Goal: Task Accomplishment & Management: Manage account settings

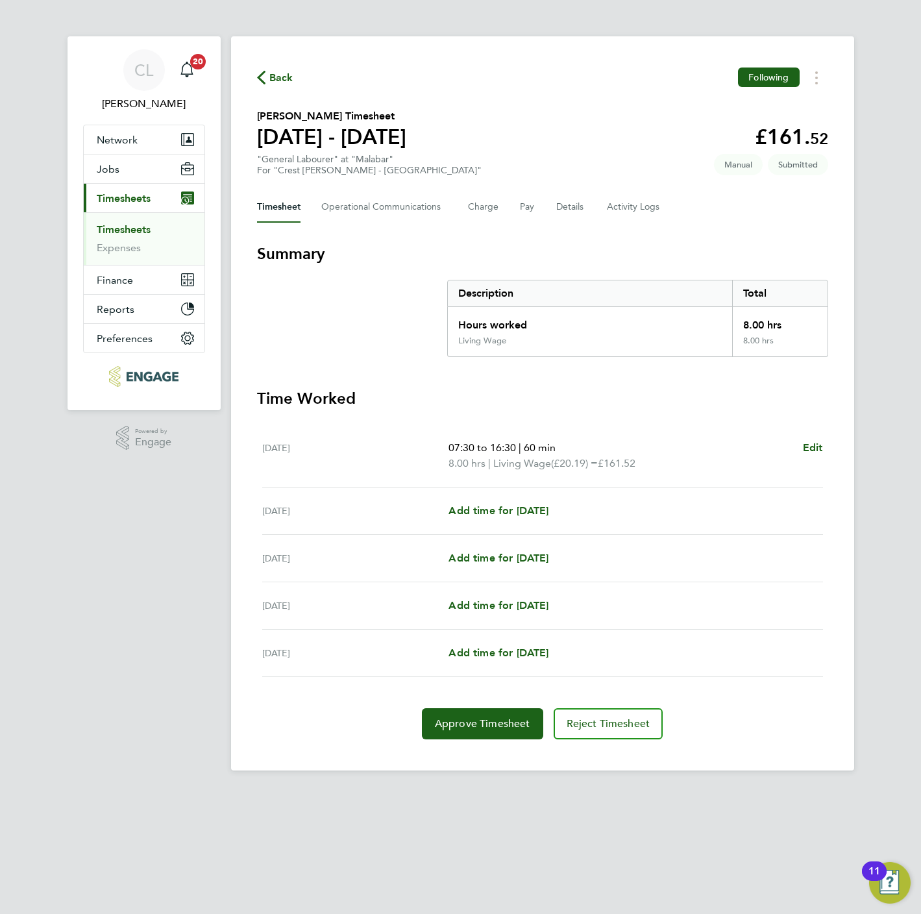
click at [281, 71] on span "Back" at bounding box center [281, 78] width 24 height 16
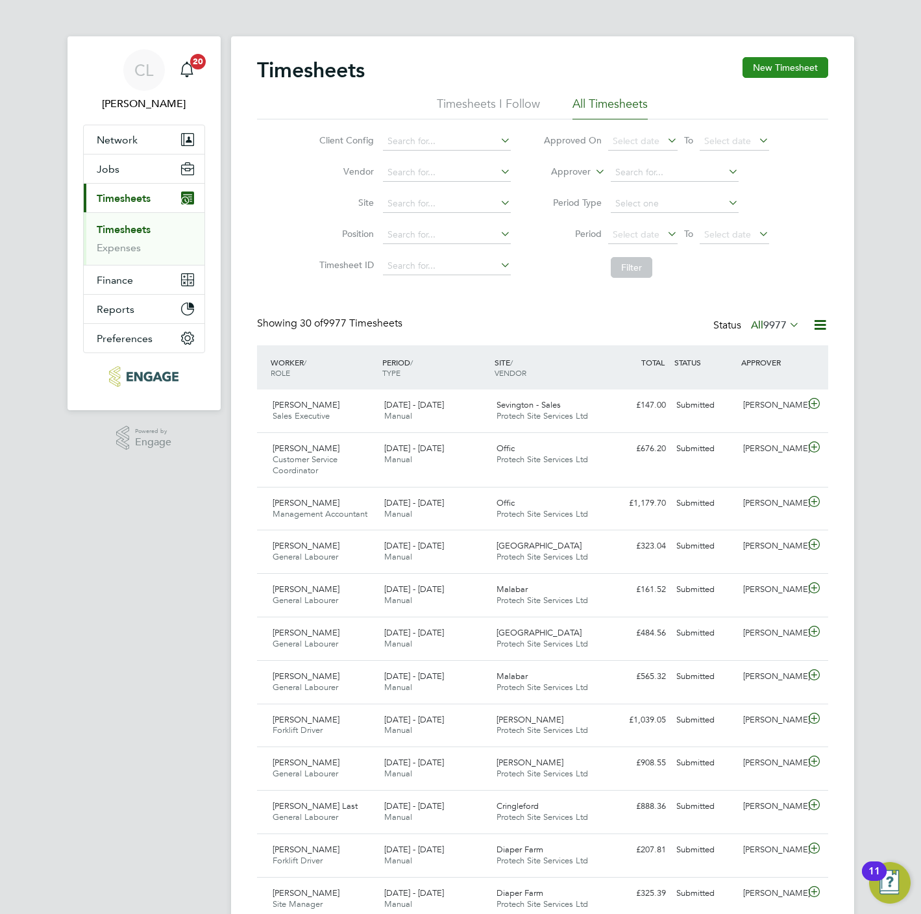
click at [777, 70] on button "New Timesheet" at bounding box center [785, 67] width 86 height 21
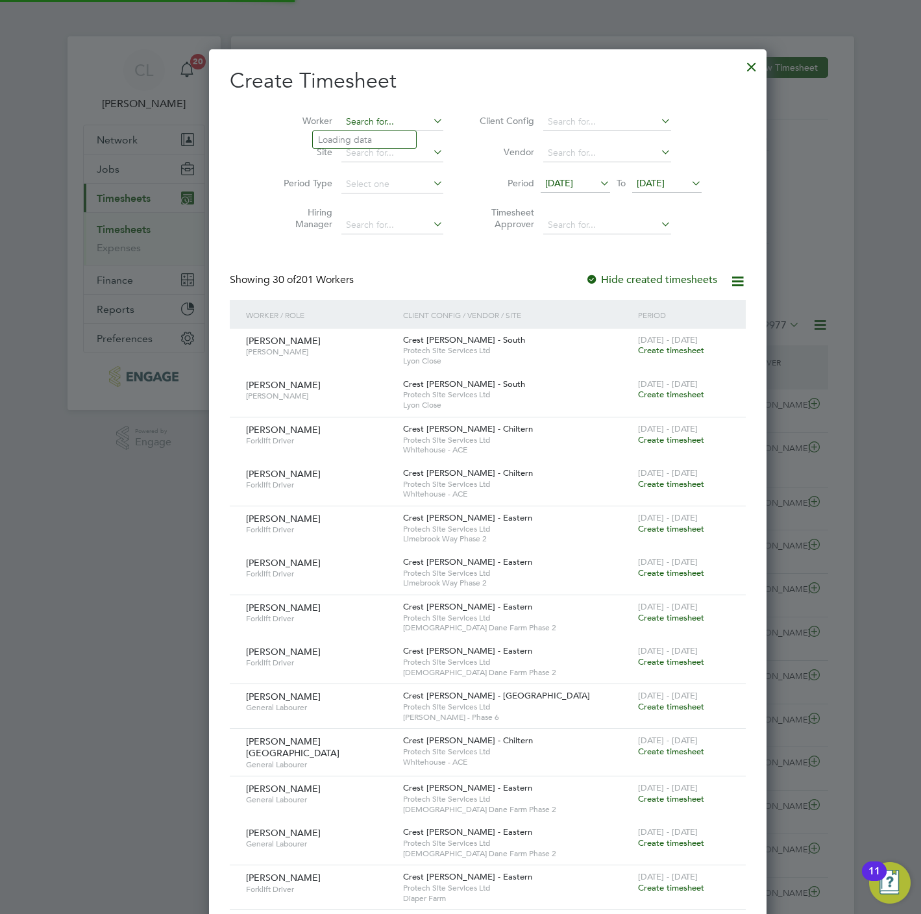
click at [363, 119] on input at bounding box center [392, 122] width 102 height 18
click at [355, 139] on li "Joh n Norman" at bounding box center [366, 140] width 106 height 18
type input "[PERSON_NAME]"
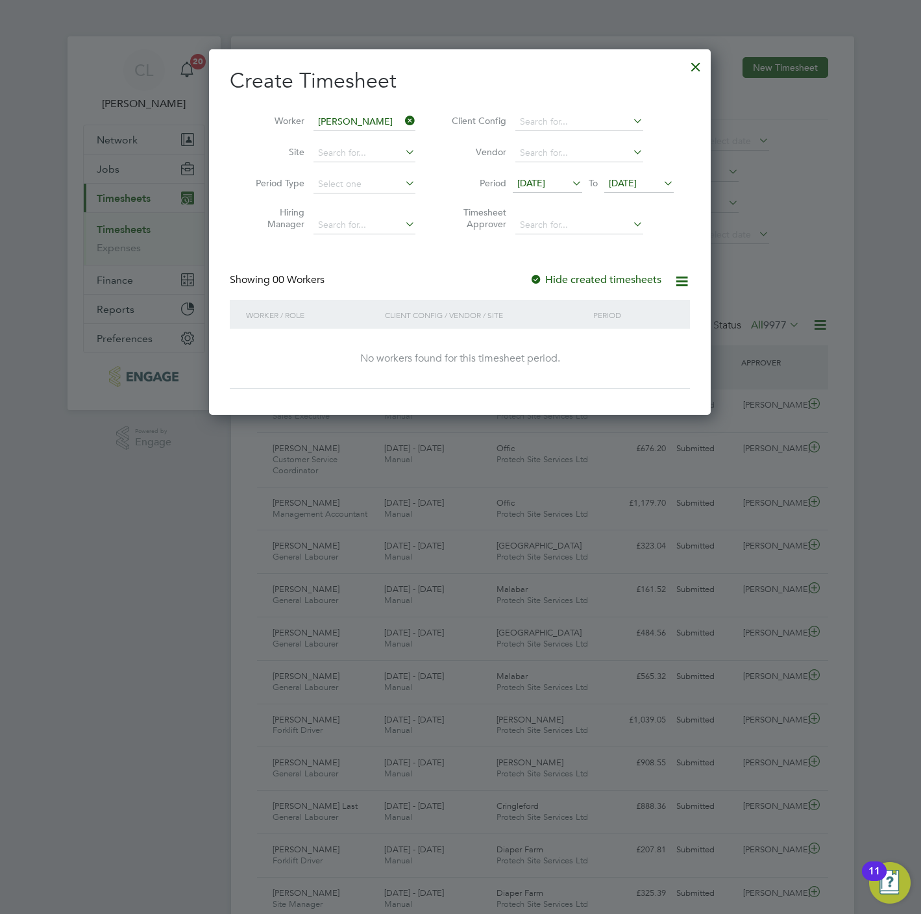
click at [543, 182] on span "10 Sep 2025" at bounding box center [531, 183] width 28 height 12
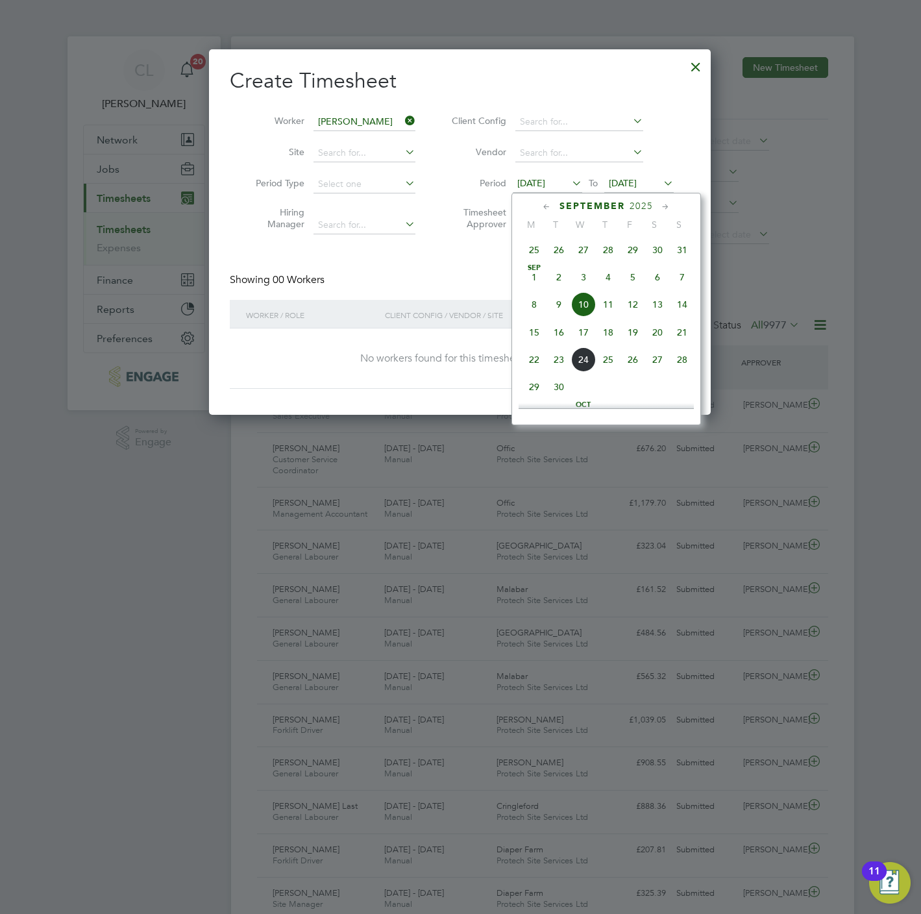
click at [534, 284] on span "Sep 1" at bounding box center [534, 277] width 25 height 25
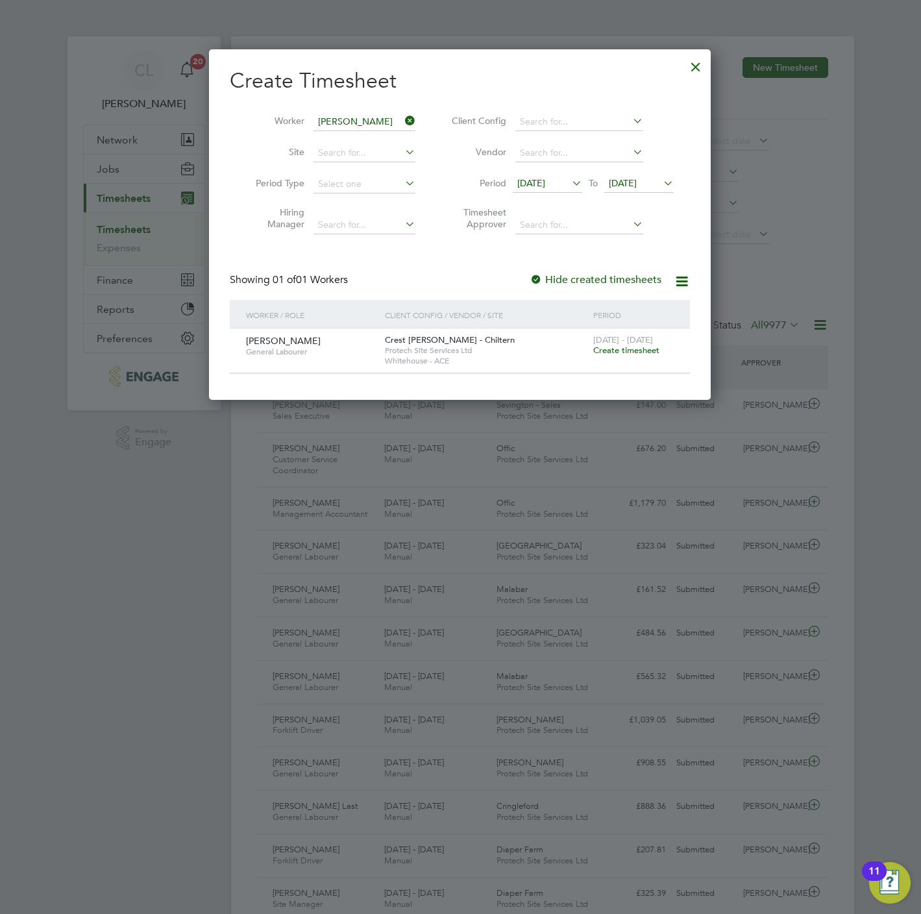
click at [615, 356] on div "8 - 14 Sep 2025 Create timesheet" at bounding box center [633, 345] width 87 height 35
click at [620, 351] on span "Create timesheet" at bounding box center [626, 350] width 66 height 11
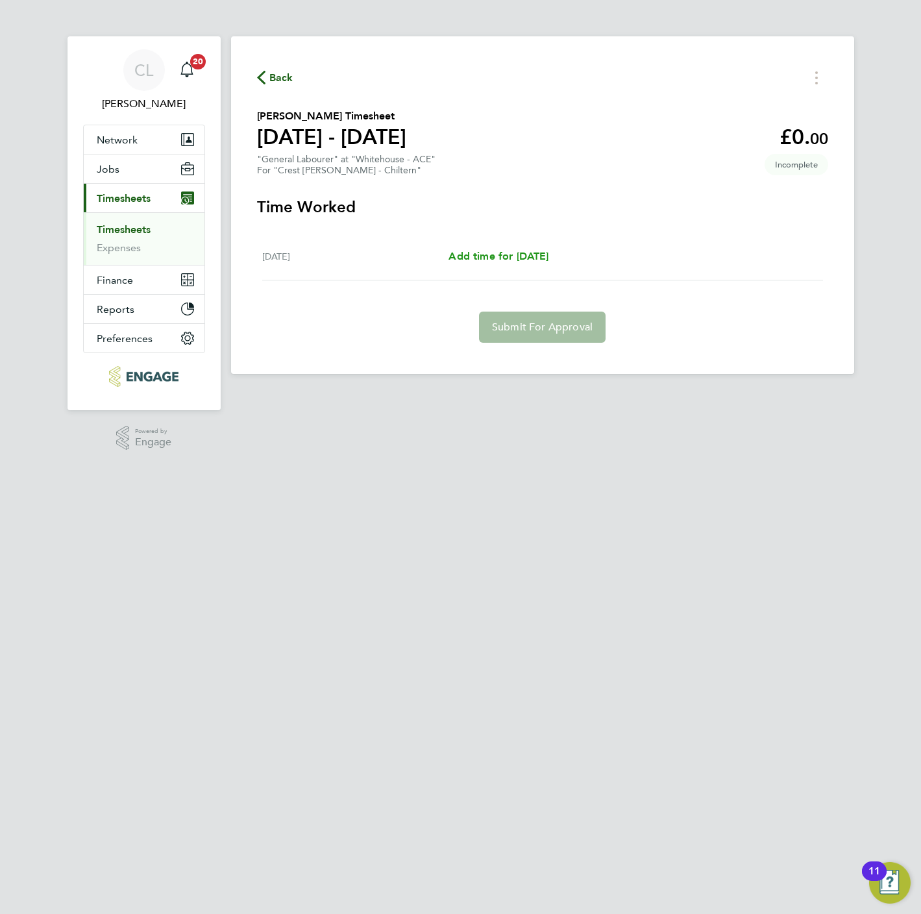
click at [544, 250] on span "Add time for Tue 09 Sep" at bounding box center [498, 256] width 100 height 12
select select "60"
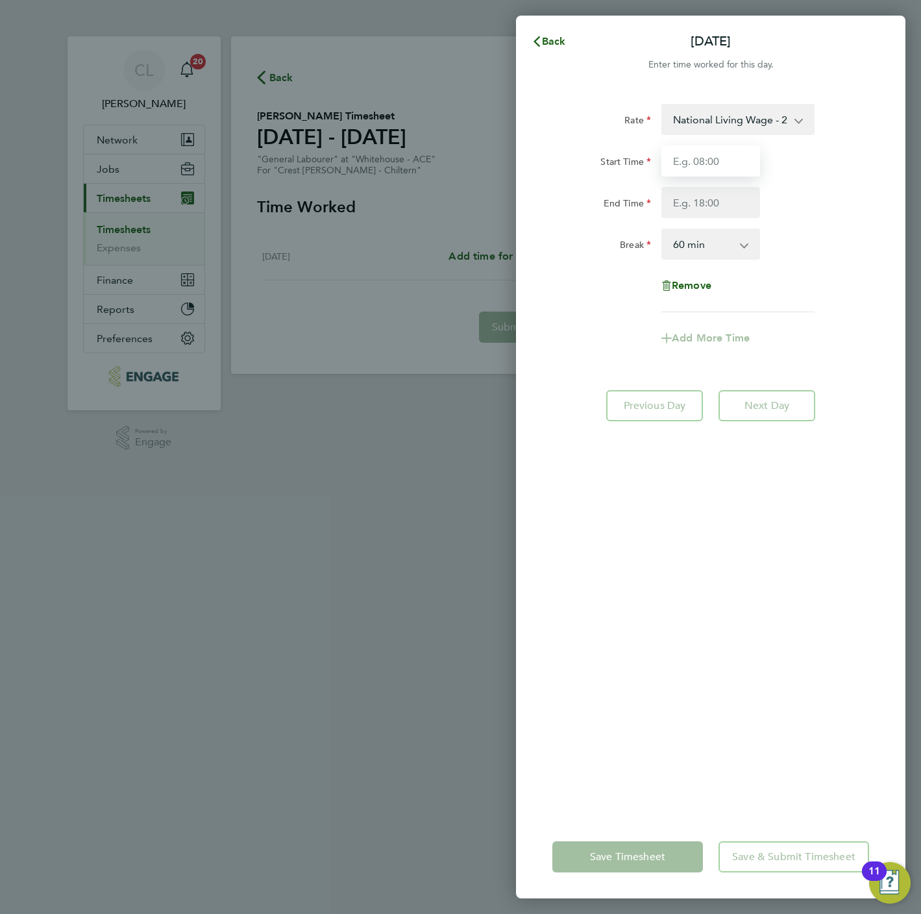
click at [724, 156] on input "Start Time" at bounding box center [710, 160] width 99 height 31
type input "07:30"
type input "16:30"
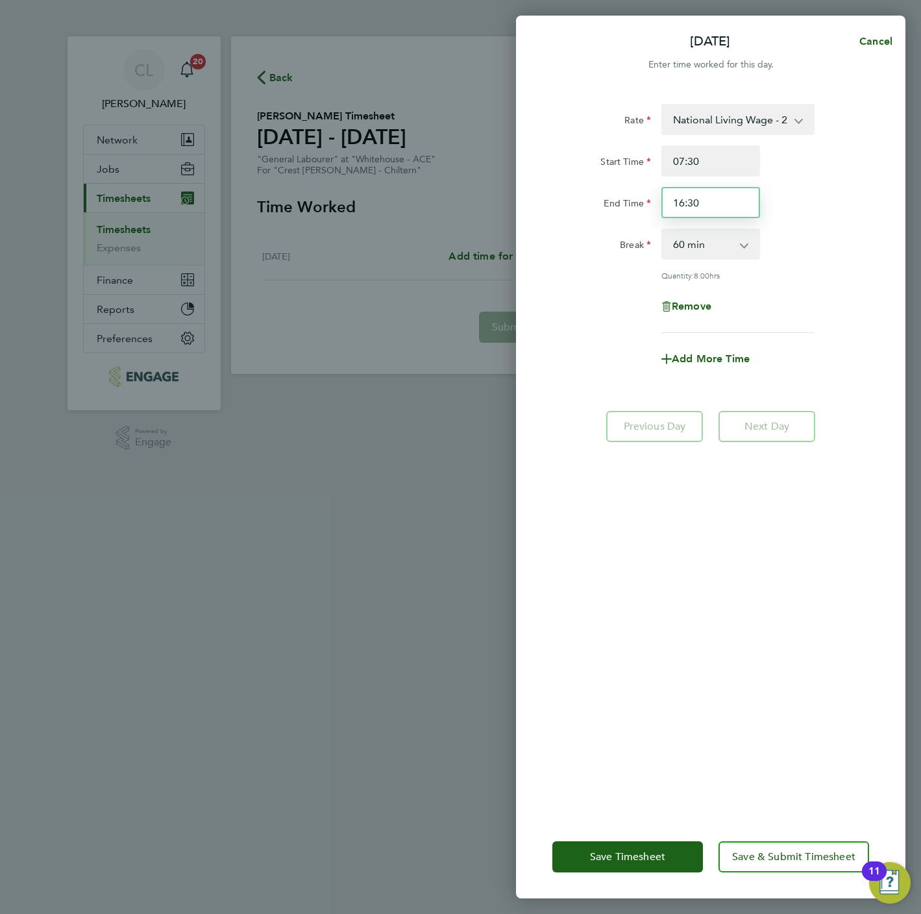
click at [709, 208] on input "16:30" at bounding box center [710, 202] width 99 height 31
click at [696, 249] on select "0 min 15 min 30 min 45 min 60 min 75 min 90 min" at bounding box center [703, 244] width 80 height 29
select select "30"
click at [663, 230] on select "0 min 15 min 30 min 45 min 60 min 75 min 90 min" at bounding box center [703, 244] width 80 height 29
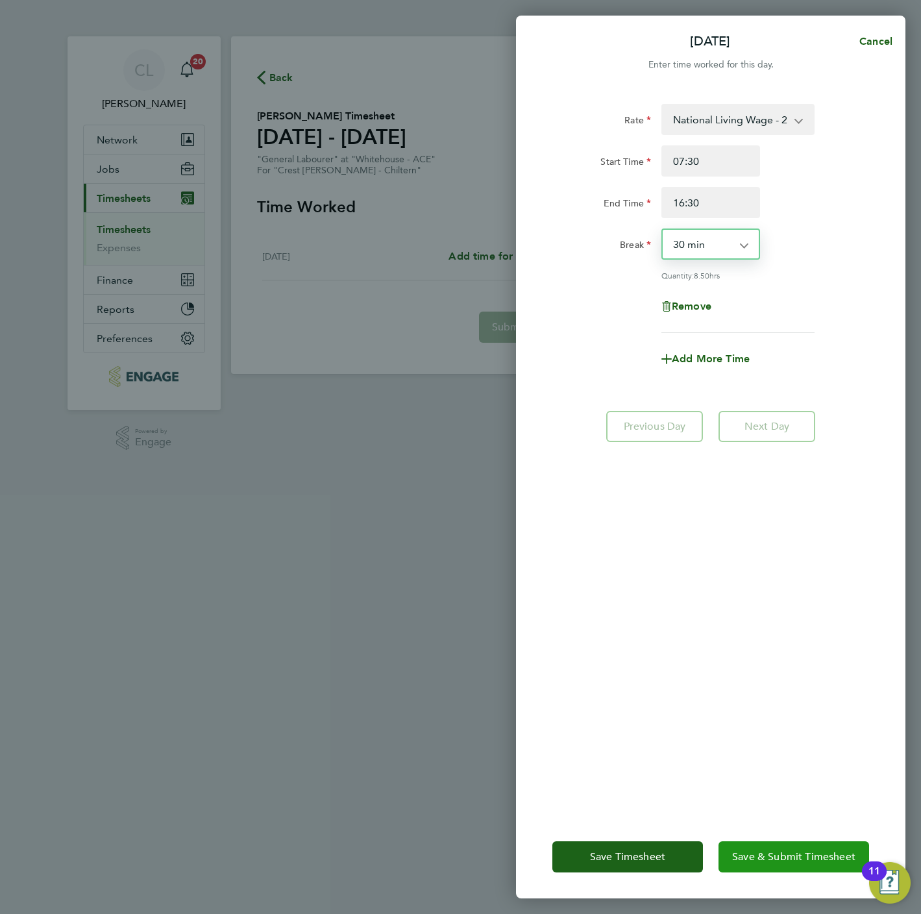
click at [789, 855] on span "Save & Submit Timesheet" at bounding box center [793, 856] width 123 height 13
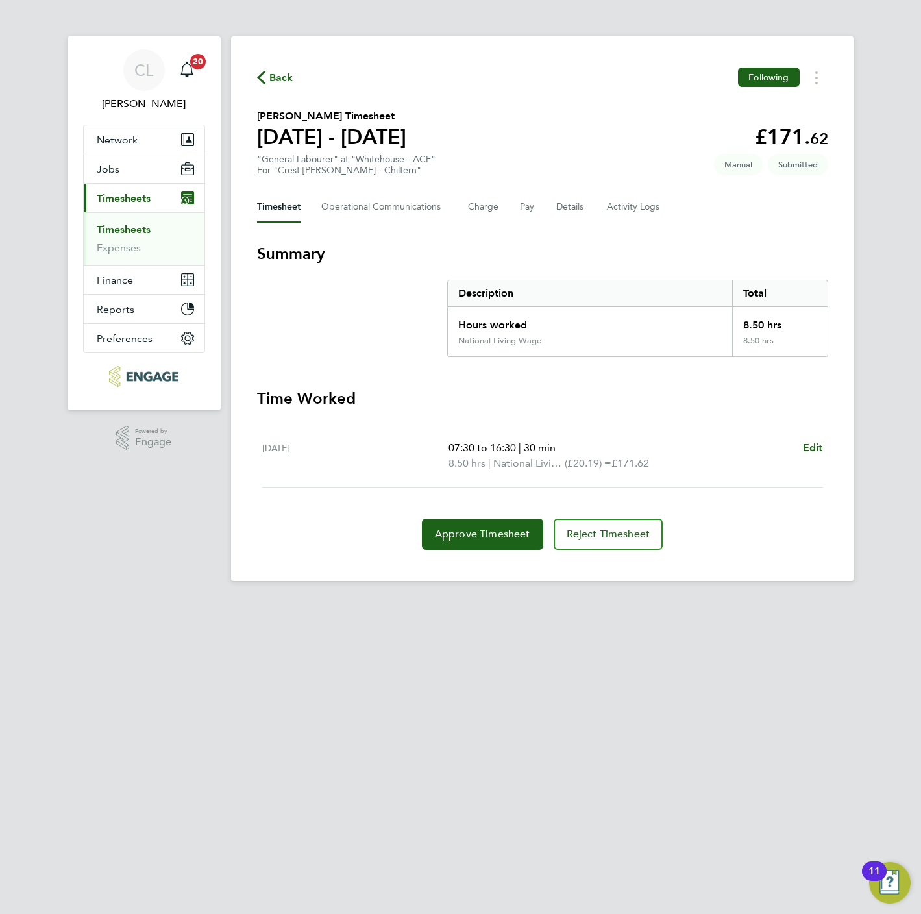
click at [281, 77] on span "Back" at bounding box center [281, 78] width 24 height 16
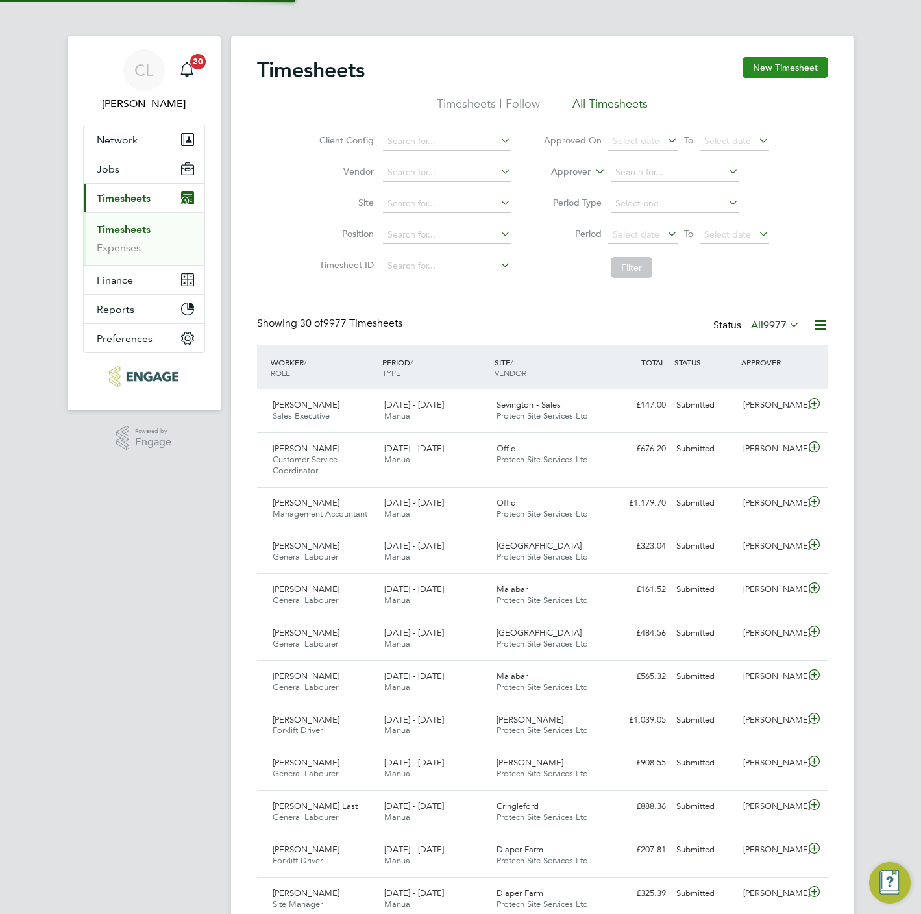
click at [812, 69] on button "New Timesheet" at bounding box center [785, 67] width 86 height 21
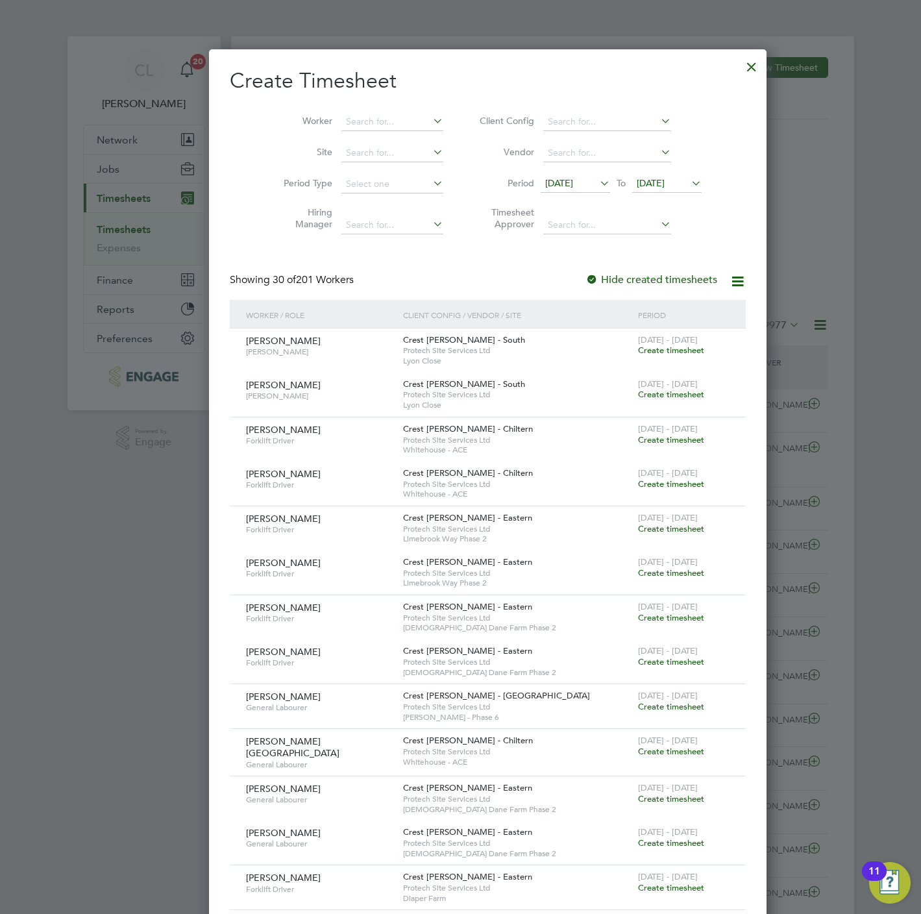
click at [341, 111] on li "Worker" at bounding box center [359, 121] width 202 height 31
click at [347, 119] on input at bounding box center [392, 122] width 102 height 18
click at [393, 138] on li "Arse ns Stepanovs" at bounding box center [364, 140] width 103 height 18
type input "[PERSON_NAME]"
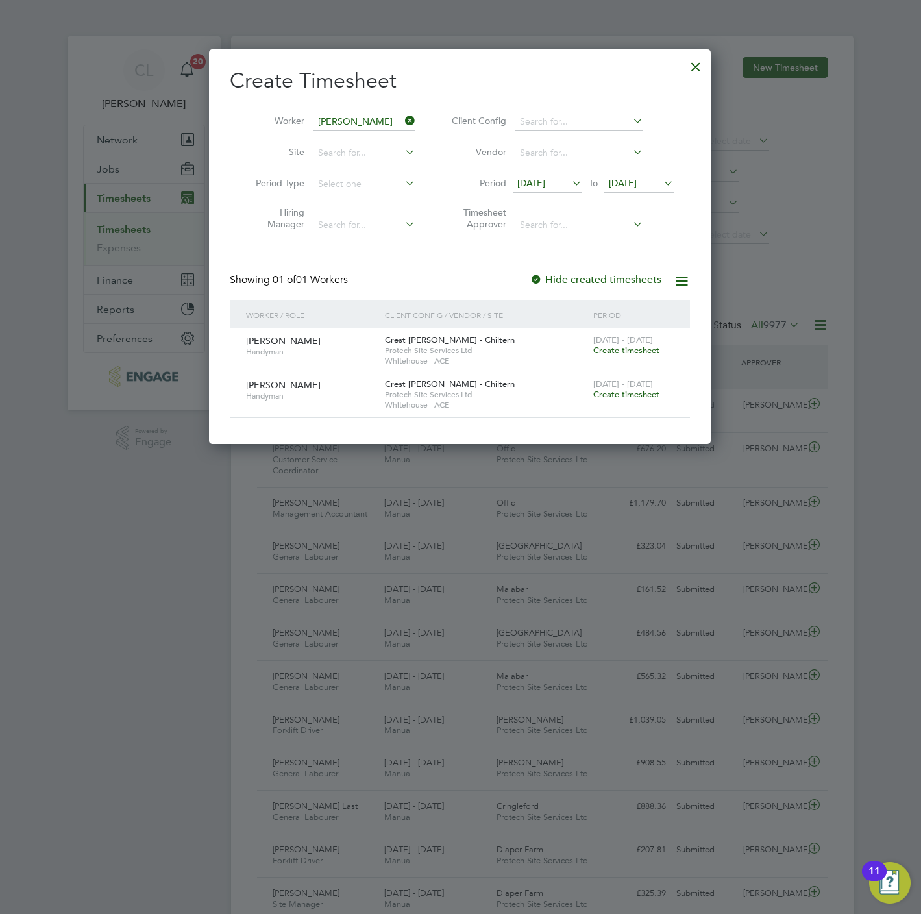
click at [643, 351] on span "Create timesheet" at bounding box center [626, 350] width 66 height 11
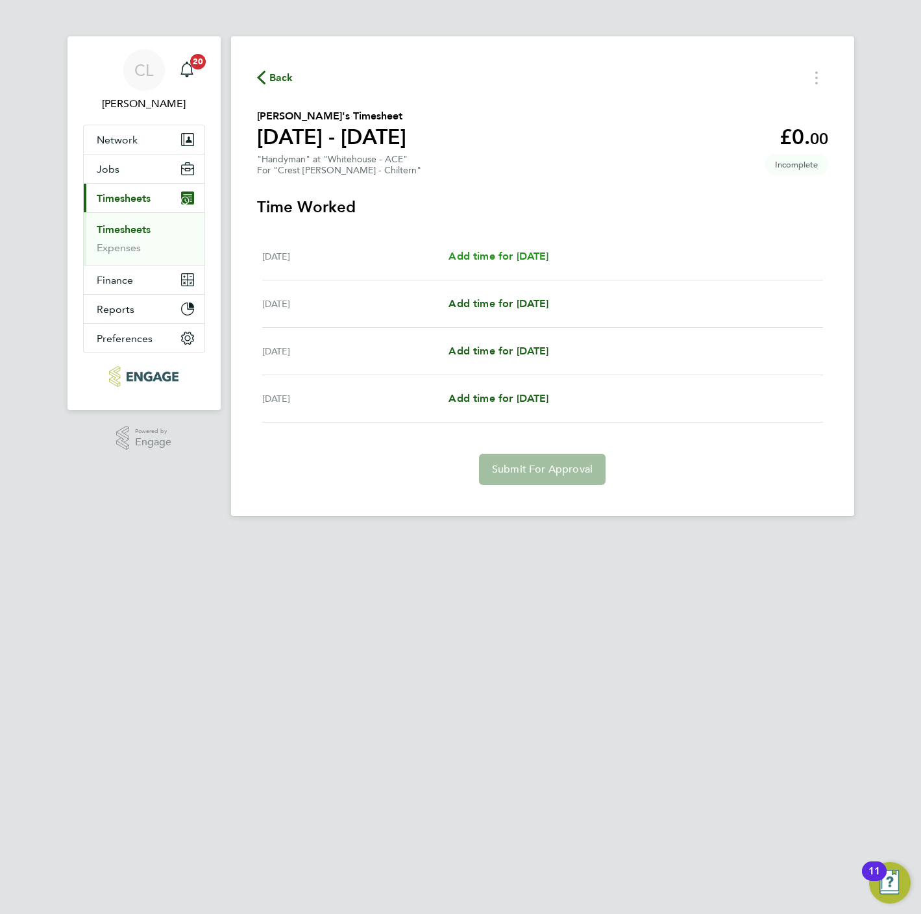
click at [483, 259] on span "Add time for Thu 11 Sep" at bounding box center [498, 256] width 100 height 12
select select "60"
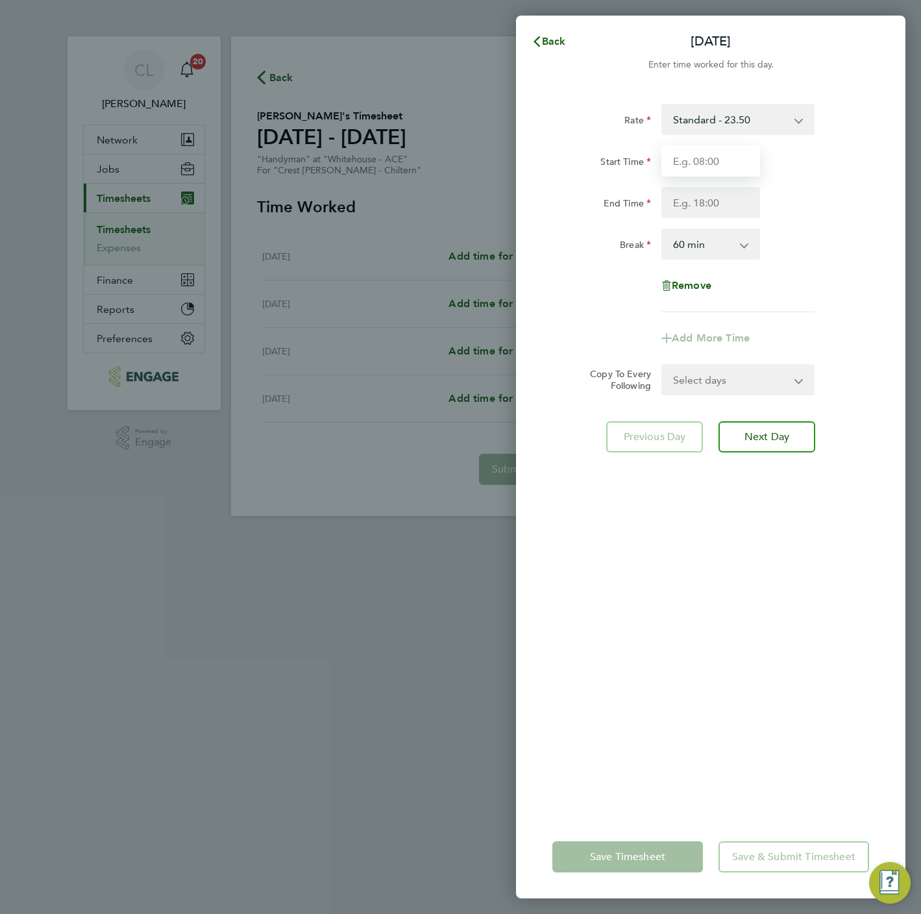
click at [711, 156] on input "Start Time" at bounding box center [710, 160] width 99 height 31
type input "07:30"
type input "16:30"
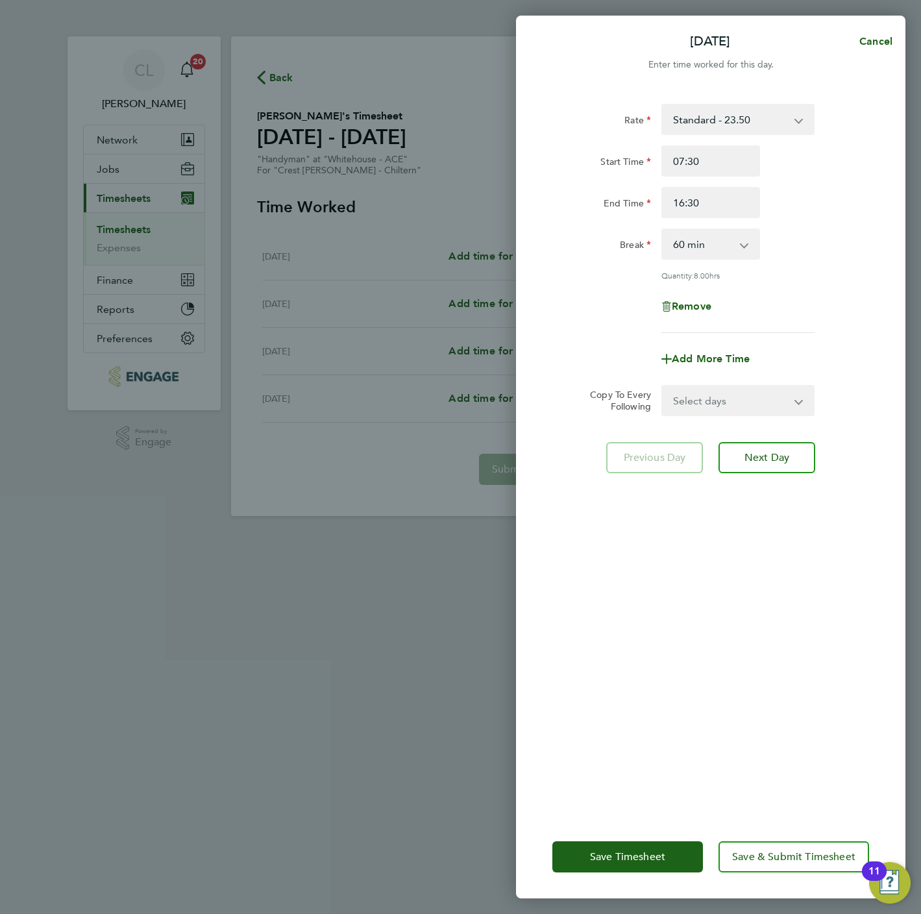
drag, startPoint x: 709, startPoint y: 244, endPoint x: 709, endPoint y: 259, distance: 14.9
click at [709, 244] on select "0 min 15 min 30 min 45 min 60 min 75 min 90 min" at bounding box center [703, 244] width 80 height 29
select select "30"
click at [663, 230] on select "0 min 15 min 30 min 45 min 60 min 75 min 90 min" at bounding box center [703, 244] width 80 height 29
drag, startPoint x: 709, startPoint y: 413, endPoint x: 713, endPoint y: 406, distance: 8.1
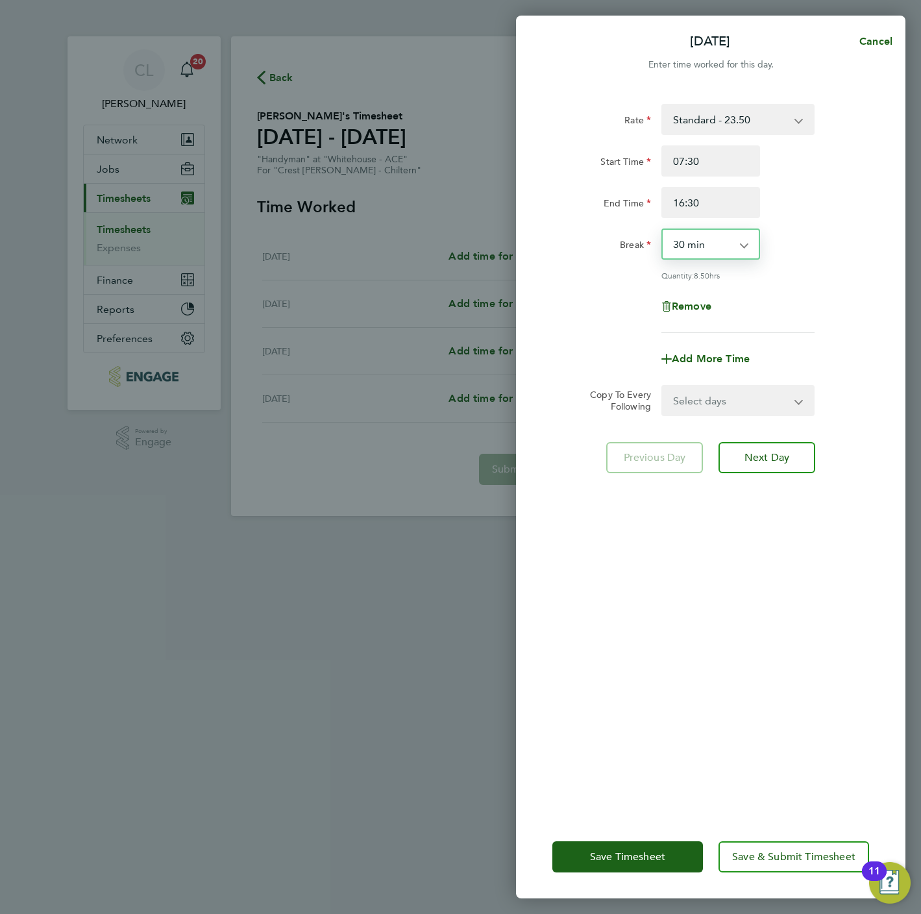
click at [709, 413] on select "Select days Day Weekend (Sat-Sun) Friday Saturday Sunday" at bounding box center [731, 400] width 136 height 29
select select "FRI"
click at [663, 386] on select "Select days Day Weekend (Sat-Sun) Friday Saturday Sunday" at bounding box center [731, 400] width 136 height 29
select select "2025-09-14"
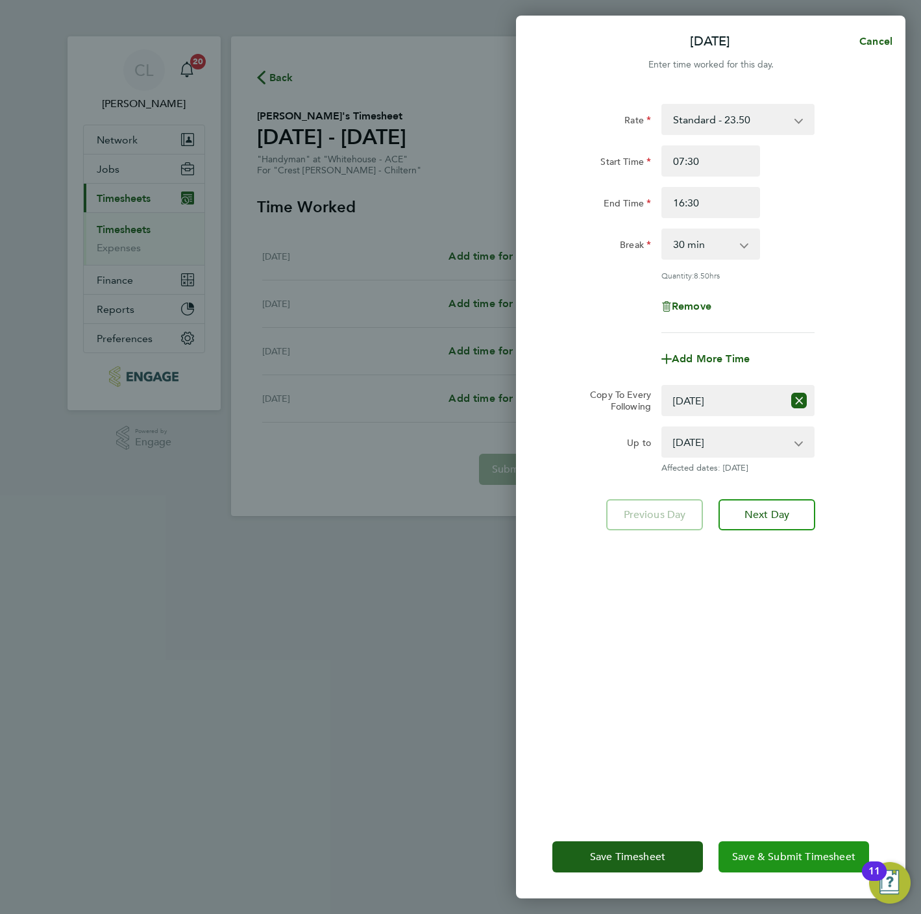
click at [785, 851] on span "Save & Submit Timesheet" at bounding box center [793, 856] width 123 height 13
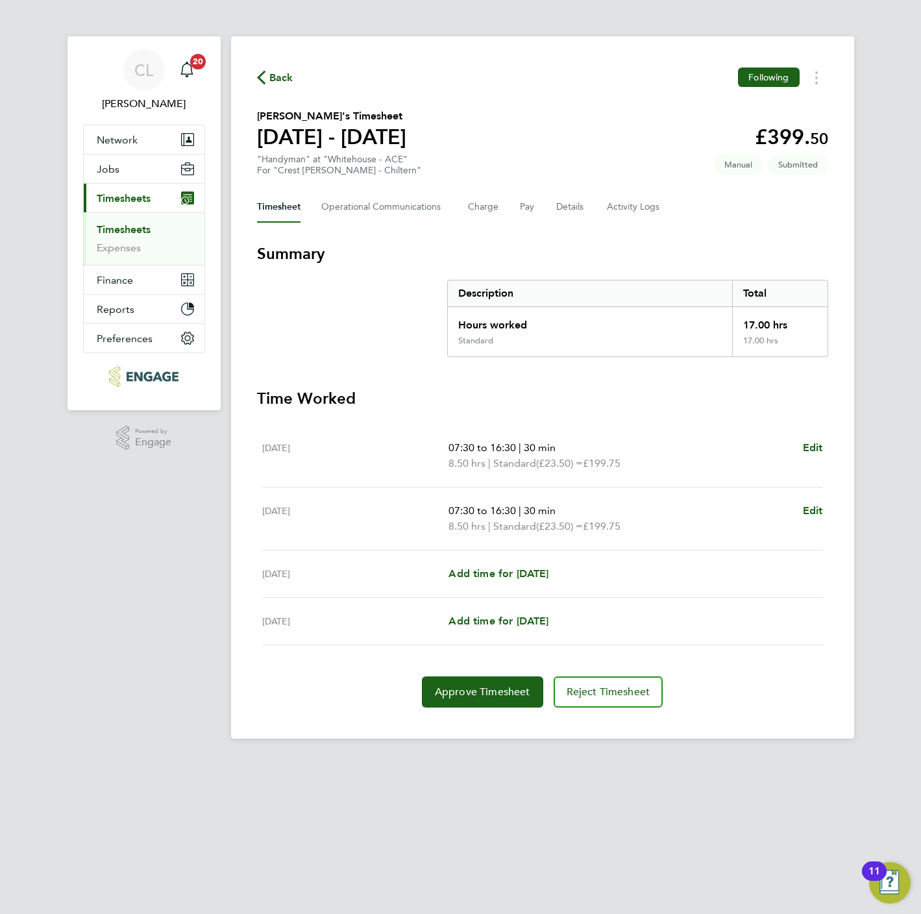
click at [280, 75] on span "Back" at bounding box center [281, 78] width 24 height 16
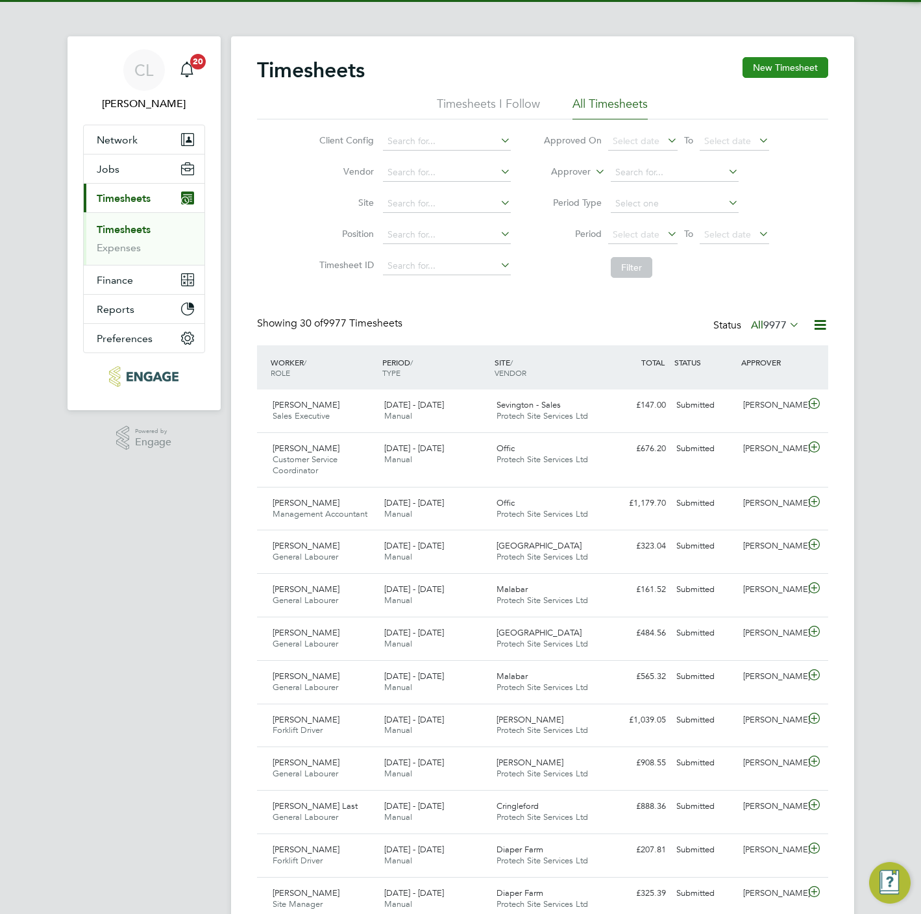
click at [779, 74] on button "New Timesheet" at bounding box center [785, 67] width 86 height 21
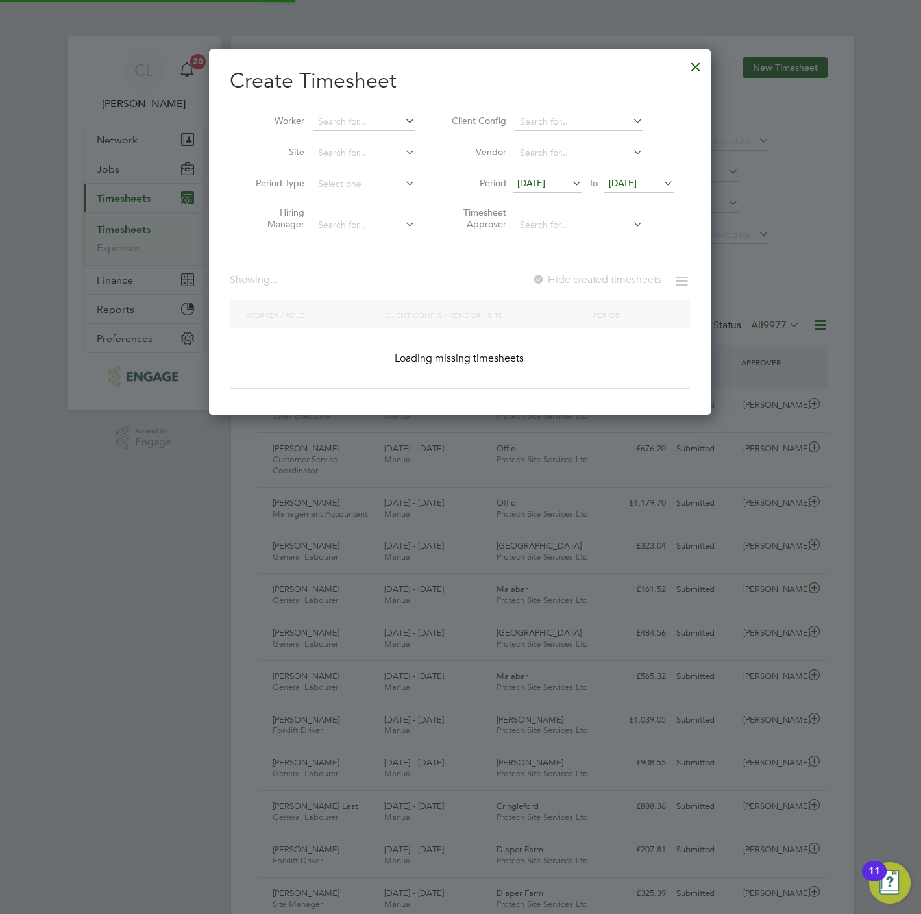
click at [391, 131] on li "Worker" at bounding box center [331, 121] width 202 height 31
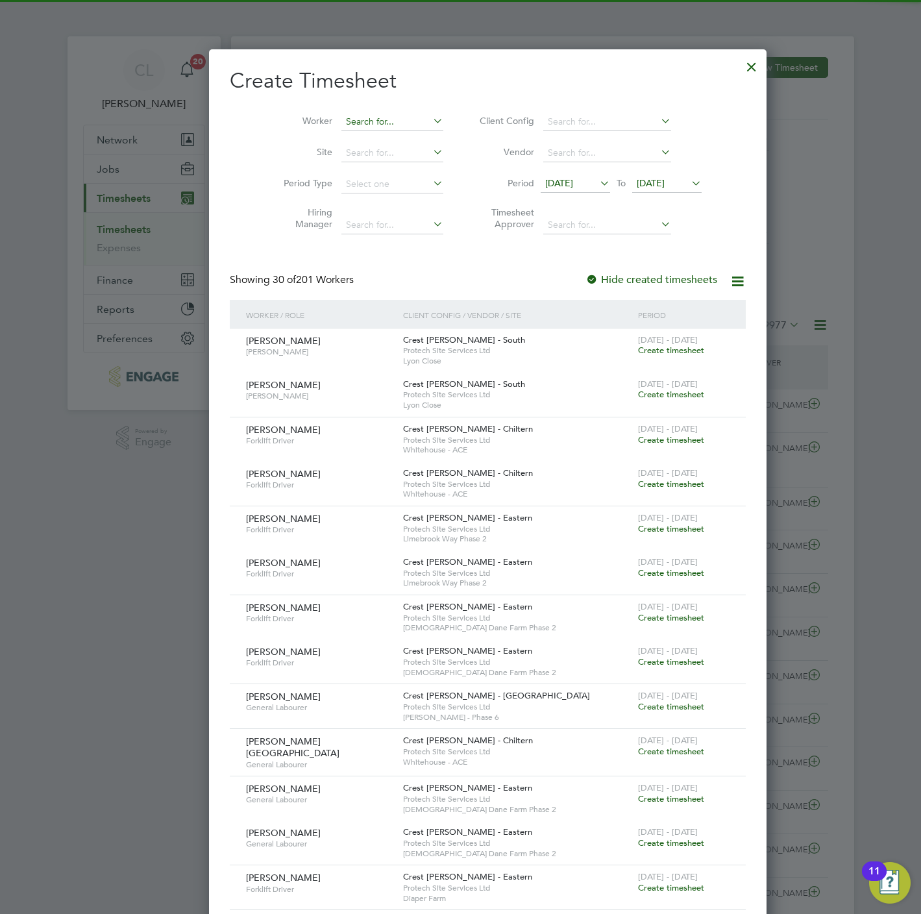
click at [360, 123] on input at bounding box center [392, 122] width 102 height 18
click at [327, 154] on b "Jason" at bounding box center [355, 157] width 75 height 11
type input "[PERSON_NAME]"
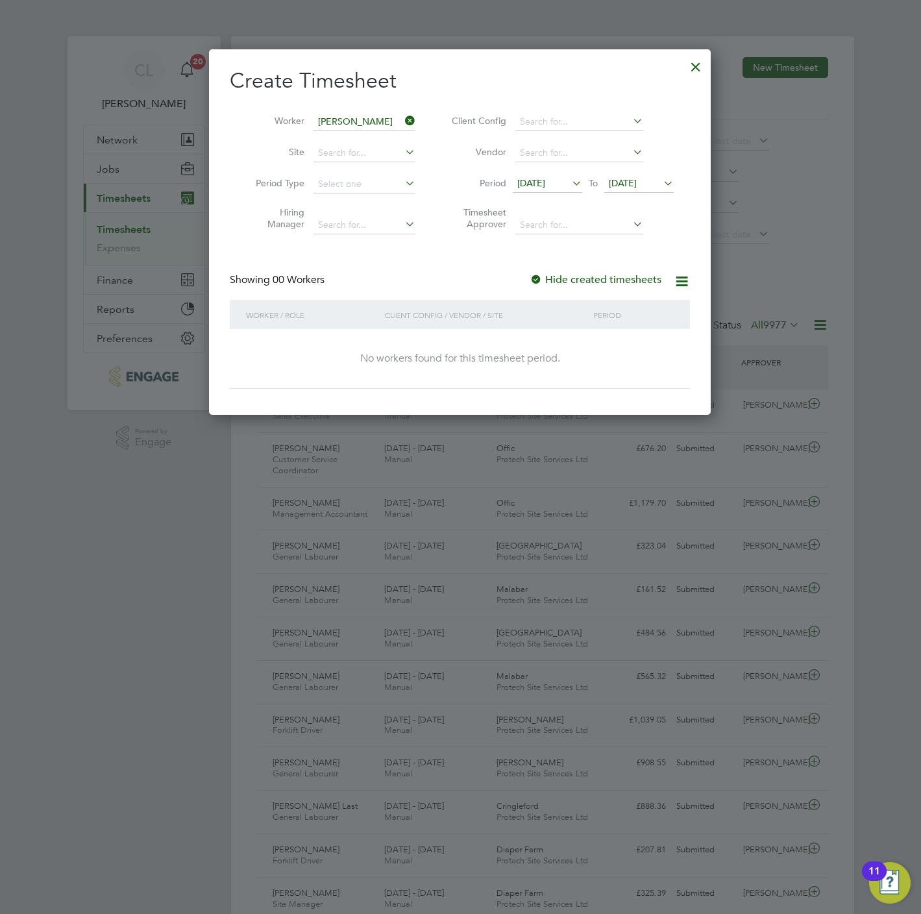
click at [635, 187] on span "[DATE]" at bounding box center [623, 183] width 28 height 12
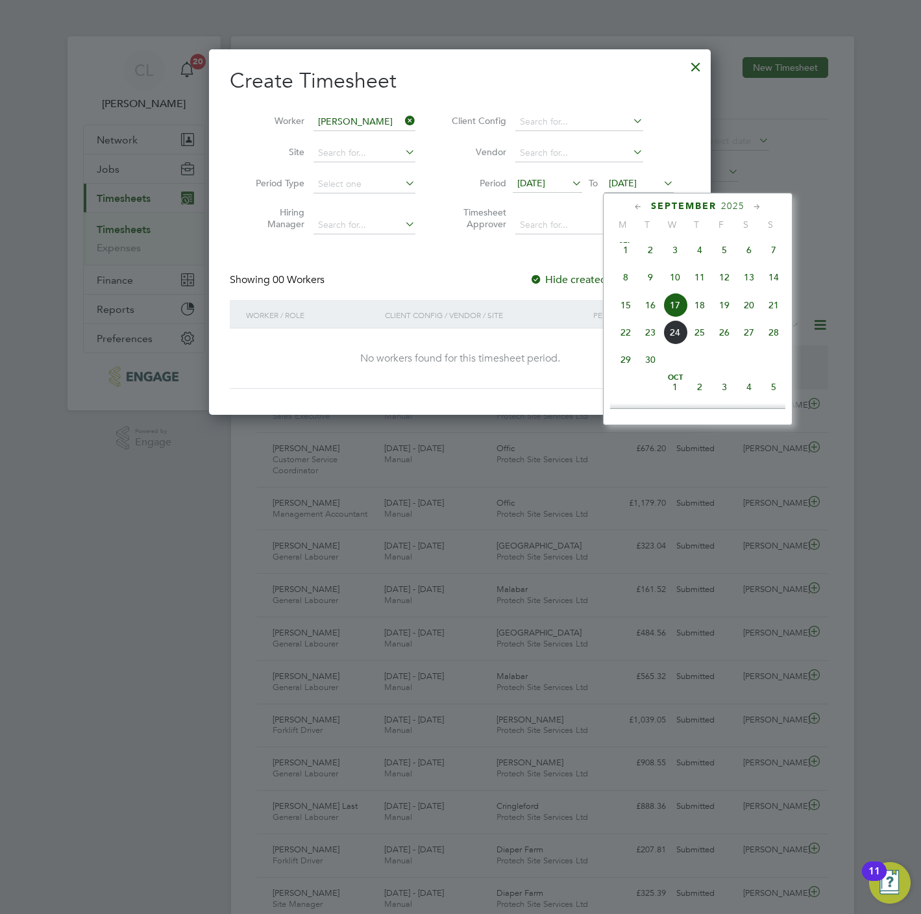
click at [623, 286] on span "8" at bounding box center [625, 277] width 25 height 25
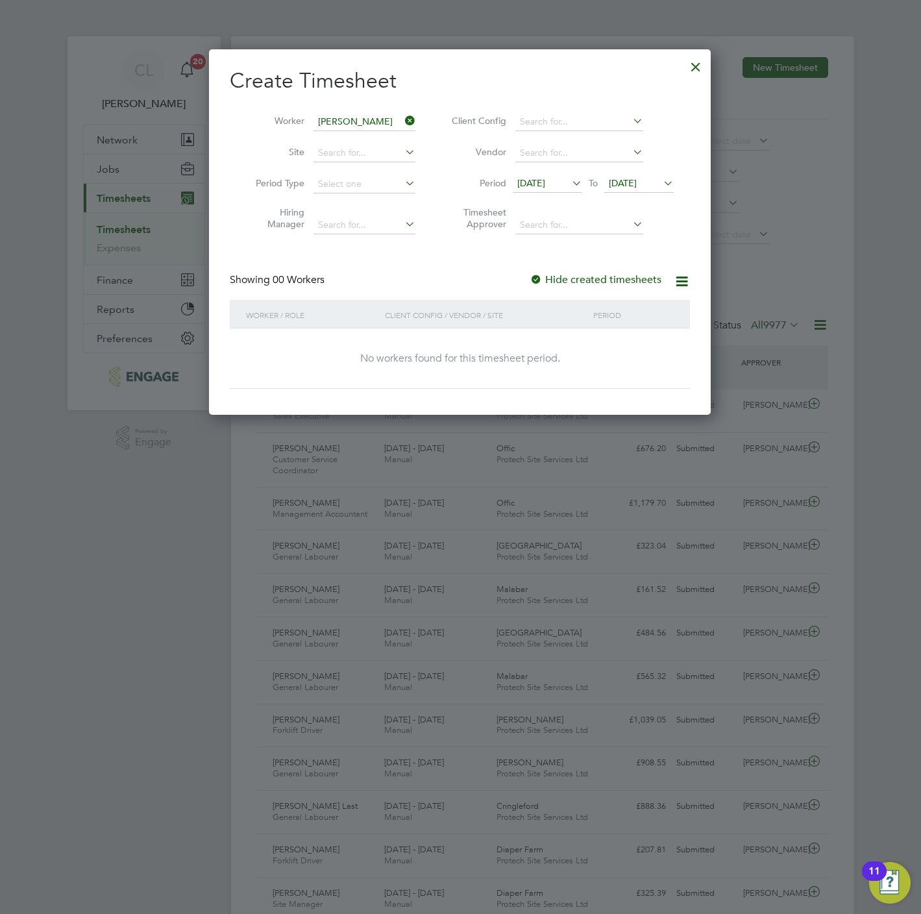
click at [637, 182] on span "08 Sep 2025" at bounding box center [623, 183] width 28 height 12
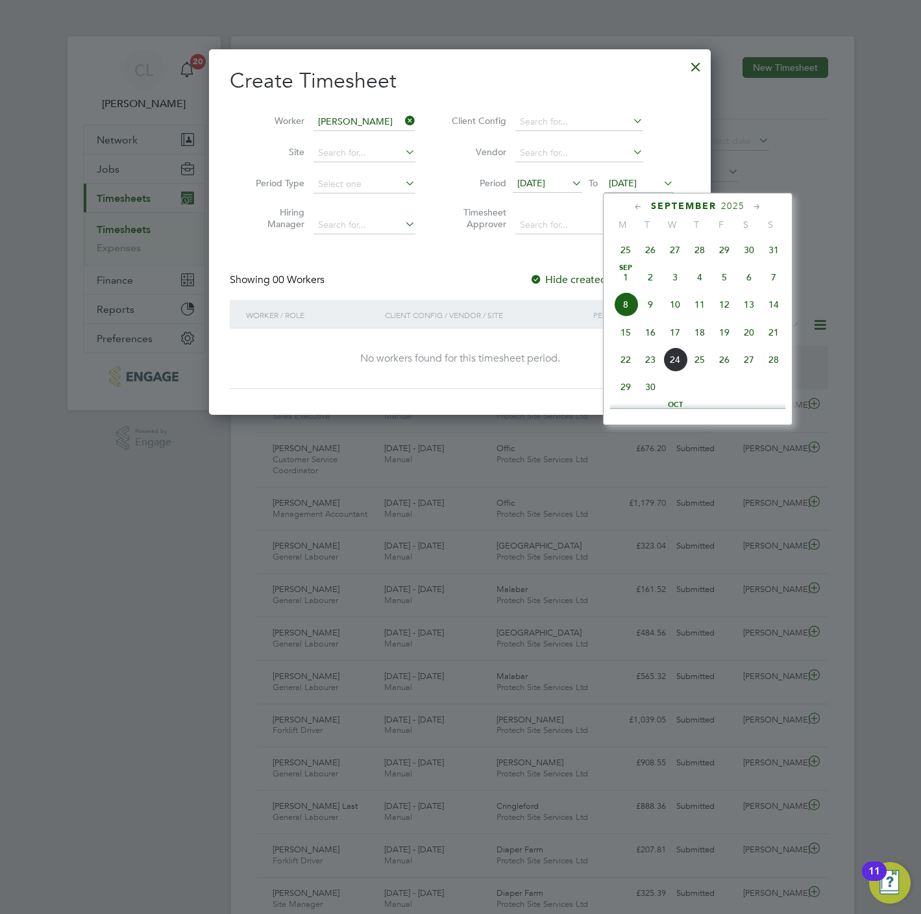
click at [770, 306] on span "14" at bounding box center [773, 304] width 25 height 25
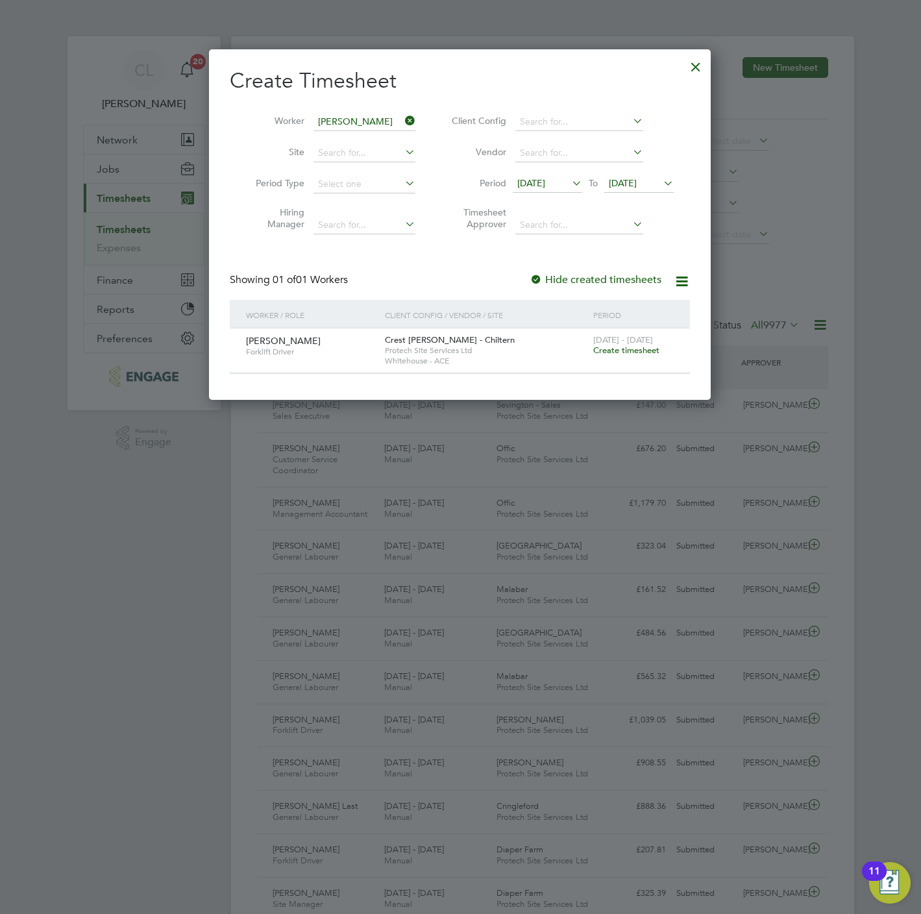
click at [621, 355] on span "Create timesheet" at bounding box center [626, 350] width 66 height 11
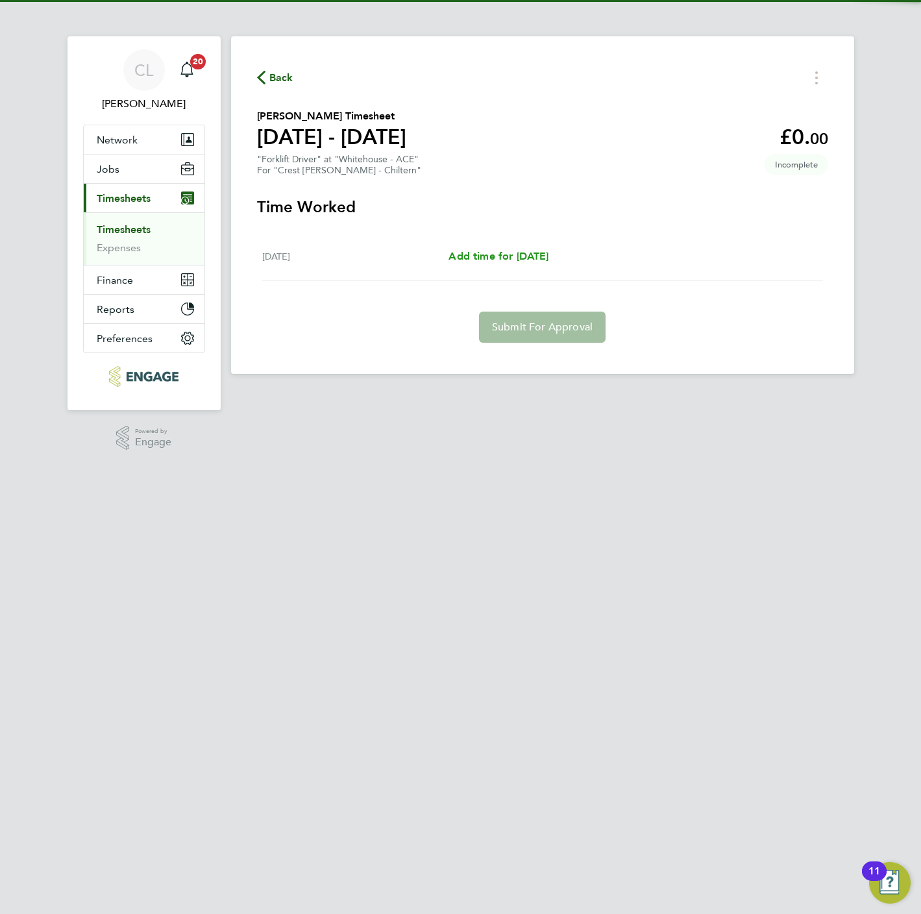
click at [481, 252] on span "Add time for Tue 09 Sep" at bounding box center [498, 256] width 100 height 12
select select "60"
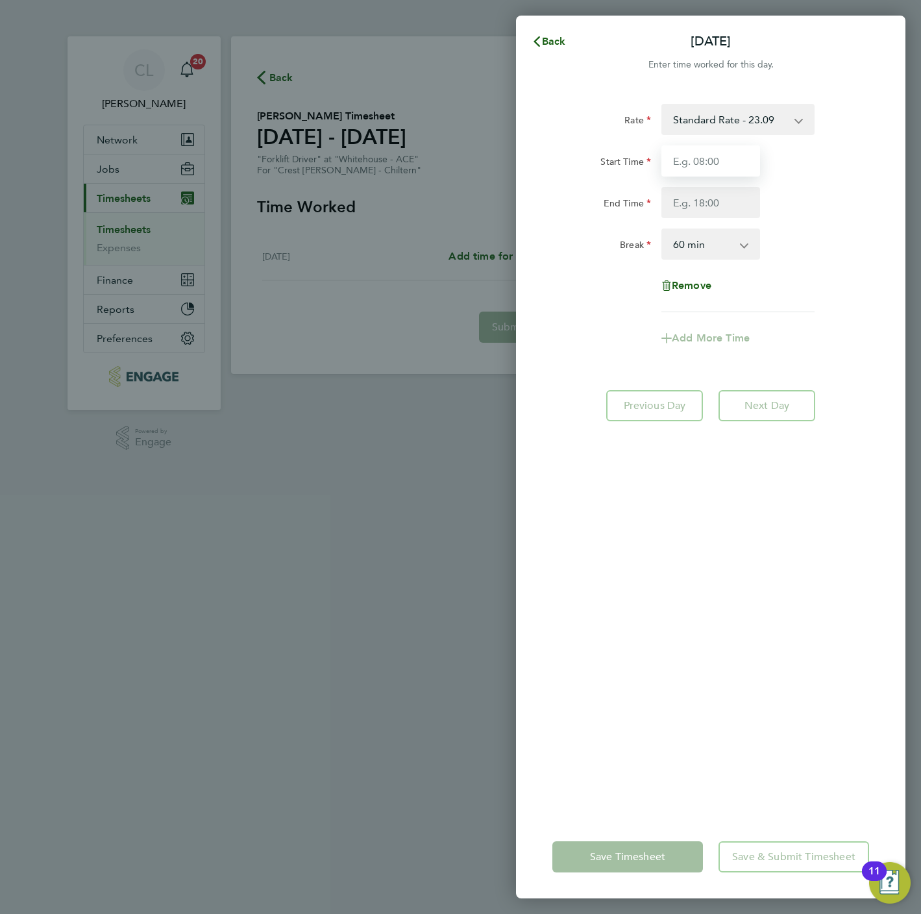
drag, startPoint x: 713, startPoint y: 145, endPoint x: 713, endPoint y: 152, distance: 7.1
click at [713, 145] on input "Start Time" at bounding box center [710, 160] width 99 height 31
type input "07:30"
type input "16:30"
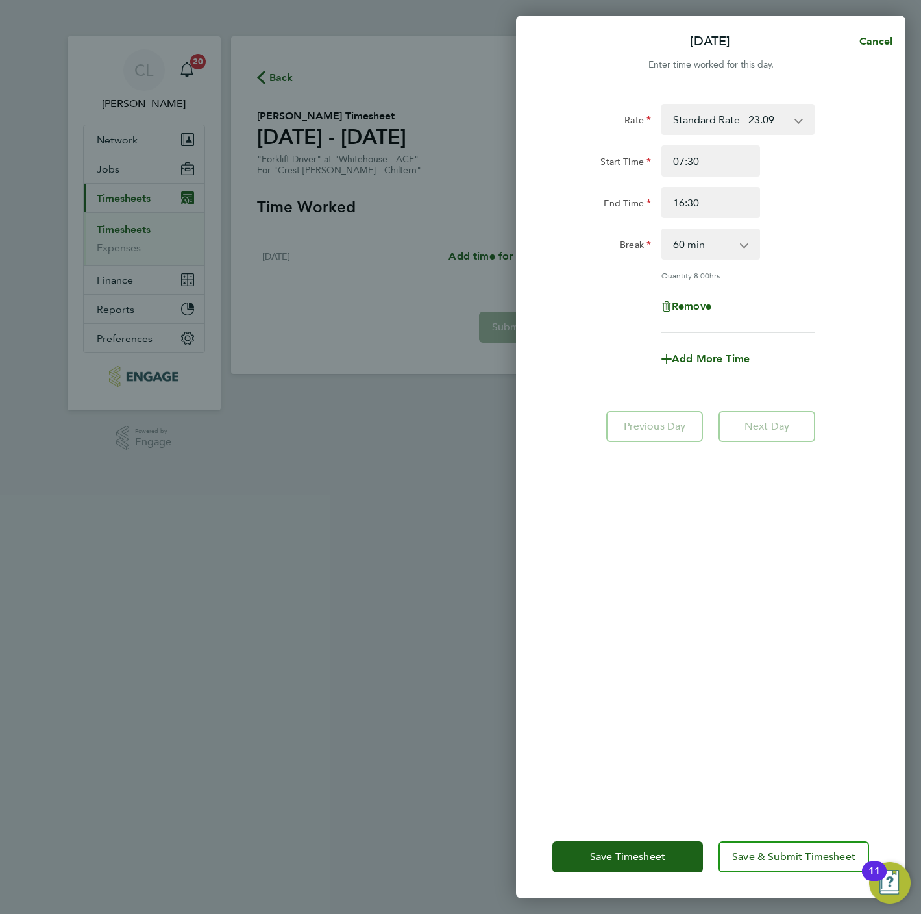
click at [716, 241] on select "0 min 15 min 30 min 45 min 60 min 75 min 90 min" at bounding box center [703, 244] width 80 height 29
select select "30"
click at [663, 230] on select "0 min 15 min 30 min 45 min 60 min 75 min 90 min" at bounding box center [703, 244] width 80 height 29
click at [818, 878] on div "Save Timesheet Save & Submit Timesheet" at bounding box center [710, 856] width 389 height 83
click at [803, 853] on span "Save & Submit Timesheet" at bounding box center [793, 856] width 123 height 13
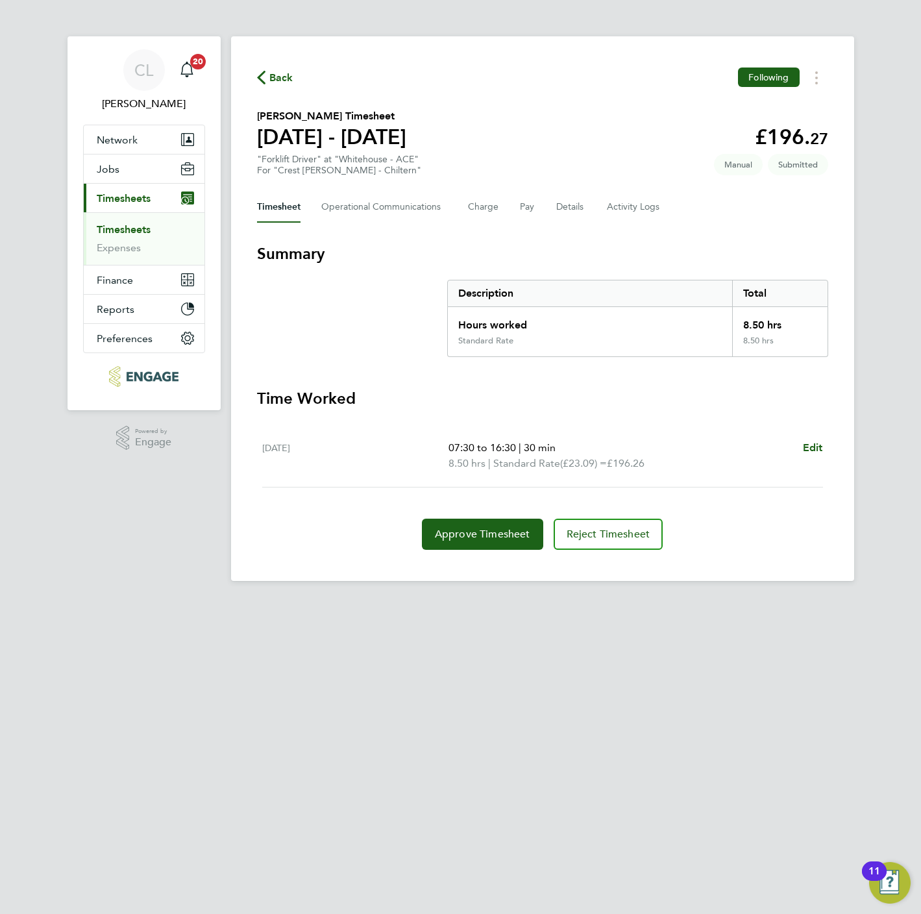
click at [267, 78] on span "Back" at bounding box center [275, 77] width 36 height 12
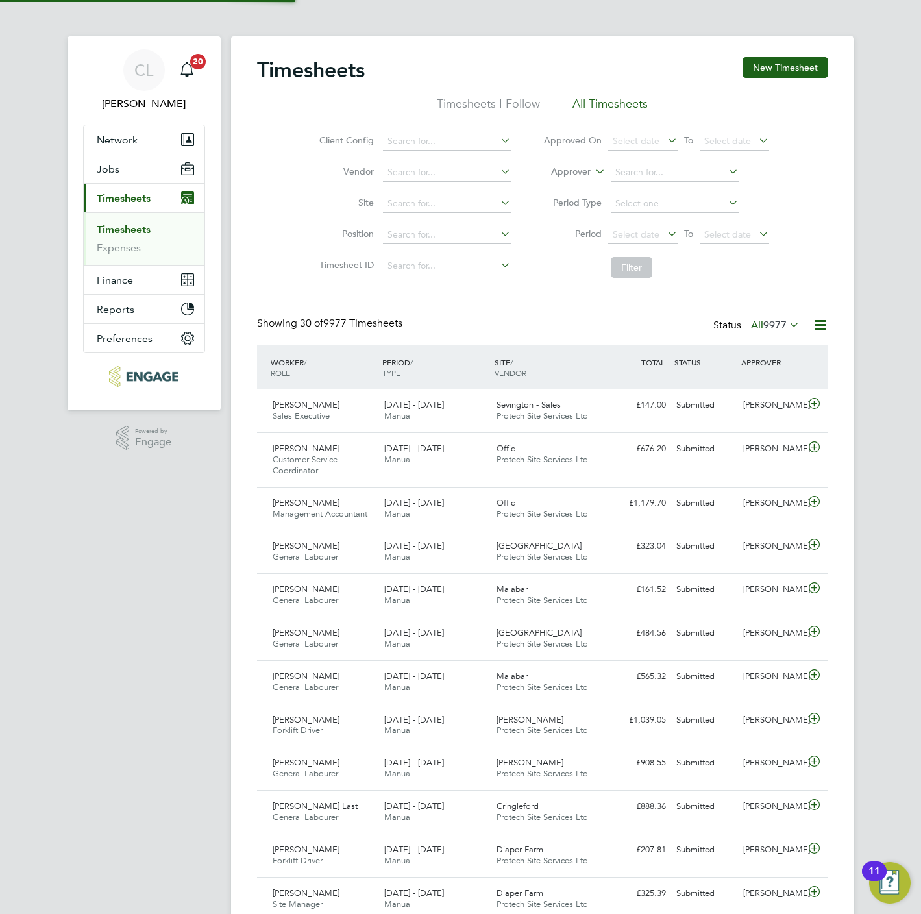
scroll to position [33, 113]
click at [795, 58] on button "New Timesheet" at bounding box center [785, 67] width 86 height 21
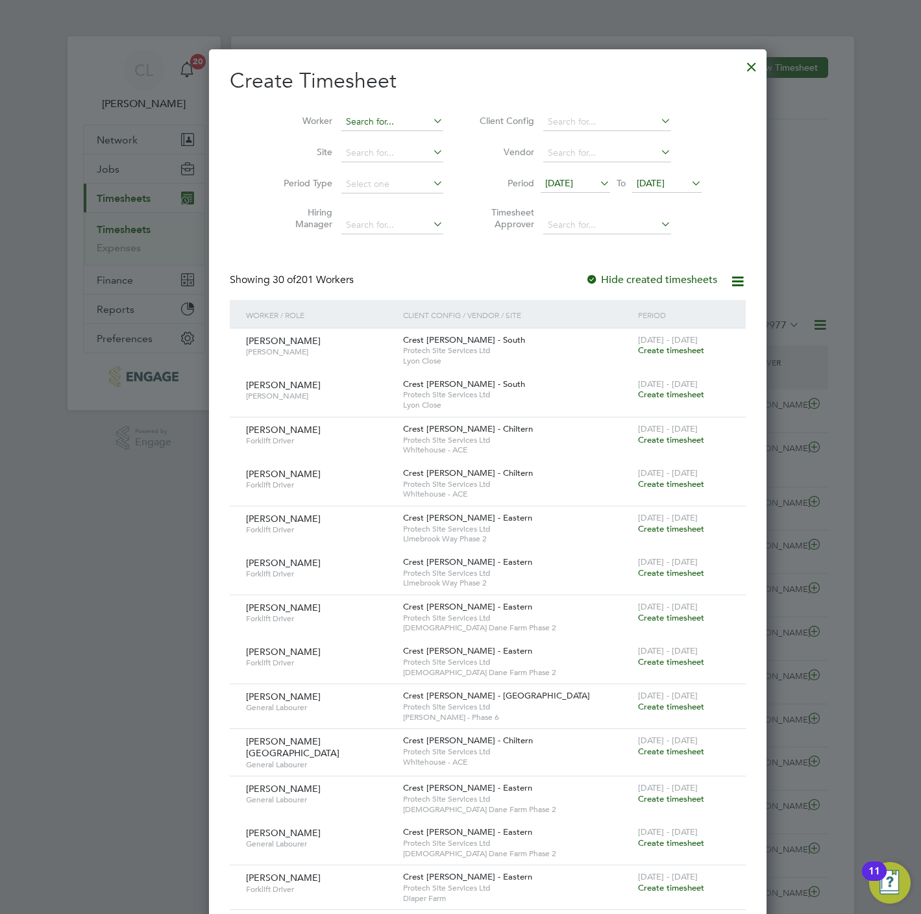
click at [390, 125] on input at bounding box center [392, 122] width 102 height 18
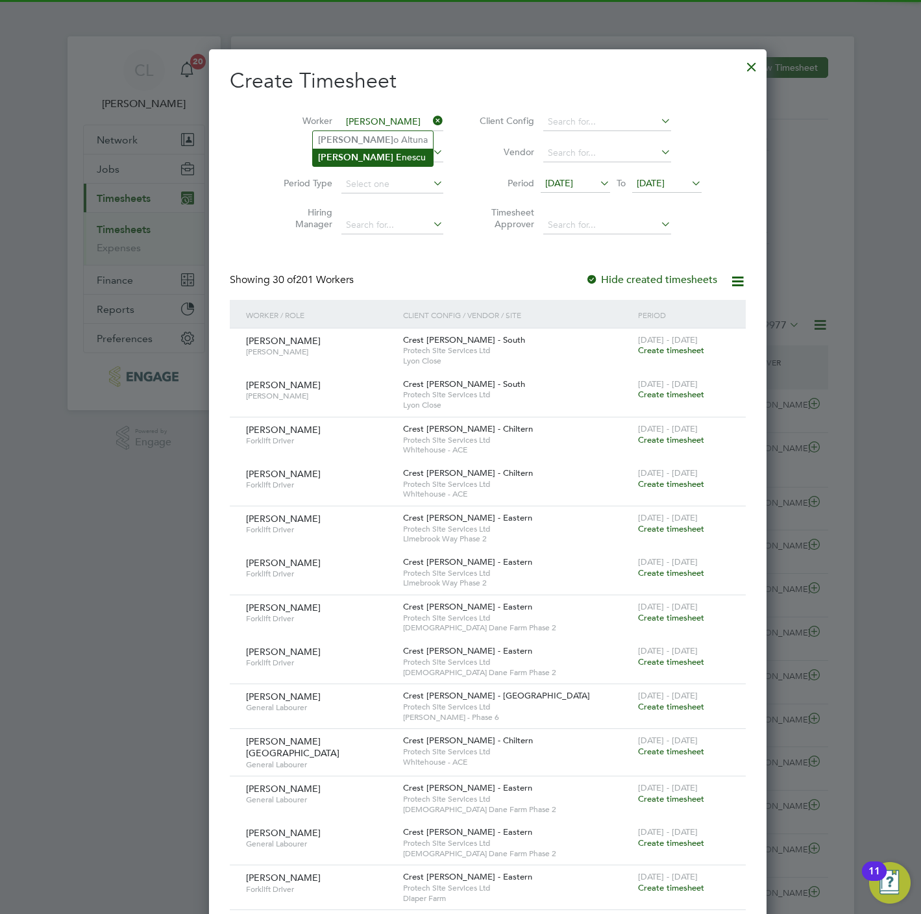
click at [360, 152] on li "Marian E nescu" at bounding box center [373, 158] width 120 height 18
type input "[PERSON_NAME]"
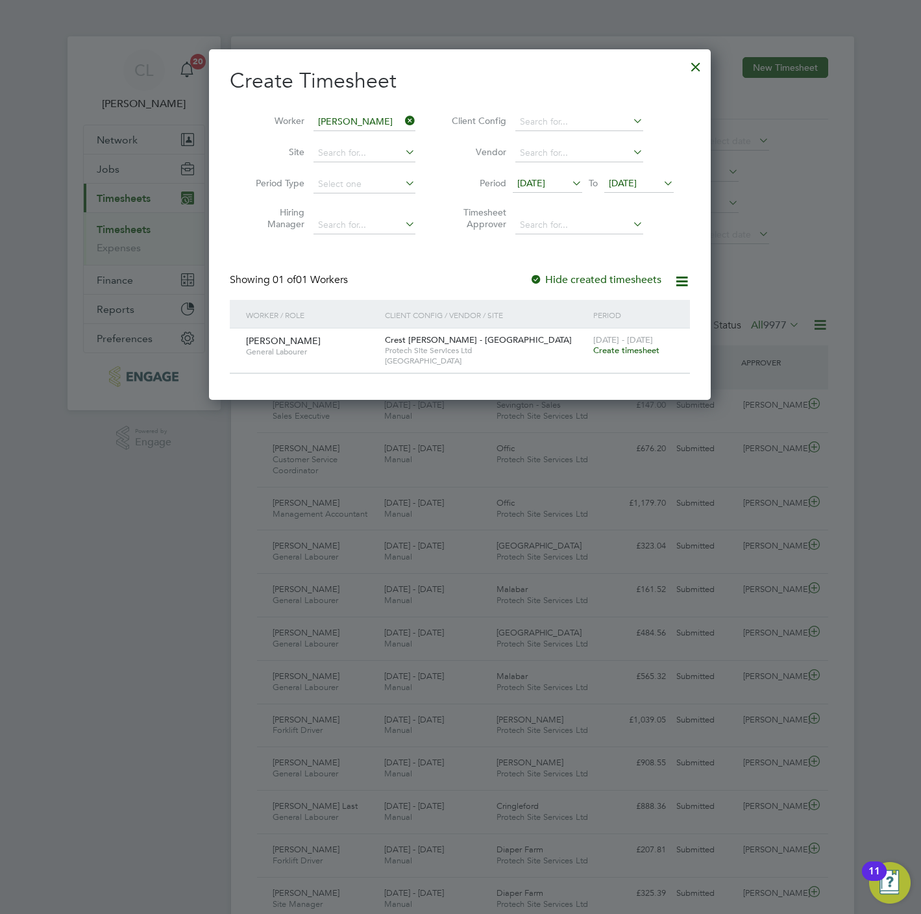
click at [631, 351] on span "Create timesheet" at bounding box center [626, 350] width 66 height 11
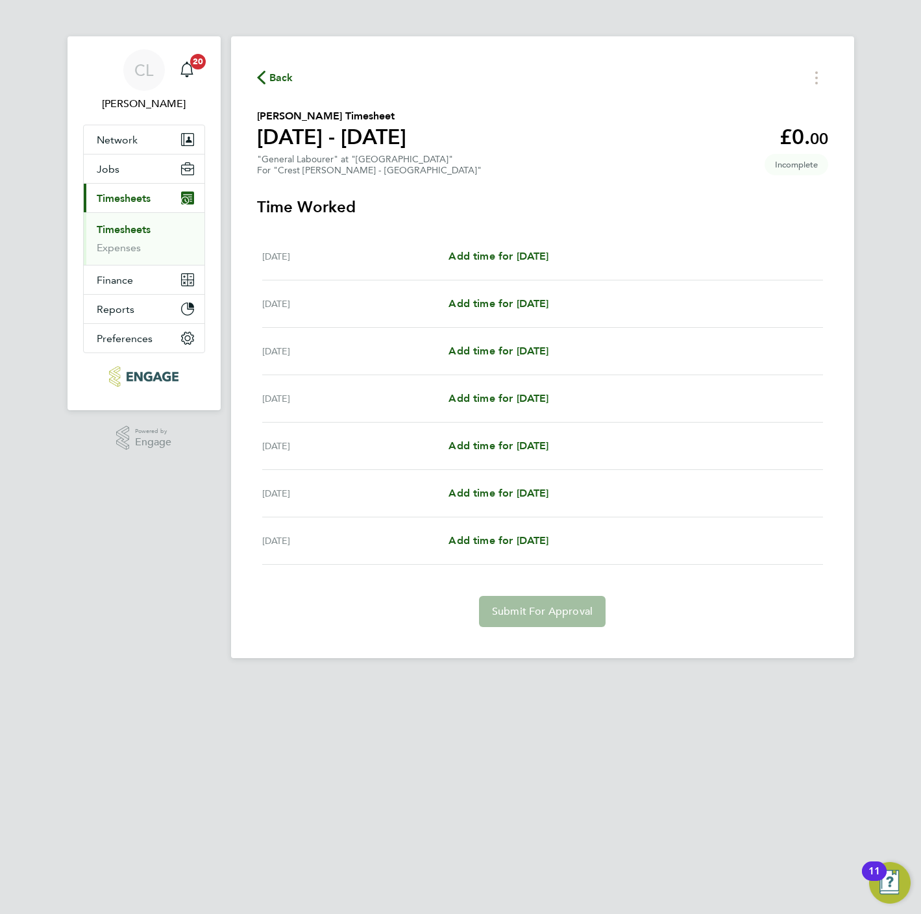
click at [474, 246] on div "Mon 08 Sep Add time for Mon 08 Sep Add time for Mon 08 Sep" at bounding box center [542, 256] width 561 height 47
click at [483, 253] on span "Add time for Mon 08 Sep" at bounding box center [498, 256] width 100 height 12
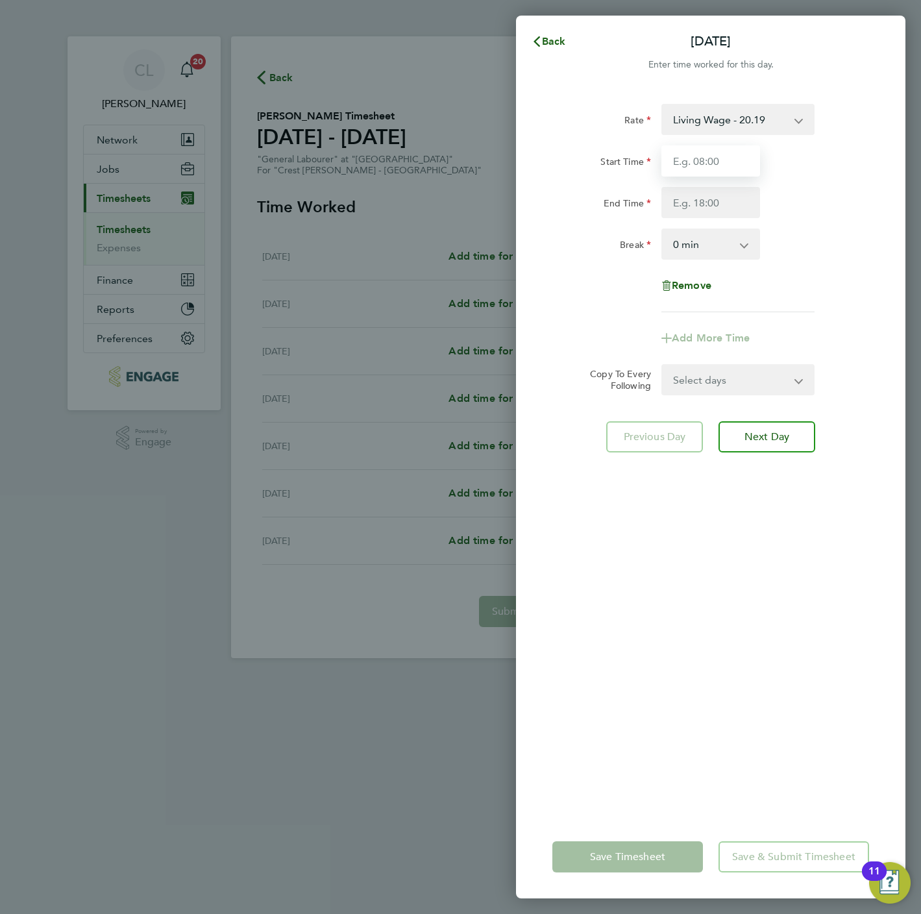
drag, startPoint x: 744, startPoint y: 152, endPoint x: 734, endPoint y: 167, distance: 17.8
click at [742, 152] on input "Start Time" at bounding box center [710, 160] width 99 height 31
type input "07:30"
type input "16:30"
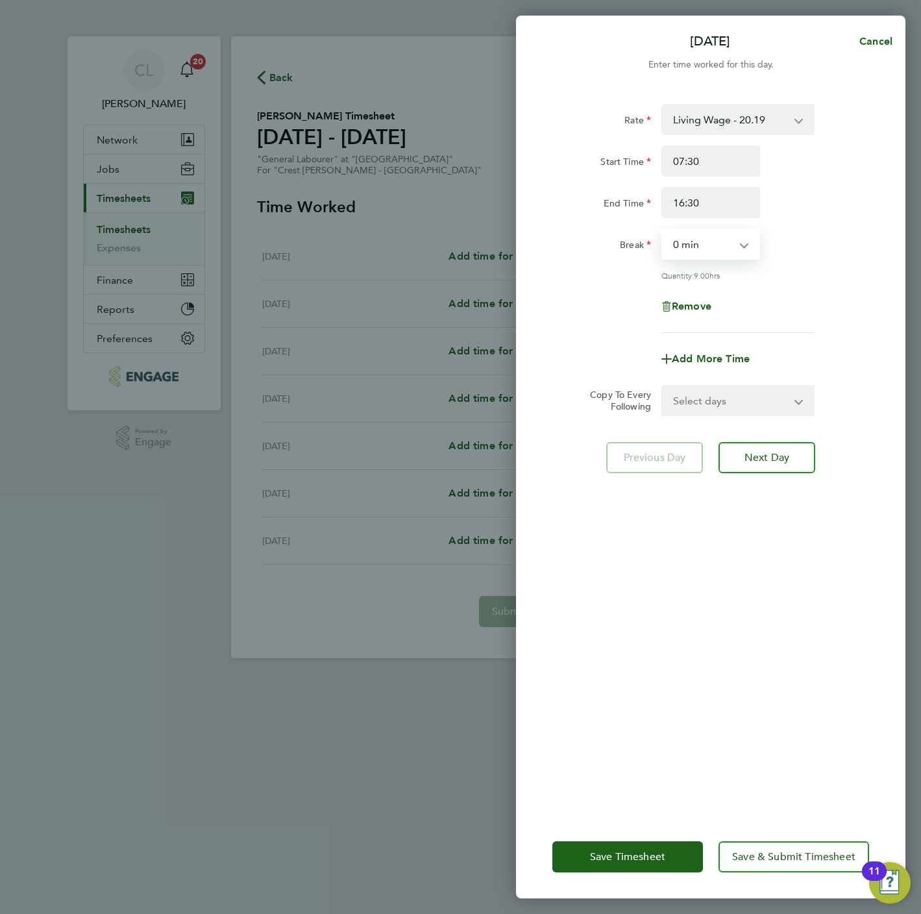
drag, startPoint x: 723, startPoint y: 237, endPoint x: 721, endPoint y: 247, distance: 9.9
click at [723, 237] on select "0 min 15 min 30 min 45 min 60 min 75 min 90 min" at bounding box center [703, 244] width 80 height 29
select select "30"
click at [663, 230] on select "0 min 15 min 30 min 45 min 60 min 75 min 90 min" at bounding box center [703, 244] width 80 height 29
click at [731, 401] on select "Select days Day Weekday (Mon-Fri) Weekend (Sat-Sun) Tuesday Wednesday Thursday …" at bounding box center [731, 400] width 136 height 29
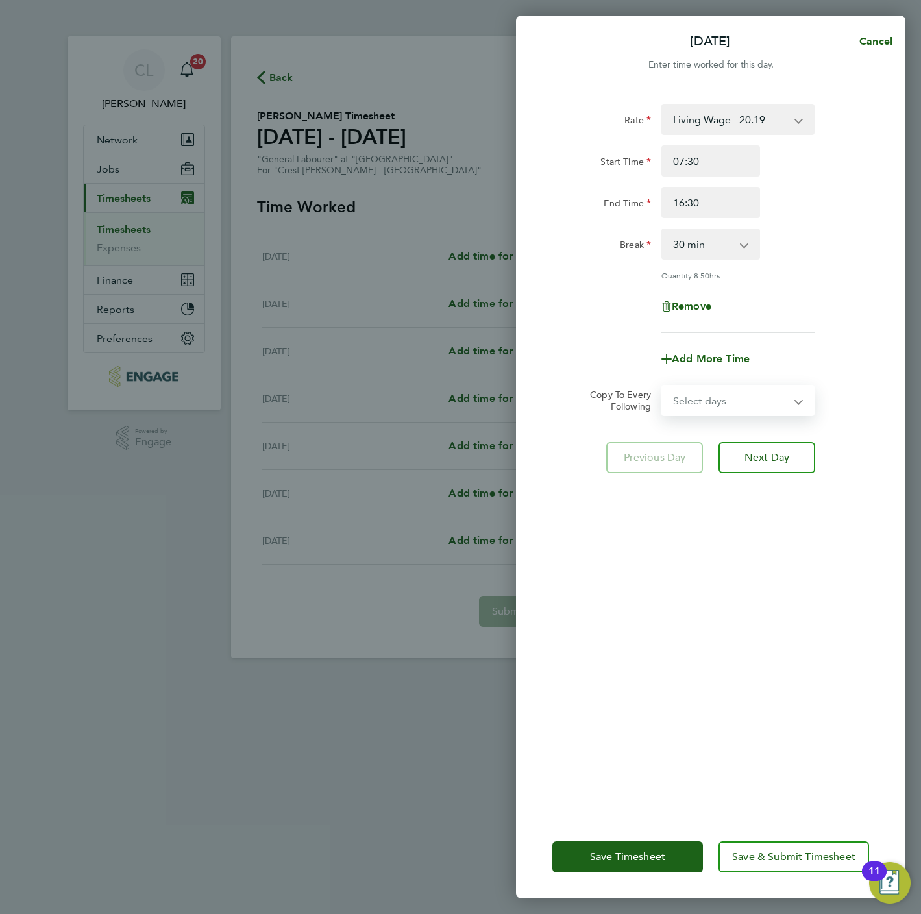
select select "WEEKDAY"
click at [663, 386] on select "Select days Day Weekday (Mon-Fri) Weekend (Sat-Sun) Tuesday Wednesday Thursday …" at bounding box center [731, 400] width 136 height 29
select select "2025-09-14"
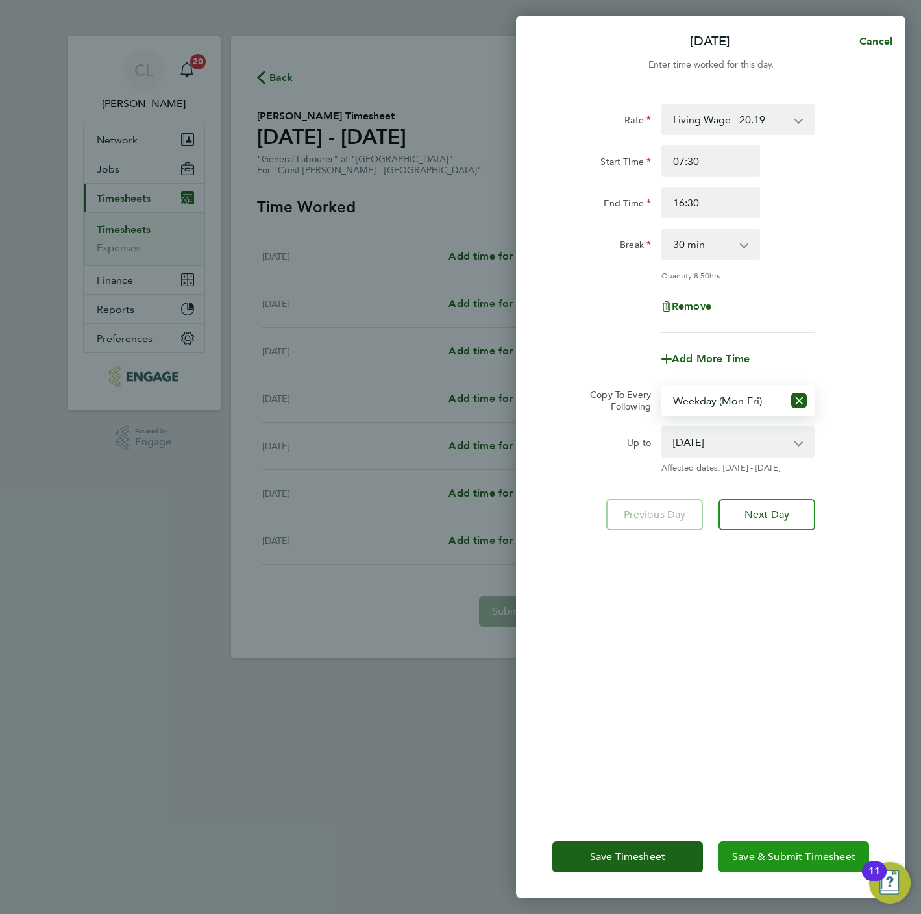
click at [804, 855] on span "Save & Submit Timesheet" at bounding box center [793, 856] width 123 height 13
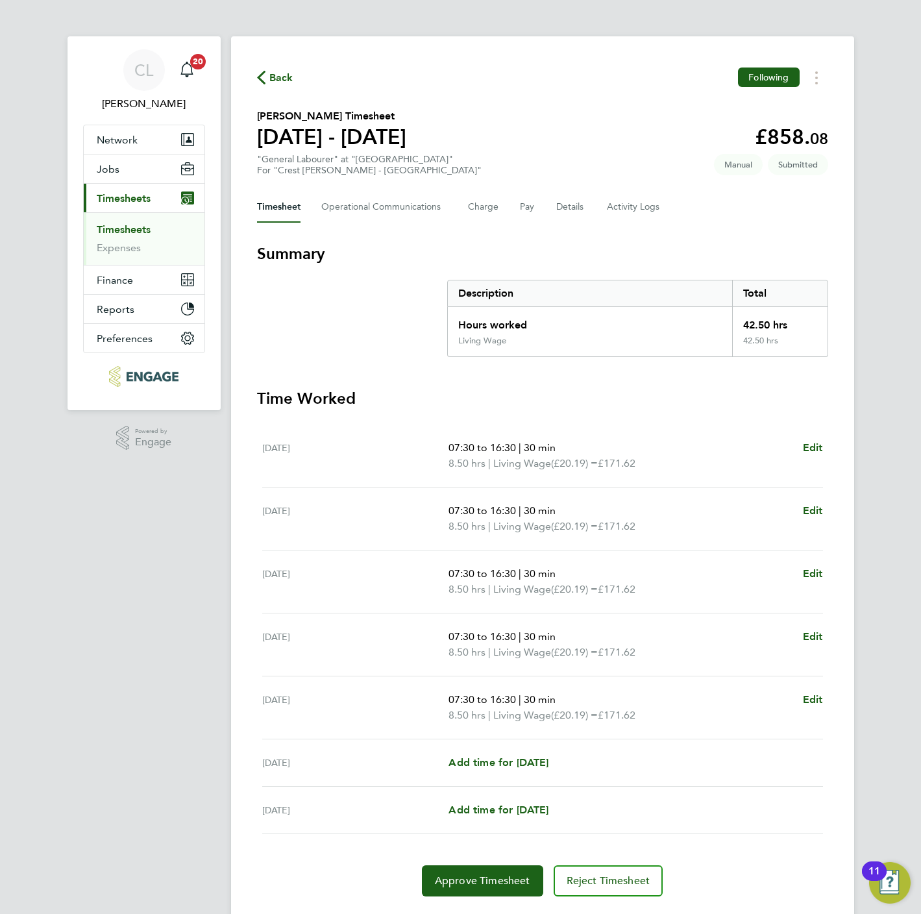
click at [290, 69] on button "Back" at bounding box center [275, 77] width 36 height 16
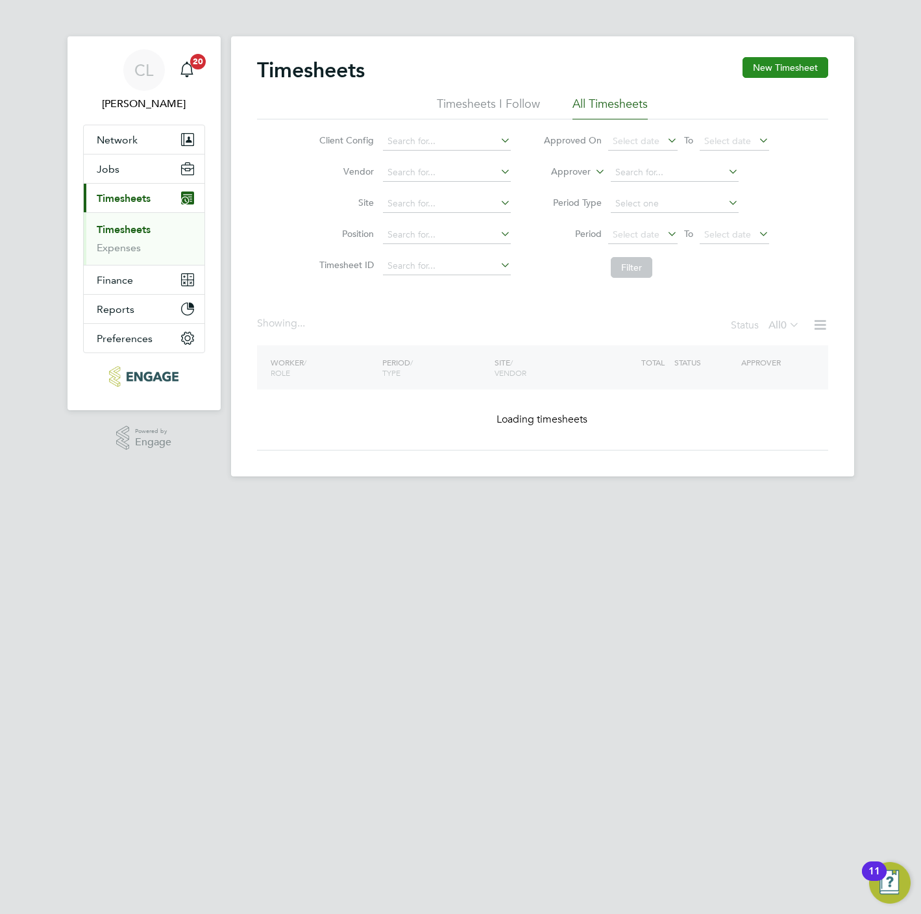
click at [810, 71] on button "New Timesheet" at bounding box center [785, 67] width 86 height 21
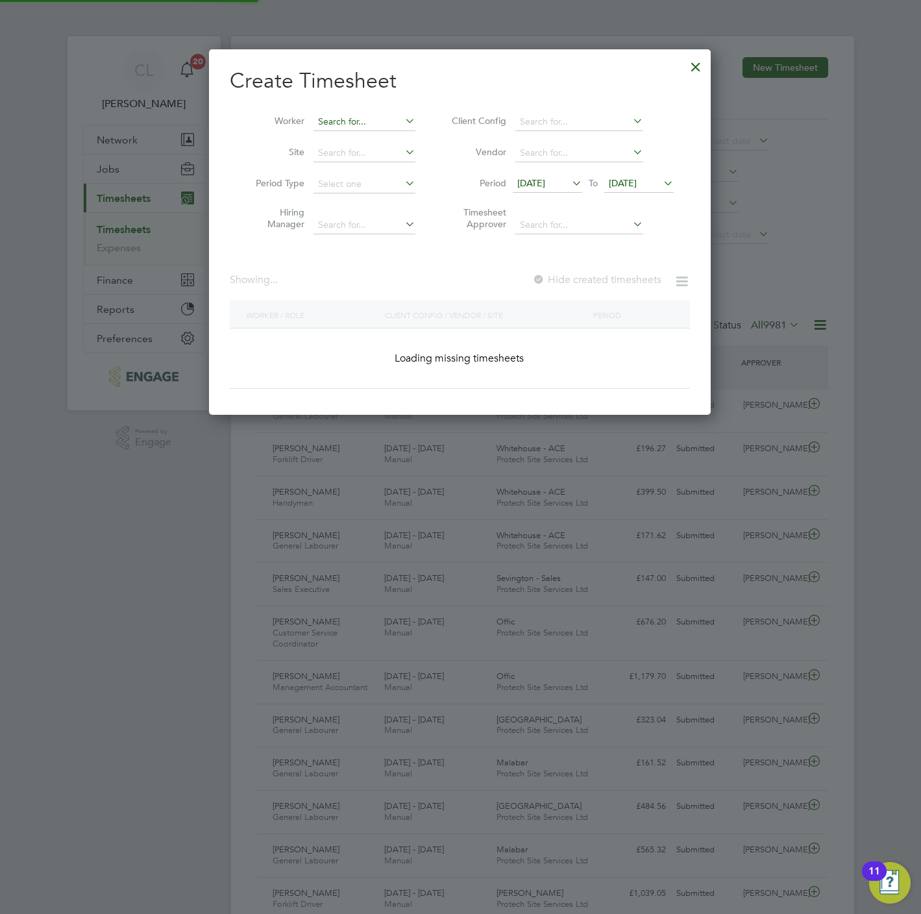
scroll to position [33, 113]
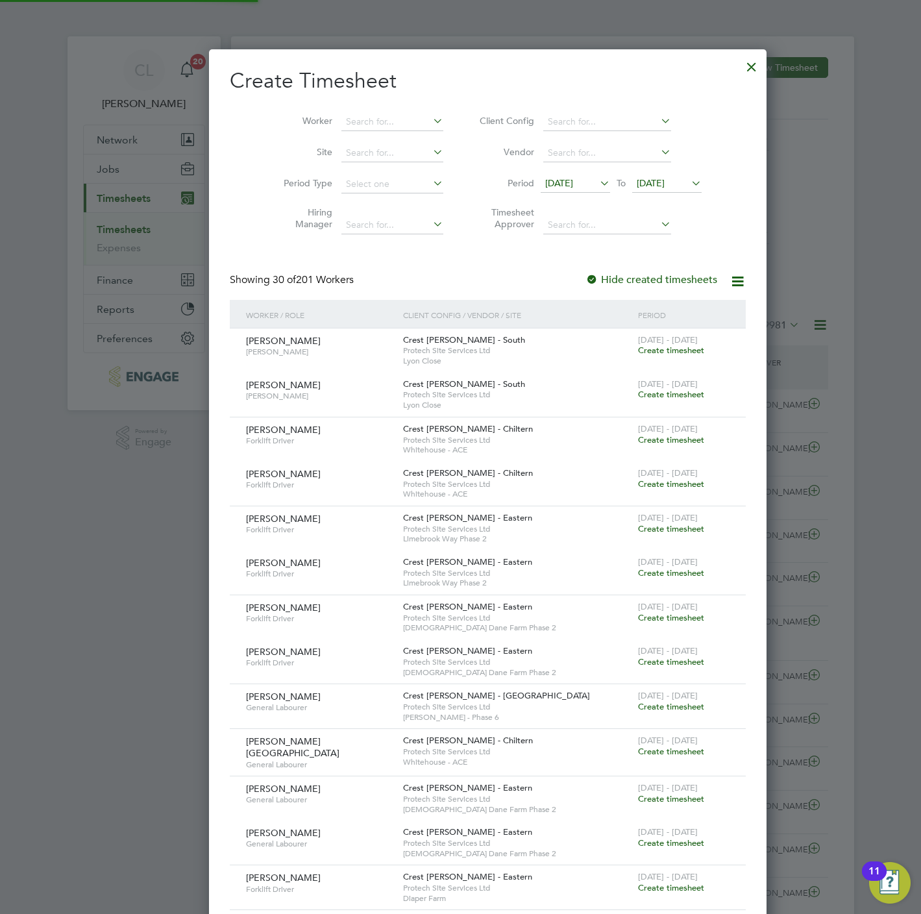
click at [362, 132] on li "Worker" at bounding box center [359, 121] width 202 height 31
click at [362, 116] on input at bounding box center [392, 122] width 102 height 18
click at [352, 139] on li "Lee Tay lor" at bounding box center [369, 140] width 112 height 18
type input "Lee Taylor"
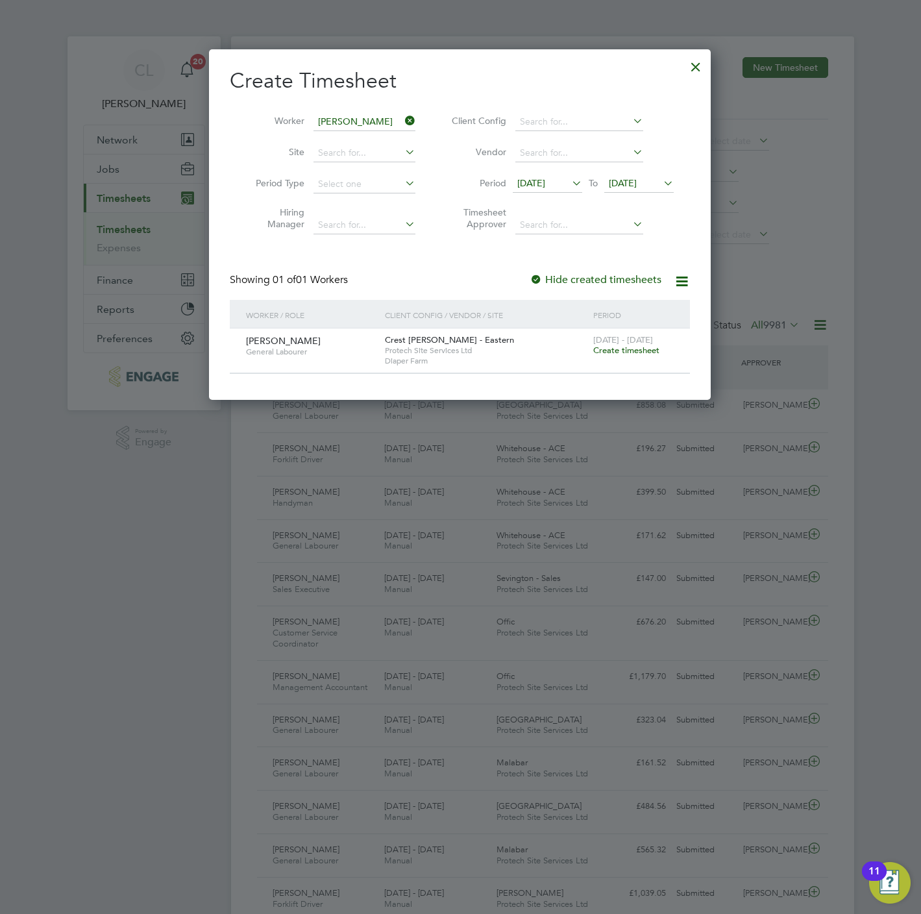
click at [618, 353] on span "Create timesheet" at bounding box center [626, 350] width 66 height 11
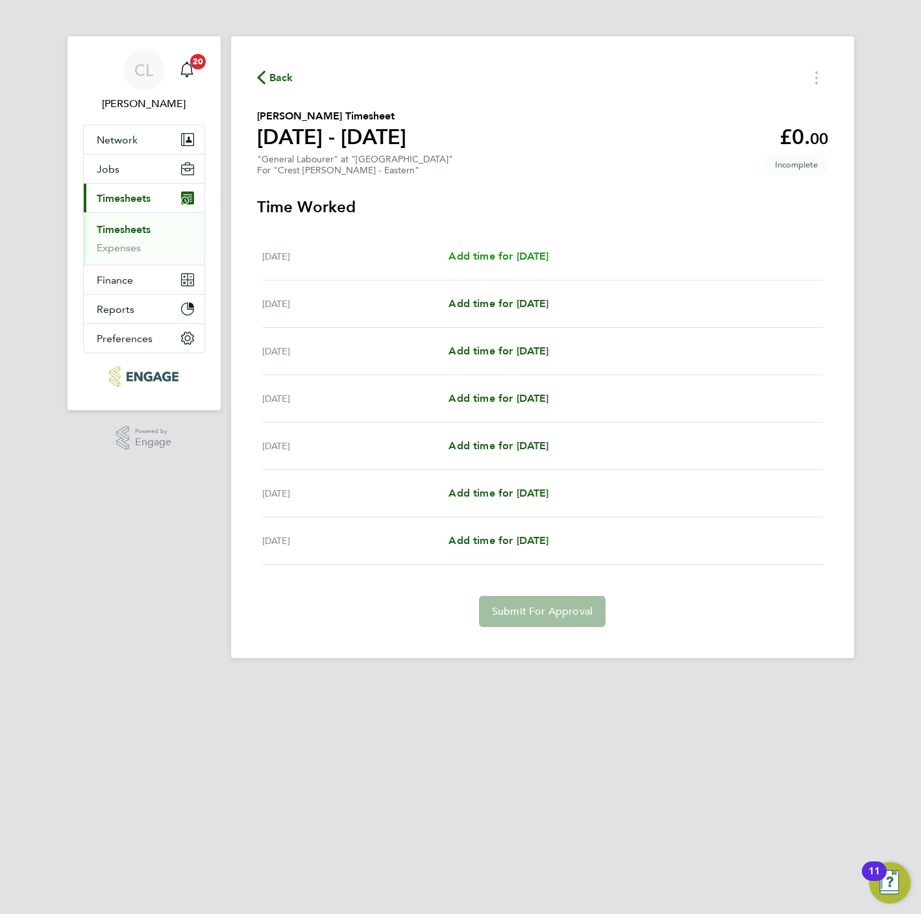
click at [518, 252] on span "Add time for Mon 15 Sep" at bounding box center [498, 256] width 100 height 12
select select "60"
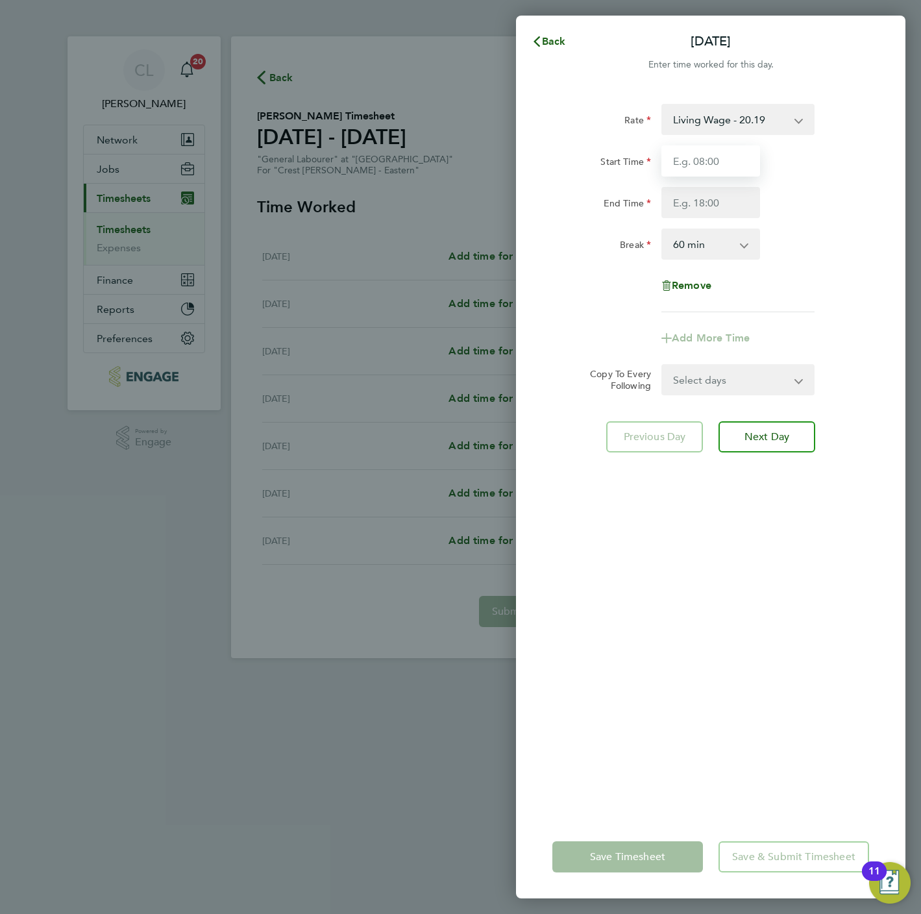
click at [688, 160] on input "Start Time" at bounding box center [710, 160] width 99 height 31
type input "07:30"
type input "16:30"
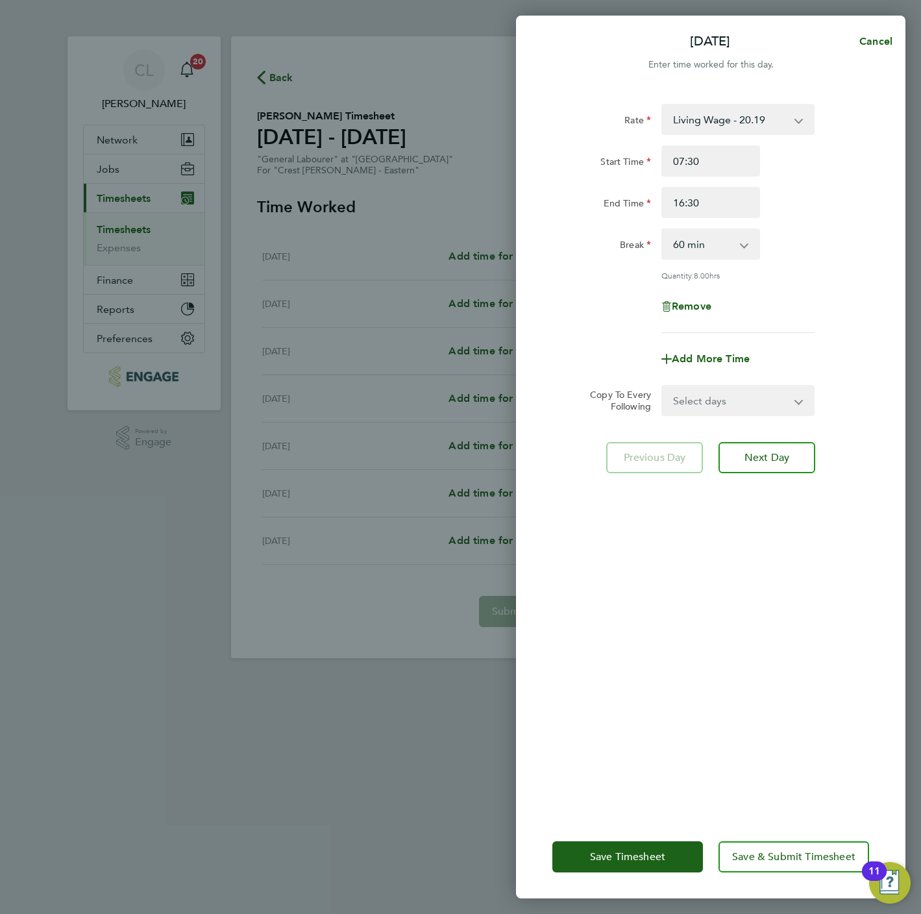
click at [732, 237] on select "0 min 15 min 30 min 45 min 60 min 75 min 90 min" at bounding box center [703, 244] width 80 height 29
select select "0"
click at [663, 230] on select "0 min 15 min 30 min 45 min 60 min 75 min 90 min" at bounding box center [703, 244] width 80 height 29
click at [736, 405] on select "Select days Day Weekday (Mon-Fri) Weekend (Sat-Sun) Tuesday Wednesday Thursday …" at bounding box center [731, 400] width 136 height 29
select select "WEEKDAY"
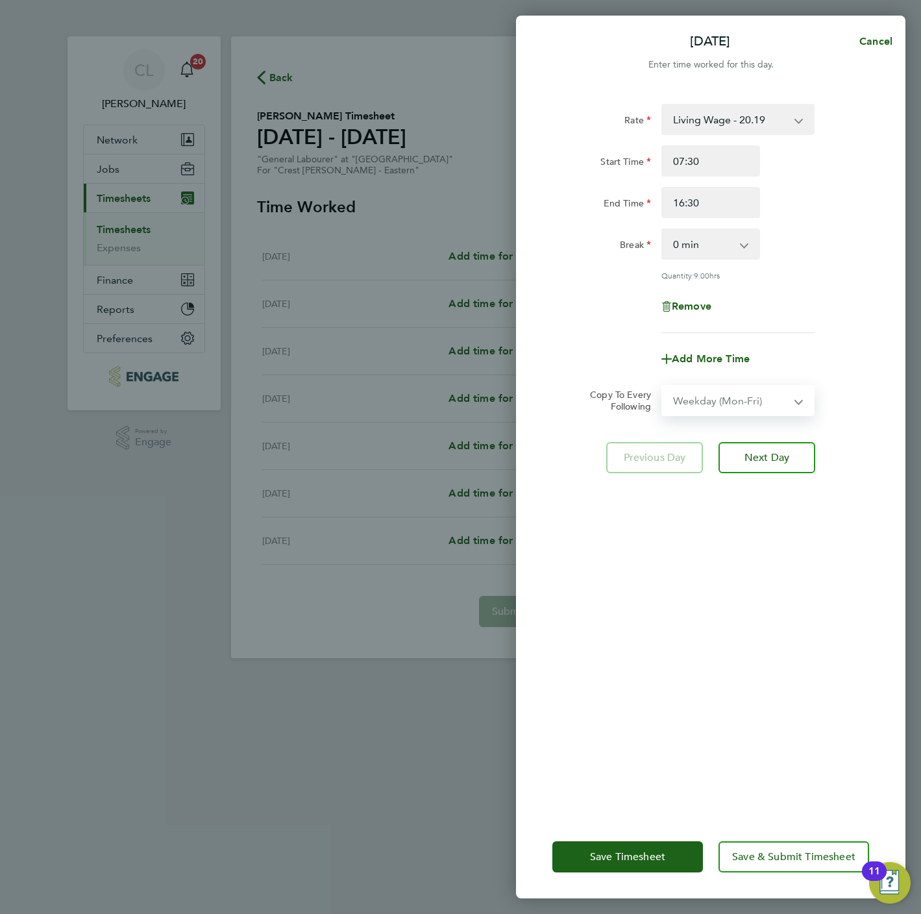
click at [663, 386] on select "Select days Day Weekday (Mon-Fri) Weekend (Sat-Sun) Tuesday Wednesday Thursday …" at bounding box center [731, 400] width 136 height 29
select select "2025-09-21"
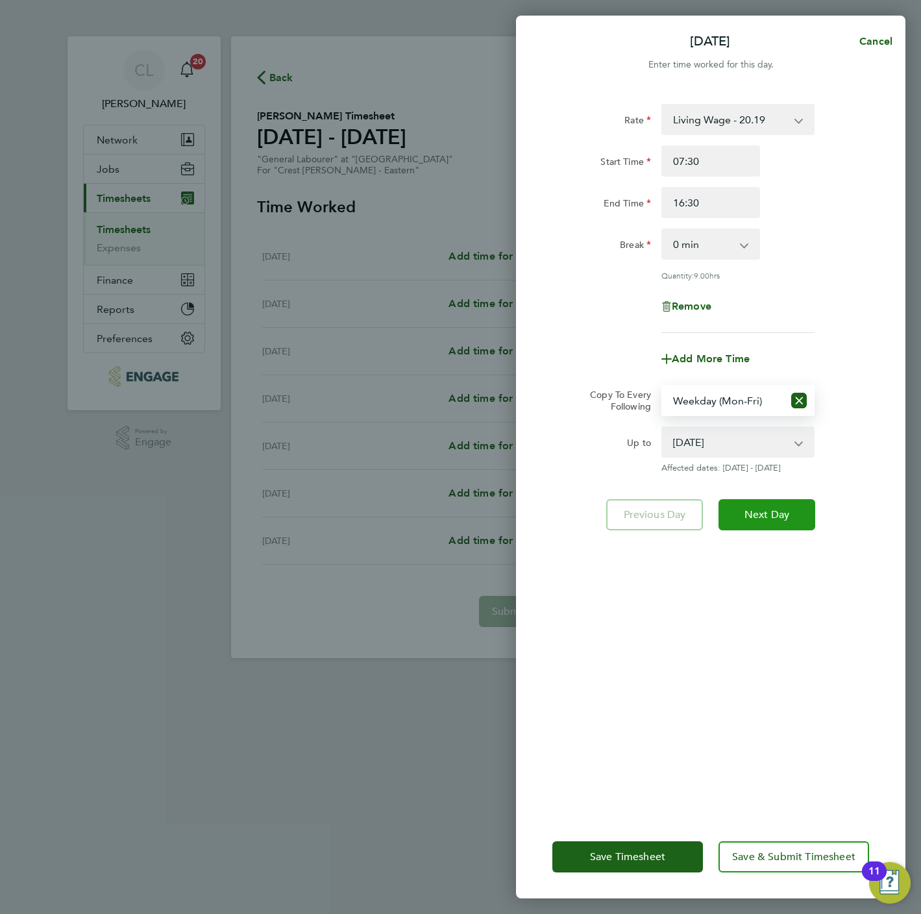
click at [773, 511] on span "Next Day" at bounding box center [766, 514] width 45 height 13
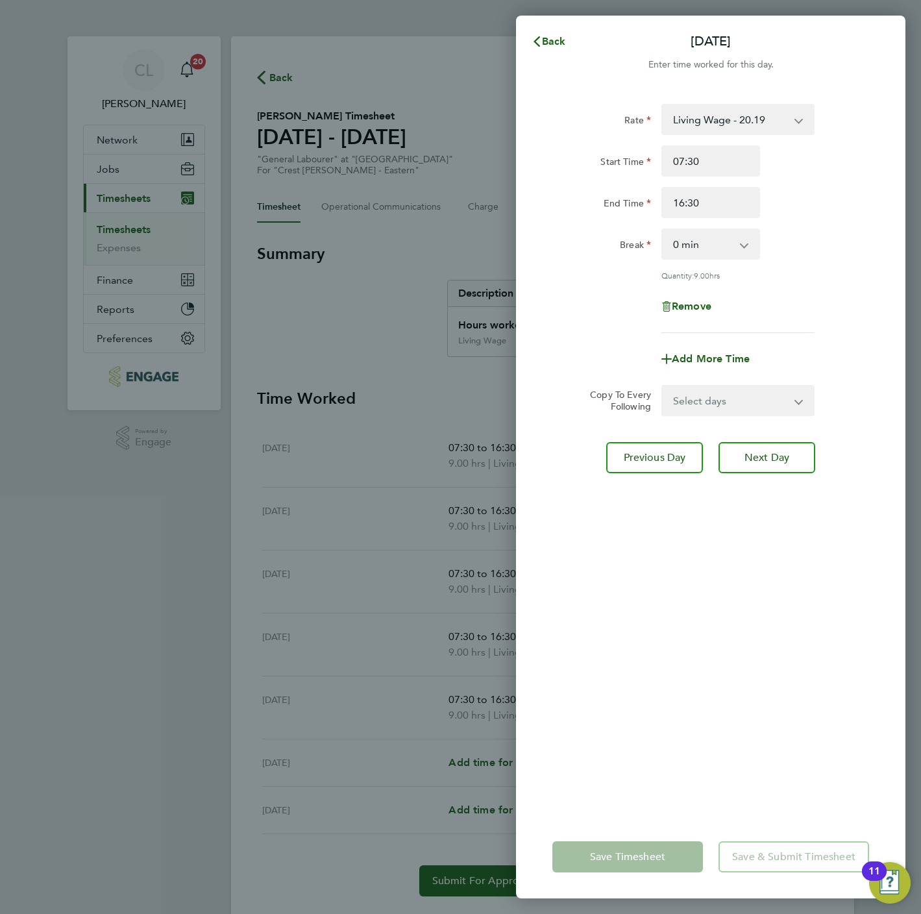
click at [754, 413] on select "Select days Day Weekday (Mon-Fri) Weekend (Sat-Sun) Wednesday Thursday Friday S…" at bounding box center [731, 400] width 136 height 29
click at [748, 386] on select "Select days Day Weekday (Mon-Fri) Weekend (Sat-Sun) Wednesday Thursday Friday S…" at bounding box center [731, 400] width 136 height 29
click at [746, 392] on select "Select days Day Weekday (Mon-Fri) Weekend (Sat-Sun) Wednesday Thursday Friday S…" at bounding box center [731, 400] width 136 height 29
select select "WEEKEND"
click at [663, 386] on select "Select days Day Weekday (Mon-Fri) Weekend (Sat-Sun) Wednesday Thursday Friday S…" at bounding box center [731, 400] width 136 height 29
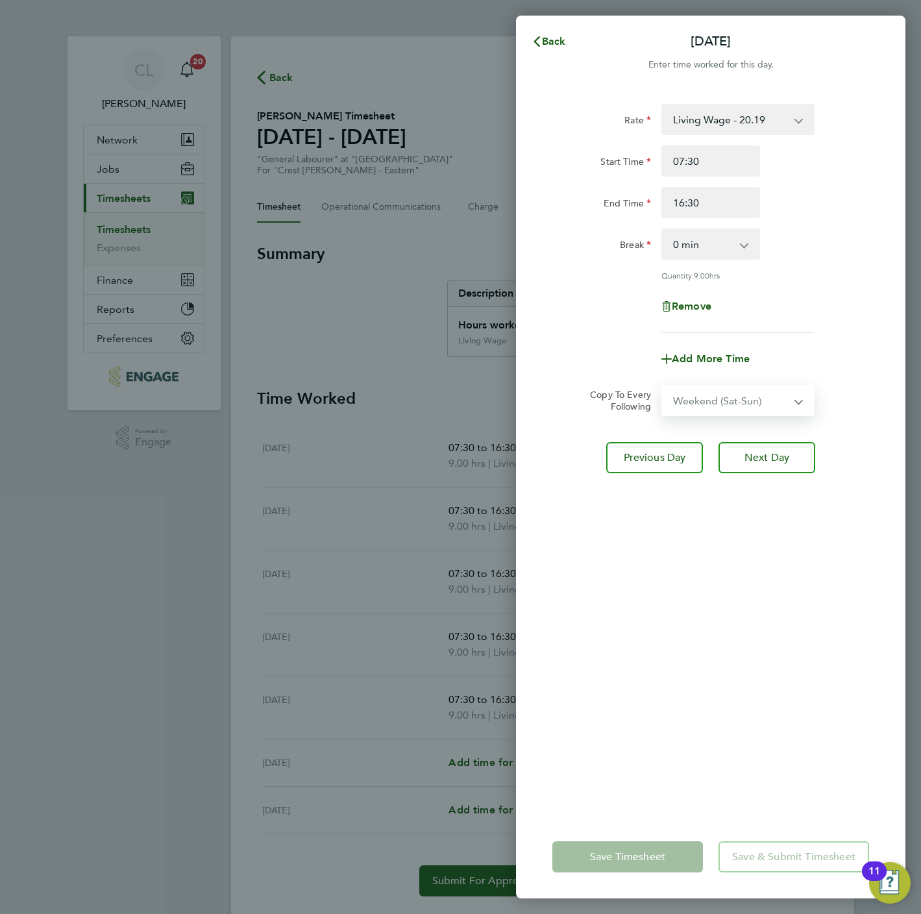
select select "2025-09-21"
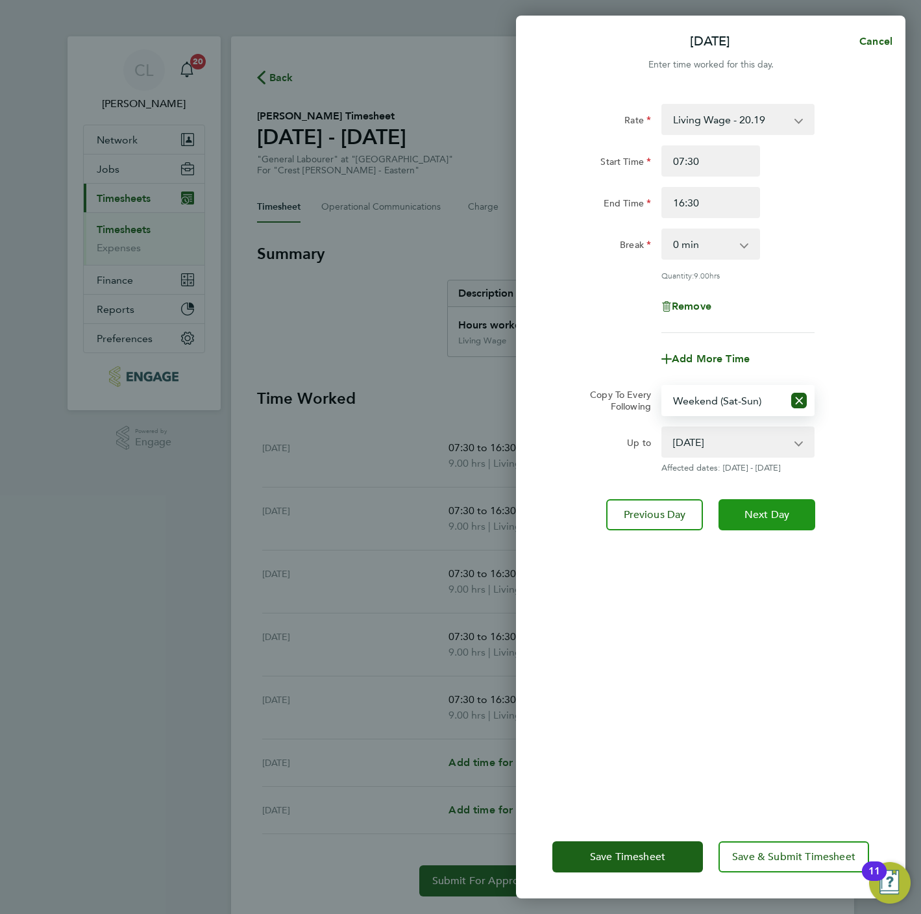
click at [779, 514] on span "Next Day" at bounding box center [766, 514] width 45 height 13
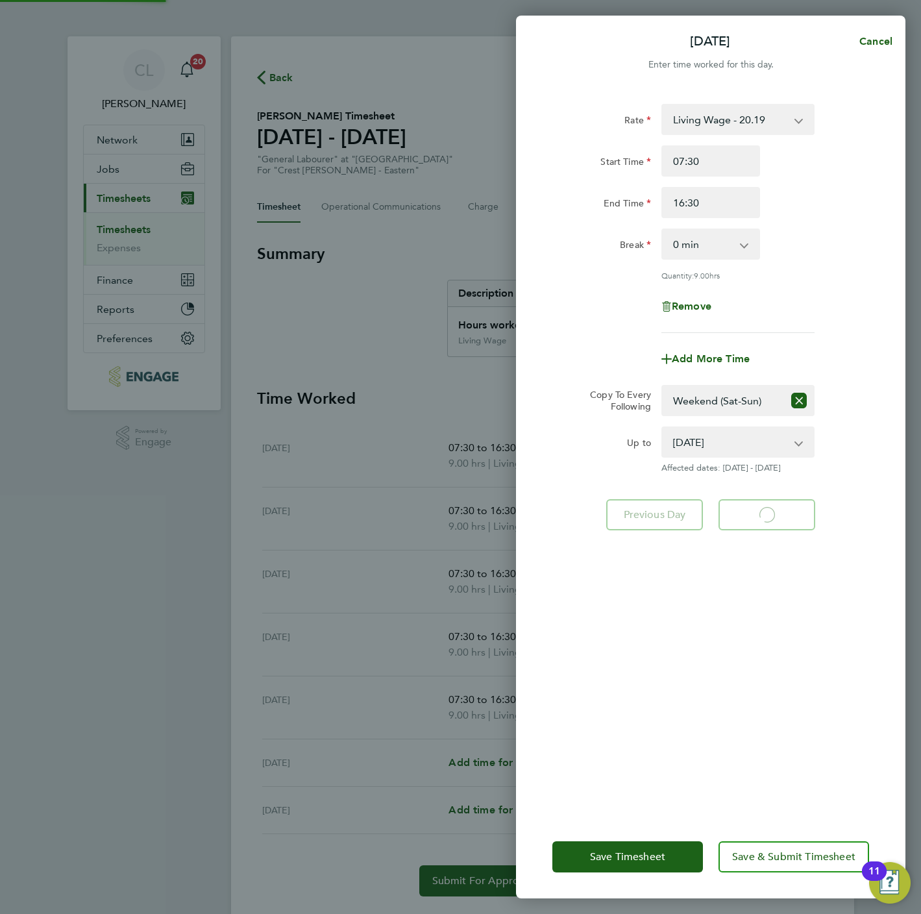
click at [779, 514] on app-form-button "Next Day Loading" at bounding box center [763, 514] width 104 height 31
select select "0: null"
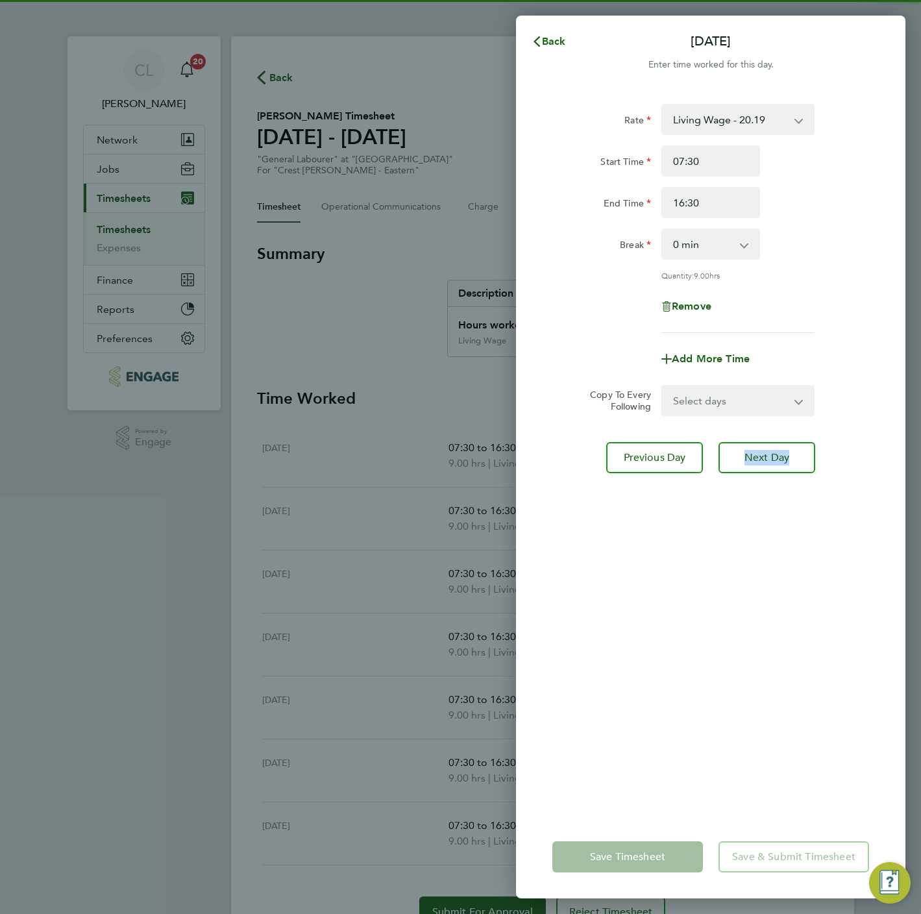
click at [775, 514] on div "Rate Living Wage - 20.19 Start Time 07:30 End Time 16:30 Break 0 min 15 min 30 …" at bounding box center [710, 451] width 389 height 727
click at [751, 433] on div "Rate Living Wage - 20.19 Start Time 07:30 End Time 16:30 Break 0 min 15 min 30 …" at bounding box center [710, 451] width 389 height 727
click at [769, 471] on div "Rate Living Wage - 20.19 Start Time 07:30 End Time 16:30 Break 0 min 15 min 30 …" at bounding box center [710, 451] width 389 height 727
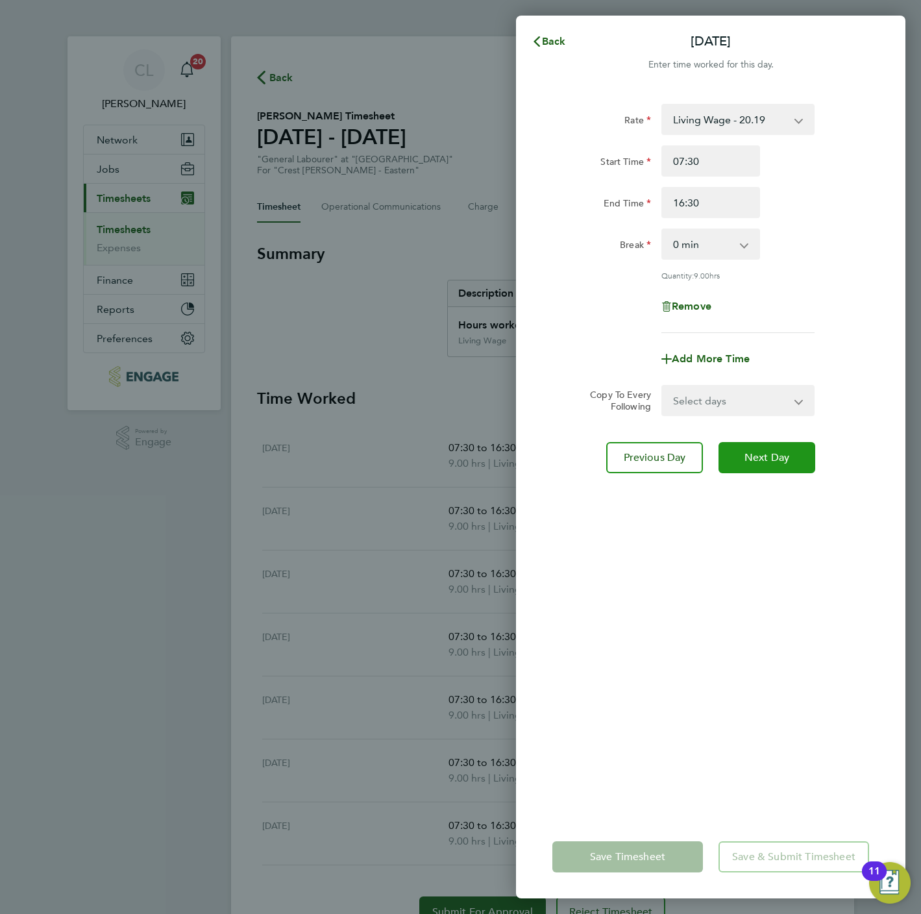
click at [767, 457] on span "Next Day" at bounding box center [766, 457] width 45 height 13
click at [766, 456] on span "Next Day" at bounding box center [766, 457] width 45 height 13
click at [762, 456] on span "Next Day" at bounding box center [766, 457] width 45 height 13
click at [761, 452] on span "Next Day" at bounding box center [766, 457] width 45 height 13
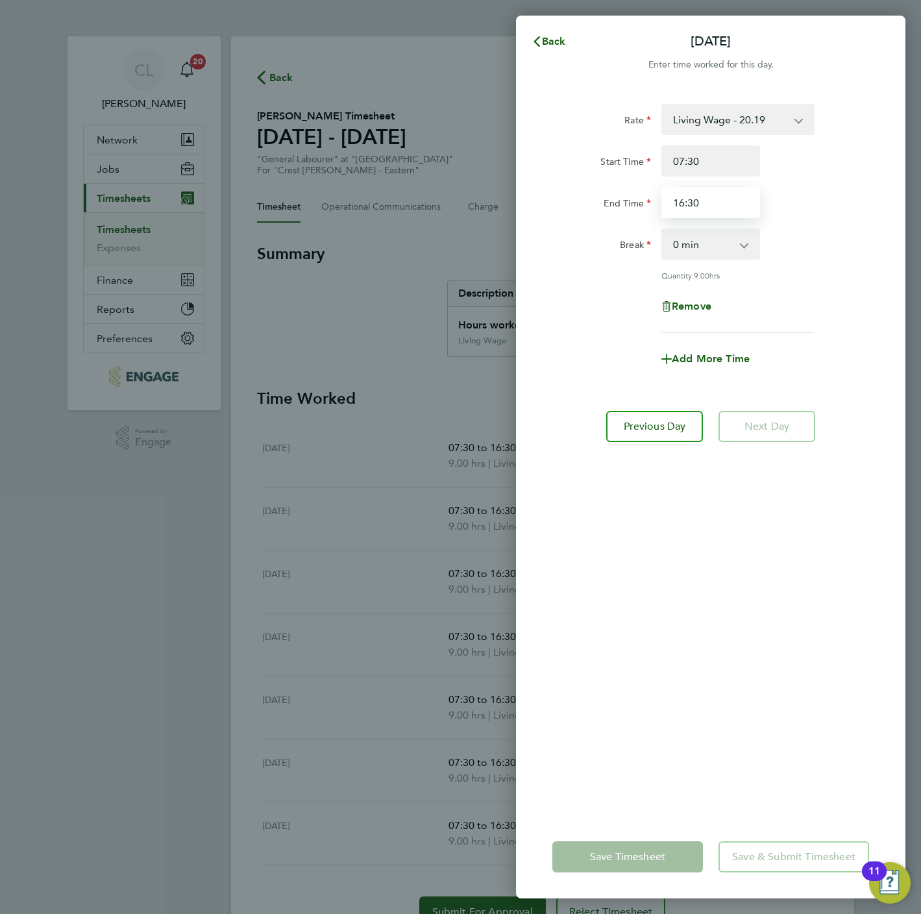
click at [709, 191] on input "16:30" at bounding box center [710, 202] width 99 height 31
type input "12:30"
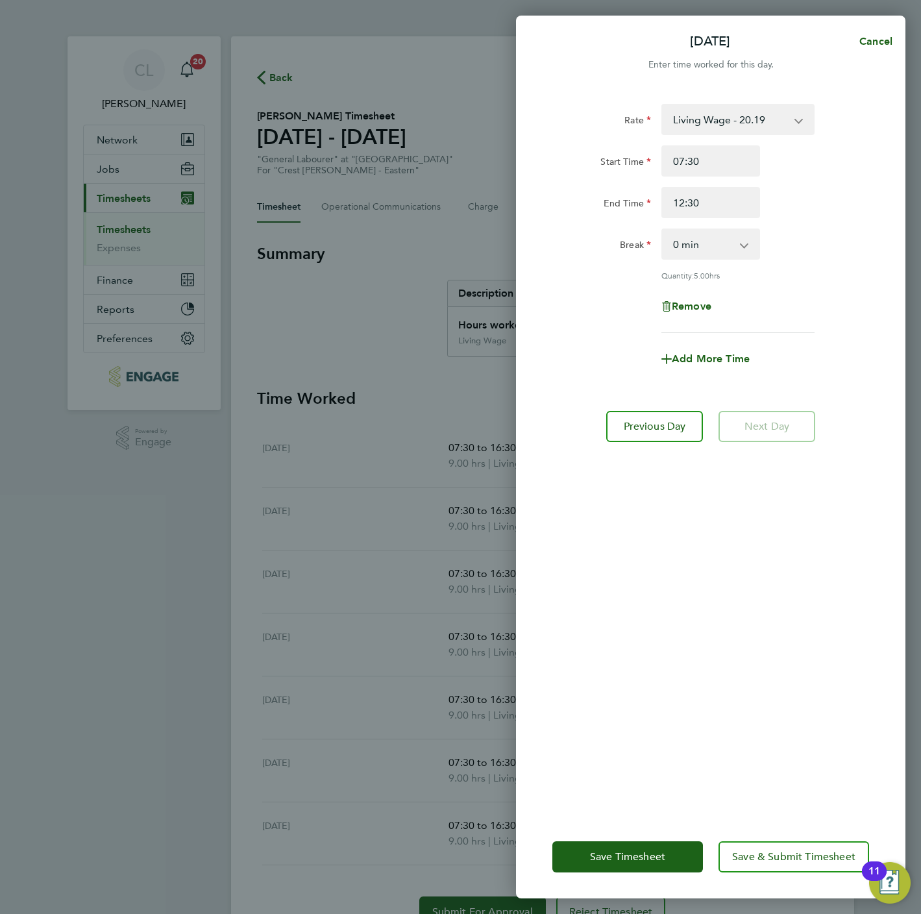
click at [877, 263] on div "Rate Living Wage - 20.19 Start Time 07:30 End Time 12:30 Break 0 min 15 min 30 …" at bounding box center [710, 451] width 389 height 727
click at [833, 859] on span "Save & Submit Timesheet" at bounding box center [793, 856] width 123 height 13
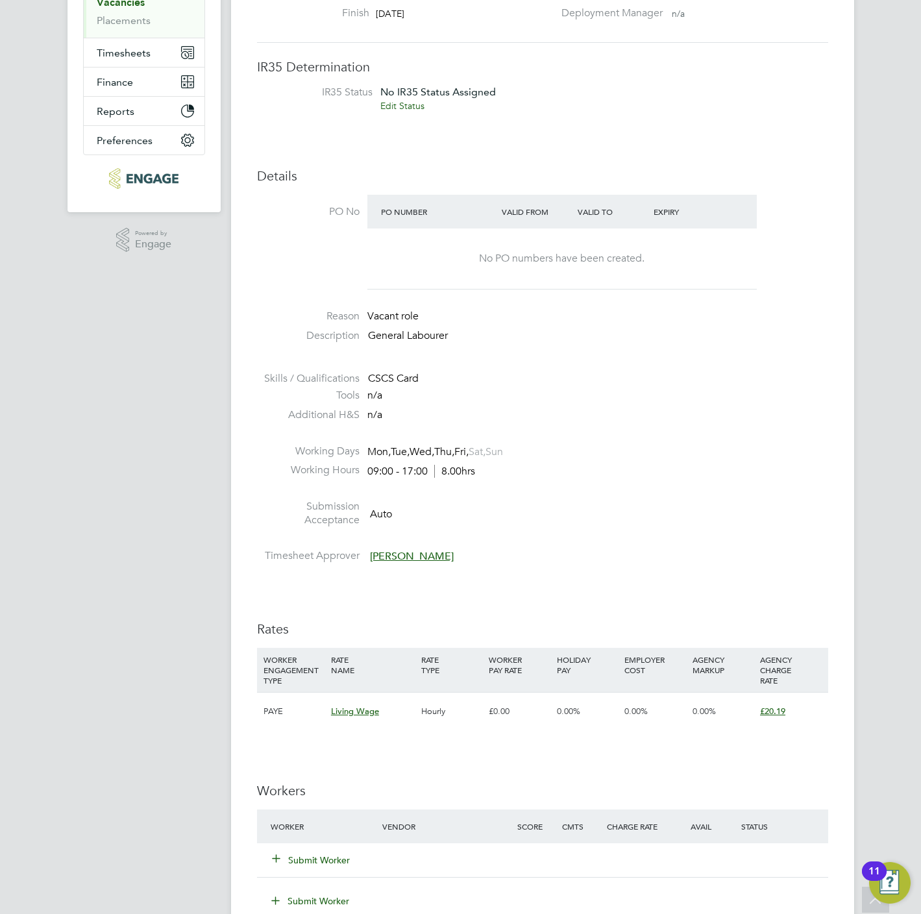
scroll to position [389, 0]
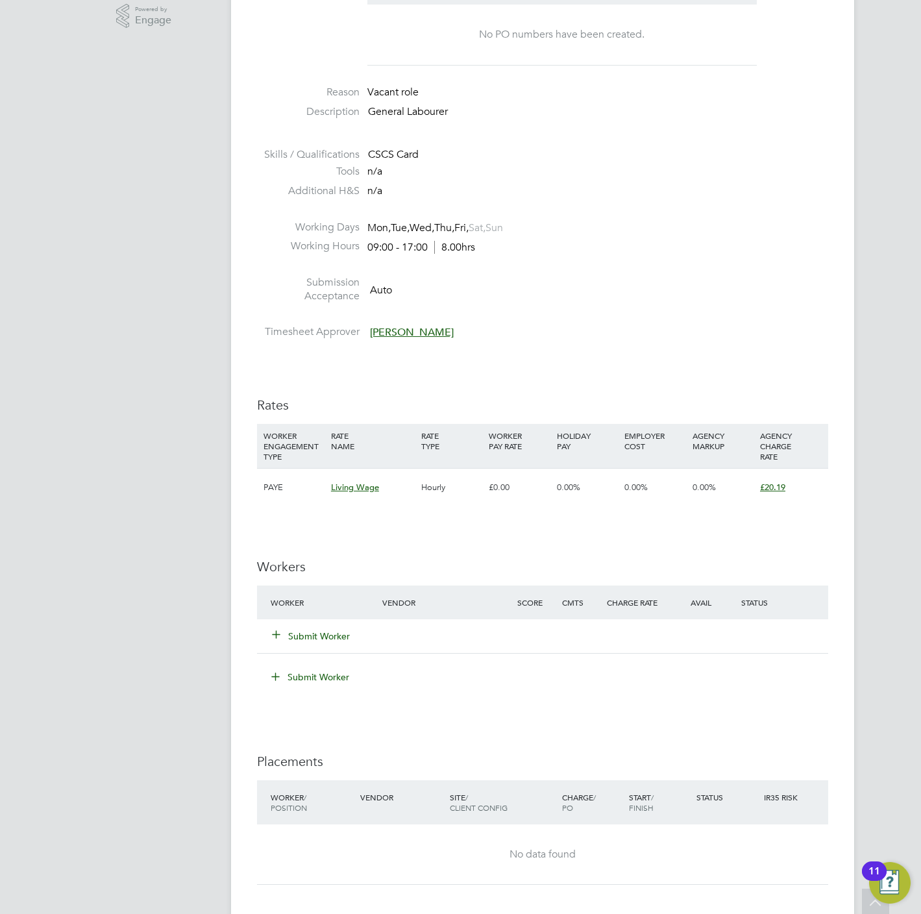
scroll to position [487, 0]
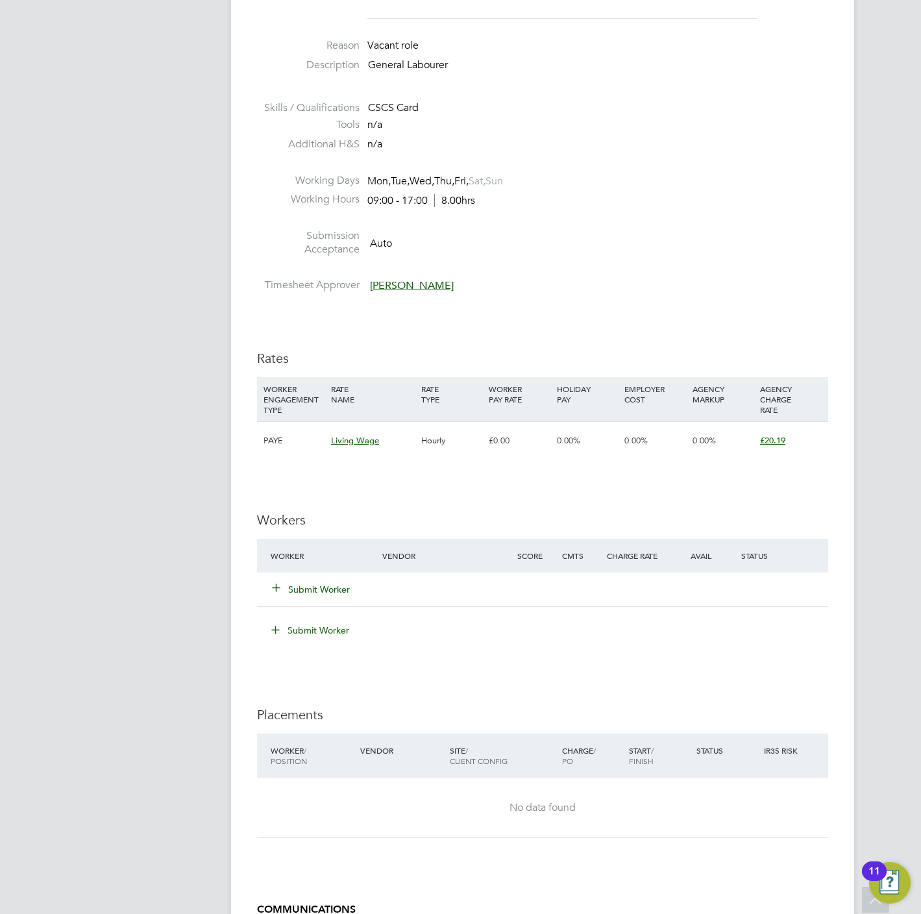
click at [316, 596] on button "Submit Worker" at bounding box center [312, 589] width 78 height 13
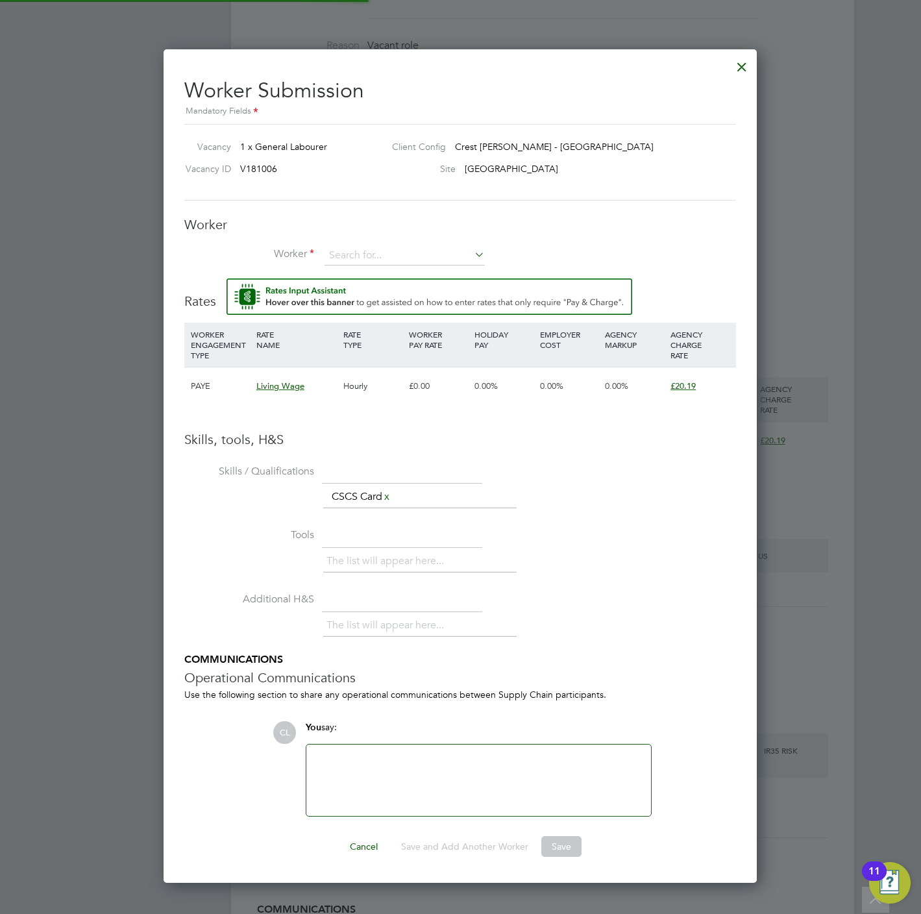
scroll to position [0, 0]
click at [390, 248] on input at bounding box center [404, 255] width 160 height 19
click at [389, 263] on input at bounding box center [404, 255] width 160 height 19
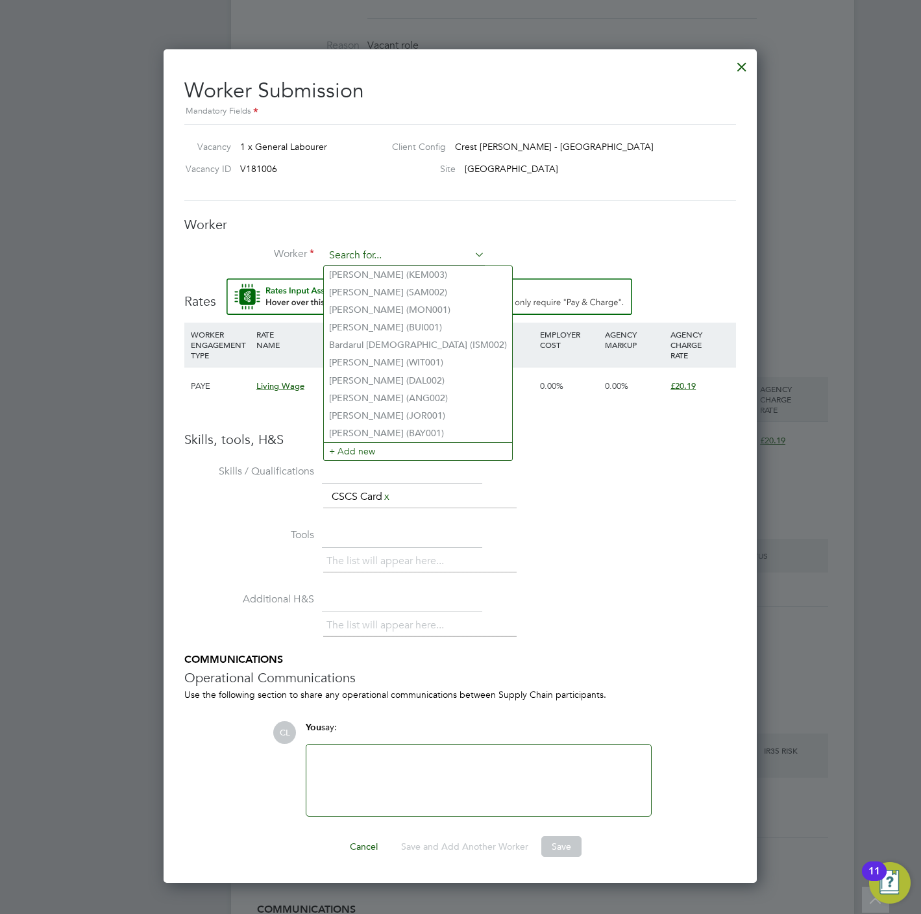
paste input "Giuseppe Manouchehri"
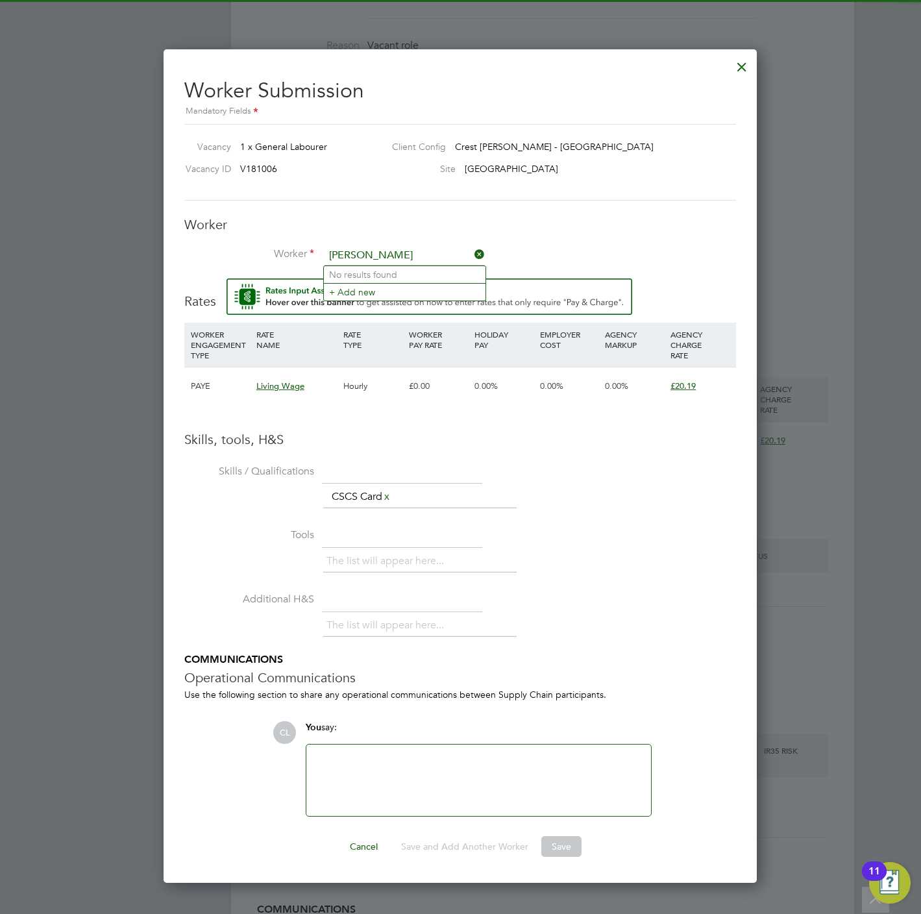
type input "Giuseppe Manouchehri"
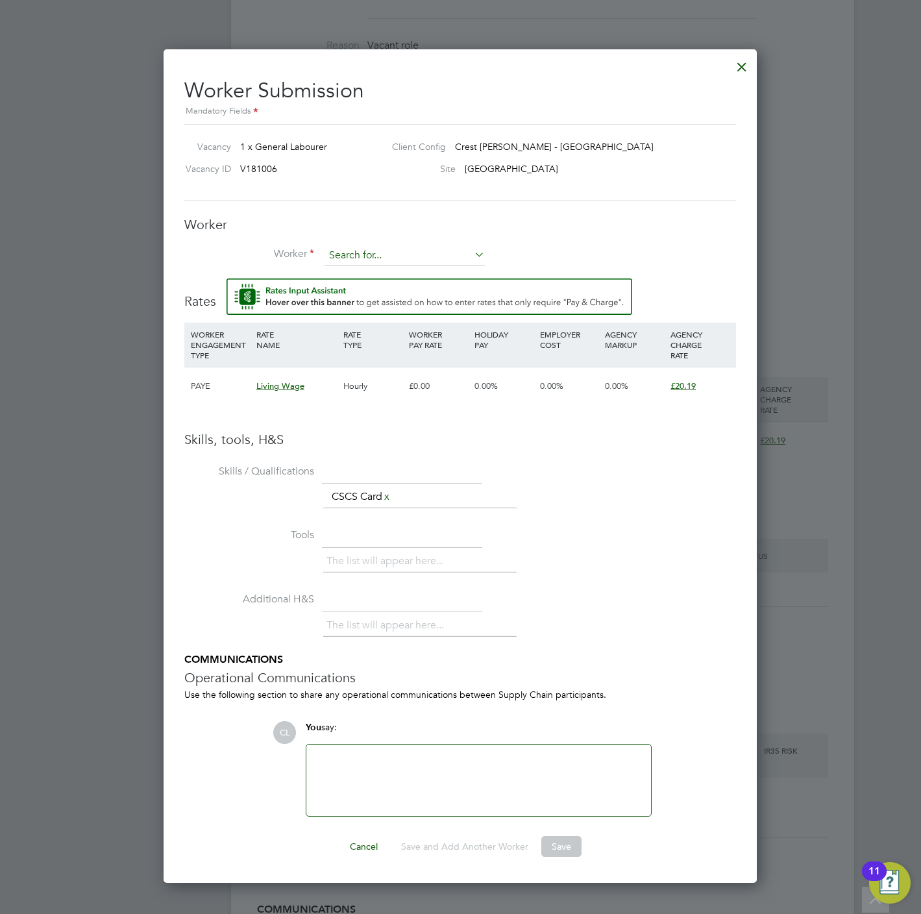
click at [389, 251] on input at bounding box center [404, 255] width 160 height 19
click at [388, 286] on li "Giu seppe Manoucherehri (MAN004)" at bounding box center [414, 293] width 180 height 18
type input "Giuseppe Manoucherehri (MAN004)"
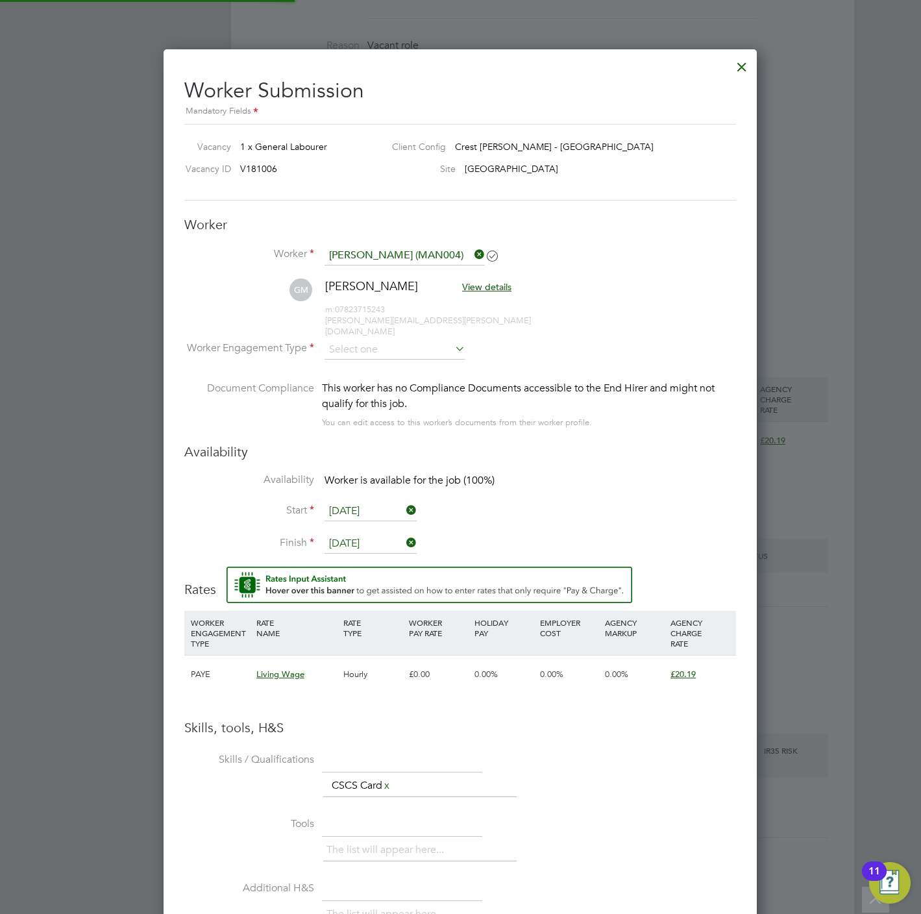
scroll to position [1126, 594]
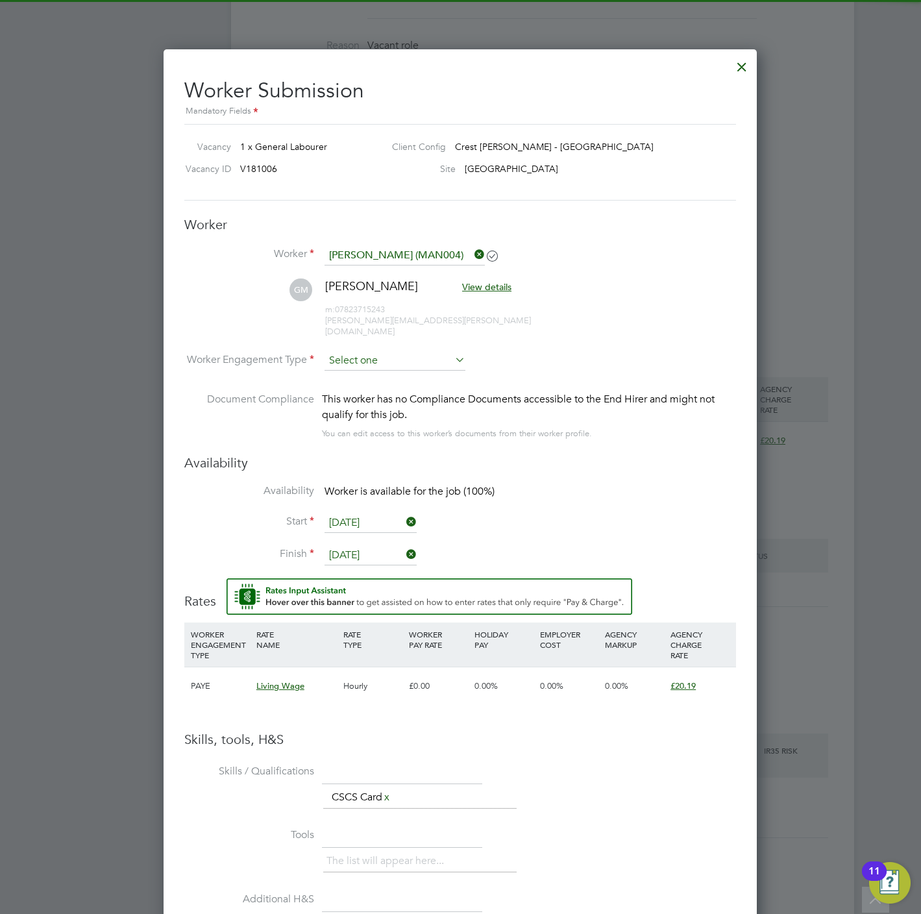
click at [393, 351] on input at bounding box center [394, 360] width 141 height 19
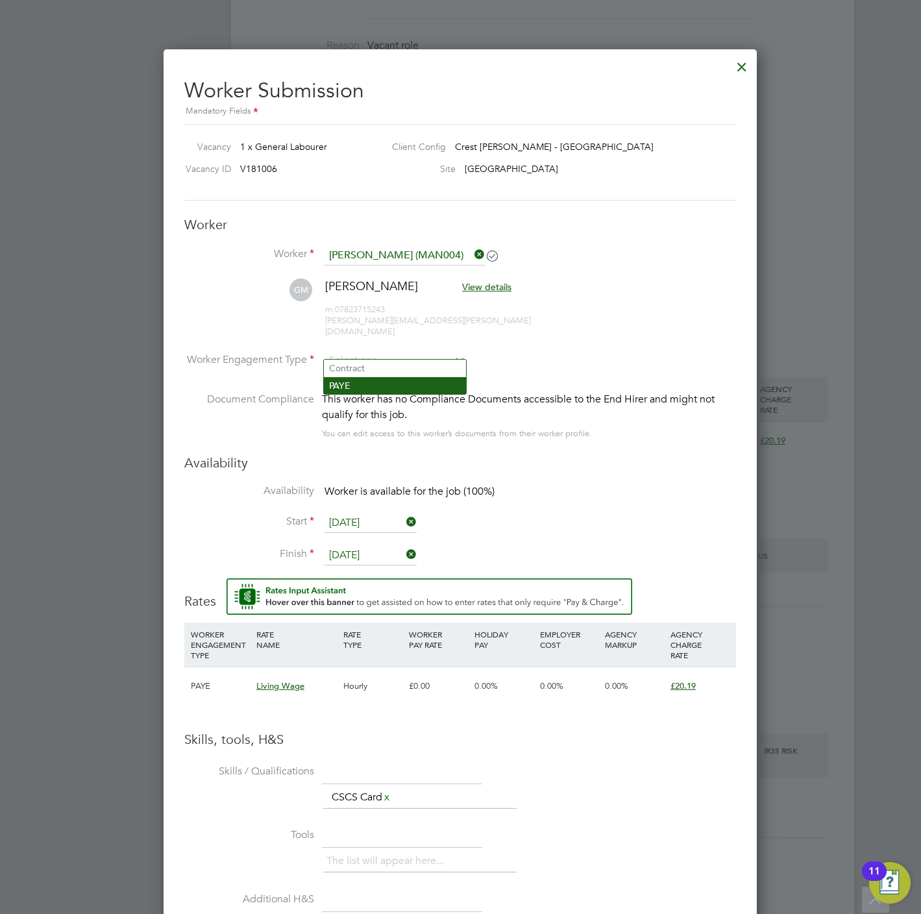
click at [378, 383] on li "PAYE" at bounding box center [395, 385] width 142 height 17
type input "PAYE"
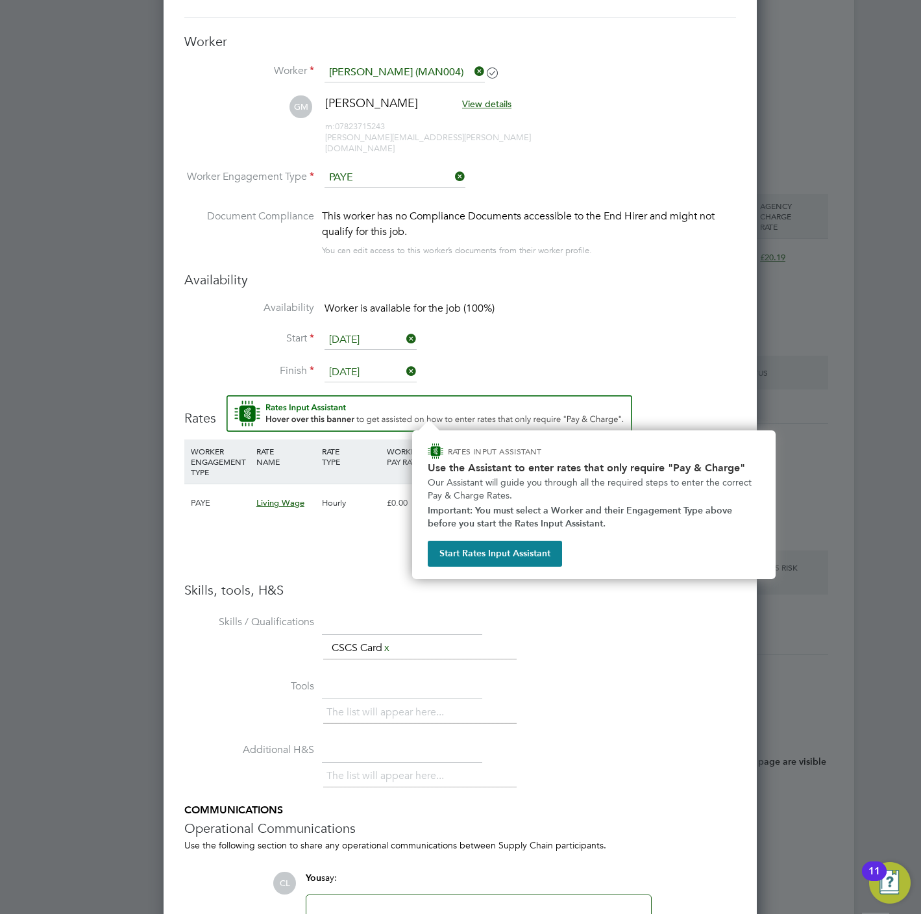
scroll to position [783, 0]
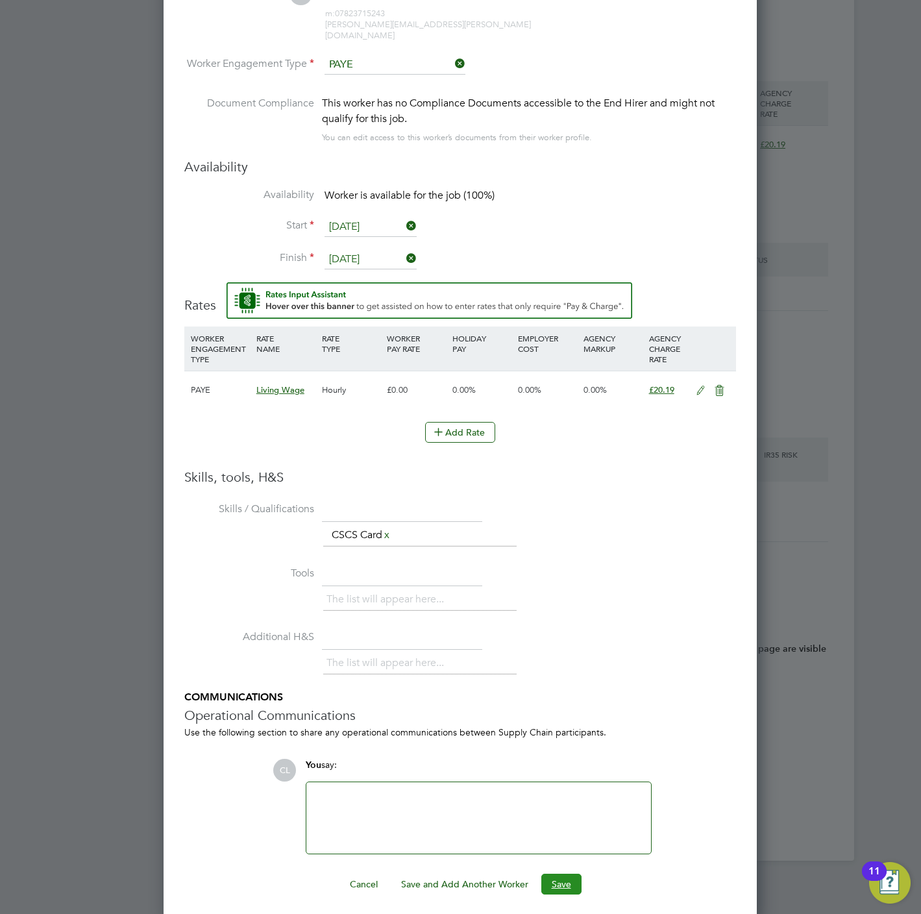
click at [561, 880] on button "Save" at bounding box center [561, 883] width 40 height 21
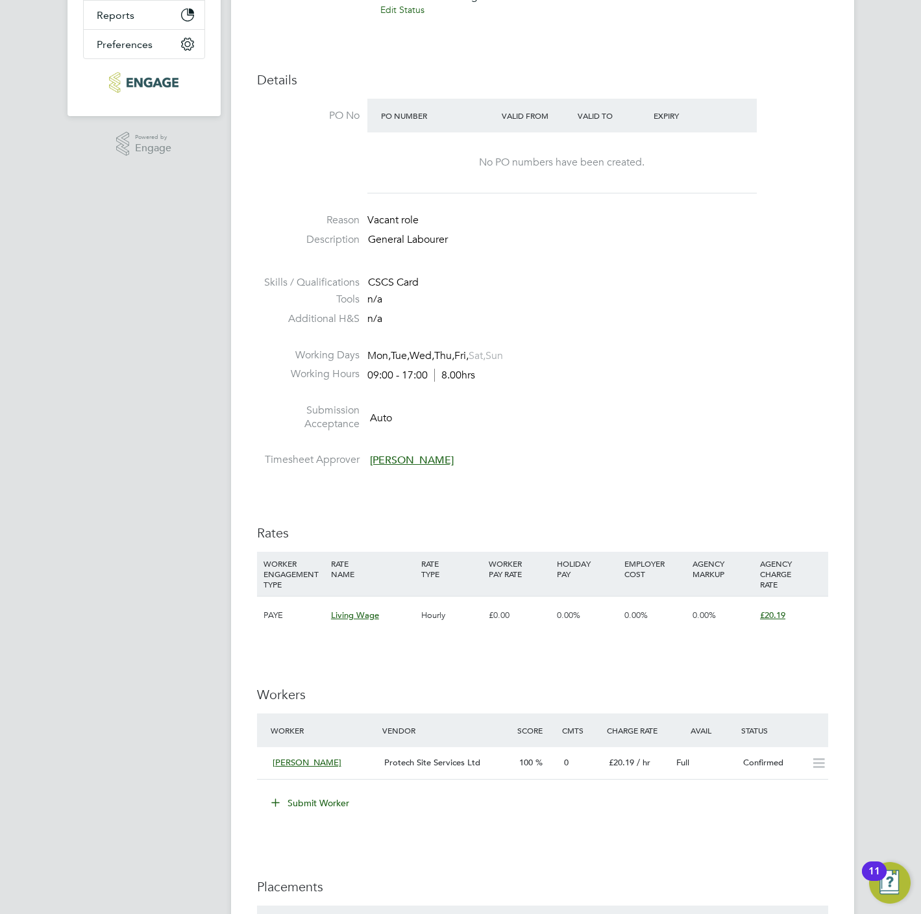
scroll to position [487, 0]
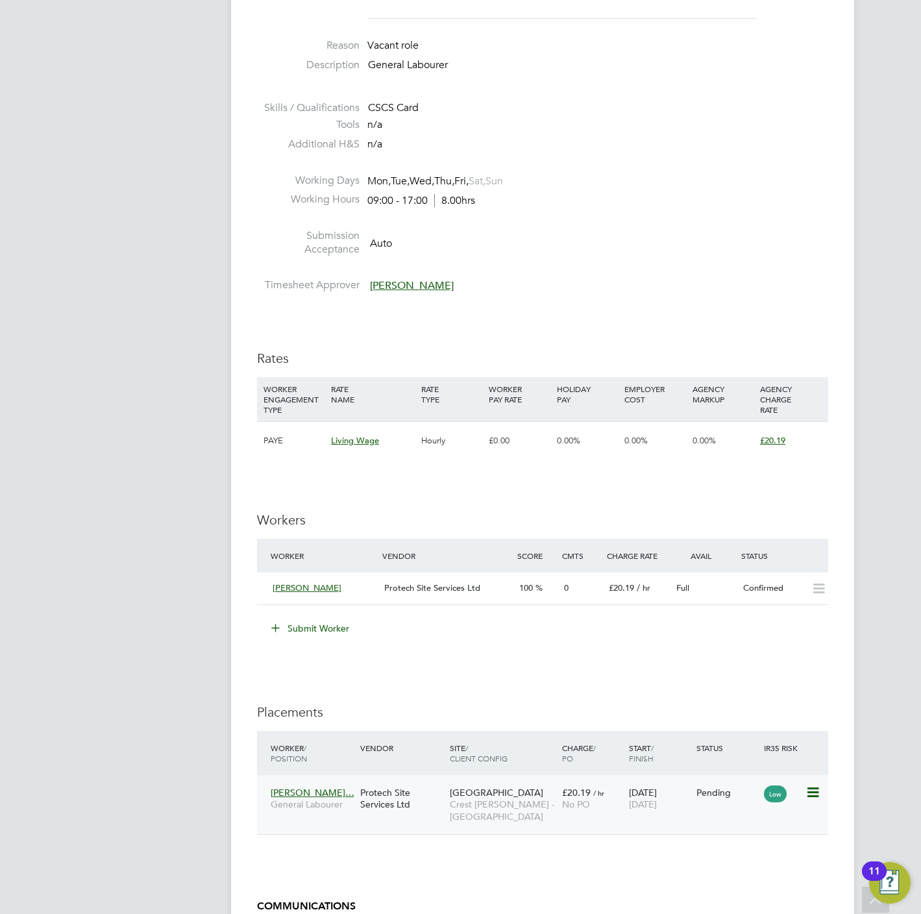
click at [816, 792] on icon at bounding box center [811, 793] width 13 height 16
click at [742, 880] on li "Start" at bounding box center [771, 875] width 92 height 18
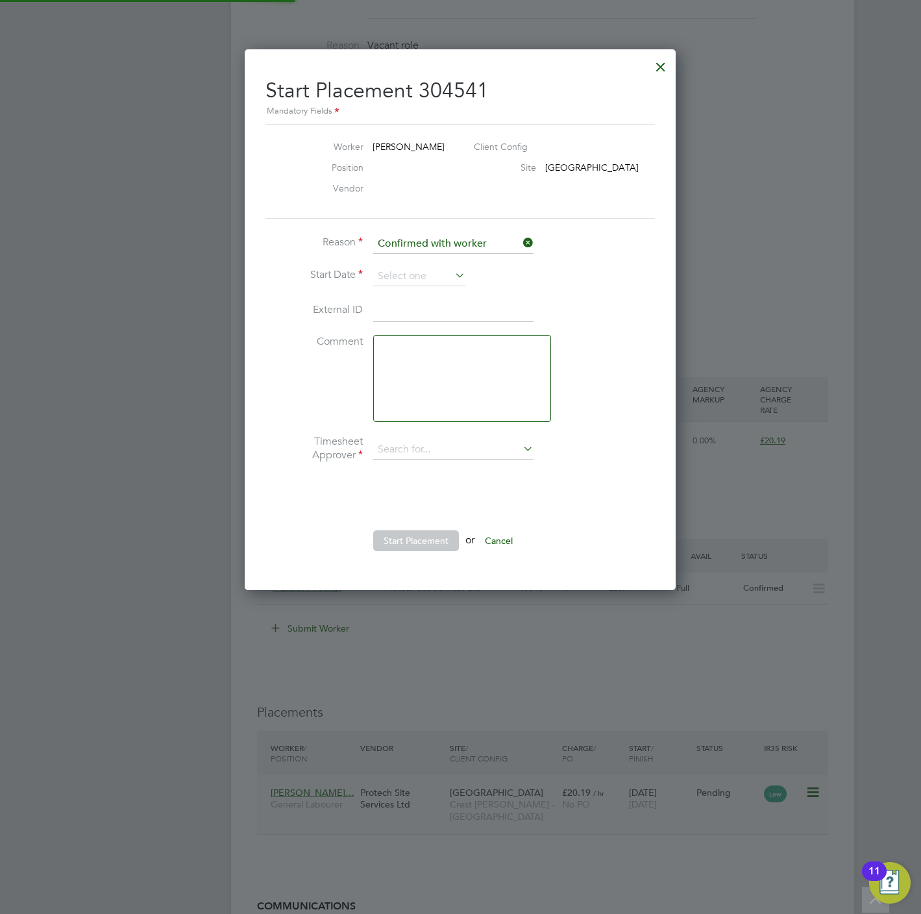
type input "Lee Wale"
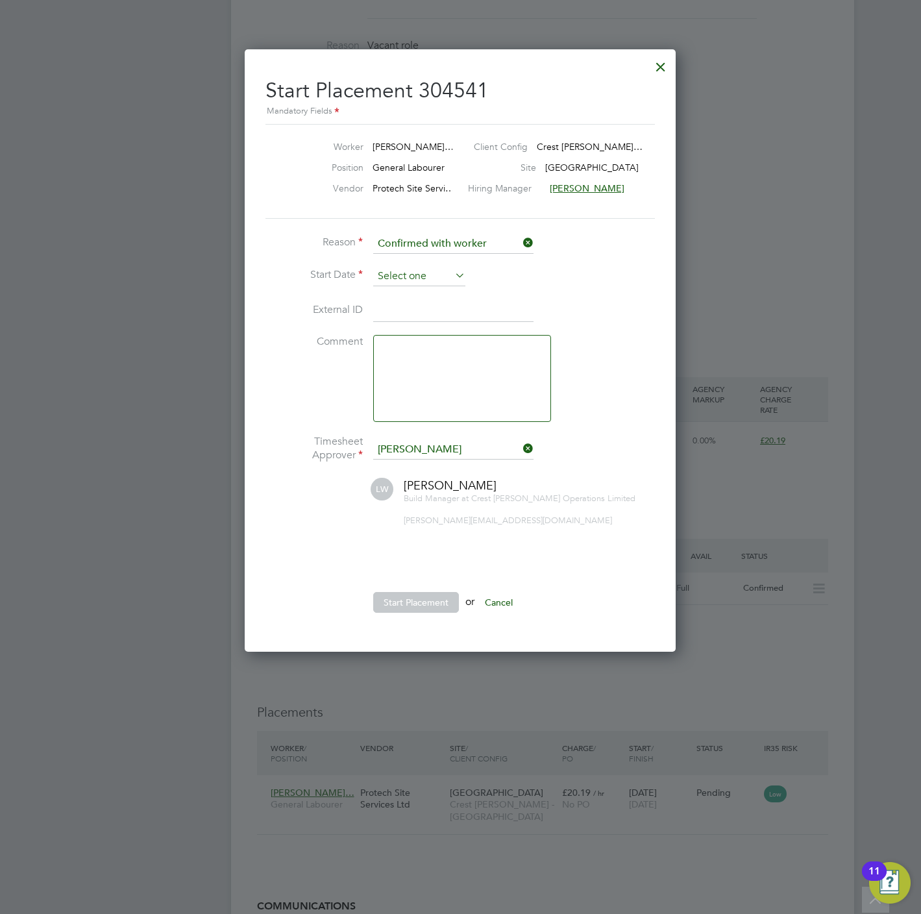
click at [409, 276] on input at bounding box center [419, 276] width 92 height 19
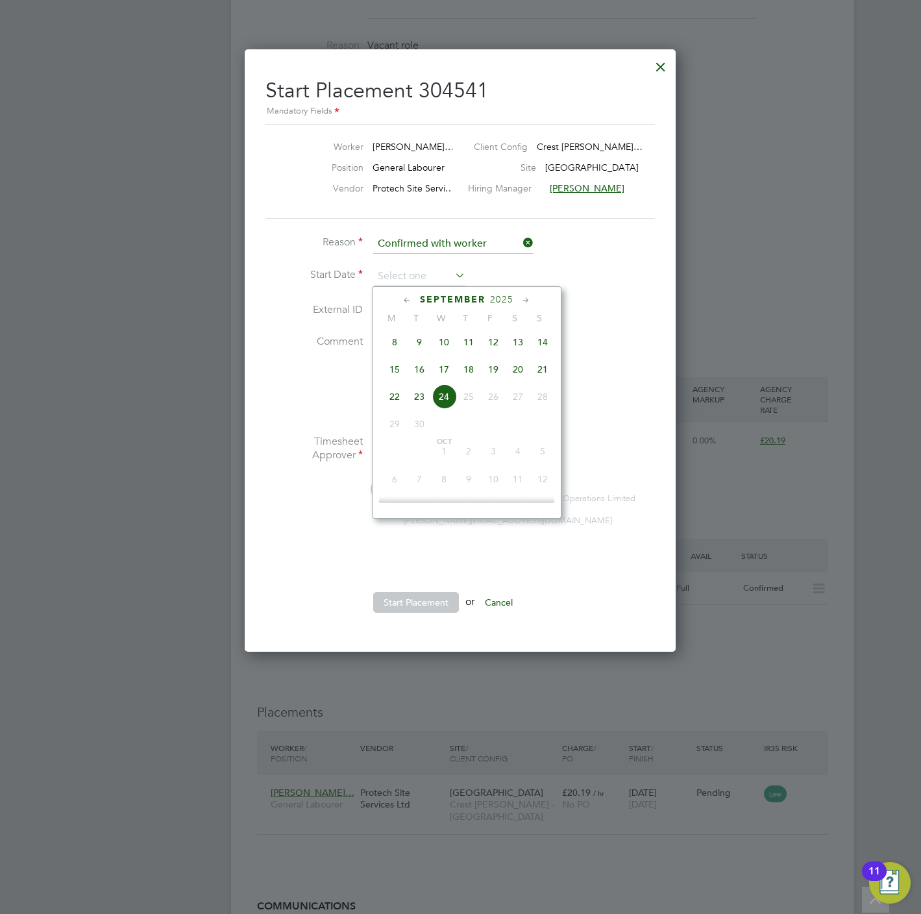
click at [441, 382] on span "17" at bounding box center [444, 369] width 25 height 25
type input "[DATE]"
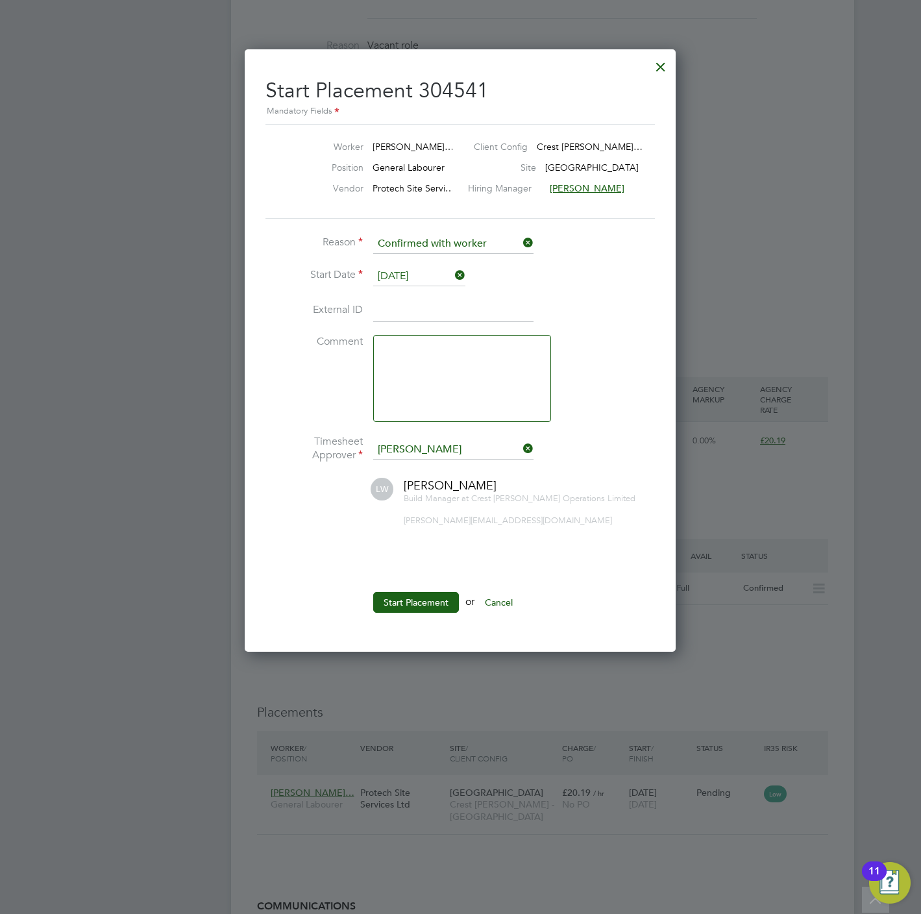
click at [419, 608] on button "Start Placement" at bounding box center [416, 602] width 86 height 21
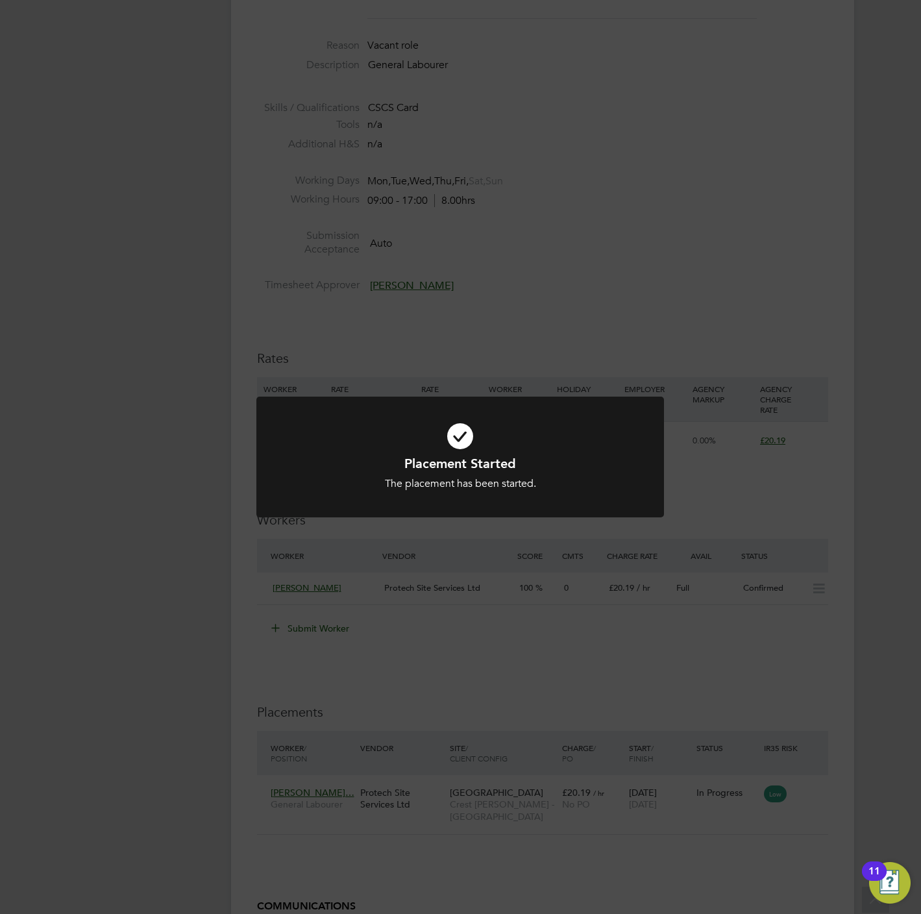
click at [456, 284] on div "Placement Started The placement has been started. Cancel Okay" at bounding box center [460, 457] width 921 height 914
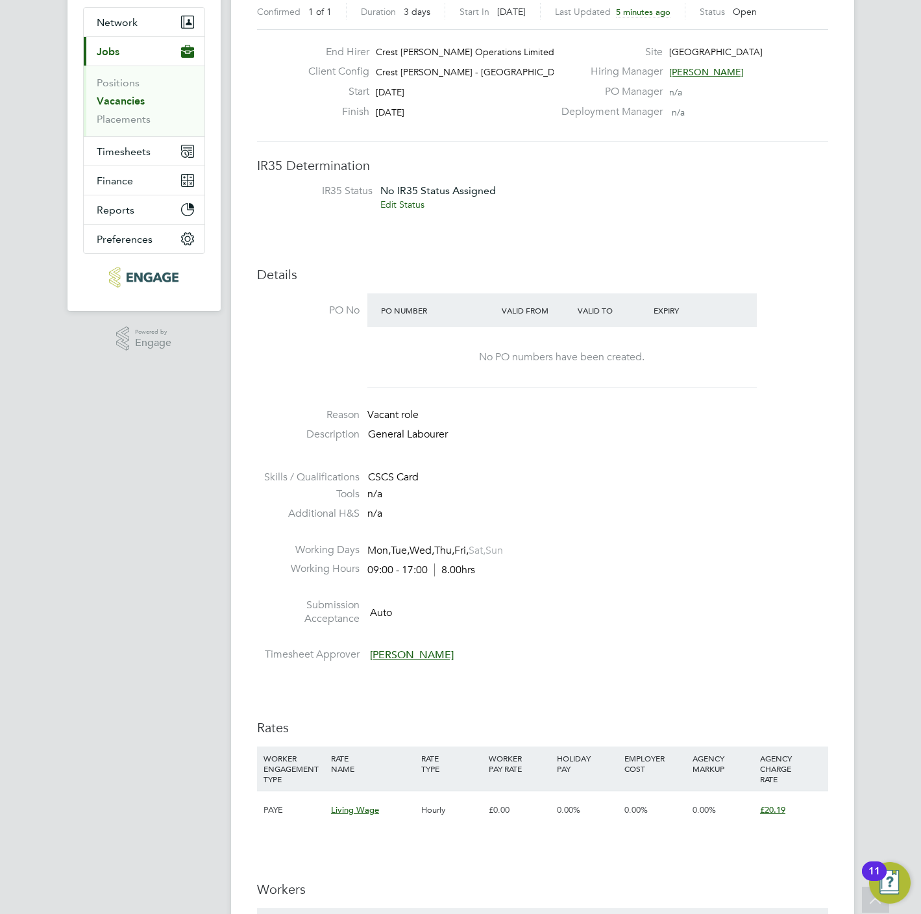
scroll to position [0, 0]
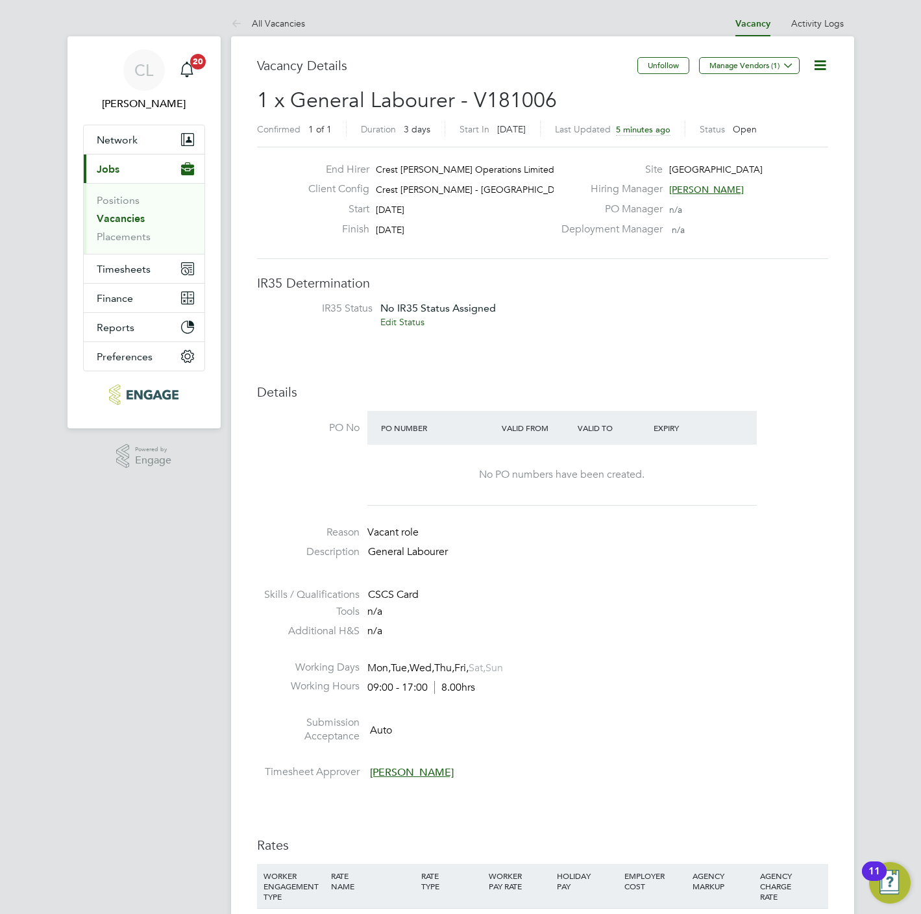
click at [125, 215] on link "Vacancies" at bounding box center [121, 218] width 48 height 12
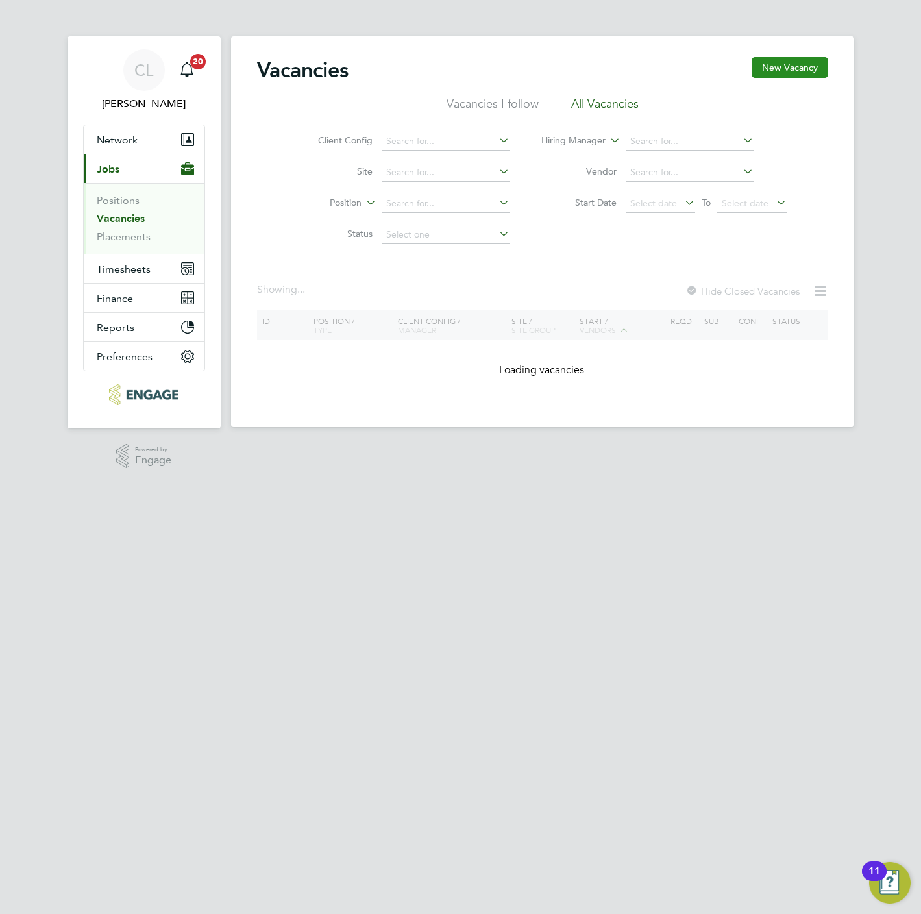
click at [792, 73] on button "New Vacancy" at bounding box center [789, 67] width 77 height 21
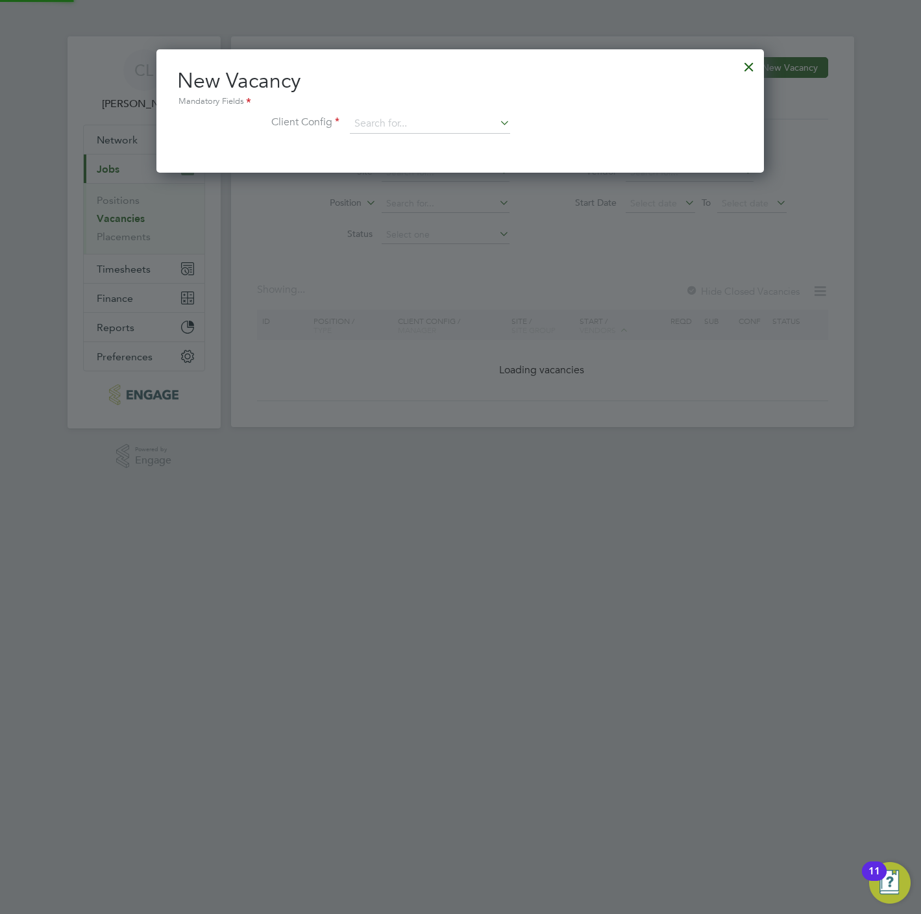
click at [448, 205] on div at bounding box center [460, 457] width 921 height 914
click at [427, 125] on input at bounding box center [430, 123] width 160 height 19
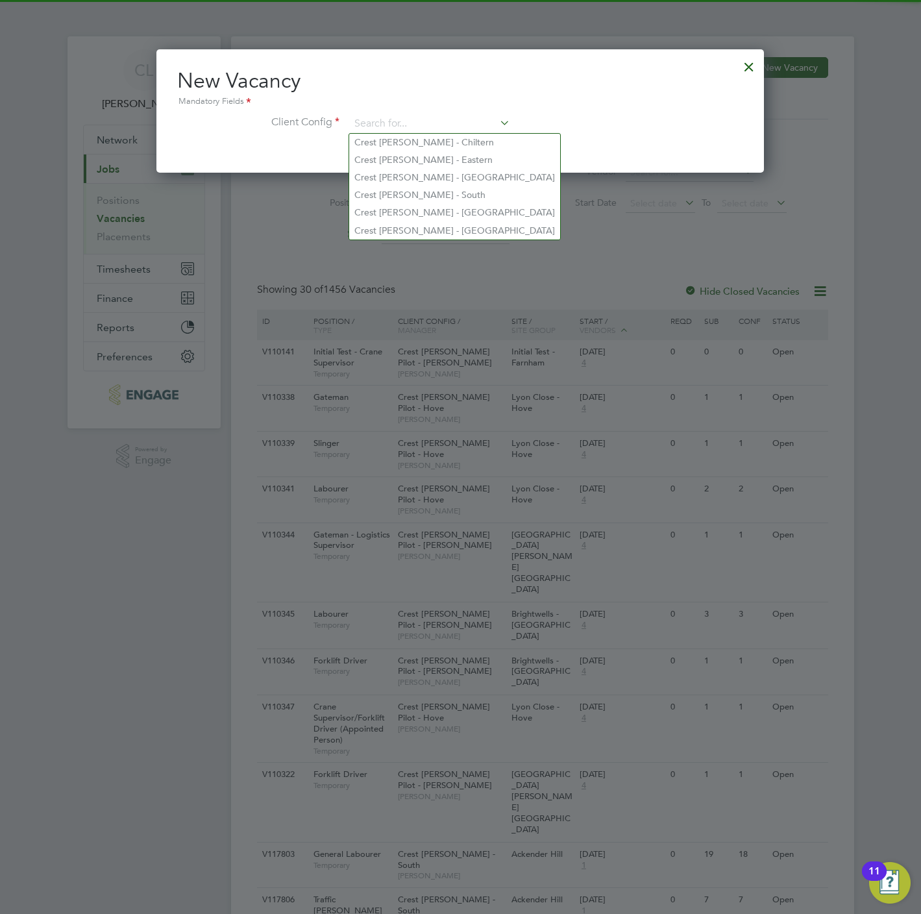
drag, startPoint x: 751, startPoint y: 62, endPoint x: 742, endPoint y: 73, distance: 14.2
click at [751, 62] on div at bounding box center [748, 63] width 23 height 23
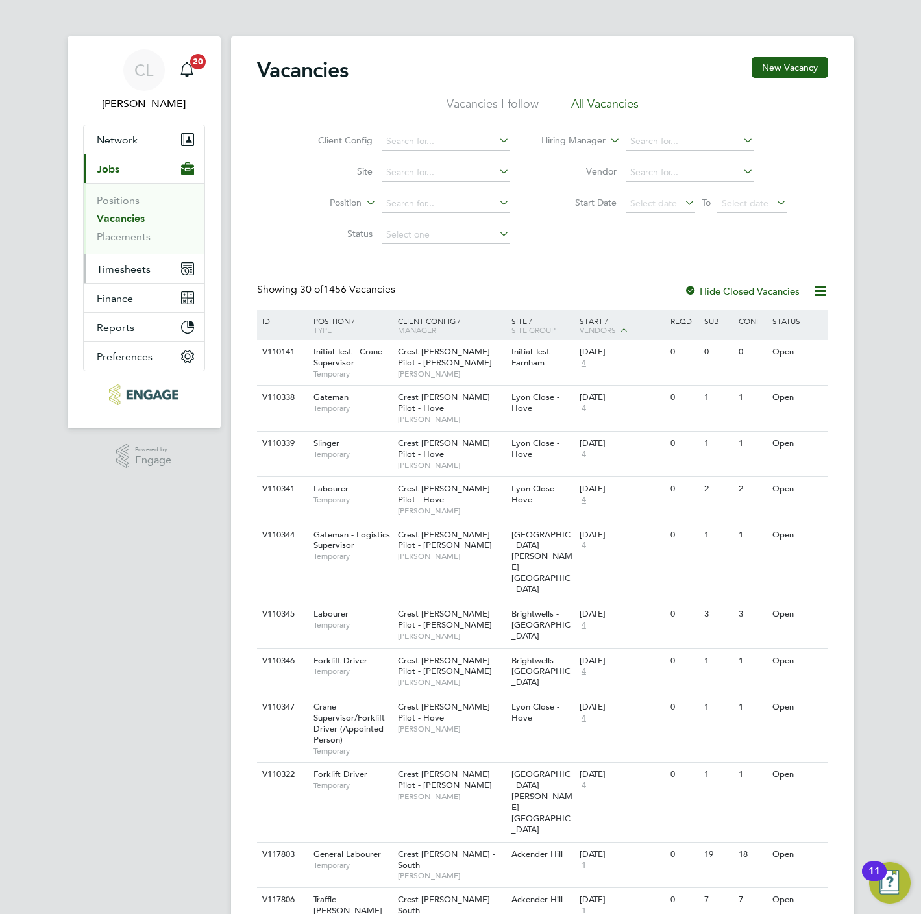
click at [125, 265] on span "Timesheets" at bounding box center [124, 269] width 54 height 12
click at [130, 265] on span "Timesheets" at bounding box center [124, 269] width 54 height 12
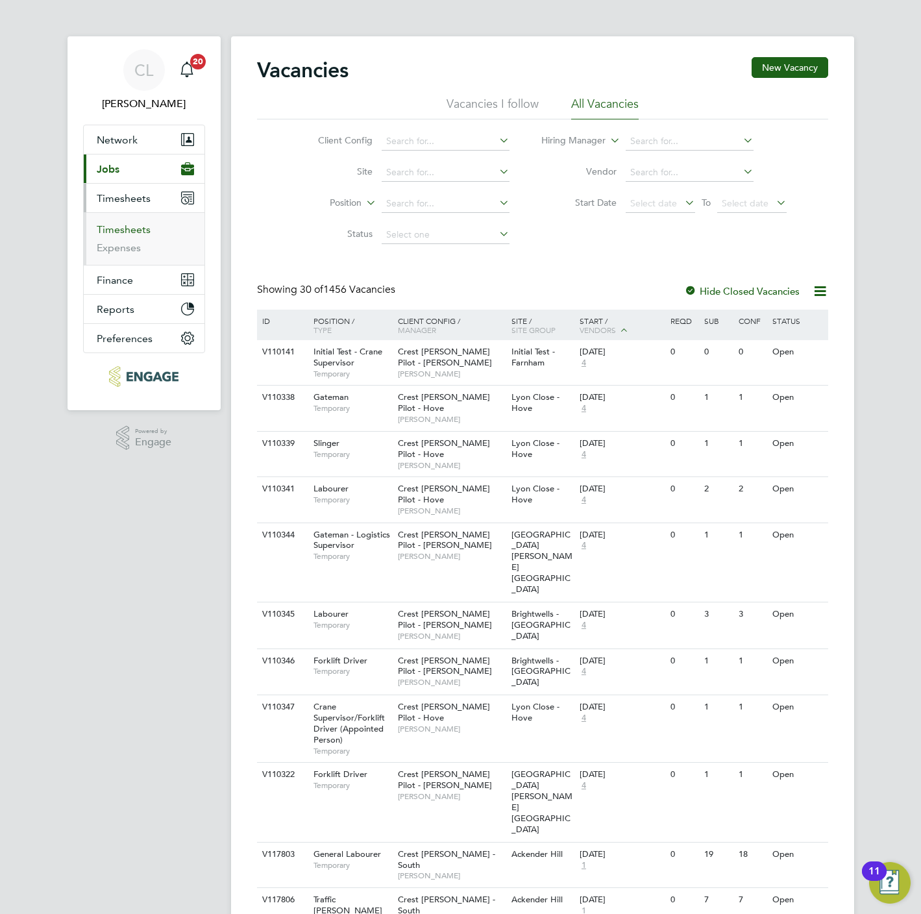
click at [121, 236] on link "Timesheets" at bounding box center [124, 229] width 54 height 12
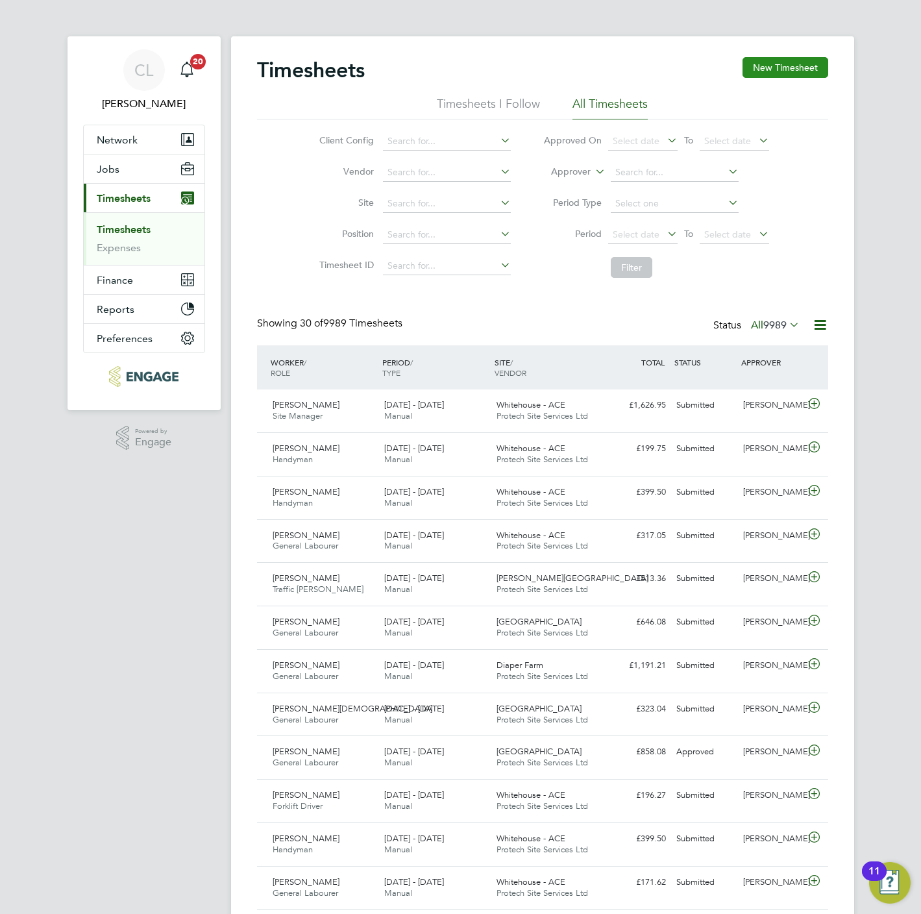
click at [783, 68] on button "New Timesheet" at bounding box center [785, 67] width 86 height 21
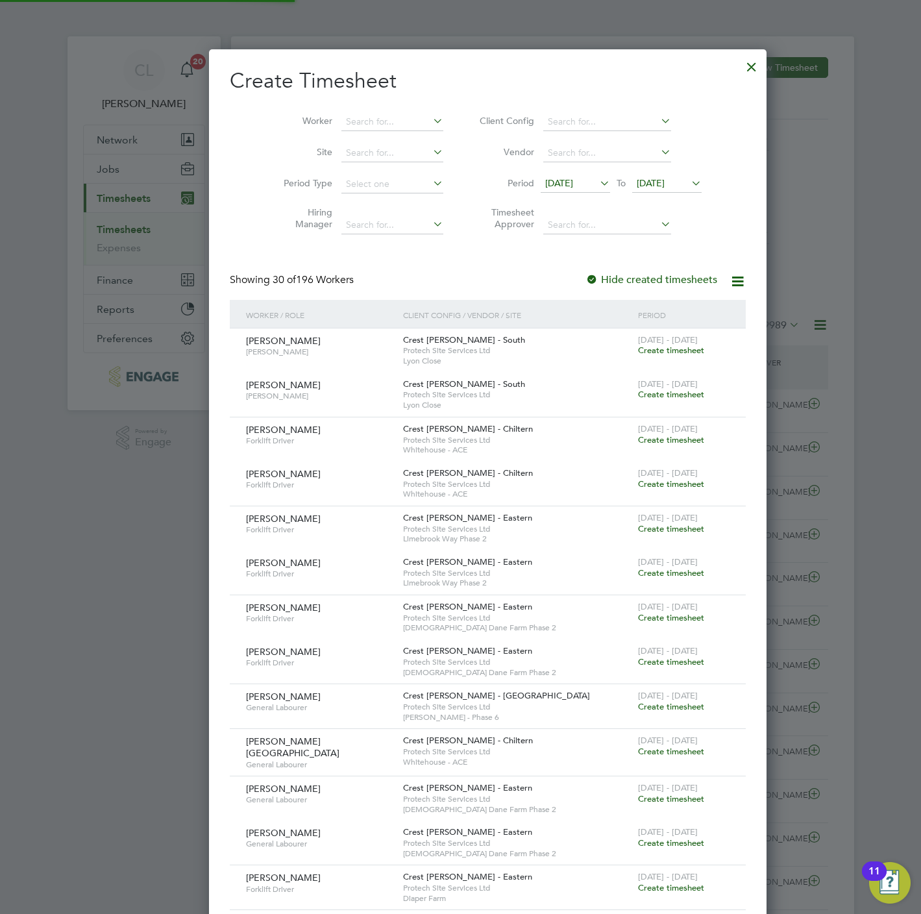
click at [382, 106] on li "Worker" at bounding box center [359, 121] width 202 height 31
click at [391, 123] on input at bounding box center [392, 122] width 102 height 18
click at [391, 152] on li "Giu seppe Manoucherehri" at bounding box center [383, 158] width 141 height 18
type input "[PERSON_NAME]"
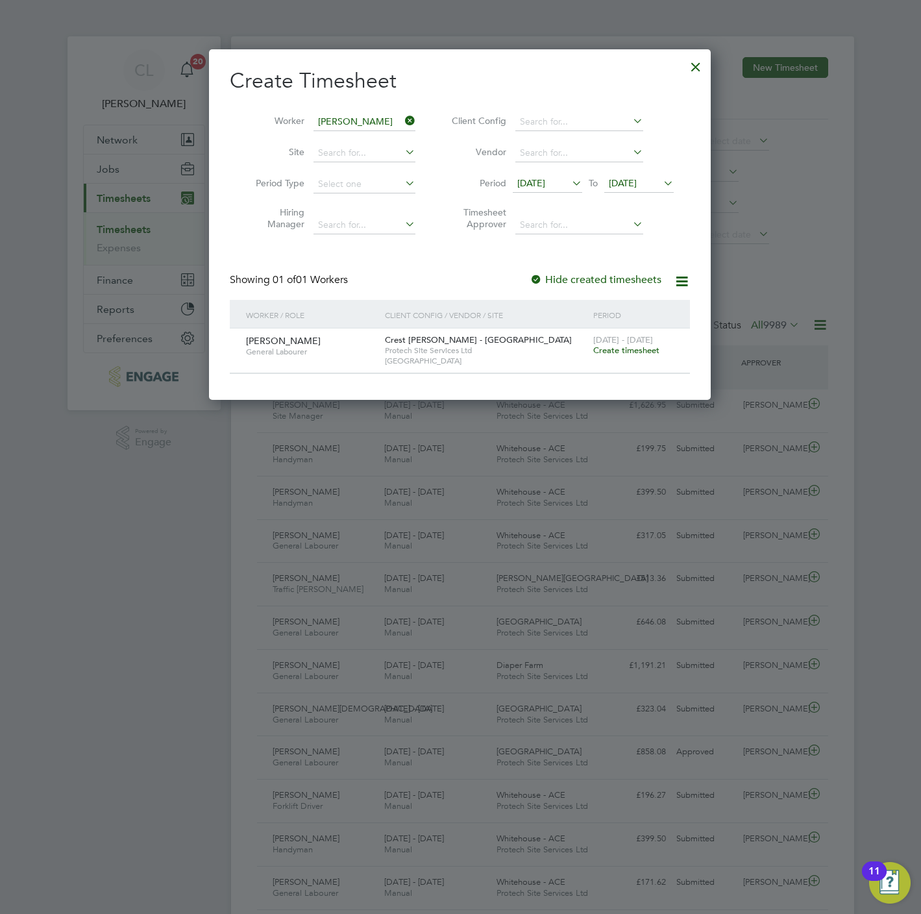
click at [606, 354] on span "Create timesheet" at bounding box center [626, 350] width 66 height 11
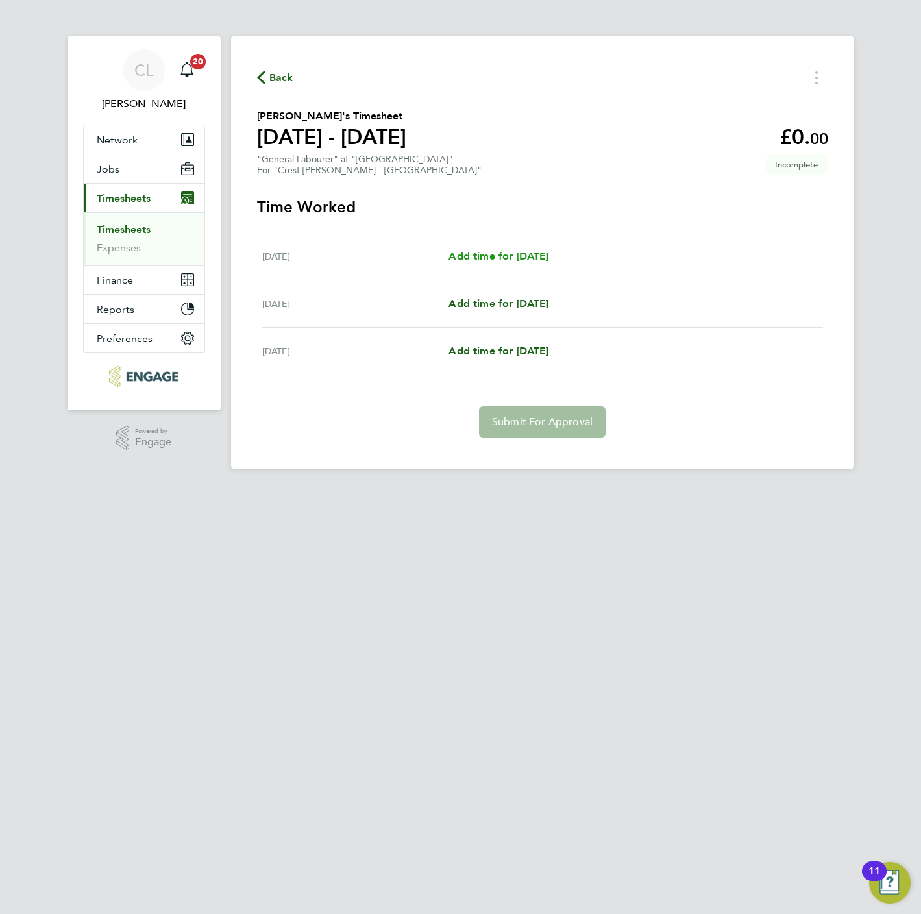
click at [475, 253] on span "Add time for Wed 17 Sep" at bounding box center [498, 256] width 100 height 12
select select "60"
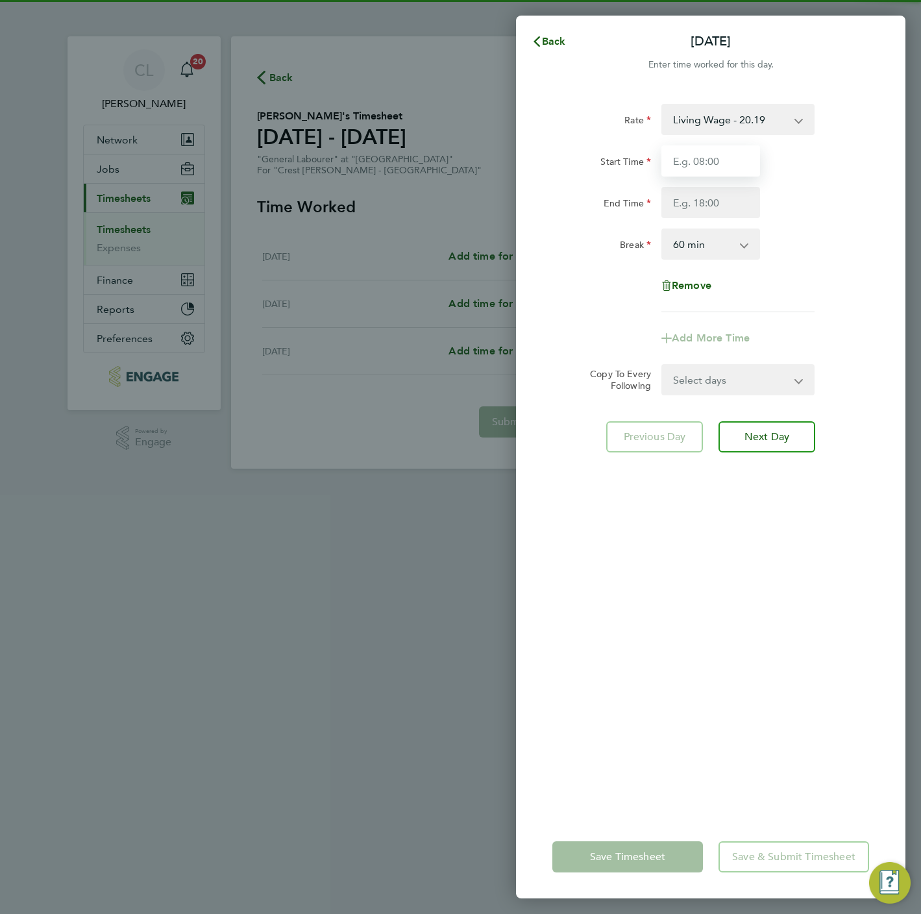
click at [703, 164] on input "Start Time" at bounding box center [710, 160] width 99 height 31
type input "07:30"
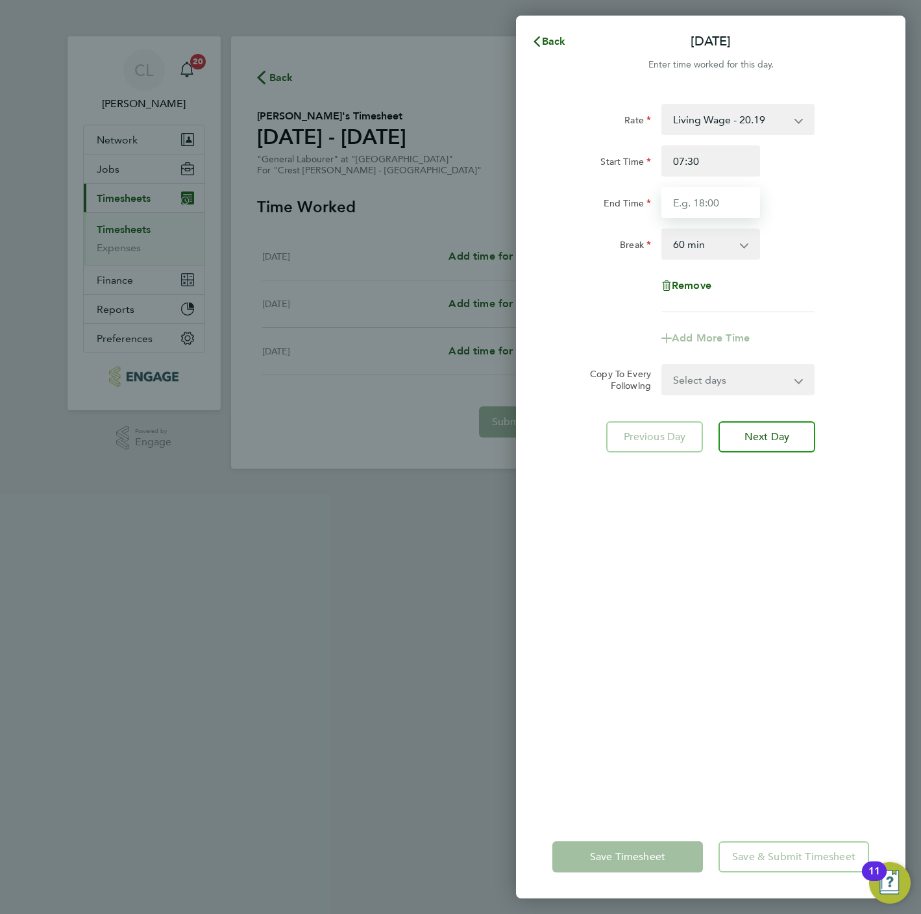
type input "16:30"
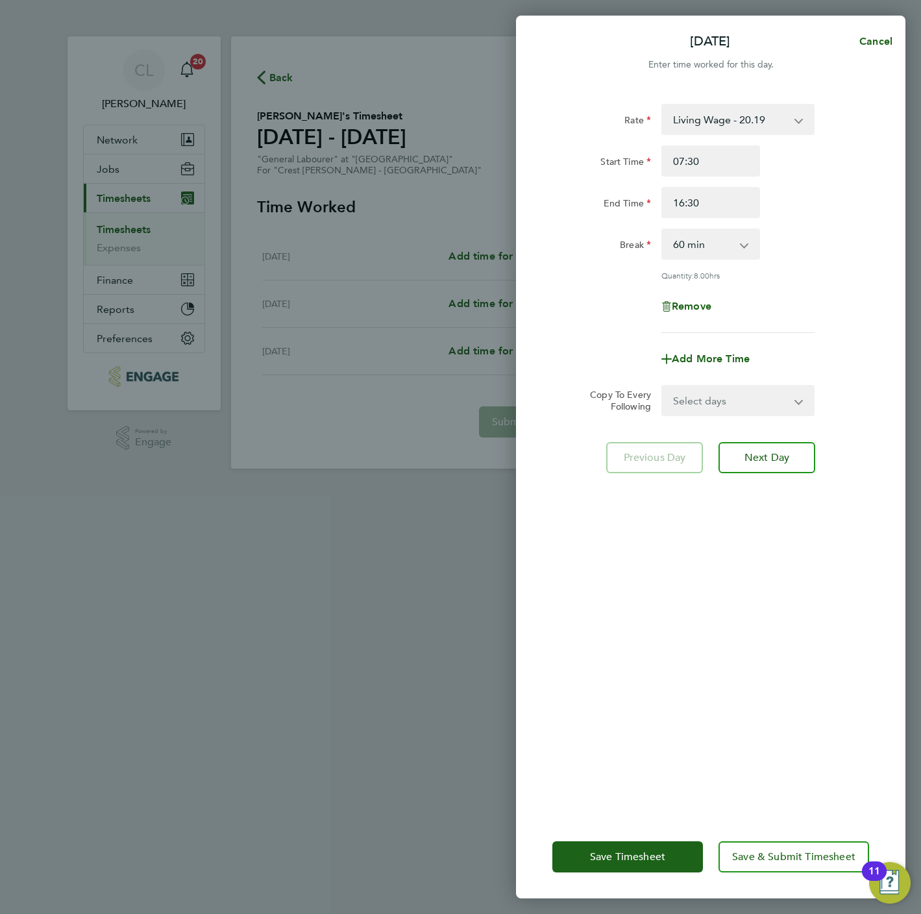
click at [735, 399] on select "Select days Day Thursday Friday" at bounding box center [731, 400] width 136 height 29
select select "THU"
click at [663, 386] on select "Select days Day Thursday Friday" at bounding box center [731, 400] width 136 height 29
select select "2025-09-19"
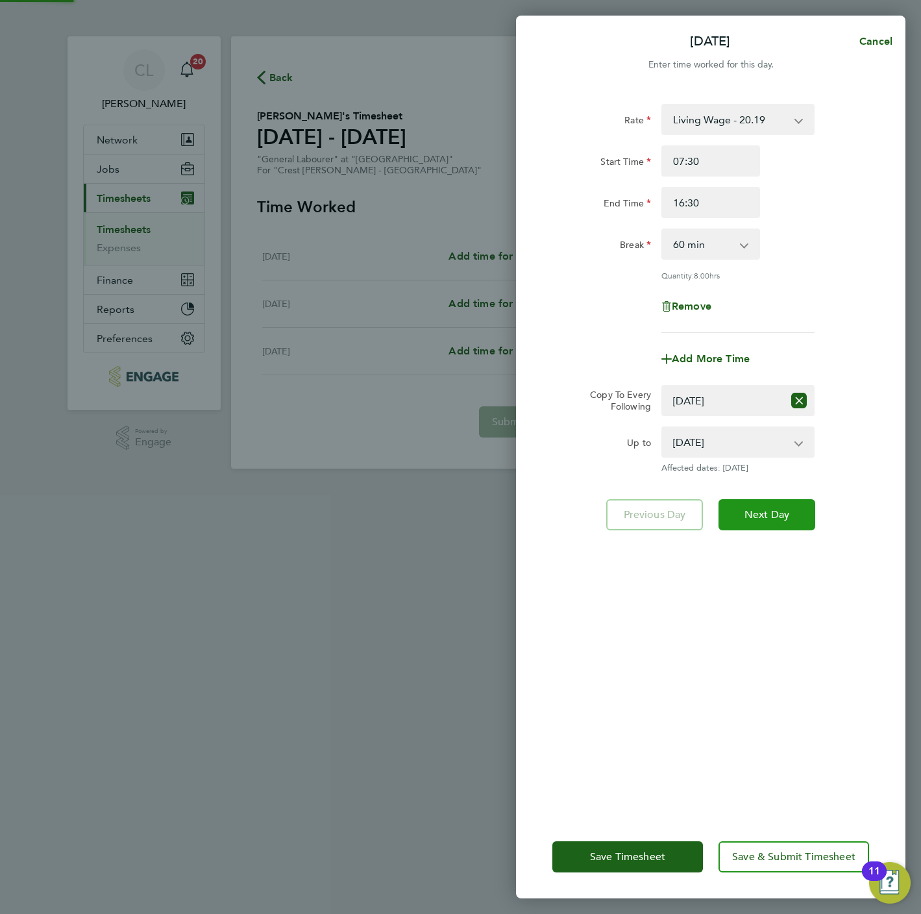
click at [760, 522] on button "Next Day" at bounding box center [766, 514] width 97 height 31
click at [740, 404] on select "Select days Day Thursday Friday" at bounding box center [723, 400] width 121 height 29
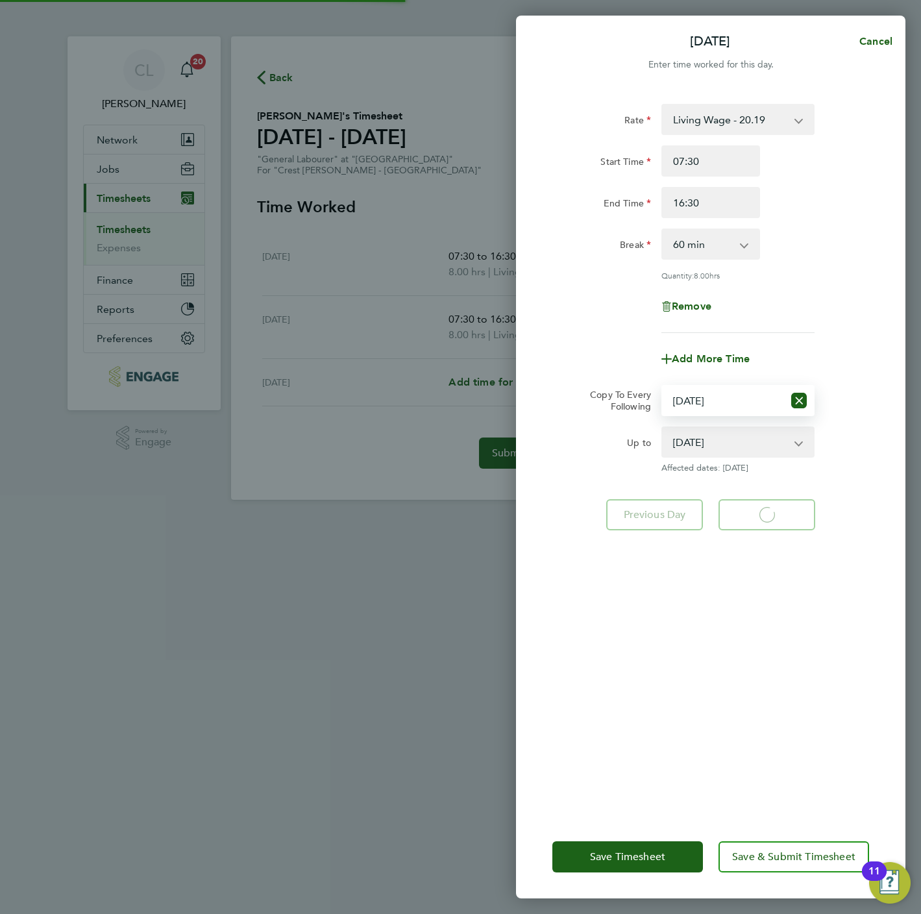
select select "60"
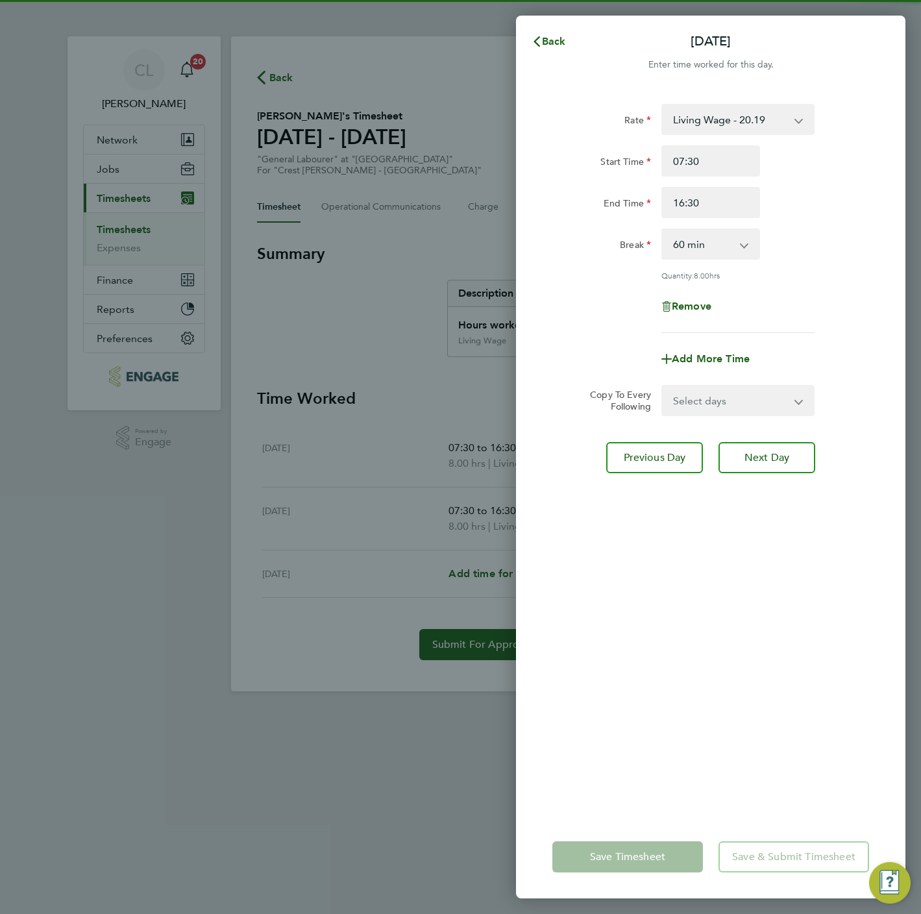
click at [733, 411] on select "Select days Friday" at bounding box center [731, 400] width 136 height 29
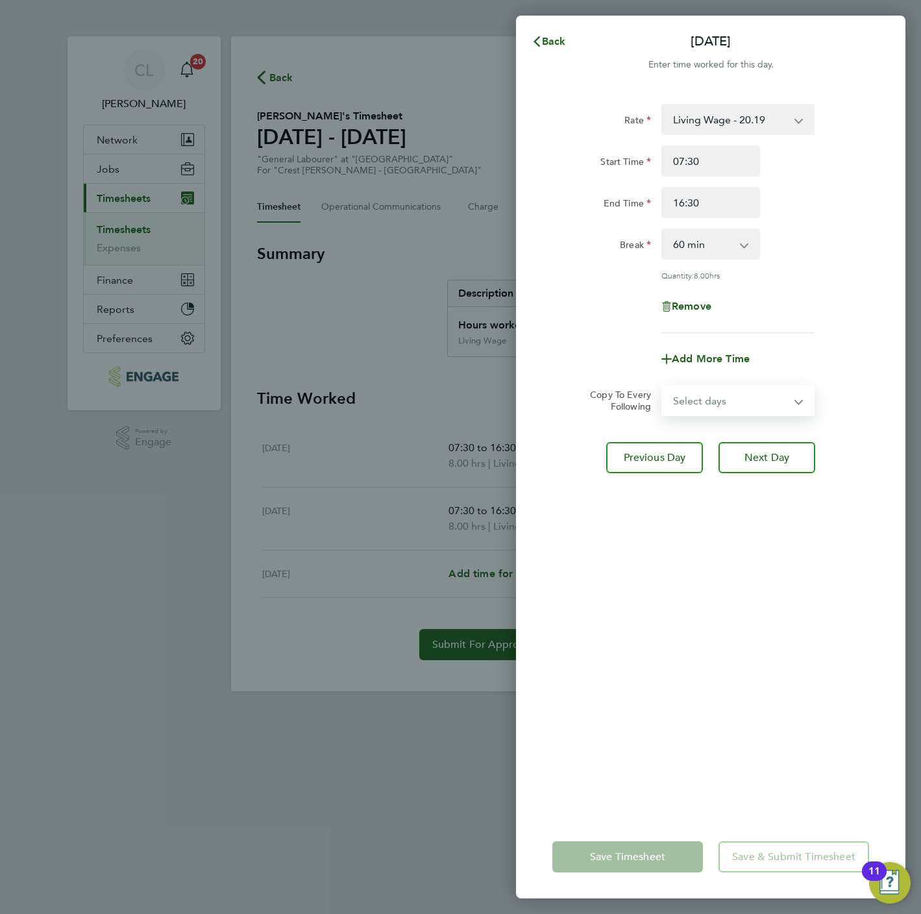
select select "FRI"
click at [663, 386] on select "Select days Friday" at bounding box center [731, 400] width 136 height 29
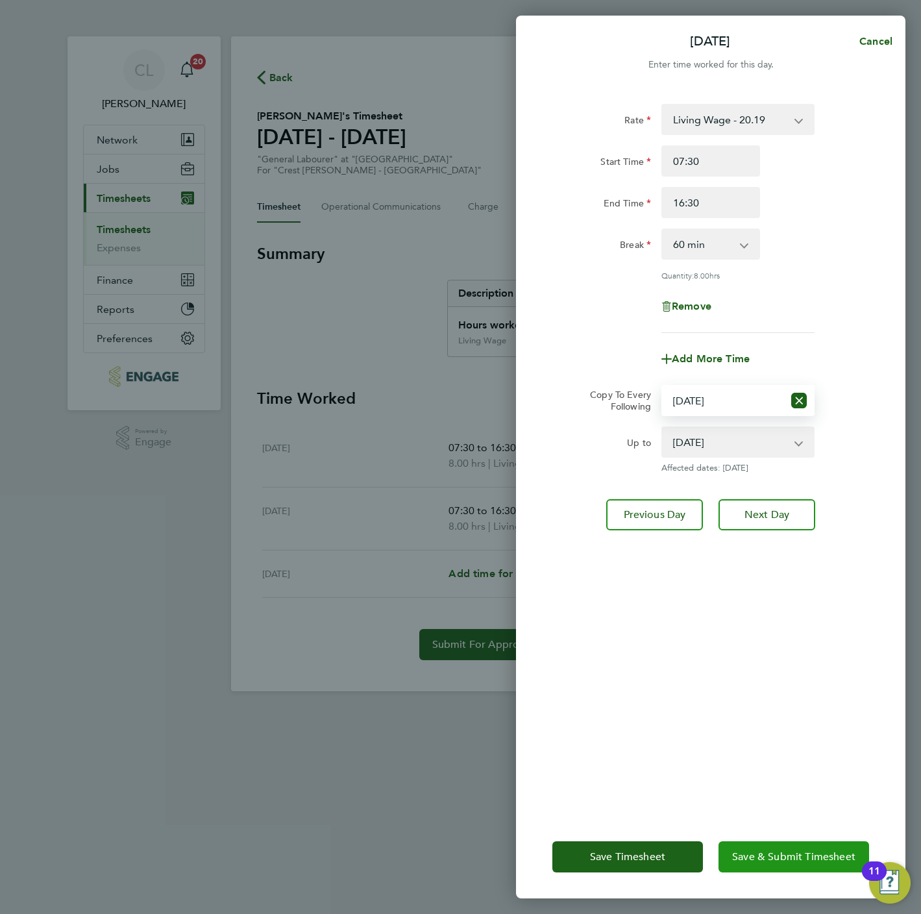
click at [759, 847] on button "Save & Submit Timesheet" at bounding box center [793, 856] width 151 height 31
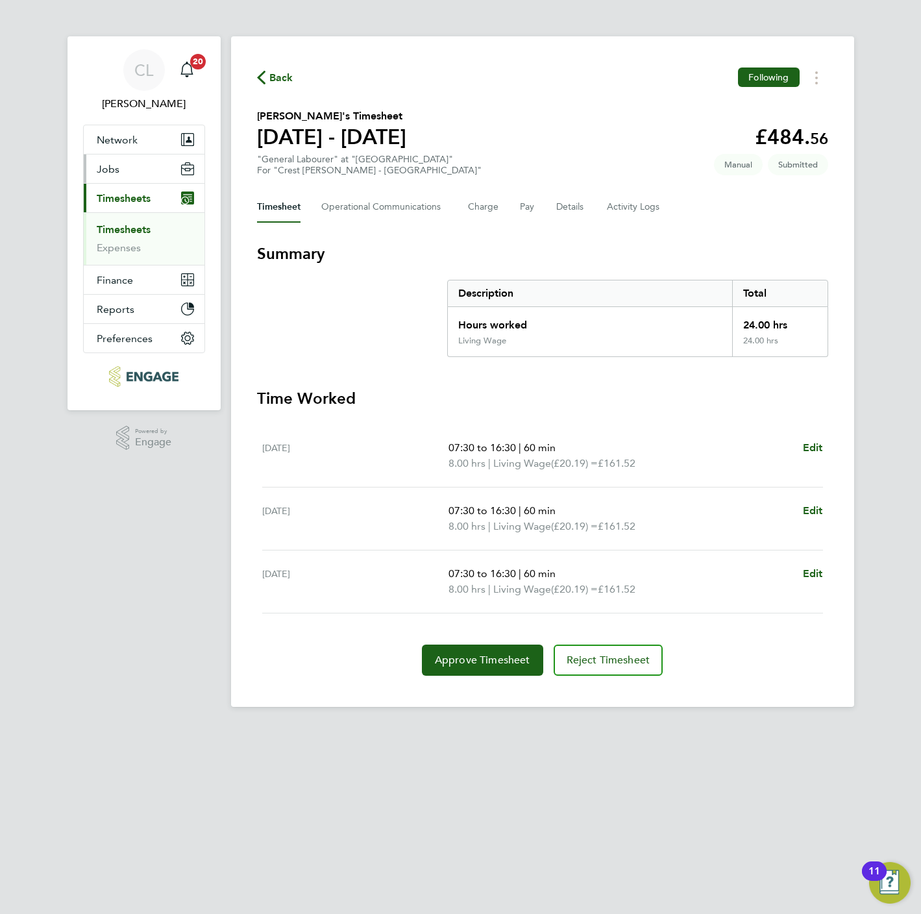
click at [117, 169] on span "Jobs" at bounding box center [108, 169] width 23 height 12
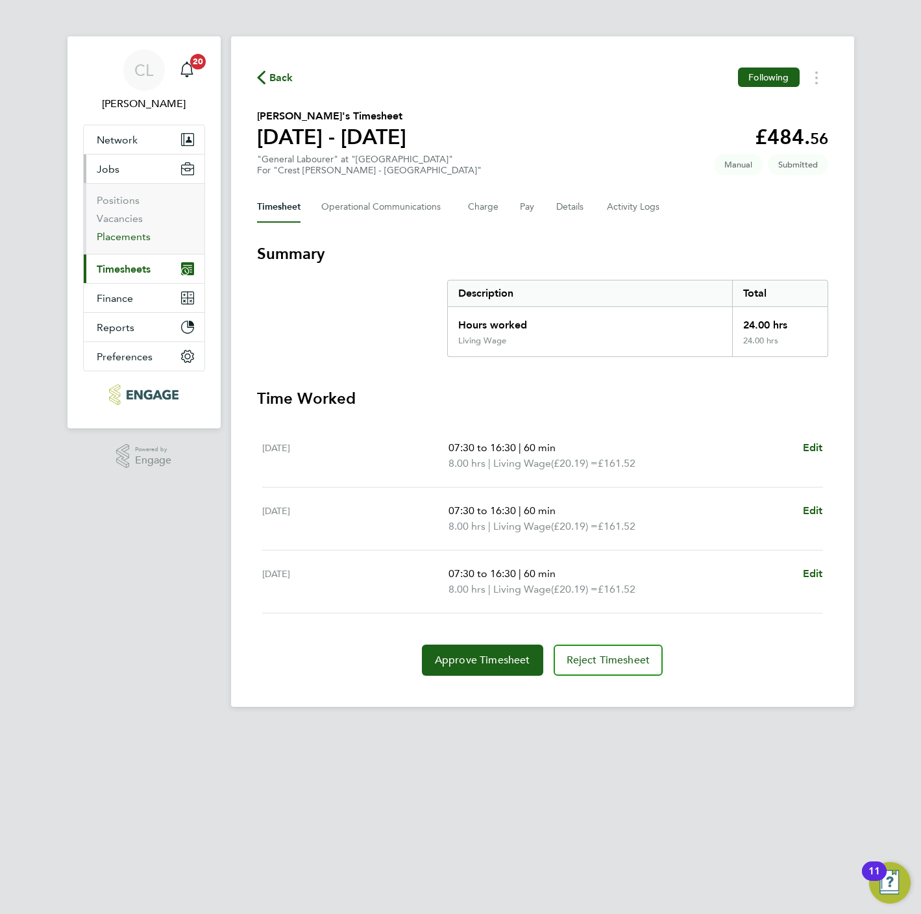
click at [125, 240] on link "Placements" at bounding box center [124, 236] width 54 height 12
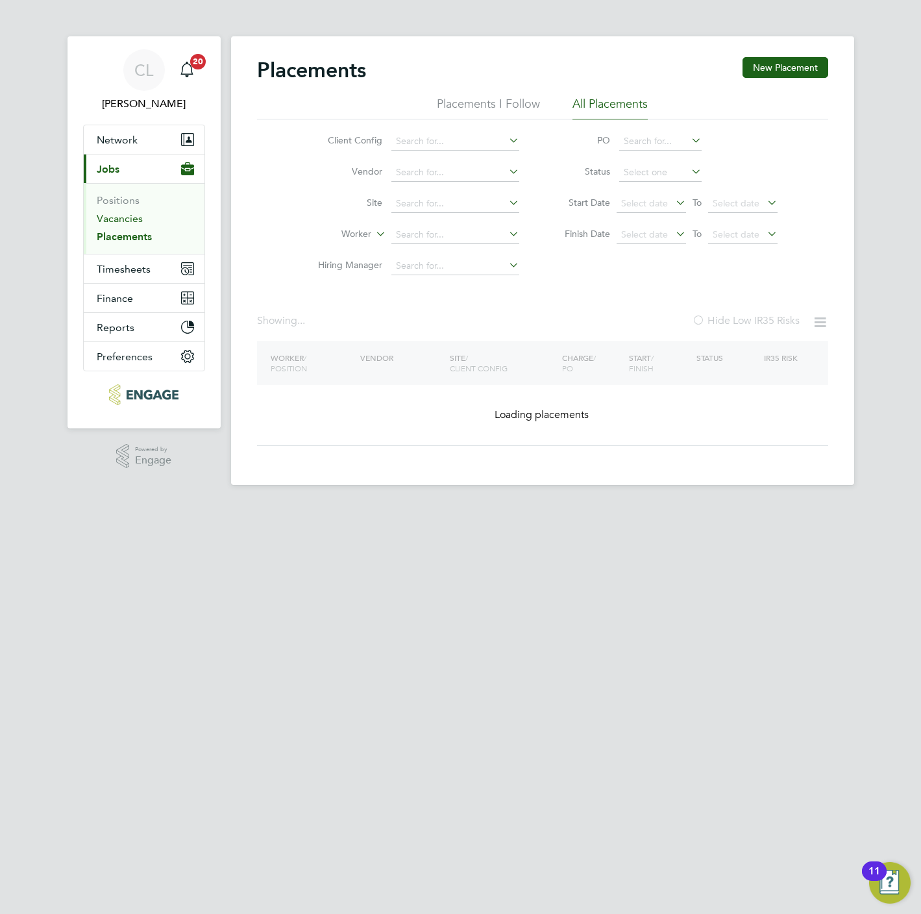
click at [128, 220] on link "Vacancies" at bounding box center [120, 218] width 46 height 12
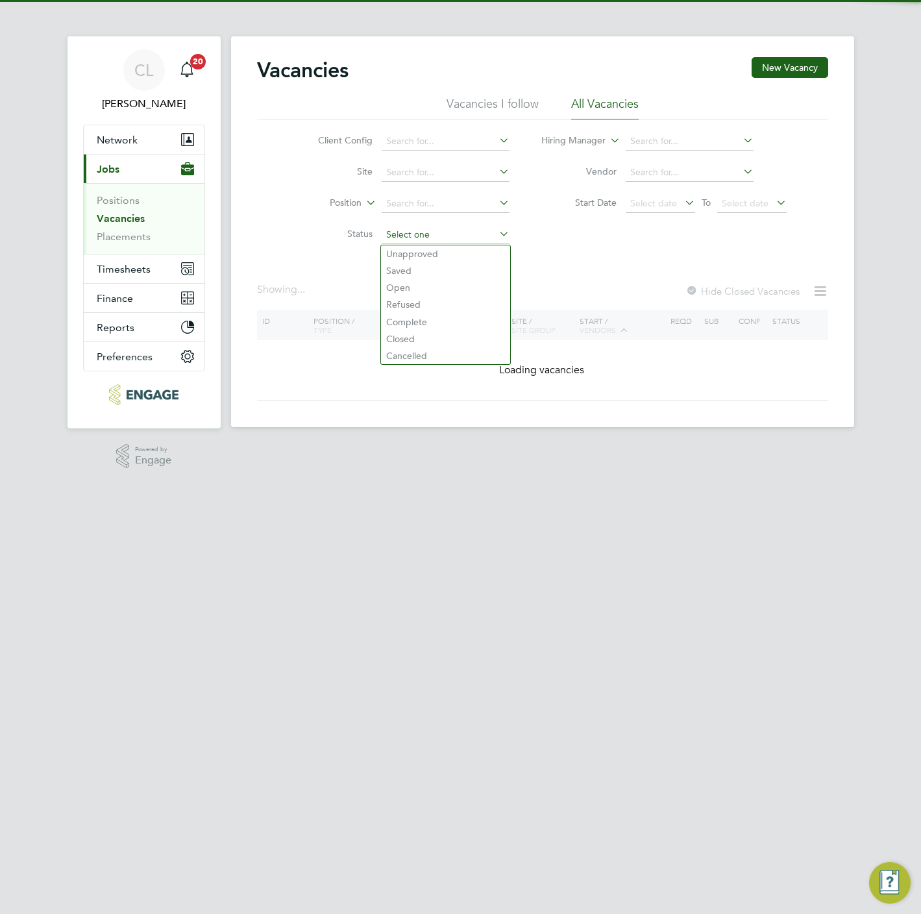
click at [404, 232] on input at bounding box center [446, 235] width 128 height 18
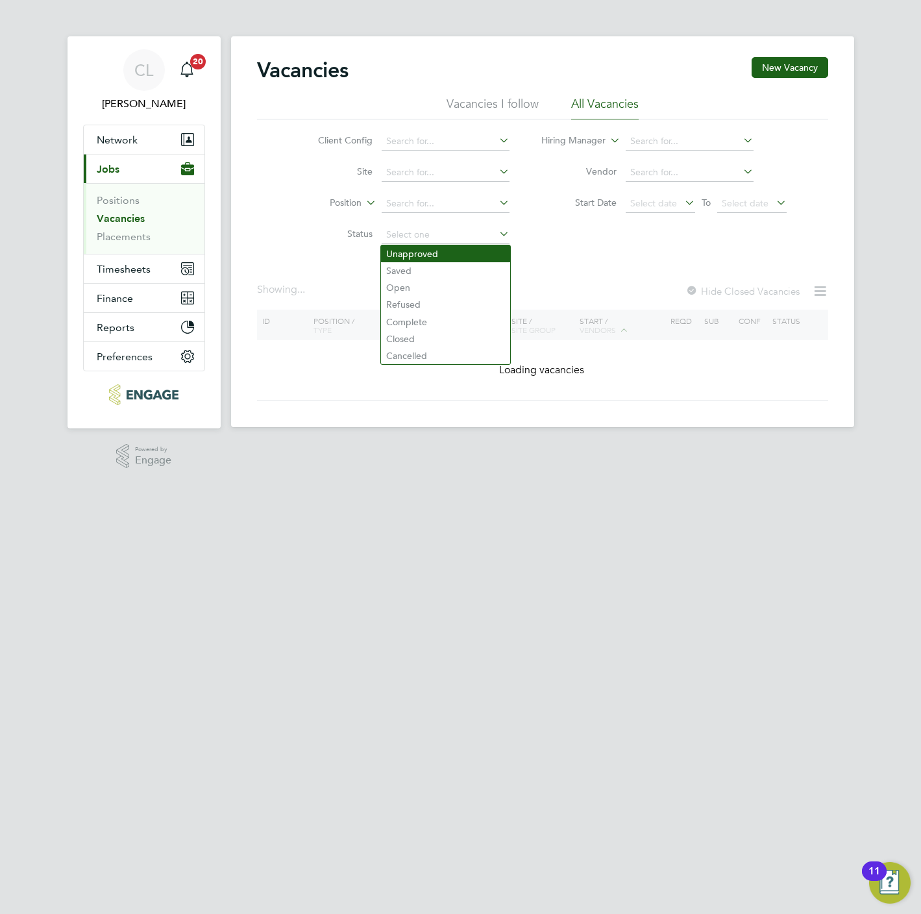
click at [404, 251] on li "Unapproved" at bounding box center [445, 253] width 129 height 17
type input "Unapproved"
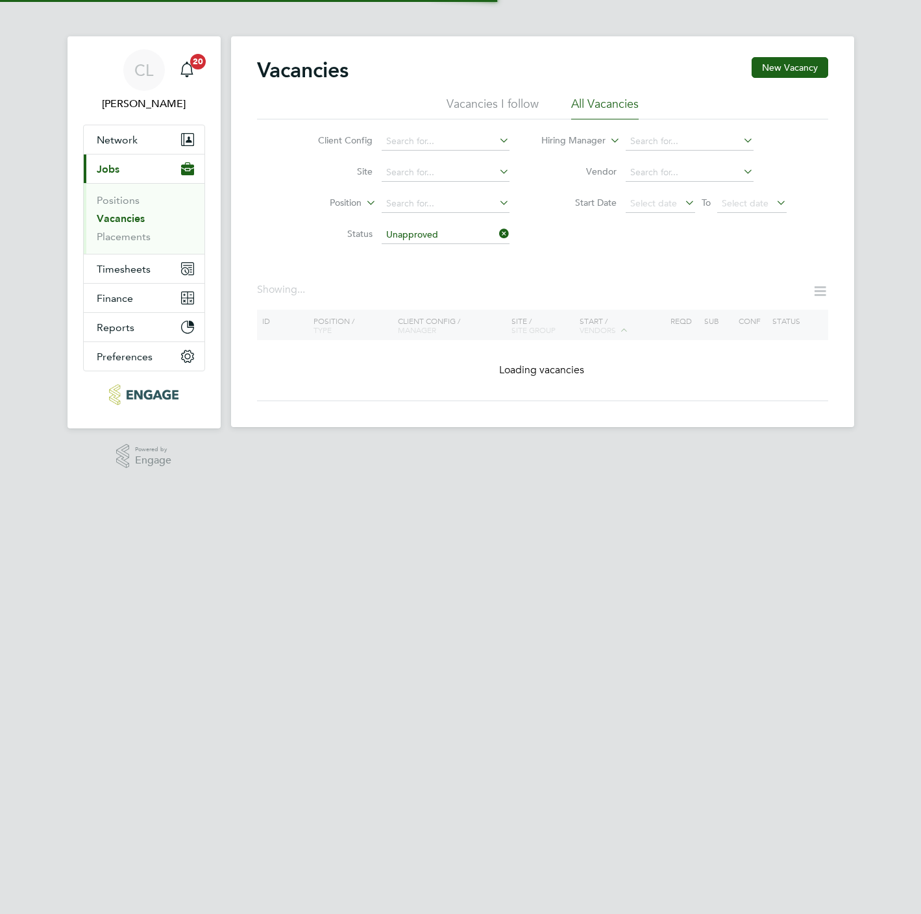
click at [429, 245] on li "Status Unapproved" at bounding box center [404, 234] width 244 height 31
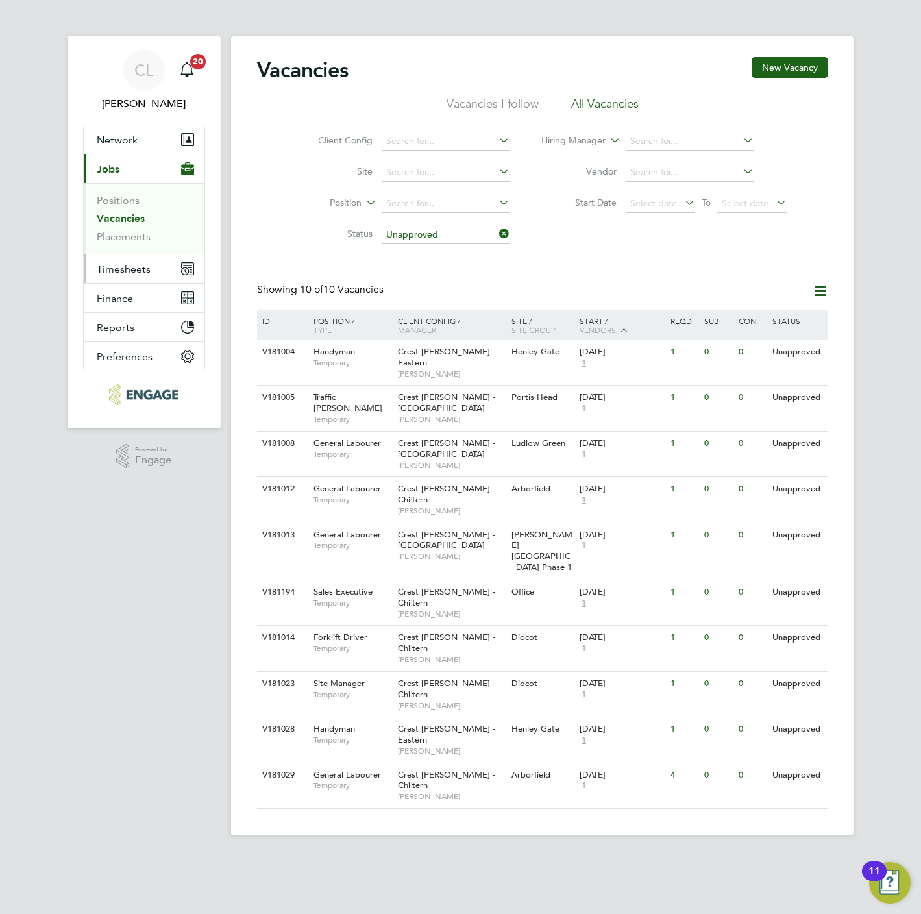
click at [142, 267] on span "Timesheets" at bounding box center [124, 269] width 54 height 12
click at [131, 274] on span "Timesheets" at bounding box center [124, 269] width 54 height 12
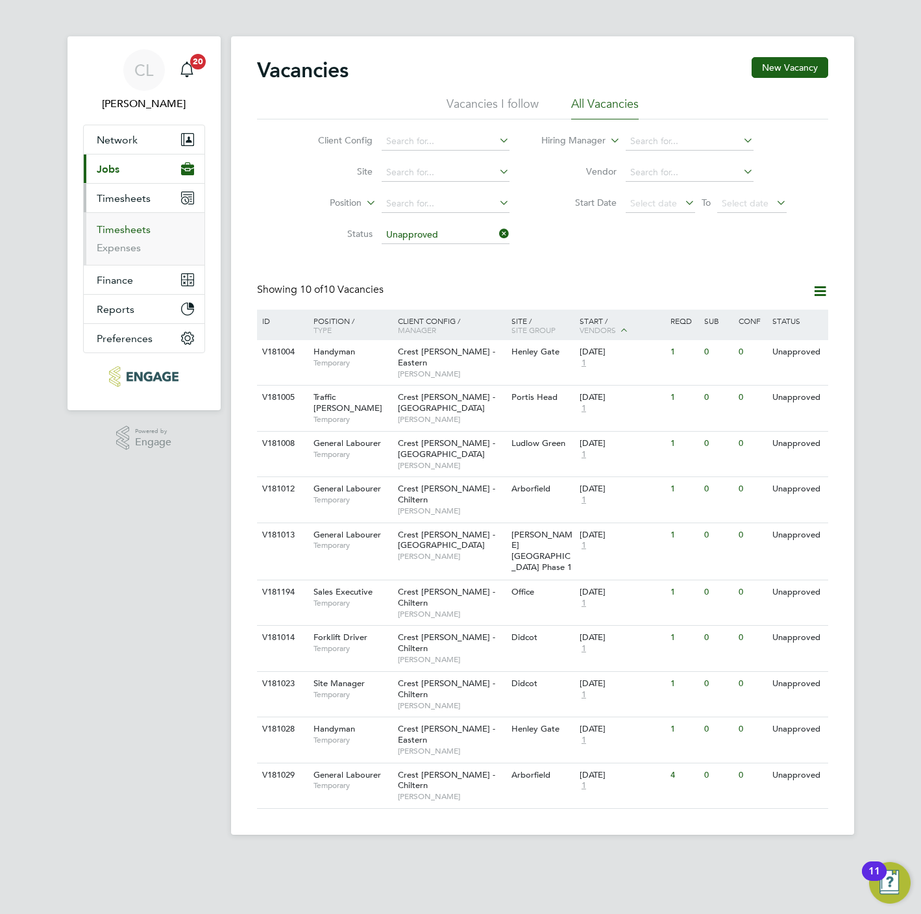
click at [125, 228] on link "Timesheets" at bounding box center [124, 229] width 54 height 12
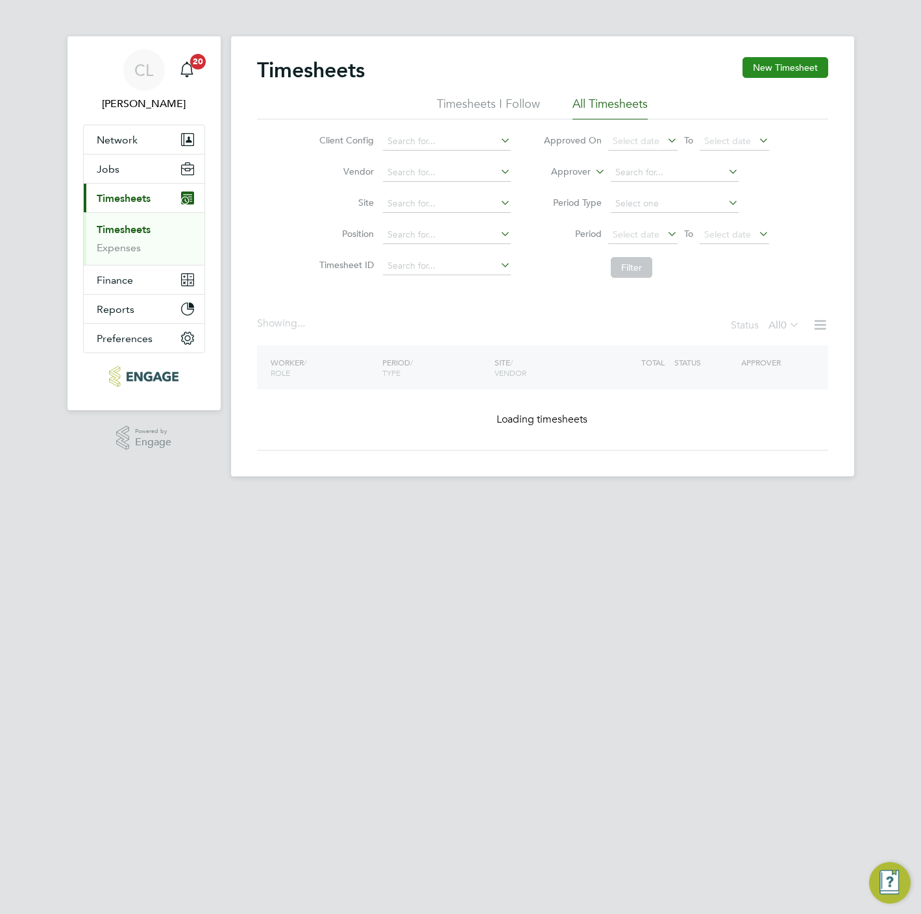
click at [786, 64] on button "New Timesheet" at bounding box center [785, 67] width 86 height 21
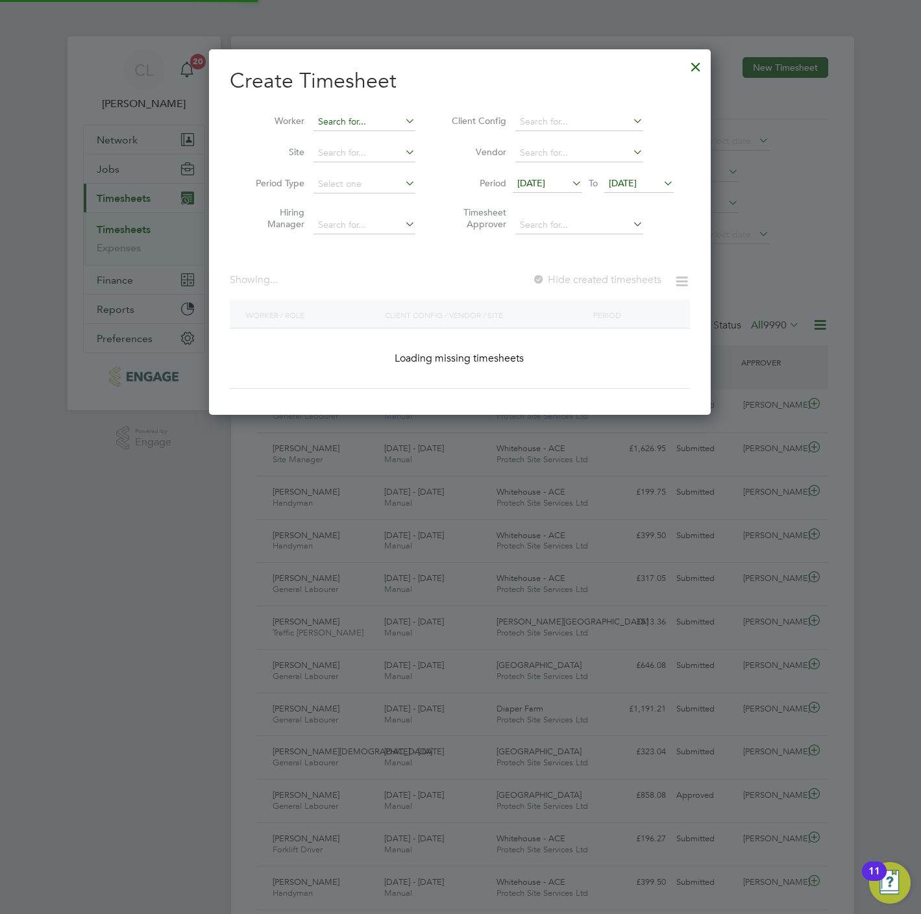
click at [363, 121] on input at bounding box center [364, 122] width 102 height 18
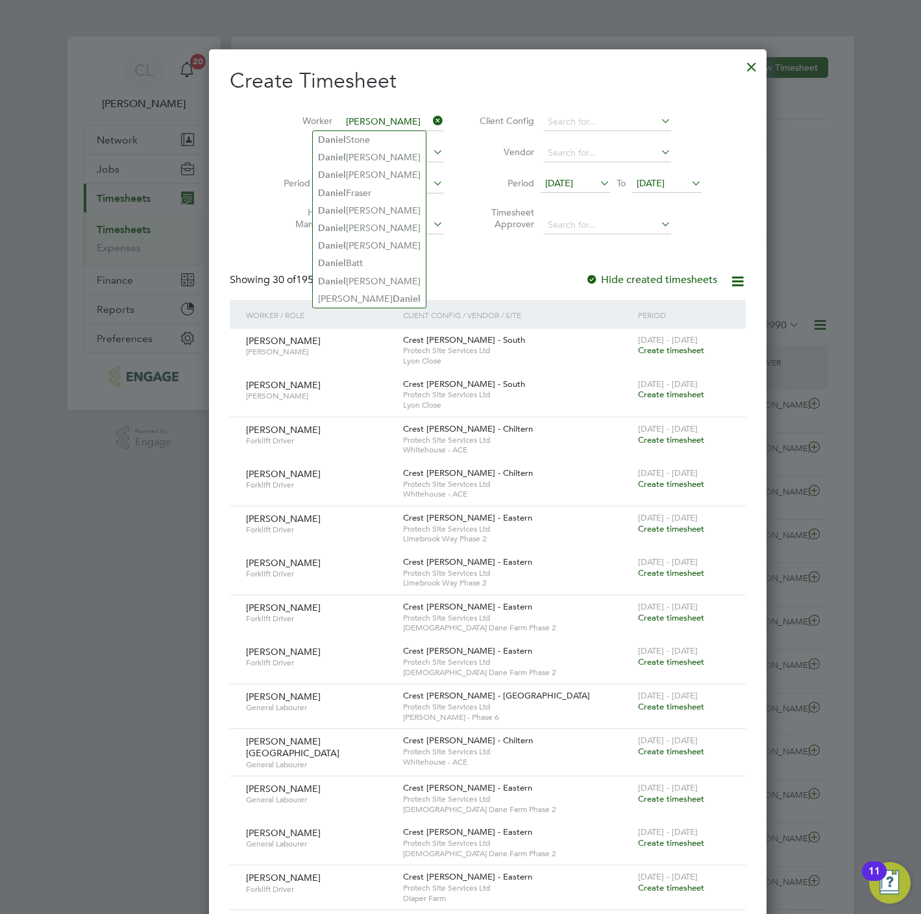
type input "daniel da"
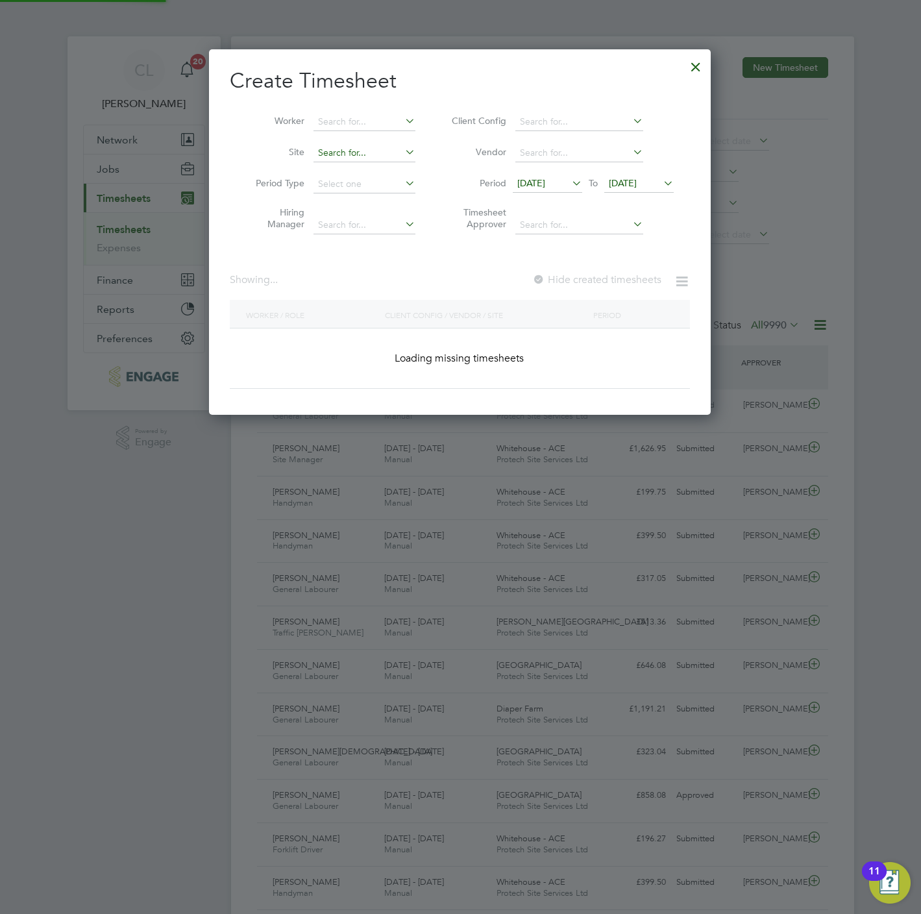
click at [341, 152] on input at bounding box center [364, 153] width 102 height 18
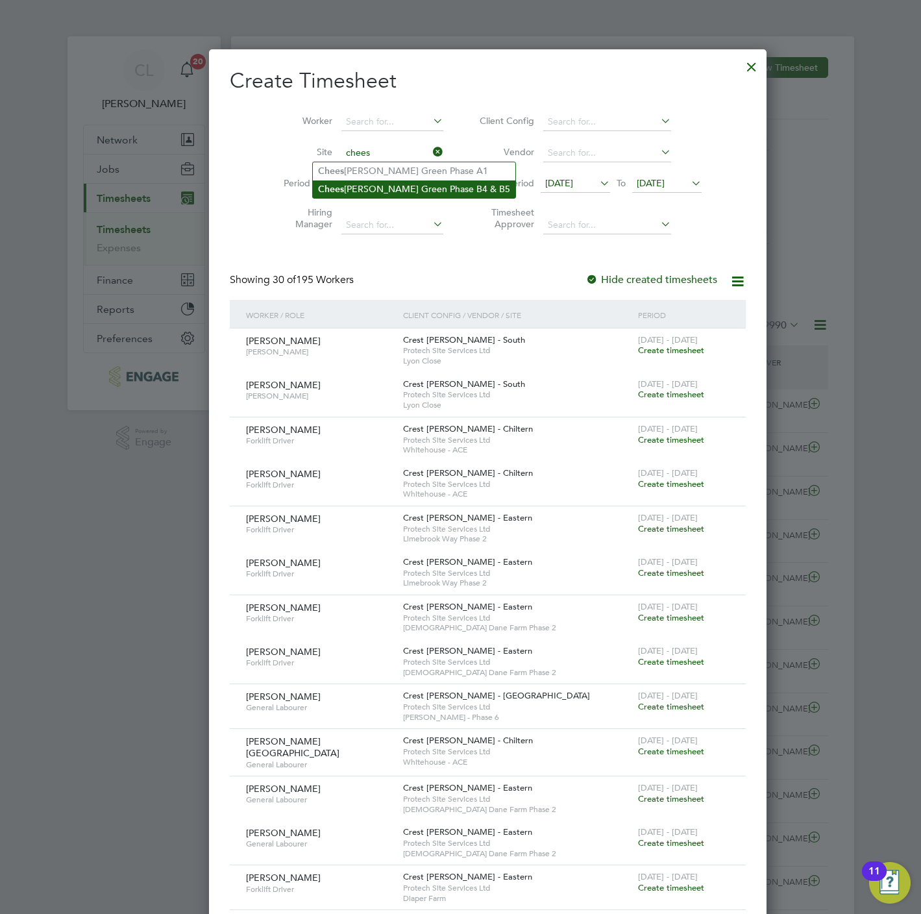
click at [349, 183] on li "Chees emans Green Phase B4 & B5" at bounding box center [414, 189] width 202 height 18
type input "Cheesemans Green Phase B4 & B5"
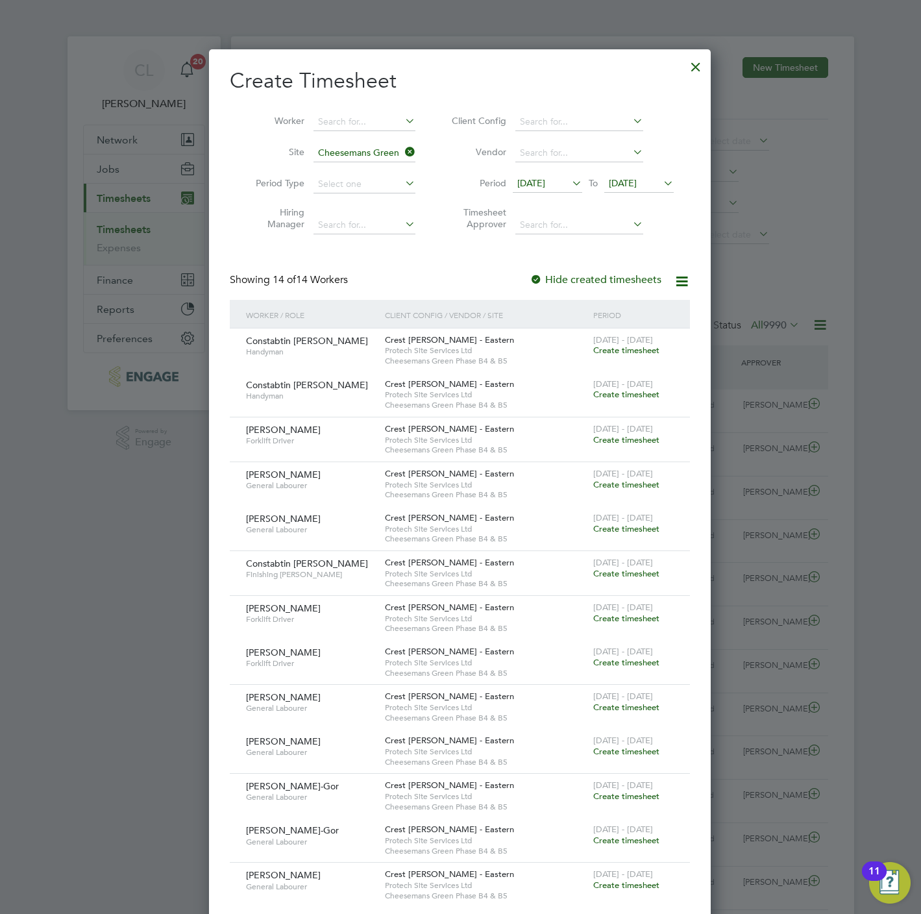
click at [647, 440] on span "Create timesheet" at bounding box center [626, 439] width 66 height 11
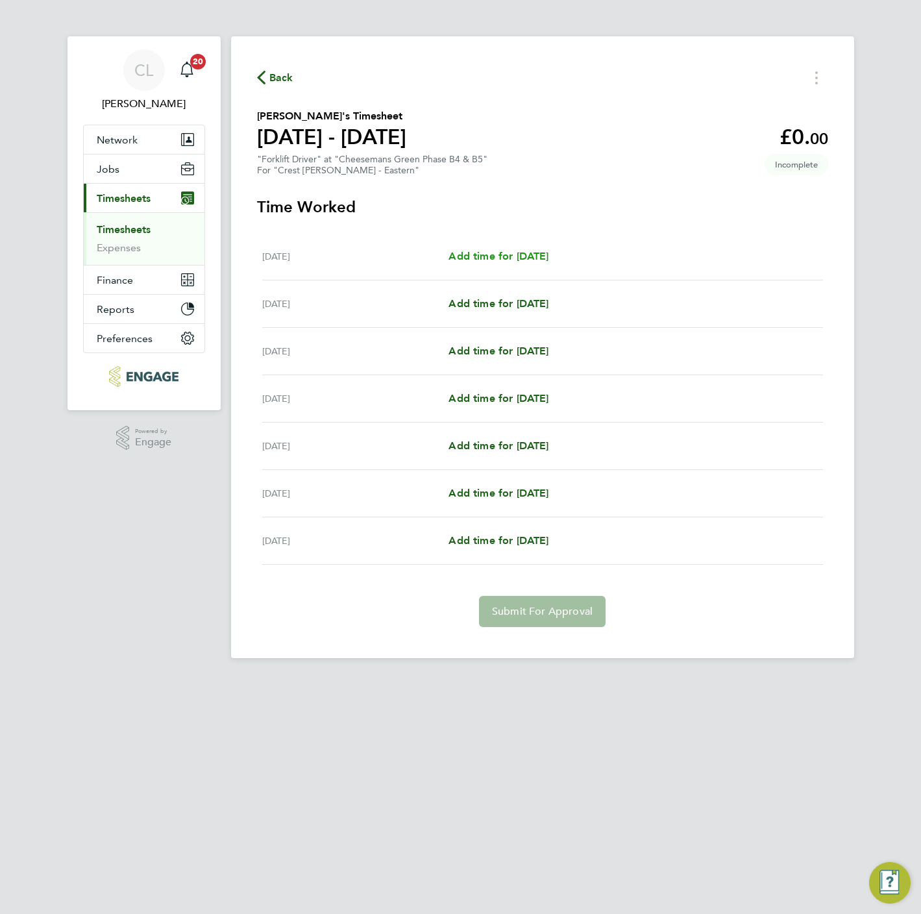
click at [472, 260] on span "Add time for Mon 15 Sep" at bounding box center [498, 256] width 100 height 12
select select "60"
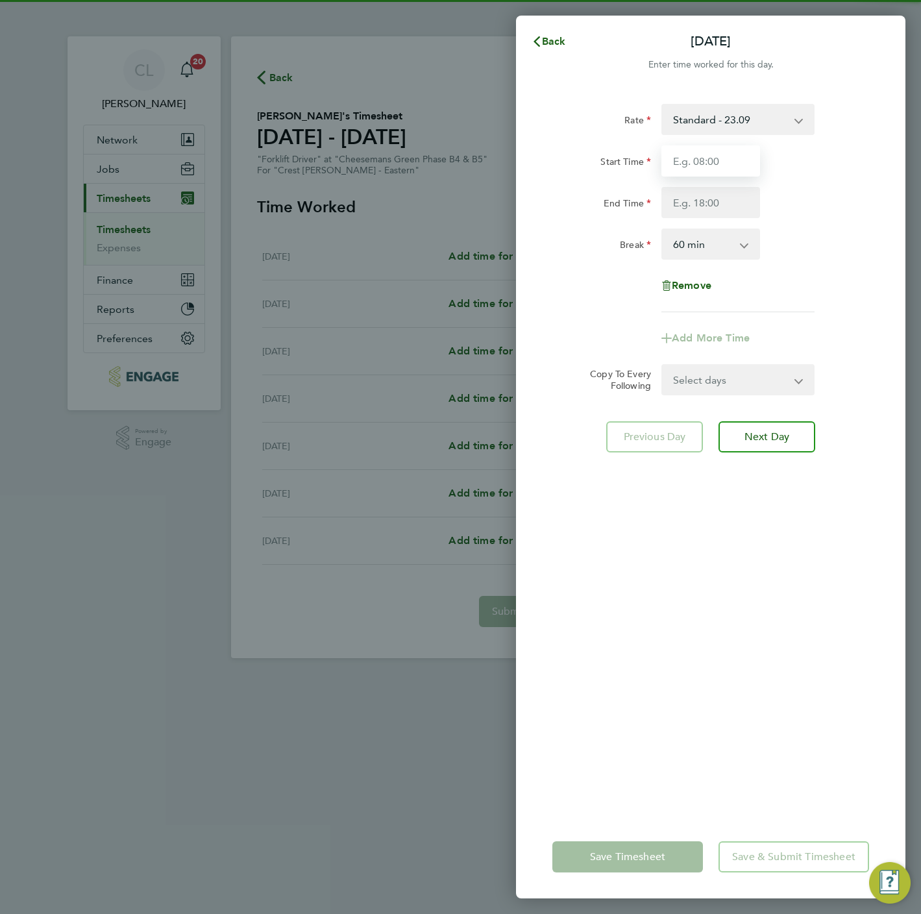
click at [709, 174] on input "Start Time" at bounding box center [710, 160] width 99 height 31
type input "07:30"
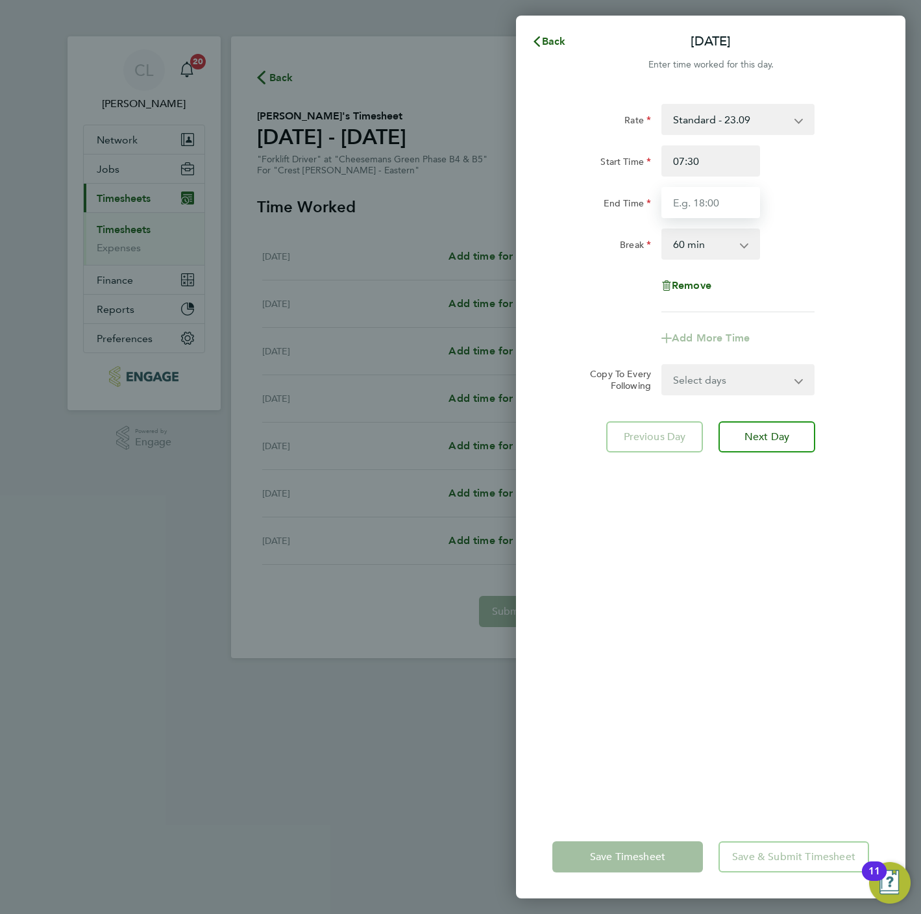
type input "16:30"
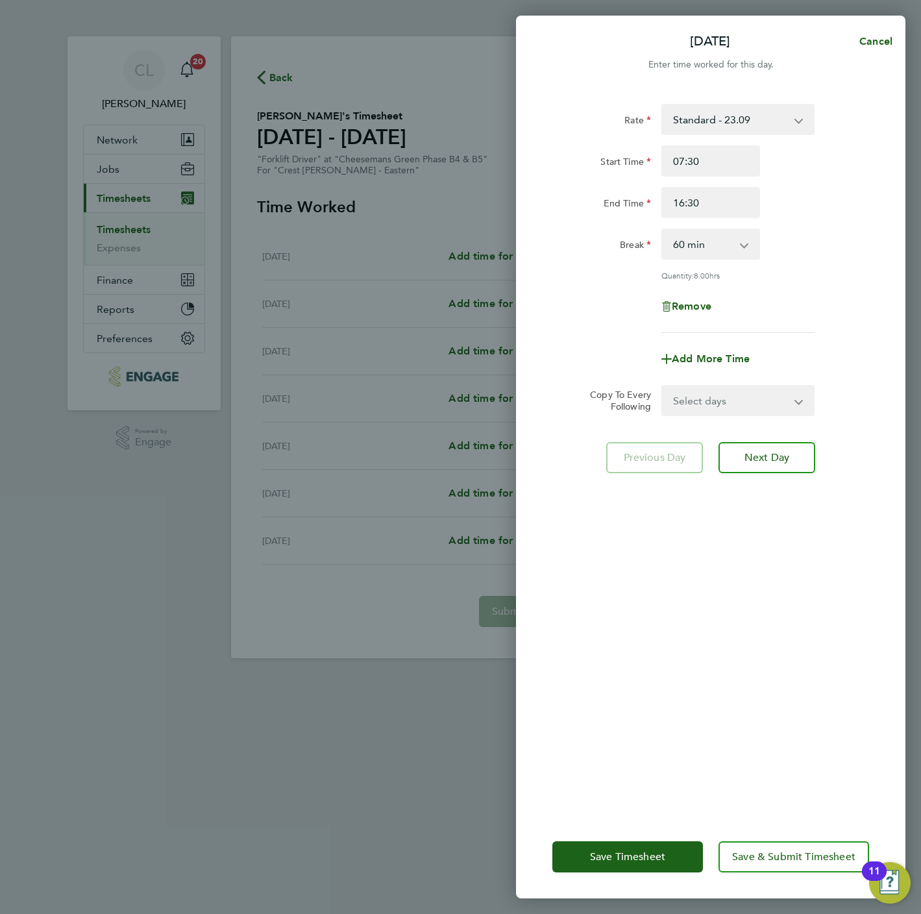
click at [732, 246] on select "0 min 15 min 30 min 45 min 60 min 75 min 90 min" at bounding box center [703, 244] width 80 height 29
select select "0"
click at [663, 230] on select "0 min 15 min 30 min 45 min 60 min 75 min 90 min" at bounding box center [703, 244] width 80 height 29
click at [711, 405] on select "Select days Day Weekday (Mon-Fri) Weekend (Sat-Sun) Tuesday Wednesday Thursday …" at bounding box center [731, 400] width 136 height 29
select select "WEEKDAY"
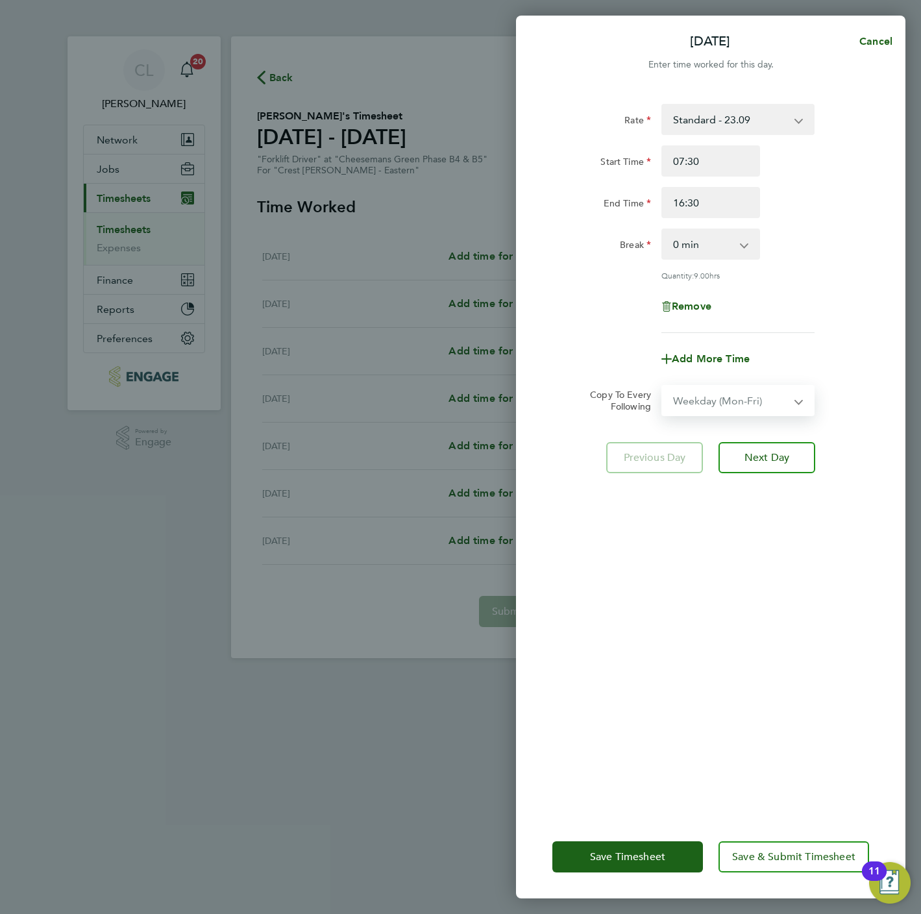
click at [663, 386] on select "Select days Day Weekday (Mon-Fri) Weekend (Sat-Sun) Tuesday Wednesday Thursday …" at bounding box center [731, 400] width 136 height 29
select select "2025-09-21"
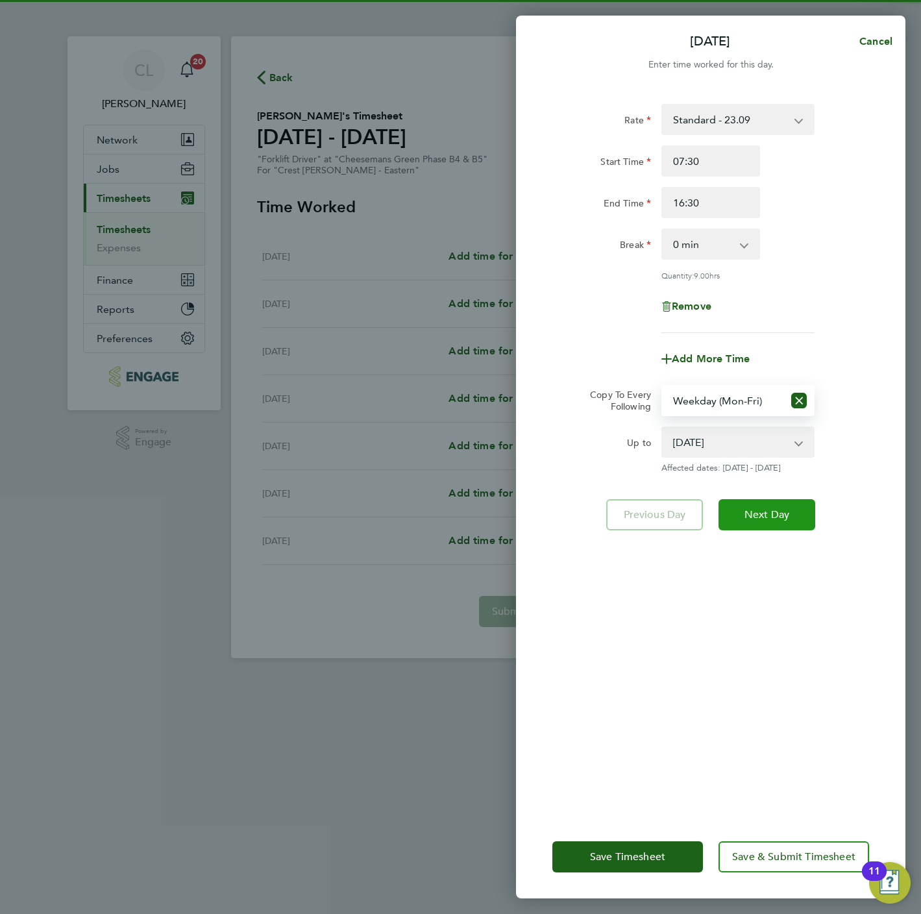
click at [790, 524] on button "Next Day" at bounding box center [766, 514] width 97 height 31
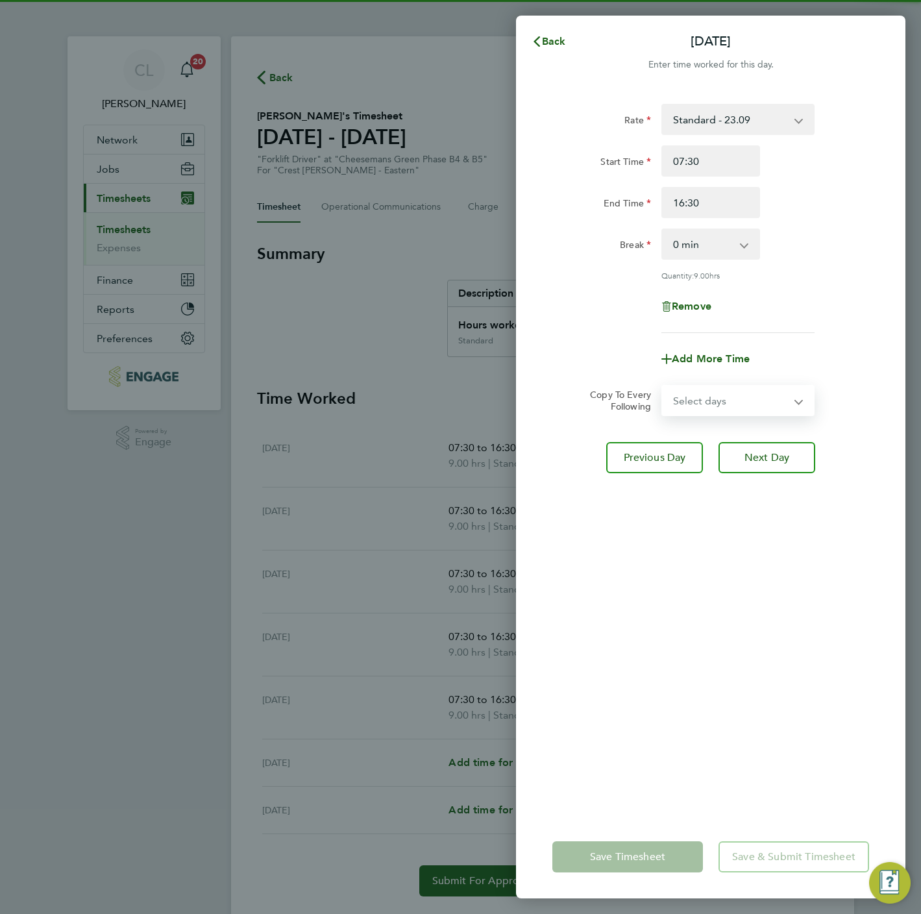
drag, startPoint x: 738, startPoint y: 406, endPoint x: 736, endPoint y: 413, distance: 7.9
click at [738, 406] on select "Select days Day Weekday (Mon-Fri) Weekend (Sat-Sun) Wednesday Thursday Friday S…" at bounding box center [731, 400] width 136 height 29
select select "SAT"
click at [663, 386] on select "Select days Day Weekday (Mon-Fri) Weekend (Sat-Sun) Wednesday Thursday Friday S…" at bounding box center [731, 400] width 136 height 29
select select "2025-09-21"
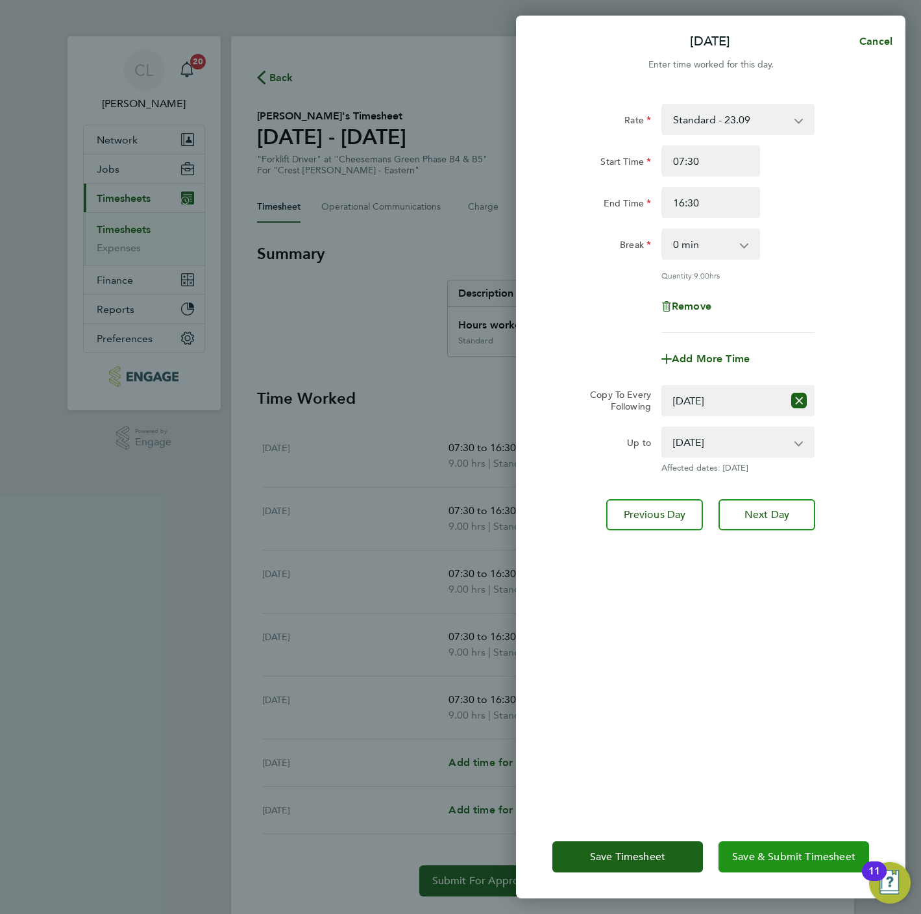
click at [804, 853] on span "Save & Submit Timesheet" at bounding box center [793, 856] width 123 height 13
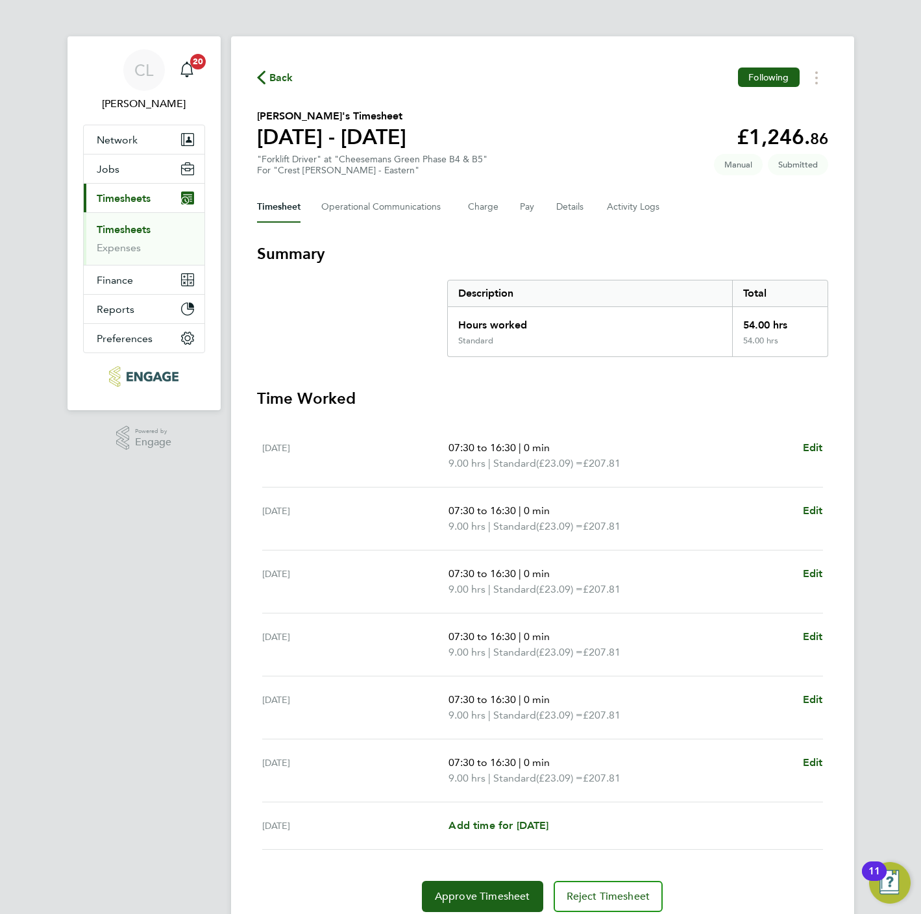
click at [280, 80] on span "Back" at bounding box center [281, 78] width 24 height 16
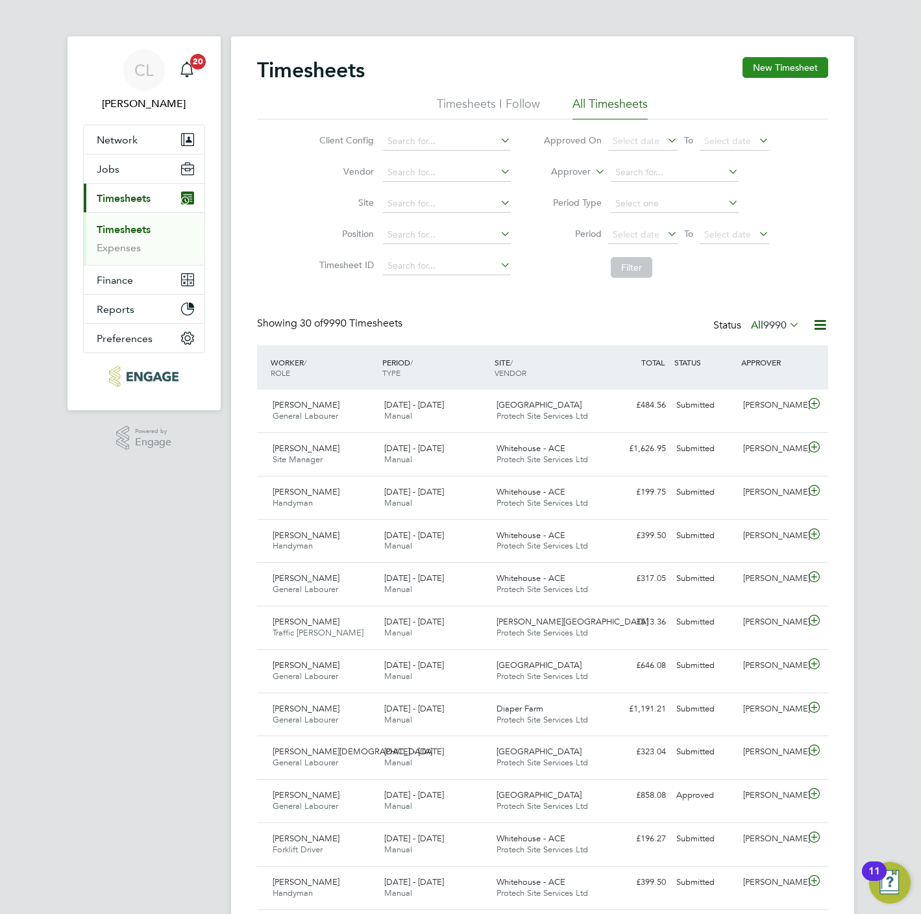
click at [799, 63] on button "New Timesheet" at bounding box center [785, 67] width 86 height 21
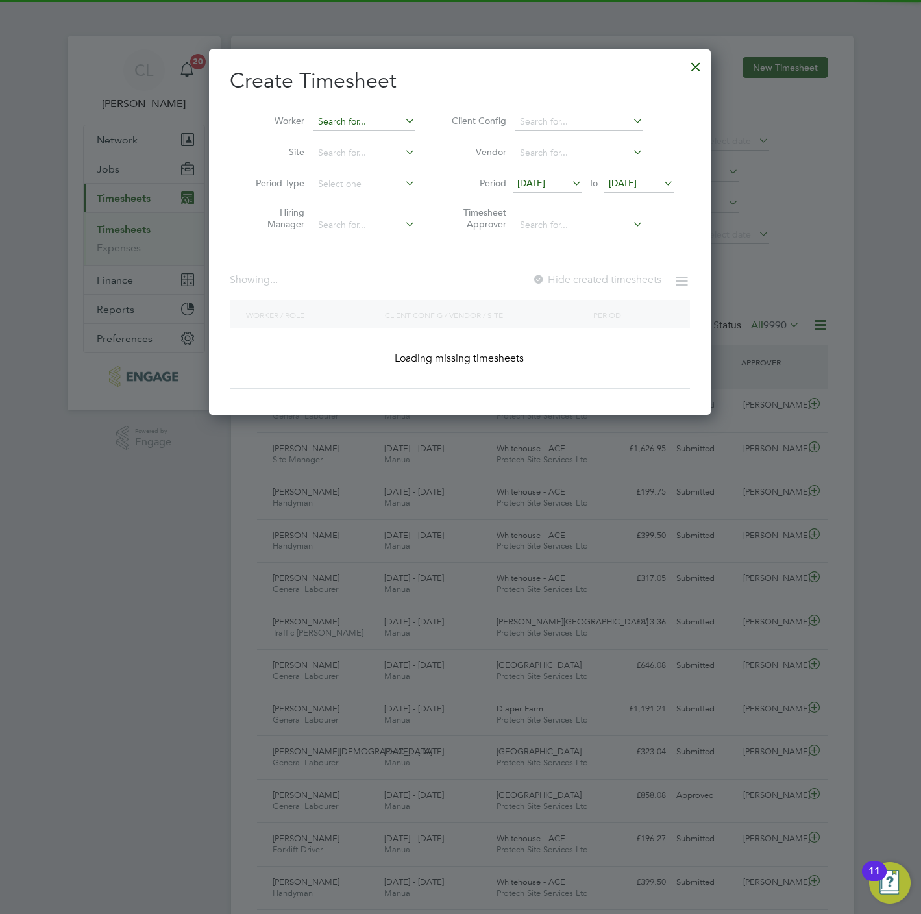
click at [365, 119] on input at bounding box center [364, 122] width 102 height 18
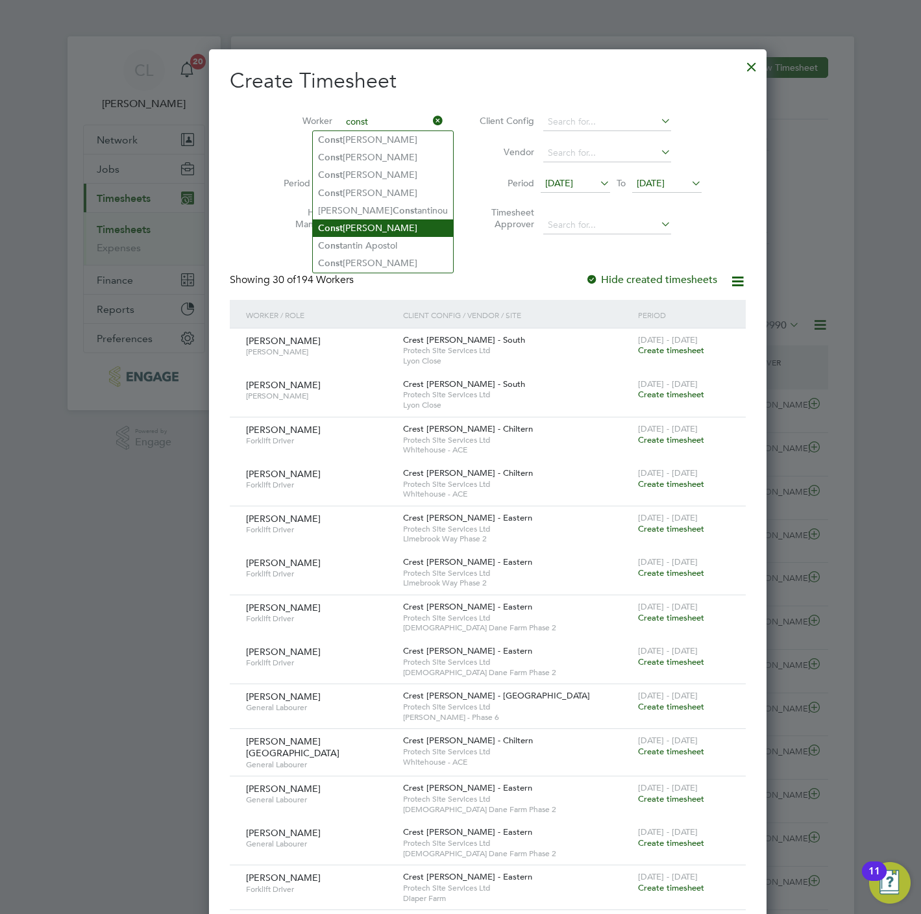
click at [402, 224] on li "Const abtin Mihaita Cepreaga" at bounding box center [383, 228] width 140 height 18
type input "Constabtin Mihaita Cepreaga"
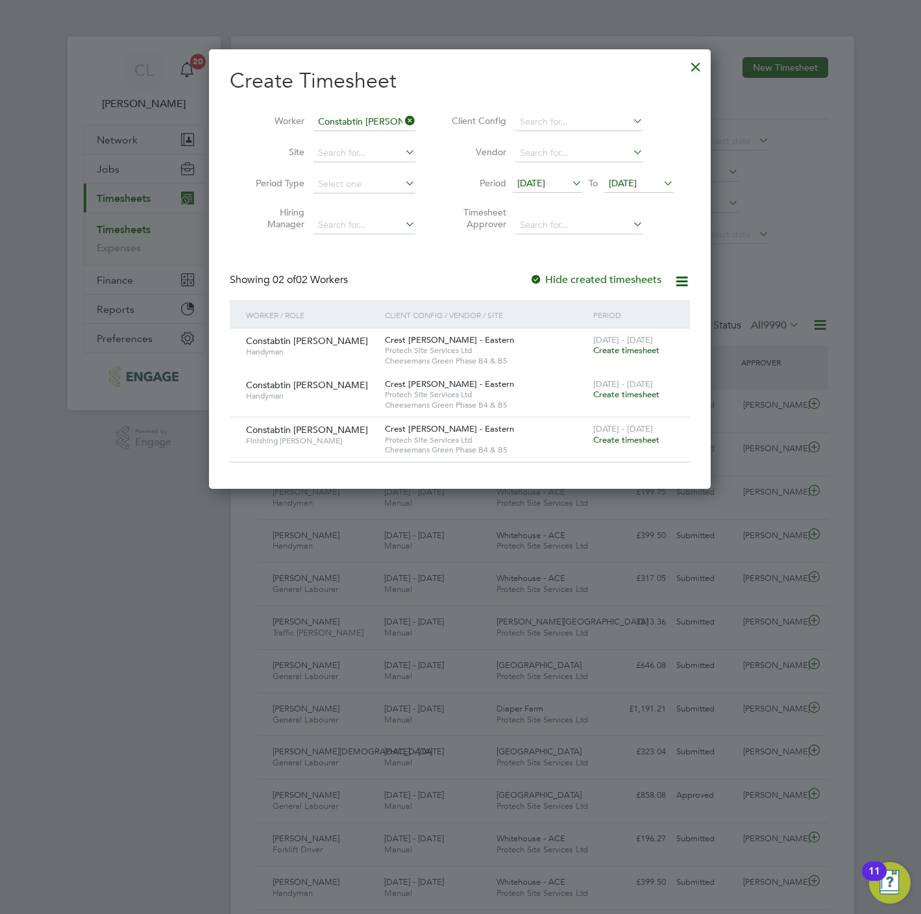
click at [611, 396] on span "Create timesheet" at bounding box center [626, 394] width 66 height 11
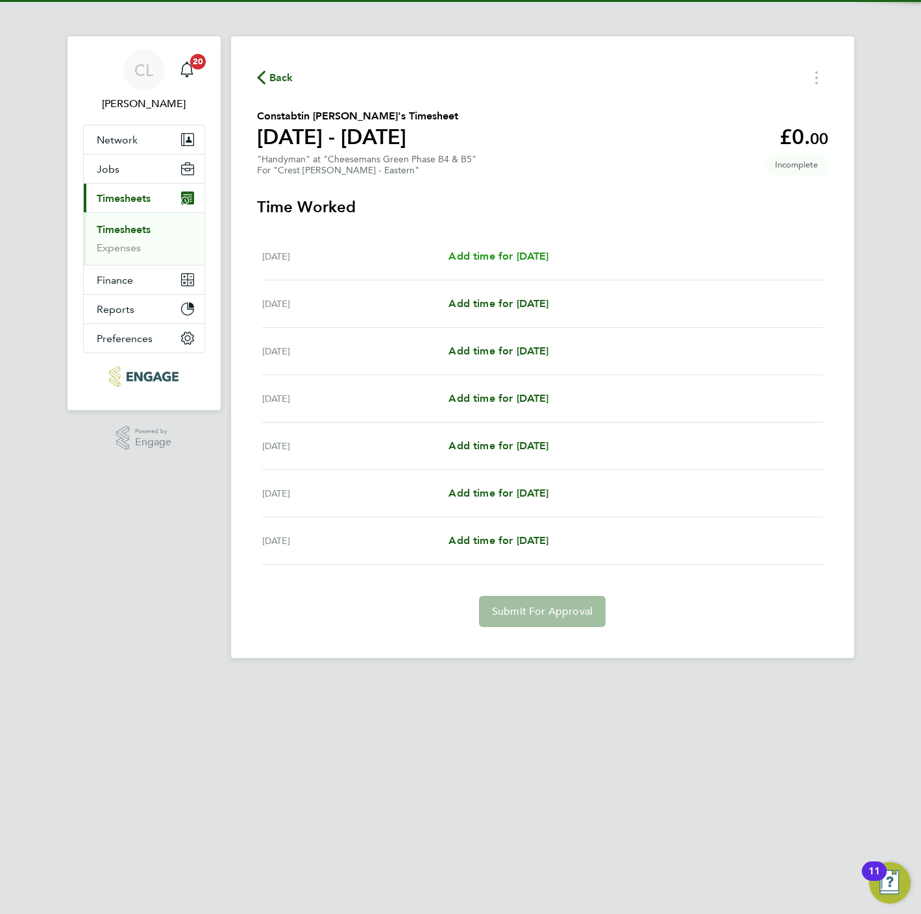
click at [512, 250] on span "Add time for [DATE]" at bounding box center [498, 256] width 100 height 12
select select "60"
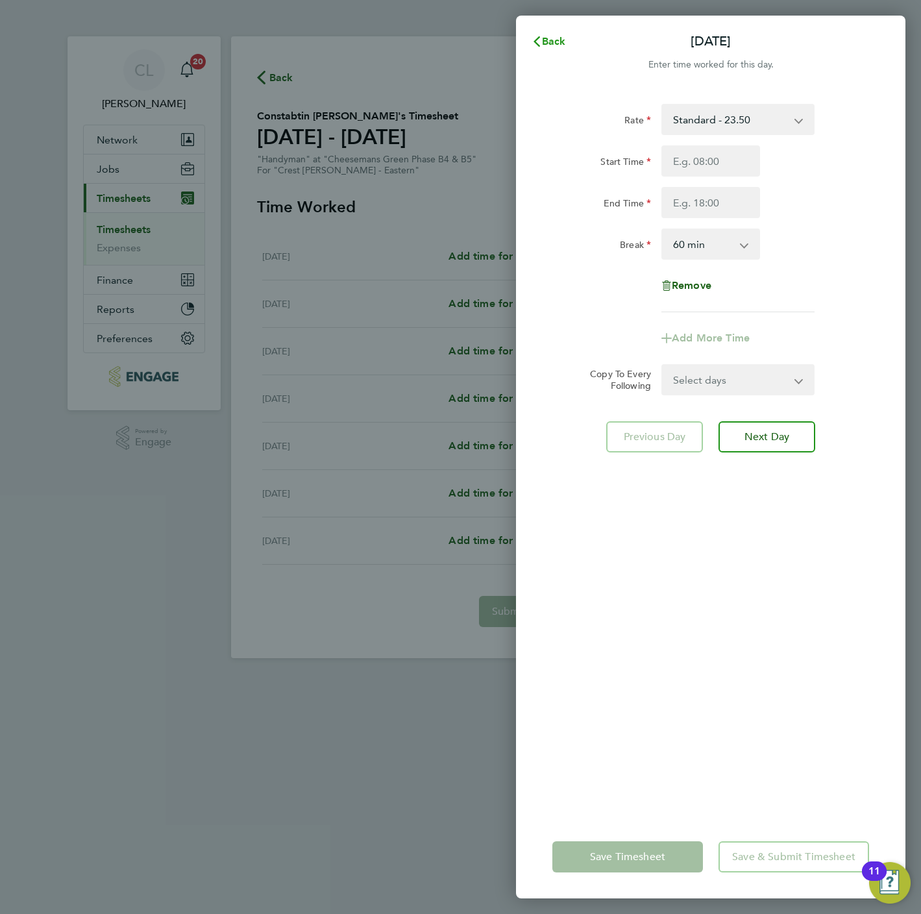
click at [555, 43] on span "Back" at bounding box center [554, 41] width 24 height 12
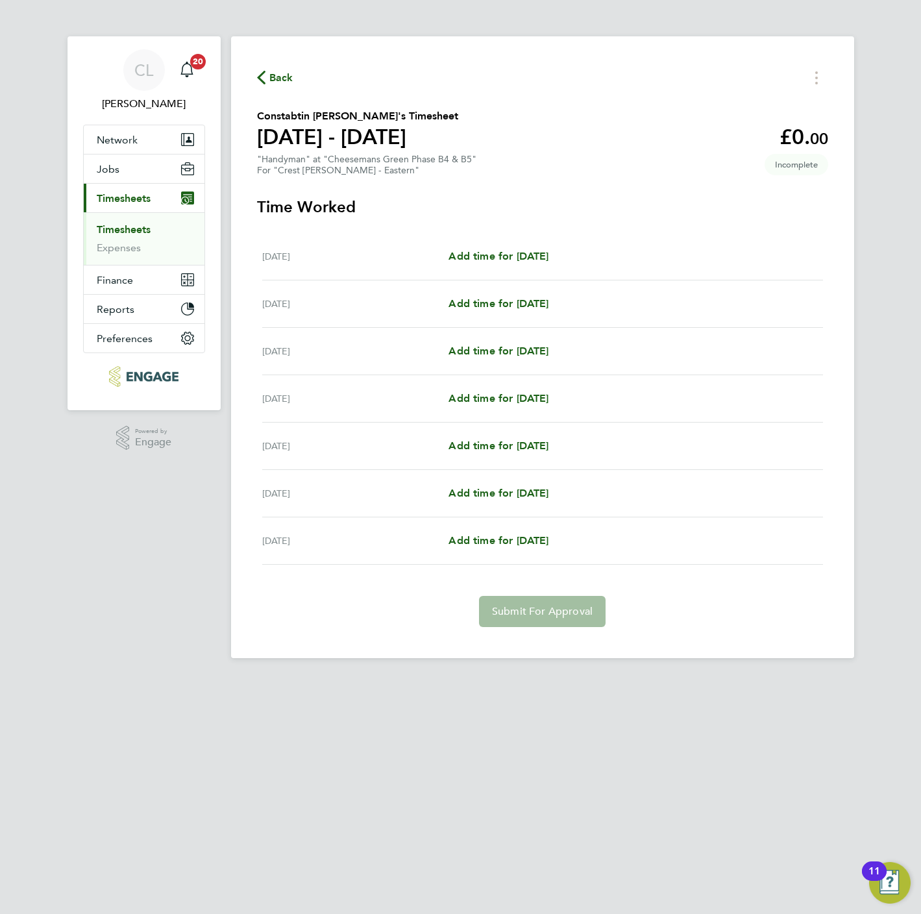
click at [271, 78] on span "Back" at bounding box center [281, 78] width 24 height 16
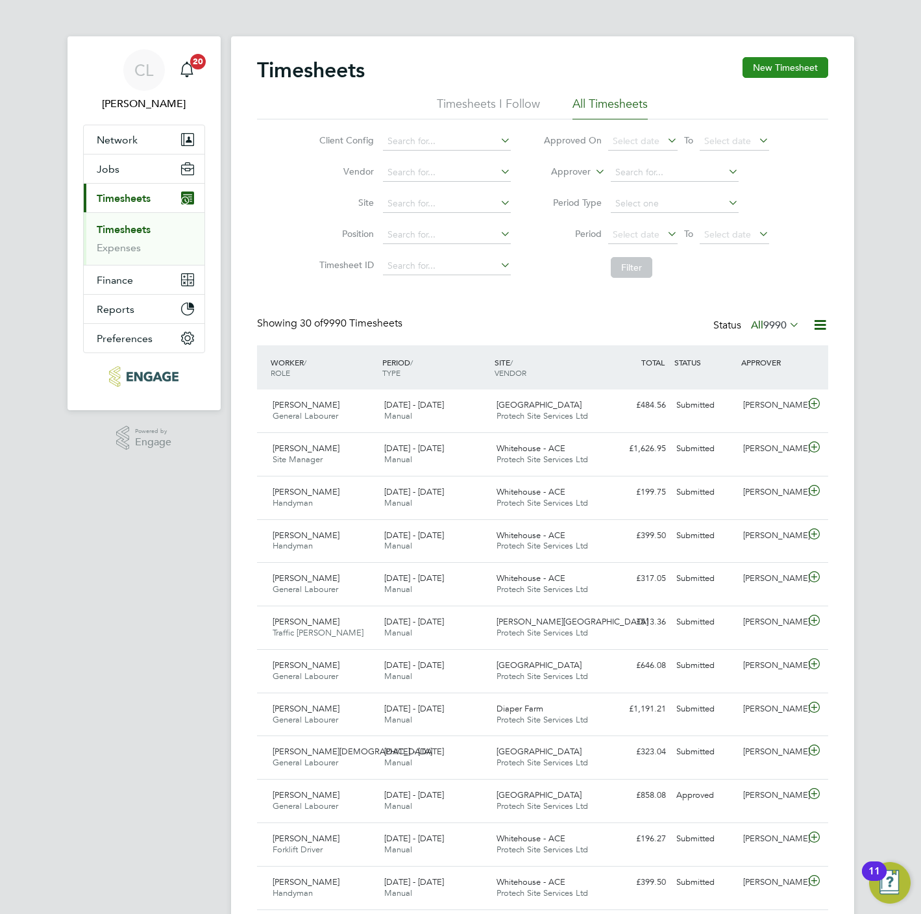
click at [779, 73] on button "New Timesheet" at bounding box center [785, 67] width 86 height 21
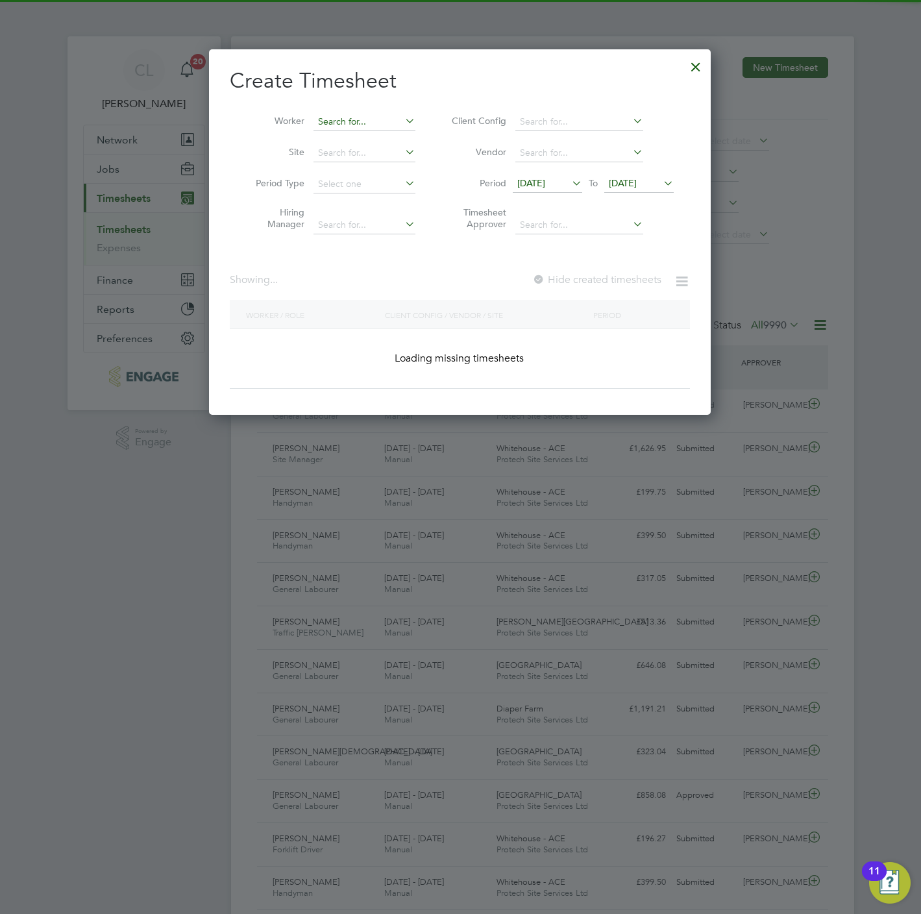
click at [374, 114] on input at bounding box center [364, 122] width 102 height 18
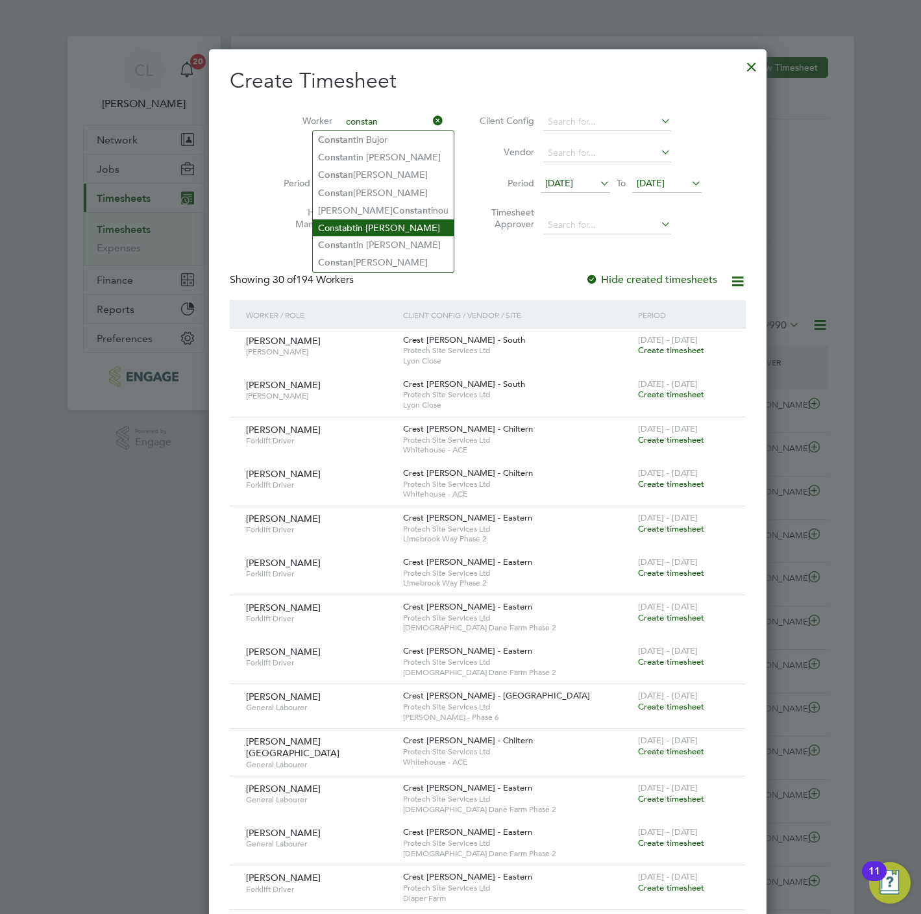
click at [421, 224] on li "Constabtin Mihaita Cepreaga" at bounding box center [383, 227] width 141 height 17
type input "Constabtin Mihaita Cepreaga"
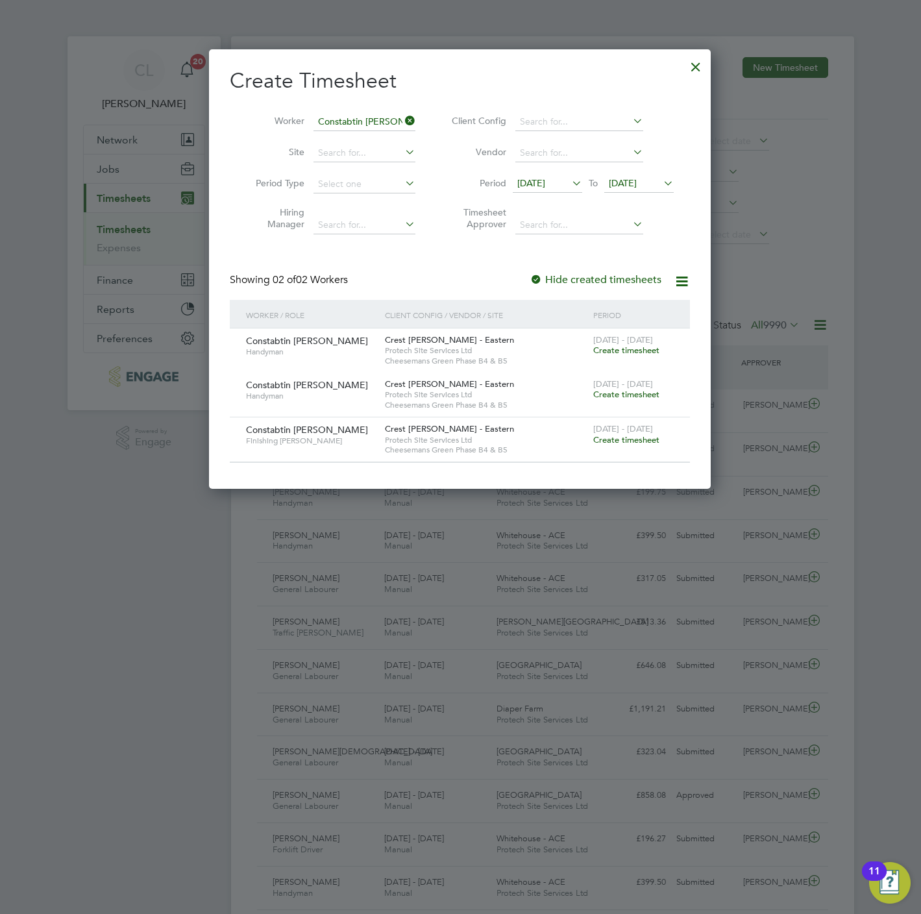
click at [627, 443] on span "Create timesheet" at bounding box center [626, 439] width 66 height 11
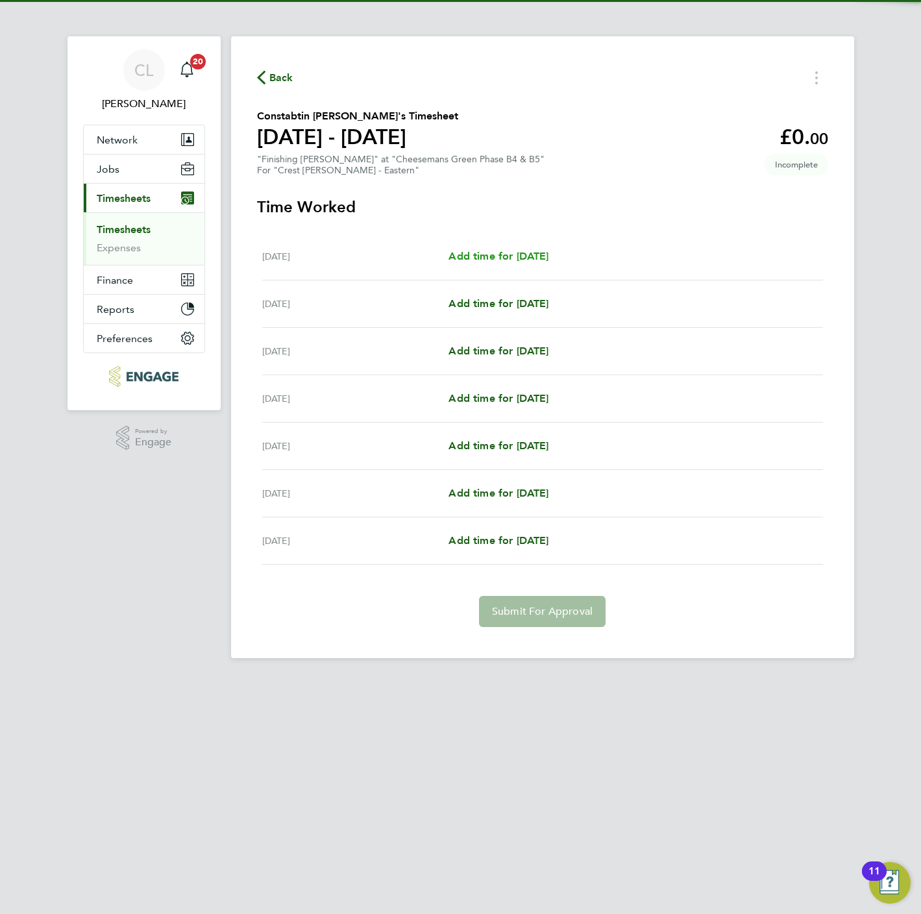
click at [470, 252] on span "Add time for [DATE]" at bounding box center [498, 256] width 100 height 12
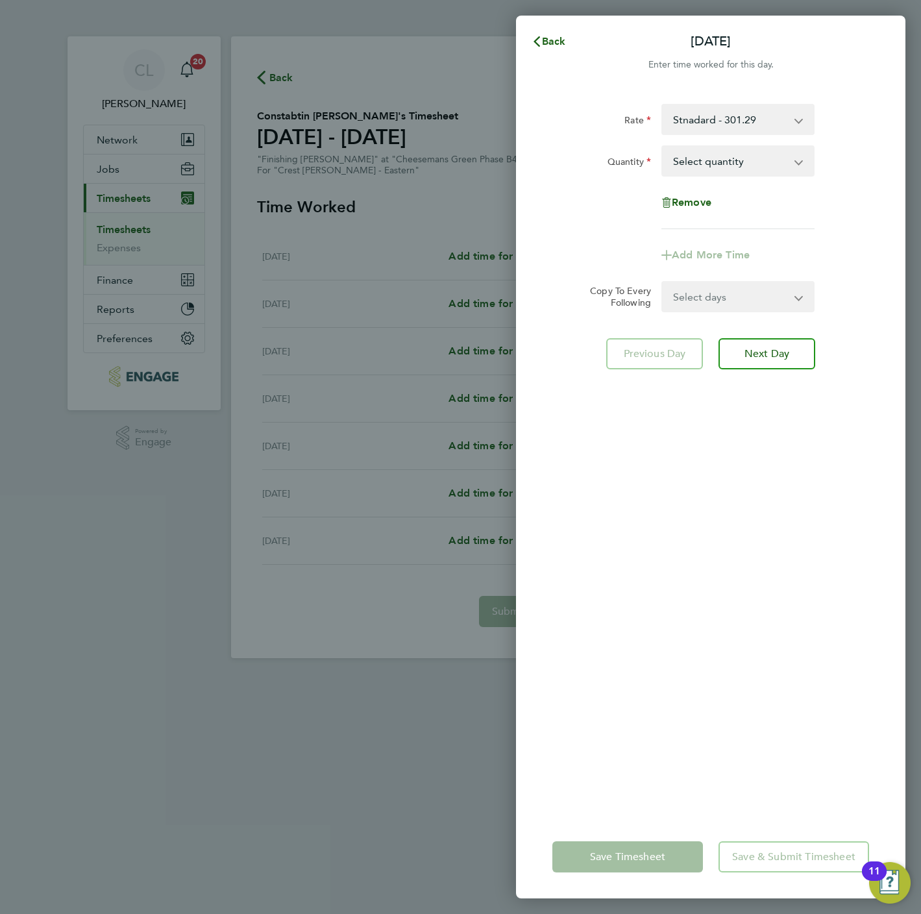
click at [731, 156] on select "Select quantity 0.5 1" at bounding box center [730, 161] width 135 height 29
select select "1"
click at [663, 147] on select "Select quantity 0.5 1" at bounding box center [730, 161] width 135 height 29
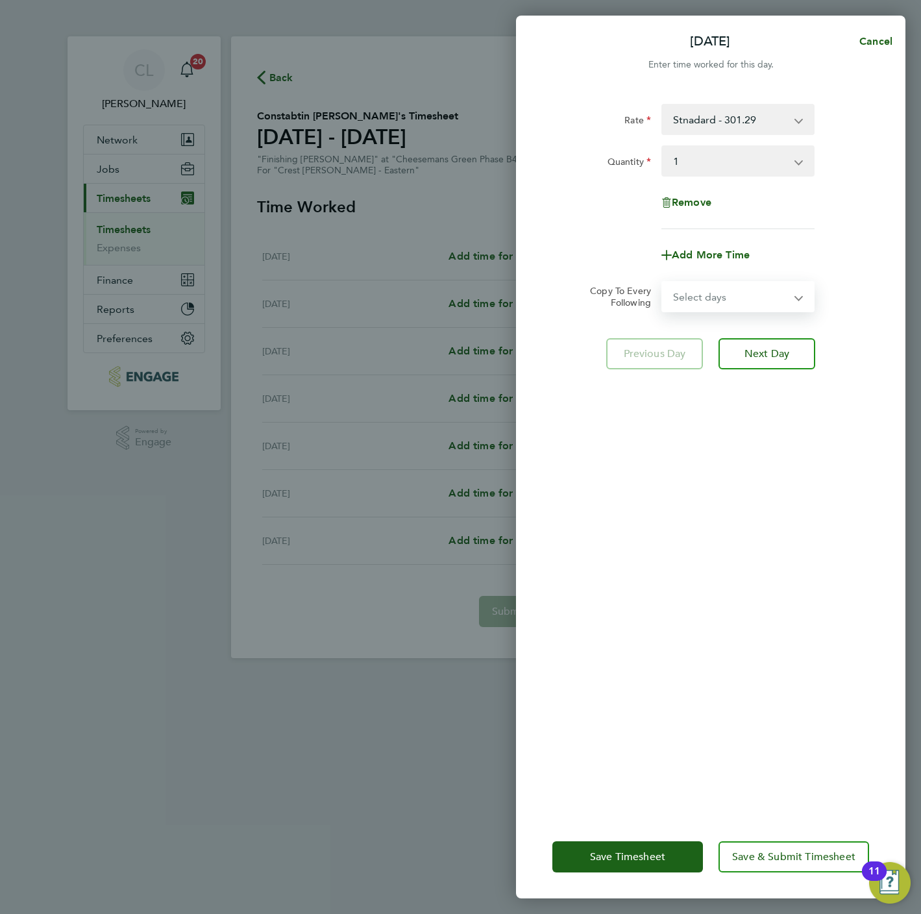
click at [718, 304] on select "Select days Day Weekday (Mon-Fri) Weekend (Sat-Sun) Tuesday Wednesday Thursday …" at bounding box center [731, 296] width 136 height 29
select select "WEEKDAY"
click at [663, 282] on select "Select days Day Weekday (Mon-Fri) Weekend (Sat-Sun) Tuesday Wednesday Thursday …" at bounding box center [731, 296] width 136 height 29
select select "2025-09-21"
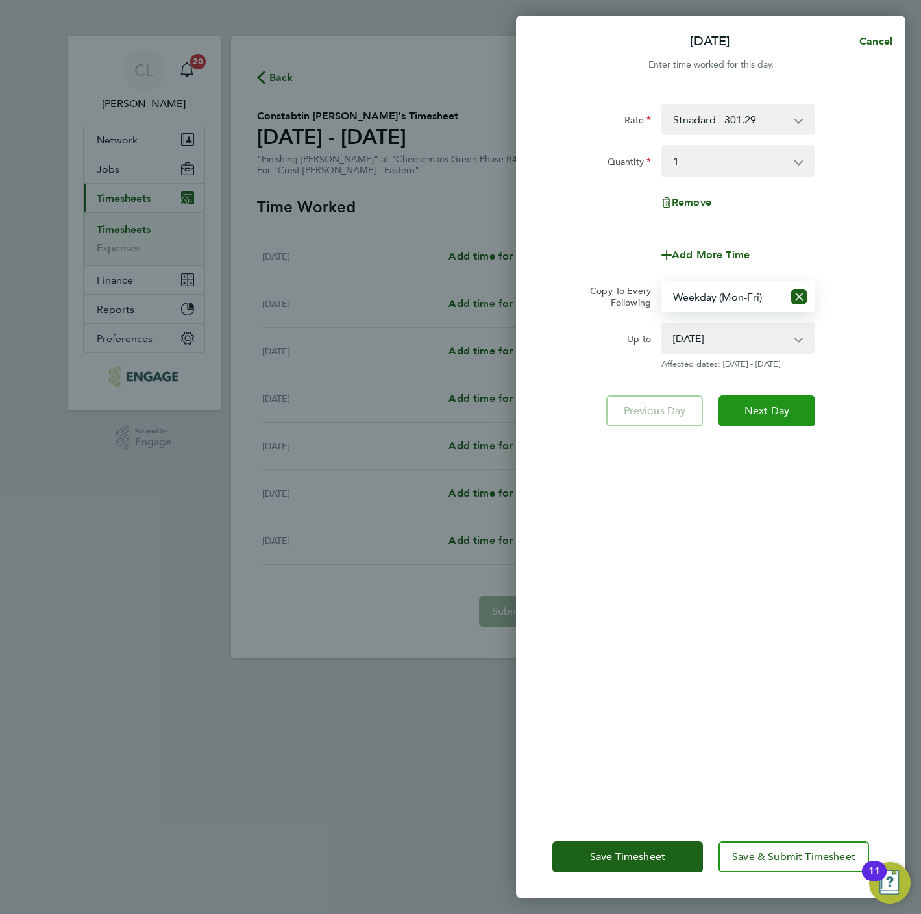
click at [767, 415] on span "Next Day" at bounding box center [766, 410] width 45 height 13
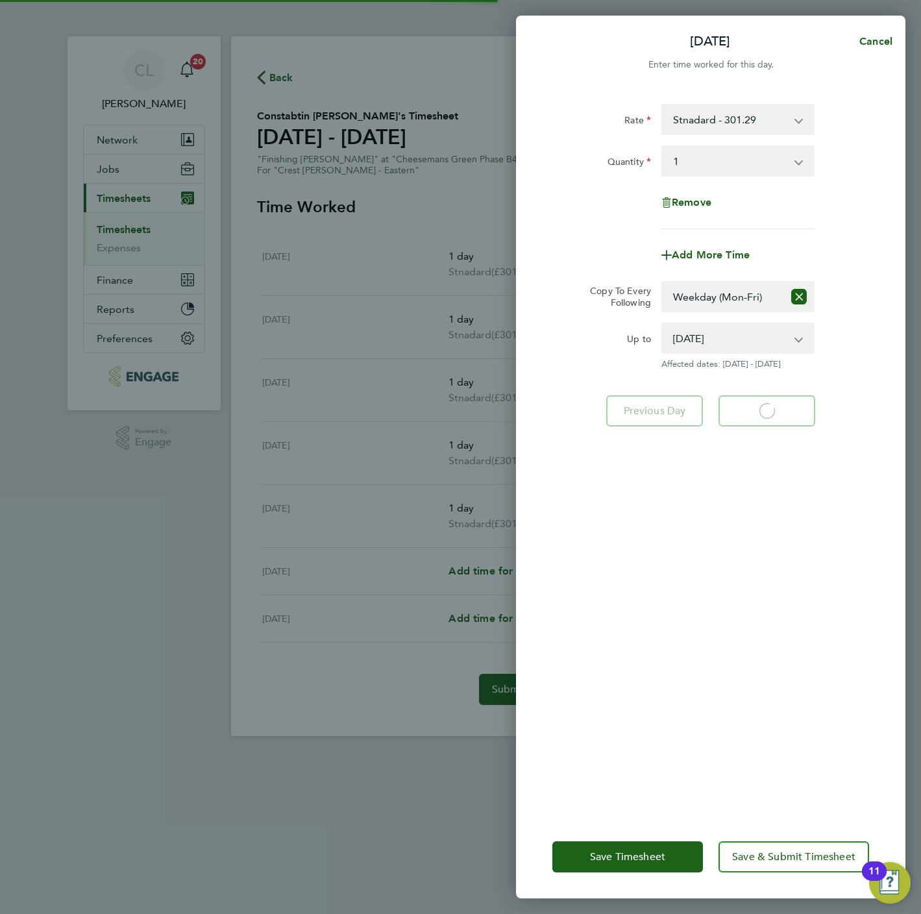
select select "1"
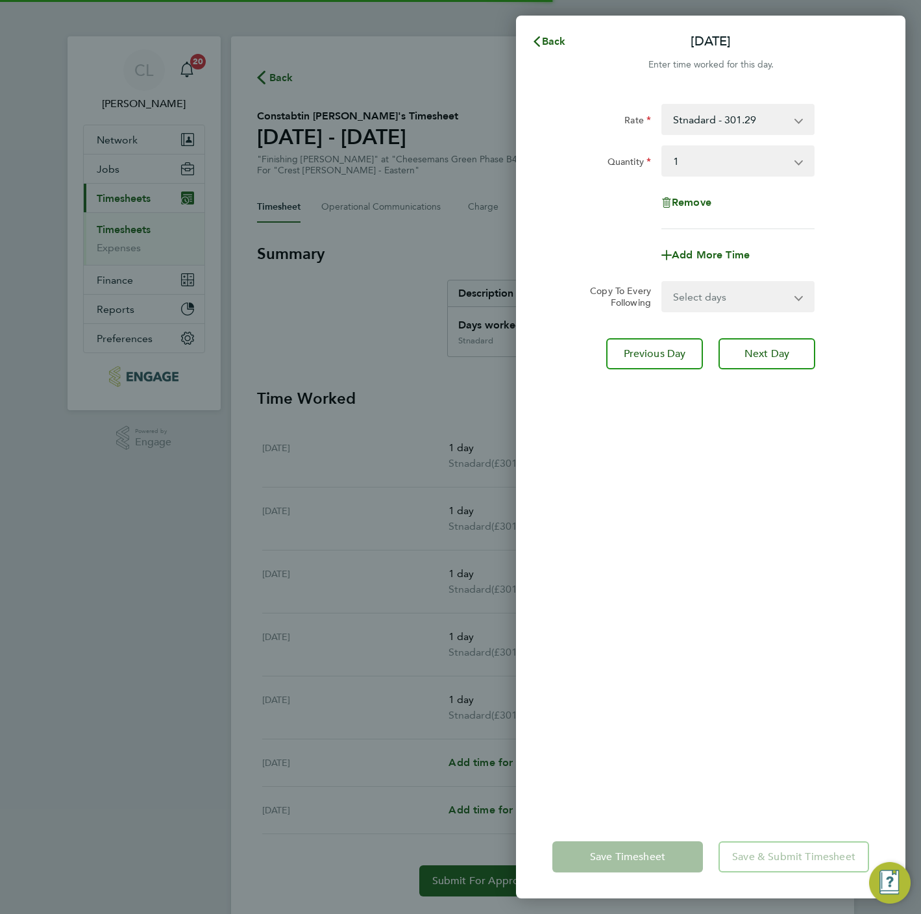
click at [722, 298] on select "Select days Day Weekday (Mon-Fri) Weekend (Sat-Sun) Wednesday Thursday Friday S…" at bounding box center [731, 296] width 136 height 29
select select "SAT"
click at [663, 282] on select "Select days Day Weekday (Mon-Fri) Weekend (Sat-Sun) Wednesday Thursday Friday S…" at bounding box center [731, 296] width 136 height 29
select select "2025-09-21"
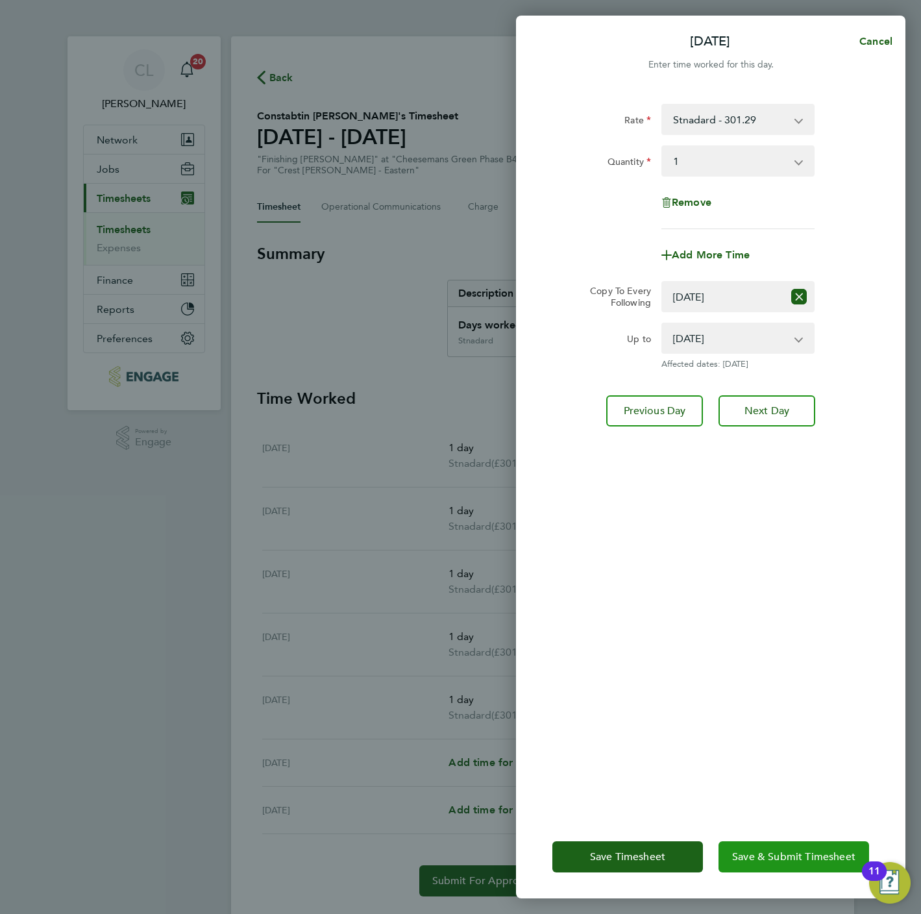
click at [781, 861] on span "Save & Submit Timesheet" at bounding box center [793, 856] width 123 height 13
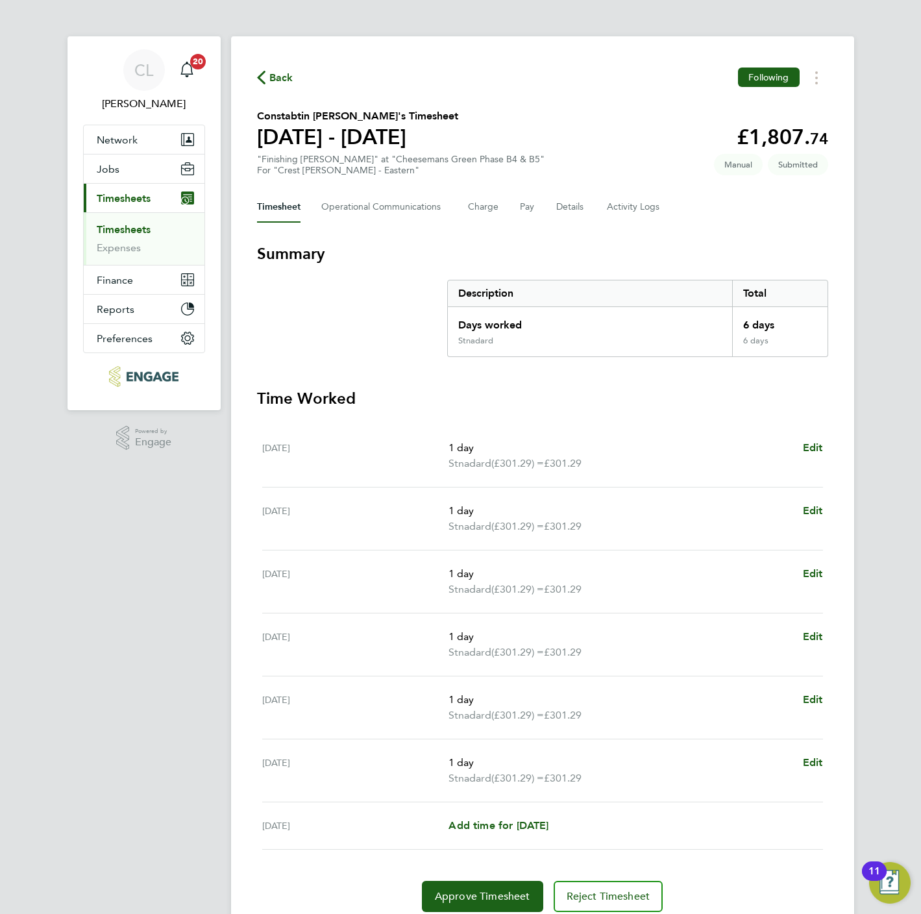
click at [274, 73] on span "Back" at bounding box center [281, 78] width 24 height 16
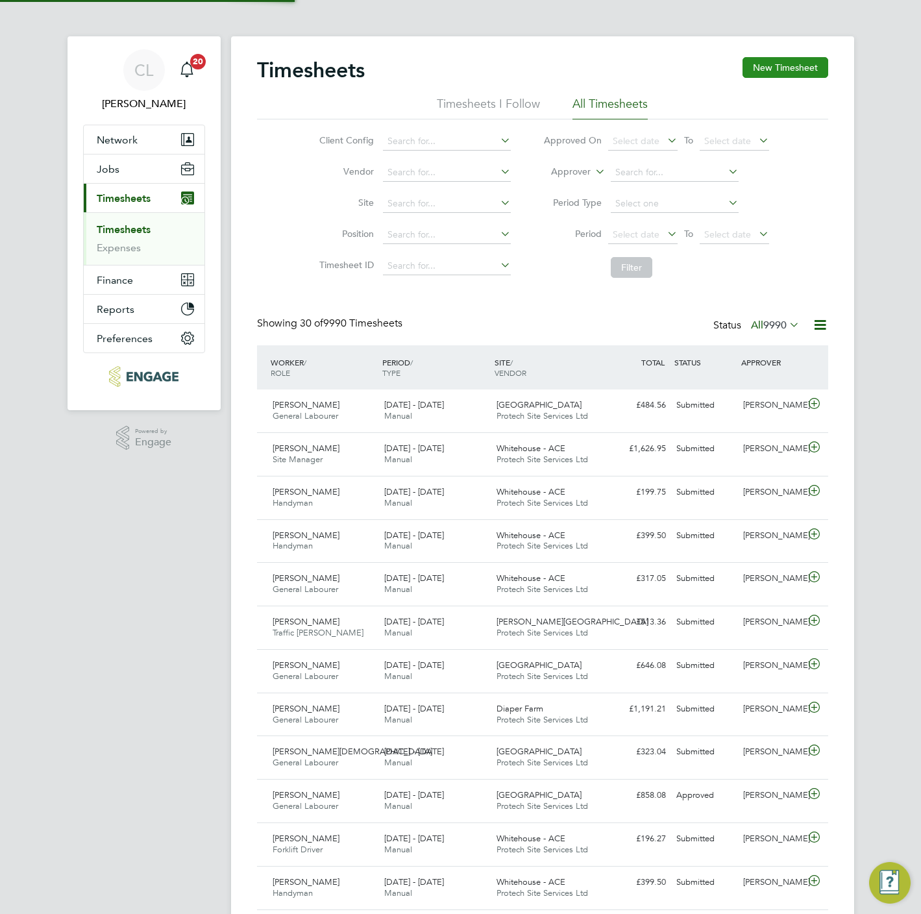
click at [775, 70] on button "New Timesheet" at bounding box center [785, 67] width 86 height 21
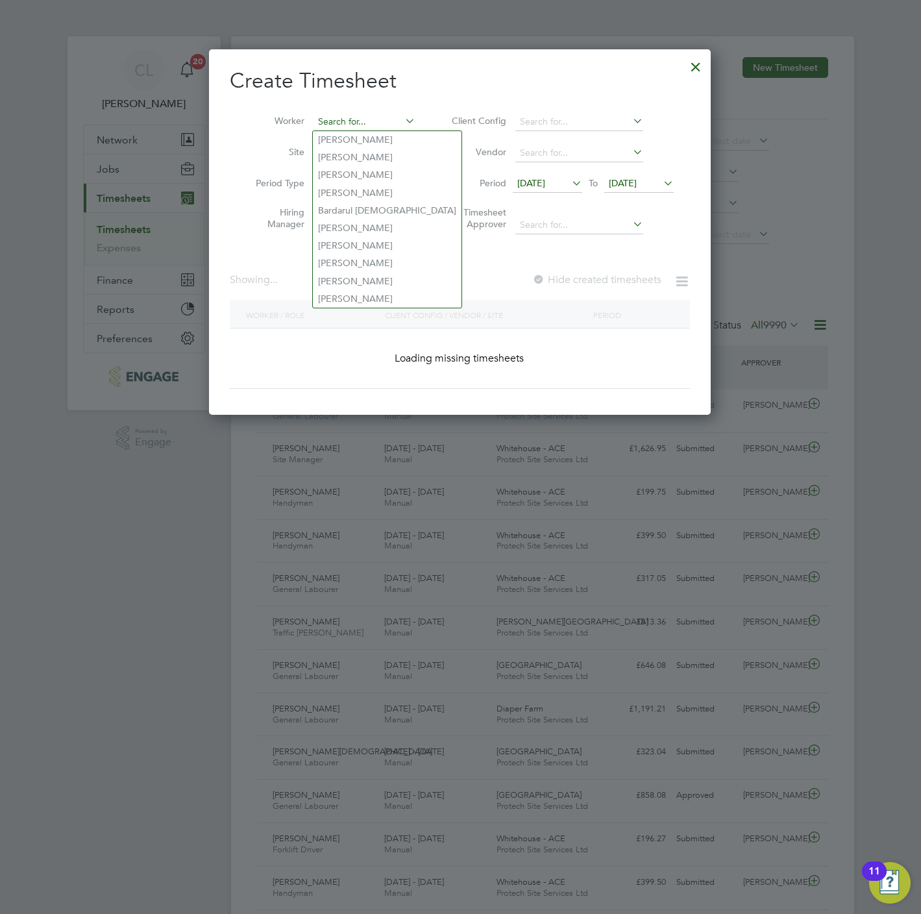
click at [361, 113] on input at bounding box center [364, 122] width 102 height 18
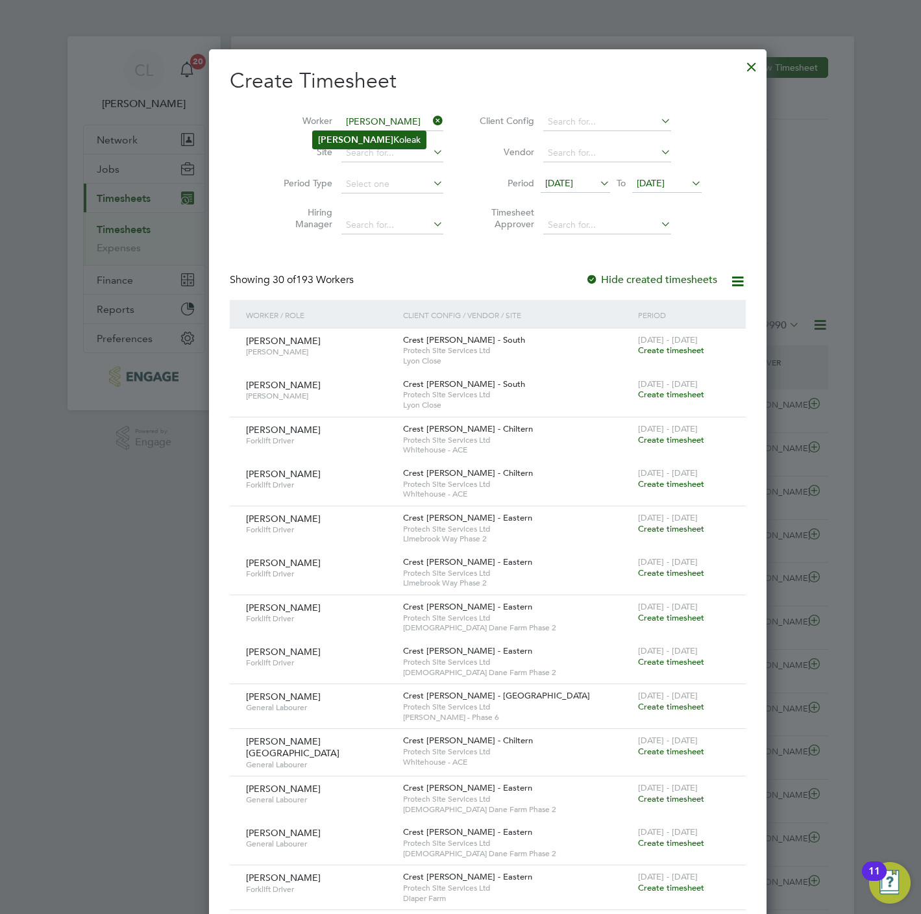
click at [360, 135] on li "Erik Koleak" at bounding box center [369, 140] width 113 height 18
type input "Erik Koleak"
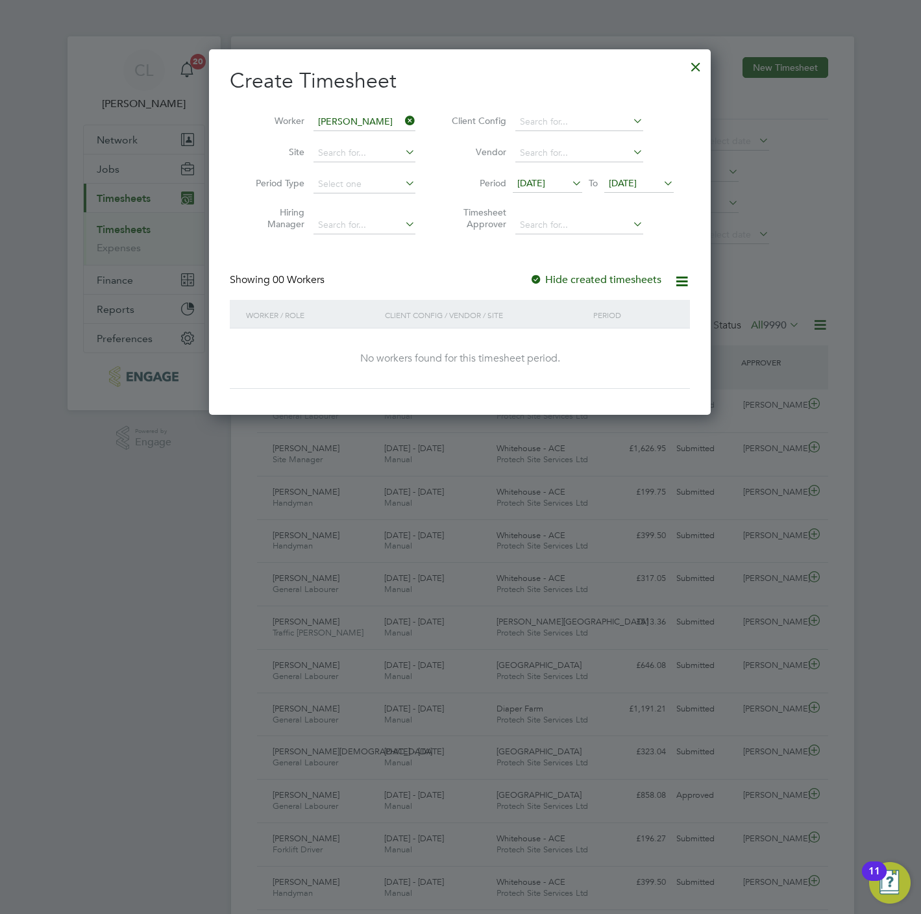
click at [635, 184] on span "17 Sep 2025" at bounding box center [623, 183] width 28 height 12
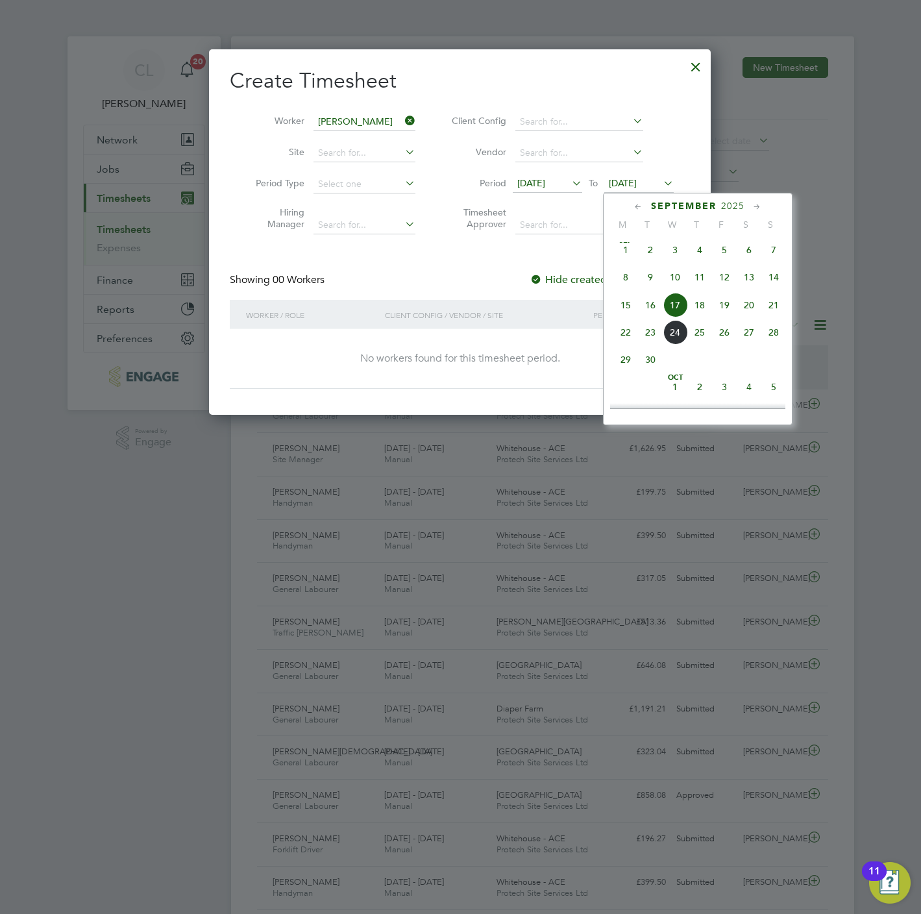
click at [744, 300] on span "20" at bounding box center [748, 305] width 25 height 25
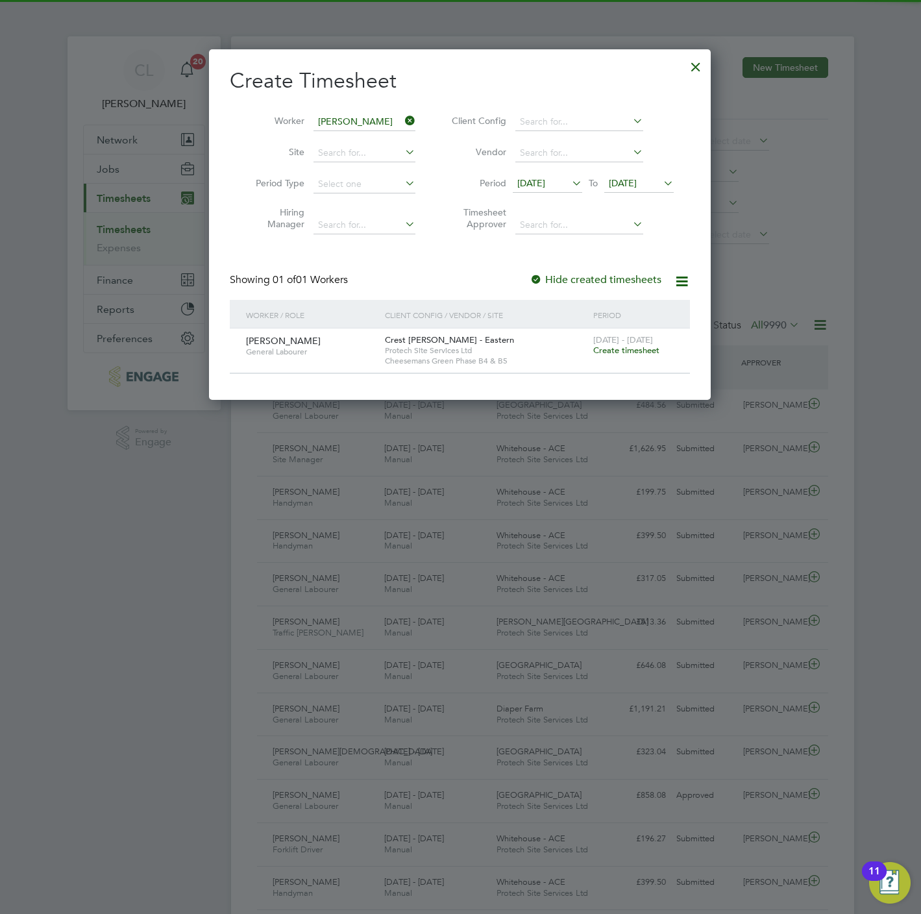
click at [629, 352] on span "Create timesheet" at bounding box center [626, 350] width 66 height 11
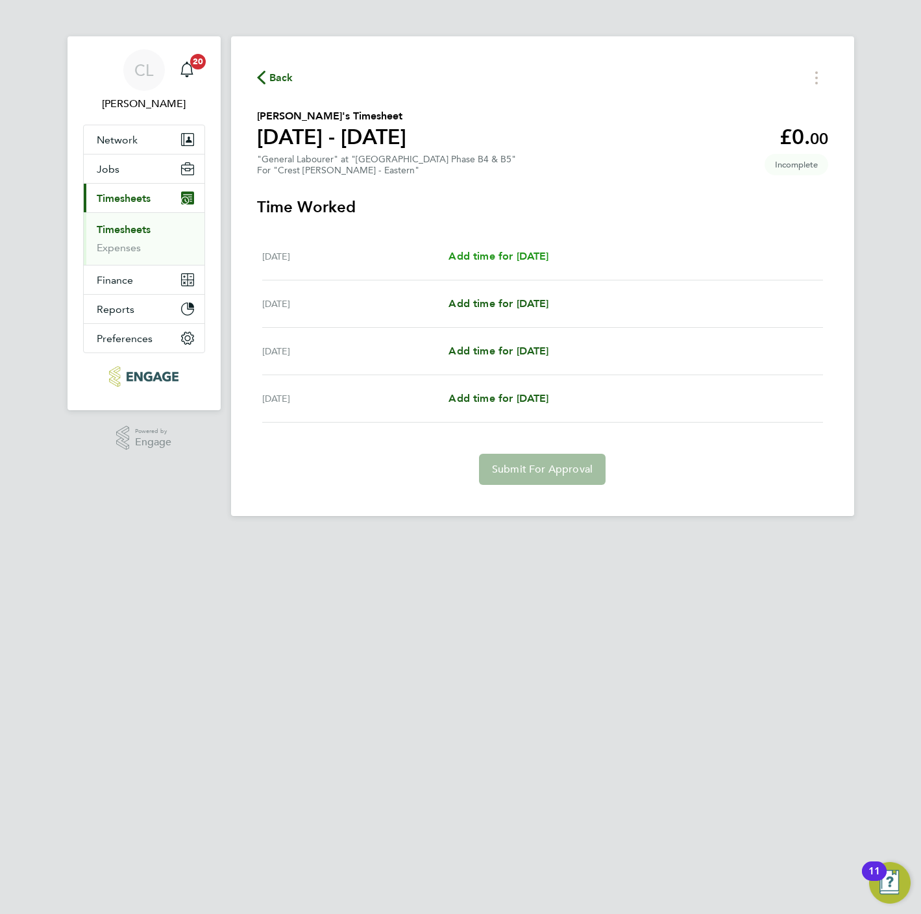
click at [497, 258] on span "Add time for Thu 18 Sep" at bounding box center [498, 256] width 100 height 12
select select "60"
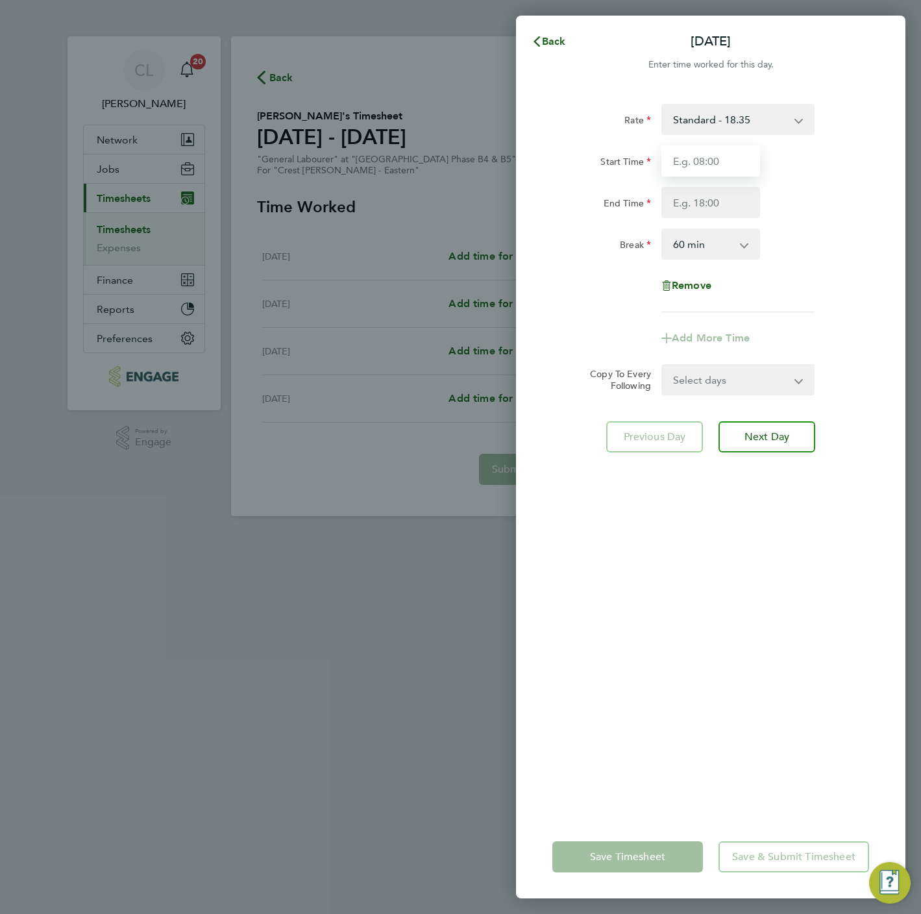
click at [721, 160] on input "Start Time" at bounding box center [710, 160] width 99 height 31
click at [713, 123] on select "Standard - 18.35 Living Wage - 18.65" at bounding box center [730, 119] width 135 height 29
click at [594, 178] on div "Start Time End Time" at bounding box center [710, 181] width 327 height 73
click at [698, 156] on input "Start Time" at bounding box center [710, 160] width 99 height 31
click at [660, 613] on div "Rate Standard - 18.35 Living Wage - 18.65 Start Time End Time Break 0 min 15 mi…" at bounding box center [710, 451] width 389 height 727
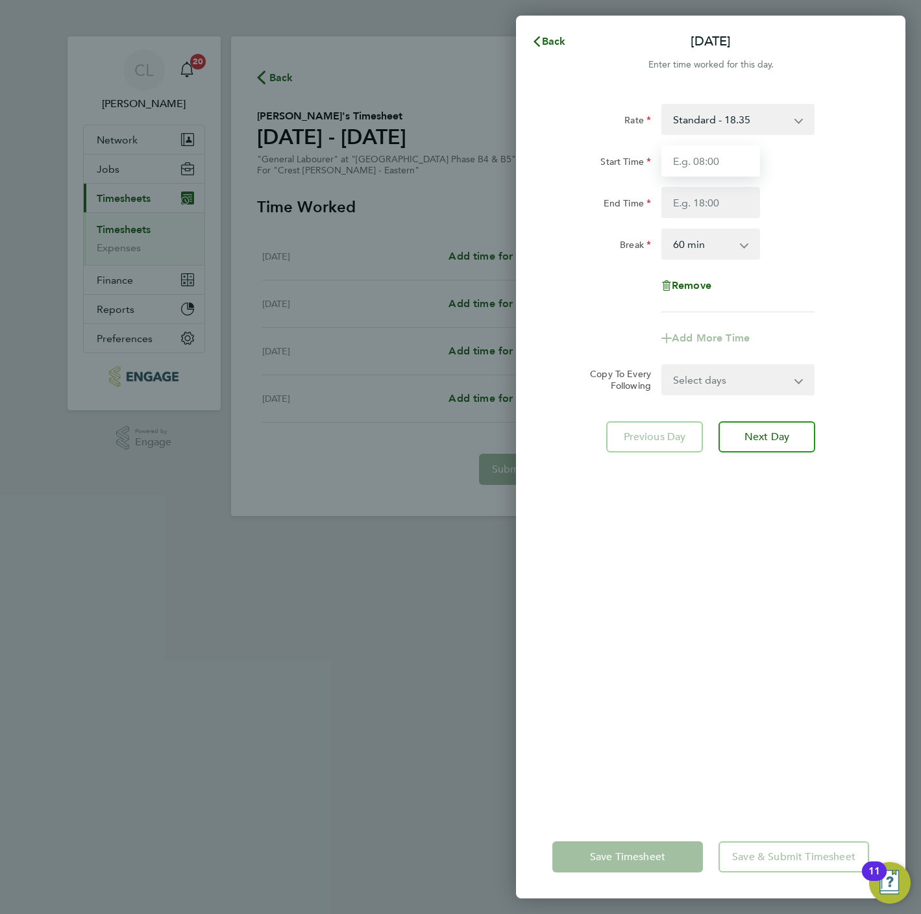
click at [680, 162] on input "Start Time" at bounding box center [710, 160] width 99 height 31
type input "07:30"
type input "16:30"
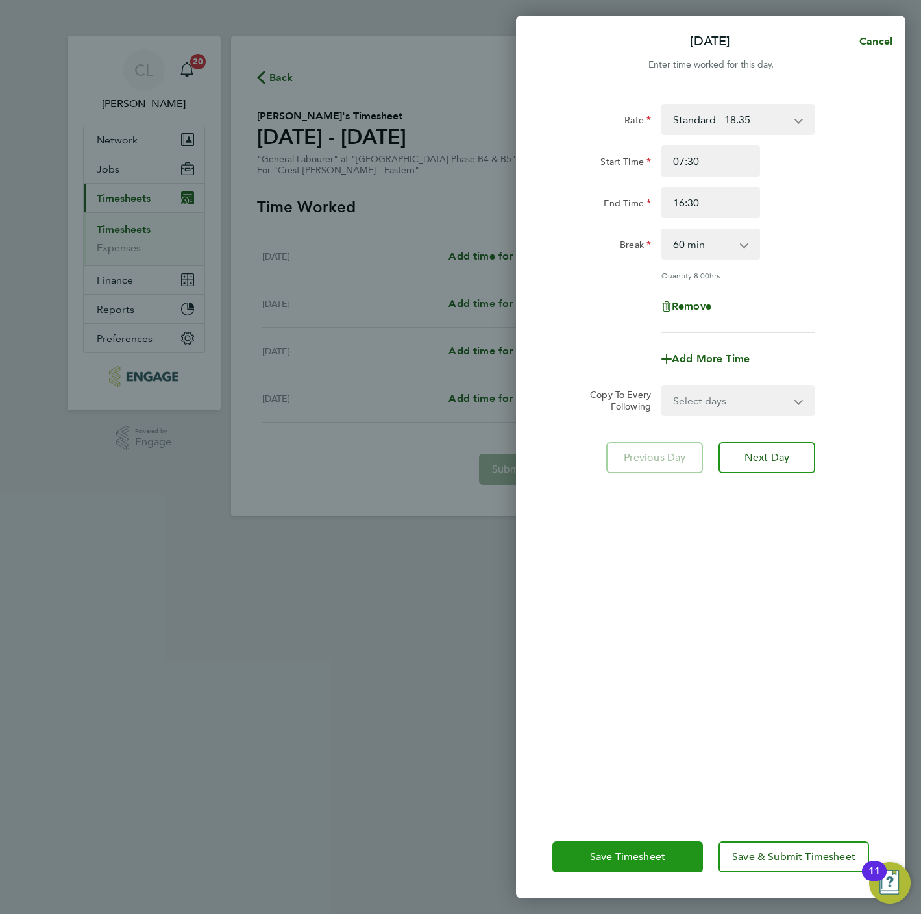
click at [647, 850] on span "Save Timesheet" at bounding box center [627, 856] width 75 height 13
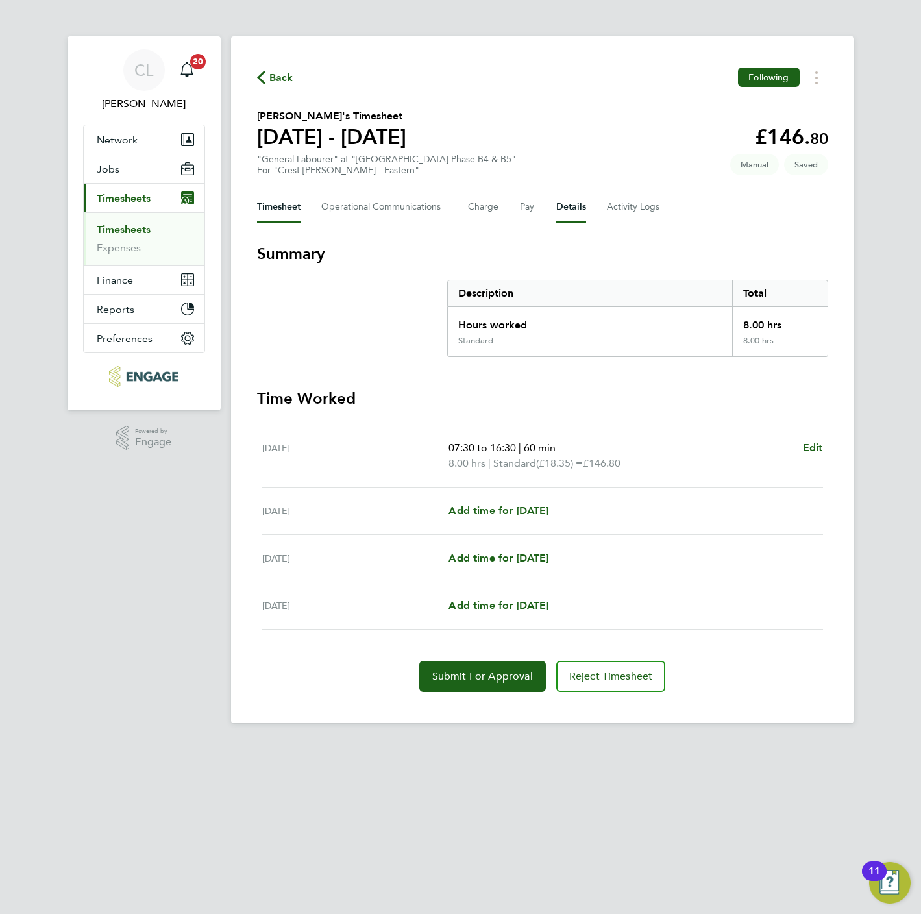
click at [559, 206] on button "Details" at bounding box center [571, 206] width 30 height 31
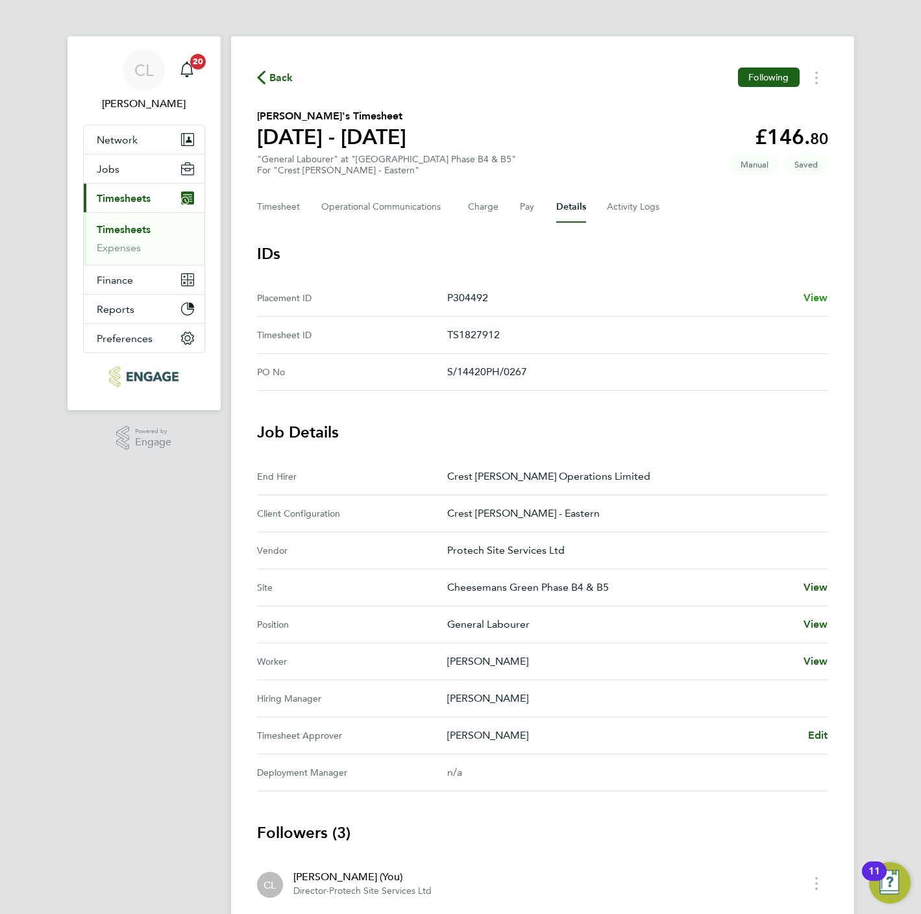
click at [812, 294] on span "View" at bounding box center [815, 297] width 25 height 12
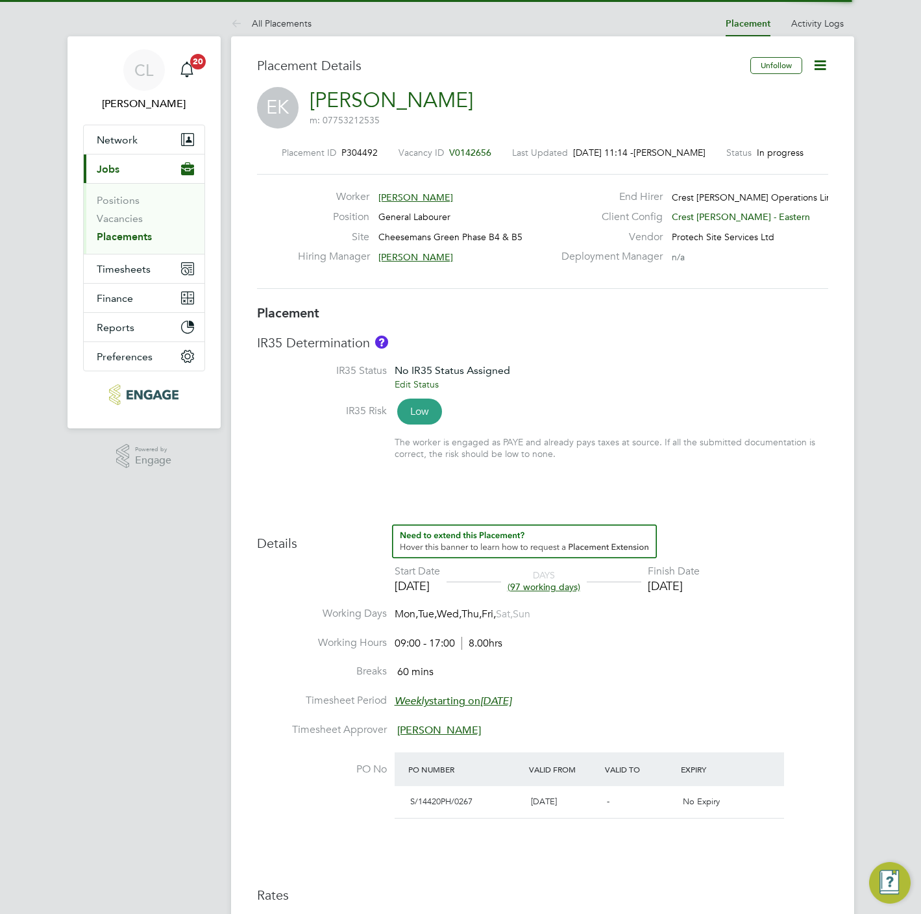
click at [822, 68] on icon at bounding box center [820, 65] width 16 height 16
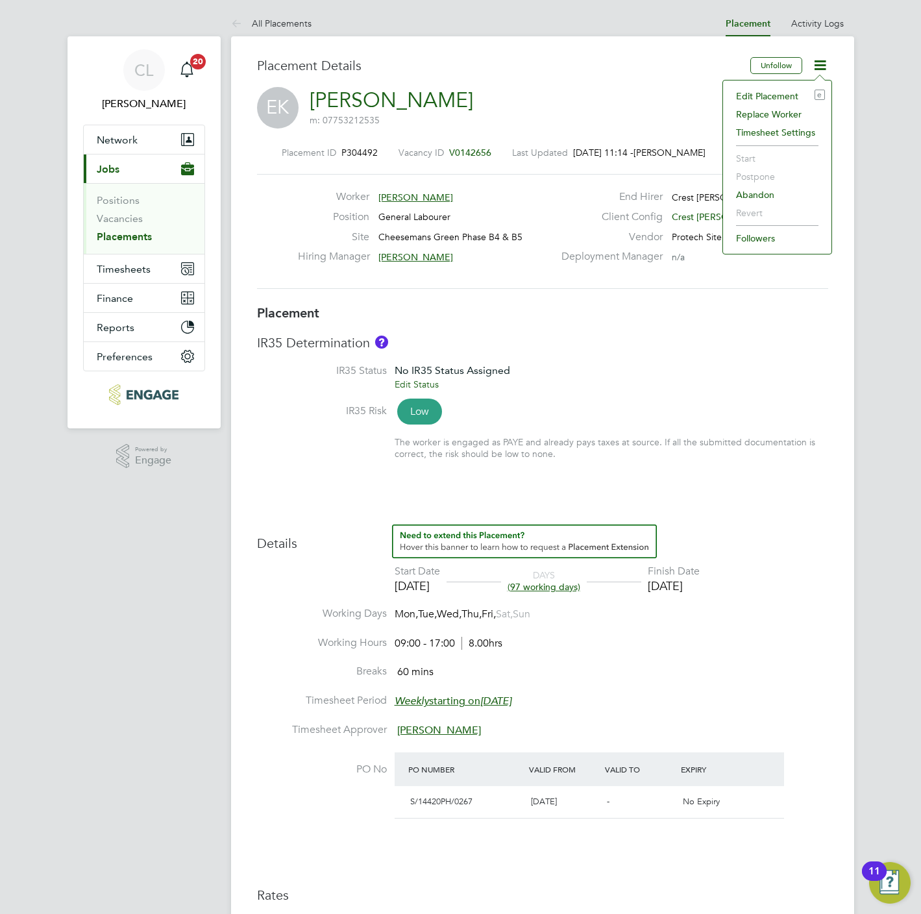
click at [777, 96] on li "Edit Placement e" at bounding box center [776, 96] width 95 height 18
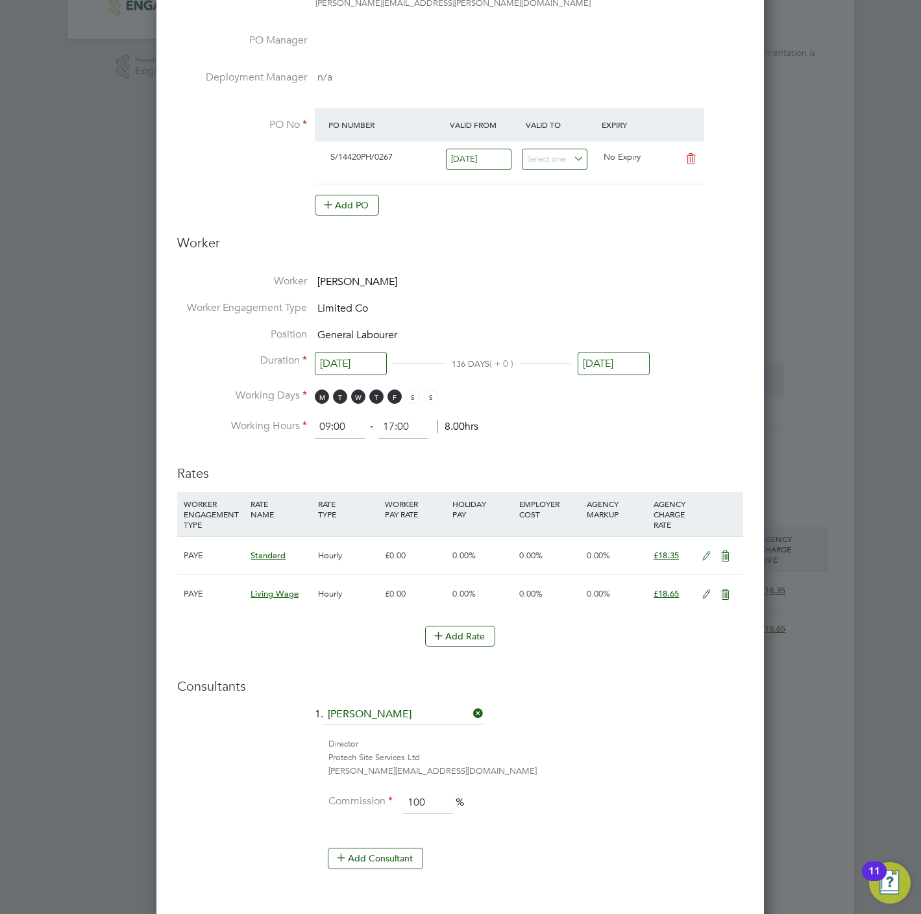
click at [703, 555] on icon at bounding box center [706, 556] width 16 height 10
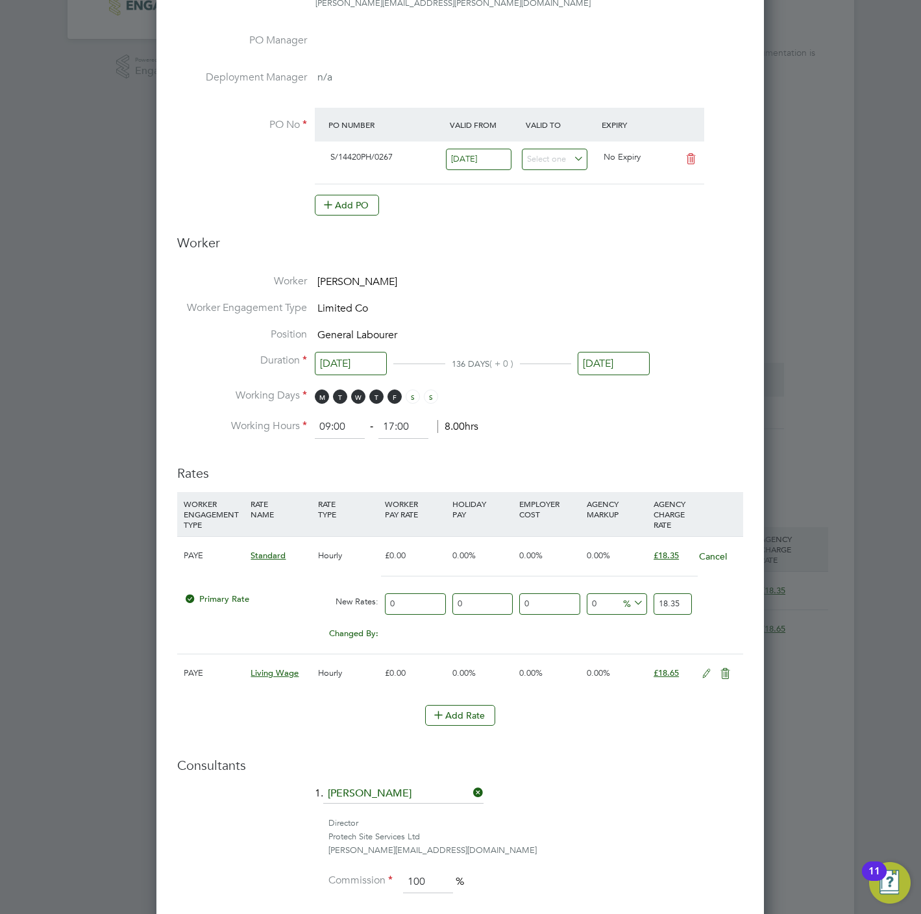
click at [681, 602] on input "18.35" at bounding box center [672, 603] width 38 height 21
type input "20.19"
click at [670, 773] on h3 "Consultants" at bounding box center [460, 765] width 566 height 17
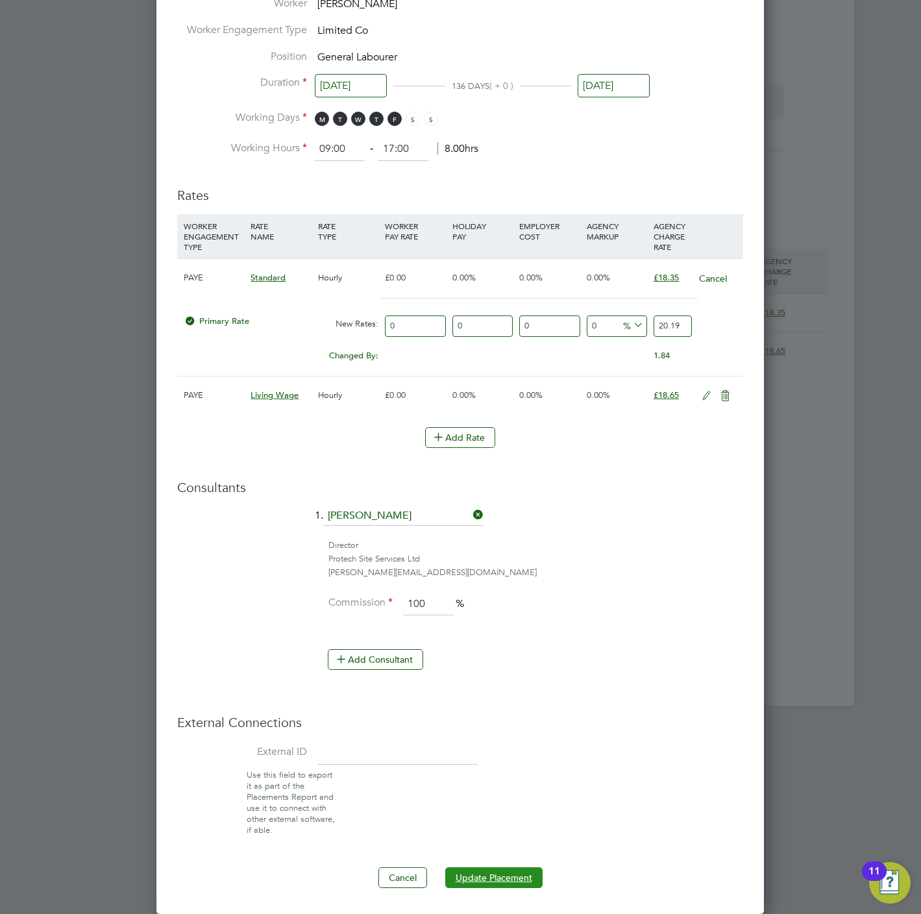
click at [480, 876] on button "Update Placement" at bounding box center [493, 877] width 97 height 21
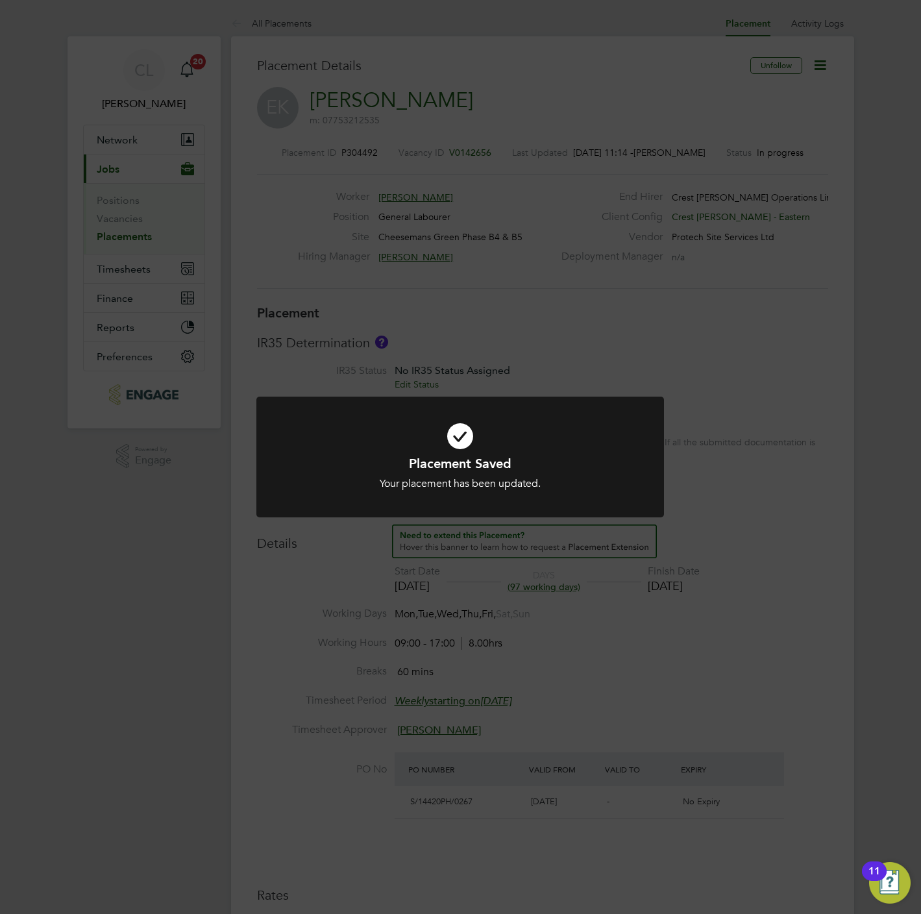
click at [274, 20] on div "Placement Saved Your placement has been updated. Cancel Okay" at bounding box center [460, 457] width 921 height 914
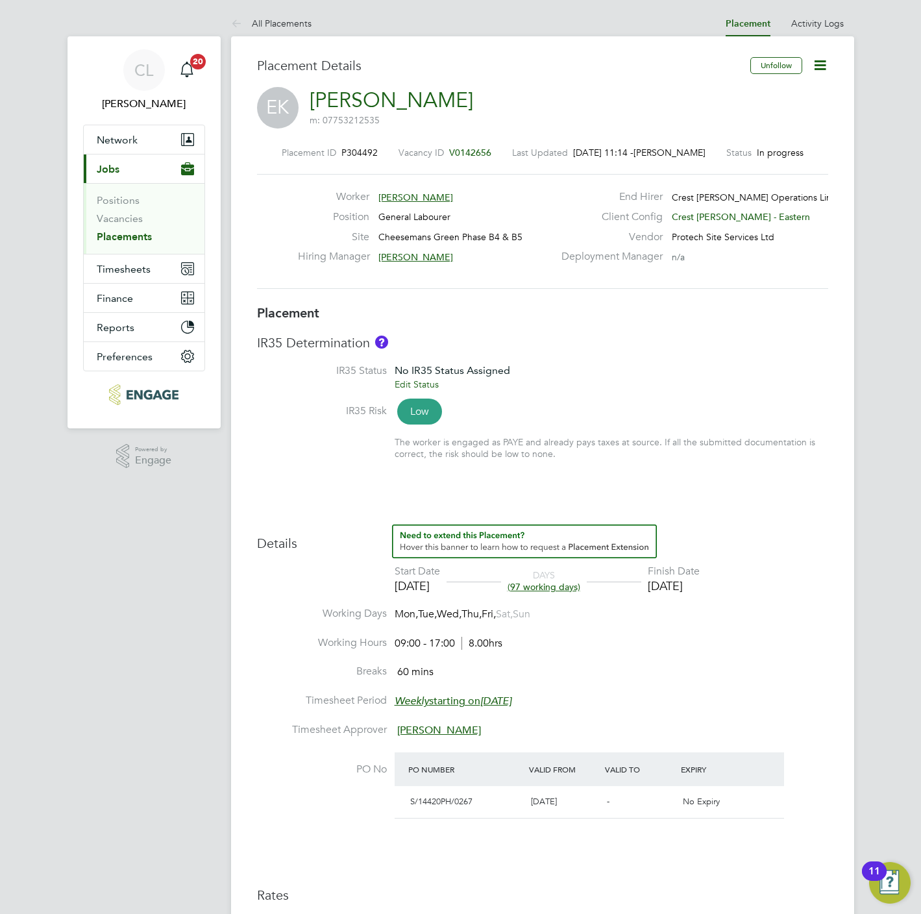
click at [274, 20] on link "All Placements" at bounding box center [271, 24] width 80 height 12
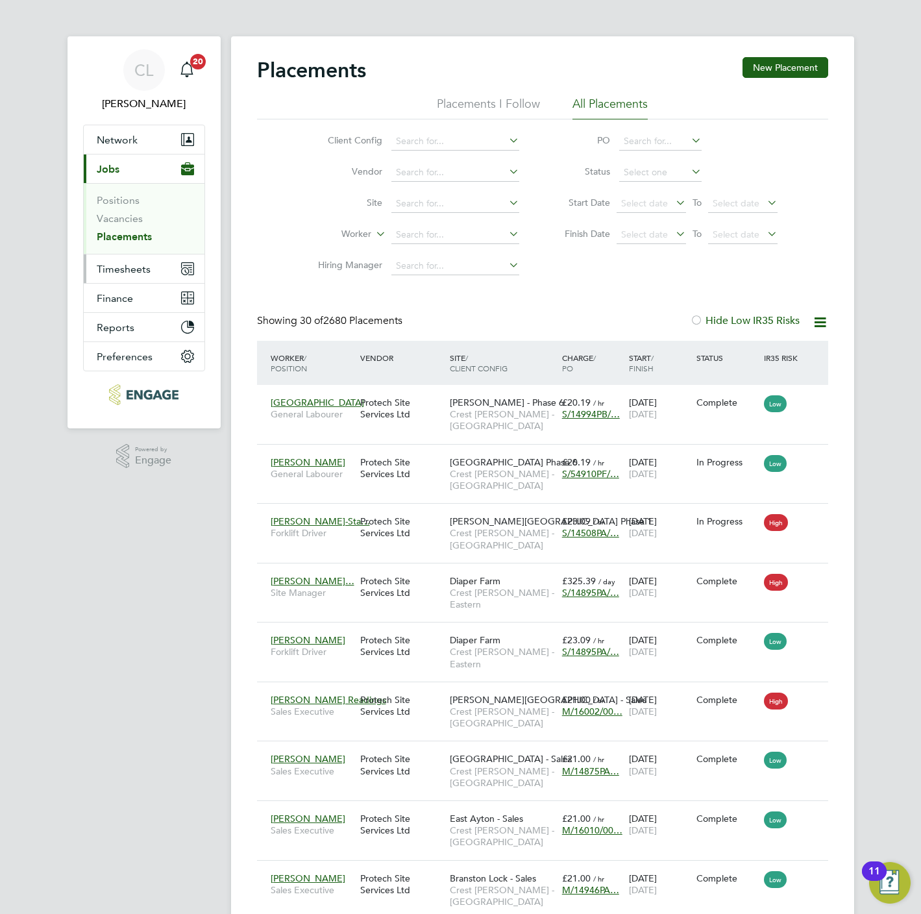
click at [119, 269] on span "Timesheets" at bounding box center [124, 269] width 54 height 12
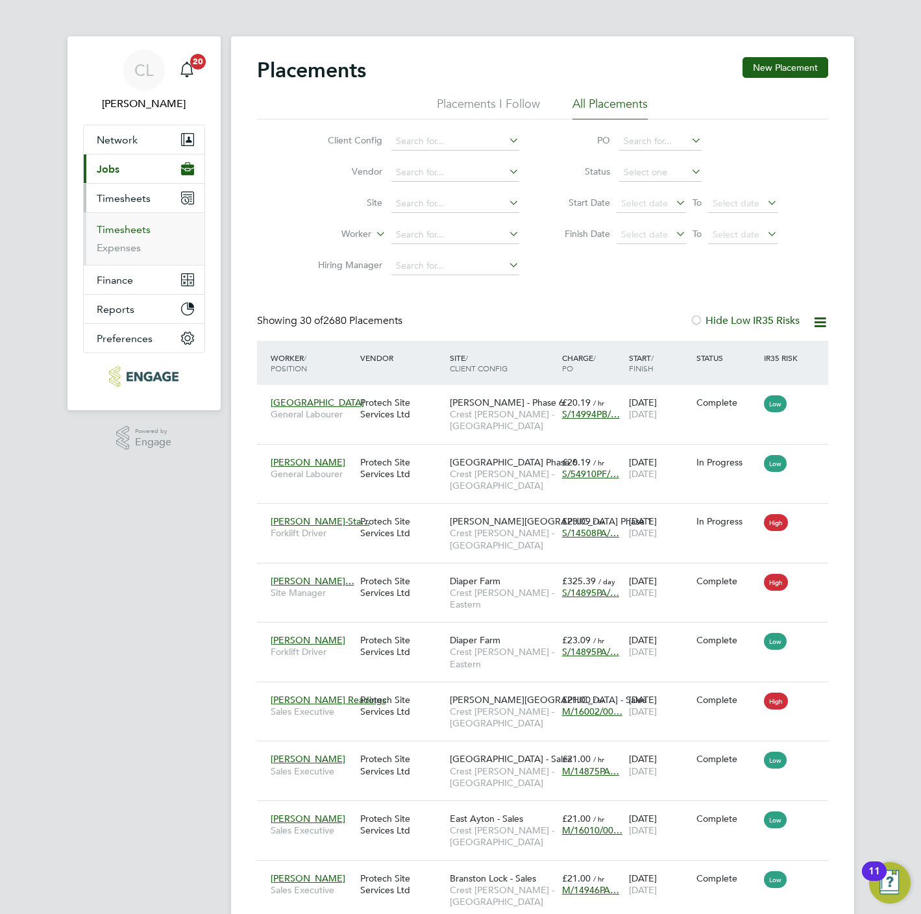
click at [119, 230] on link "Timesheets" at bounding box center [124, 229] width 54 height 12
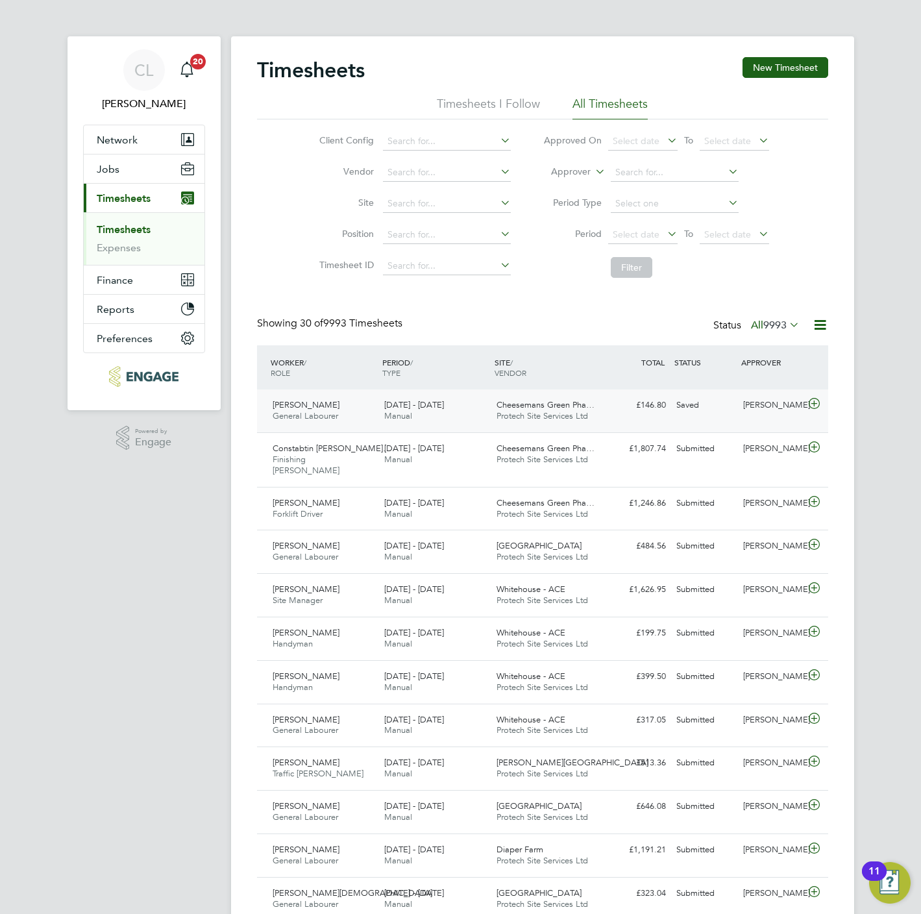
click at [760, 419] on div "[PERSON_NAME] General Labourer [DATE] - [DATE] [DATE] - [DATE] Manual Cheeseman…" at bounding box center [542, 410] width 571 height 43
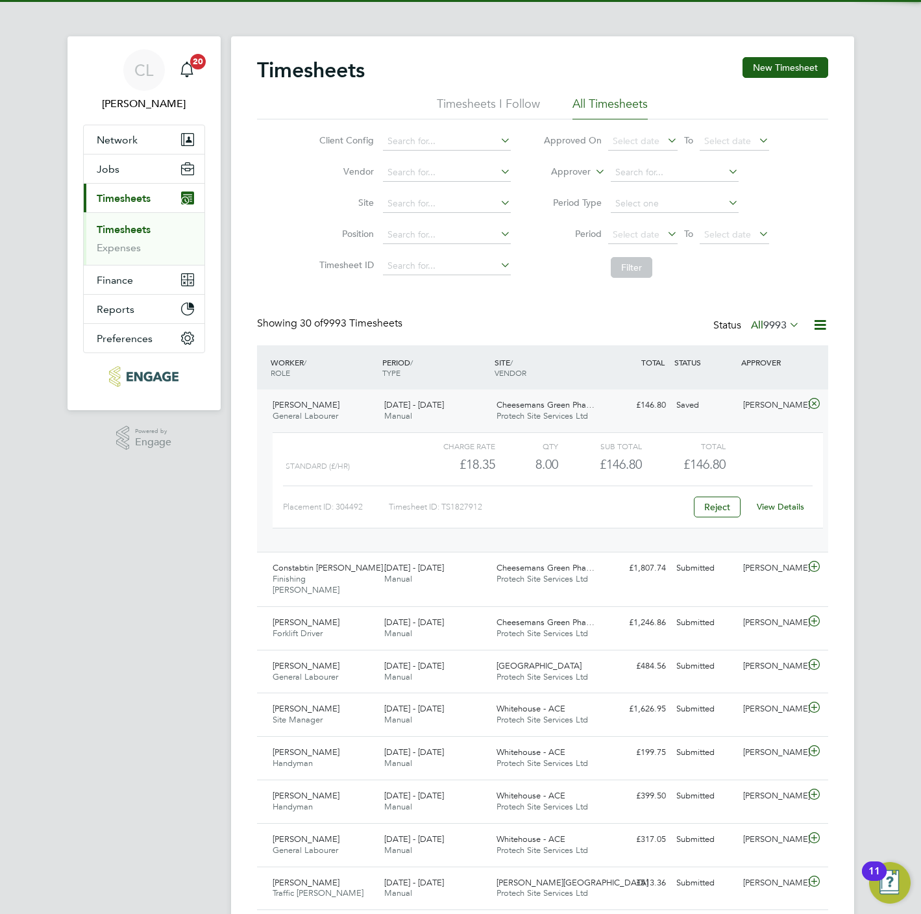
click at [772, 508] on link "View Details" at bounding box center [780, 506] width 47 height 11
click at [119, 172] on button "Jobs" at bounding box center [144, 168] width 121 height 29
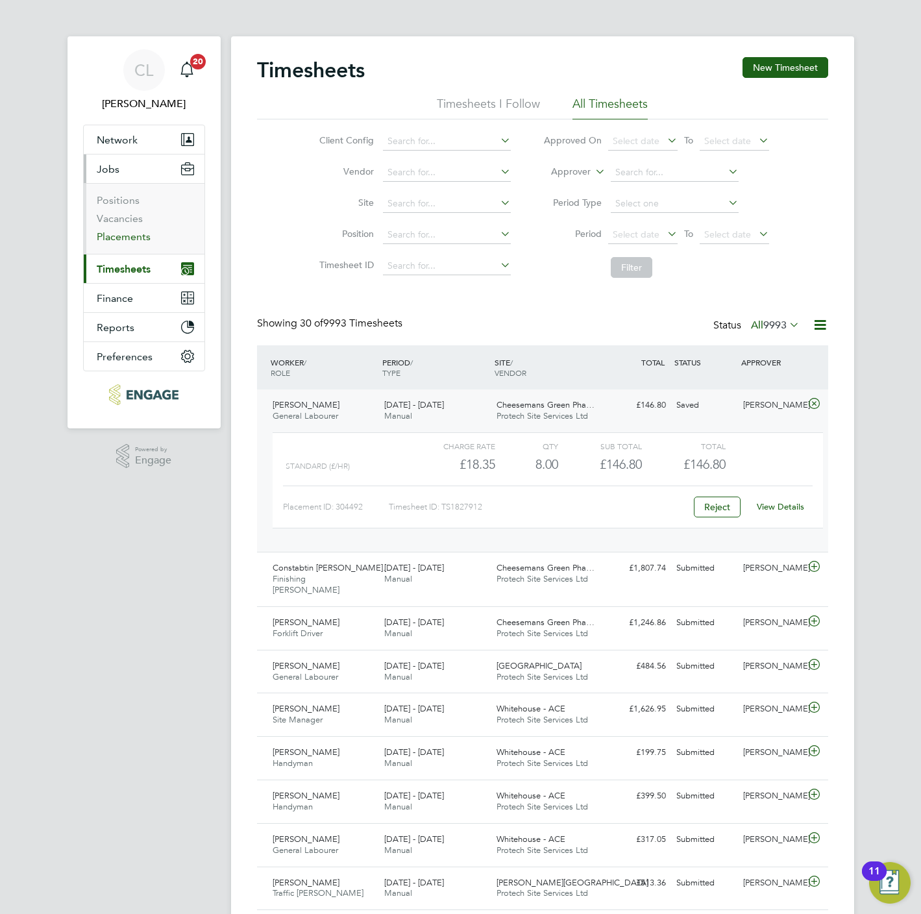
click at [129, 232] on link "Placements" at bounding box center [124, 236] width 54 height 12
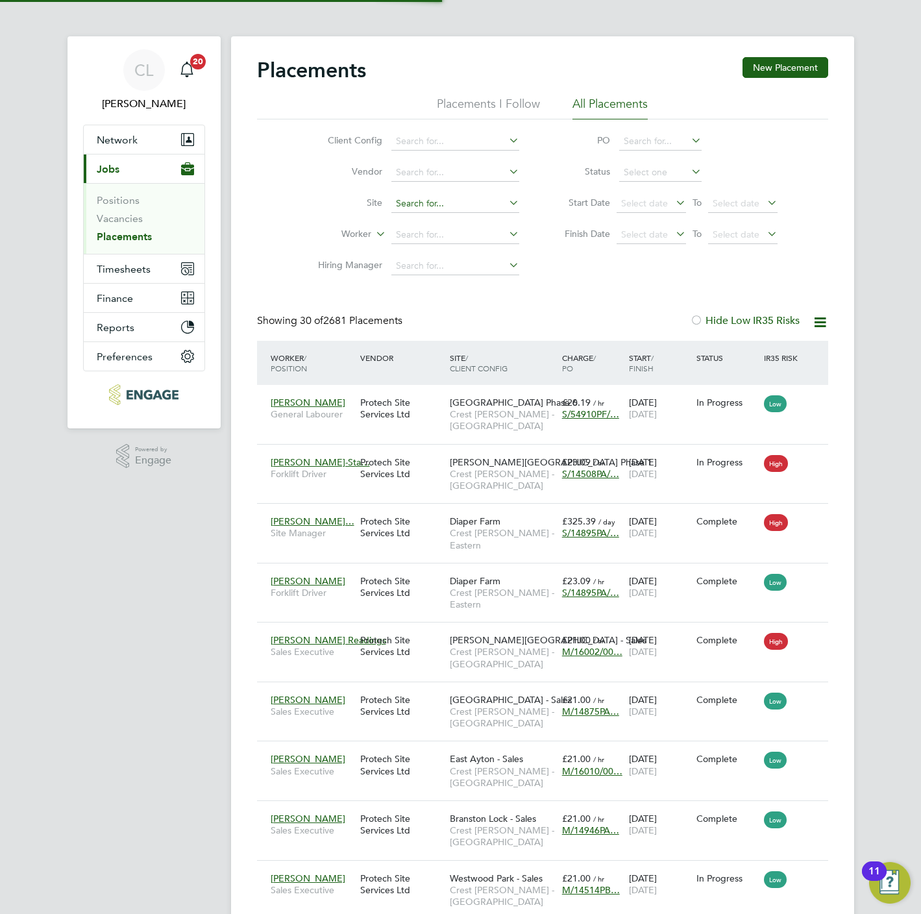
click at [420, 201] on input at bounding box center [455, 204] width 128 height 18
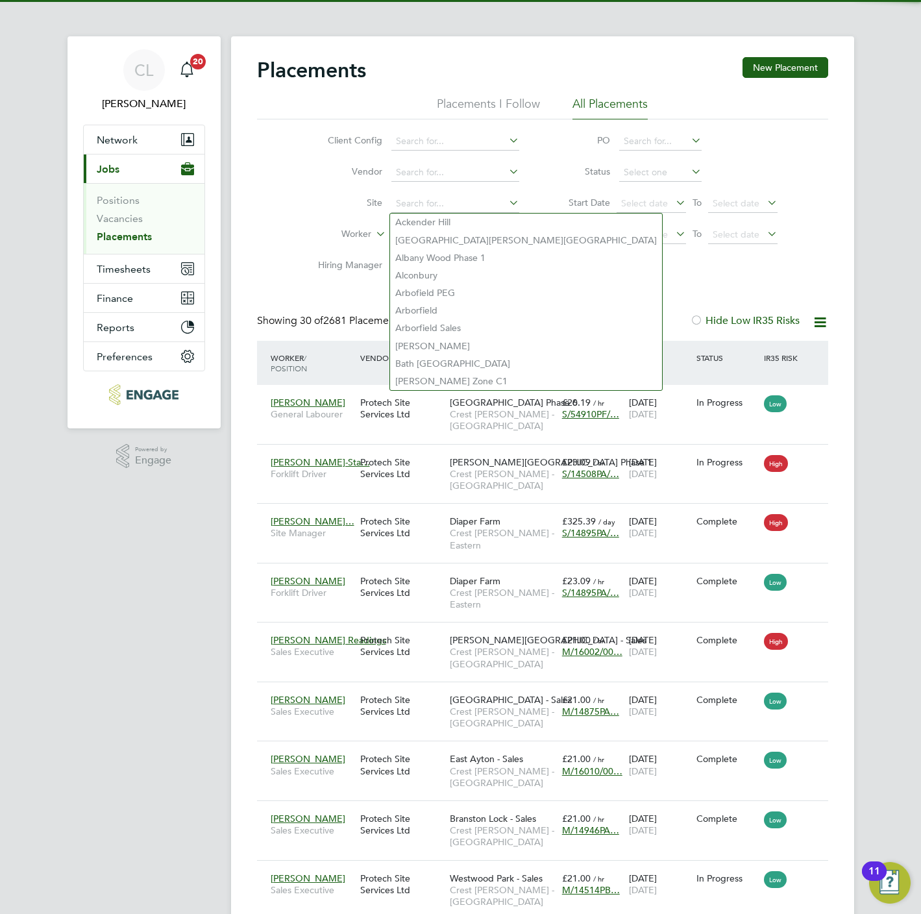
click at [265, 236] on div "Client Config Vendor Site Worker Hiring Manager PO Status Start Date Select dat…" at bounding box center [542, 200] width 571 height 162
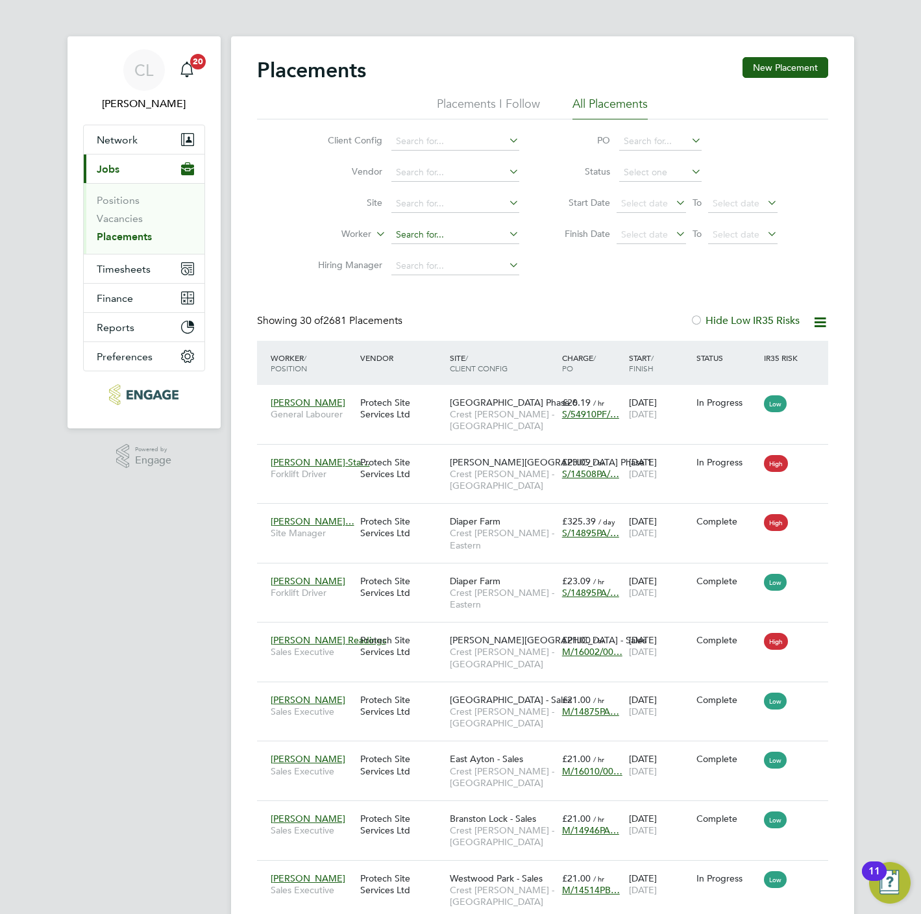
click at [427, 237] on input at bounding box center [455, 235] width 128 height 18
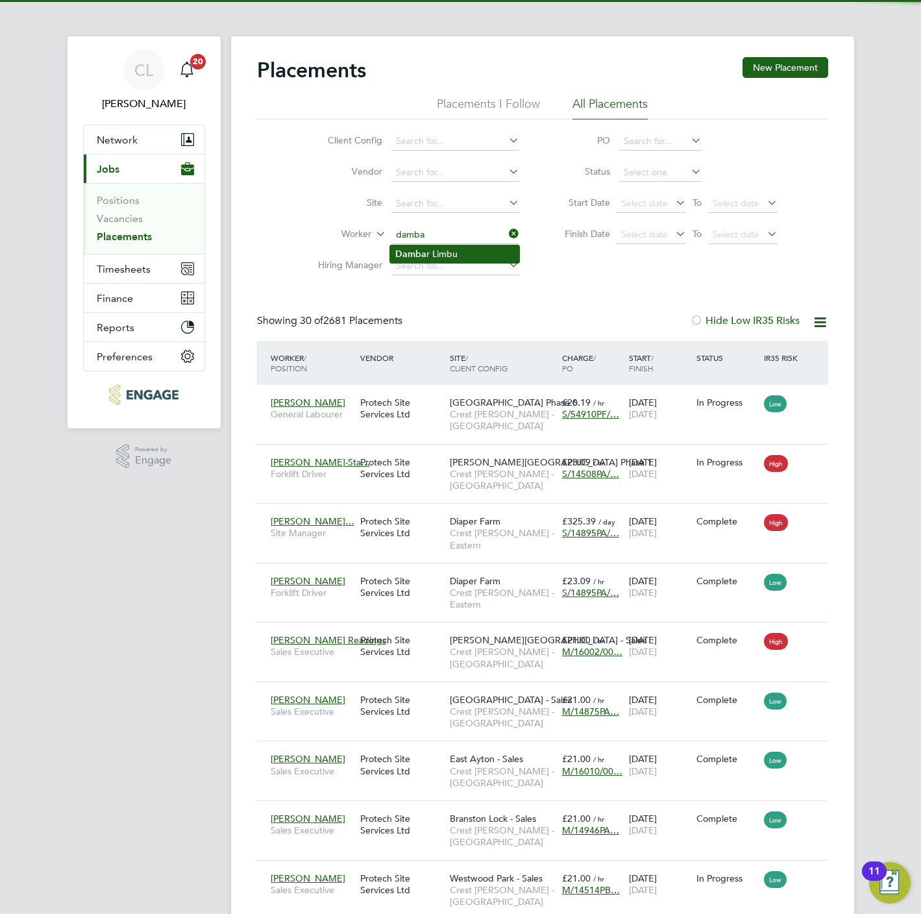
click at [452, 250] on li "[PERSON_NAME]" at bounding box center [454, 254] width 129 height 18
type input "[PERSON_NAME]"
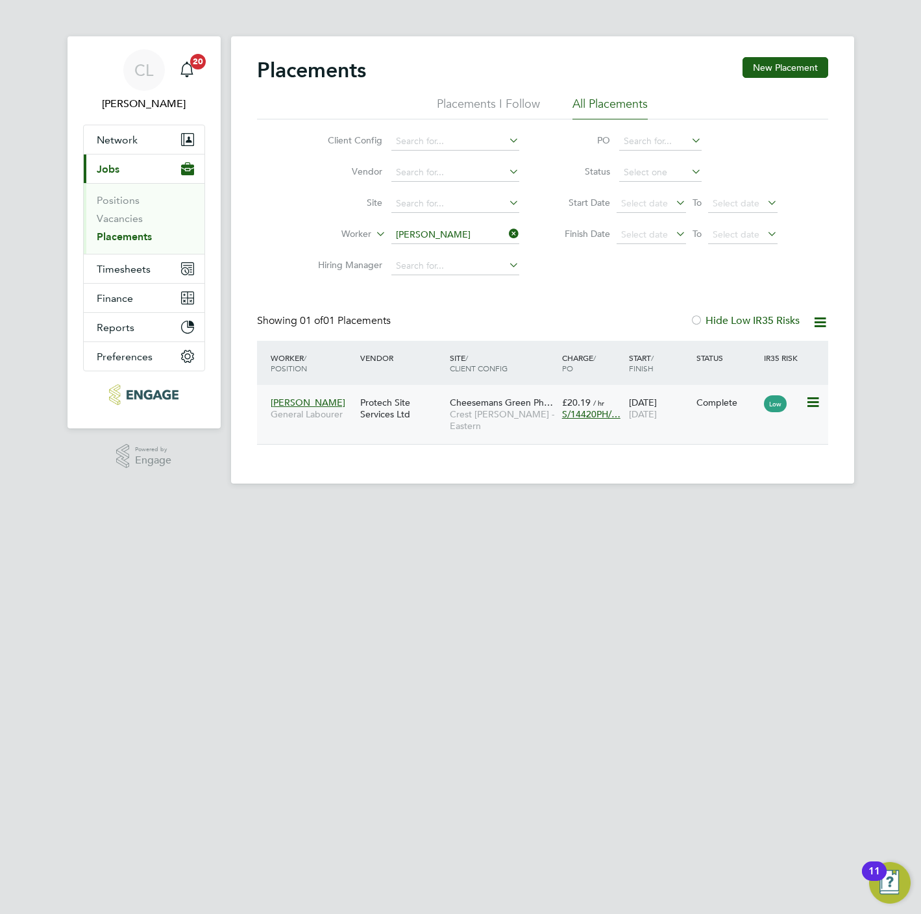
click at [456, 420] on span "Crest [PERSON_NAME] - Eastern" at bounding box center [503, 419] width 106 height 23
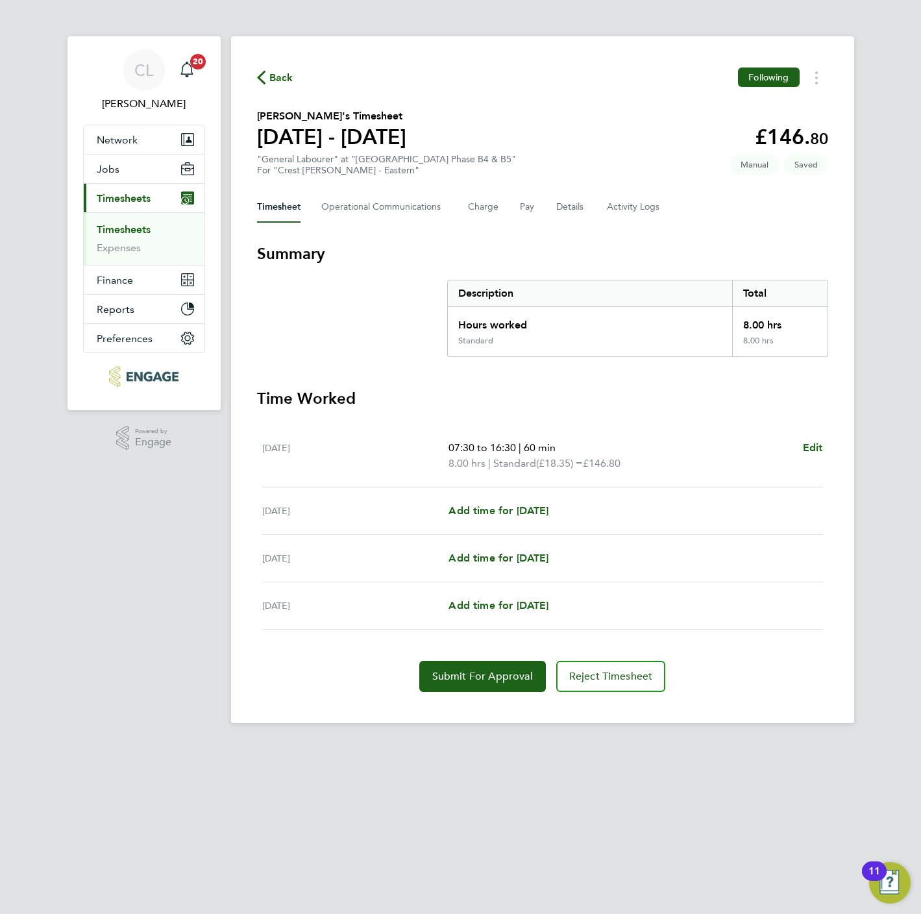
click at [798, 443] on div "07:30 to 16:30 | 60 min 8.00 hrs | Standard (£18.35) = £146.80 Edit" at bounding box center [635, 455] width 374 height 31
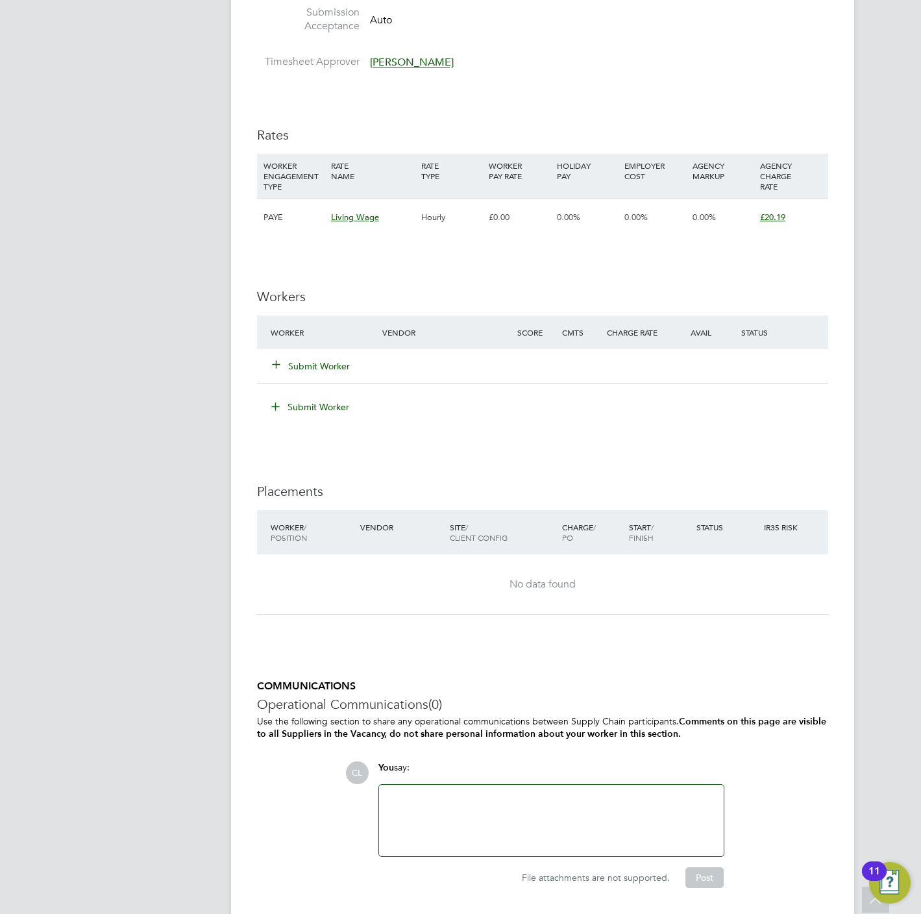
click at [295, 370] on button "Submit Worker" at bounding box center [312, 365] width 78 height 13
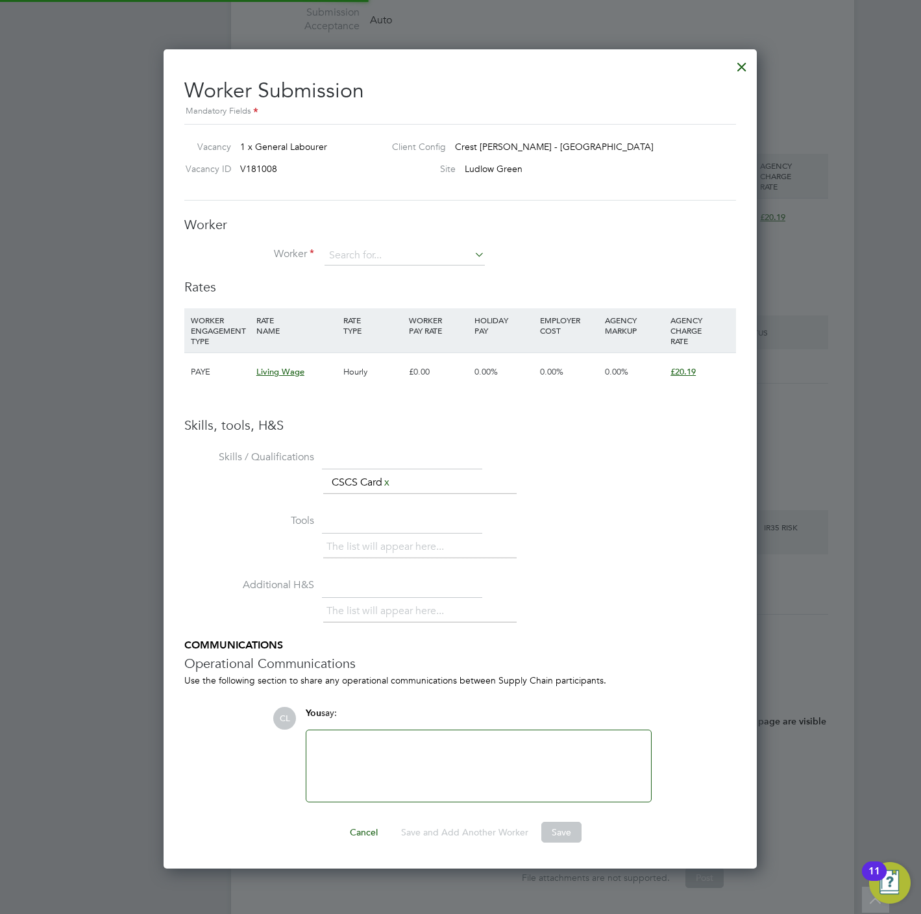
scroll to position [838, 594]
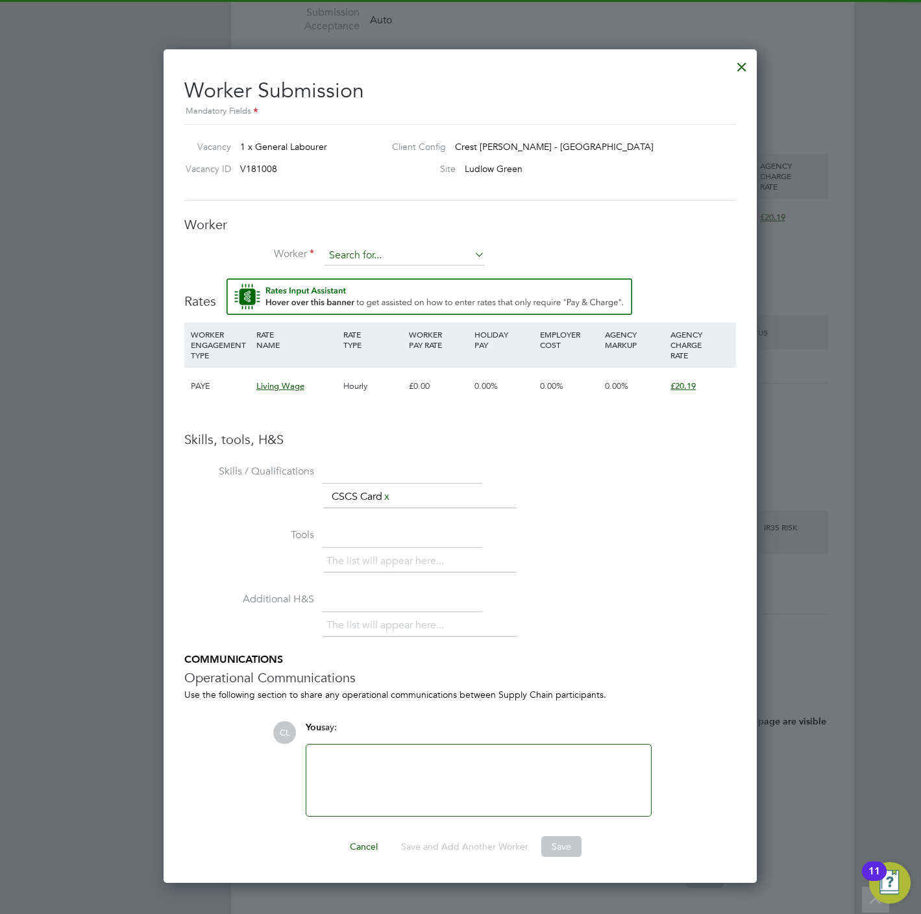
click at [397, 248] on input at bounding box center [404, 255] width 160 height 19
click at [415, 278] on li "[PERSON_NAME] oc (TRO003)" at bounding box center [405, 275] width 162 height 18
type input "[PERSON_NAME] (TRO003)"
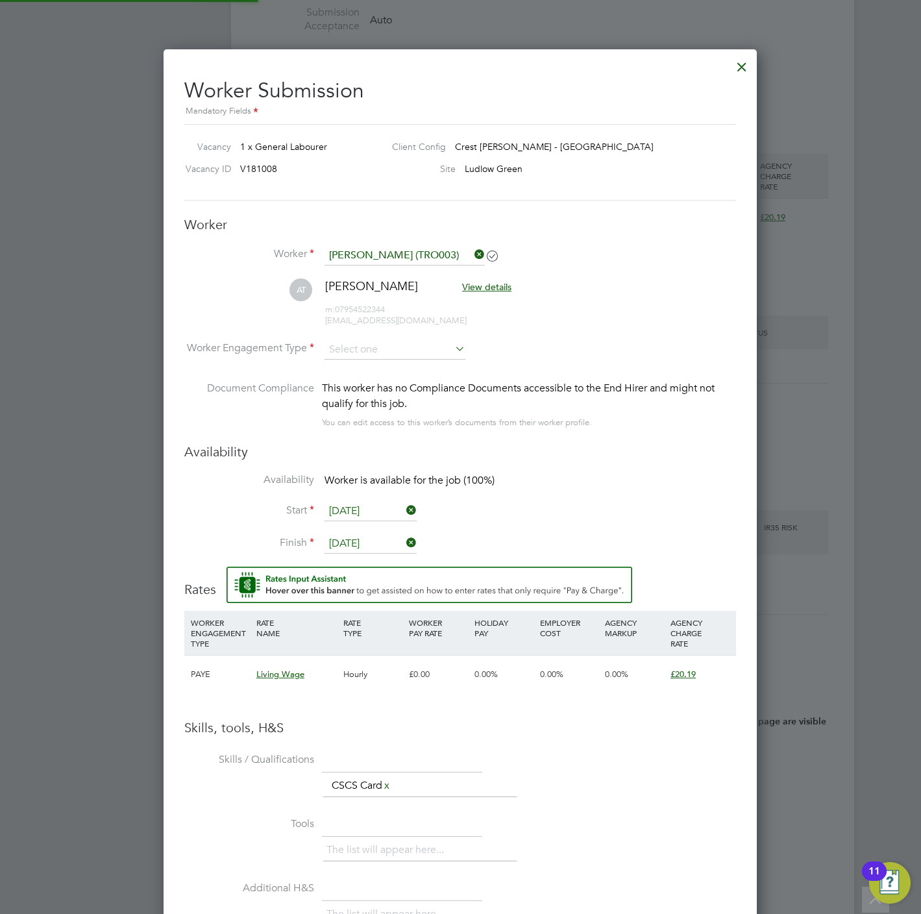
scroll to position [1126, 594]
click at [392, 343] on input at bounding box center [394, 349] width 141 height 19
click at [388, 378] on li "PAYE" at bounding box center [395, 385] width 142 height 17
type input "PAYE"
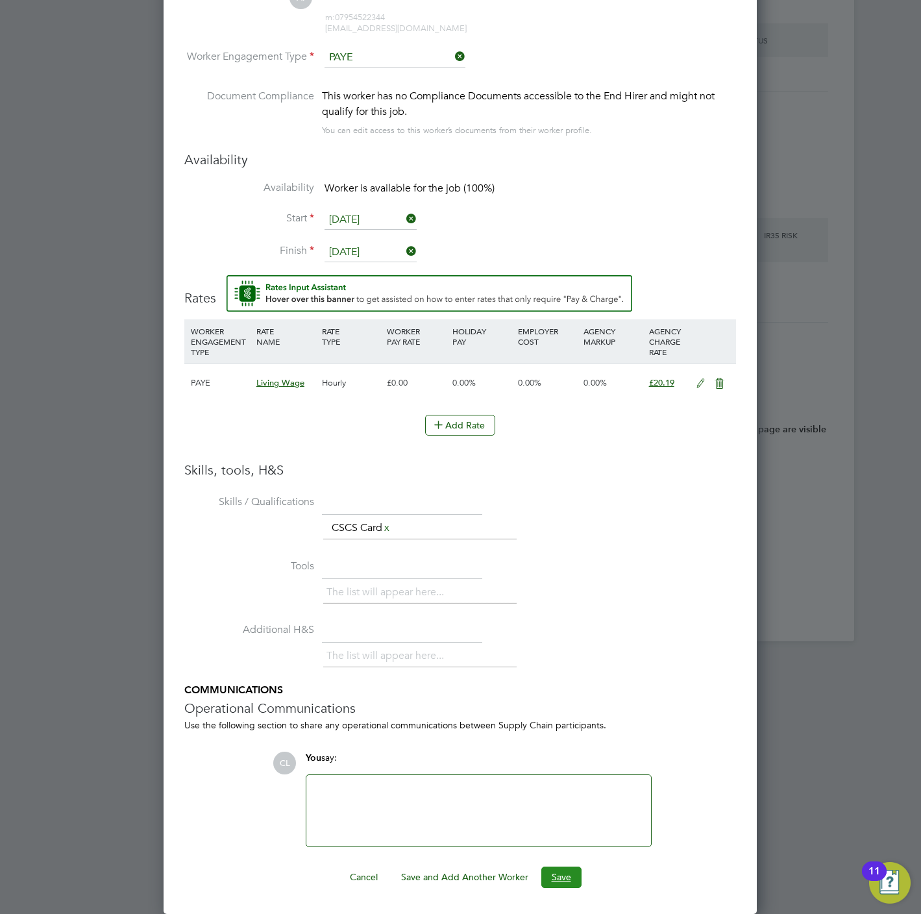
click at [563, 873] on button "Save" at bounding box center [561, 876] width 40 height 21
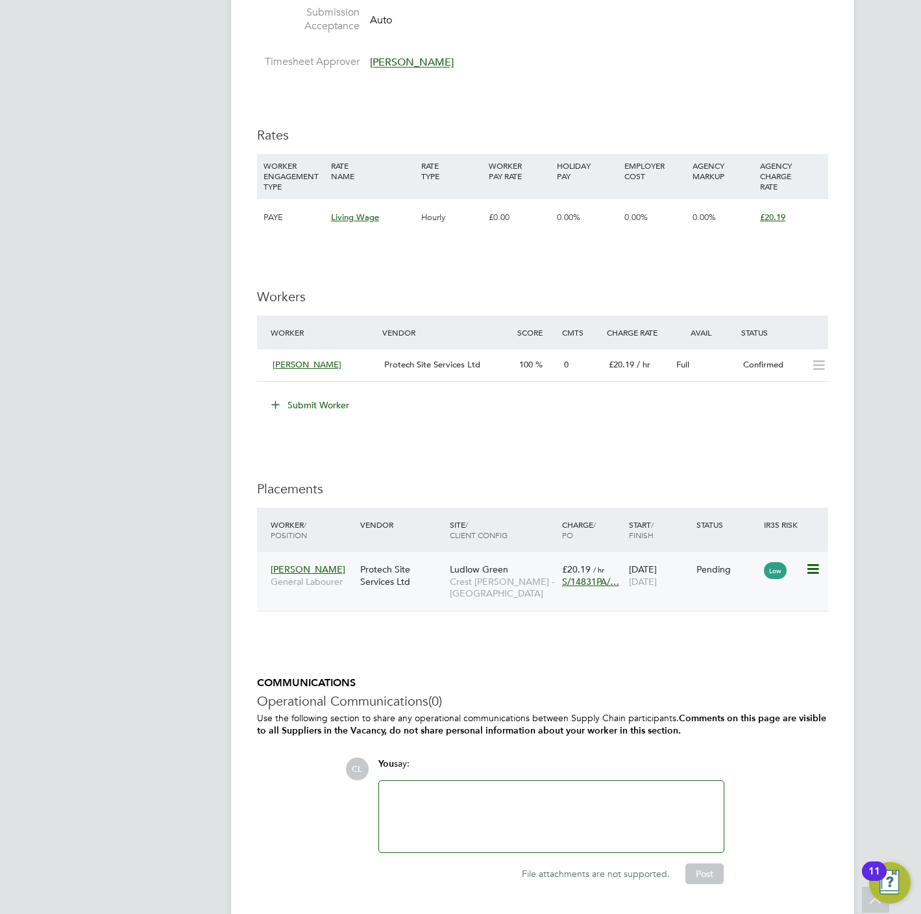
click at [814, 567] on icon at bounding box center [811, 569] width 13 height 16
click at [744, 651] on li "Start" at bounding box center [771, 652] width 92 height 18
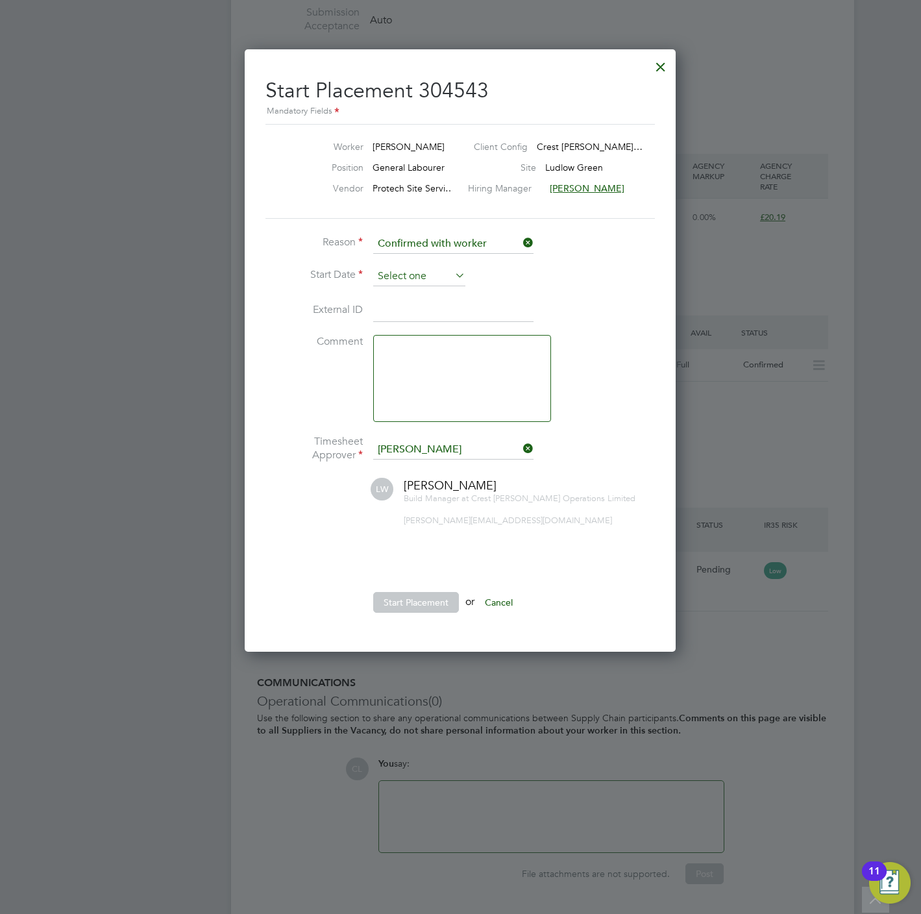
click at [409, 275] on input at bounding box center [419, 276] width 92 height 19
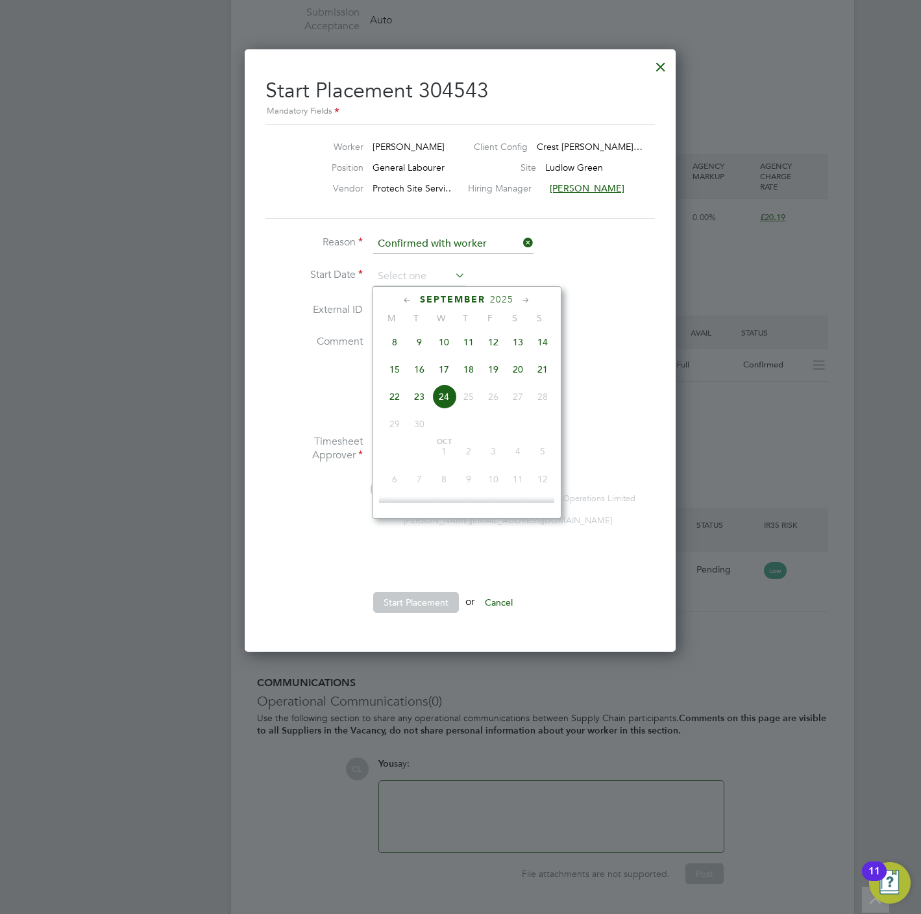
click at [466, 372] on span "18" at bounding box center [468, 369] width 25 height 25
type input "[DATE]"
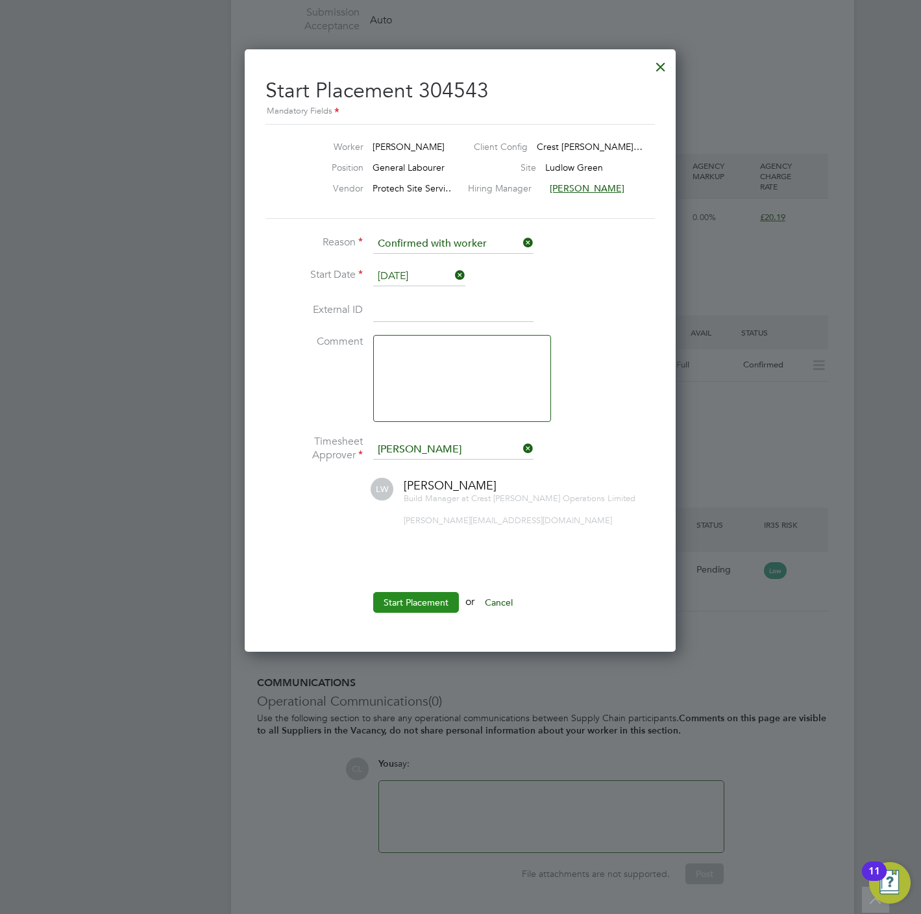
click at [431, 596] on button "Start Placement" at bounding box center [416, 602] width 86 height 21
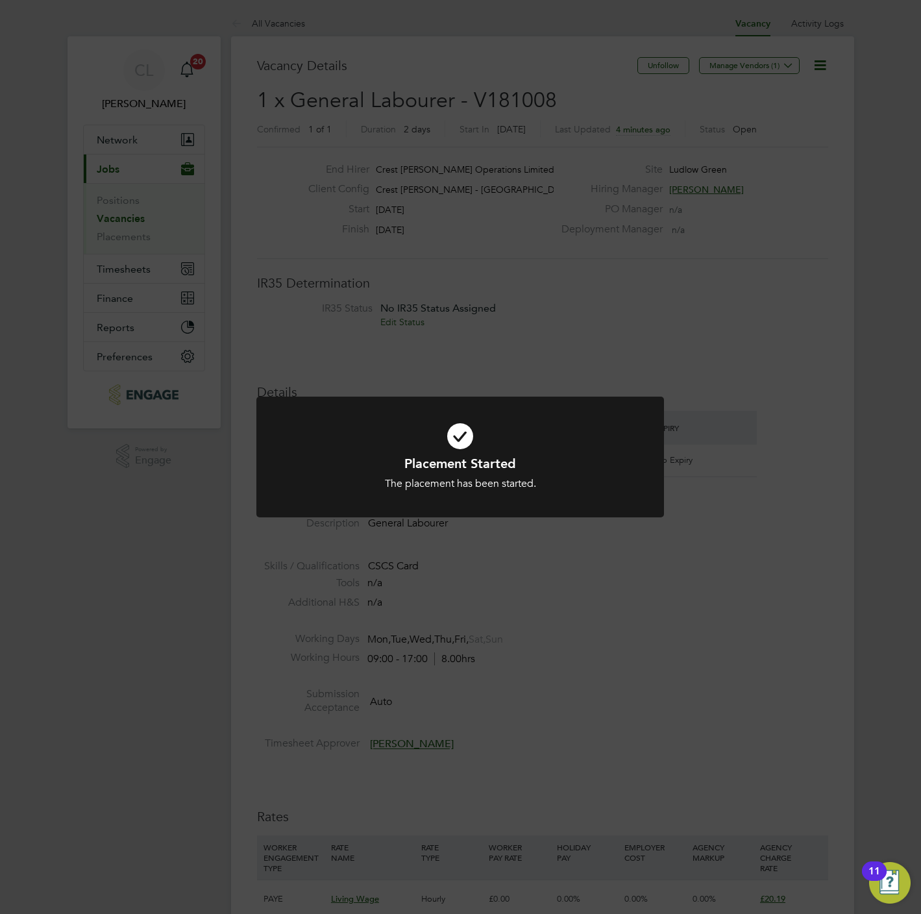
click at [335, 316] on div "Placement Started The placement has been started. Cancel Okay" at bounding box center [460, 457] width 921 height 914
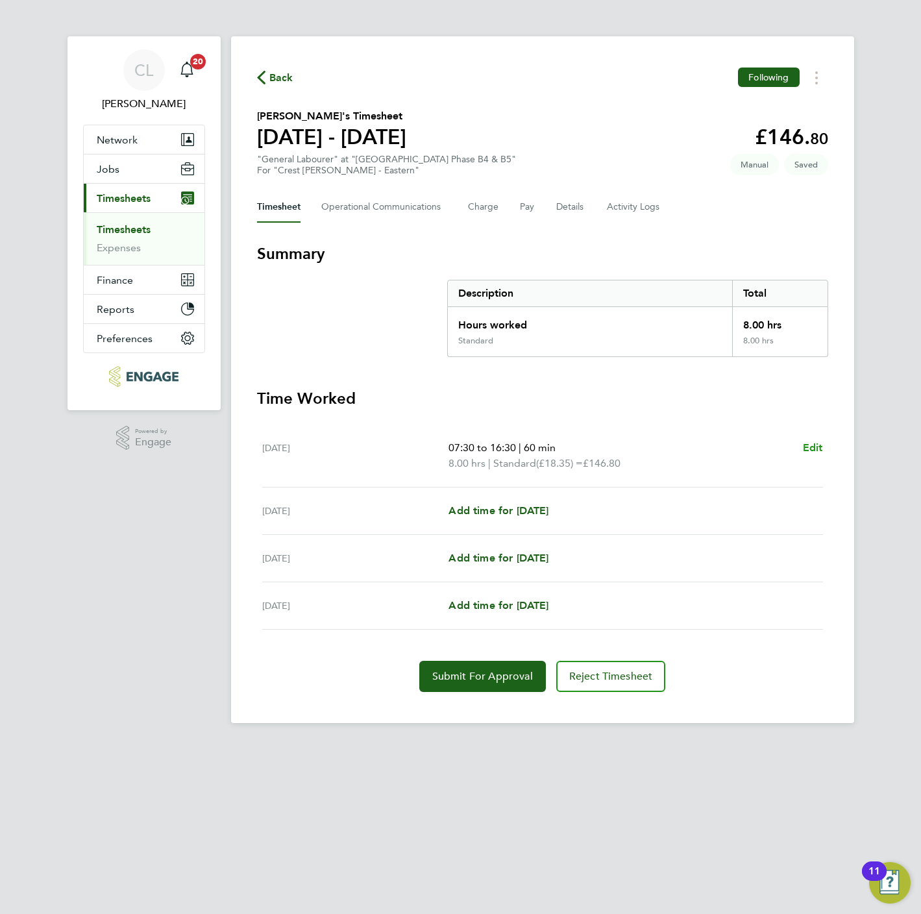
click at [822, 450] on span "Edit" at bounding box center [813, 447] width 20 height 12
select select "60"
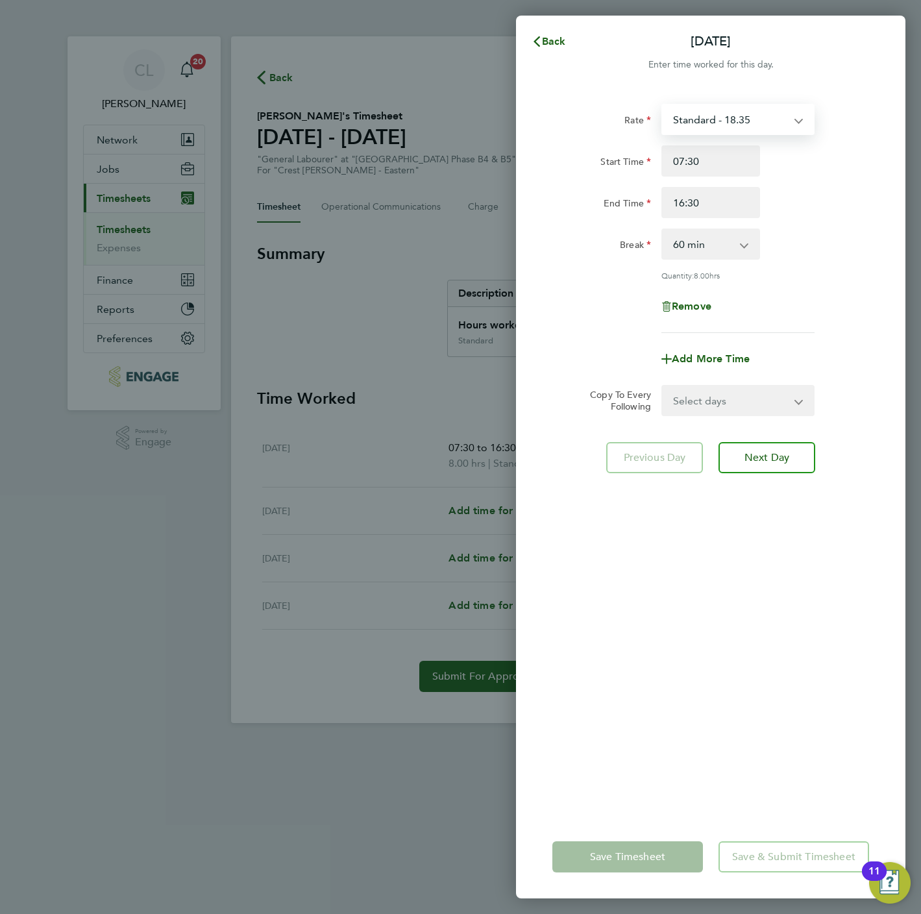
click at [685, 127] on select "Standard - 18.35 Standard - 20.19 Living Wage - 18.65" at bounding box center [730, 119] width 135 height 29
select select "60"
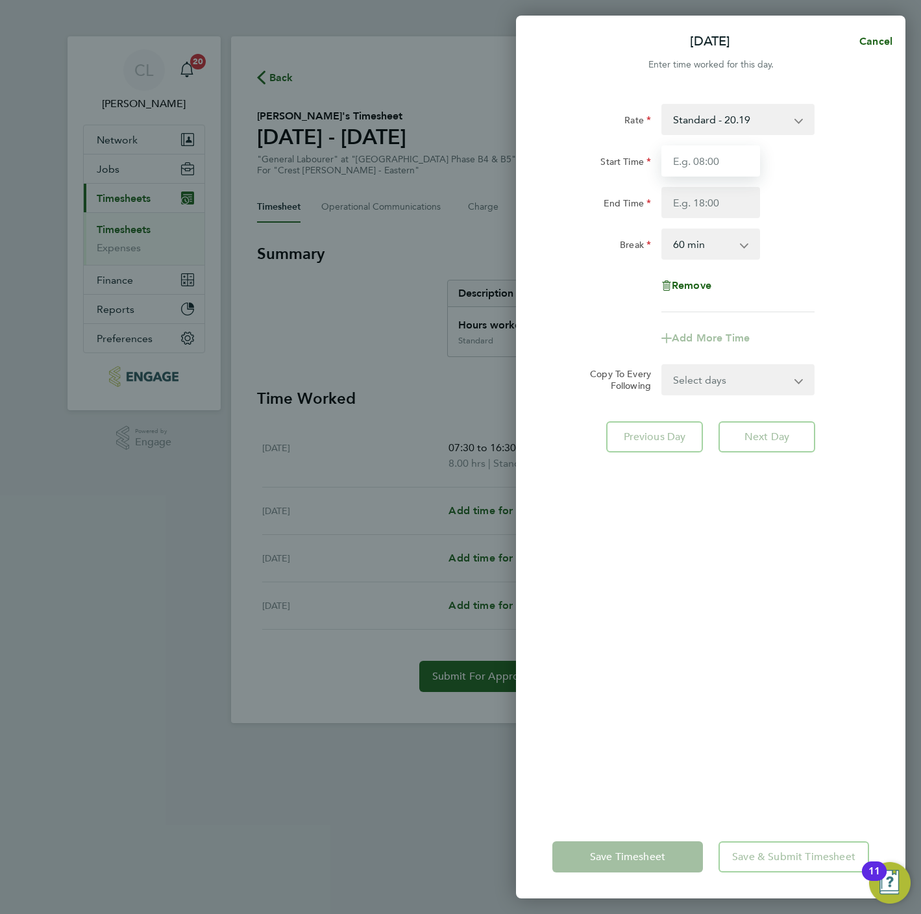
click at [703, 162] on input "Start Time" at bounding box center [710, 160] width 99 height 31
type input "07:30"
click at [725, 191] on input "End Time" at bounding box center [710, 202] width 99 height 31
type input "16:30"
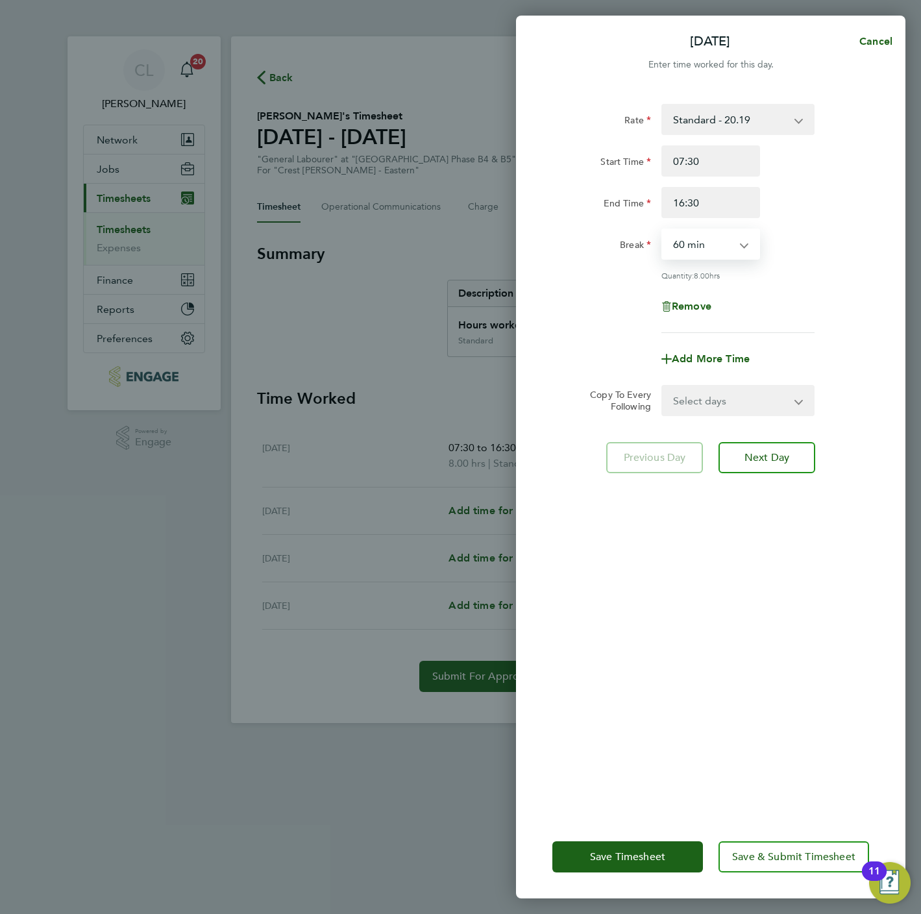
click at [728, 240] on select "0 min 15 min 30 min 45 min 60 min 75 min 90 min" at bounding box center [703, 244] width 80 height 29
select select "0"
click at [663, 230] on select "0 min 15 min 30 min 45 min 60 min 75 min 90 min" at bounding box center [703, 244] width 80 height 29
click at [729, 396] on select "Select days Day Weekend (Sat-Sun) Friday Saturday Sunday" at bounding box center [731, 400] width 136 height 29
select select "FRI"
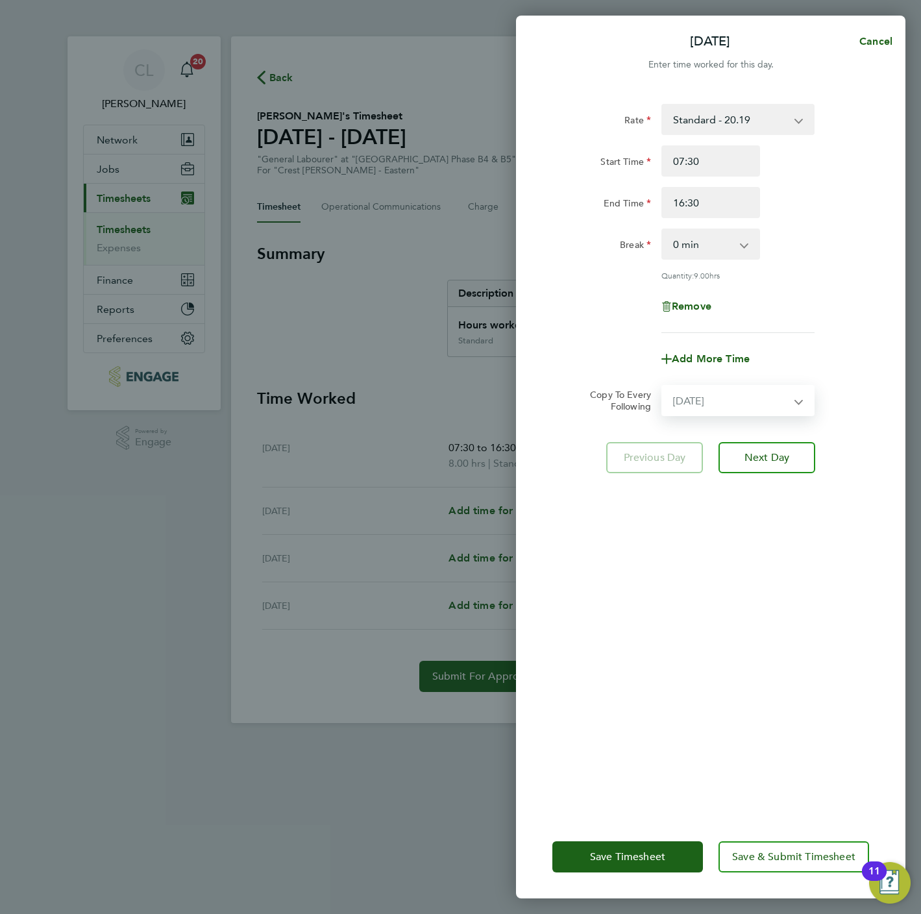
click at [663, 386] on select "Select days Day Weekend (Sat-Sun) Friday Saturday Sunday" at bounding box center [731, 400] width 136 height 29
select select "2025-09-21"
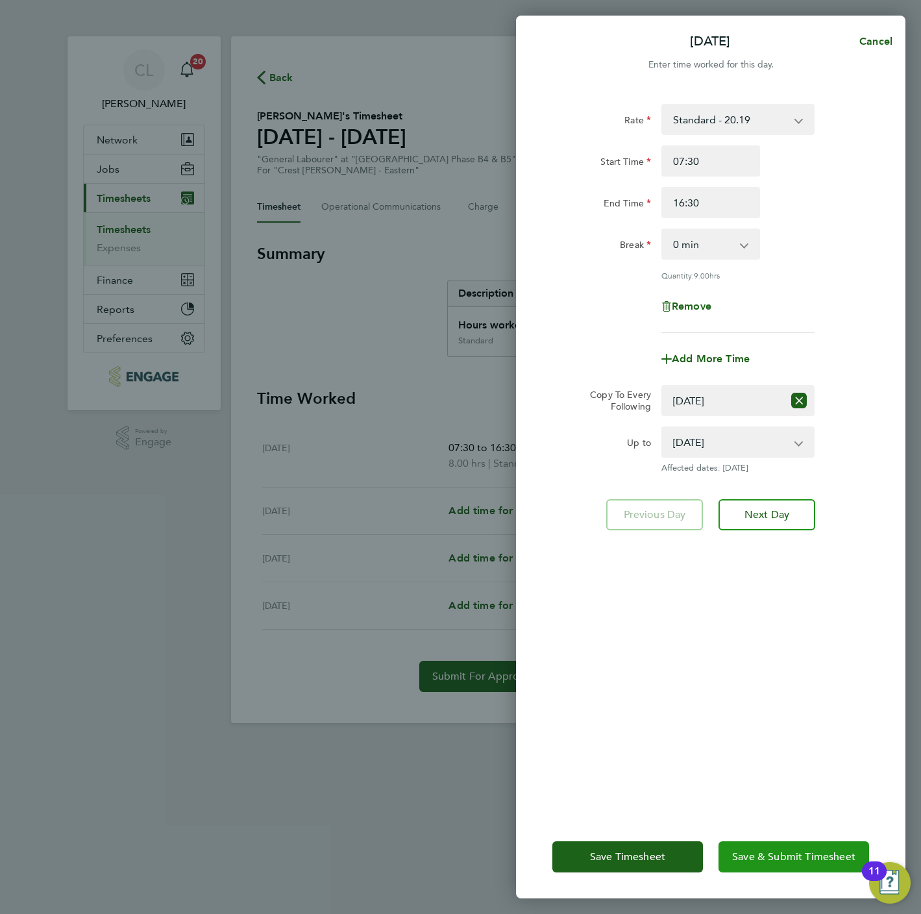
click at [762, 870] on button "Save & Submit Timesheet" at bounding box center [793, 856] width 151 height 31
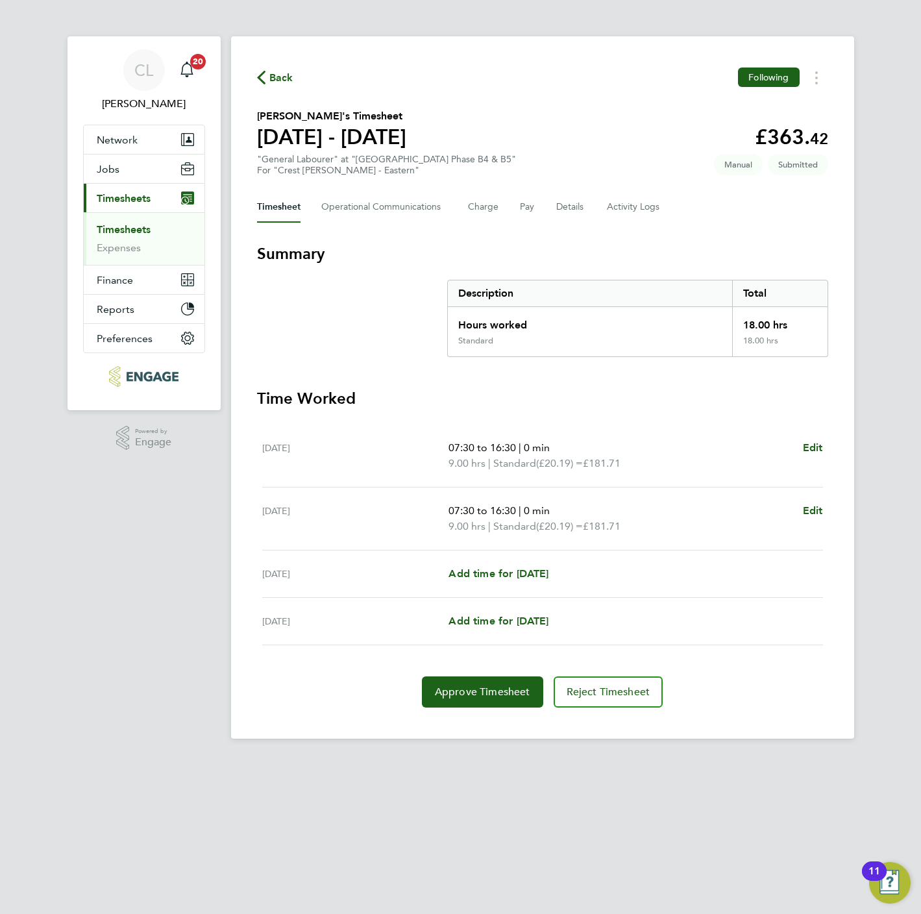
click at [288, 82] on span "Back" at bounding box center [281, 78] width 24 height 16
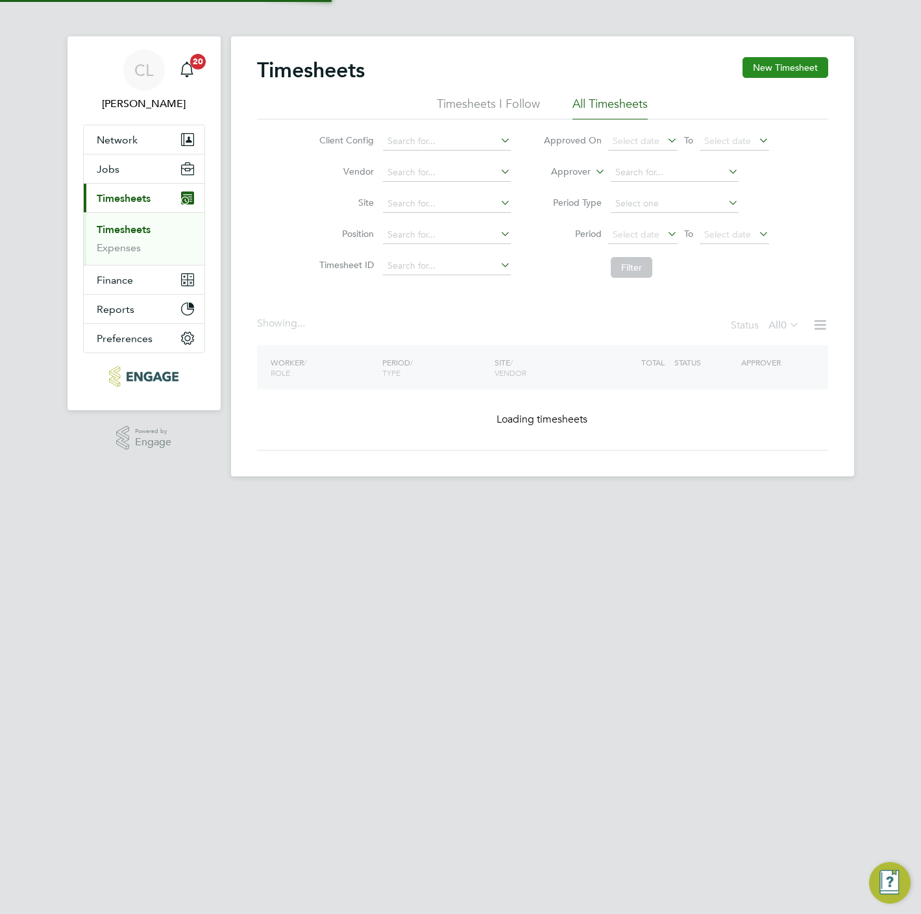
click at [765, 58] on button "New Timesheet" at bounding box center [785, 67] width 86 height 21
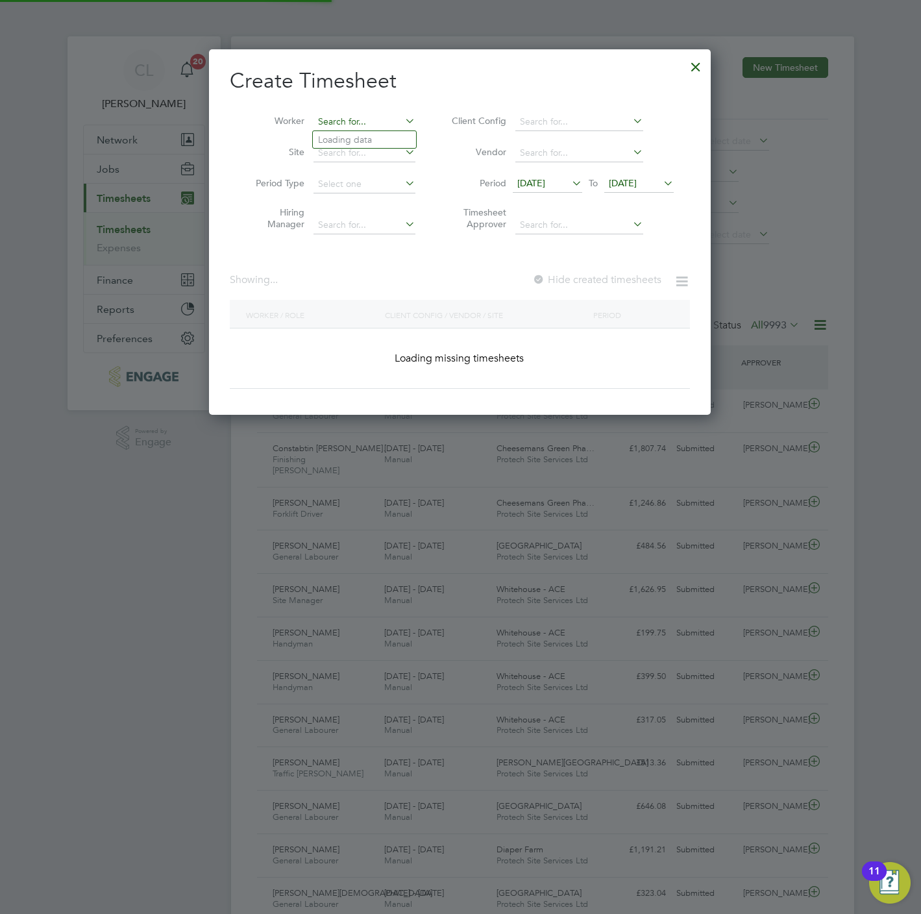
click at [371, 121] on input at bounding box center [364, 122] width 102 height 18
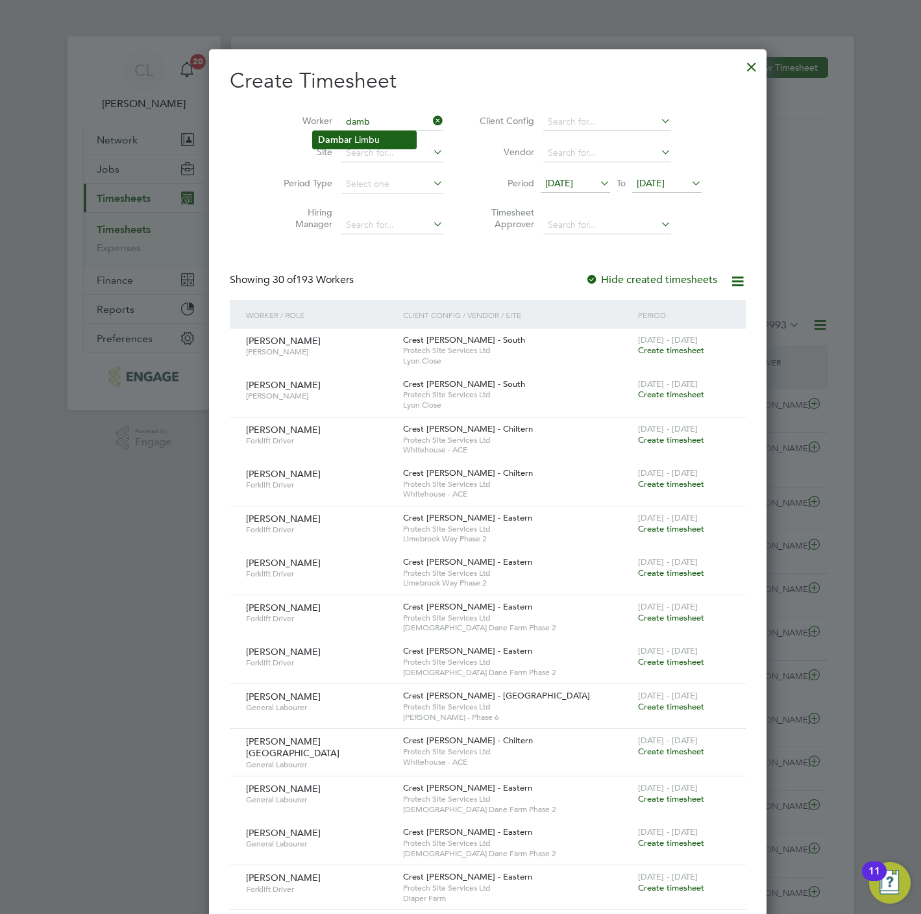
click at [353, 141] on li "Damb ar Limbu" at bounding box center [364, 140] width 103 height 18
type input "[PERSON_NAME]"
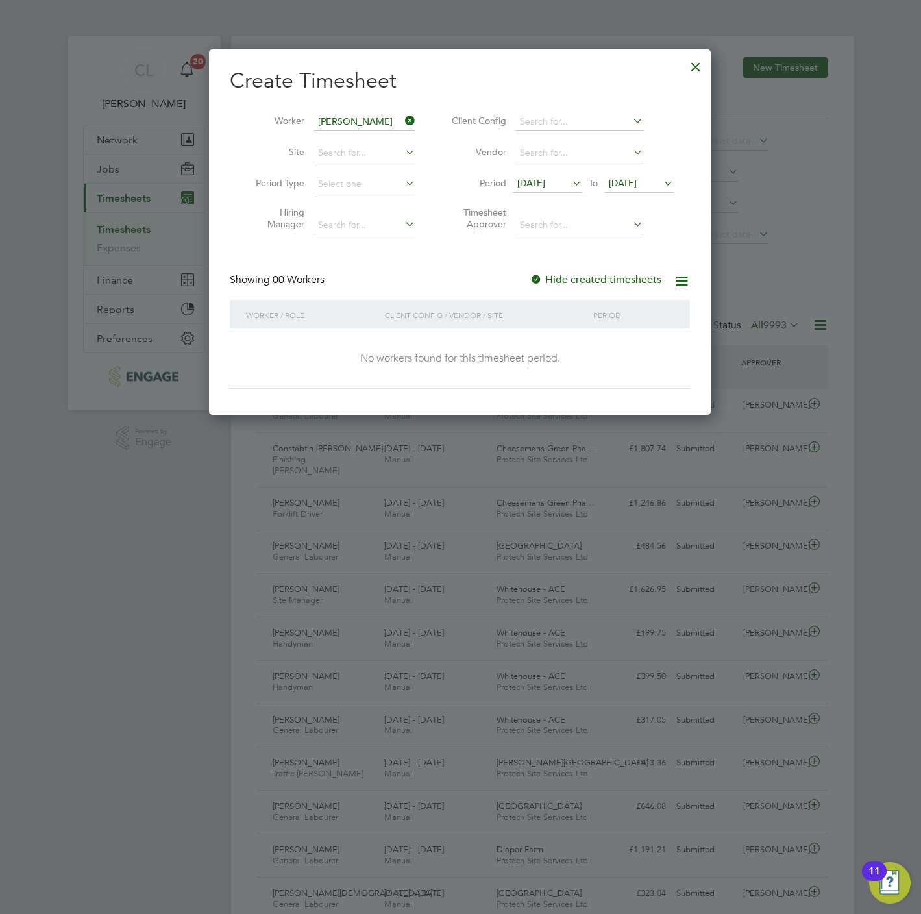
click at [637, 176] on span "17 Sep 2025" at bounding box center [638, 184] width 69 height 18
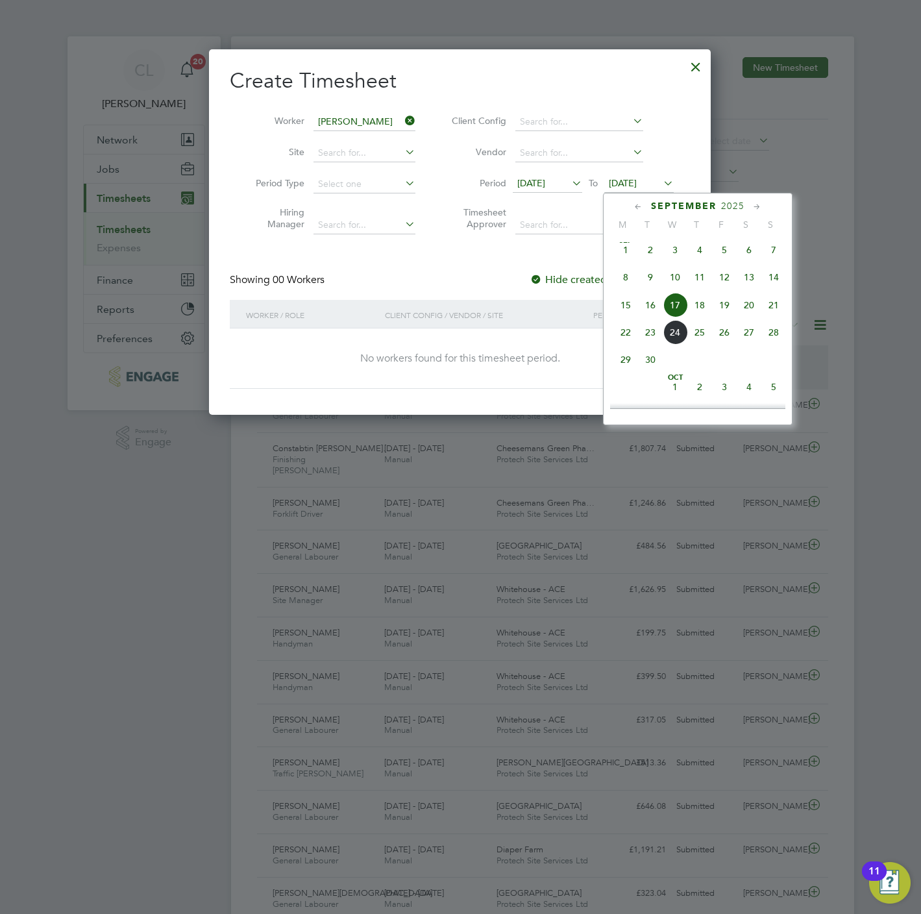
click at [766, 308] on span "21" at bounding box center [773, 305] width 25 height 25
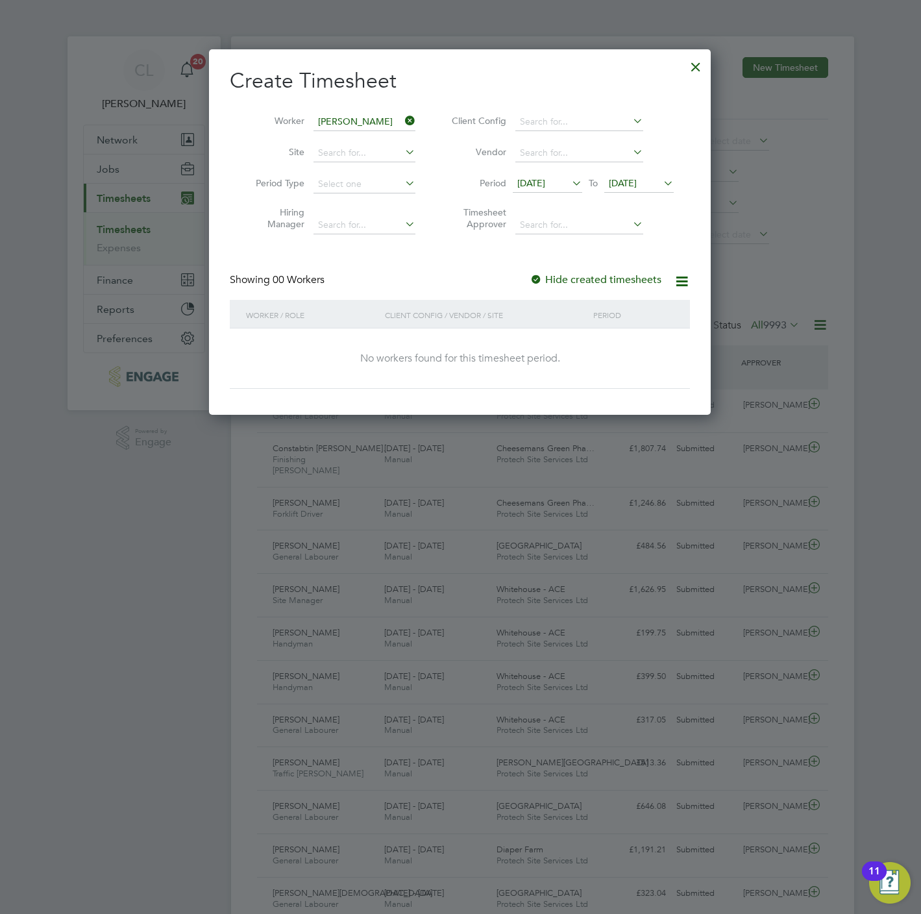
click at [583, 278] on label "Hide created timesheets" at bounding box center [596, 279] width 132 height 13
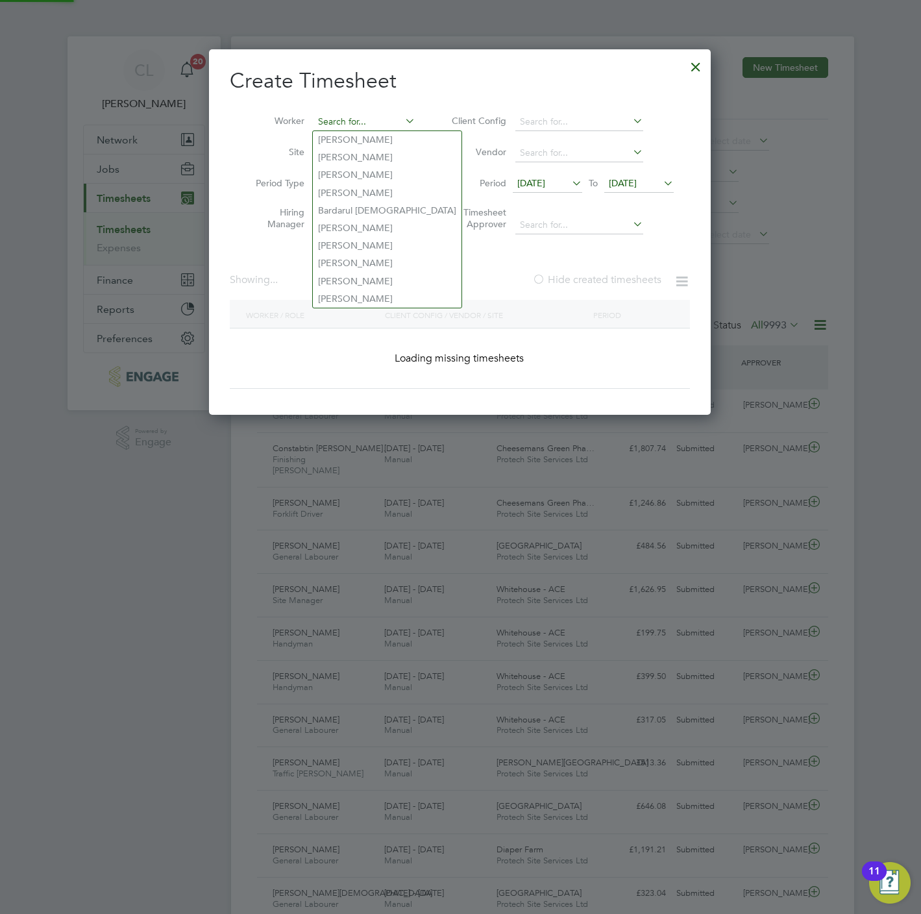
click at [331, 113] on input at bounding box center [364, 122] width 102 height 18
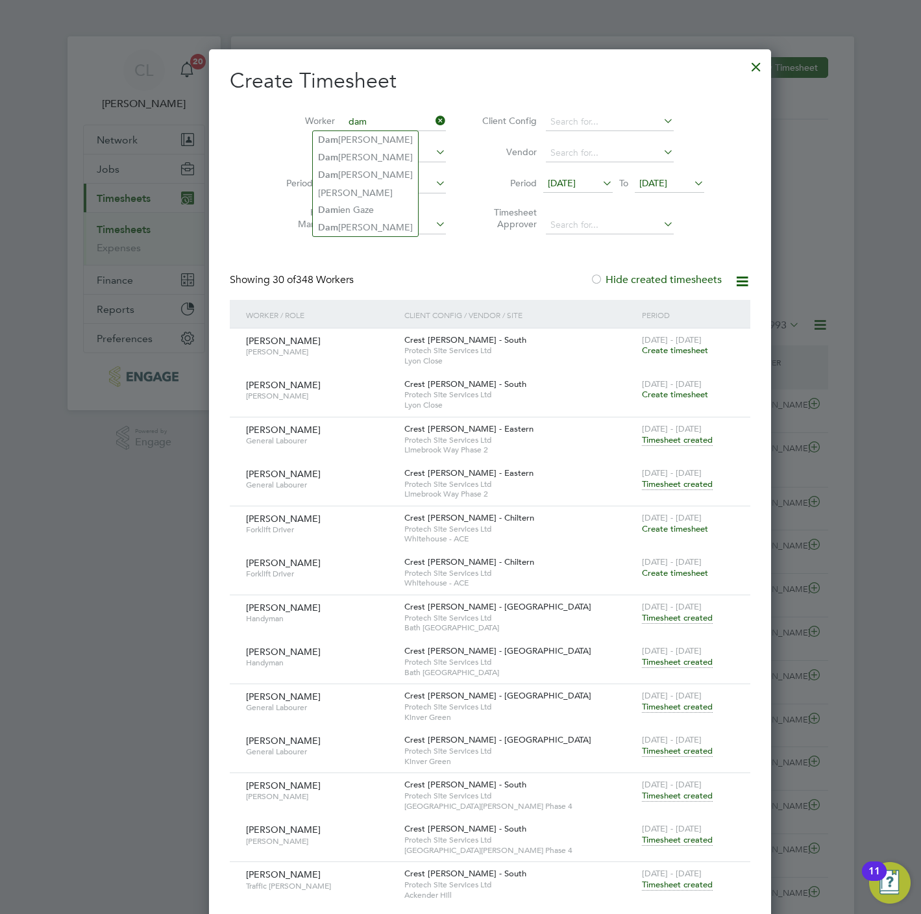
type input "dam"
click at [345, 117] on input at bounding box center [395, 122] width 102 height 18
click at [372, 228] on li "Dam bar Limbu" at bounding box center [365, 228] width 105 height 18
type input "[PERSON_NAME]"
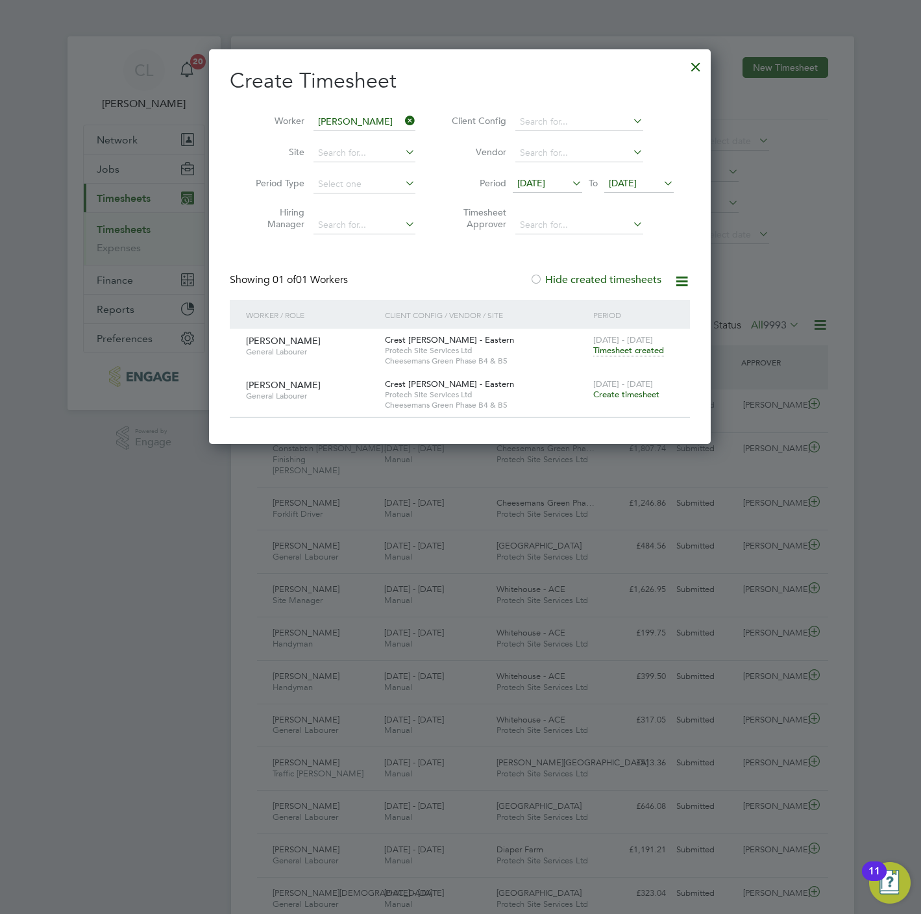
click at [622, 396] on span "Create timesheet" at bounding box center [626, 394] width 66 height 11
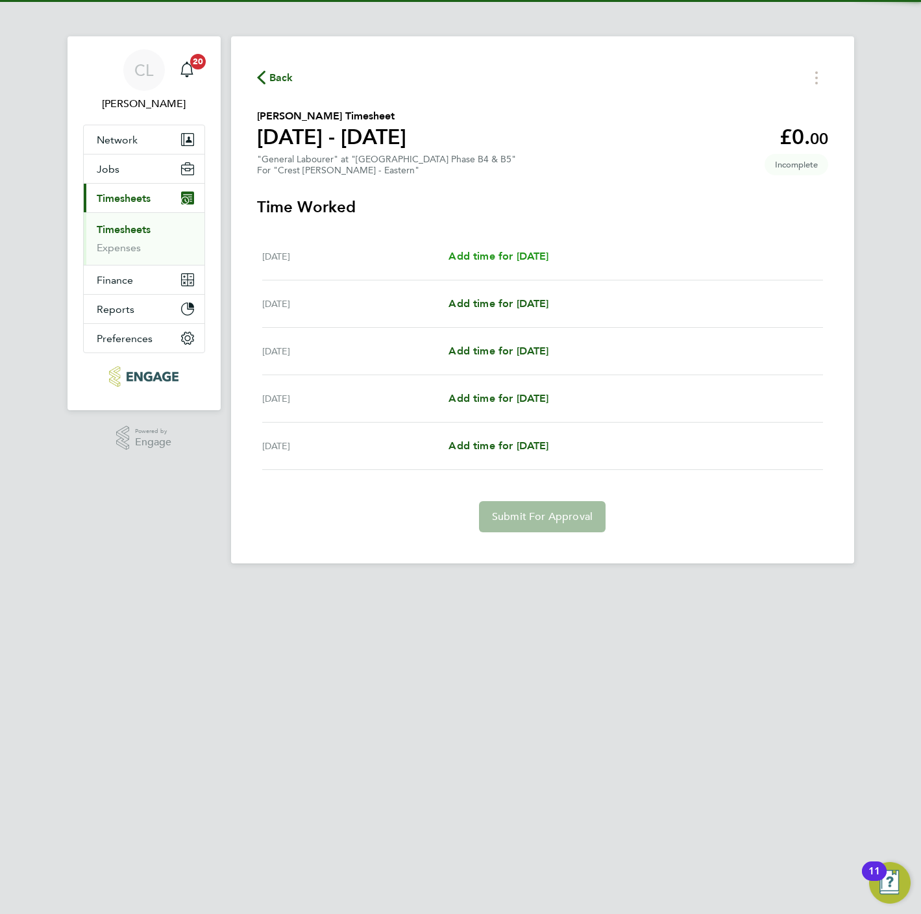
click at [493, 259] on span "Add time for Mon 15 Sep" at bounding box center [498, 256] width 100 height 12
select select "60"
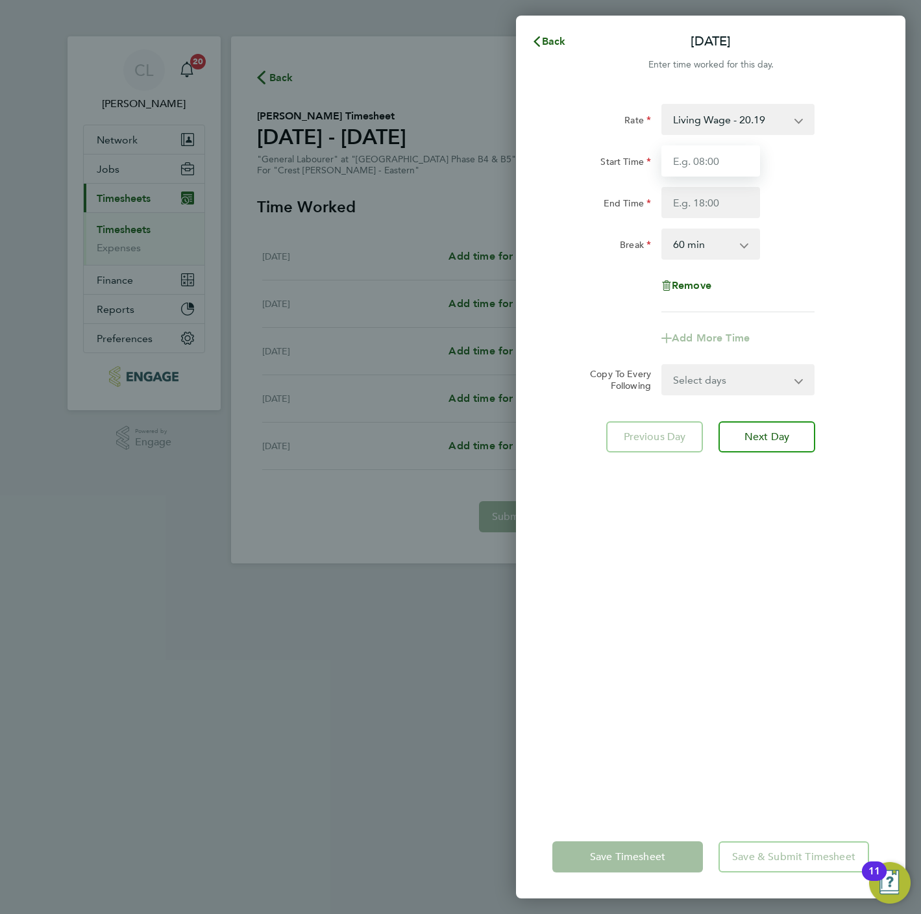
click at [722, 154] on input "Start Time" at bounding box center [710, 160] width 99 height 31
type input "07:30"
type input "16:30"
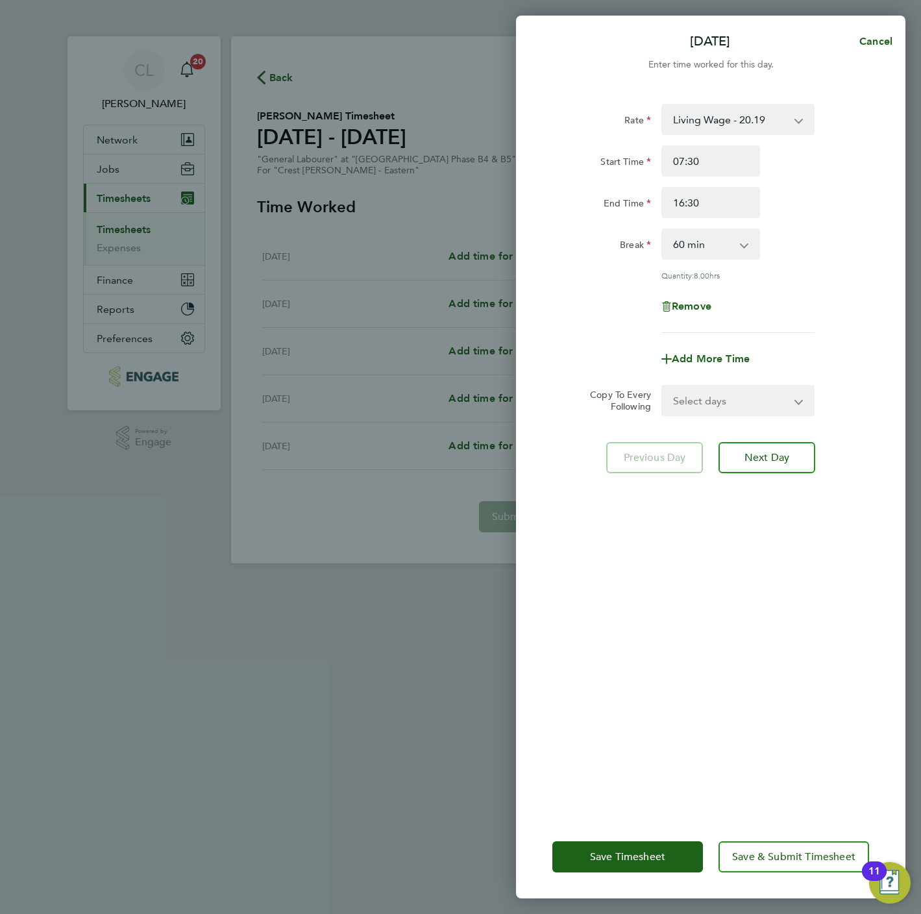
click at [738, 257] on select "0 min 15 min 30 min 45 min 60 min 75 min 90 min" at bounding box center [703, 244] width 80 height 29
select select "0"
click at [663, 230] on select "0 min 15 min 30 min 45 min 60 min 75 min 90 min" at bounding box center [703, 244] width 80 height 29
click at [721, 413] on div "Select days Day Tuesday Wednesday Thursday Friday" at bounding box center [737, 400] width 153 height 31
click at [726, 401] on select "Select days Day Tuesday Wednesday Thursday Friday" at bounding box center [731, 400] width 136 height 29
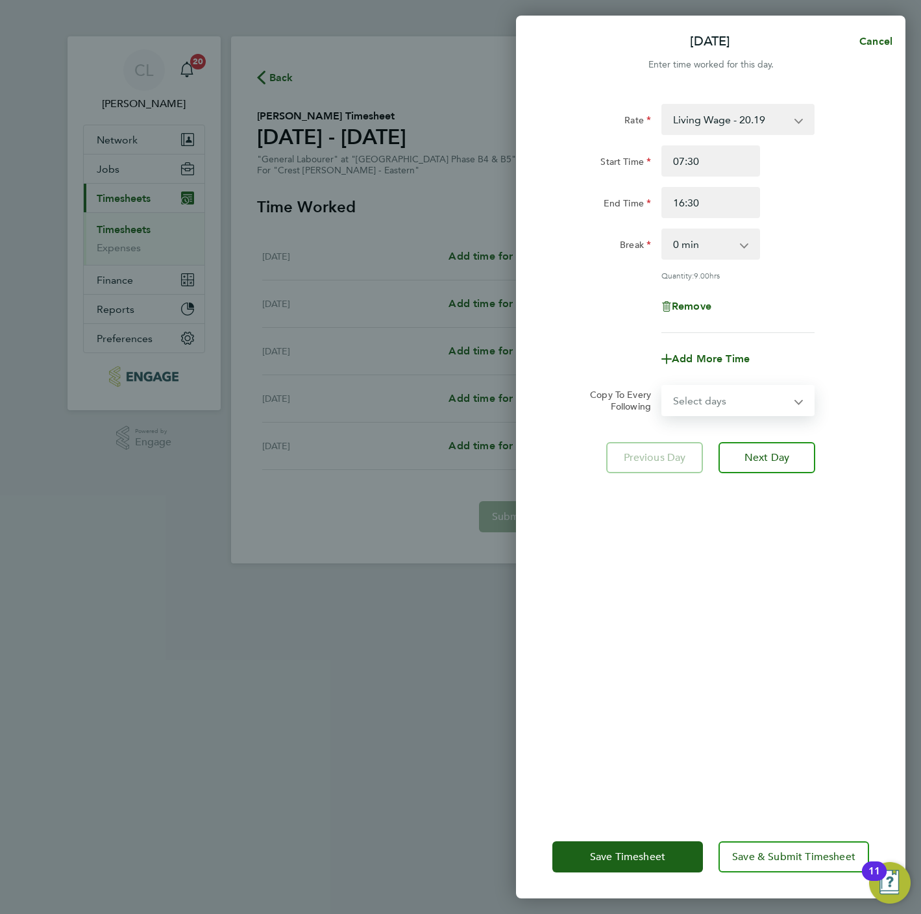
select select "TUE"
click at [663, 386] on select "Select days Day Tuesday Wednesday Thursday Friday" at bounding box center [731, 400] width 136 height 29
select select "2025-09-19"
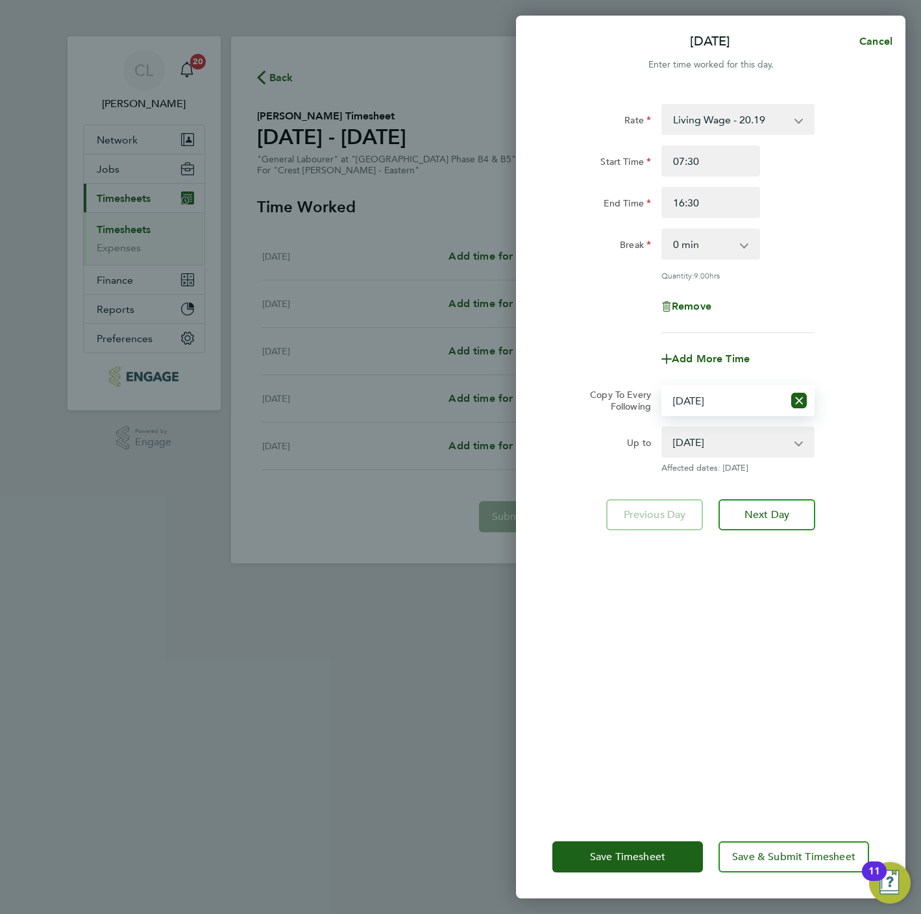
click at [761, 530] on div "Rate Living Wage - 20.19 Start Time 07:30 End Time 16:30 Break 0 min 15 min 30 …" at bounding box center [710, 451] width 389 height 727
click at [766, 508] on span "Next Day" at bounding box center [766, 514] width 45 height 13
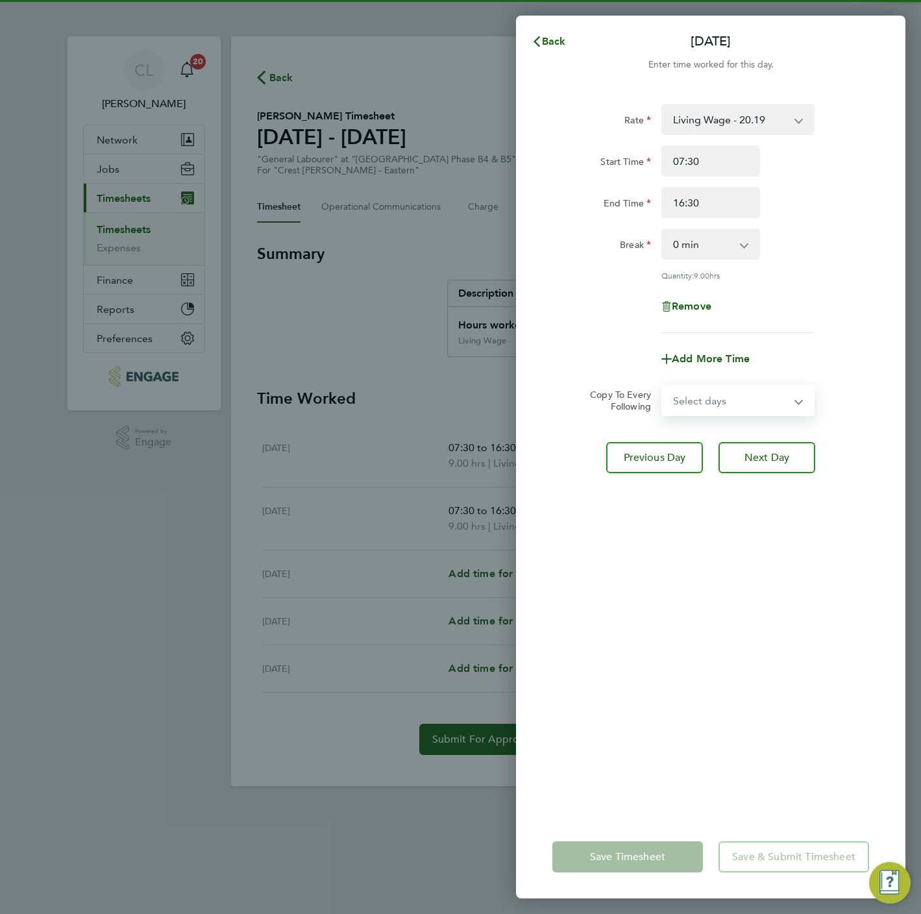
click at [728, 397] on select "Select days Day Wednesday Thursday Friday" at bounding box center [731, 400] width 136 height 29
select select "WED"
click at [663, 386] on select "Select days Day Wednesday Thursday Friday" at bounding box center [731, 400] width 136 height 29
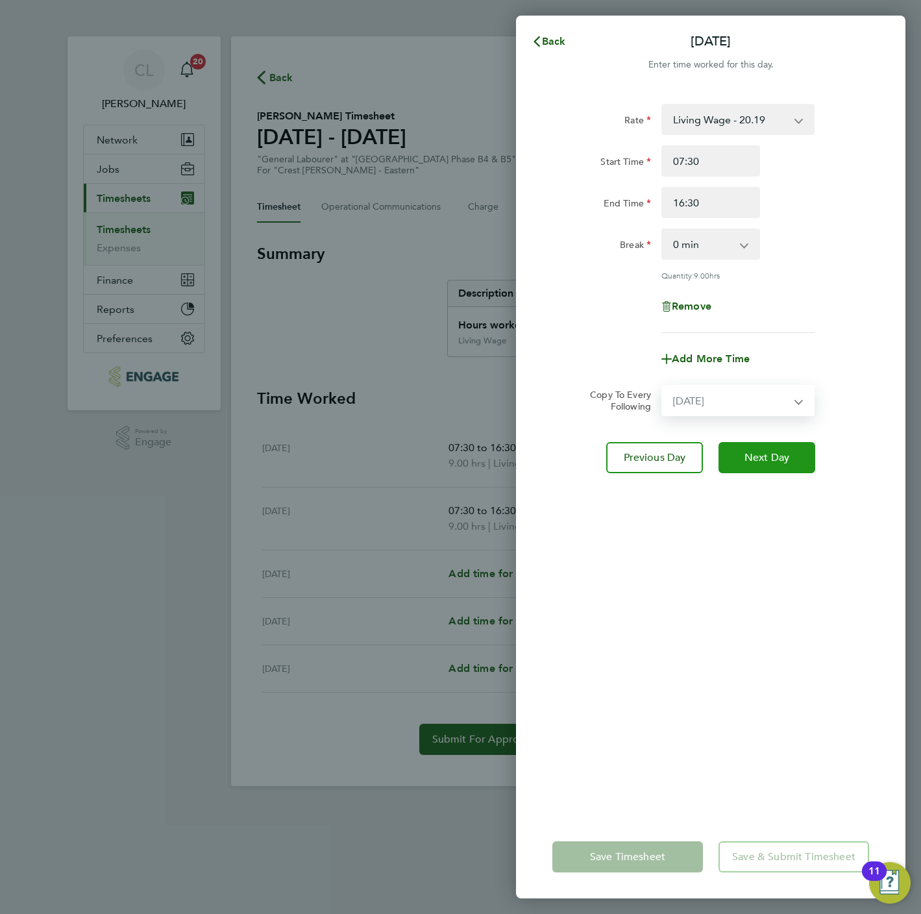
select select "2025-09-19"
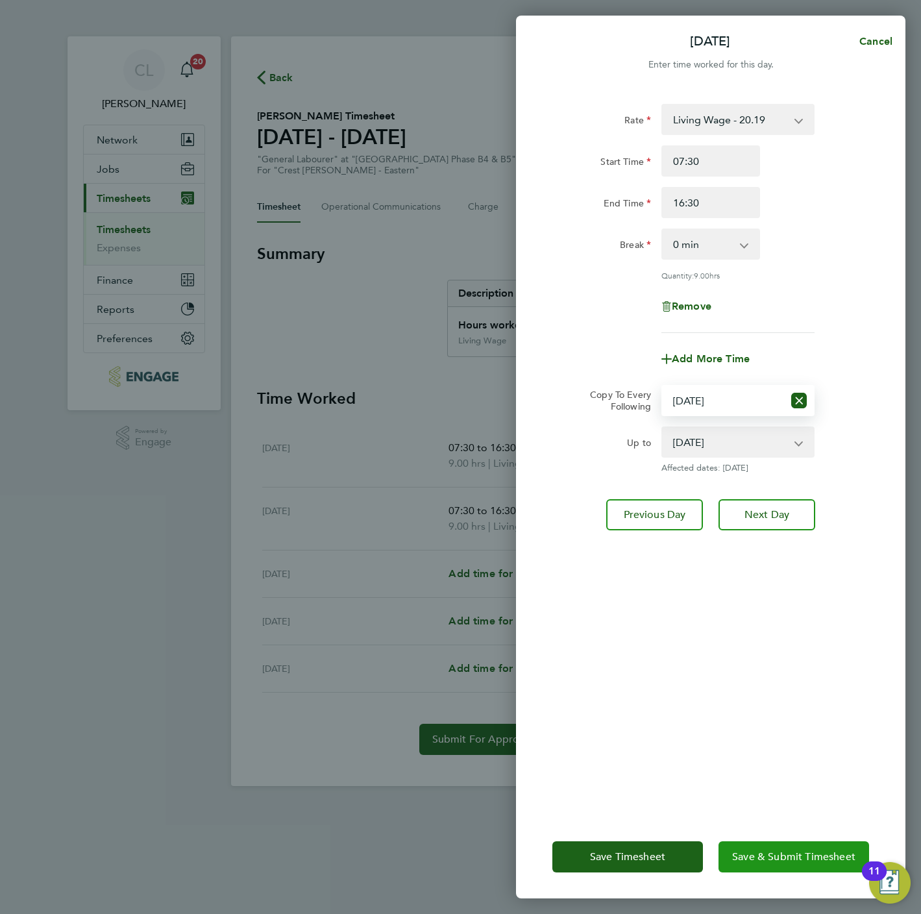
click at [797, 850] on span "Save & Submit Timesheet" at bounding box center [793, 856] width 123 height 13
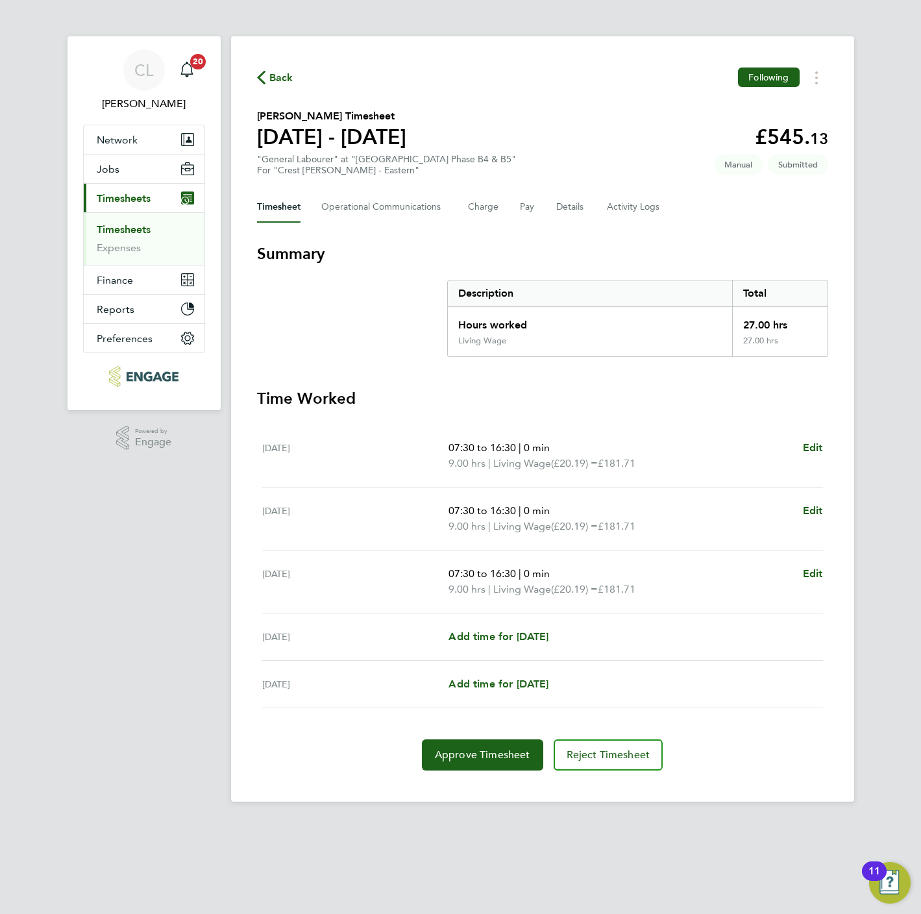
click at [278, 67] on div "Back Following" at bounding box center [542, 77] width 571 height 20
click at [277, 72] on span "Back" at bounding box center [281, 78] width 24 height 16
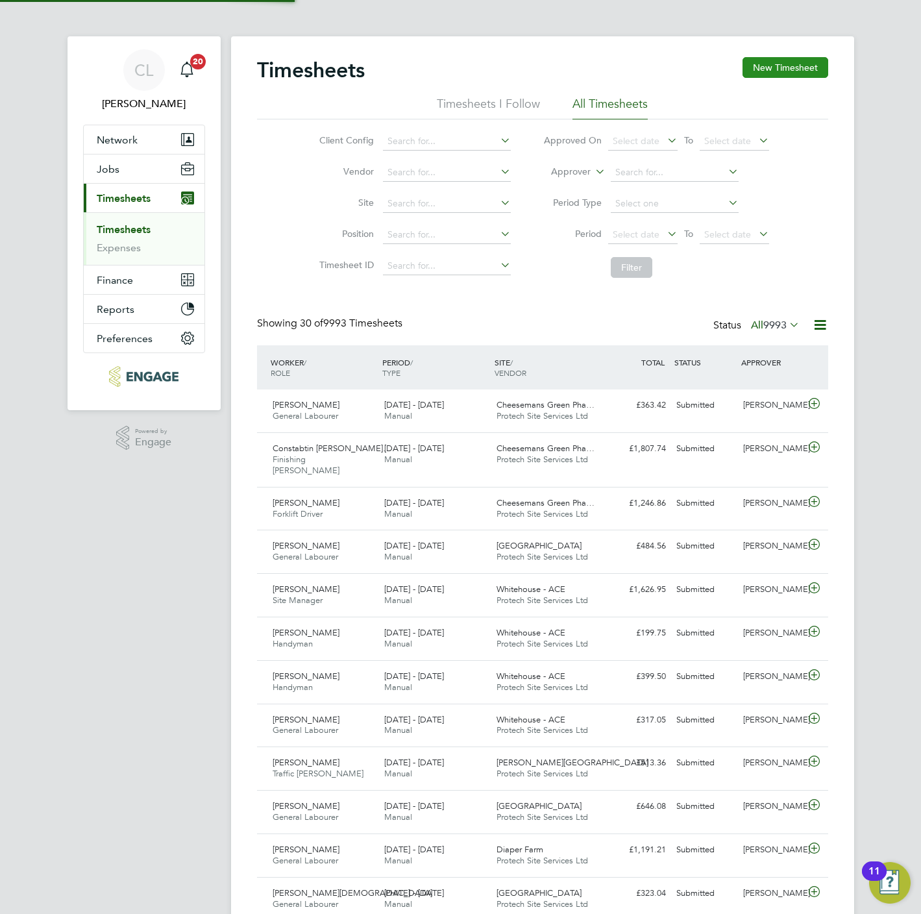
scroll to position [33, 113]
click at [770, 73] on button "New Timesheet" at bounding box center [785, 67] width 86 height 21
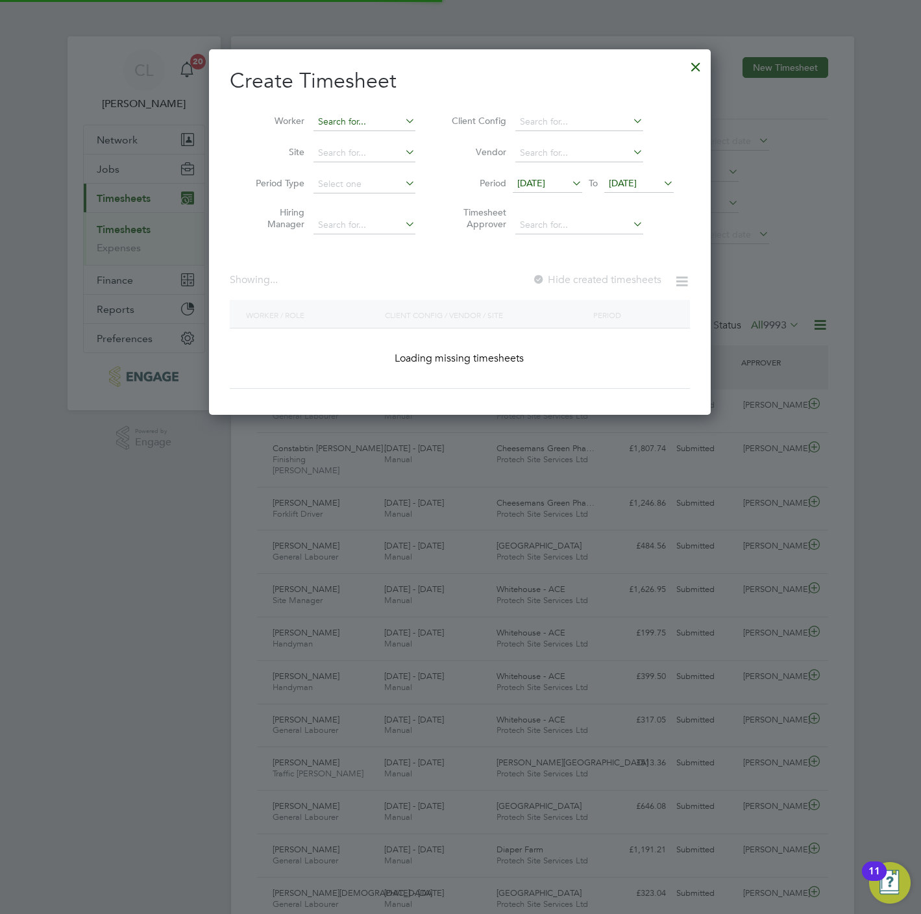
click at [380, 125] on input at bounding box center [364, 122] width 102 height 18
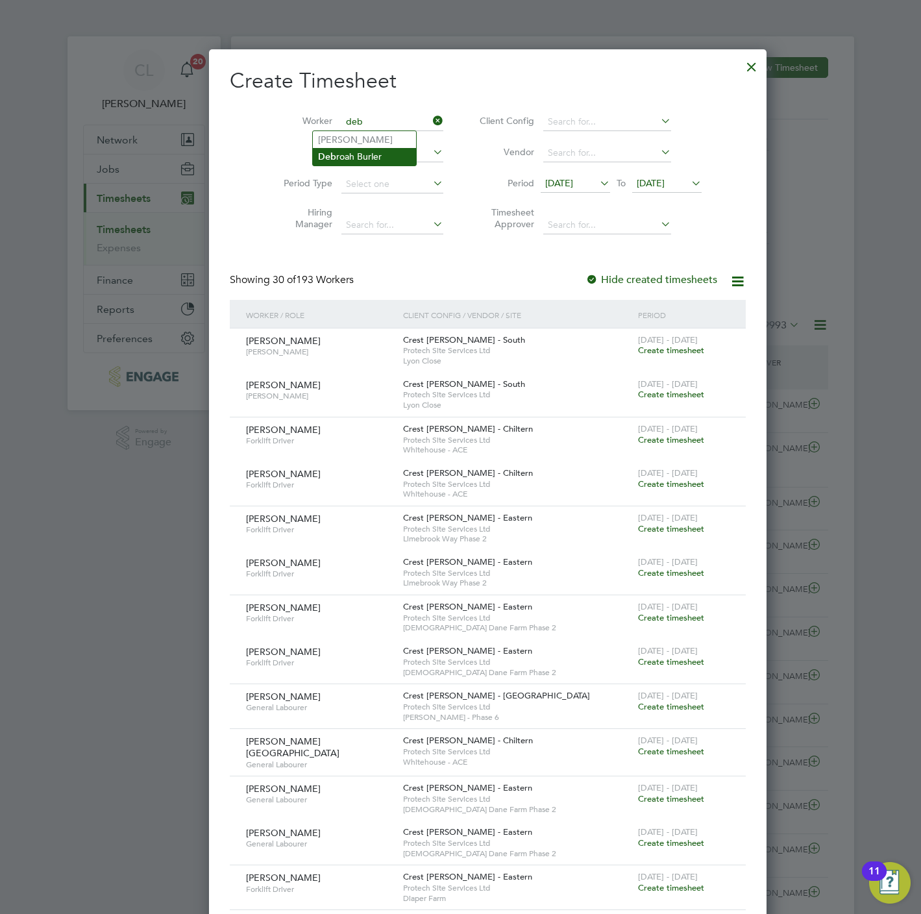
click at [376, 152] on li "Deb roah Burler" at bounding box center [364, 157] width 103 height 18
type input "[PERSON_NAME]"
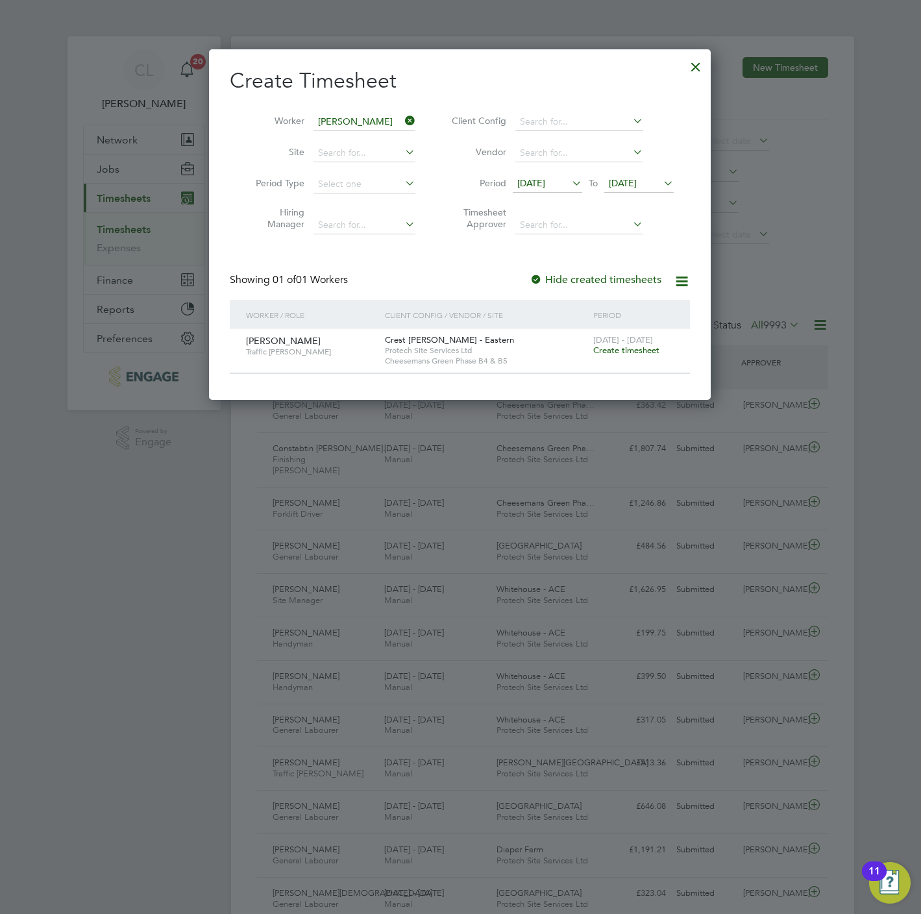
click at [612, 347] on span "Create timesheet" at bounding box center [626, 350] width 66 height 11
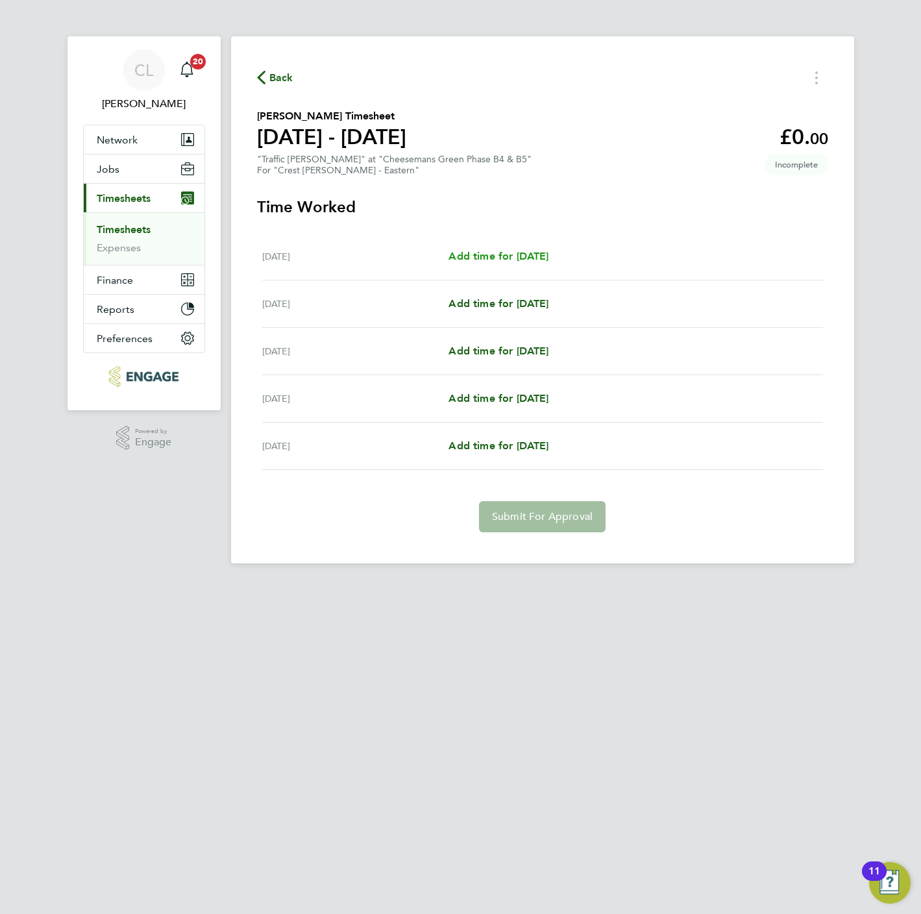
click at [507, 252] on span "Add time for Wed 17 Sep" at bounding box center [498, 256] width 100 height 12
select select "60"
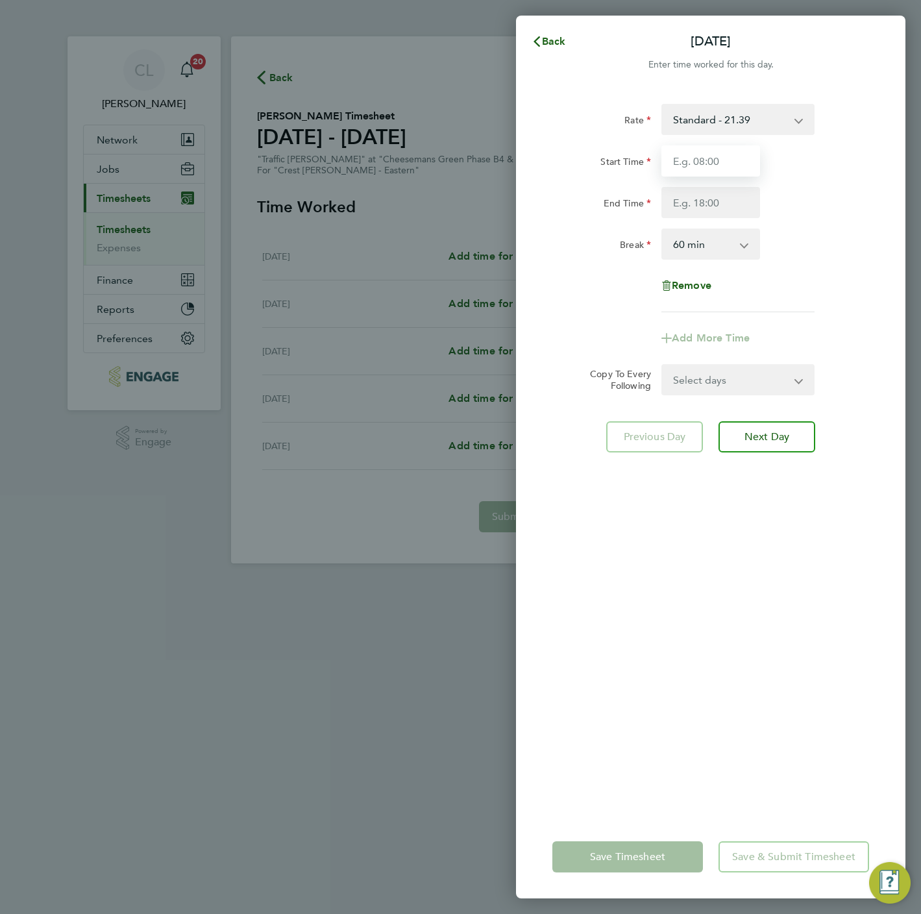
click at [713, 158] on input "Start Time" at bounding box center [710, 160] width 99 height 31
type input "07:30"
type input "16:30"
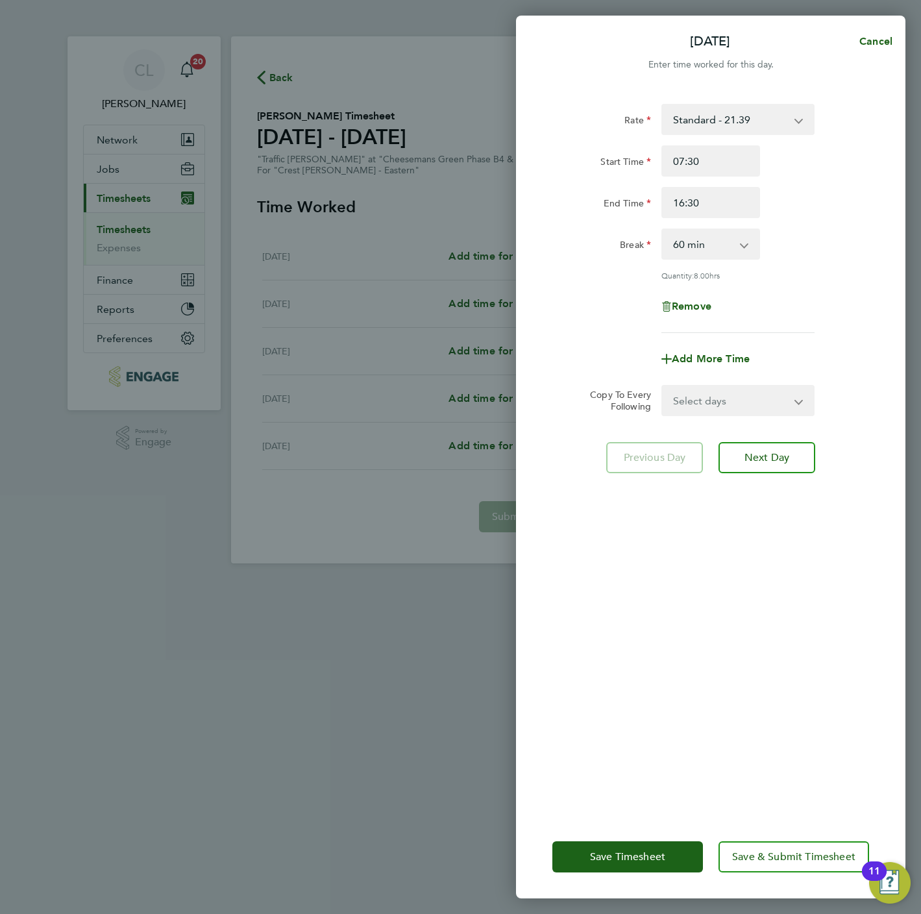
click at [714, 386] on select "Select days Day Weekday (Mon-Fri) Weekend (Sat-Sun) Thursday Friday Saturday Su…" at bounding box center [731, 400] width 136 height 29
select select "THU"
click at [663, 386] on select "Select days Day Weekday (Mon-Fri) Weekend (Sat-Sun) Thursday Friday Saturday Su…" at bounding box center [731, 400] width 136 height 29
select select "2025-09-21"
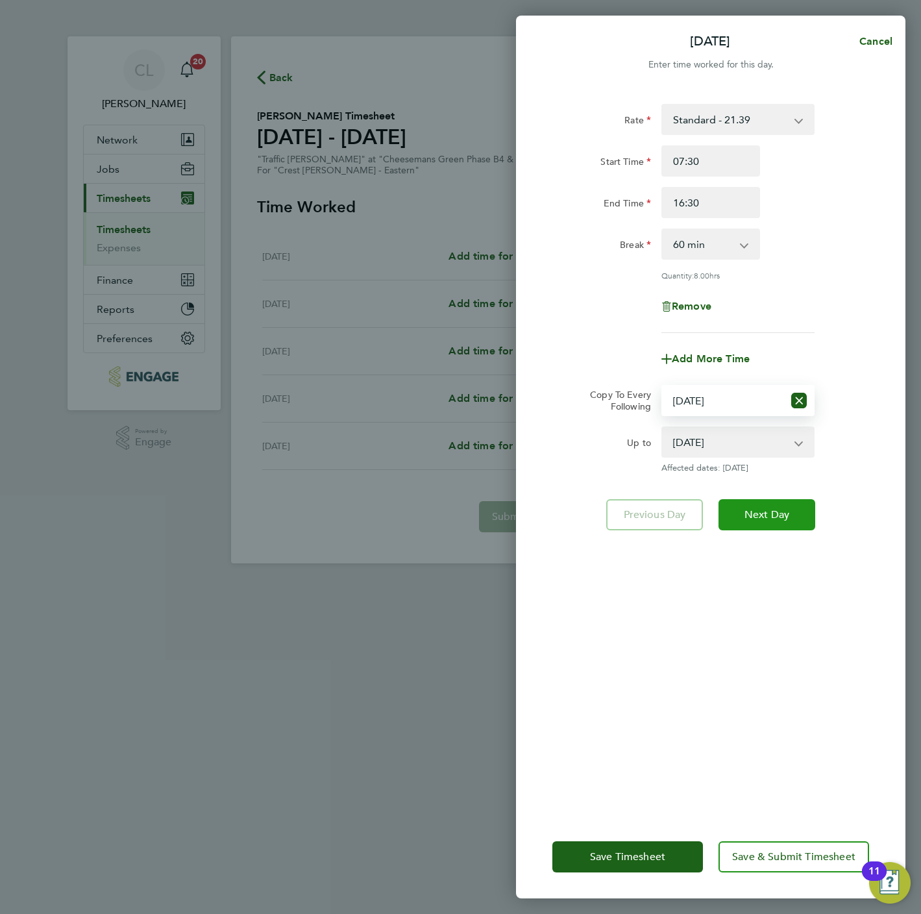
click at [755, 511] on span "Next Day" at bounding box center [766, 514] width 45 height 13
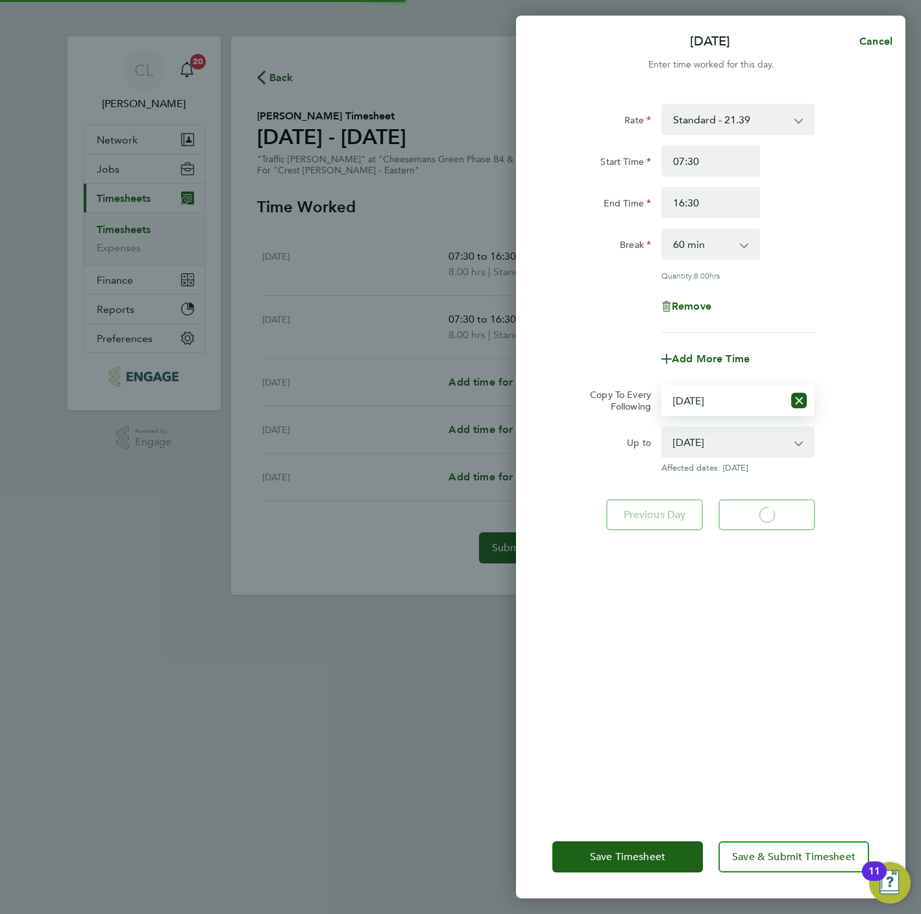
click at [729, 394] on select "Select days Day Weekday (Mon-Fri) Weekend (Sat-Sun) Thursday Friday Saturday Su…" at bounding box center [723, 400] width 121 height 29
select select "60"
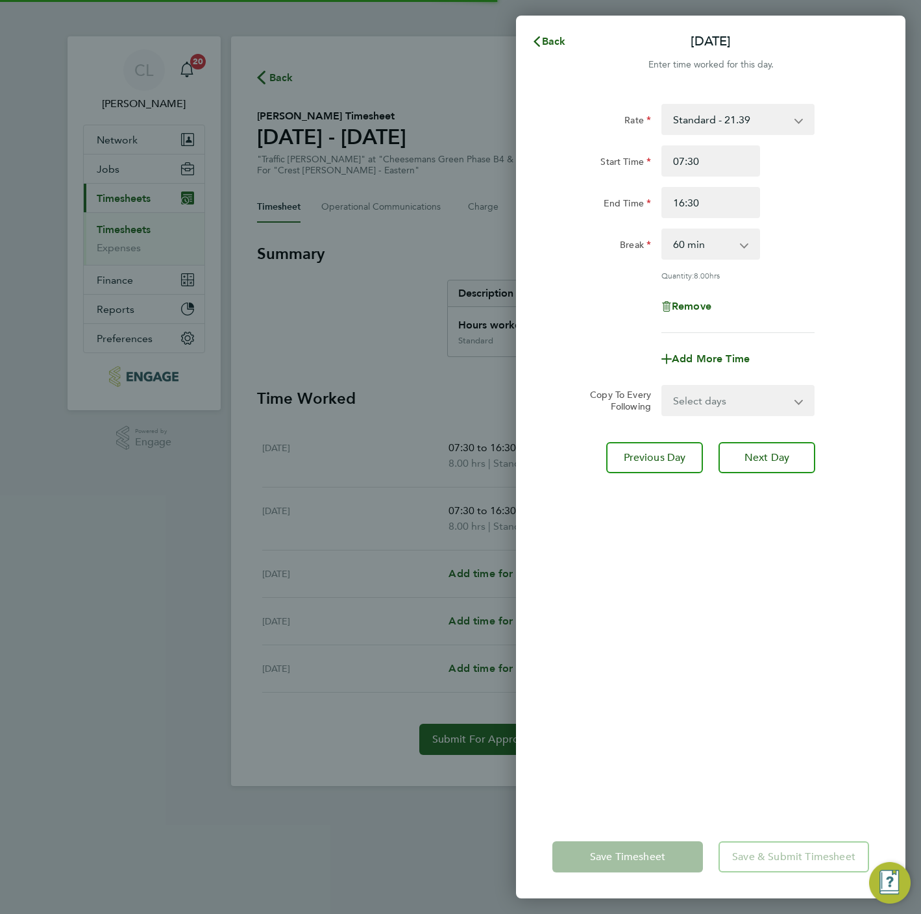
click at [723, 376] on form "Rate Standard - 21.39 Start Time 07:30 End Time 16:30 Break 0 min 15 min 30 min…" at bounding box center [710, 260] width 317 height 312
drag, startPoint x: 723, startPoint y: 376, endPoint x: 732, endPoint y: 413, distance: 37.5
click at [732, 408] on select "Select days Day Weekend (Sat-Sun) Friday Saturday Sunday" at bounding box center [731, 400] width 136 height 29
select select "FRI"
click at [663, 386] on select "Select days Day Weekend (Sat-Sun) Friday Saturday Sunday" at bounding box center [731, 400] width 136 height 29
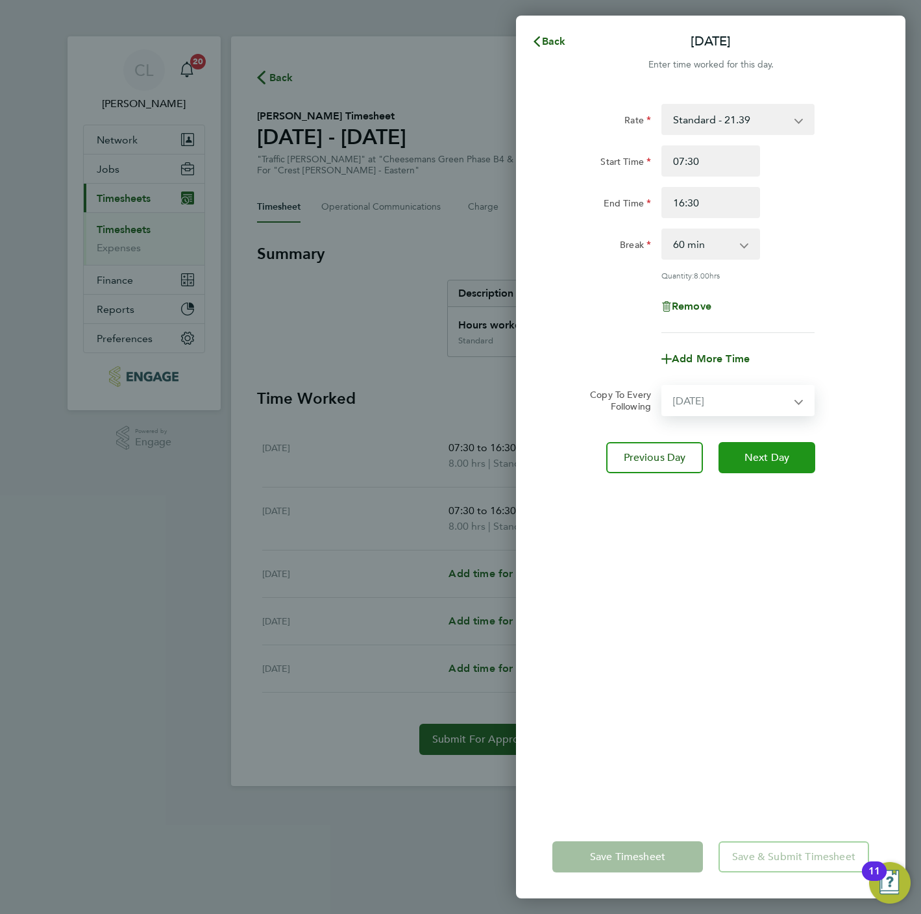
select select "2025-09-21"
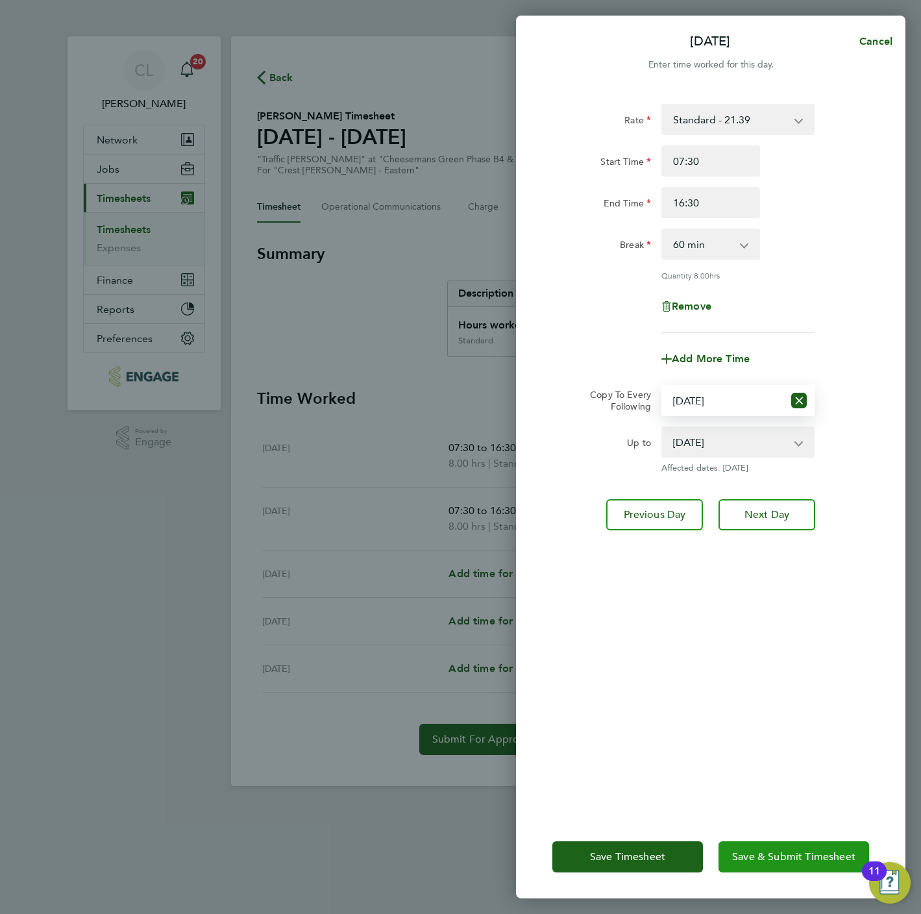
click at [786, 849] on button "Save & Submit Timesheet" at bounding box center [793, 856] width 151 height 31
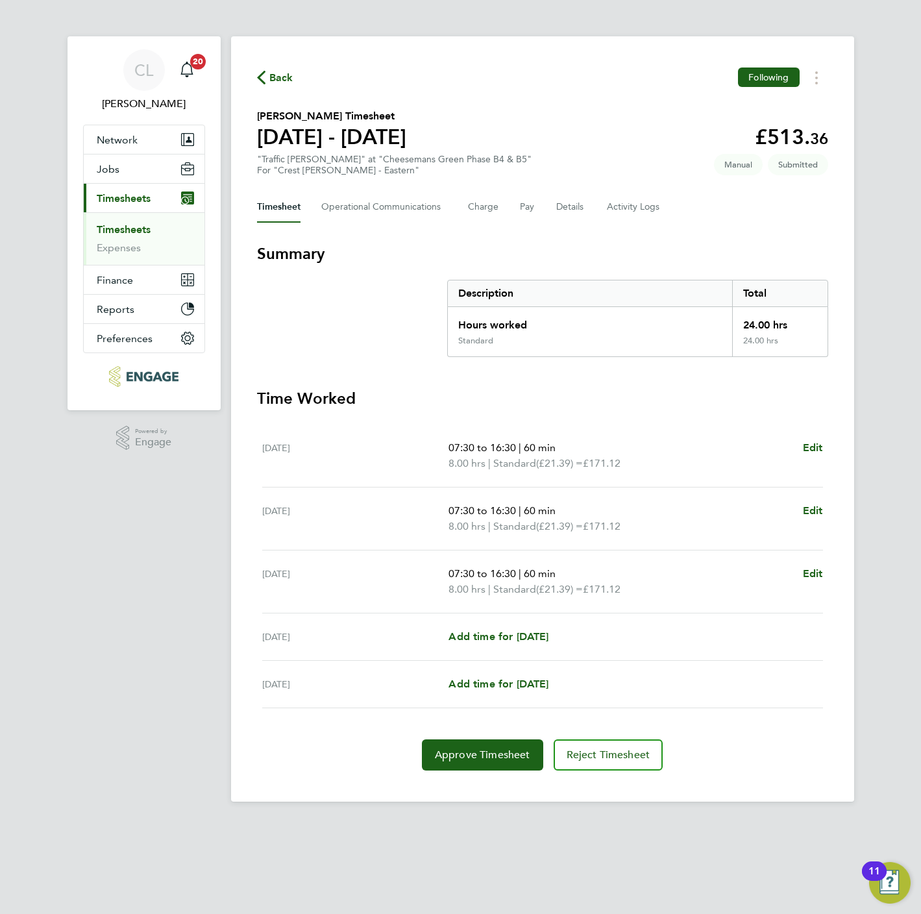
click at [278, 82] on span "Back" at bounding box center [281, 78] width 24 height 16
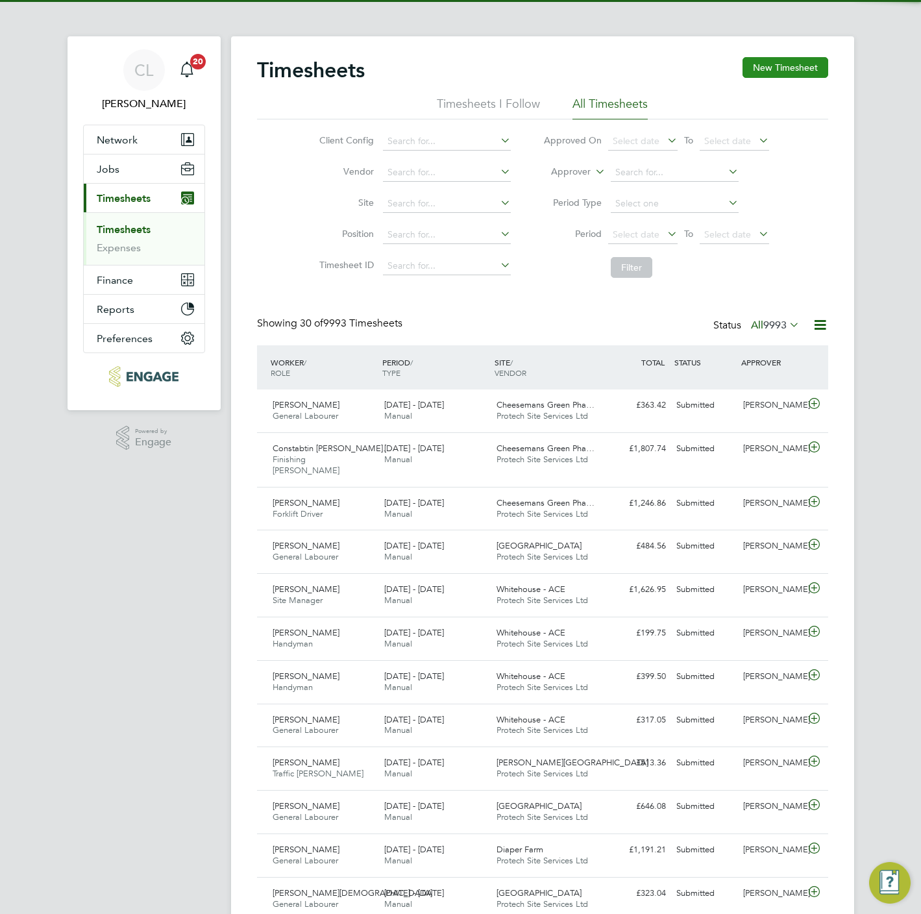
click at [775, 70] on button "New Timesheet" at bounding box center [785, 67] width 86 height 21
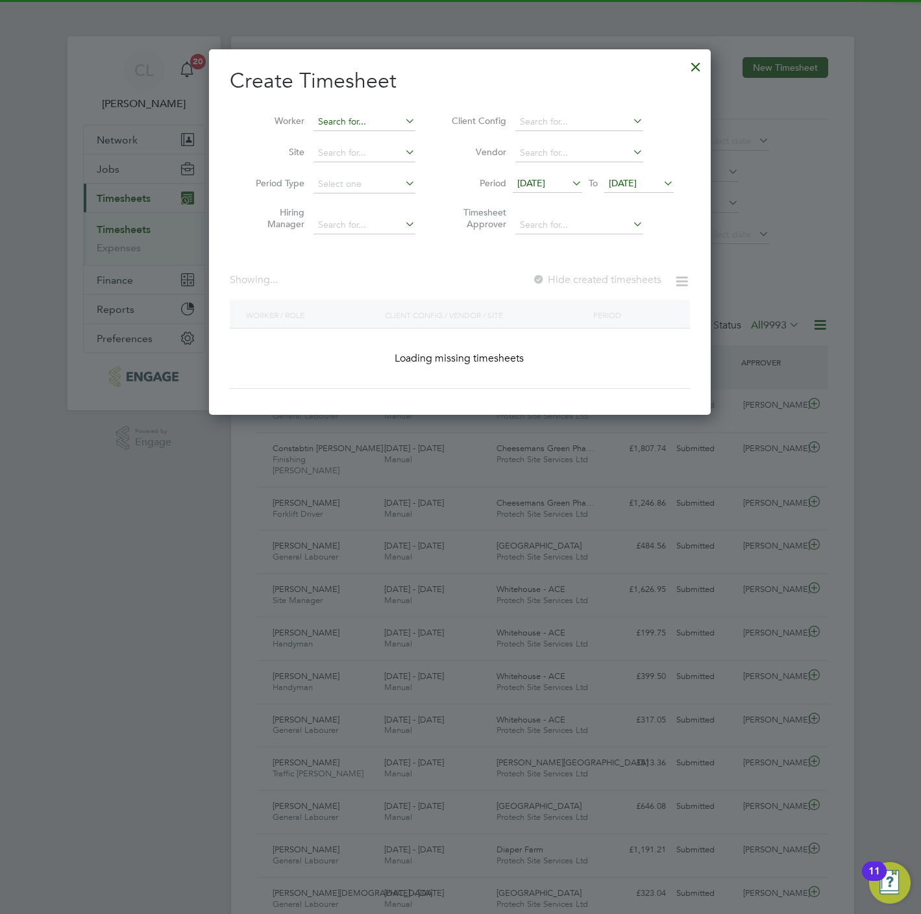
click at [369, 114] on input at bounding box center [364, 122] width 102 height 18
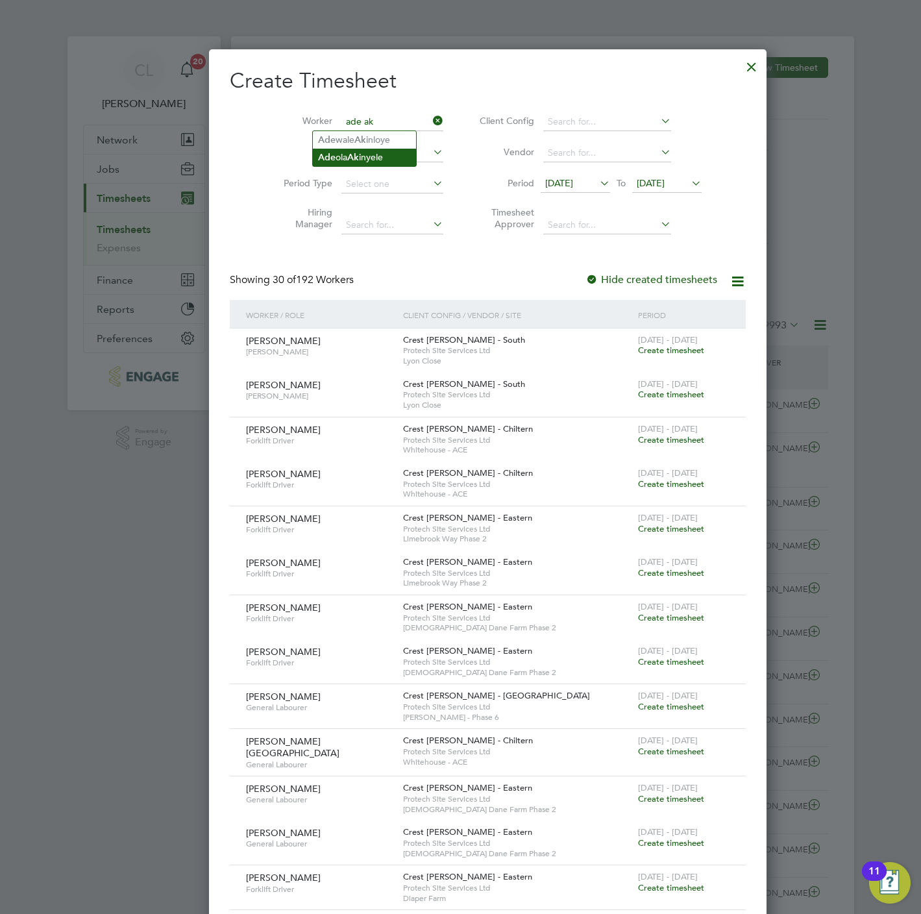
click at [383, 152] on li "Ade ola Ak inyele" at bounding box center [364, 158] width 103 height 18
type input "[PERSON_NAME]"
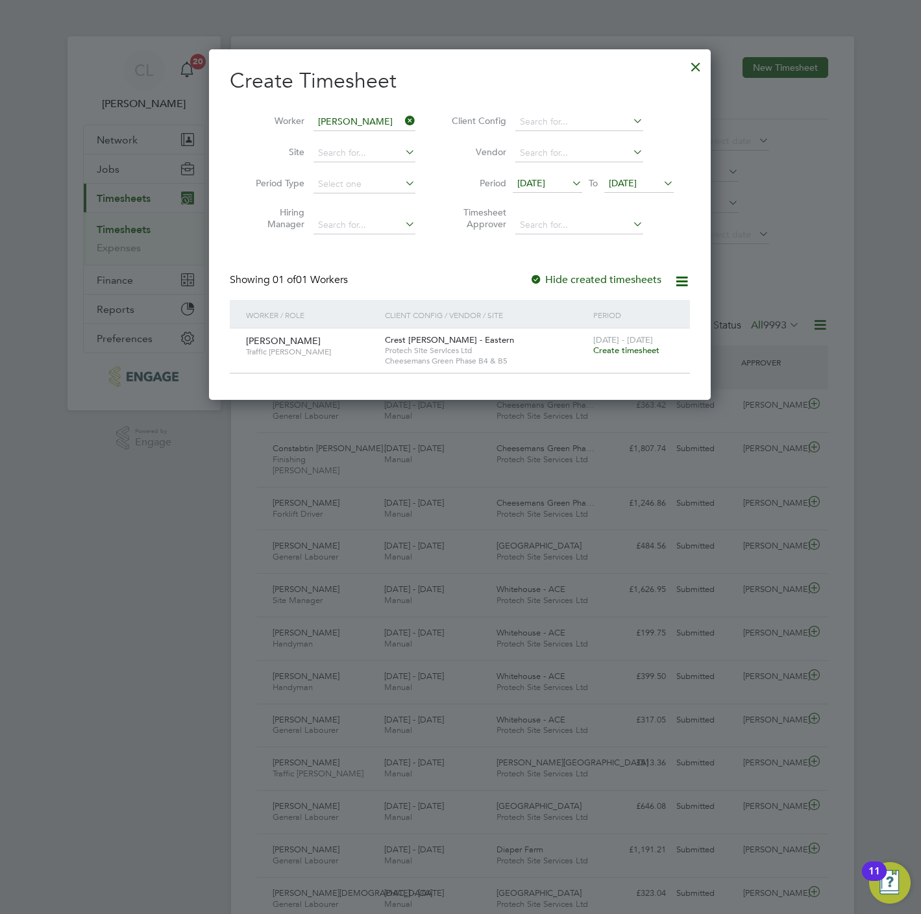
click at [633, 352] on span "Create timesheet" at bounding box center [626, 350] width 66 height 11
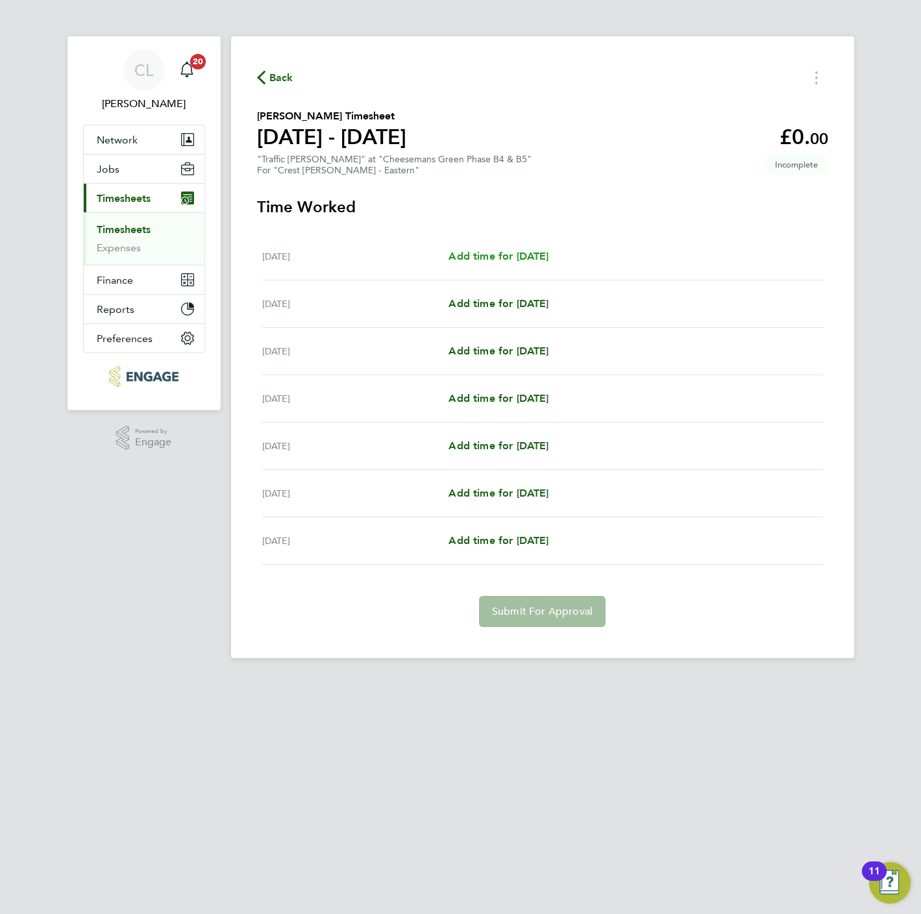
click at [493, 257] on span "Add time for Mon 15 Sep" at bounding box center [498, 256] width 100 height 12
select select "60"
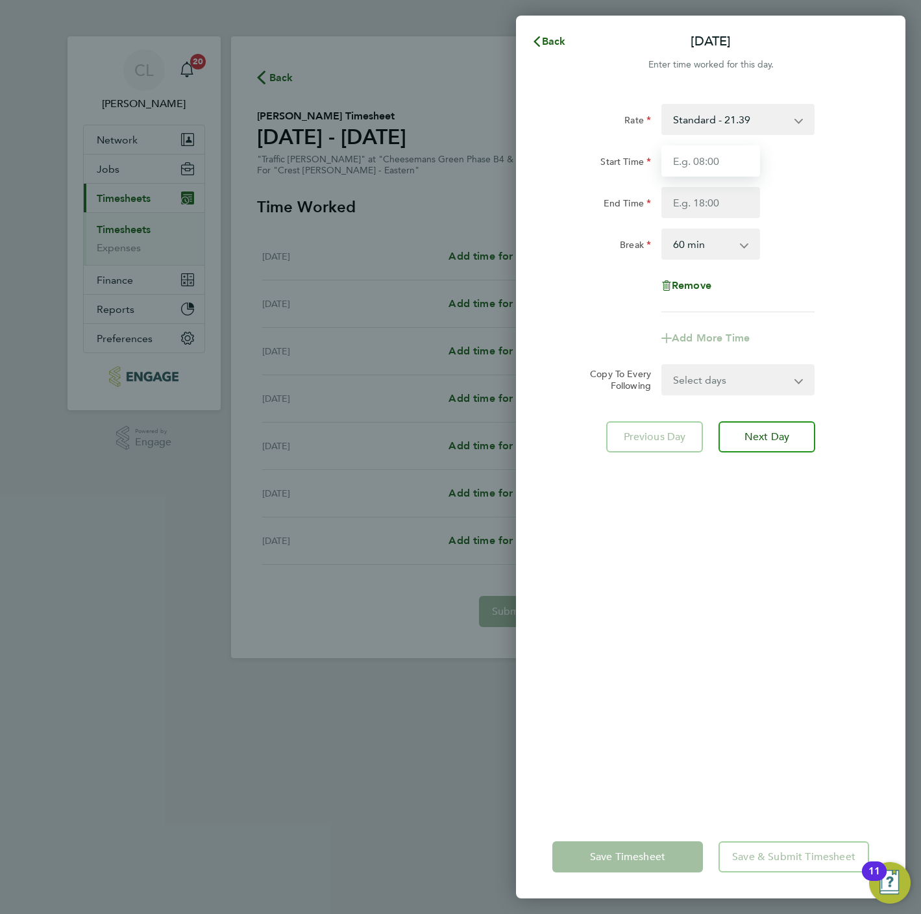
click at [690, 167] on input "Start Time" at bounding box center [710, 160] width 99 height 31
type input "07:30"
type input "16:30"
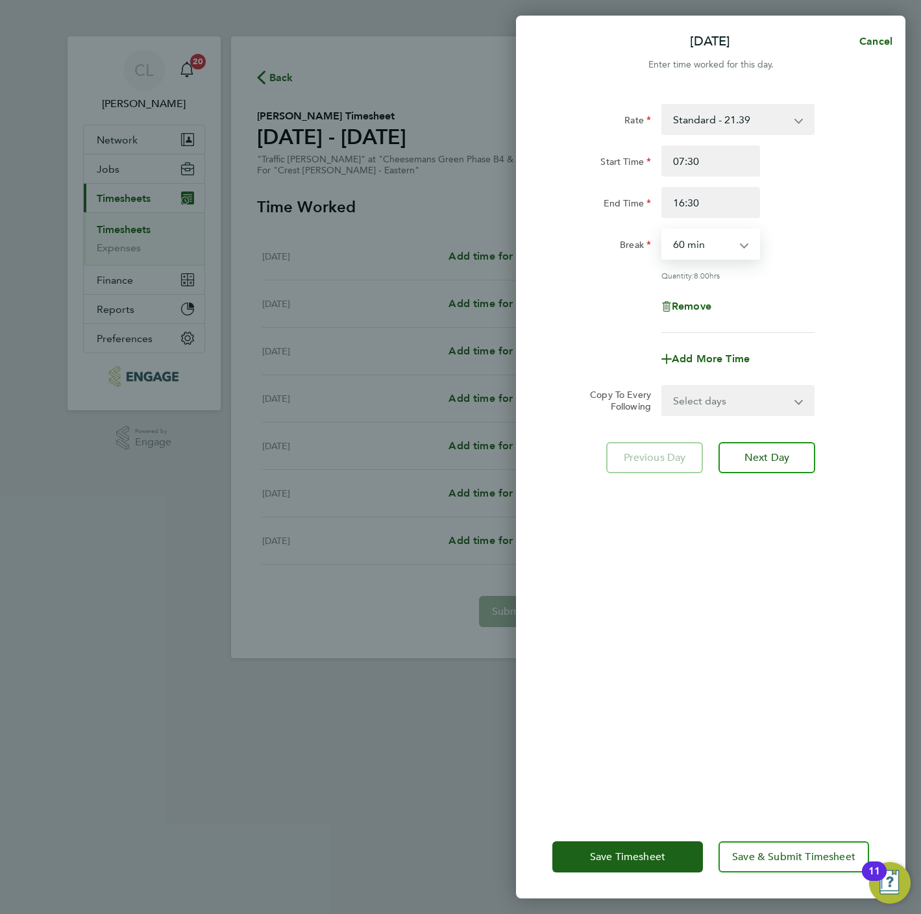
click at [723, 241] on select "0 min 15 min 30 min 45 min 60 min 75 min 90 min" at bounding box center [703, 244] width 80 height 29
select select "0"
click at [663, 230] on select "0 min 15 min 30 min 45 min 60 min 75 min 90 min" at bounding box center [703, 244] width 80 height 29
click at [752, 394] on select "Select days Day Weekday (Mon-Fri) Weekend (Sat-Sun) Tuesday Wednesday Thursday …" at bounding box center [731, 400] width 136 height 29
select select "TUE"
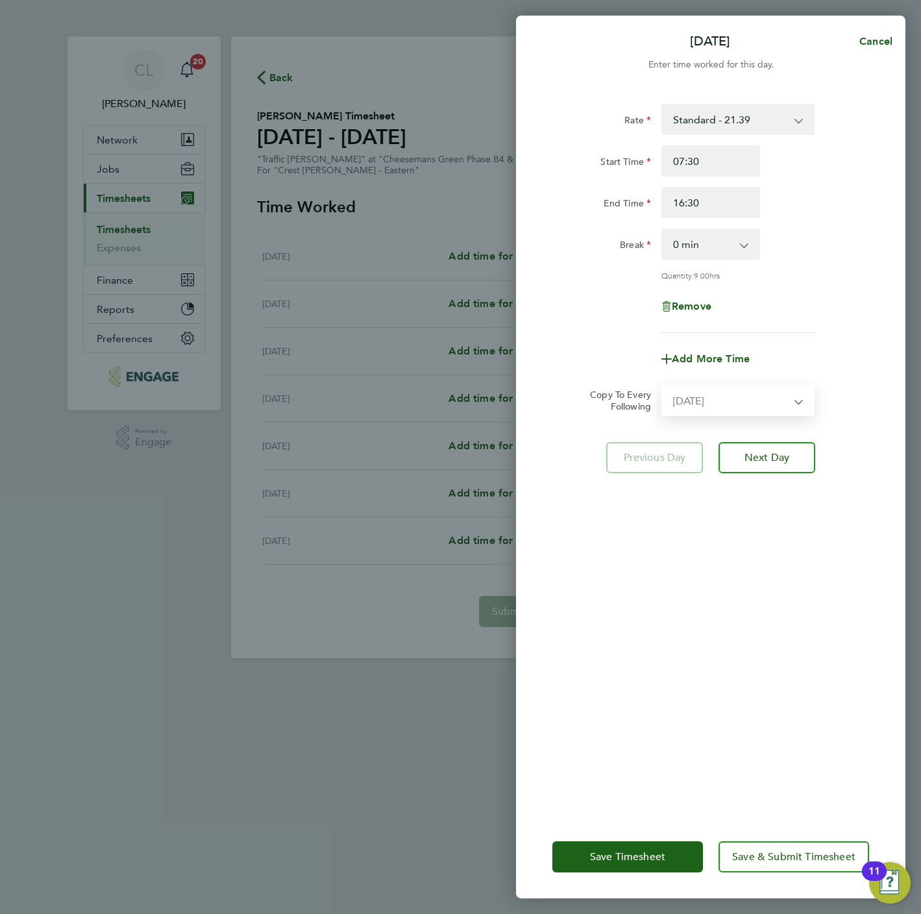
click at [663, 386] on select "Select days Day Weekday (Mon-Fri) Weekend (Sat-Sun) Tuesday Wednesday Thursday …" at bounding box center [731, 400] width 136 height 29
select select "2025-09-21"
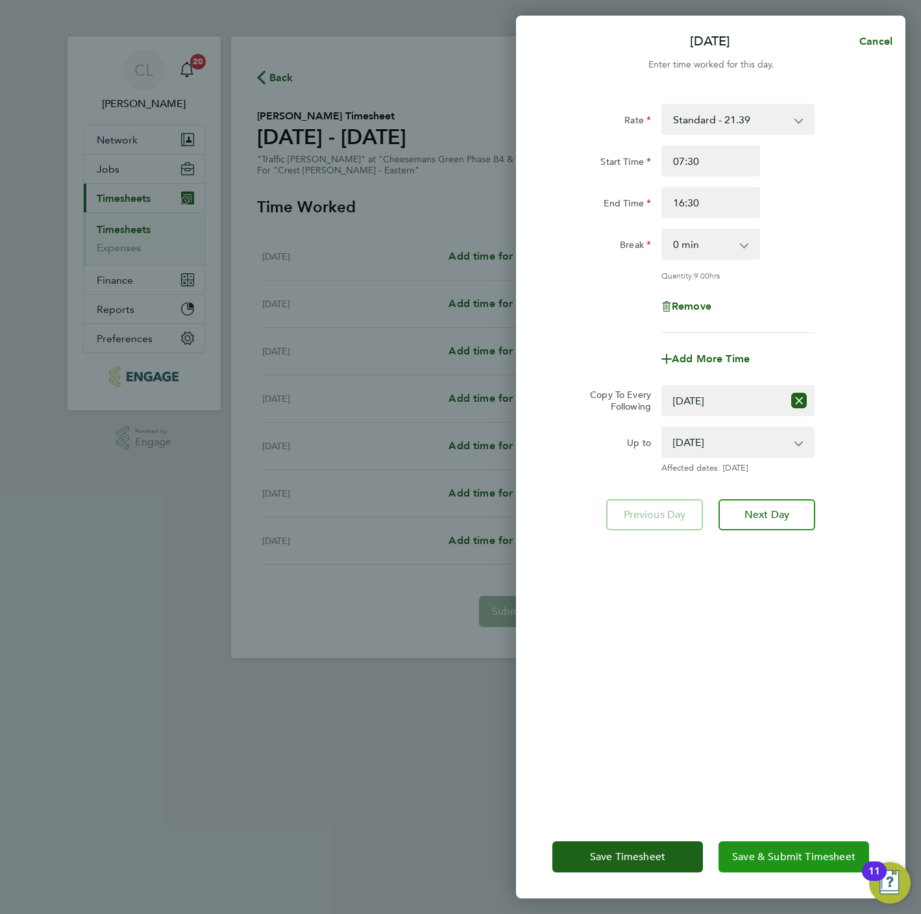
click at [777, 844] on button "Save & Submit Timesheet" at bounding box center [793, 856] width 151 height 31
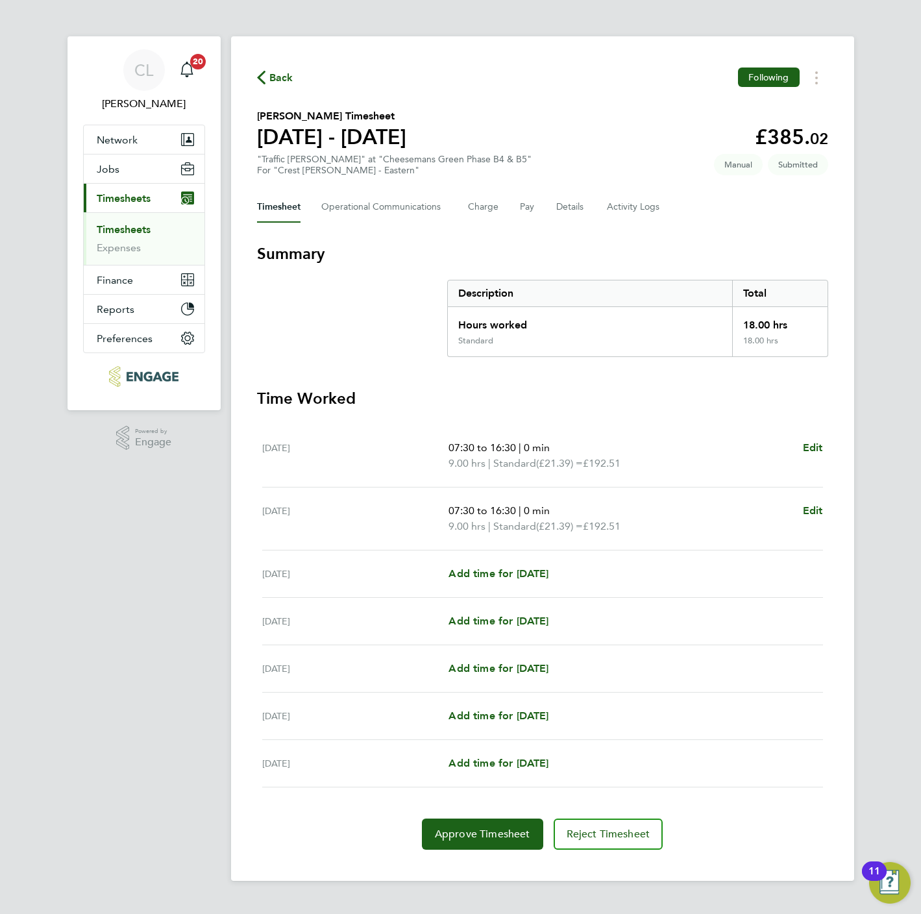
click at [269, 78] on span "Back" at bounding box center [281, 78] width 24 height 16
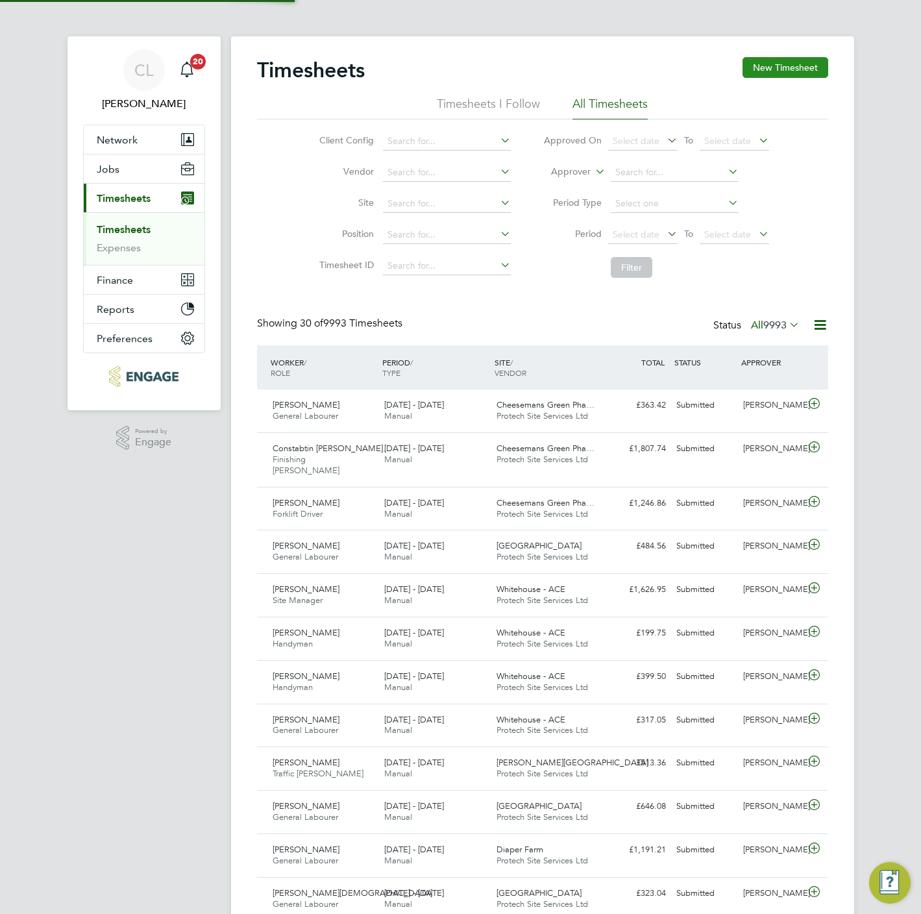
click at [779, 65] on button "New Timesheet" at bounding box center [785, 67] width 86 height 21
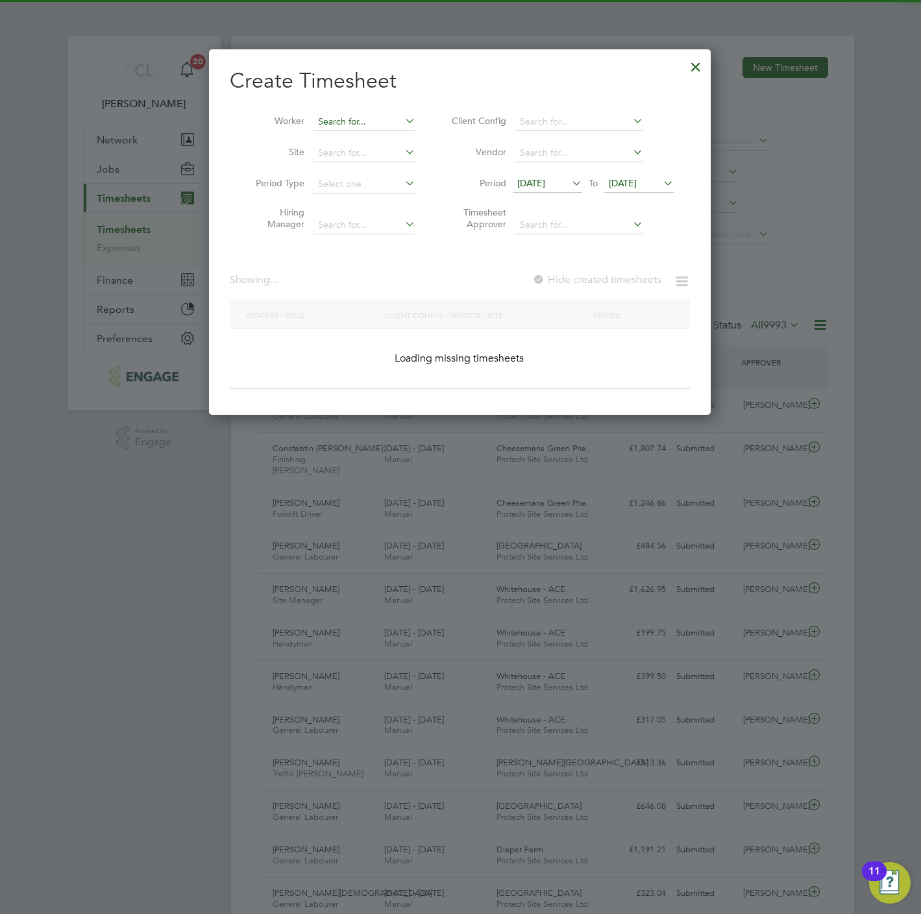
click at [389, 123] on input at bounding box center [364, 122] width 102 height 18
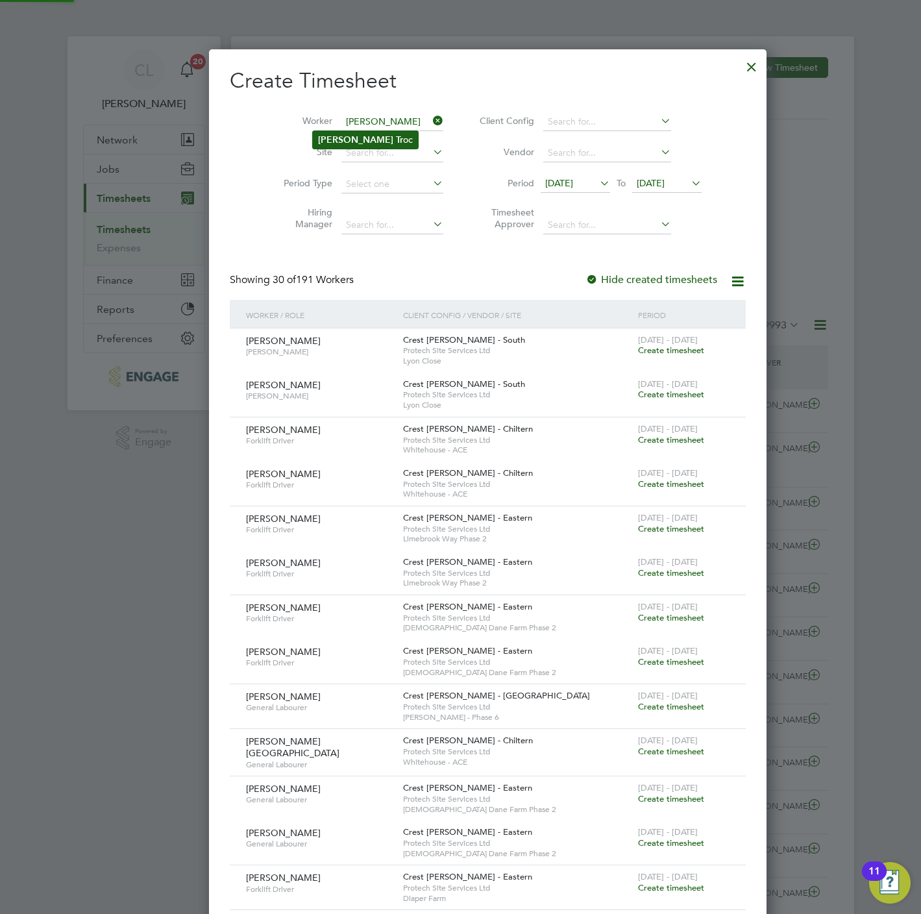
click at [370, 138] on li "Alex Tr oc" at bounding box center [365, 140] width 105 height 18
type input "[PERSON_NAME]"
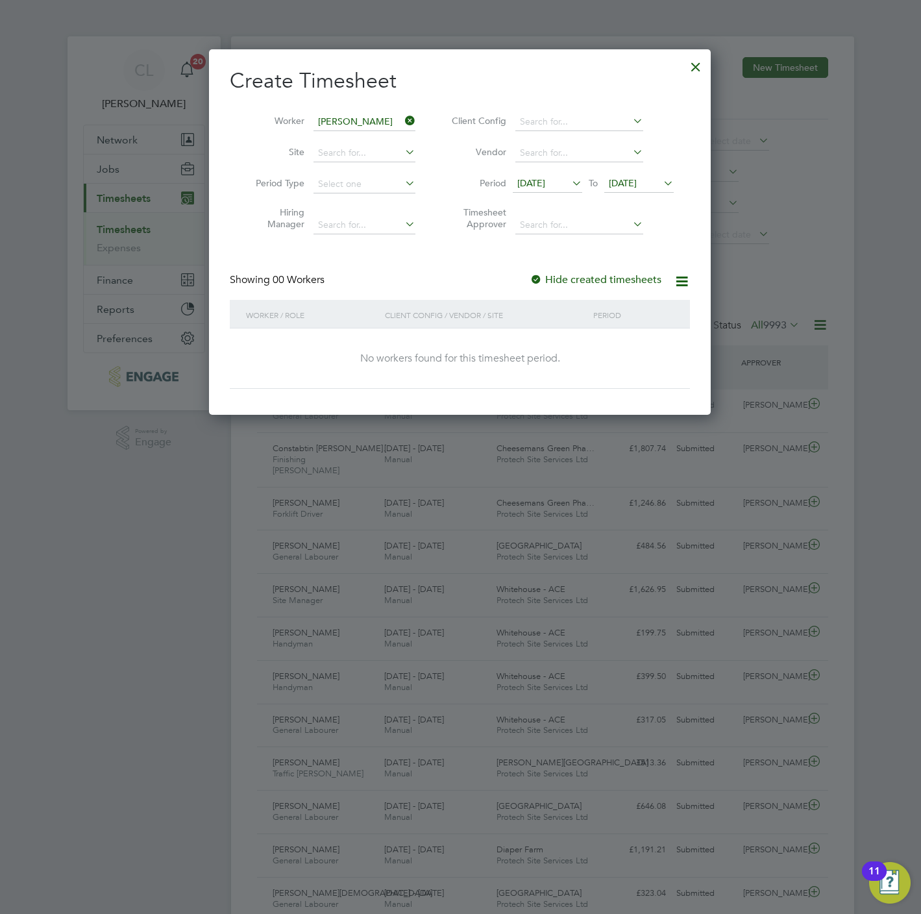
click at [633, 191] on span "[DATE]" at bounding box center [638, 184] width 69 height 18
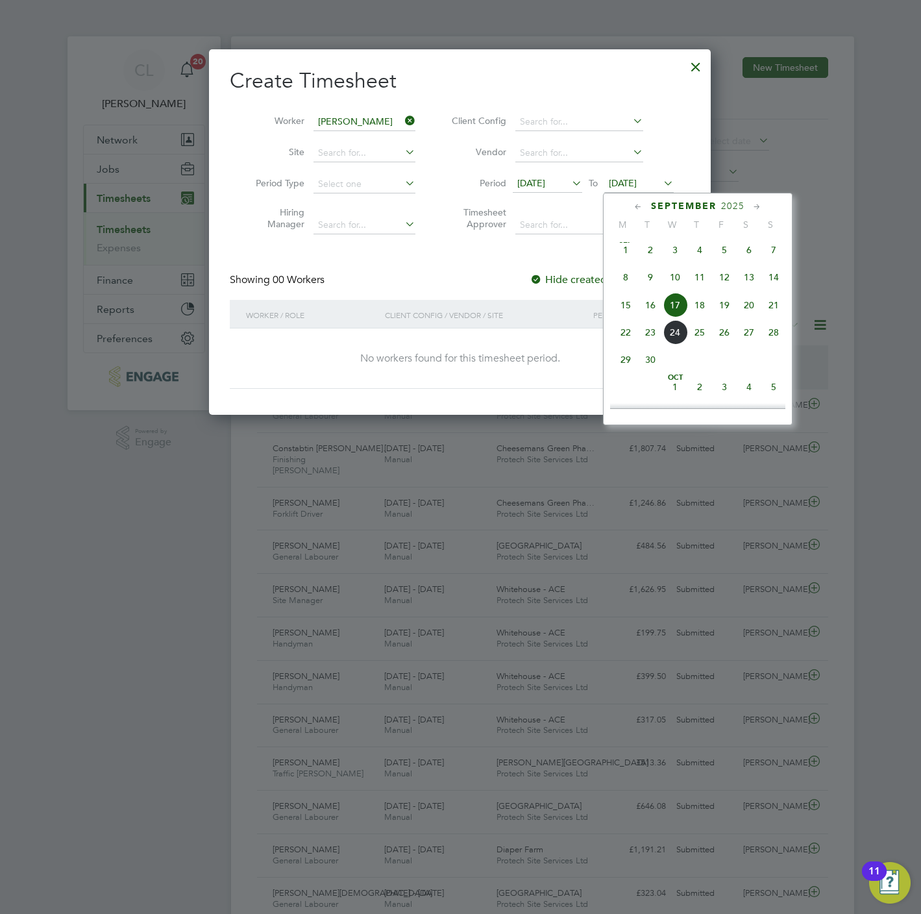
click at [736, 313] on div "Sep 1 2 3 4 5 6 7 8 9 10 11 12 13 14 15 16 17 18 19 20 21 22 23 24 25 26 27 28 …" at bounding box center [705, 305] width 191 height 137
click at [724, 308] on span "19" at bounding box center [724, 305] width 25 height 25
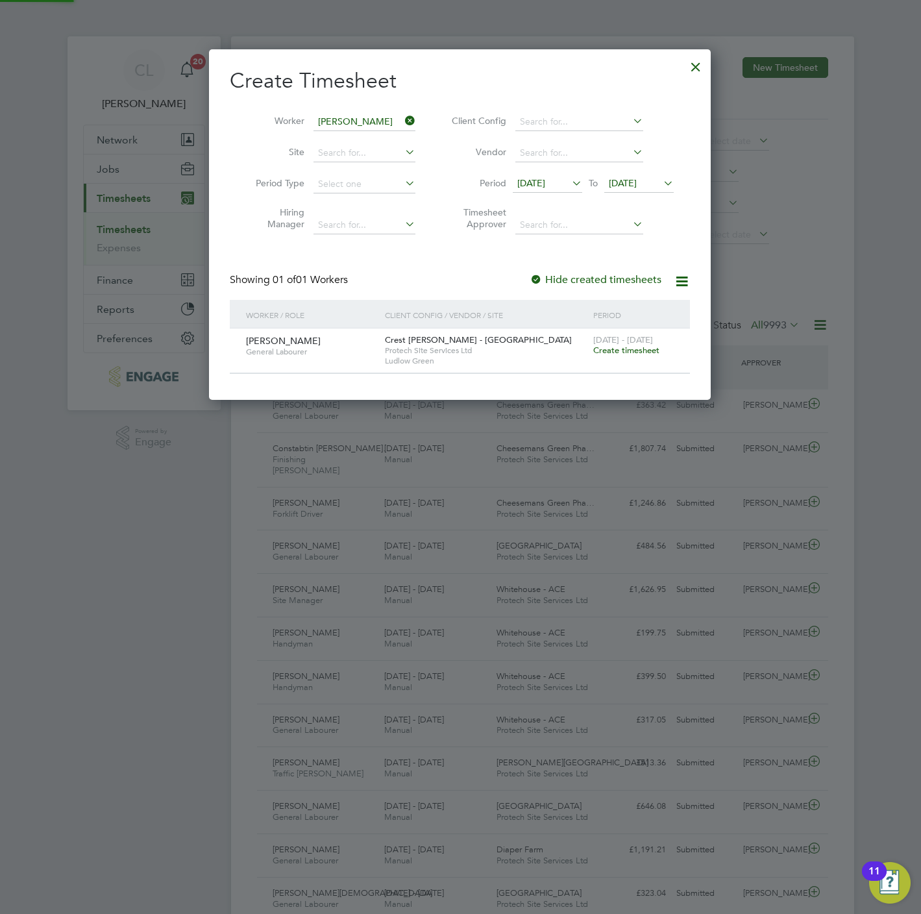
click at [635, 351] on span "Create timesheet" at bounding box center [626, 350] width 66 height 11
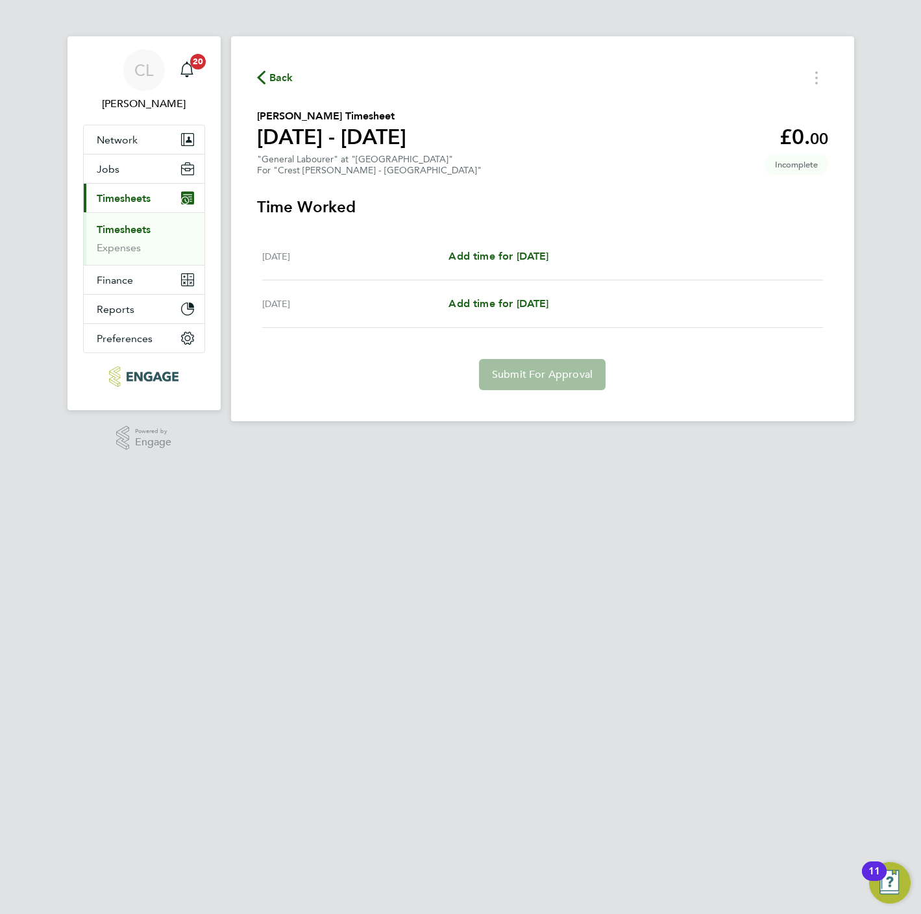
click at [491, 233] on div "Thu 18 Sep Add time for Thu 18 Sep Add time for Thu 18 Sep" at bounding box center [542, 256] width 561 height 47
click at [499, 255] on span "Add time for [DATE]" at bounding box center [498, 256] width 100 height 12
select select "60"
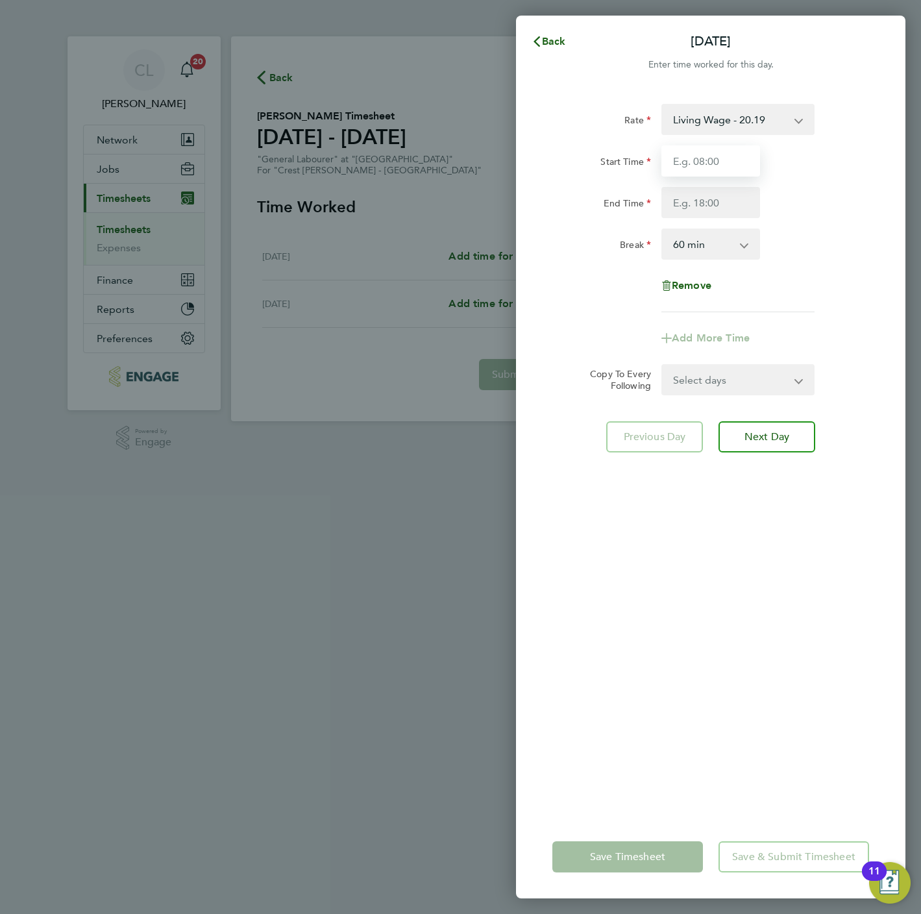
click at [713, 166] on input "Start Time" at bounding box center [710, 160] width 99 height 31
type input "07:30"
type input "16:30"
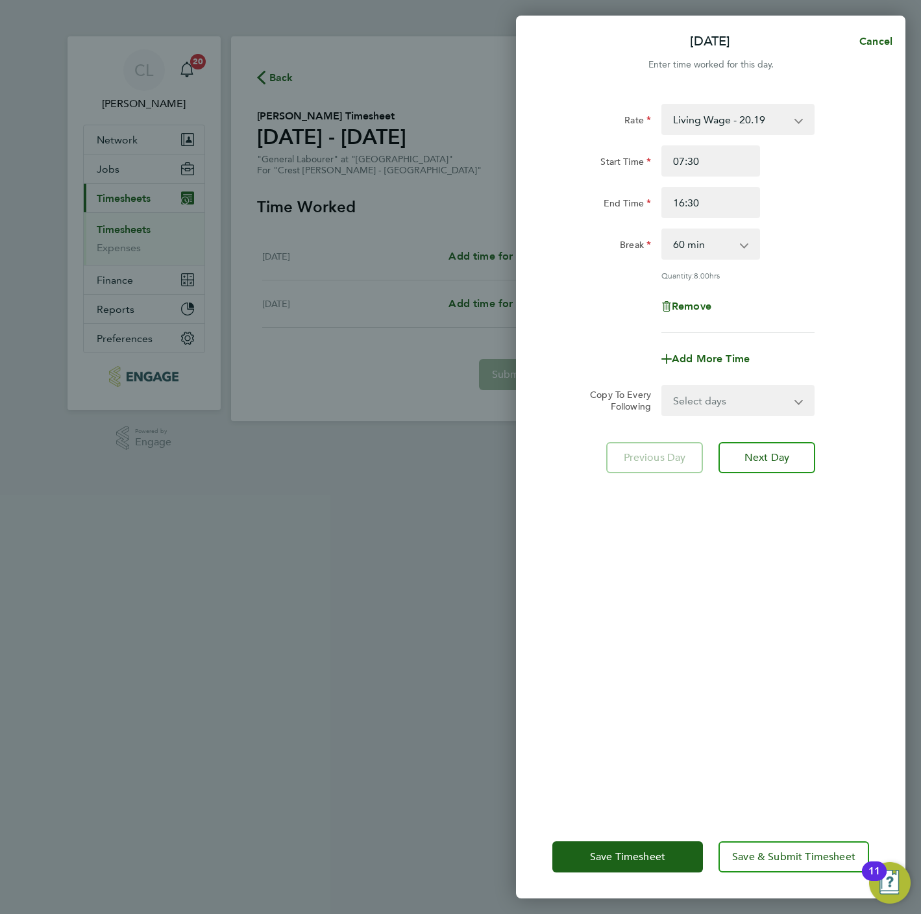
click at [732, 396] on select "Select days [DATE]" at bounding box center [731, 400] width 136 height 29
select select "FRI"
click at [663, 386] on select "Select days [DATE]" at bounding box center [731, 400] width 136 height 29
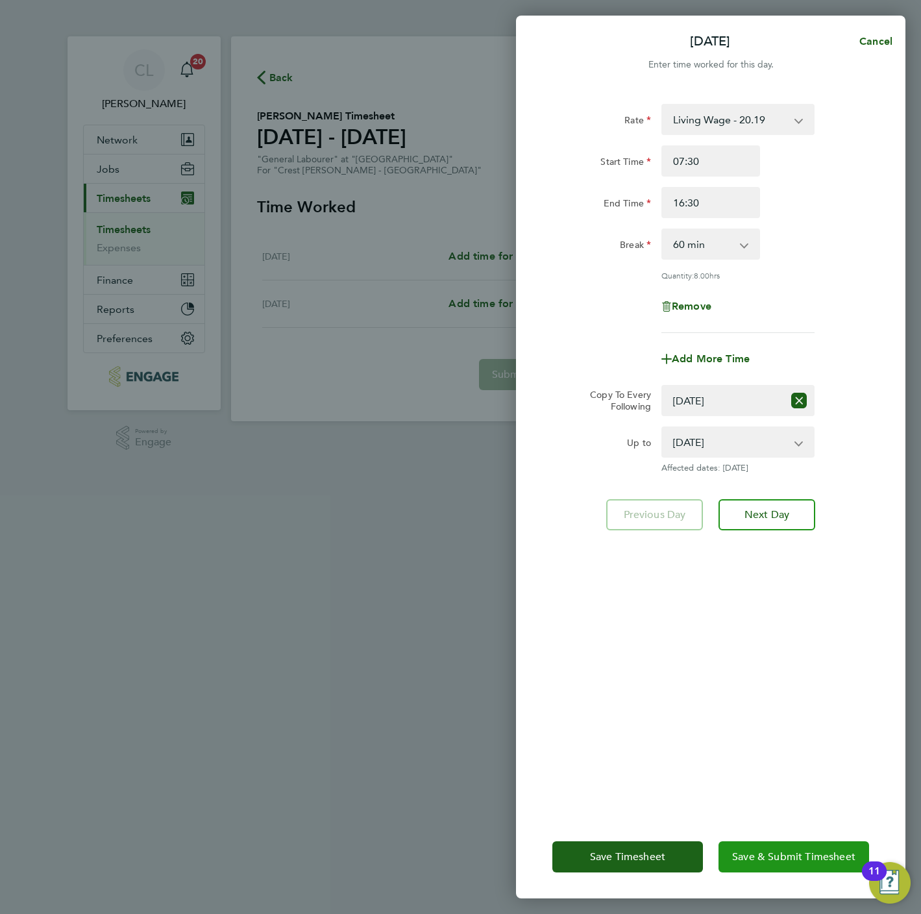
click at [804, 853] on span "Save & Submit Timesheet" at bounding box center [793, 856] width 123 height 13
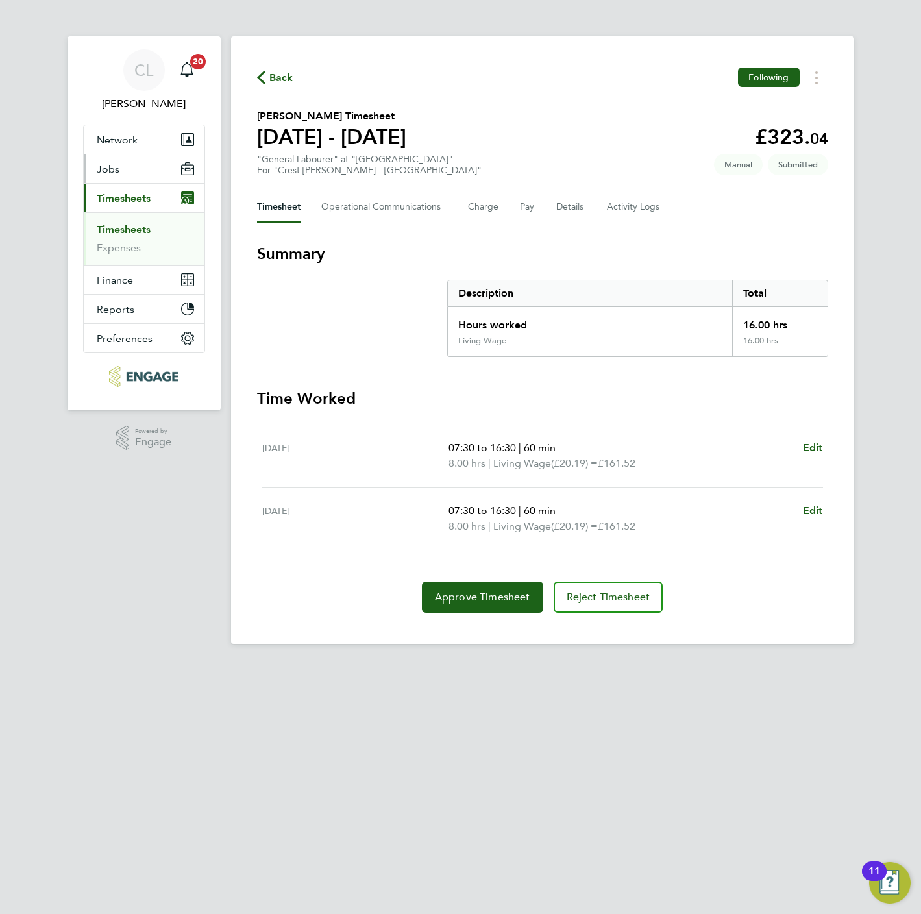
click at [109, 163] on span "Jobs" at bounding box center [108, 169] width 23 height 12
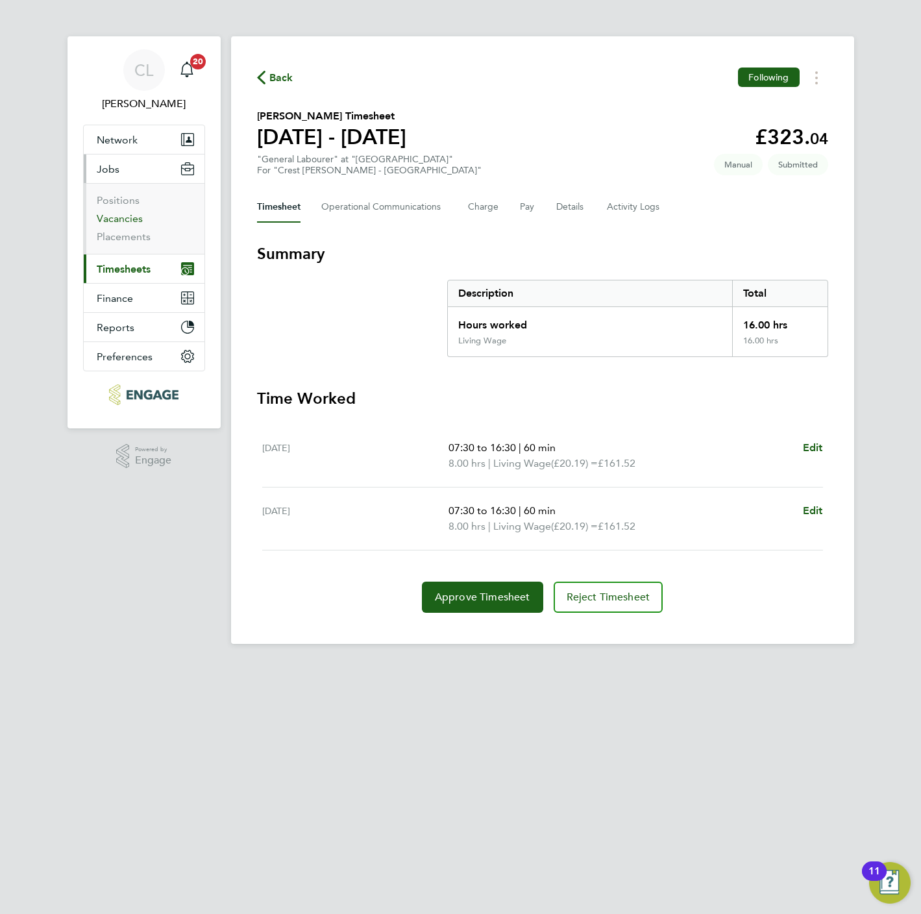
click at [117, 214] on link "Vacancies" at bounding box center [120, 218] width 46 height 12
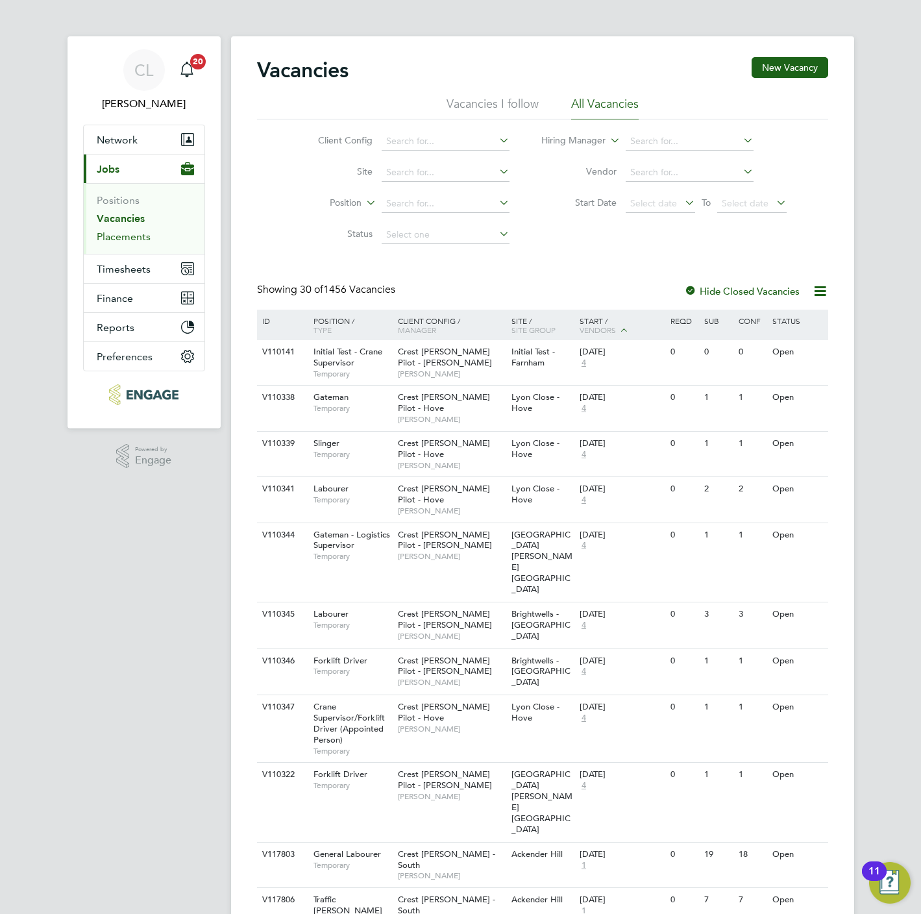
click at [110, 236] on link "Placements" at bounding box center [124, 236] width 54 height 12
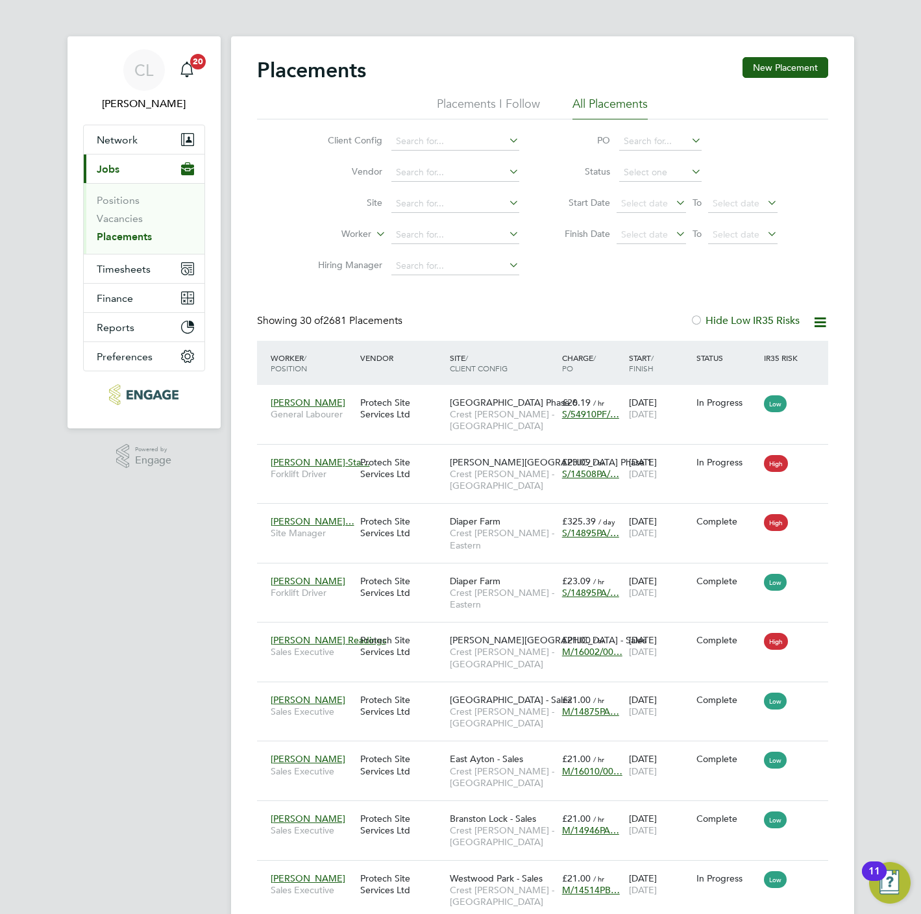
scroll to position [49, 113]
click at [420, 195] on input at bounding box center [455, 204] width 128 height 18
click at [306, 211] on li "Site" at bounding box center [413, 203] width 244 height 31
click at [392, 228] on input at bounding box center [455, 235] width 128 height 18
click at [456, 263] on li "Giu seppe Manoucherehri" at bounding box center [460, 272] width 141 height 18
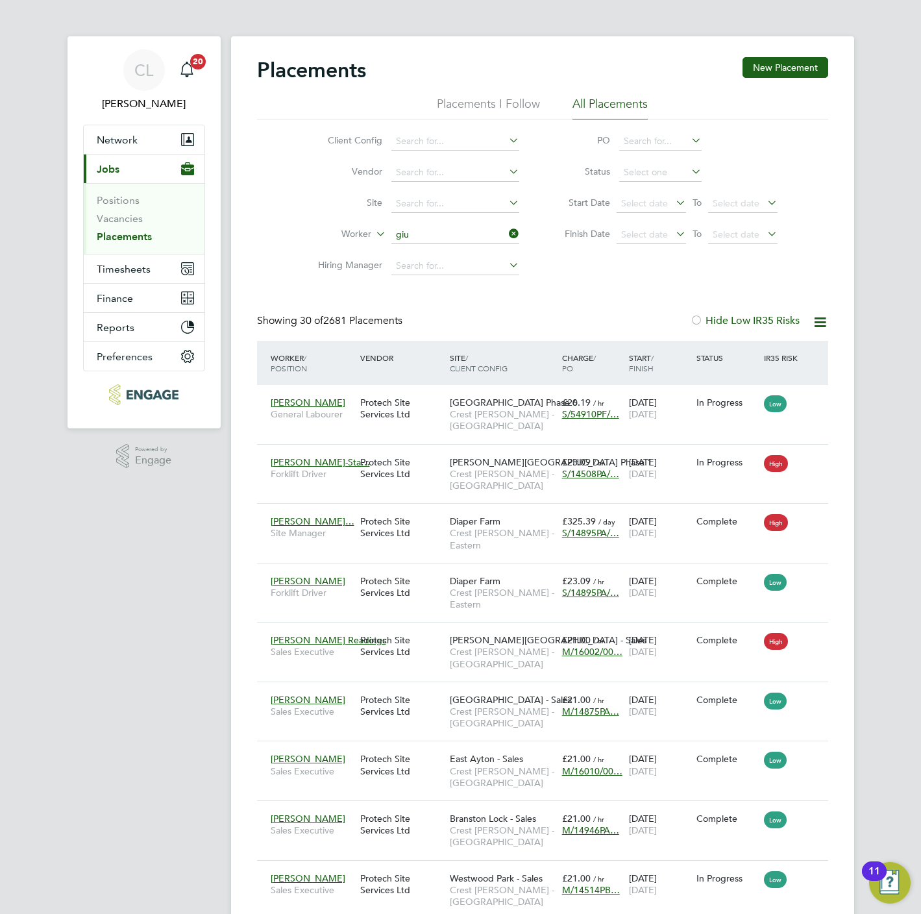
type input "[PERSON_NAME]"
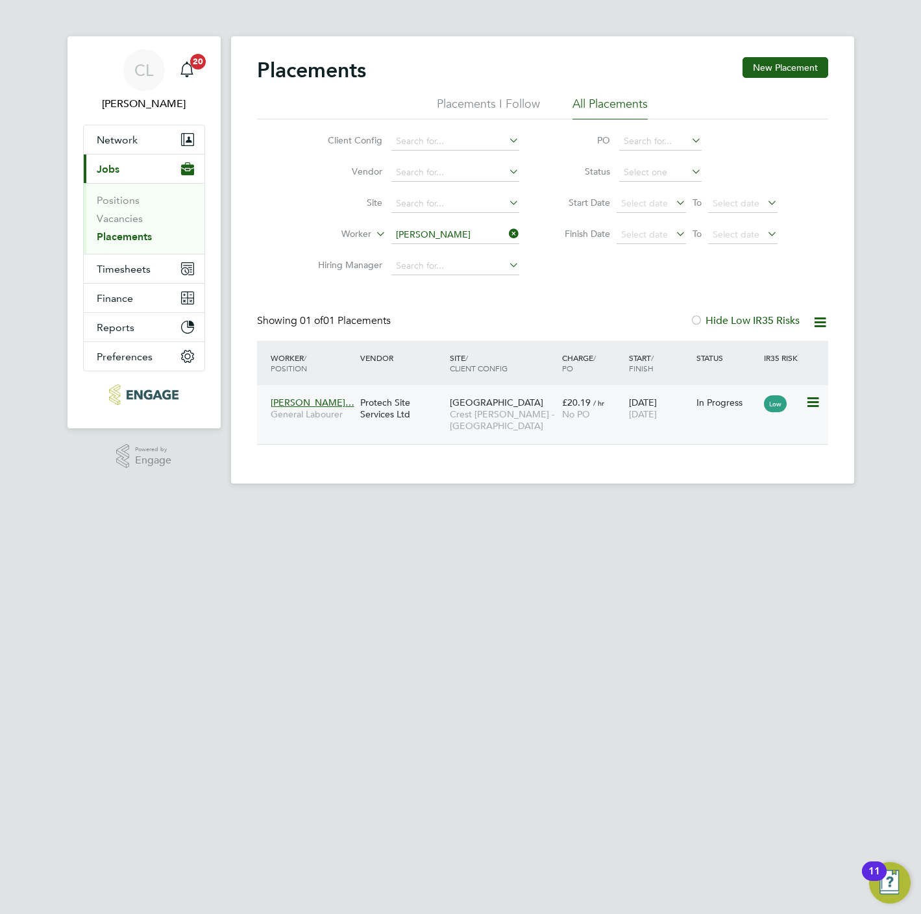
click at [547, 422] on span "Crest [PERSON_NAME] - [GEOGRAPHIC_DATA]" at bounding box center [503, 419] width 106 height 23
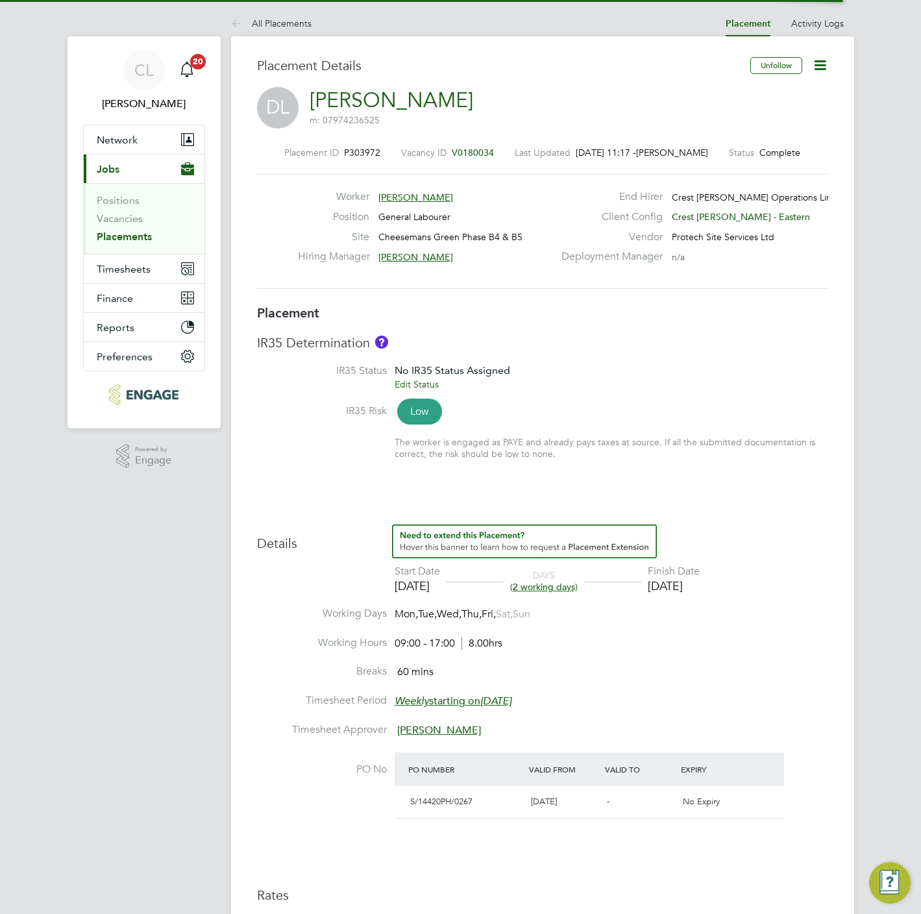
click at [828, 72] on icon at bounding box center [820, 65] width 16 height 16
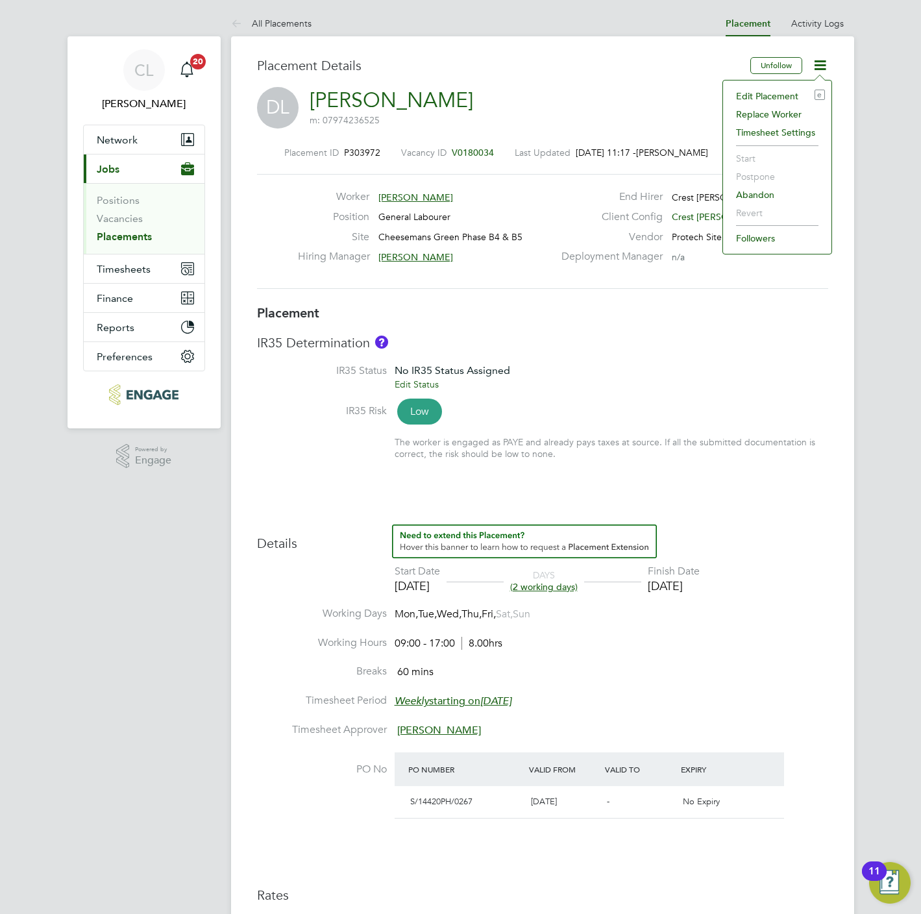
click at [753, 100] on li "Edit Placement e" at bounding box center [776, 96] width 95 height 18
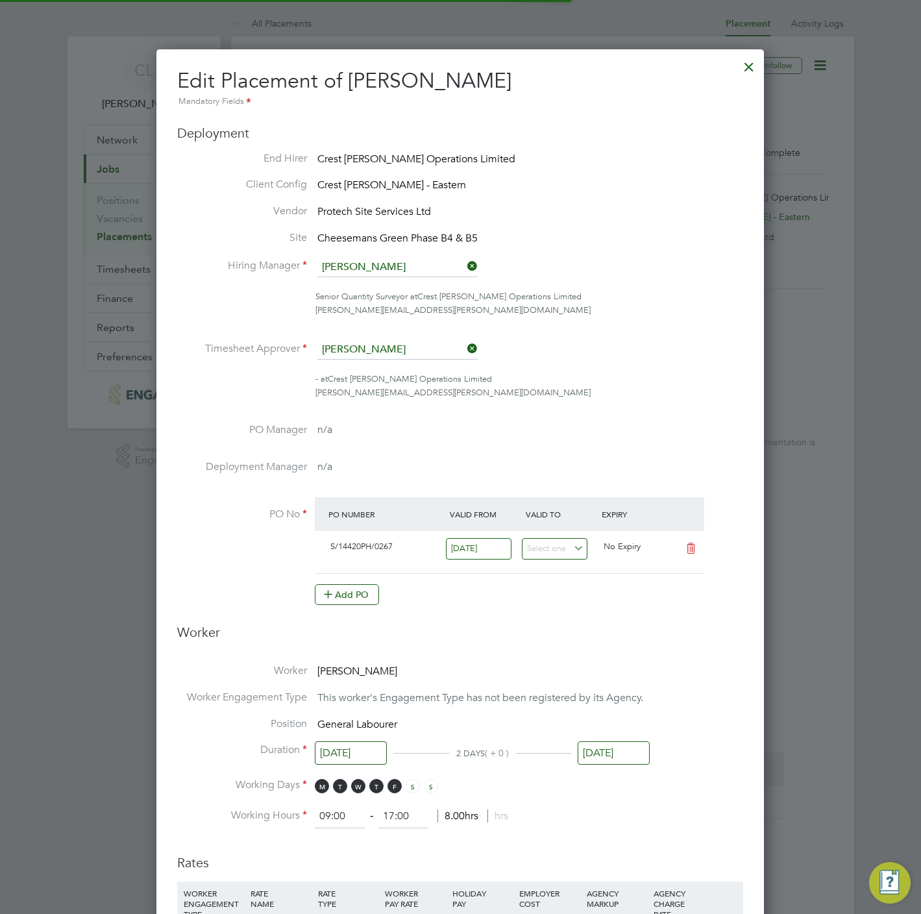
scroll to position [6, 6]
click at [626, 744] on input "[DATE]" at bounding box center [614, 753] width 72 height 24
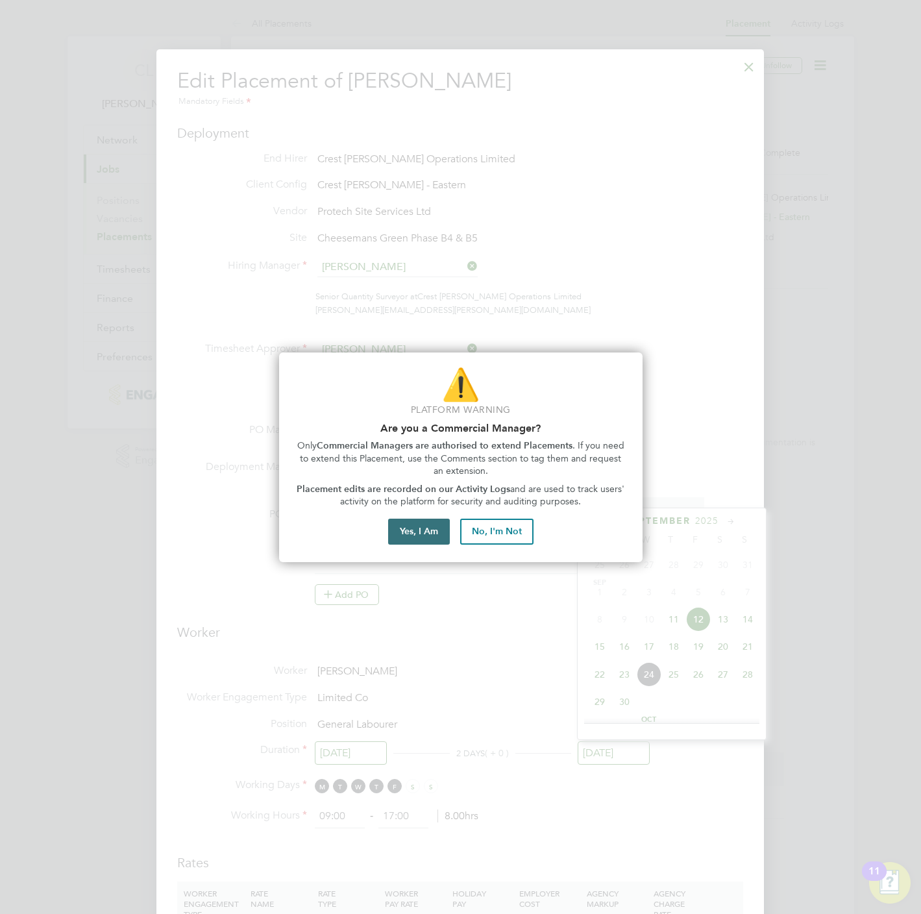
click at [422, 524] on button "Yes, I Am" at bounding box center [419, 531] width 62 height 26
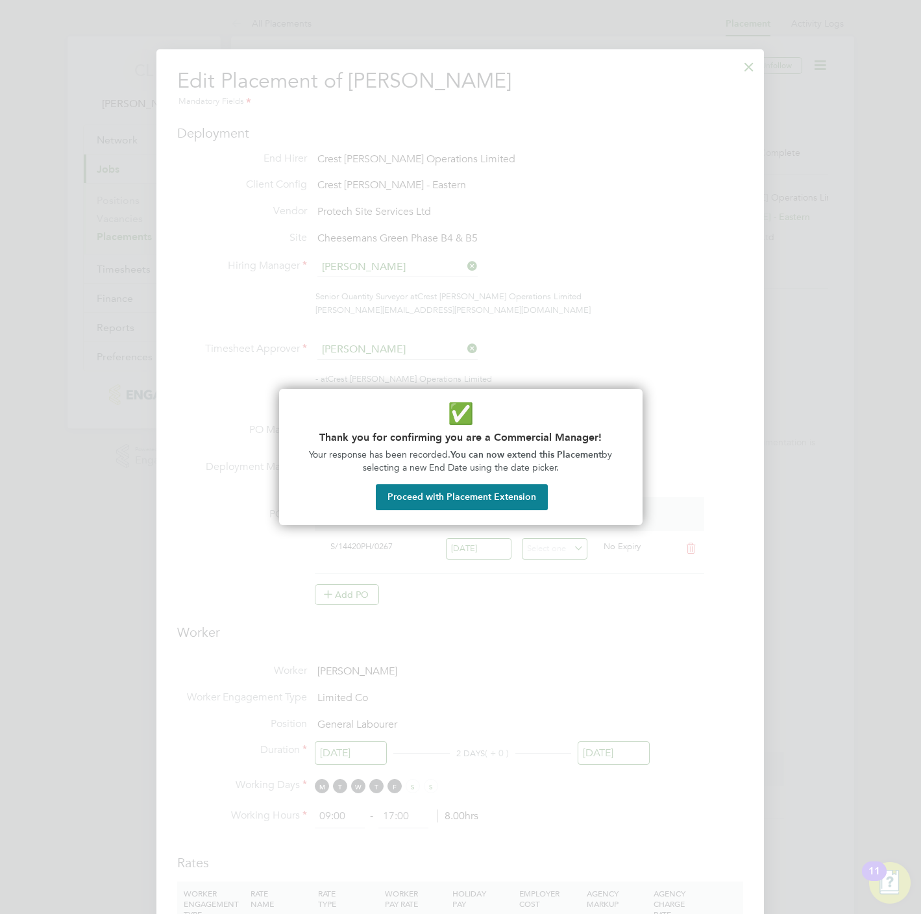
drag, startPoint x: 491, startPoint y: 502, endPoint x: 497, endPoint y: 499, distance: 6.7
click at [491, 501] on button "Proceed with Placement Extension" at bounding box center [462, 497] width 172 height 26
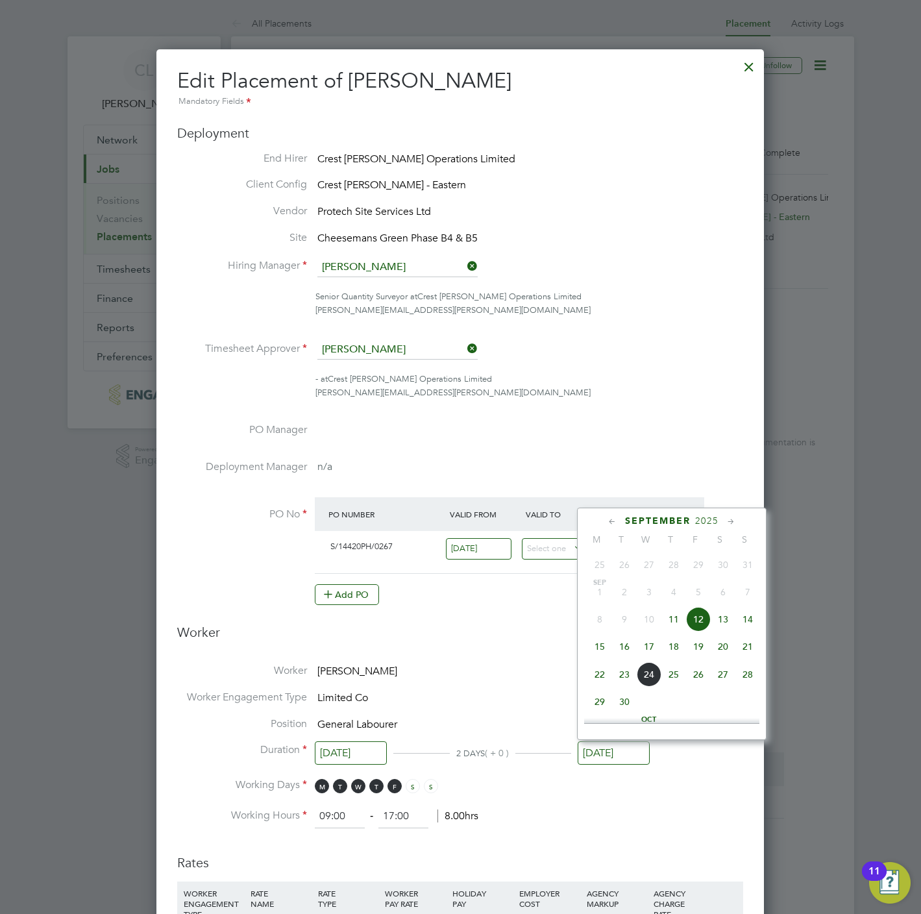
click at [701, 655] on span "19" at bounding box center [698, 646] width 25 height 25
type input "[DATE]"
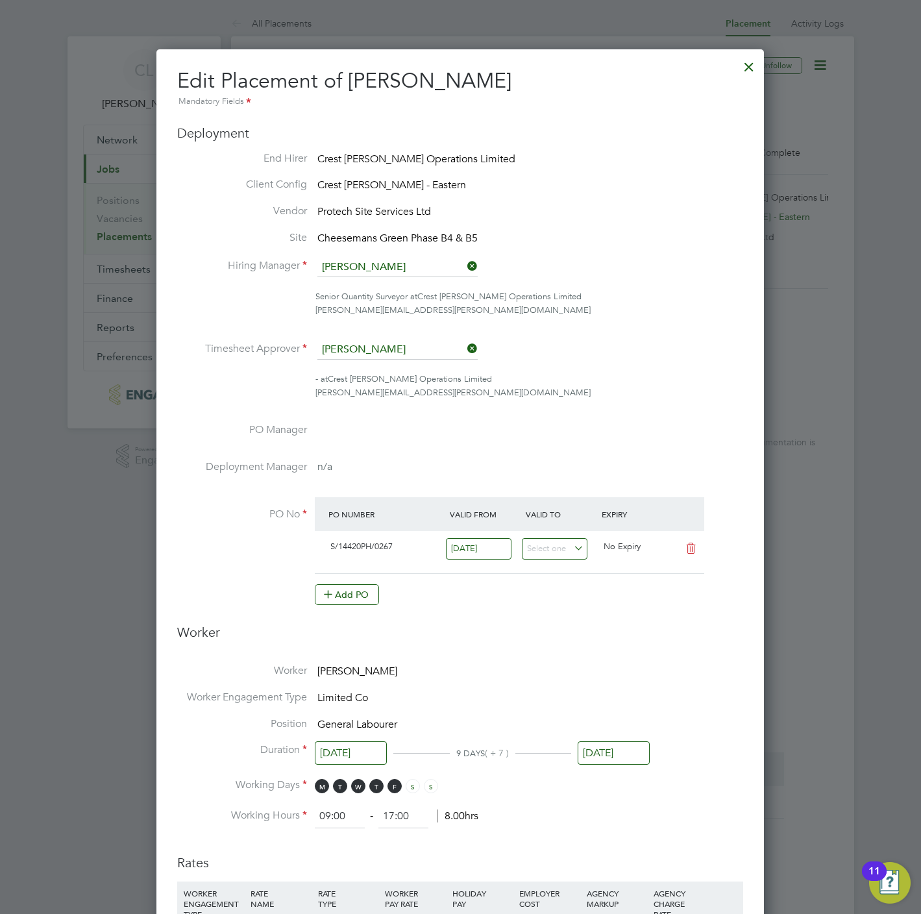
click at [598, 830] on ng-form "Deployment End Hirer Crest [PERSON_NAME] Operations Limited Client Config Crest…" at bounding box center [460, 781] width 566 height 1313
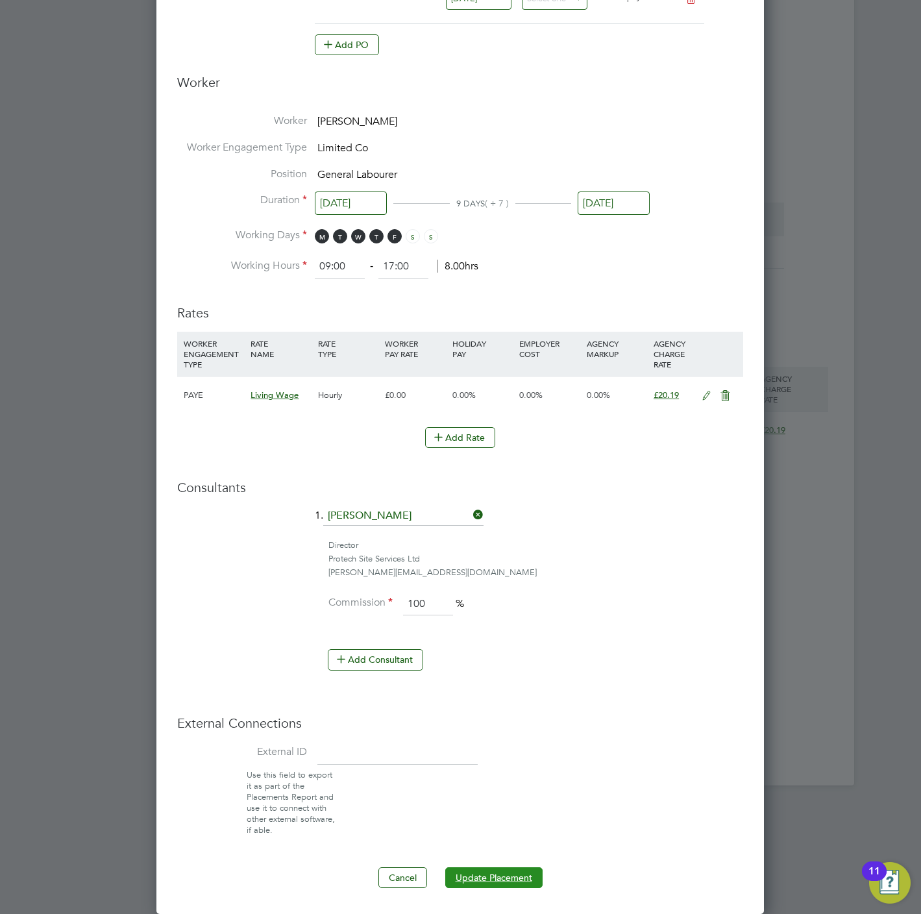
click at [500, 883] on button "Update Placement" at bounding box center [493, 877] width 97 height 21
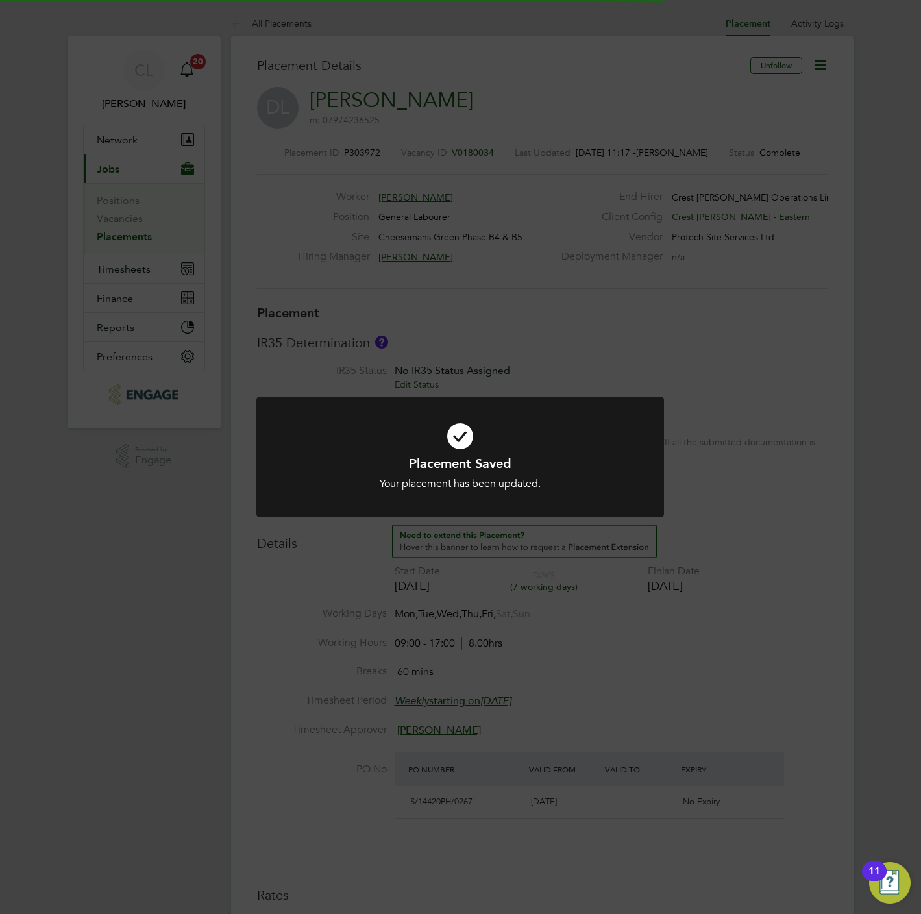
click at [567, 274] on div "Placement Saved Your placement has been updated. Cancel Okay" at bounding box center [460, 457] width 921 height 914
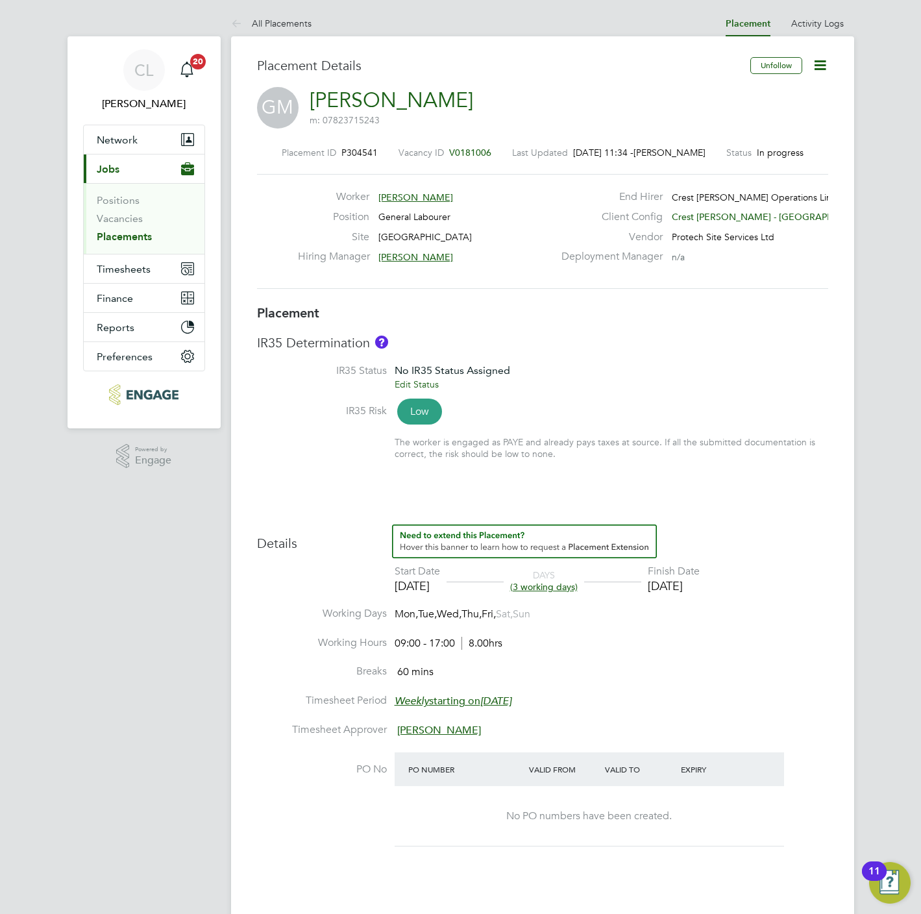
click at [476, 148] on span "V0181006" at bounding box center [470, 153] width 42 height 12
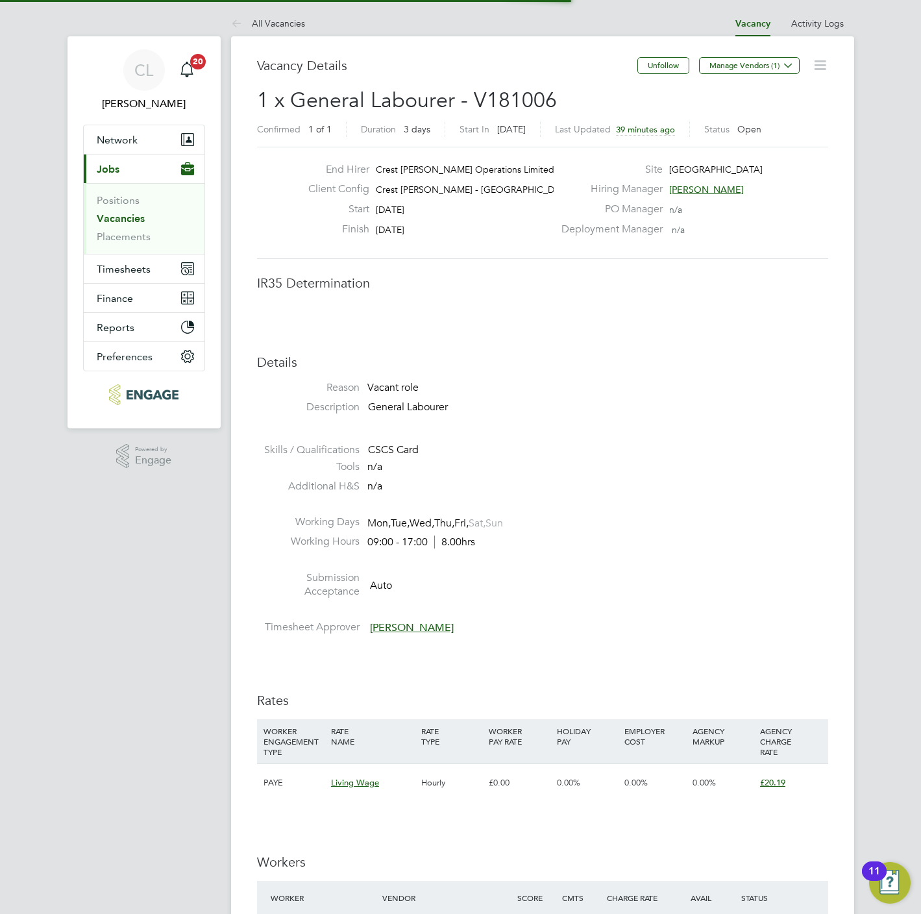
scroll to position [6, 6]
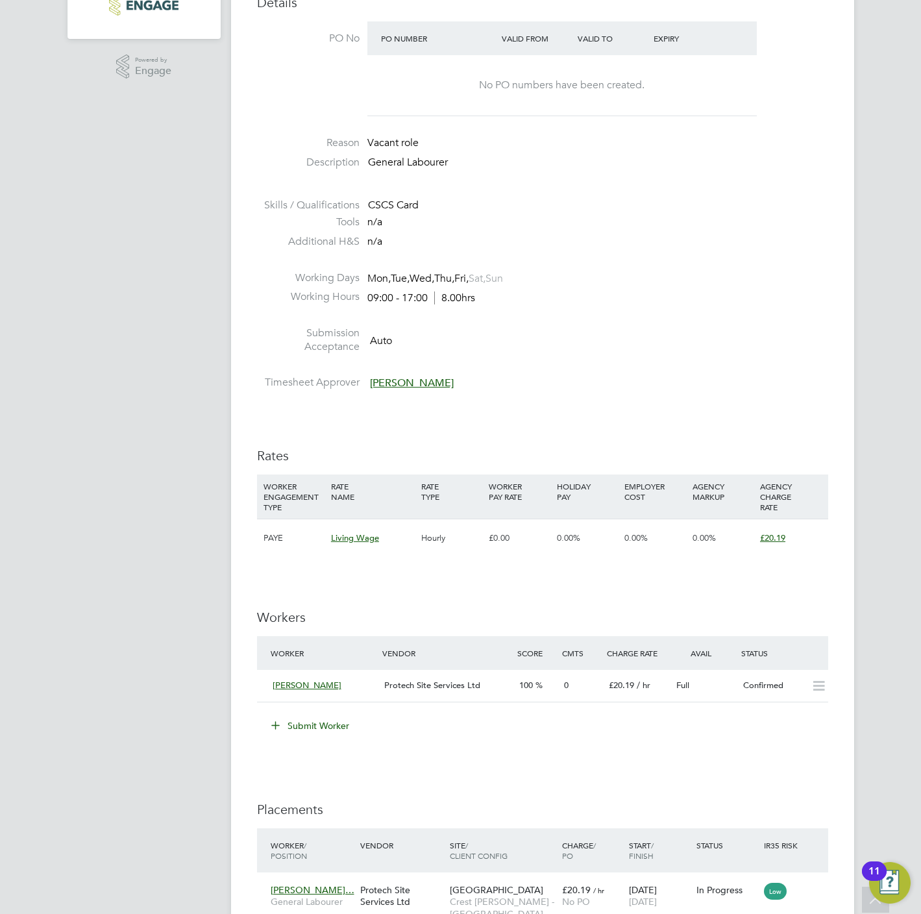
click at [329, 734] on button "Submit Worker" at bounding box center [310, 725] width 97 height 21
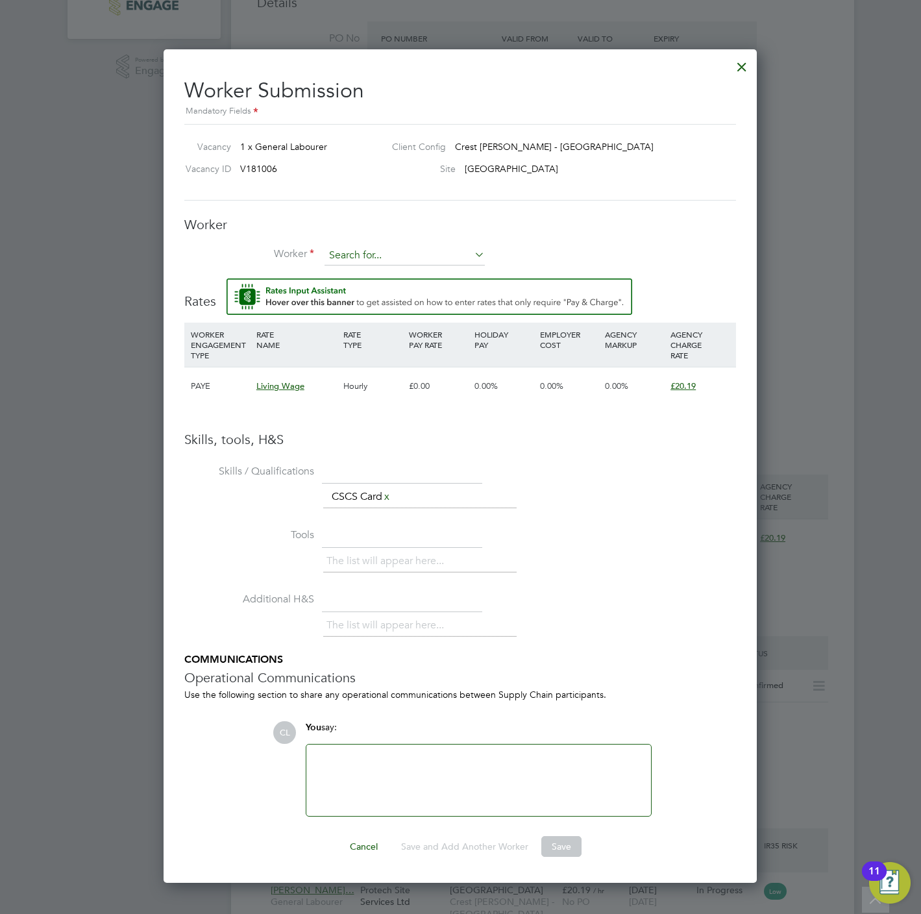
click at [389, 255] on input at bounding box center [404, 255] width 160 height 19
type input "pascal"
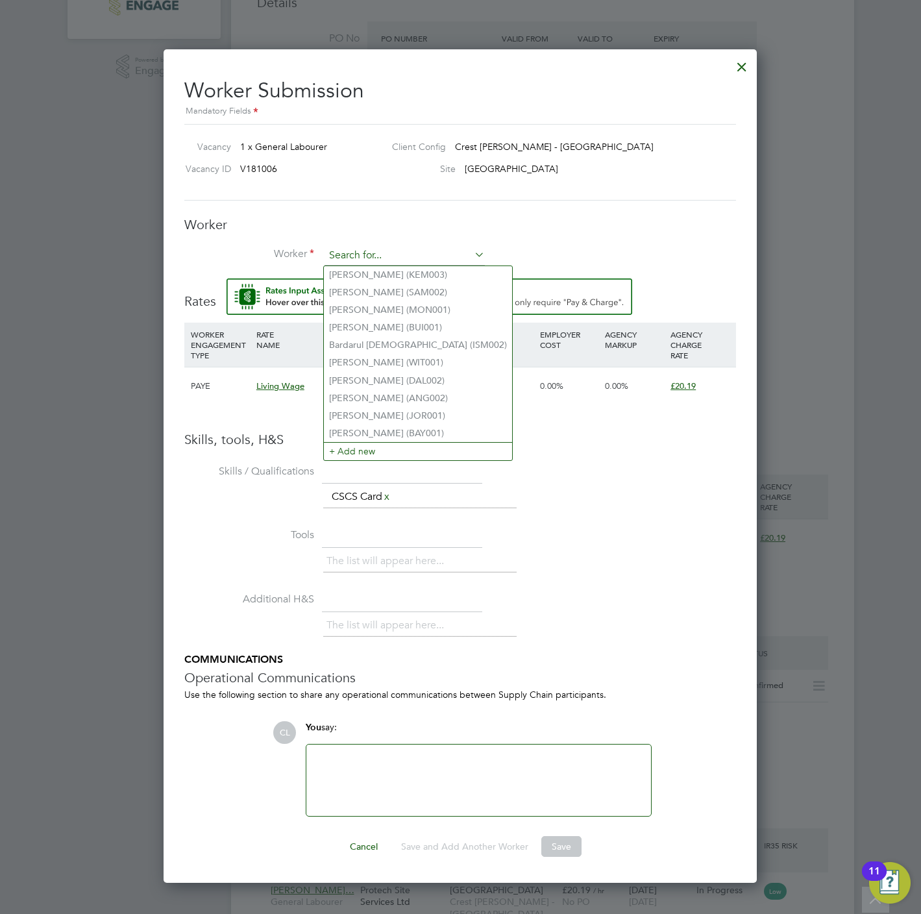
click at [364, 252] on input at bounding box center [404, 255] width 160 height 19
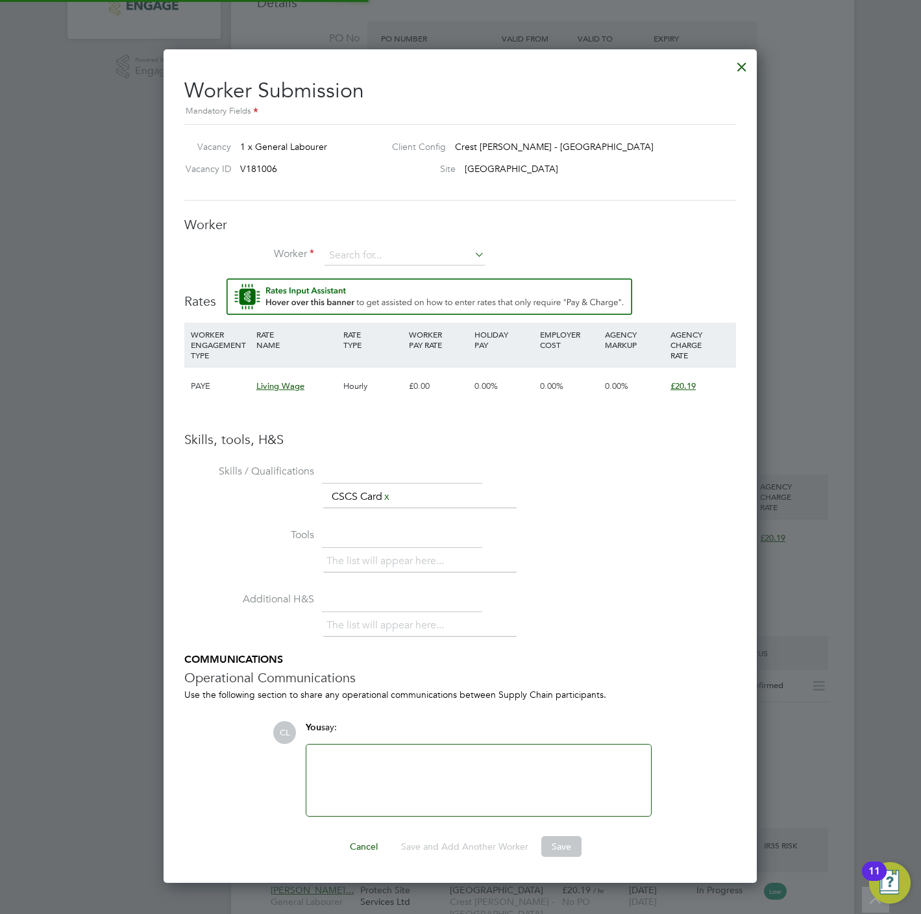
click at [374, 442] on li "+ Add new" at bounding box center [418, 451] width 188 height 18
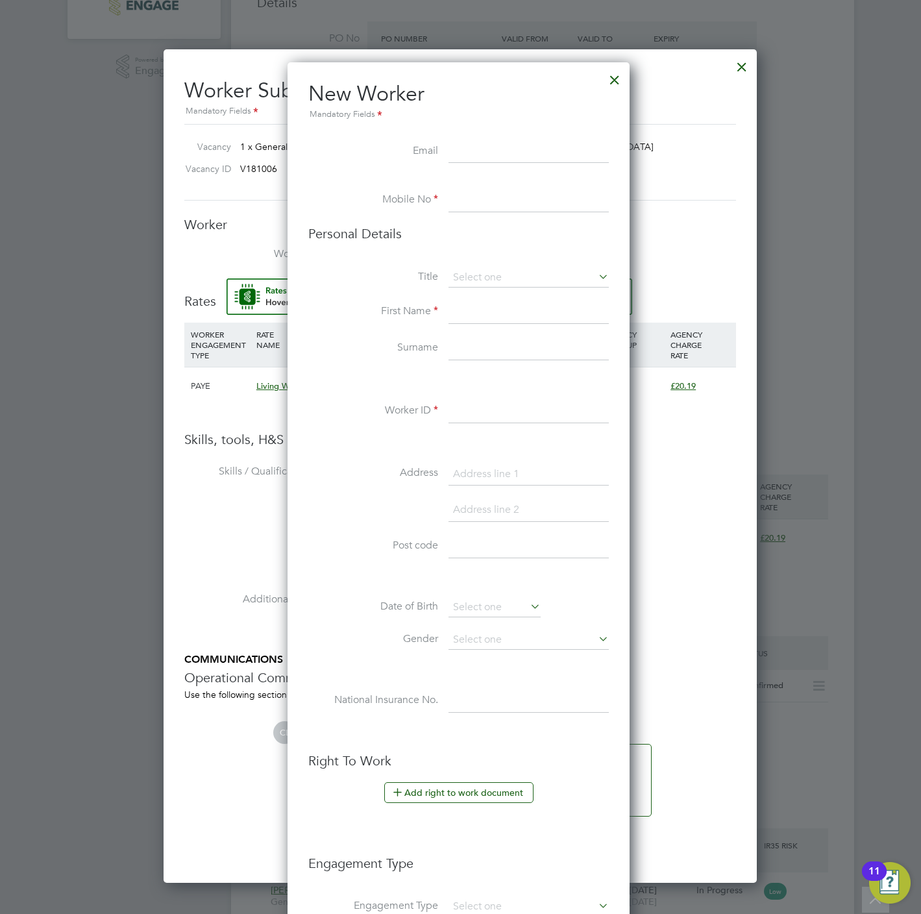
paste input "[PERSON_NAME]"
click at [487, 154] on input "[PERSON_NAME]" at bounding box center [528, 151] width 160 height 23
type input "[EMAIL_ADDRESS][DOMAIN_NAME]"
type input "07932582154"
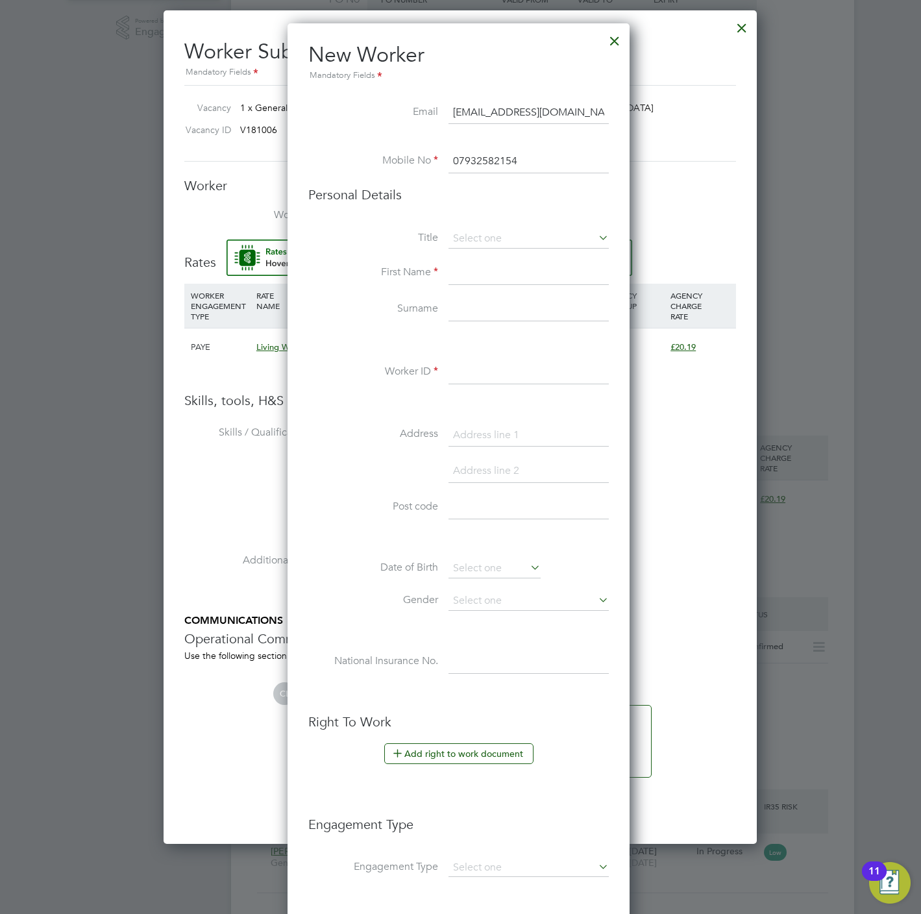
click at [467, 257] on li "Mr" at bounding box center [529, 257] width 162 height 17
type input "Mr"
click at [467, 260] on li "Title Mr" at bounding box center [458, 245] width 300 height 32
click at [470, 280] on input at bounding box center [528, 273] width 160 height 23
paste input "[PERSON_NAME]"
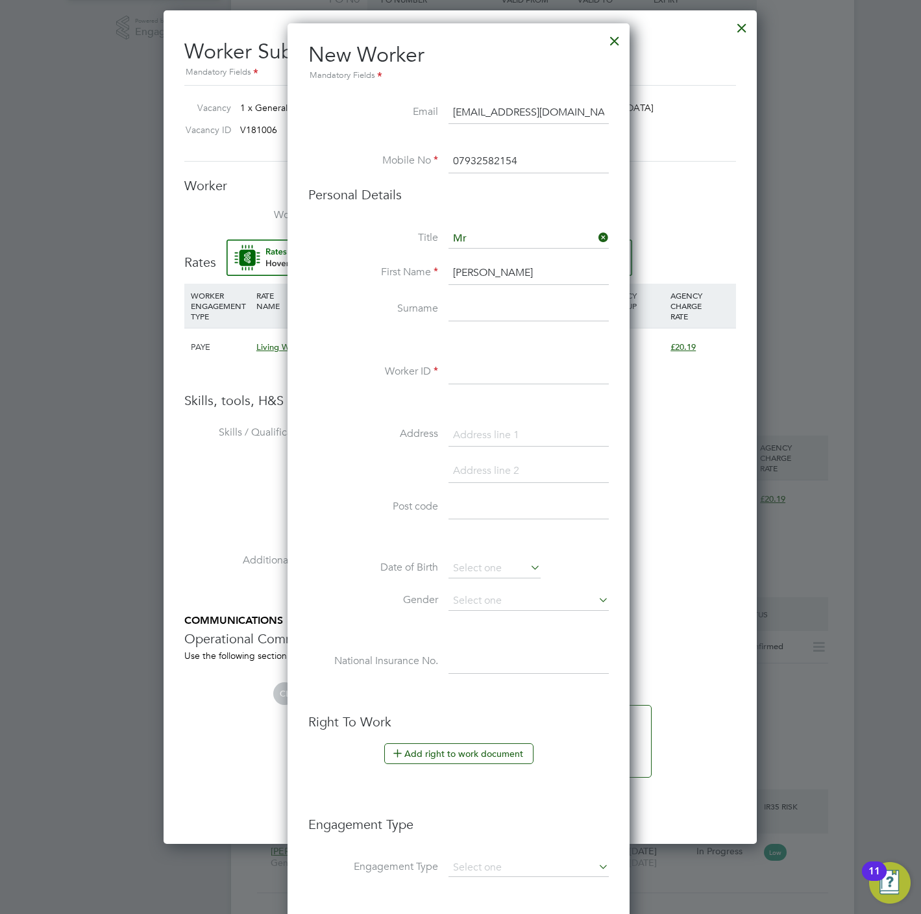
click at [528, 267] on input "[PERSON_NAME]" at bounding box center [528, 273] width 160 height 23
click at [504, 279] on input "[PERSON_NAME]" at bounding box center [528, 273] width 160 height 23
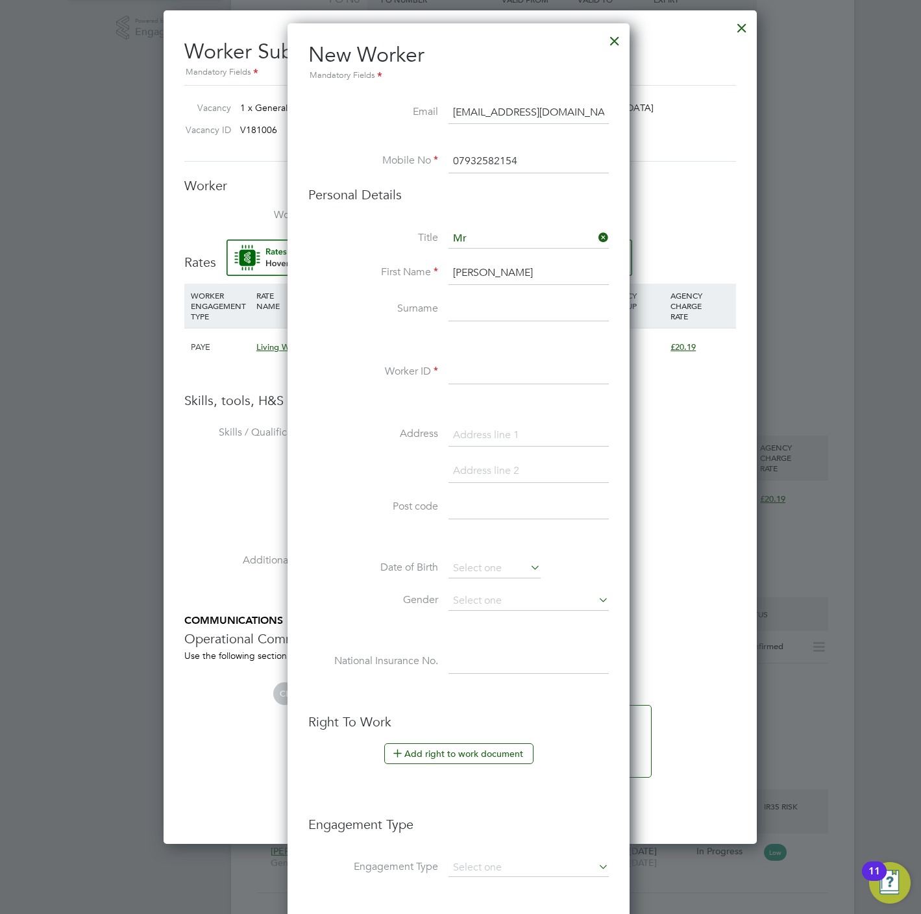
type input "Pascal"
paste input "Bamyerera"
type input "Bamyerera"
click at [491, 376] on input at bounding box center [528, 372] width 160 height 23
type input "BAM002"
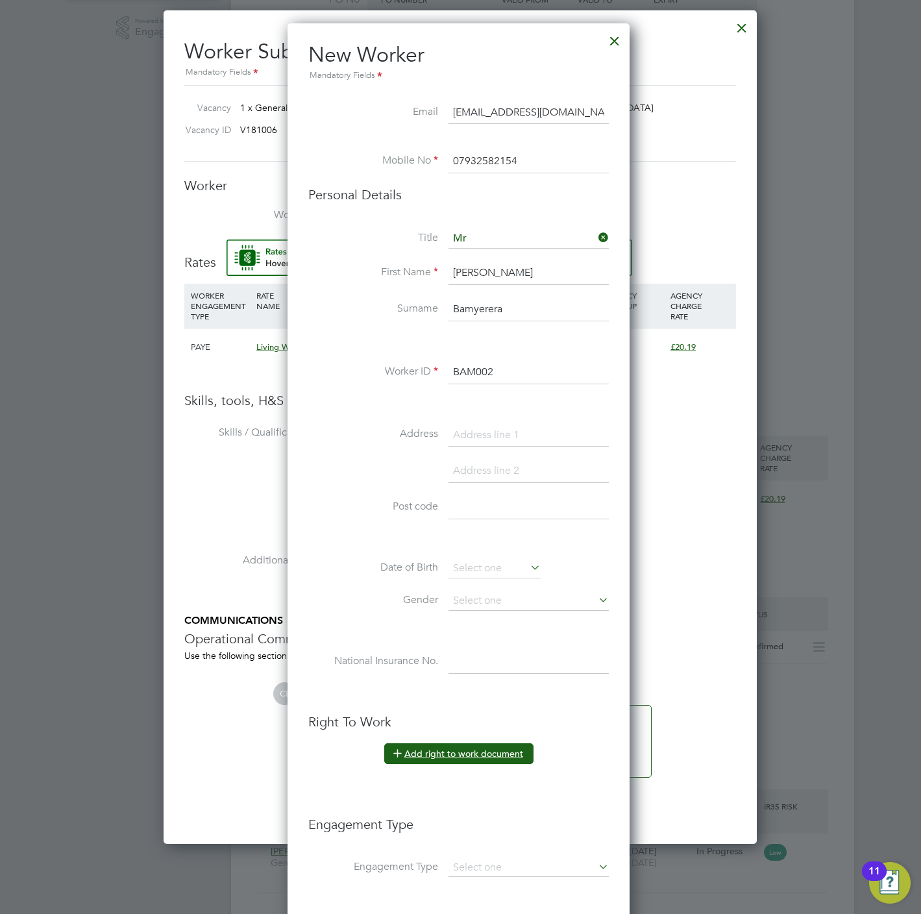
click at [469, 754] on button "Add right to work document" at bounding box center [458, 753] width 149 height 21
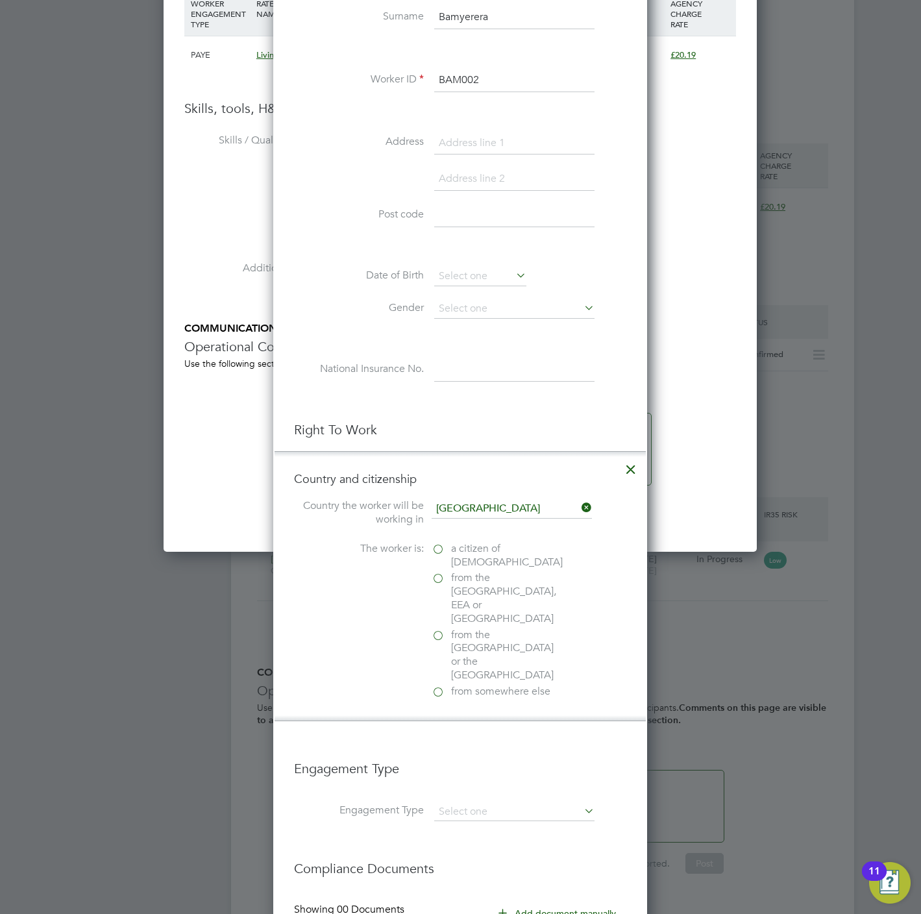
click at [493, 552] on span "a citizen of United Kingdom" at bounding box center [507, 555] width 112 height 27
click at [0, 0] on input "a citizen of United Kingdom" at bounding box center [0, 0] width 0 height 0
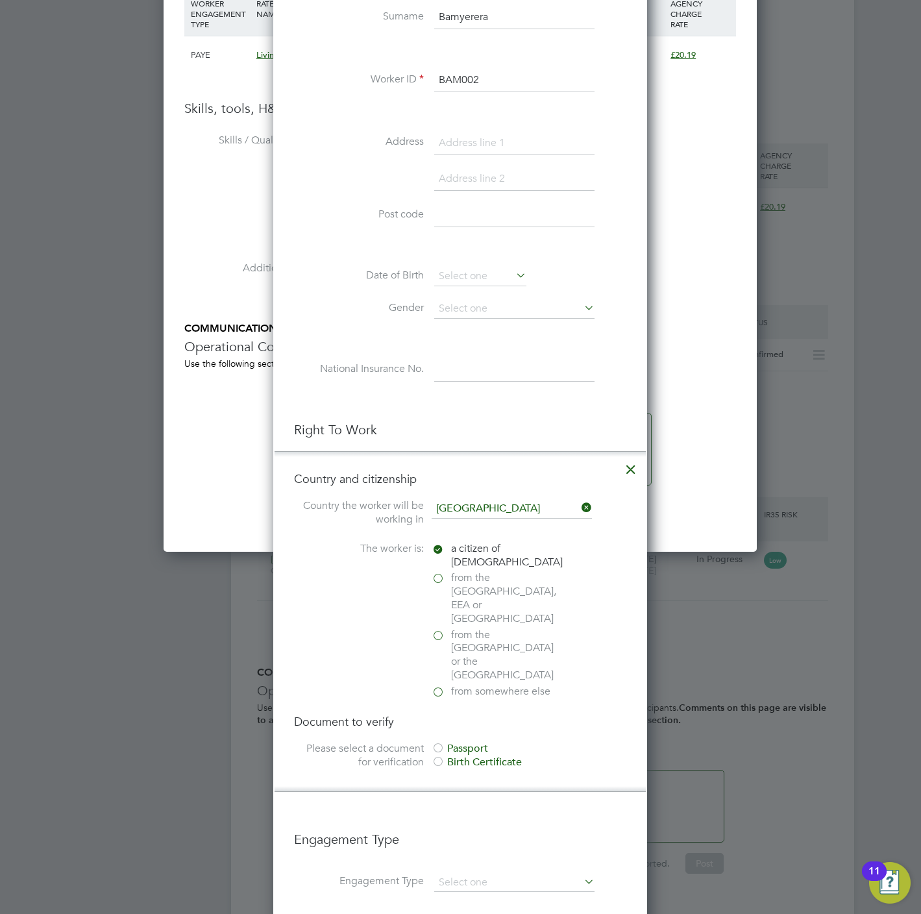
click at [481, 742] on div "Passport" at bounding box center [529, 749] width 195 height 14
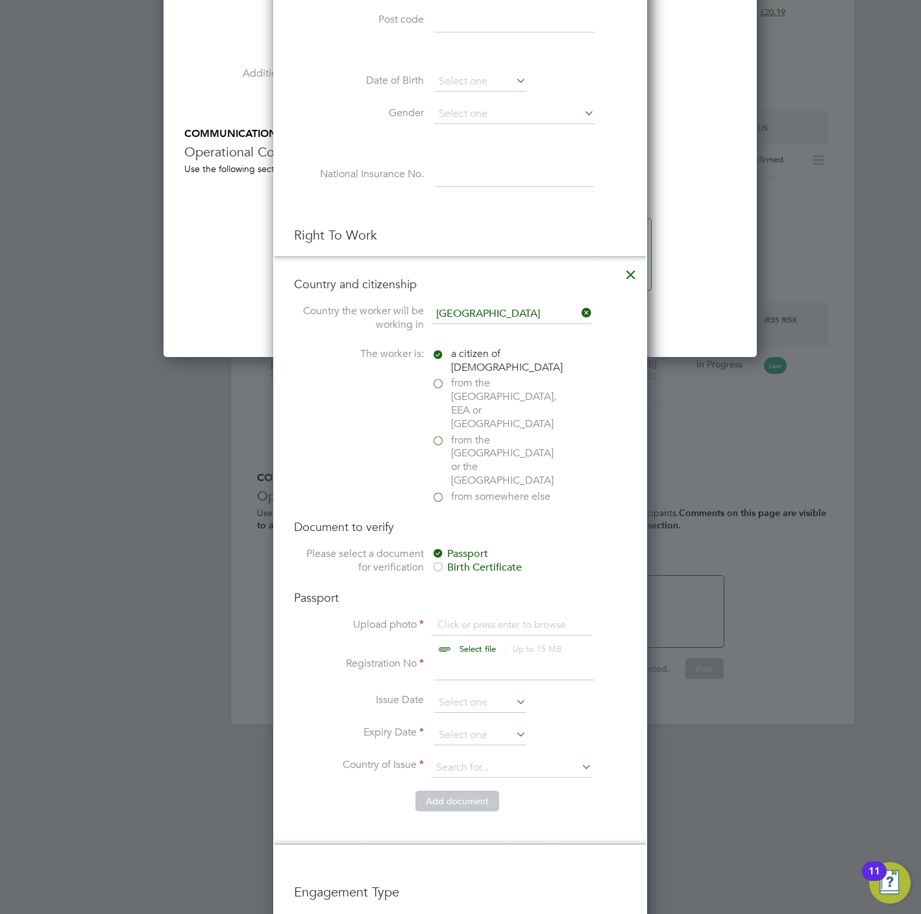
click at [463, 618] on input "file" at bounding box center [490, 637] width 204 height 39
click at [620, 278] on icon at bounding box center [630, 271] width 23 height 23
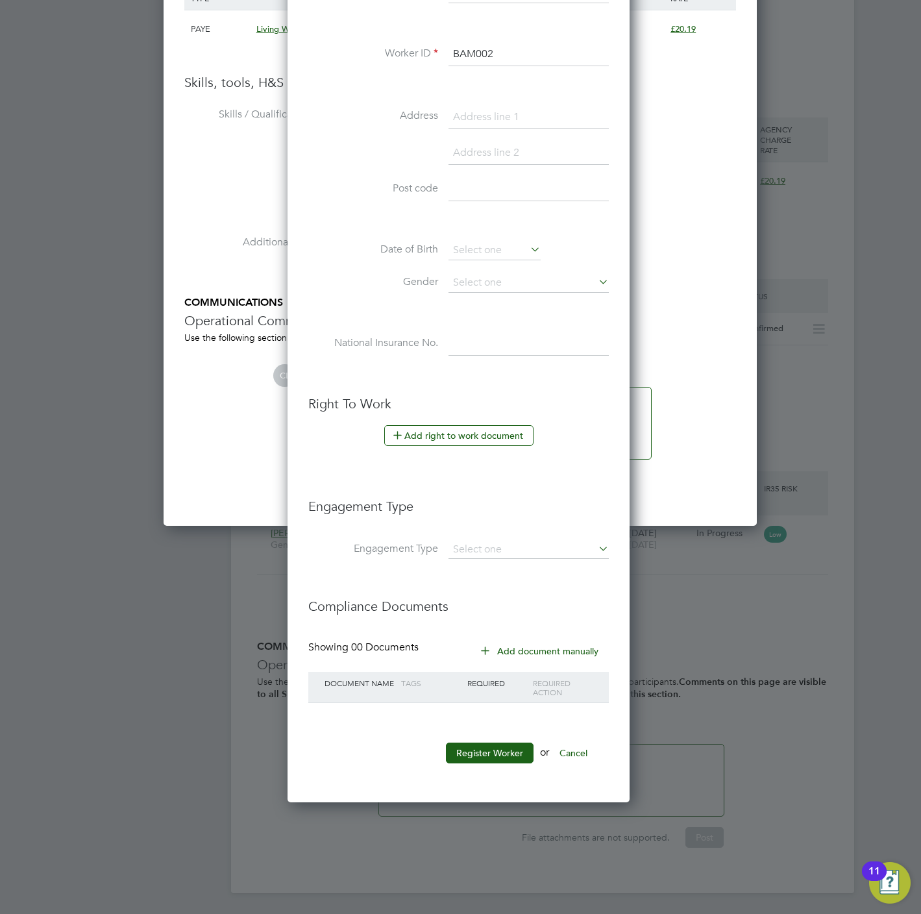
click at [494, 559] on li "Engagement Type" at bounding box center [458, 556] width 300 height 31
click at [494, 559] on div "All Vacancies Vacancy Activity Logs Vacancy Activity Logs All Vacancies Vacancy…" at bounding box center [542, 78] width 623 height 1629
click at [487, 605] on li "Self-employed" at bounding box center [529, 609] width 162 height 19
type input "Self-employed"
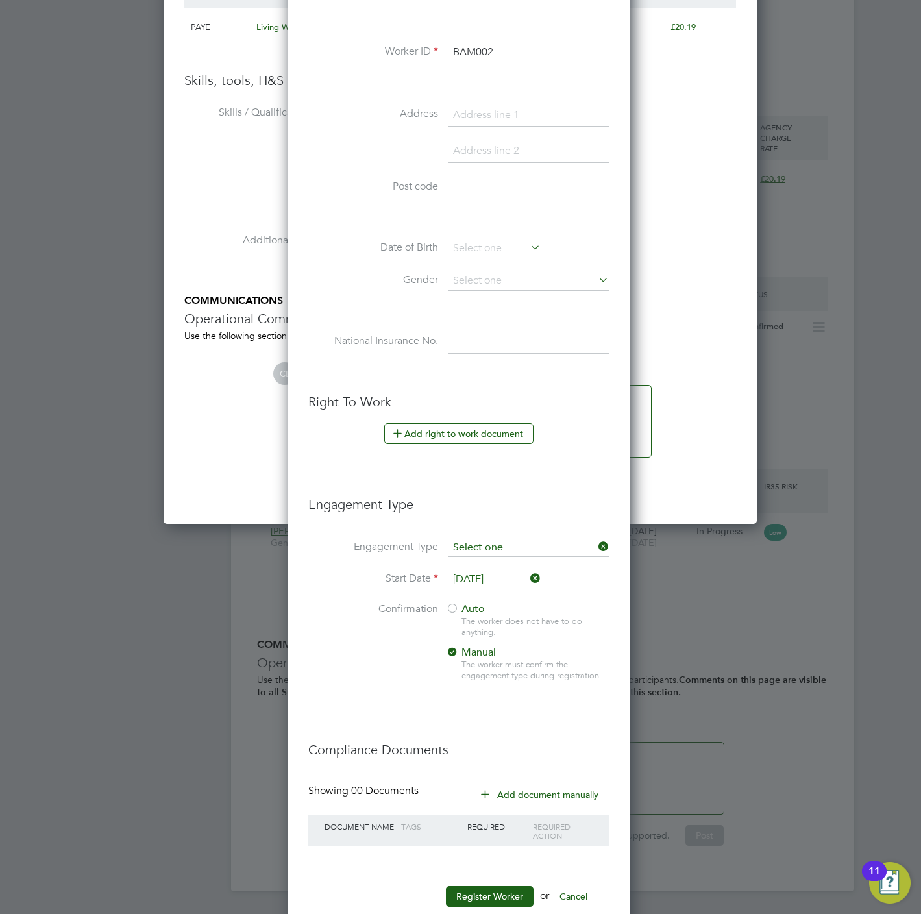
click at [494, 555] on input at bounding box center [528, 548] width 160 height 18
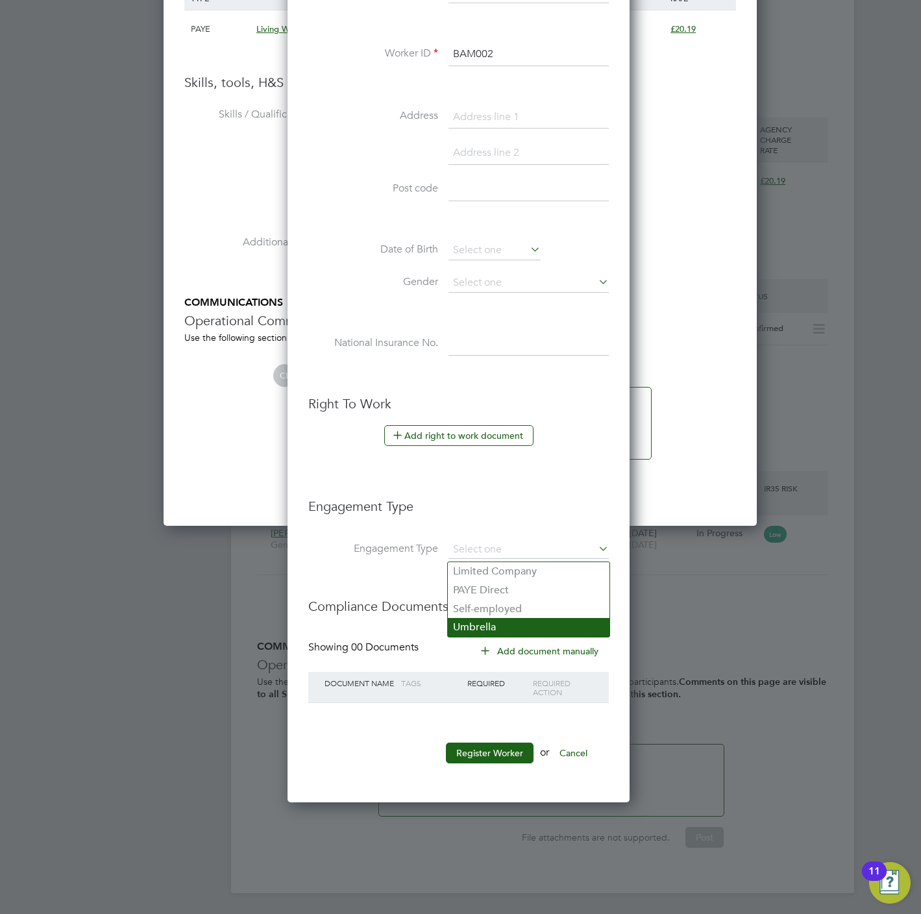
click at [491, 621] on li "Umbrella" at bounding box center [529, 627] width 162 height 19
type input "Umbrella"
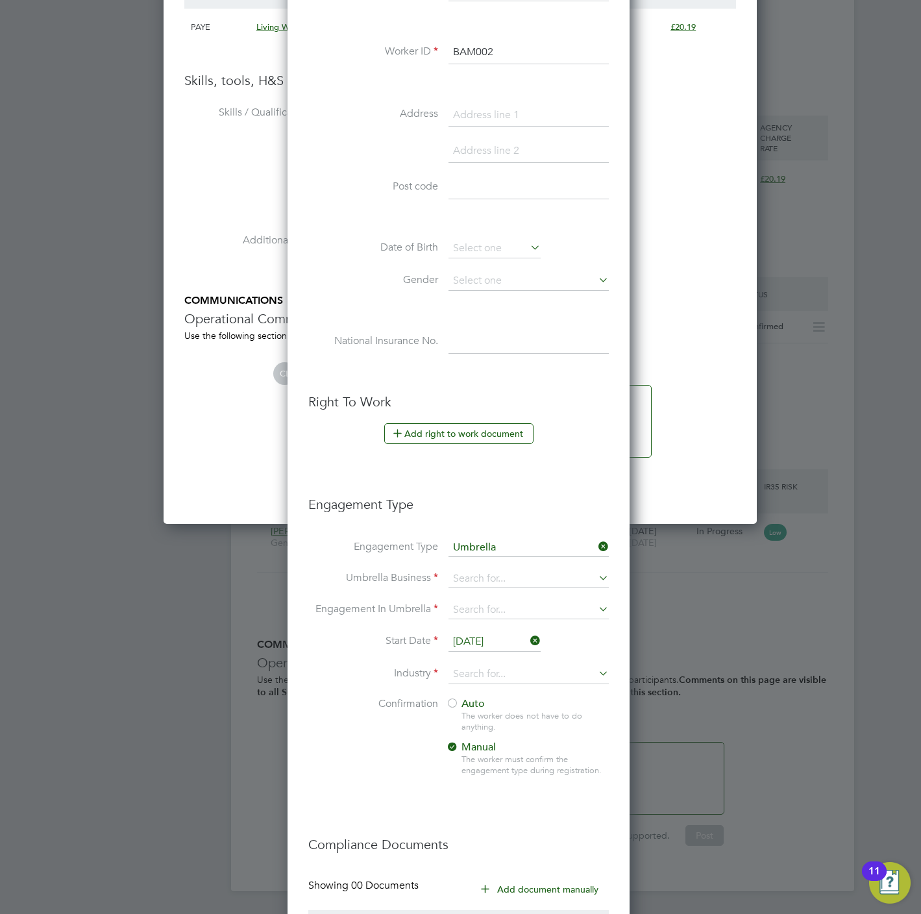
click at [491, 600] on li "Umbrella Business" at bounding box center [458, 585] width 300 height 31
click at [487, 584] on input at bounding box center [528, 579] width 160 height 18
click at [458, 604] on b "One" at bounding box center [463, 600] width 20 height 12
type input "One Payroll Solutions Limited"
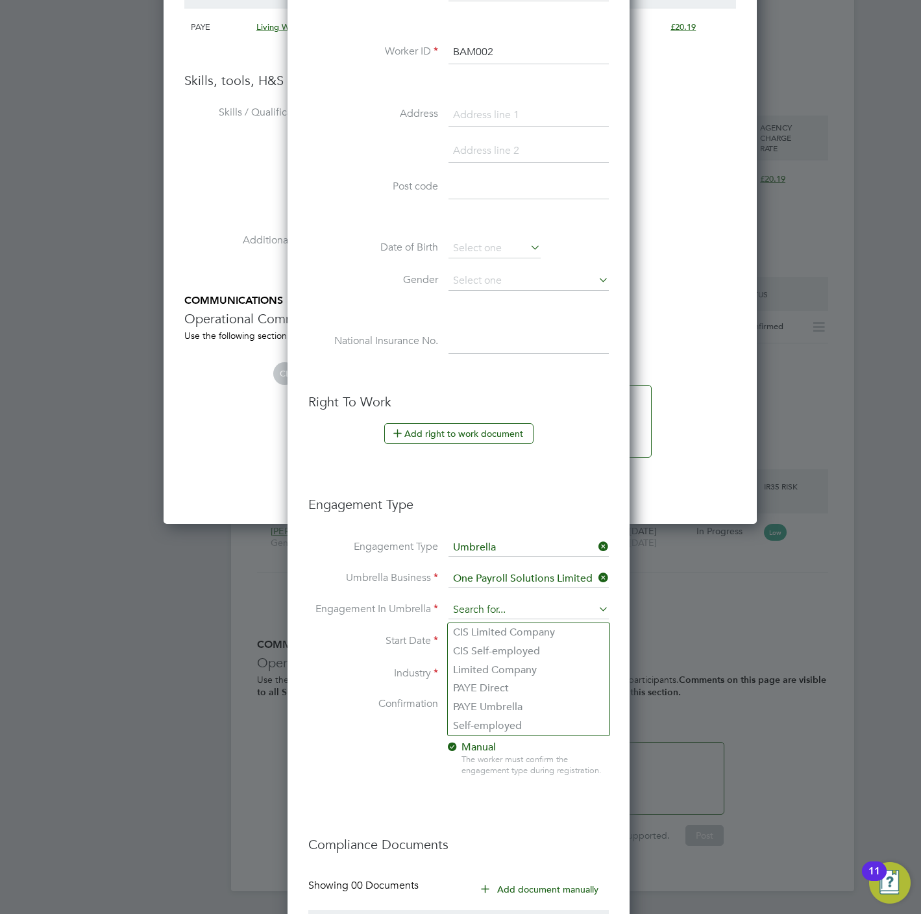
click at [468, 609] on input at bounding box center [528, 610] width 160 height 18
click at [524, 705] on li "PAYE Umbrella" at bounding box center [529, 707] width 162 height 19
type input "PAYE Umbrella"
click at [491, 643] on input "[DATE]" at bounding box center [494, 641] width 92 height 19
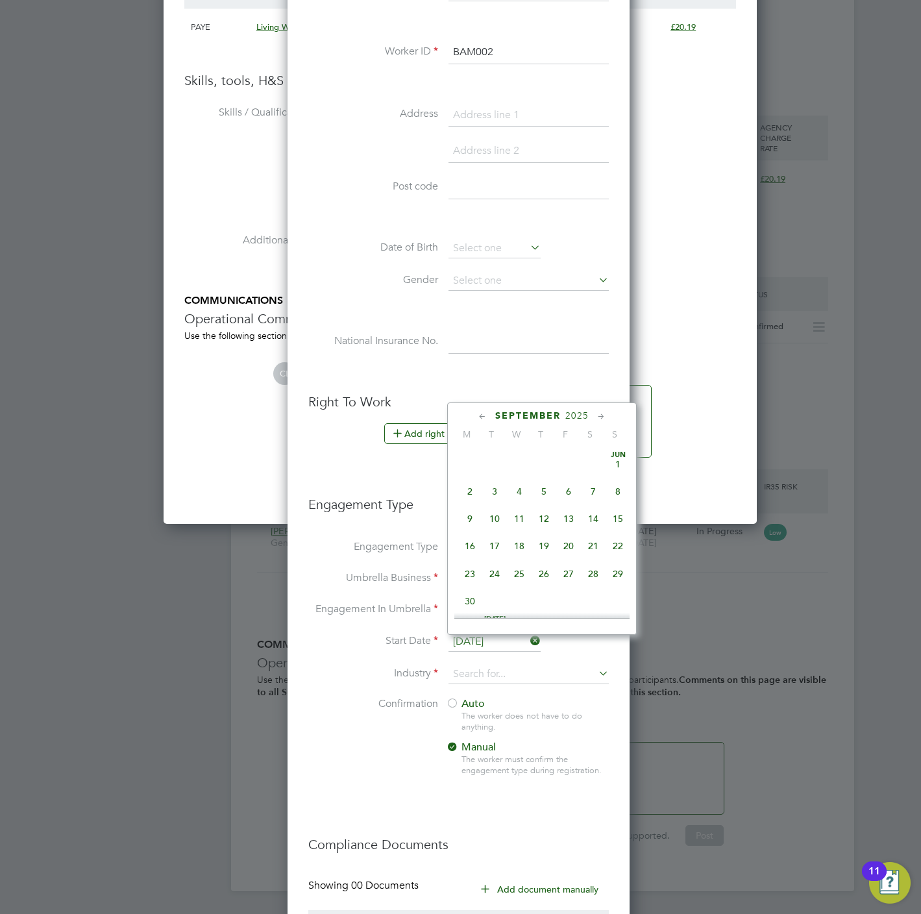
scroll to position [471, 0]
click at [467, 487] on span "15" at bounding box center [469, 485] width 25 height 25
type input "[DATE]"
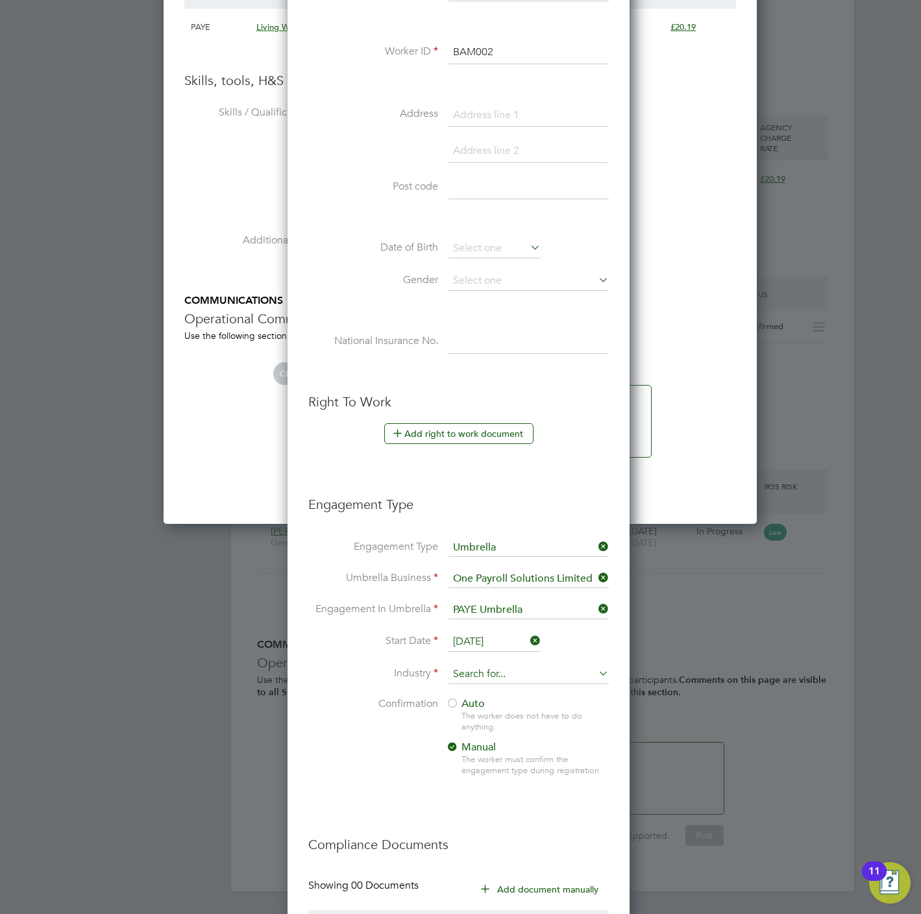
click at [493, 670] on input at bounding box center [528, 673] width 160 height 19
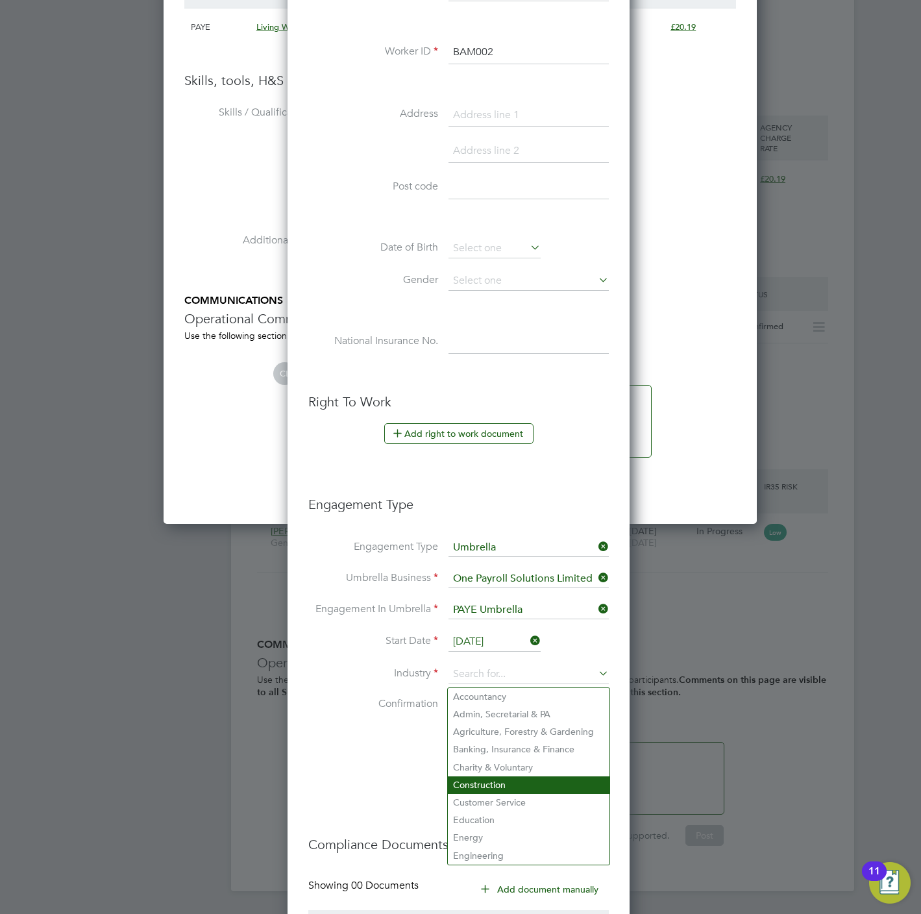
click at [496, 779] on li "Construction" at bounding box center [529, 785] width 162 height 18
type input "Construction"
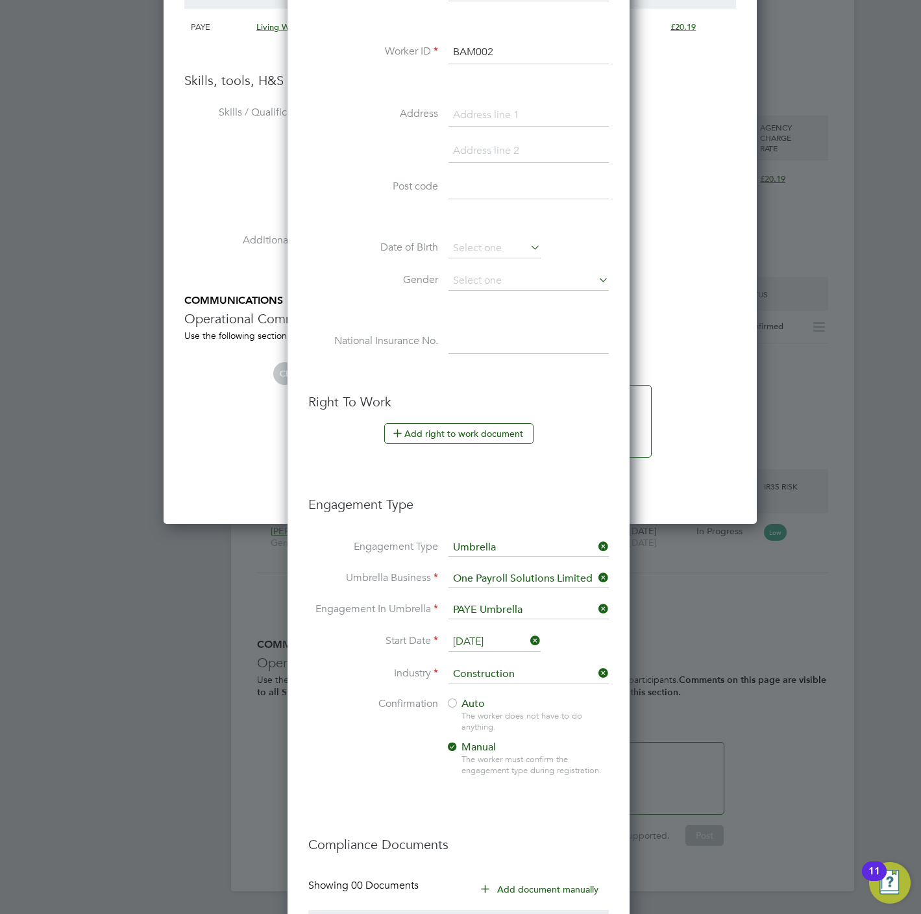
click at [473, 709] on span "Auto" at bounding box center [465, 703] width 39 height 13
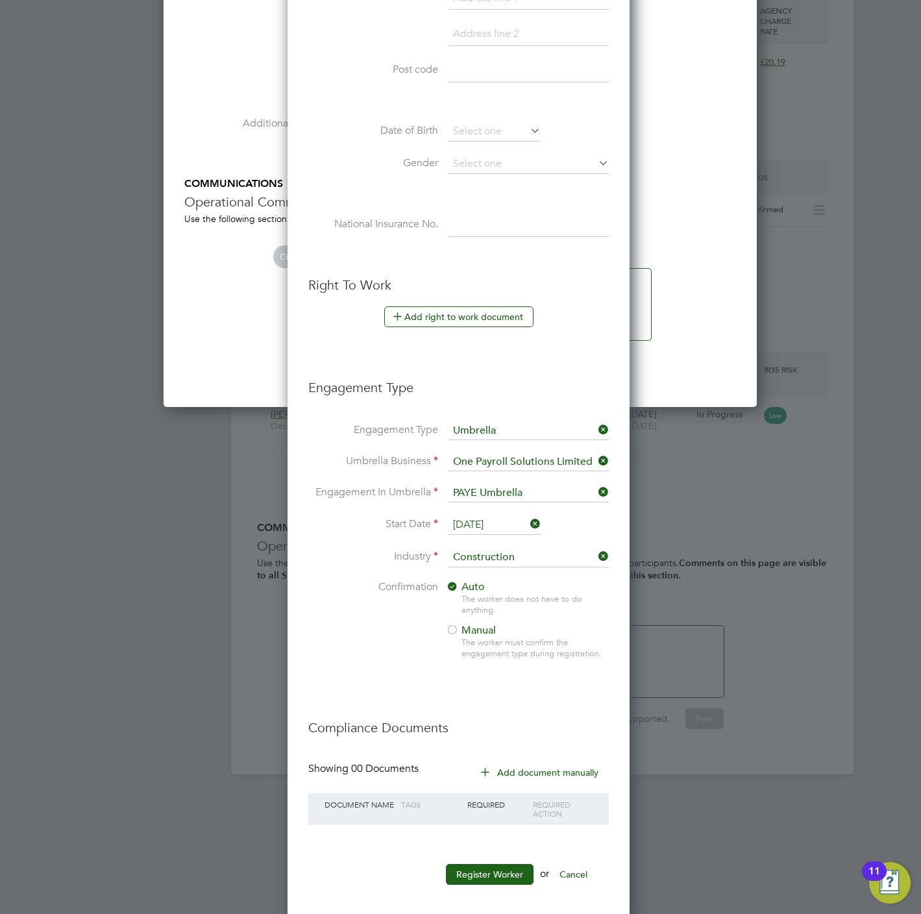
scroll to position [880, 0]
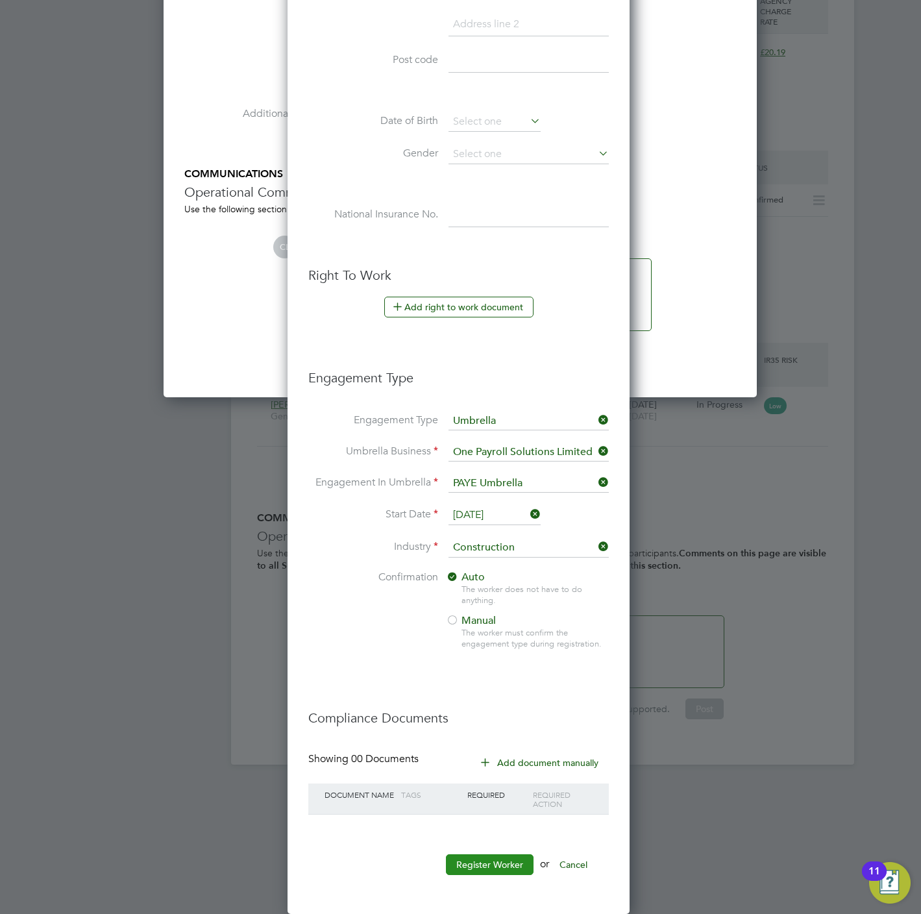
click at [518, 860] on button "Register Worker" at bounding box center [490, 864] width 88 height 21
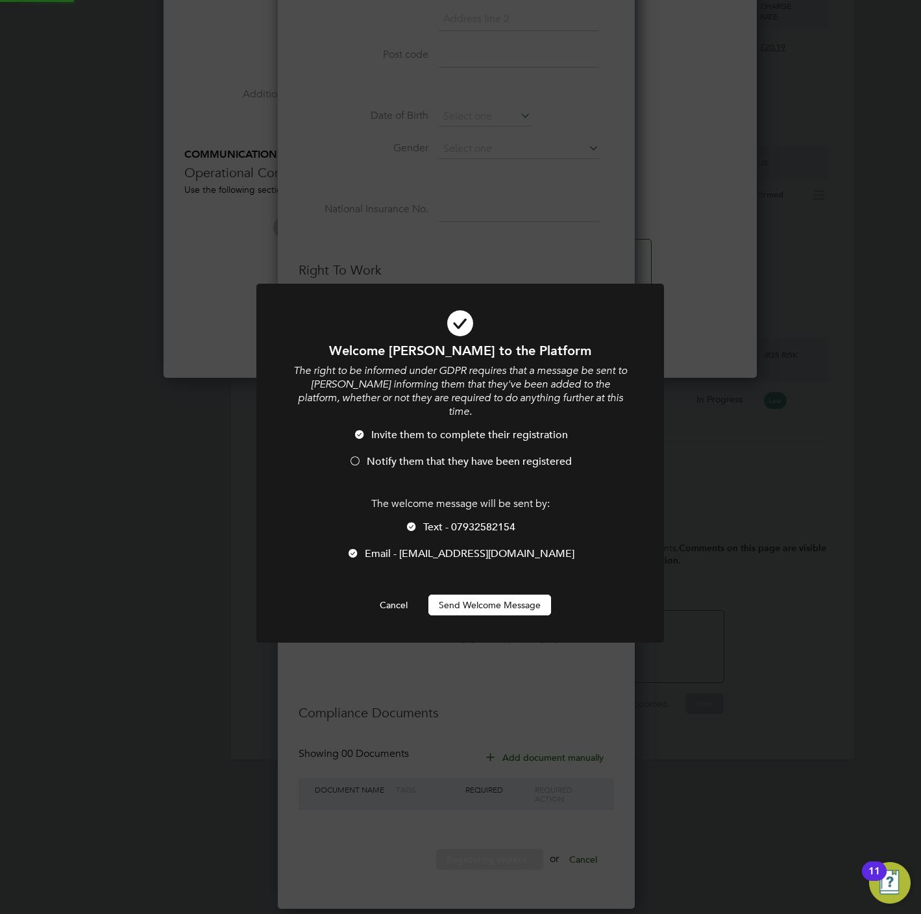
scroll to position [822, 594]
click at [434, 520] on span "Text - 07932582154" at bounding box center [469, 526] width 92 height 13
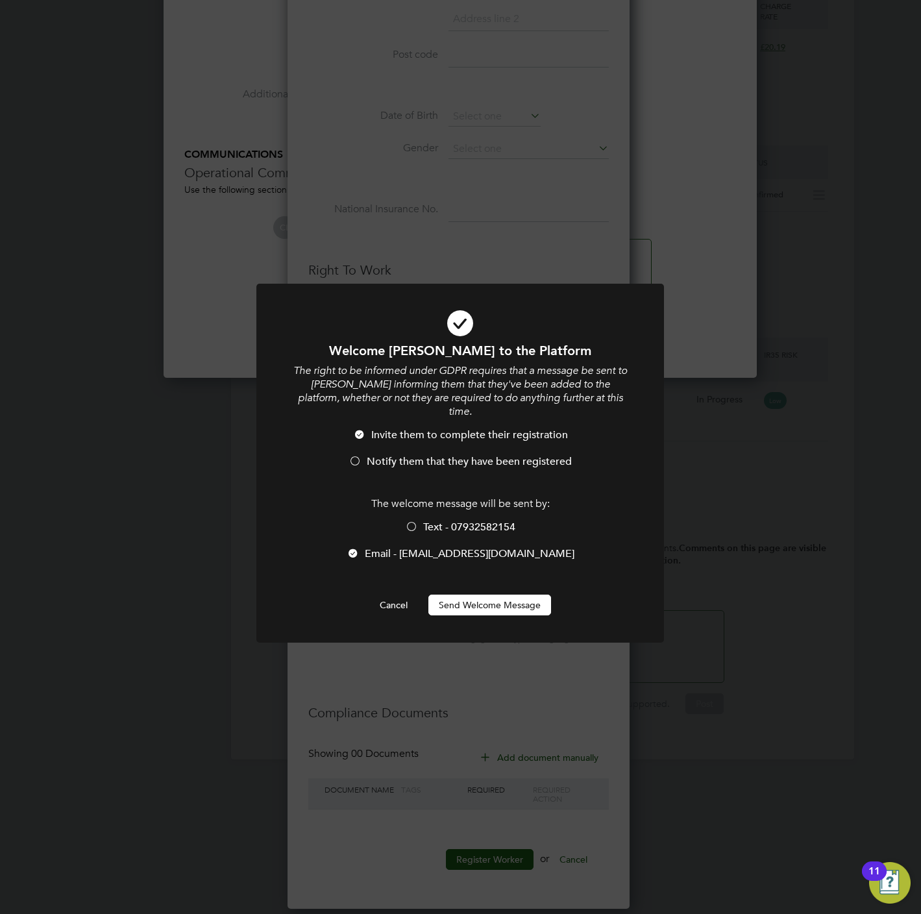
scroll to position [6, 6]
click at [405, 455] on span "Notify them that they have been registered" at bounding box center [469, 461] width 205 height 13
click at [460, 598] on button "Send Welcome Message" at bounding box center [489, 604] width 123 height 21
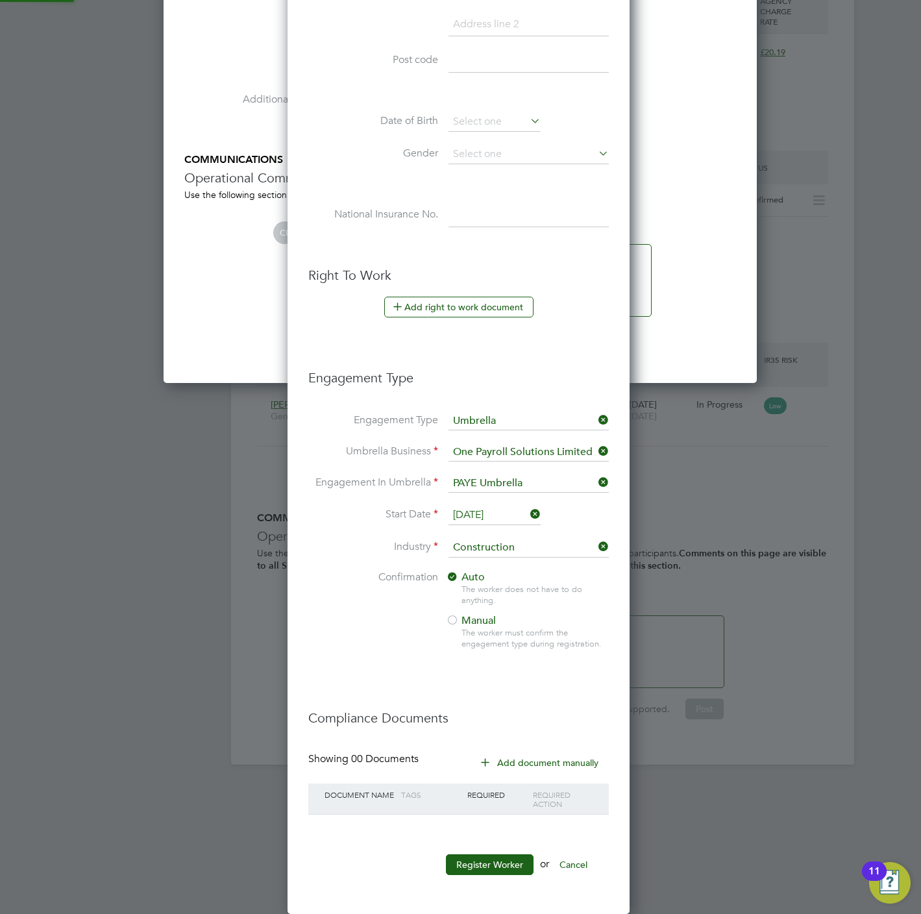
type input "Pascal Bamyerera (BAM002)"
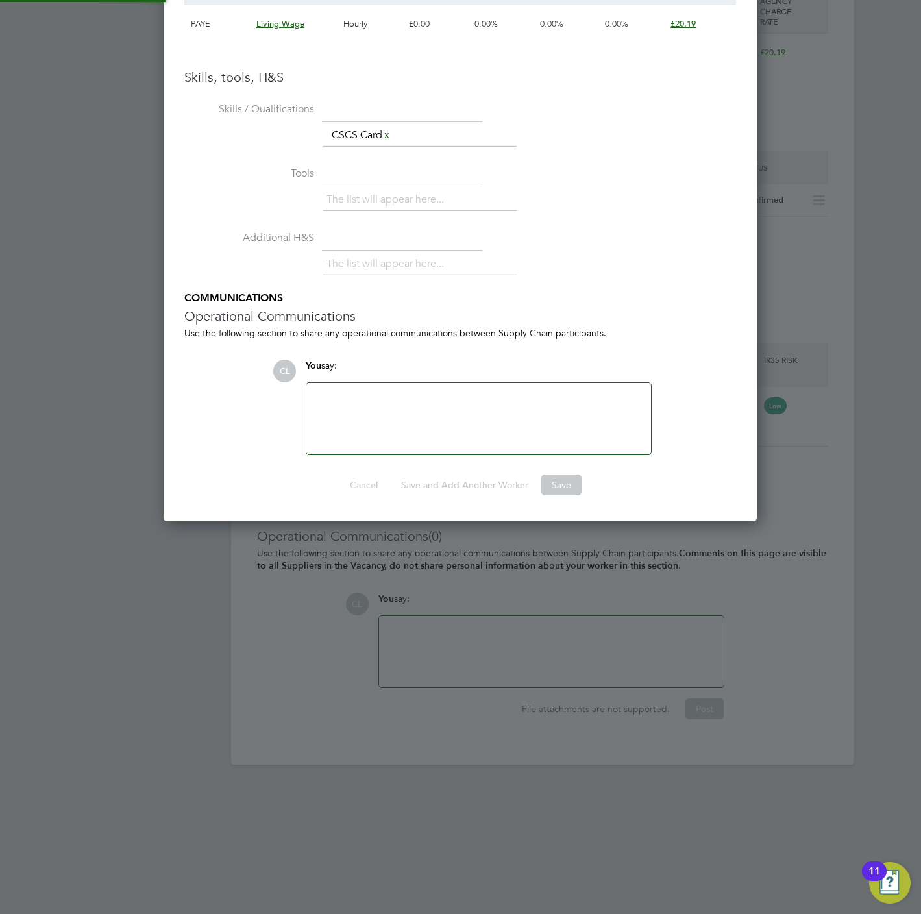
scroll to position [6, 6]
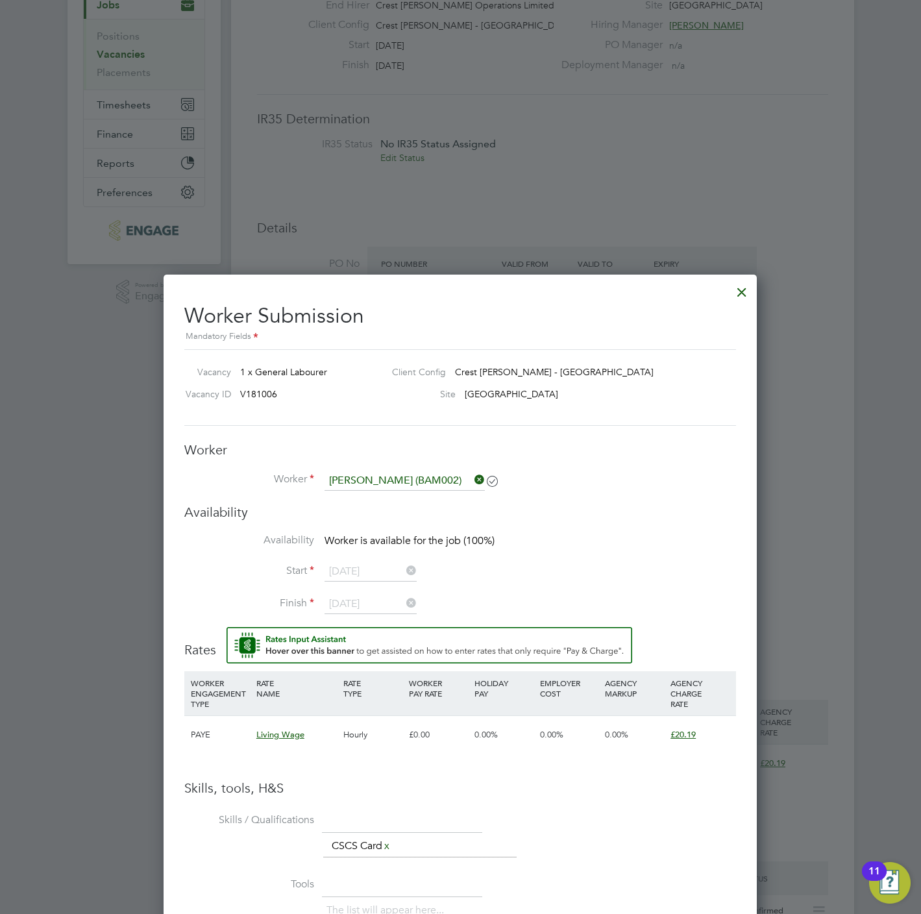
click at [573, 572] on li "Start 17 Sep 2025" at bounding box center [460, 578] width 552 height 32
click at [405, 483] on input at bounding box center [404, 480] width 160 height 19
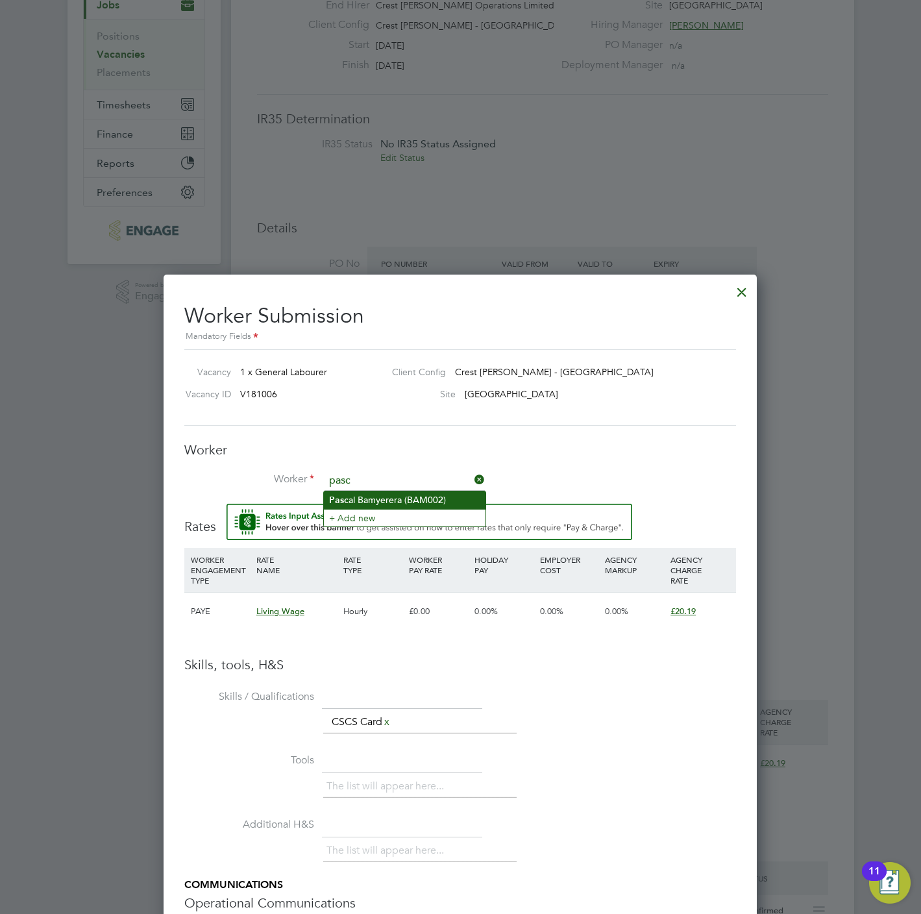
click at [417, 501] on li "Pasc al Bamyerera (BAM002)" at bounding box center [405, 500] width 162 height 18
type input "Pascal Bamyerera (BAM002)"
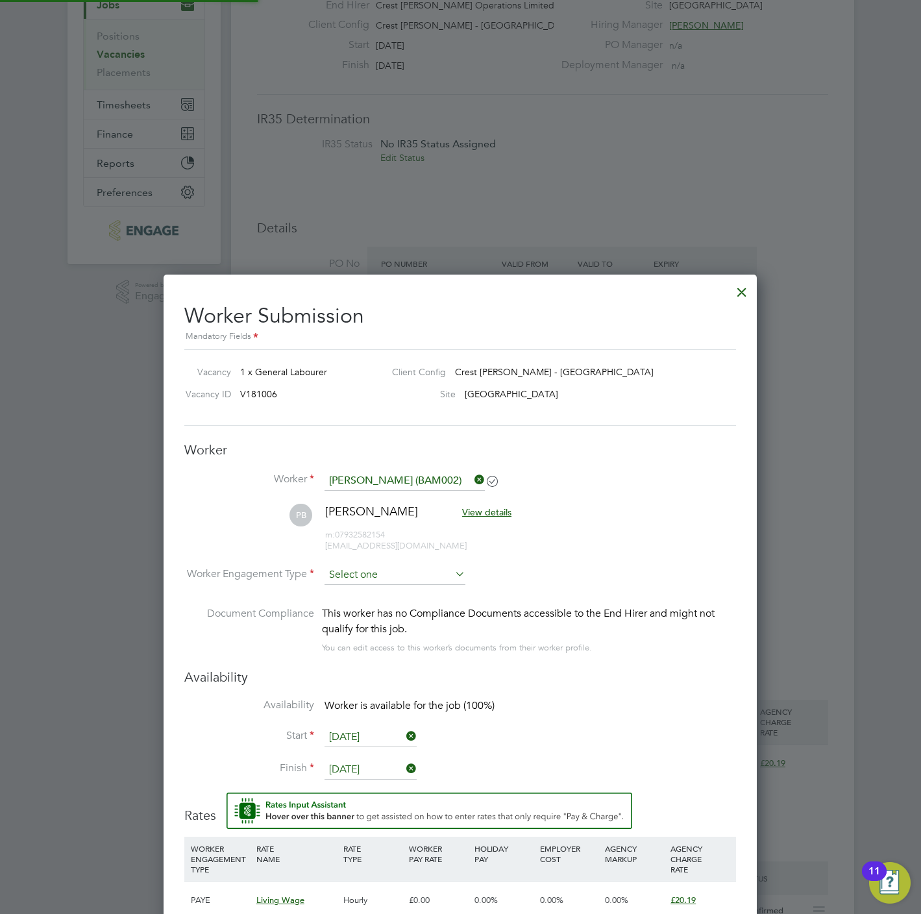
click at [401, 578] on input at bounding box center [394, 574] width 141 height 19
click at [382, 607] on li "PAYE" at bounding box center [395, 610] width 142 height 17
type input "PAYE"
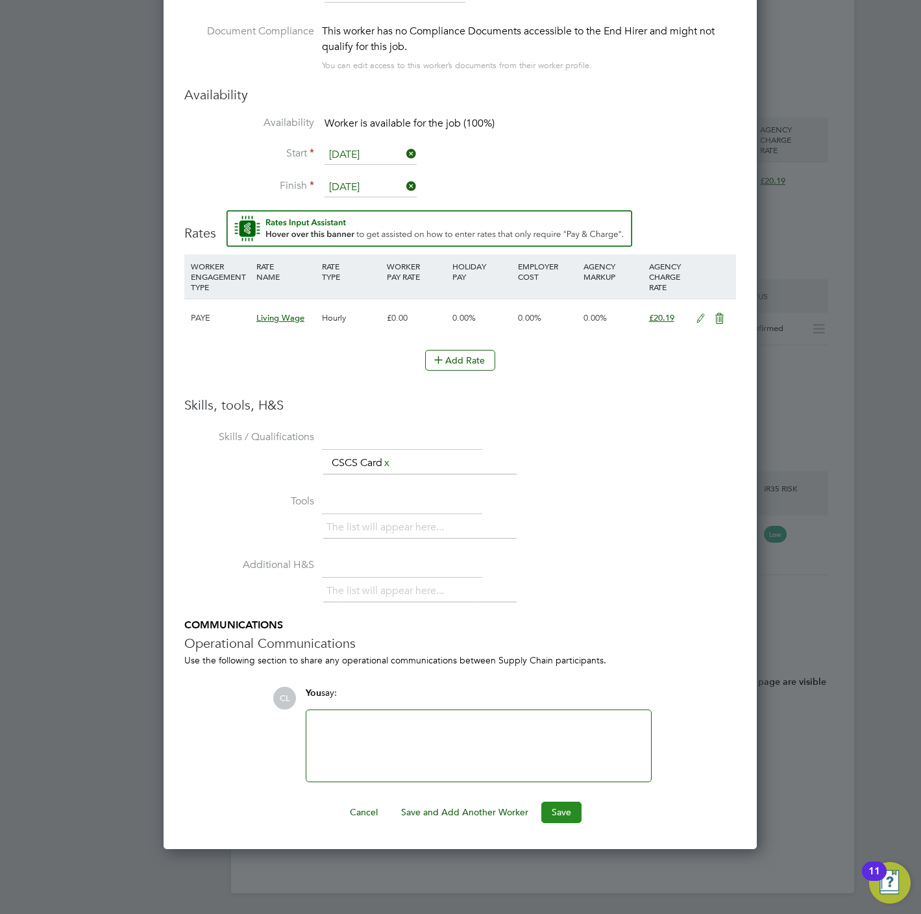
click at [554, 809] on button "Save" at bounding box center [561, 811] width 40 height 21
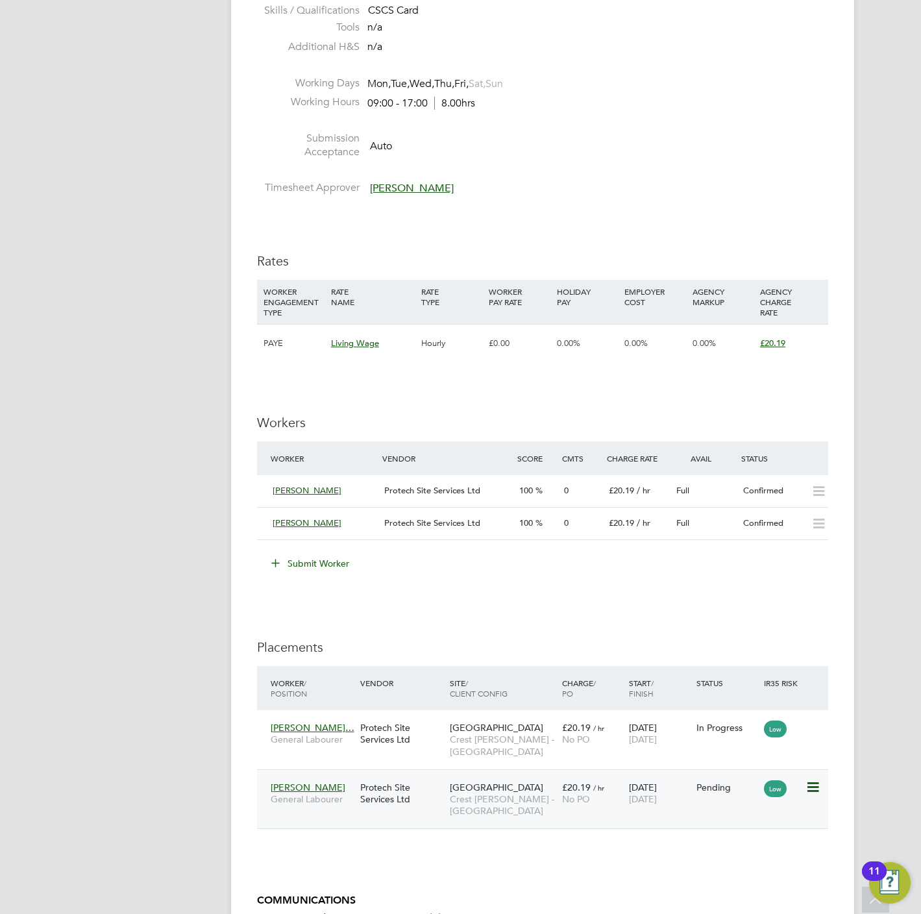
click at [814, 792] on icon at bounding box center [811, 787] width 13 height 16
click at [738, 870] on li "Start" at bounding box center [771, 870] width 92 height 18
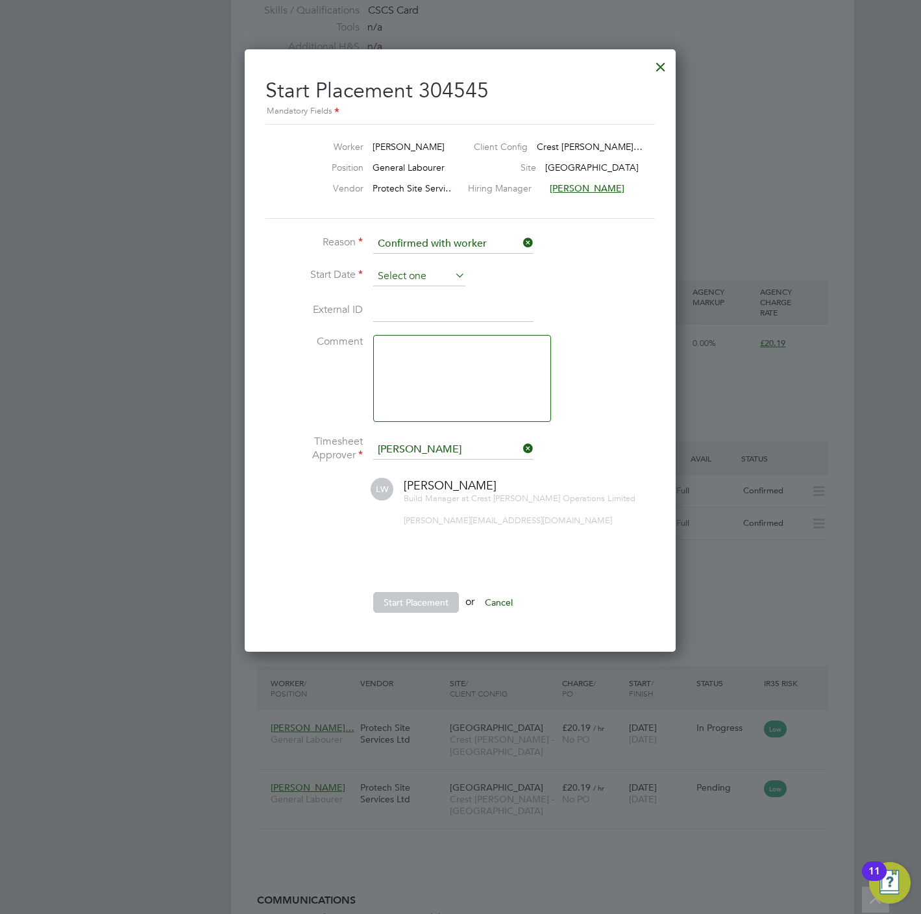
click at [413, 275] on input at bounding box center [419, 276] width 92 height 19
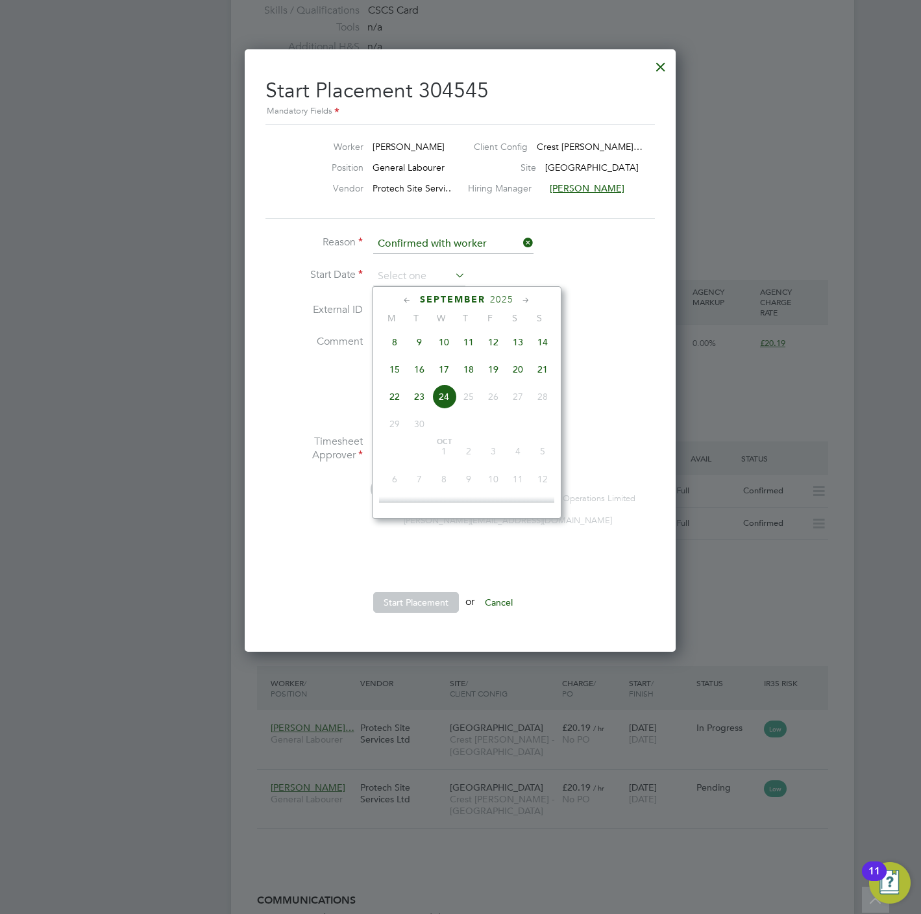
click at [470, 376] on span "18" at bounding box center [468, 369] width 25 height 25
type input "[DATE]"
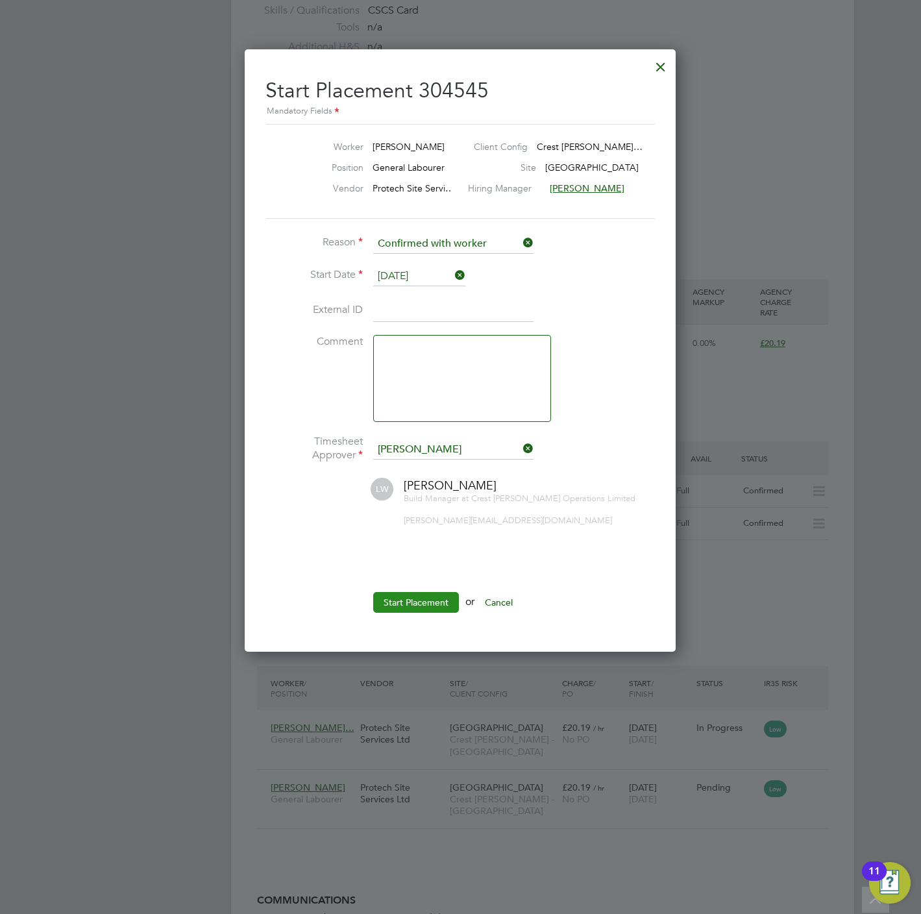
click at [439, 608] on button "Start Placement" at bounding box center [416, 602] width 86 height 21
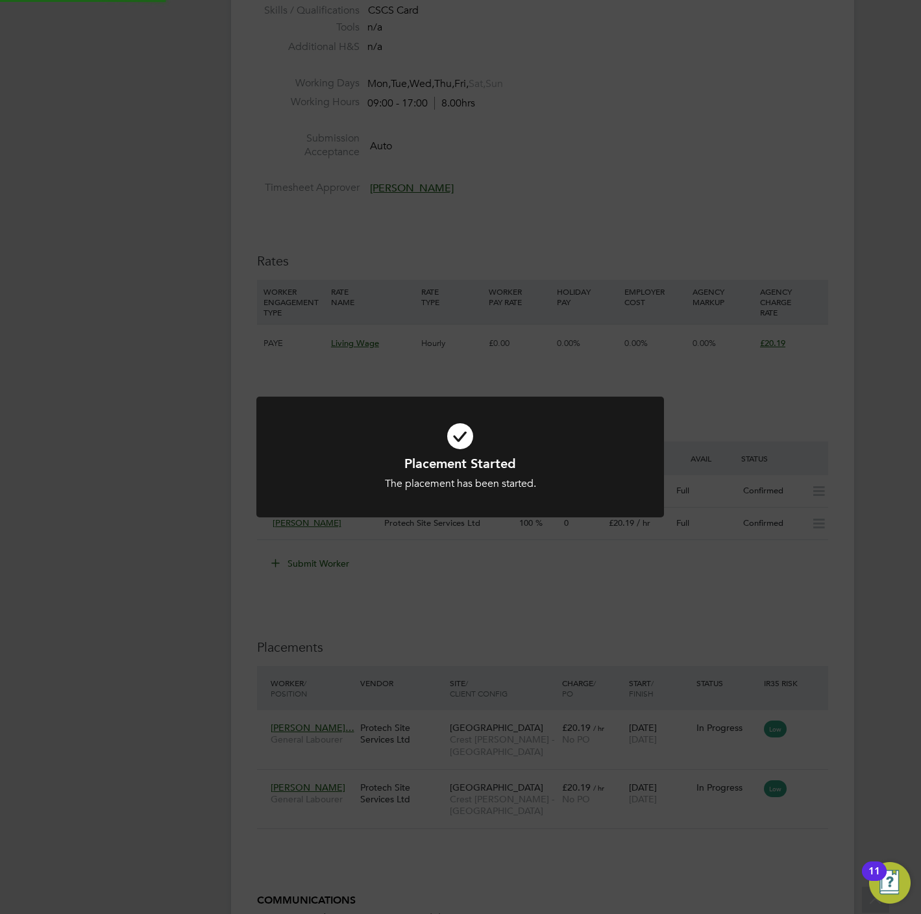
click at [351, 672] on div "Placement Started The placement has been started. Cancel Okay" at bounding box center [460, 457] width 921 height 914
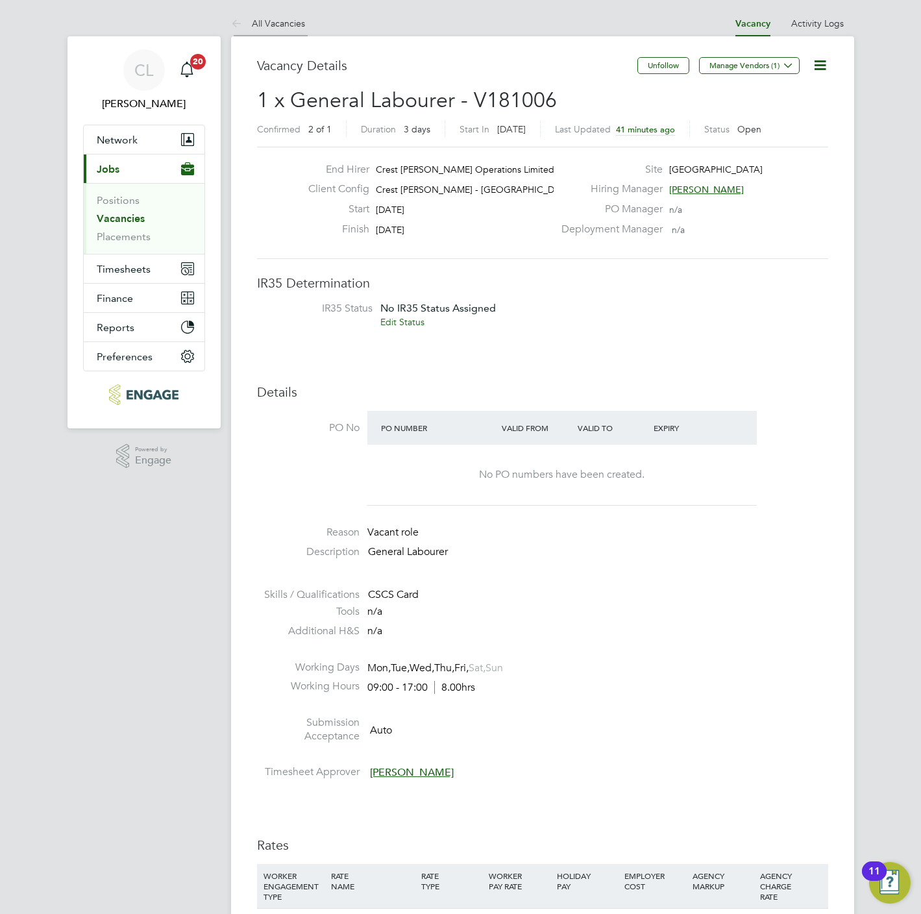
drag, startPoint x: 256, startPoint y: 12, endPoint x: 262, endPoint y: 24, distance: 13.6
click at [258, 14] on li "All Vacancies" at bounding box center [268, 23] width 74 height 26
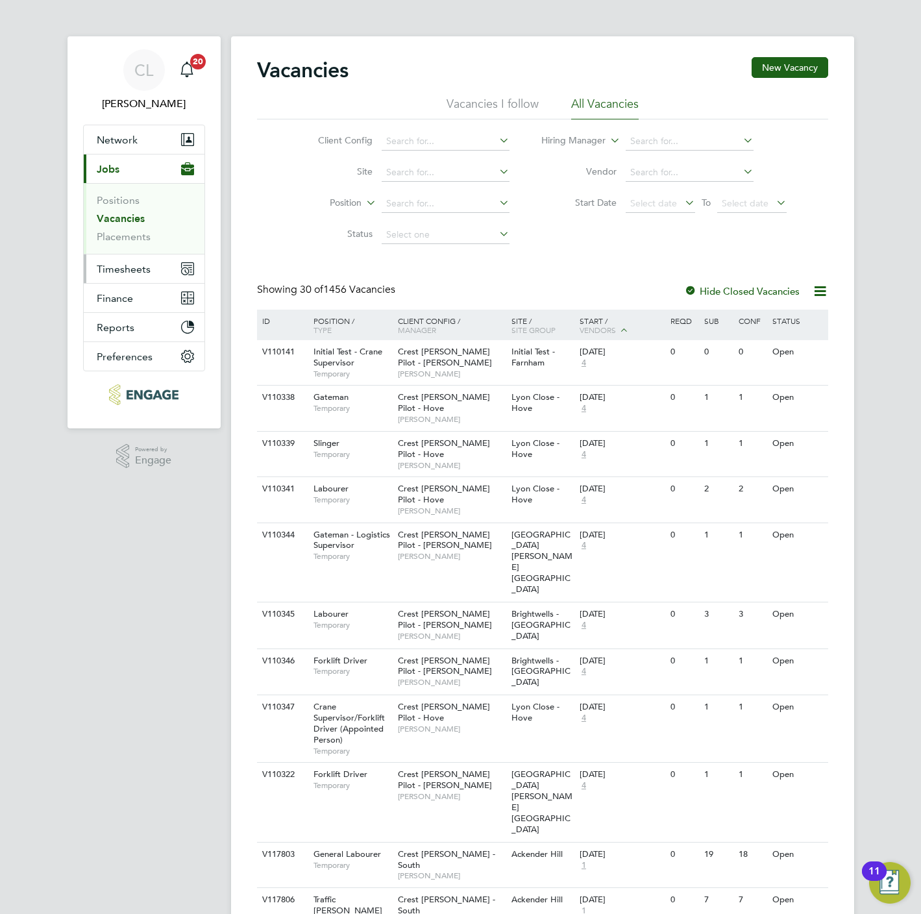
click at [131, 271] on span "Timesheets" at bounding box center [124, 269] width 54 height 12
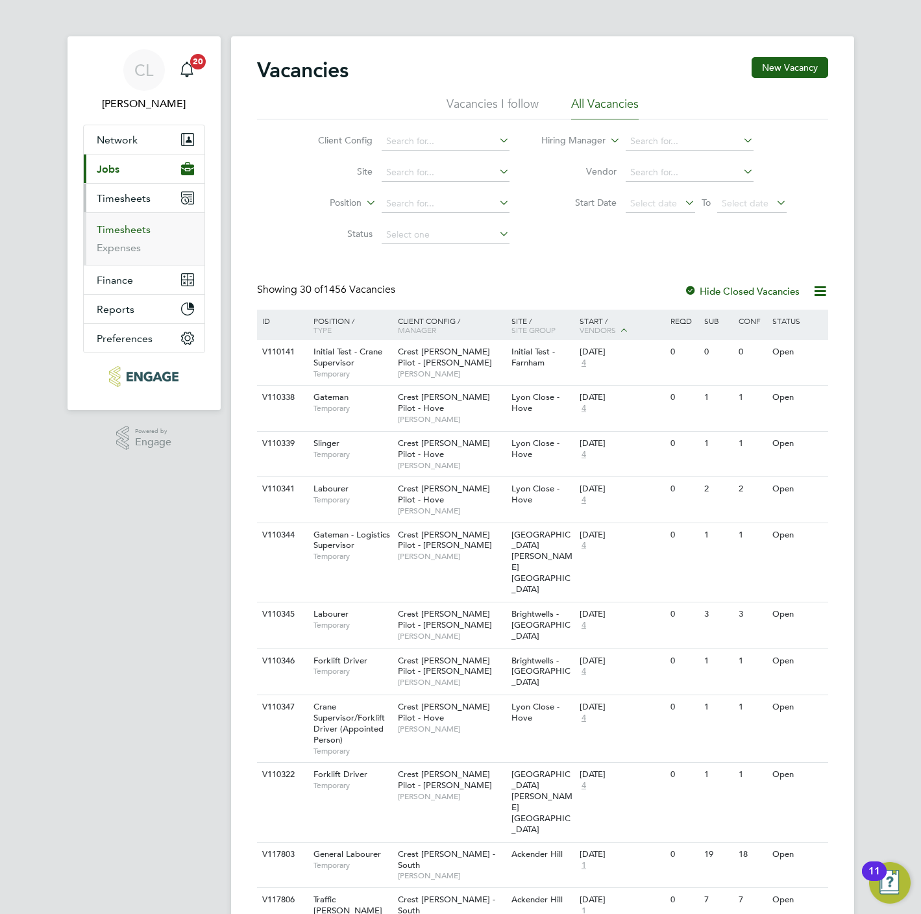
click at [131, 230] on link "Timesheets" at bounding box center [124, 229] width 54 height 12
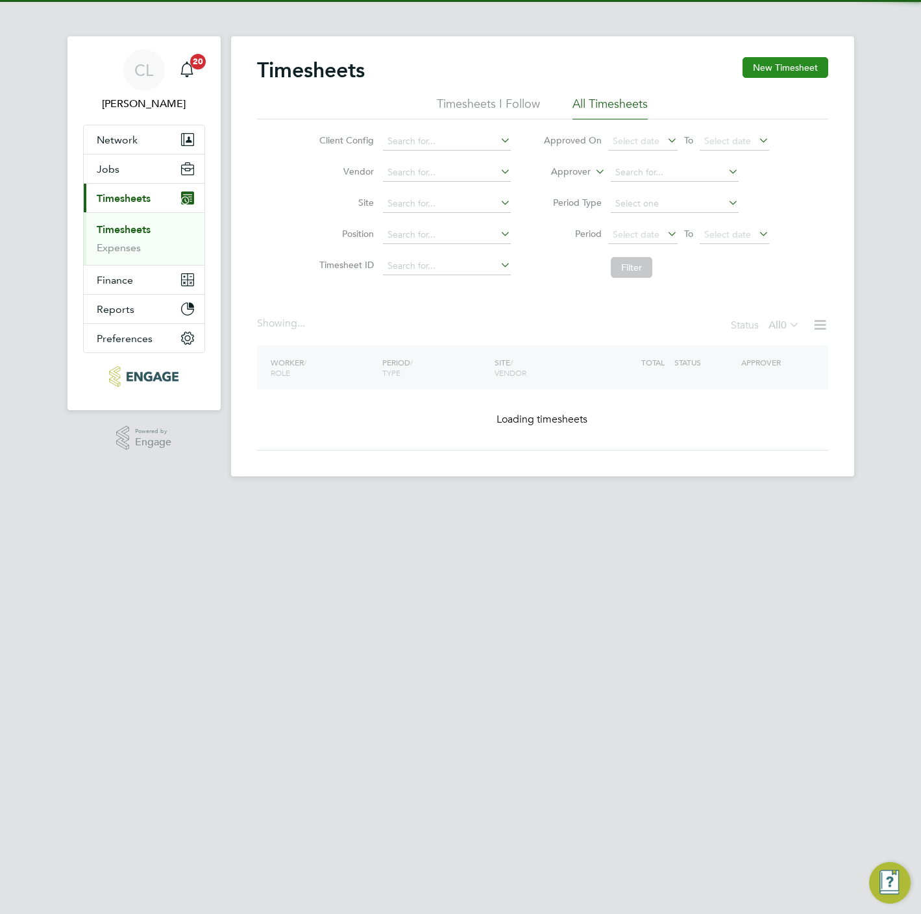
click at [758, 65] on button "New Timesheet" at bounding box center [785, 67] width 86 height 21
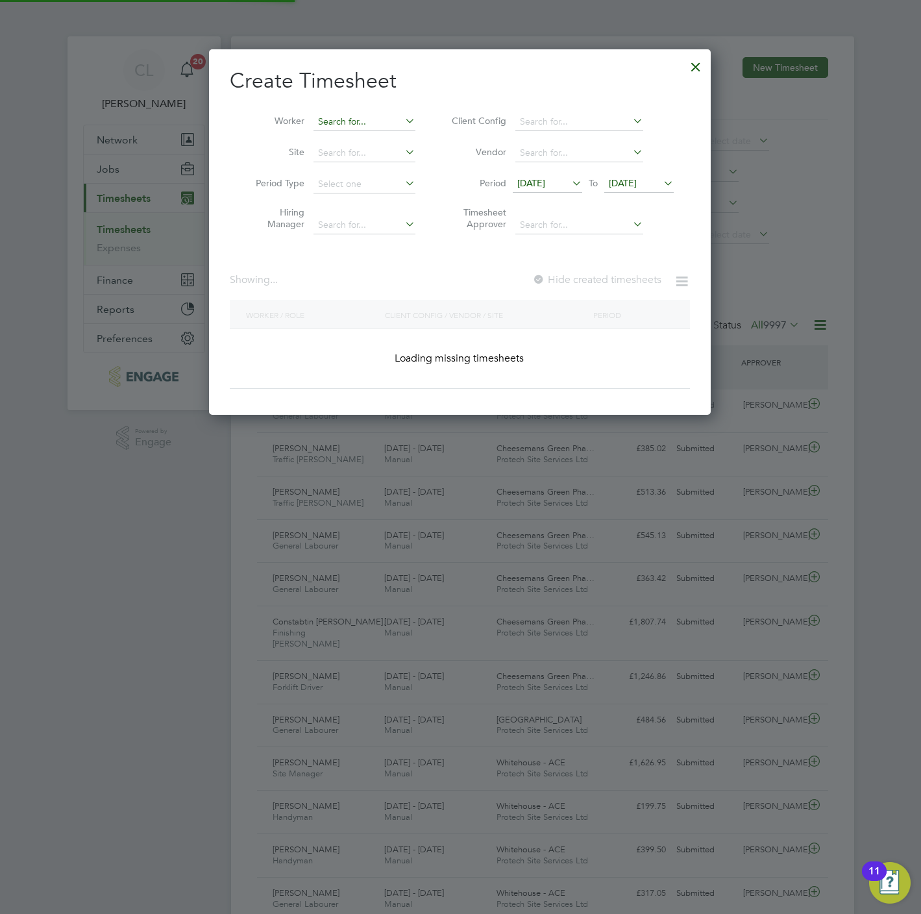
scroll to position [33, 113]
click at [326, 114] on input at bounding box center [364, 122] width 102 height 18
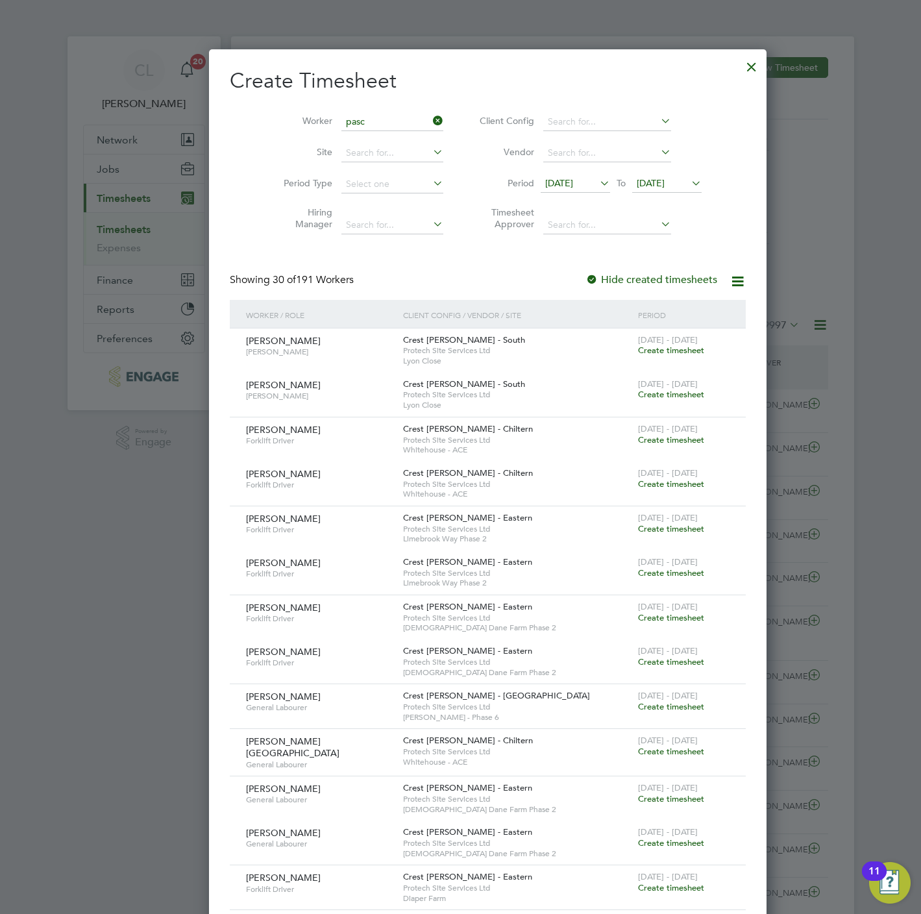
click at [387, 138] on li "Pasc al Bamyerera" at bounding box center [364, 140] width 103 height 18
type input "[PERSON_NAME]"
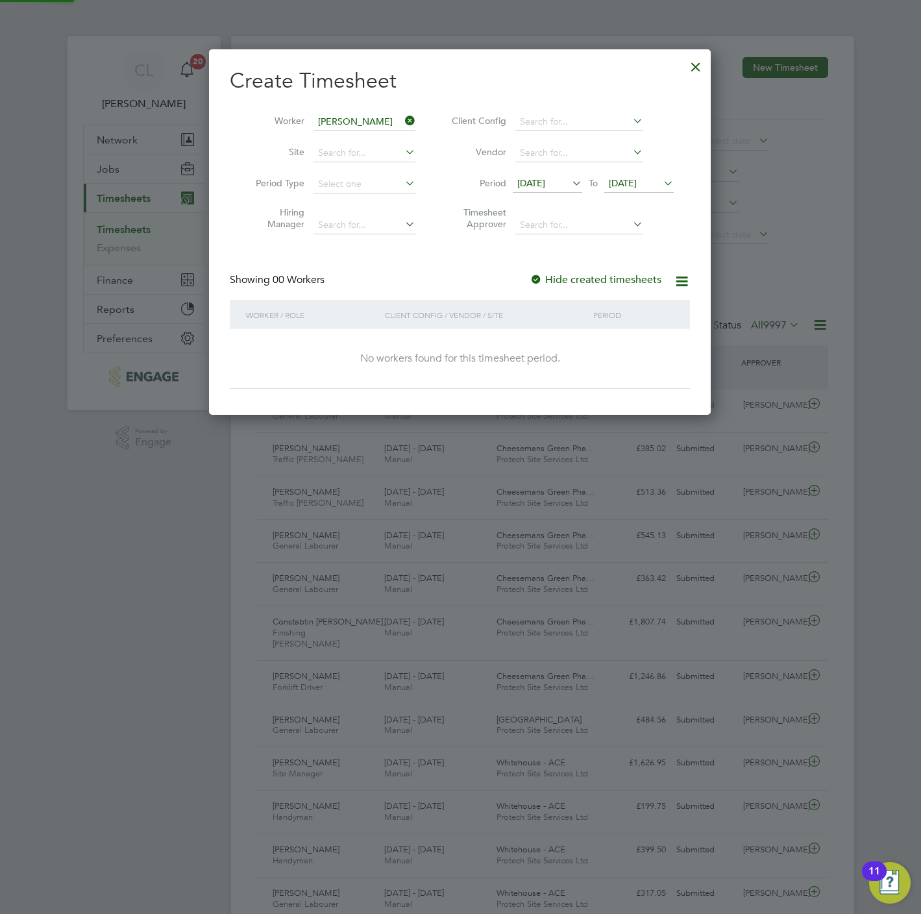
click at [637, 183] on span "[DATE]" at bounding box center [623, 183] width 28 height 12
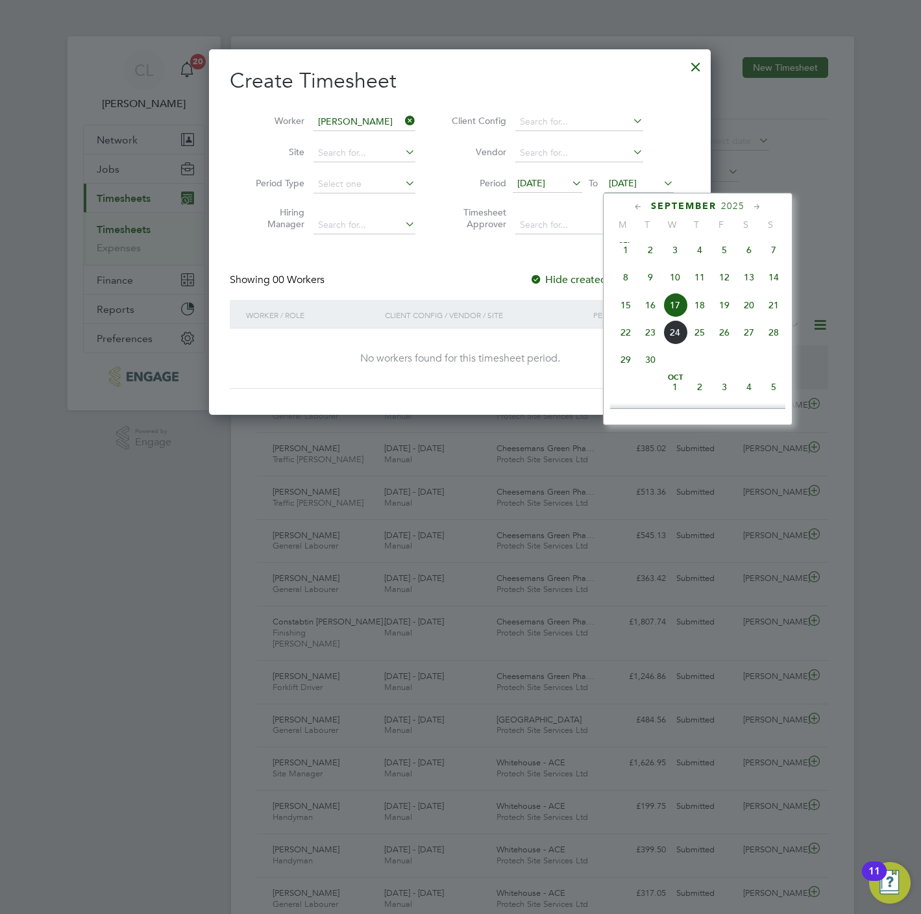
click at [750, 311] on span "20" at bounding box center [748, 305] width 25 height 25
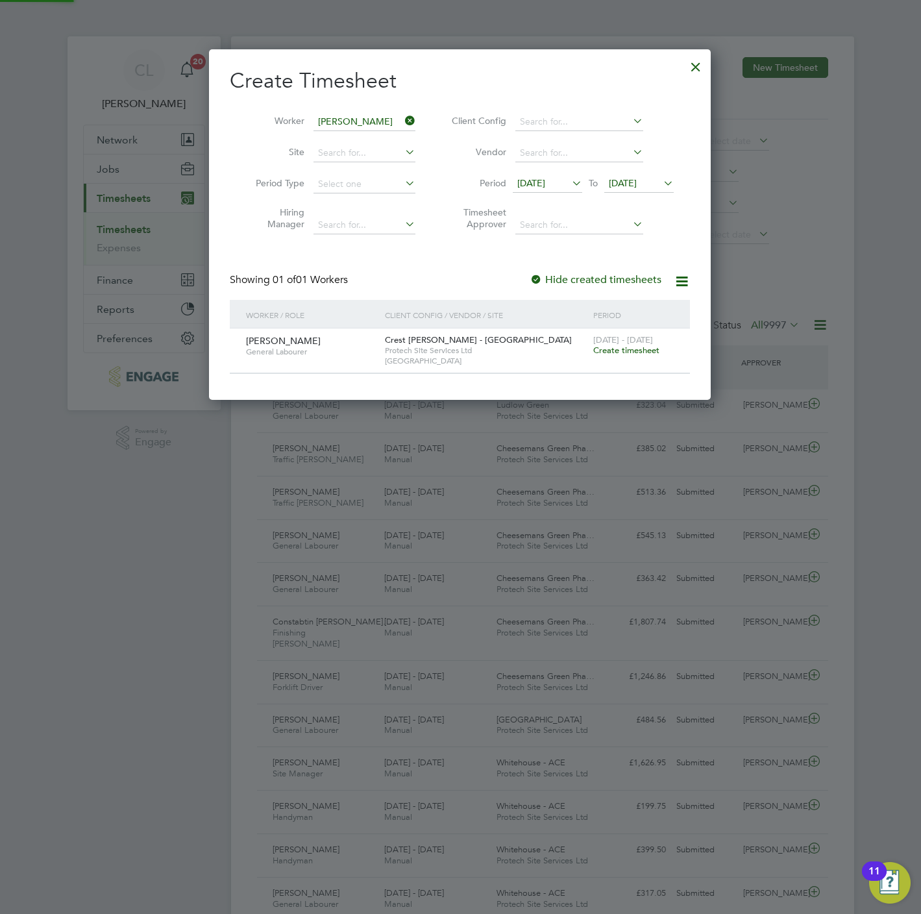
click at [631, 351] on span "Create timesheet" at bounding box center [626, 350] width 66 height 11
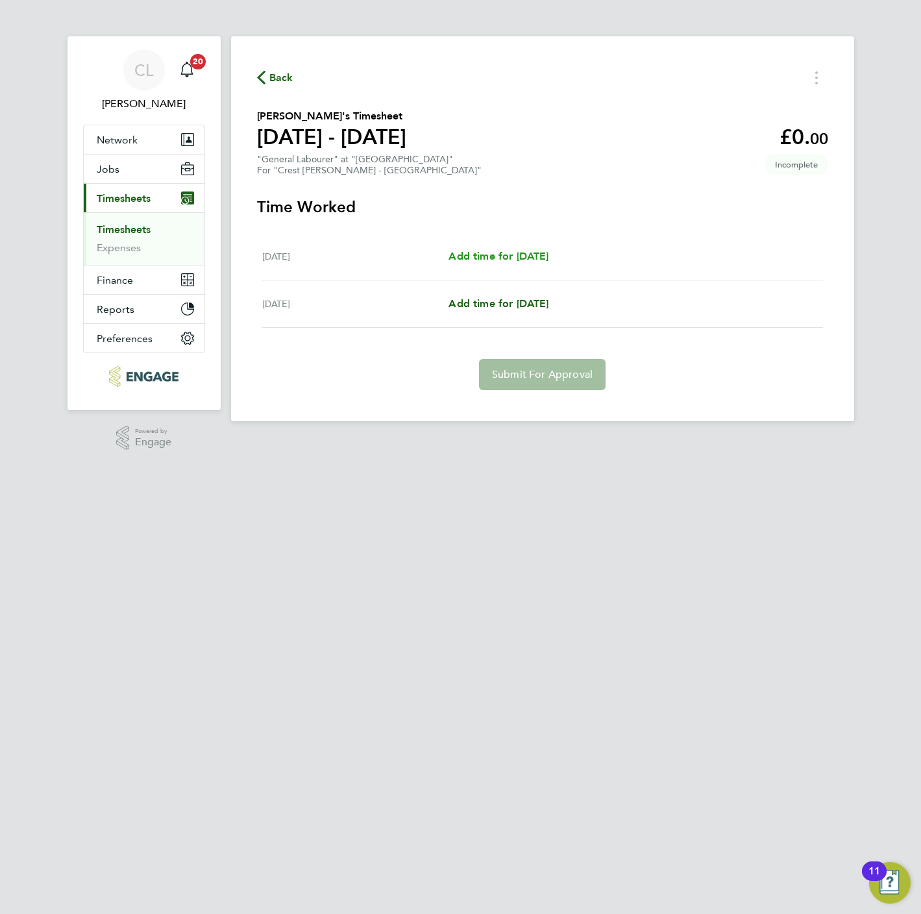
click at [528, 262] on span "Add time for Thu 18 Sep" at bounding box center [498, 256] width 100 height 12
select select "60"
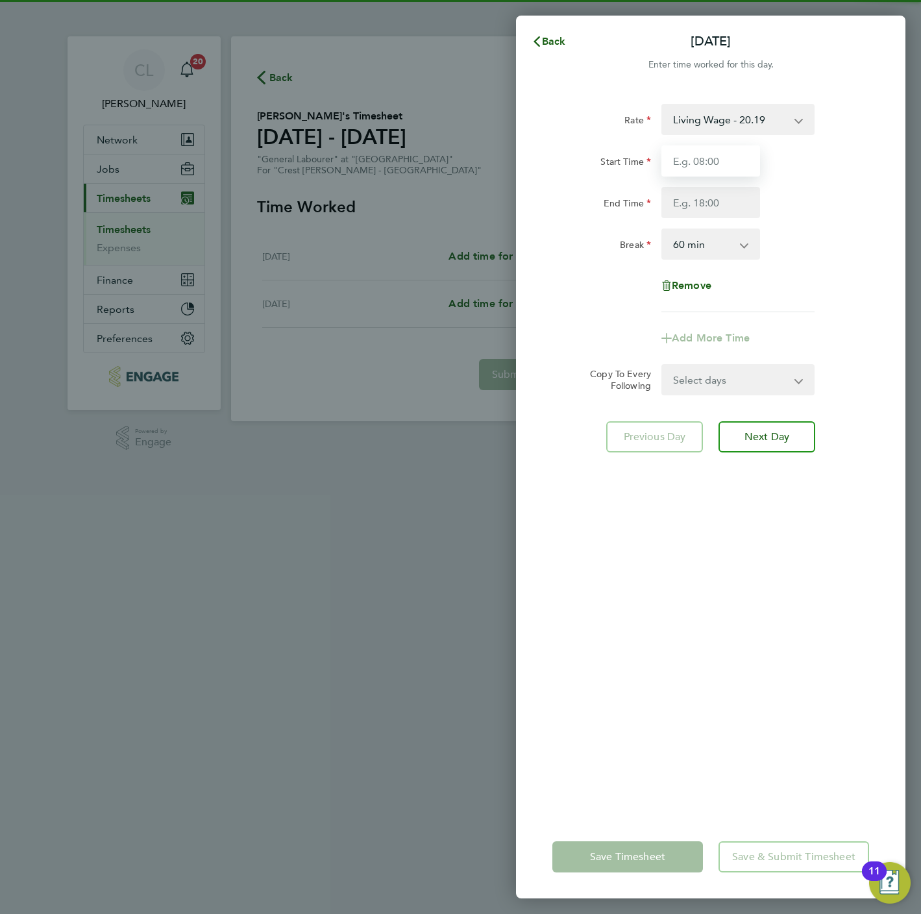
click at [691, 156] on input "Start Time" at bounding box center [710, 160] width 99 height 31
type input "07:30"
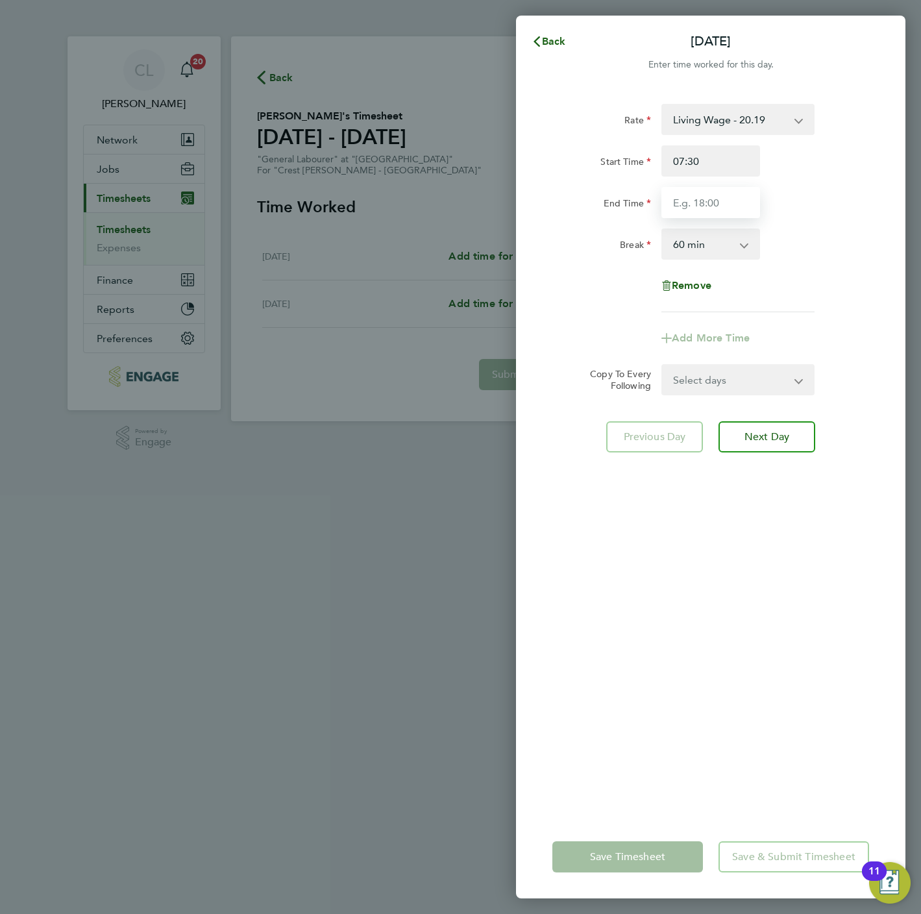
type input "16:30"
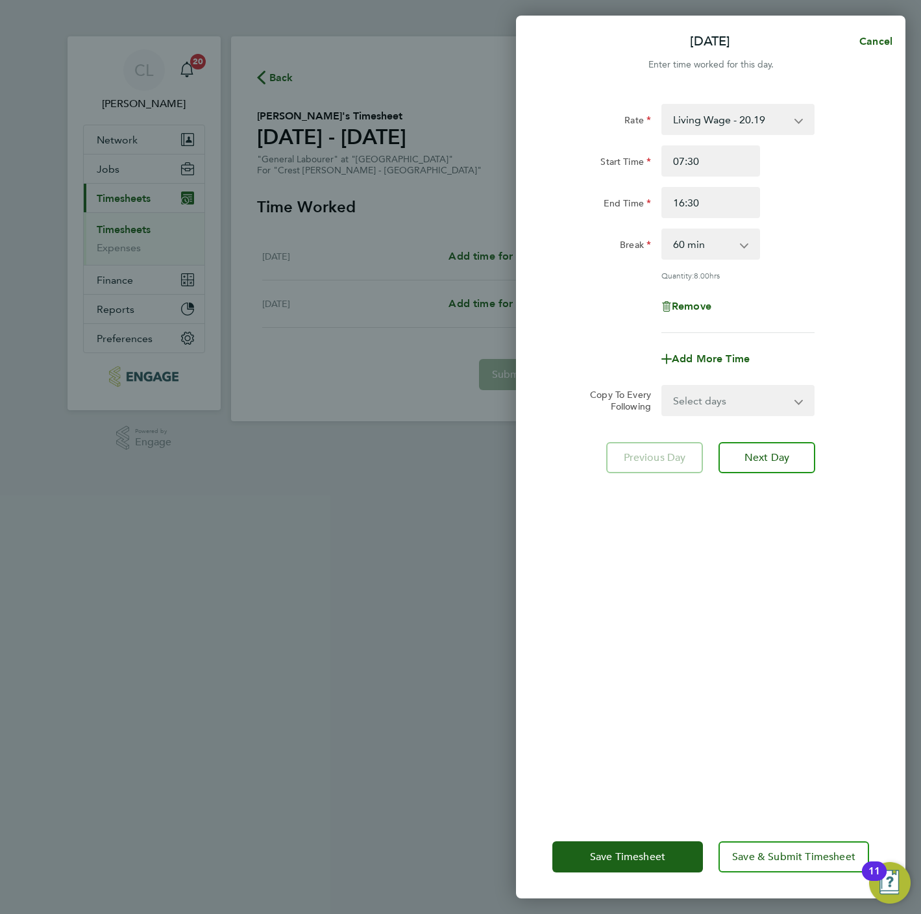
click at [730, 389] on select "Select days Friday" at bounding box center [731, 400] width 136 height 29
select select "FRI"
click at [663, 386] on select "Select days Friday" at bounding box center [731, 400] width 136 height 29
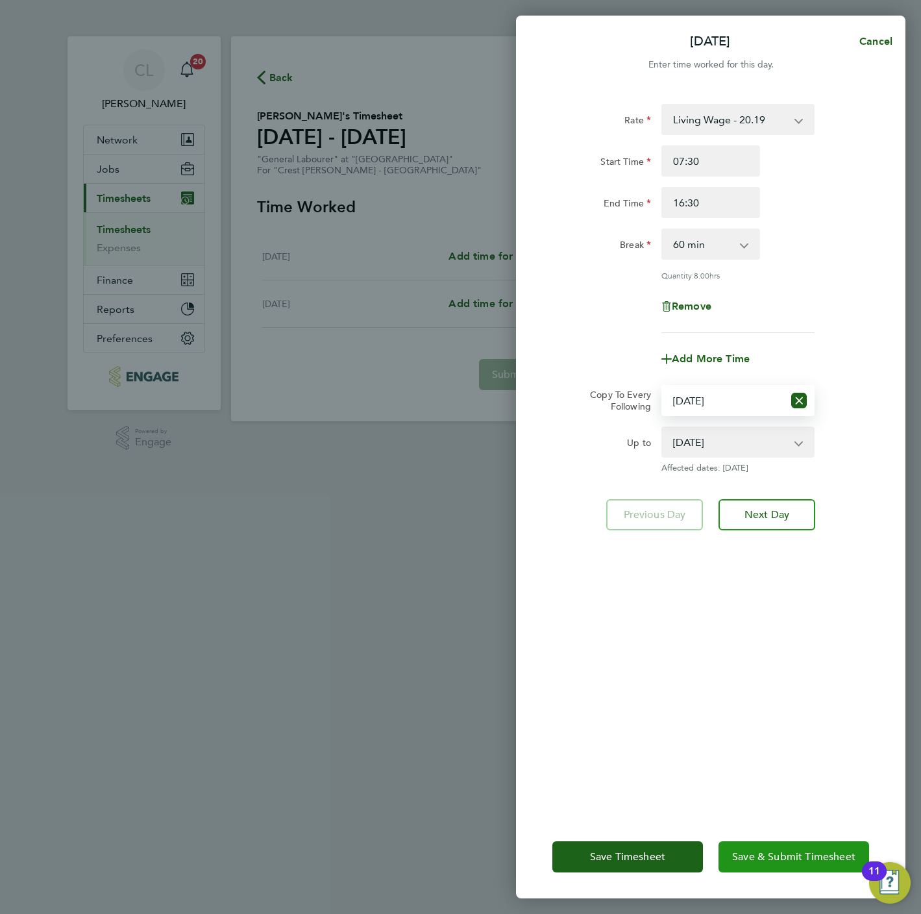
click at [763, 861] on span "Save & Submit Timesheet" at bounding box center [793, 856] width 123 height 13
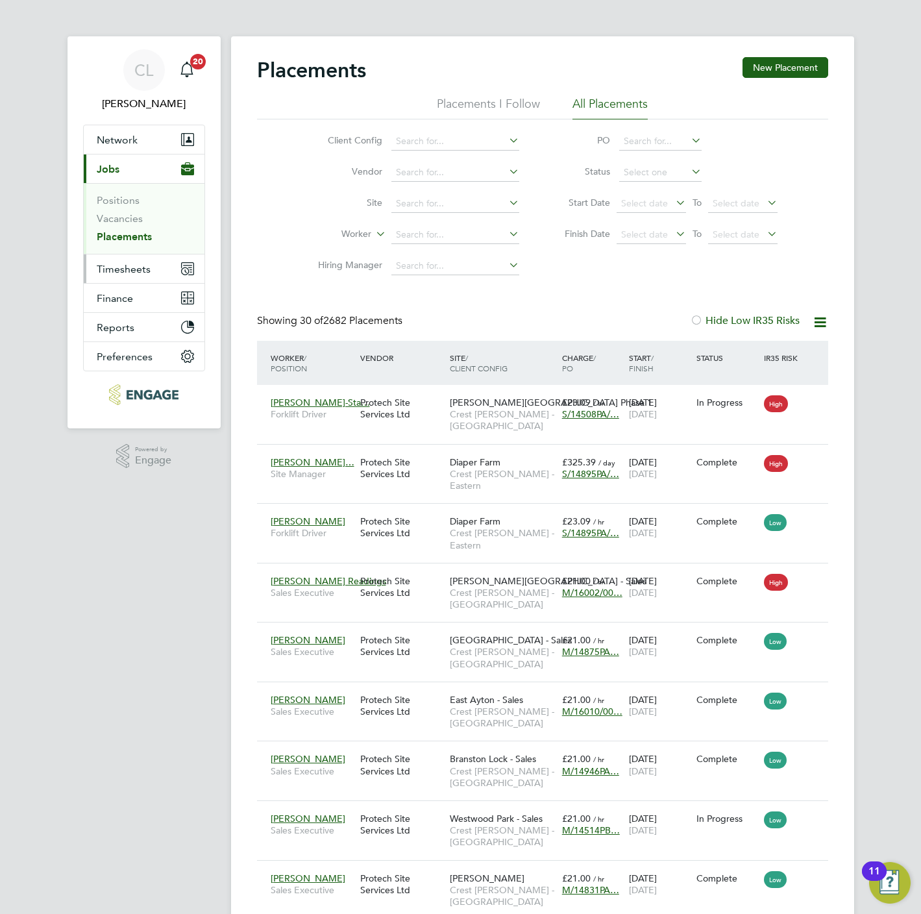
click at [127, 274] on span "Timesheets" at bounding box center [124, 269] width 54 height 12
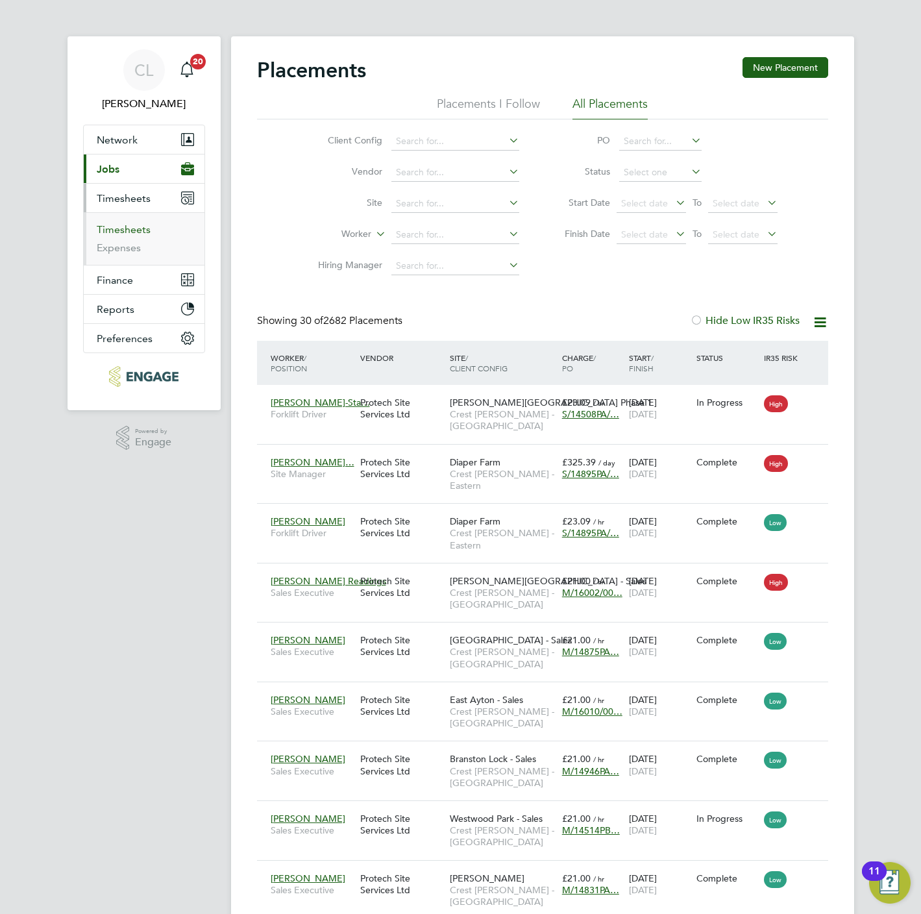
click at [123, 234] on link "Timesheets" at bounding box center [124, 229] width 54 height 12
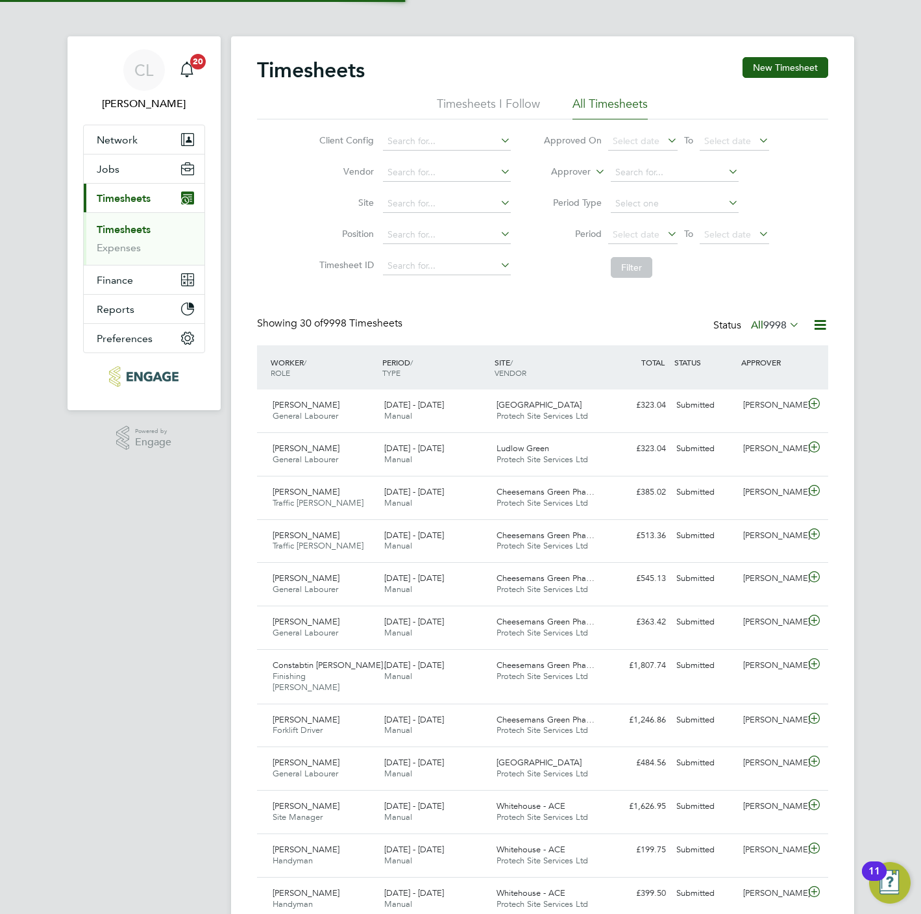
scroll to position [33, 113]
click at [401, 143] on input at bounding box center [447, 141] width 128 height 18
click at [424, 158] on li "Crest [PERSON_NAME] - Chil tern" at bounding box center [446, 160] width 129 height 18
type input "Crest [PERSON_NAME] - Chiltern"
click at [631, 269] on button "Filter" at bounding box center [632, 267] width 42 height 21
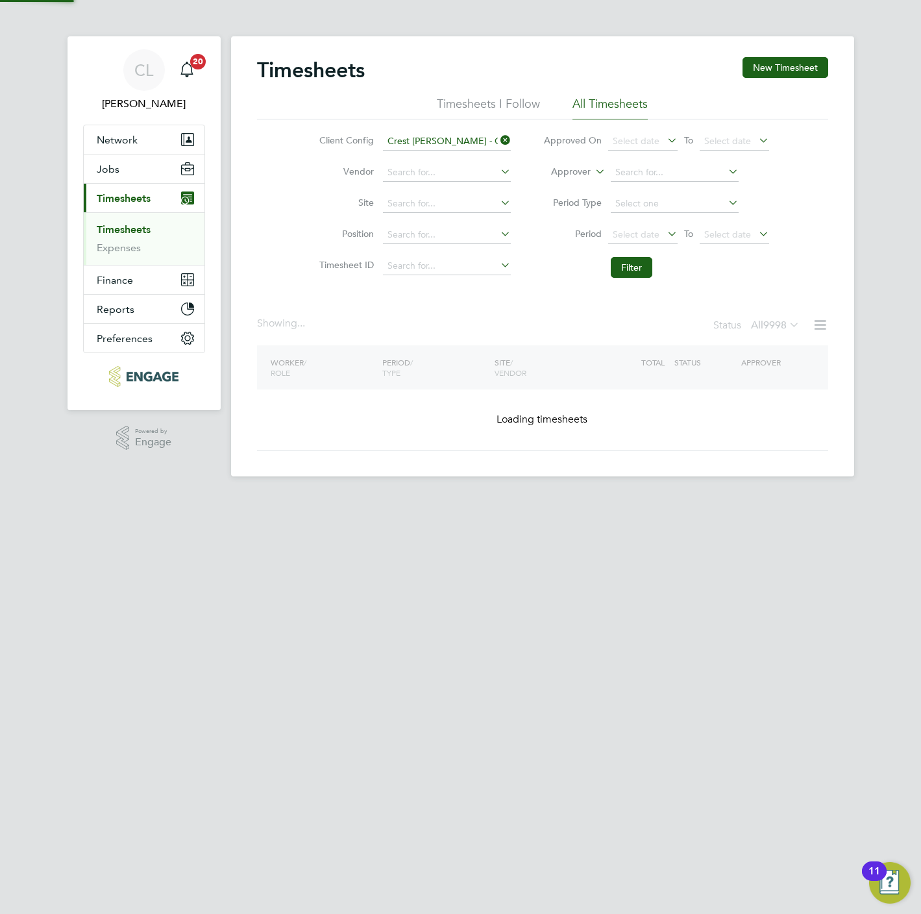
click at [763, 326] on span "9998" at bounding box center [774, 325] width 23 height 13
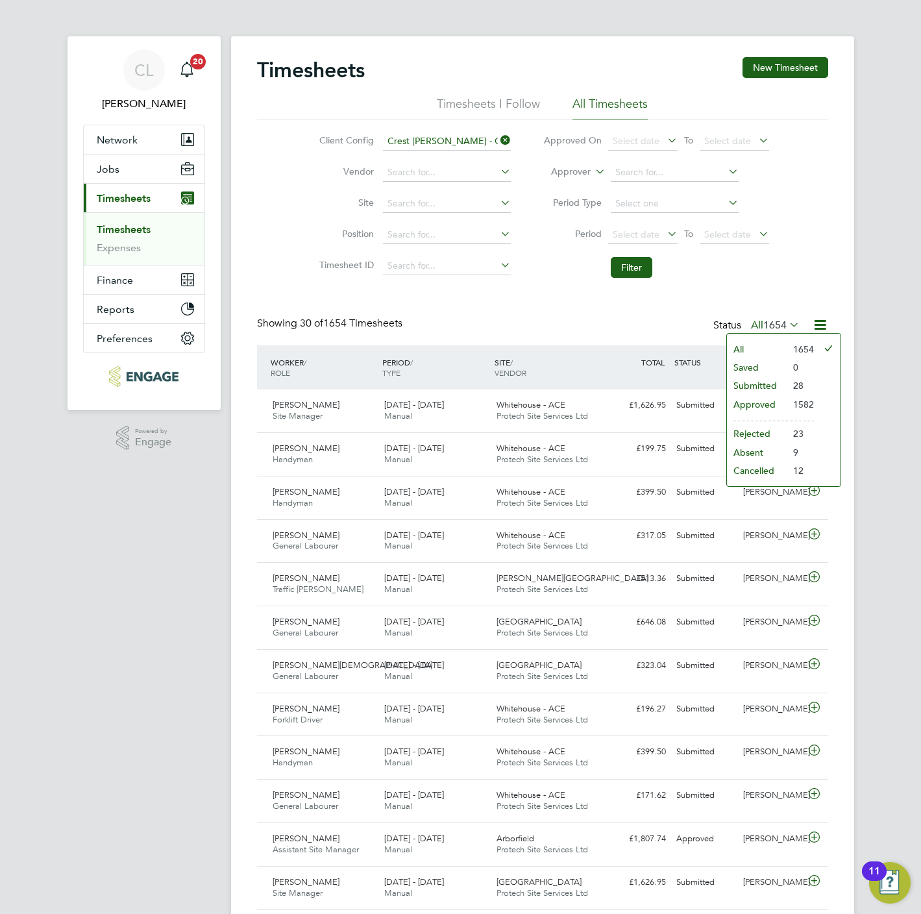
click at [766, 386] on li "Submitted" at bounding box center [757, 385] width 60 height 18
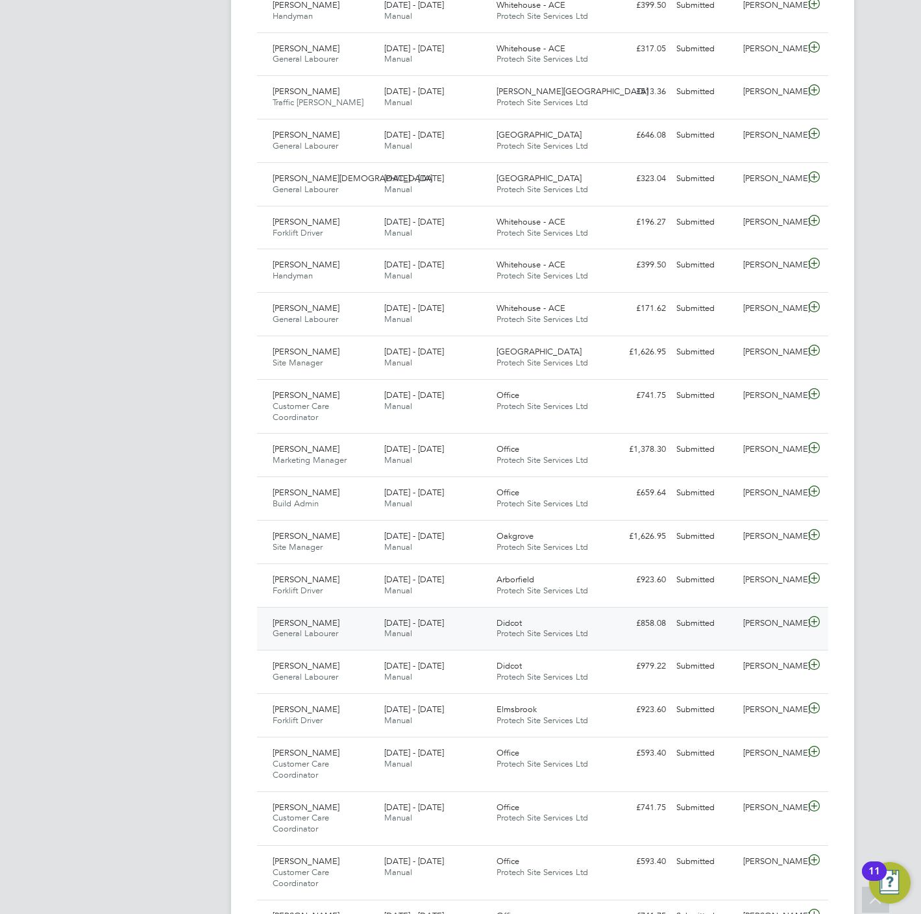
click at [566, 627] on div "Didcot Protech Site Services Ltd" at bounding box center [547, 629] width 112 height 32
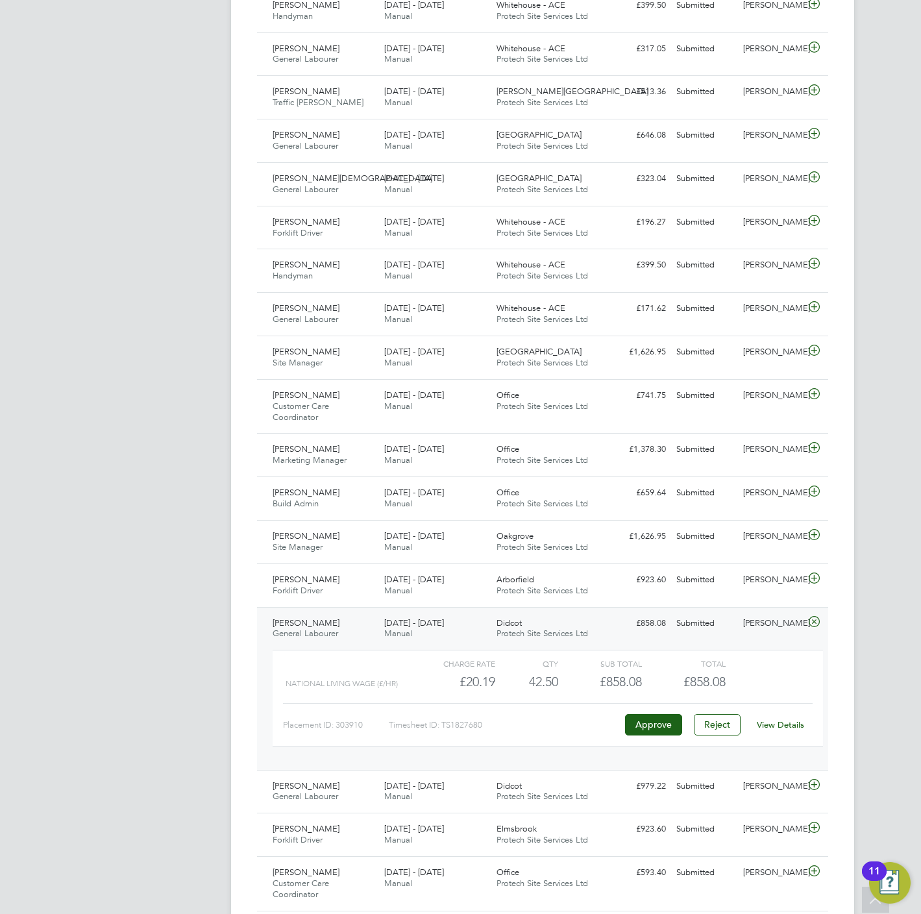
click at [775, 729] on link "View Details" at bounding box center [780, 724] width 47 height 11
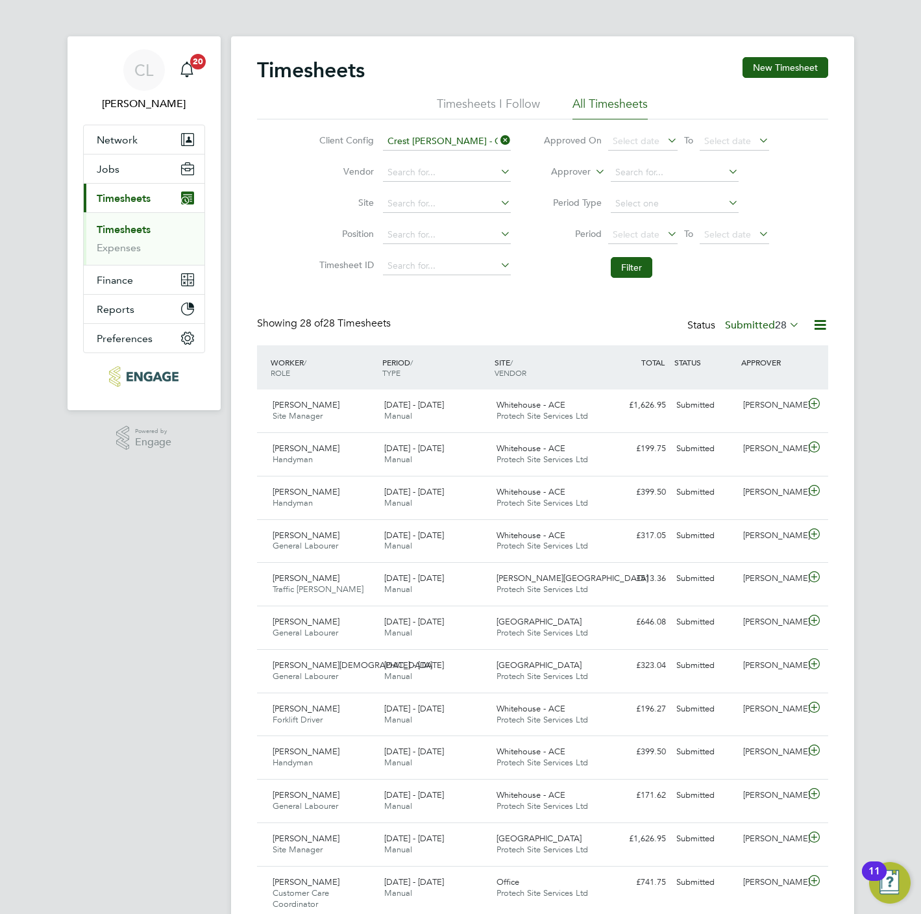
click at [498, 138] on icon at bounding box center [498, 140] width 0 height 18
click at [751, 320] on label "Submitted 28" at bounding box center [762, 325] width 75 height 13
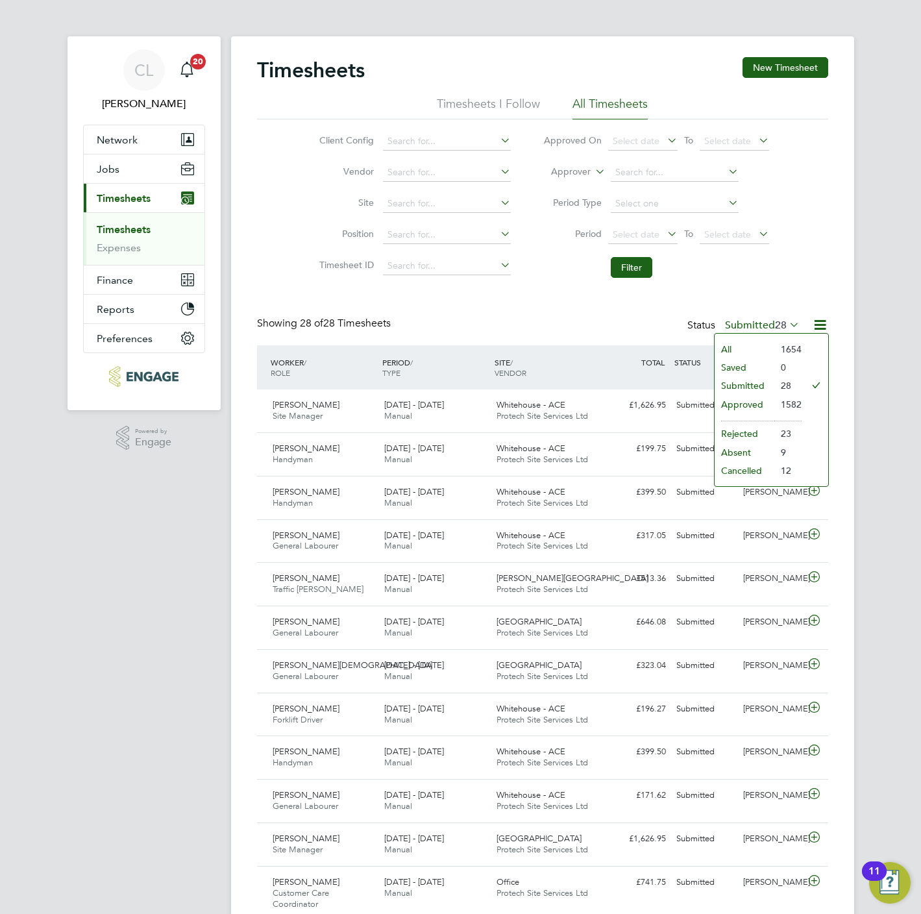
click at [742, 352] on li "All" at bounding box center [744, 349] width 60 height 18
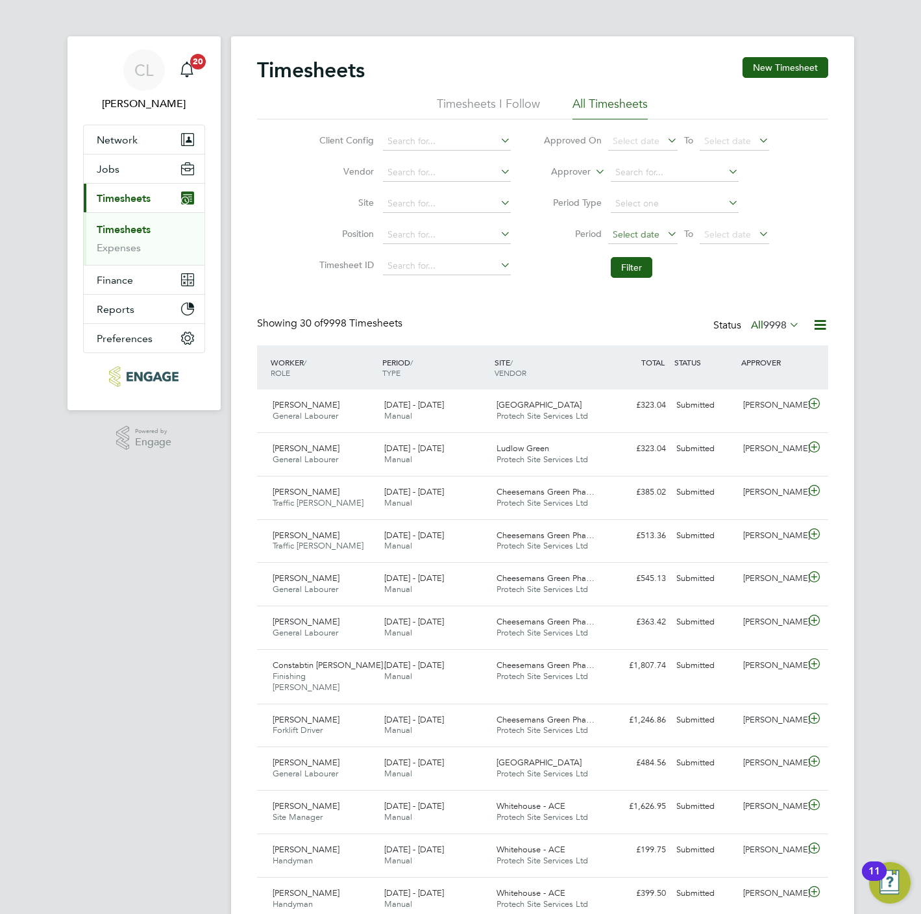
click at [651, 234] on span "Select date" at bounding box center [636, 234] width 47 height 12
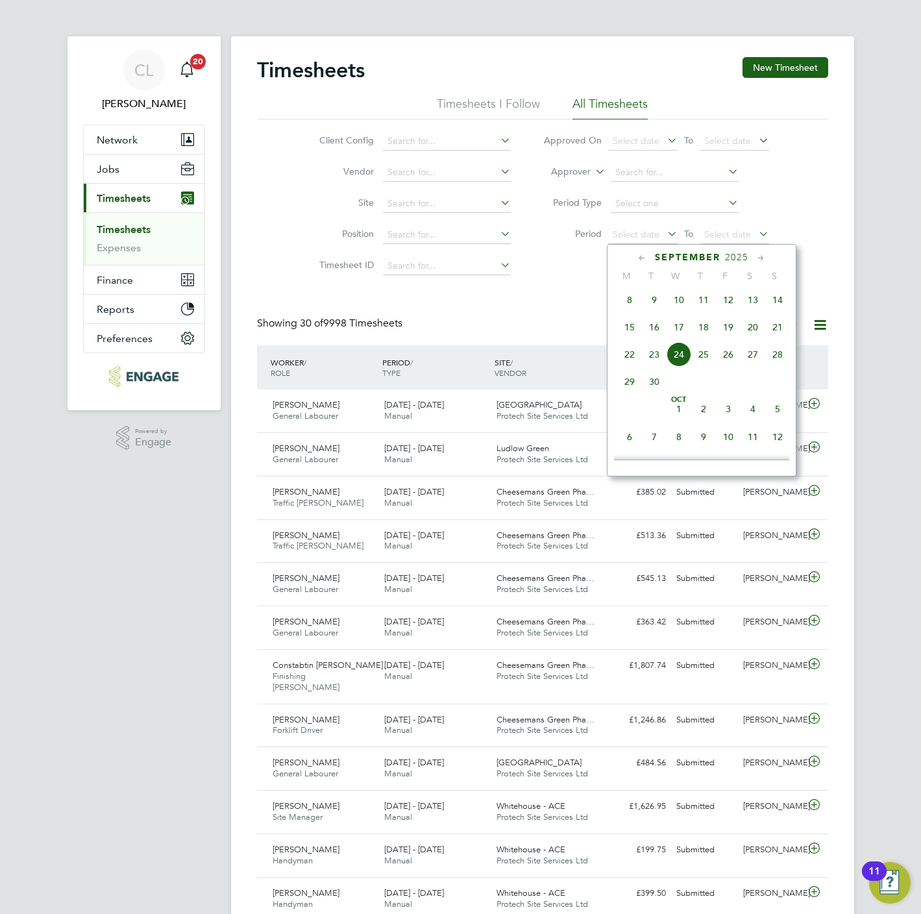
click at [626, 332] on span "15" at bounding box center [629, 327] width 25 height 25
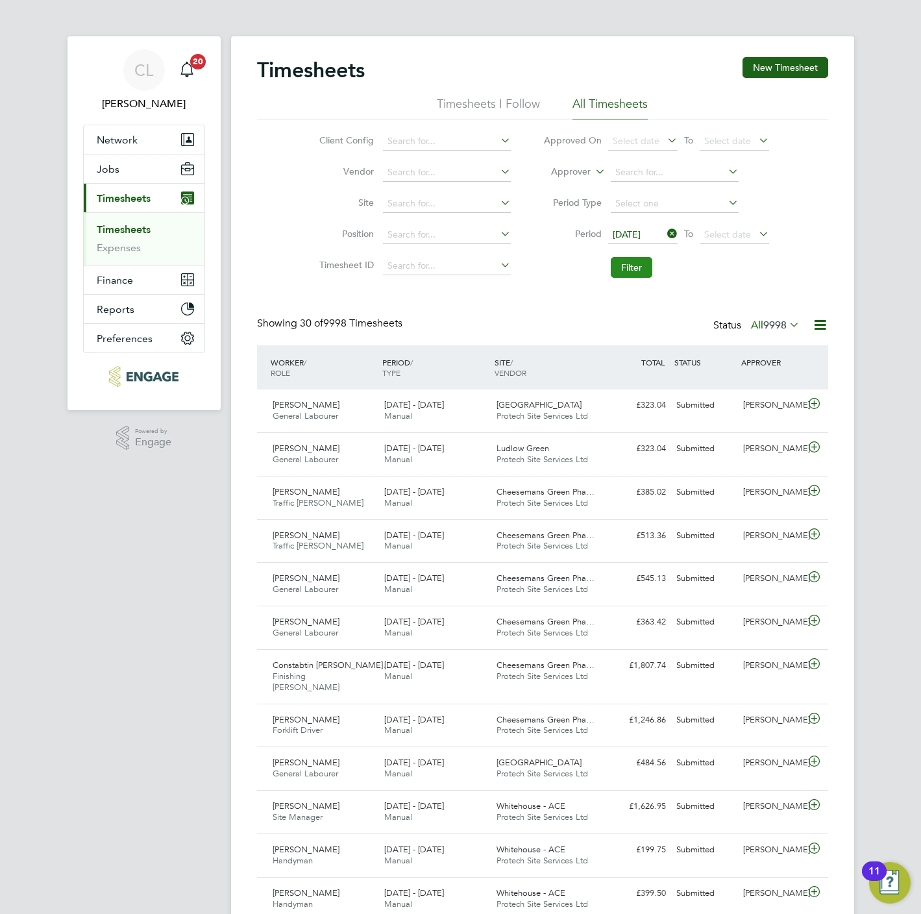
click at [627, 269] on button "Filter" at bounding box center [632, 267] width 42 height 21
click at [818, 323] on icon at bounding box center [820, 325] width 16 height 16
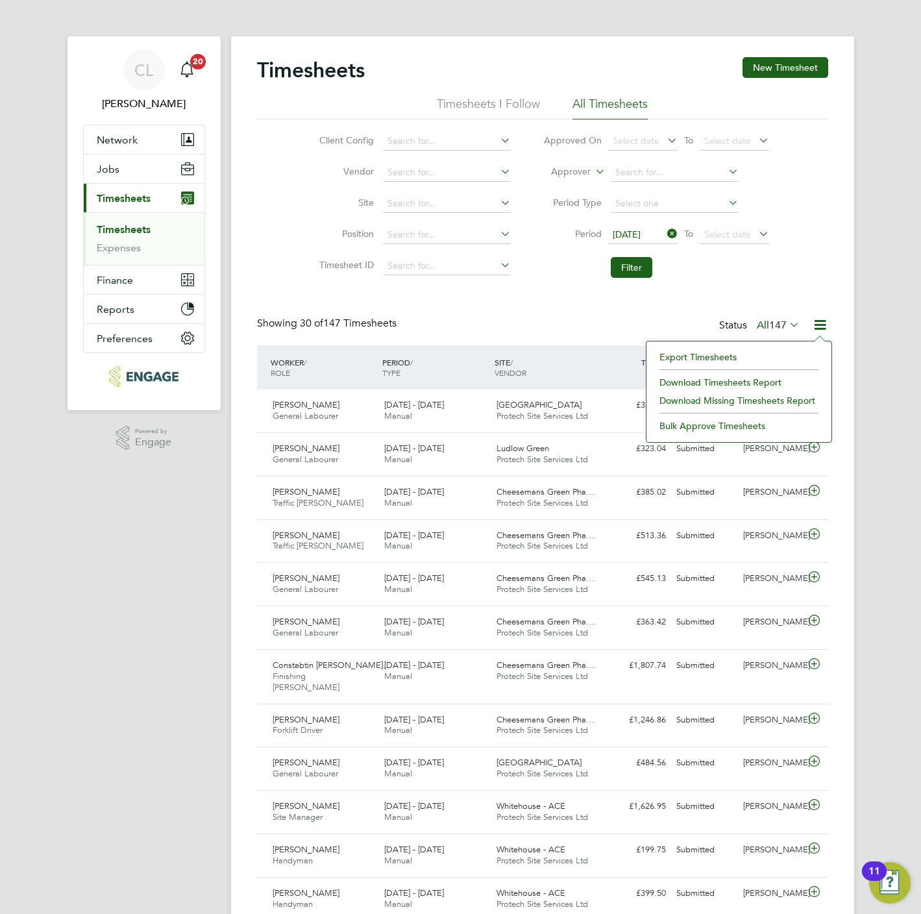
click at [725, 384] on li "Download Timesheets Report" at bounding box center [739, 382] width 172 height 18
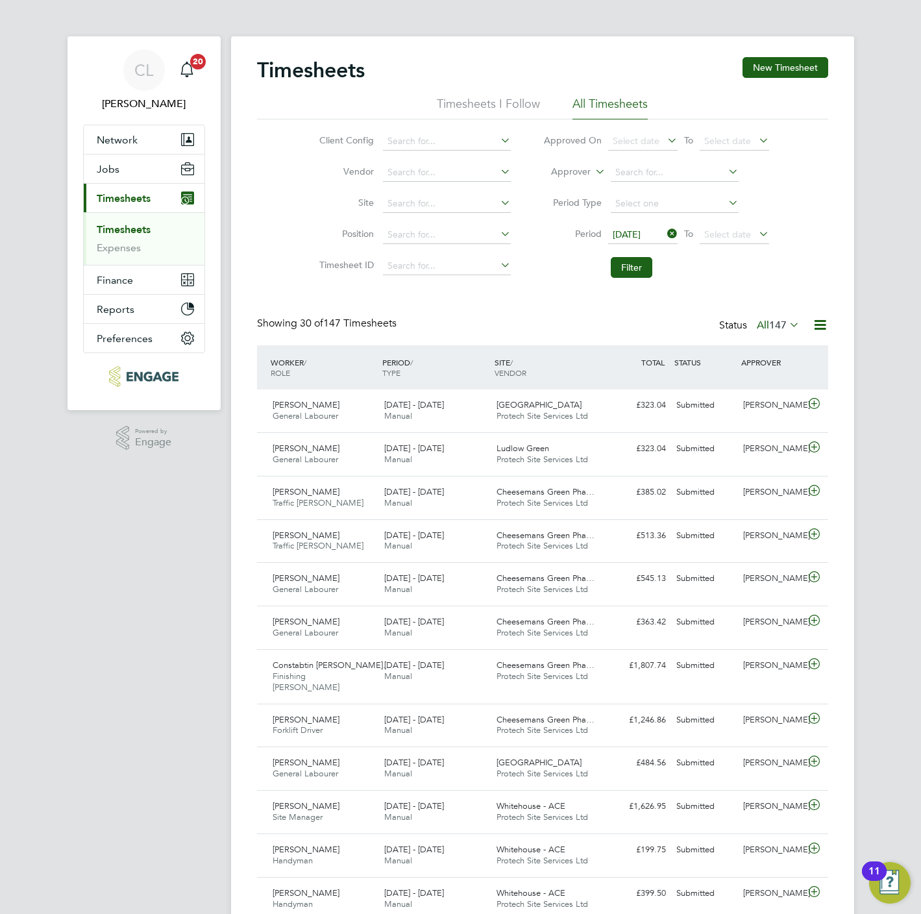
click at [335, 249] on li "Position" at bounding box center [413, 234] width 228 height 31
click at [583, 174] on label "Approver" at bounding box center [561, 171] width 58 height 13
click at [569, 189] on li "Worker" at bounding box center [559, 186] width 64 height 17
click at [637, 179] on input at bounding box center [675, 173] width 128 height 18
click at [639, 273] on li "Bart osz Chmielewski" at bounding box center [674, 279] width 129 height 18
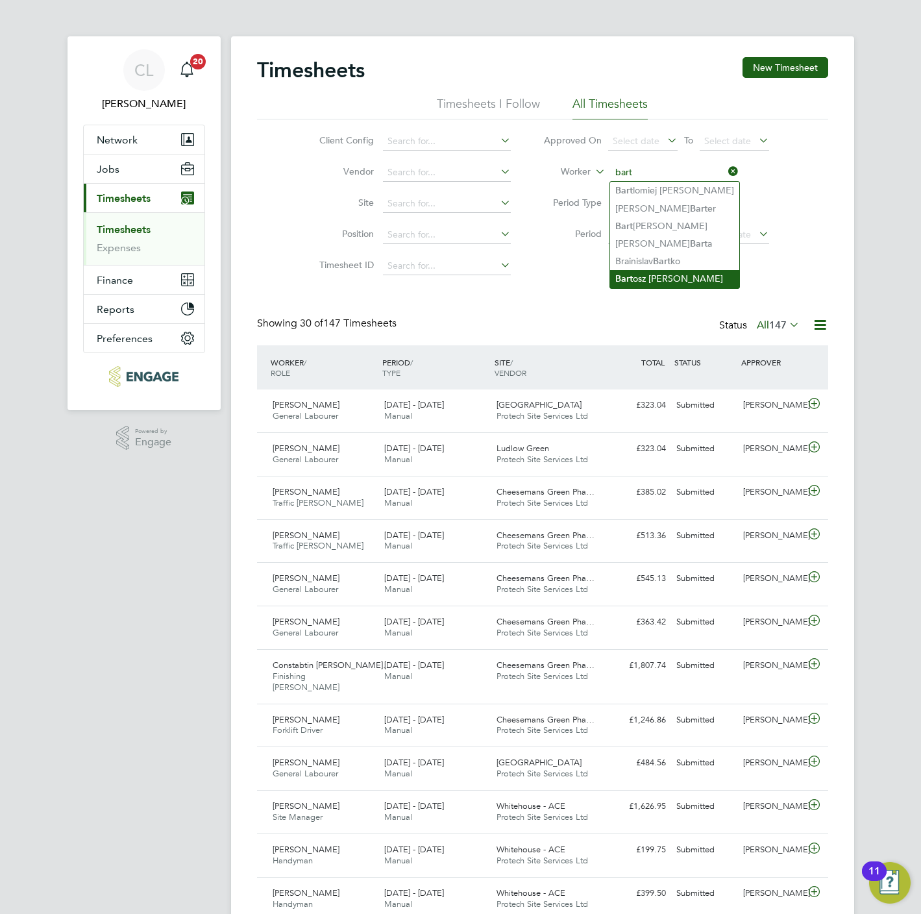
type input "Bartosz Chmielewski"
click at [622, 280] on li "Filter" at bounding box center [656, 267] width 258 height 34
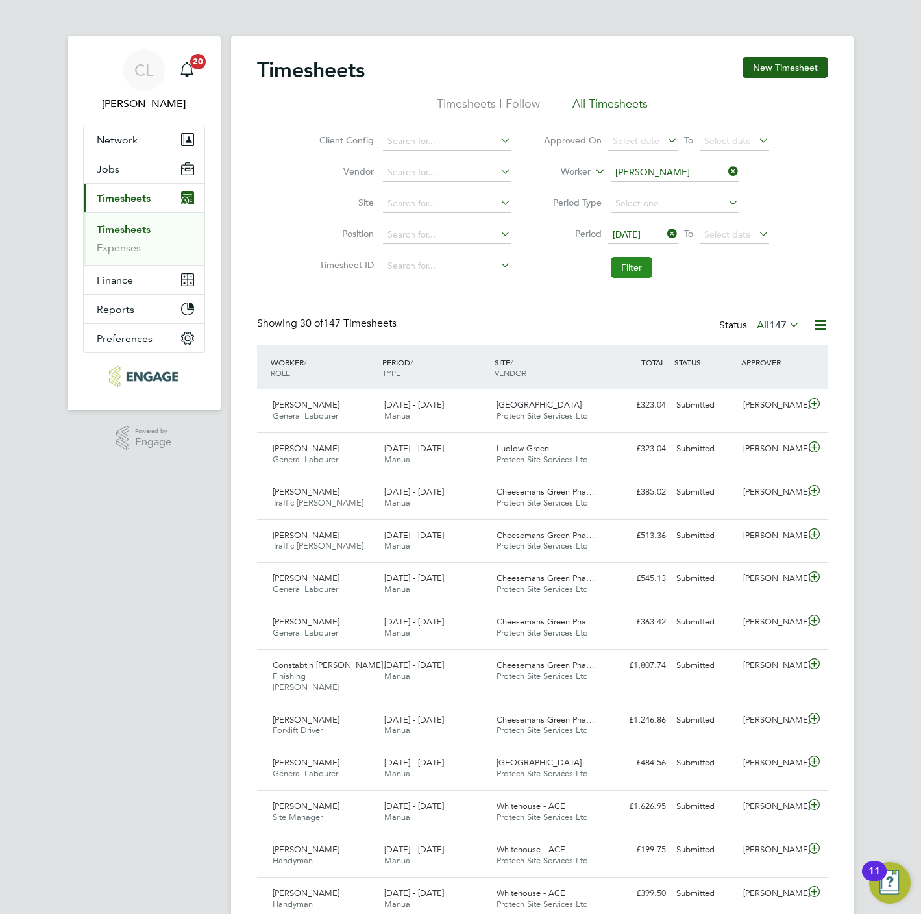
click at [625, 265] on button "Filter" at bounding box center [632, 267] width 42 height 21
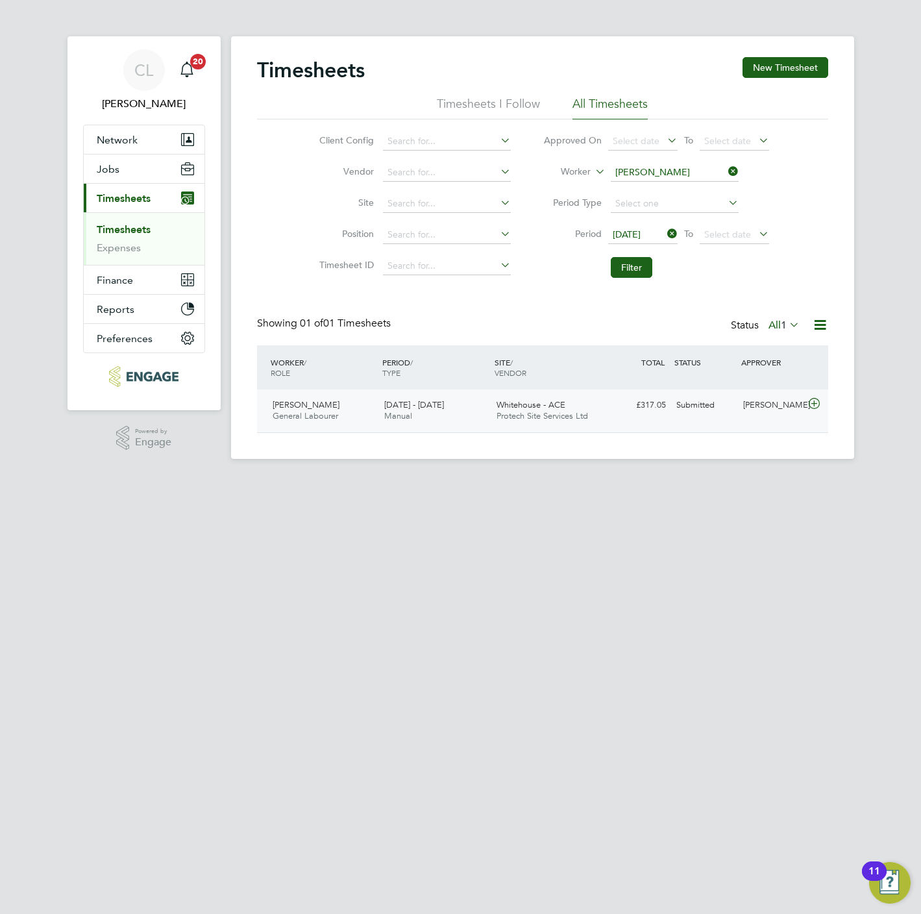
click at [481, 419] on div "15 - 21 Sep 2025 Manual" at bounding box center [435, 411] width 112 height 32
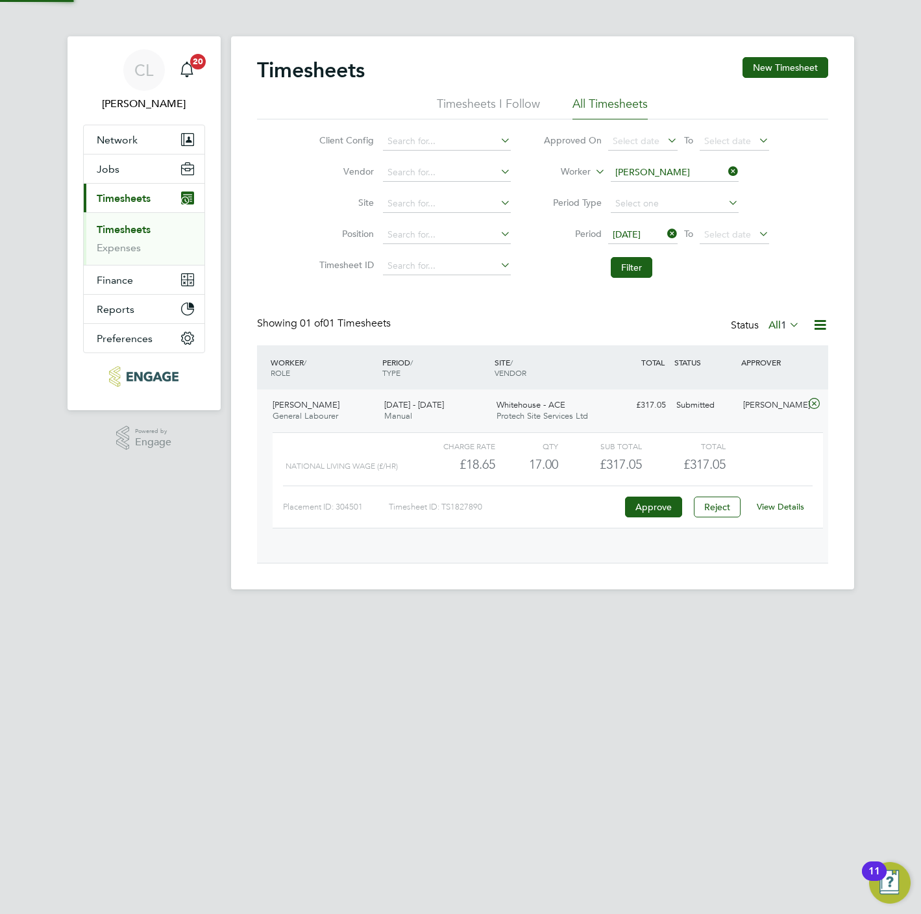
scroll to position [21, 127]
click at [795, 510] on link "View Details" at bounding box center [780, 506] width 47 height 11
click at [637, 176] on input at bounding box center [675, 173] width 128 height 18
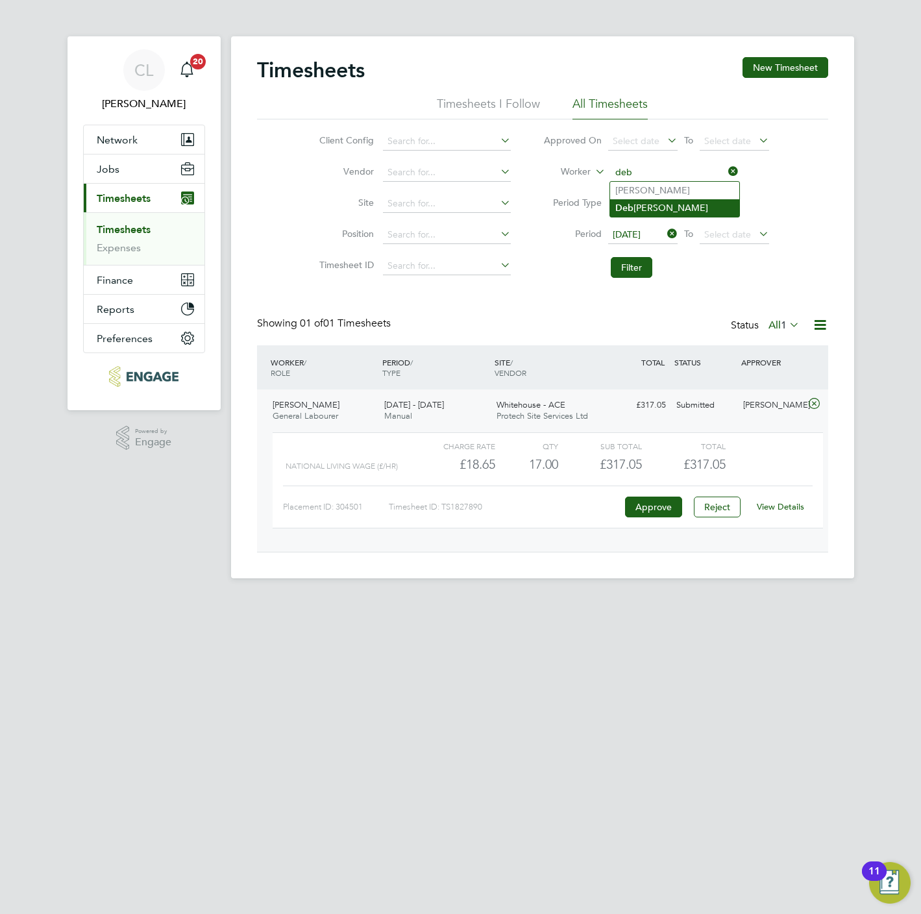
click at [653, 211] on li "Deb roah Butler" at bounding box center [674, 208] width 129 height 18
type input "Debroah Butler"
click at [639, 263] on button "Filter" at bounding box center [632, 267] width 42 height 21
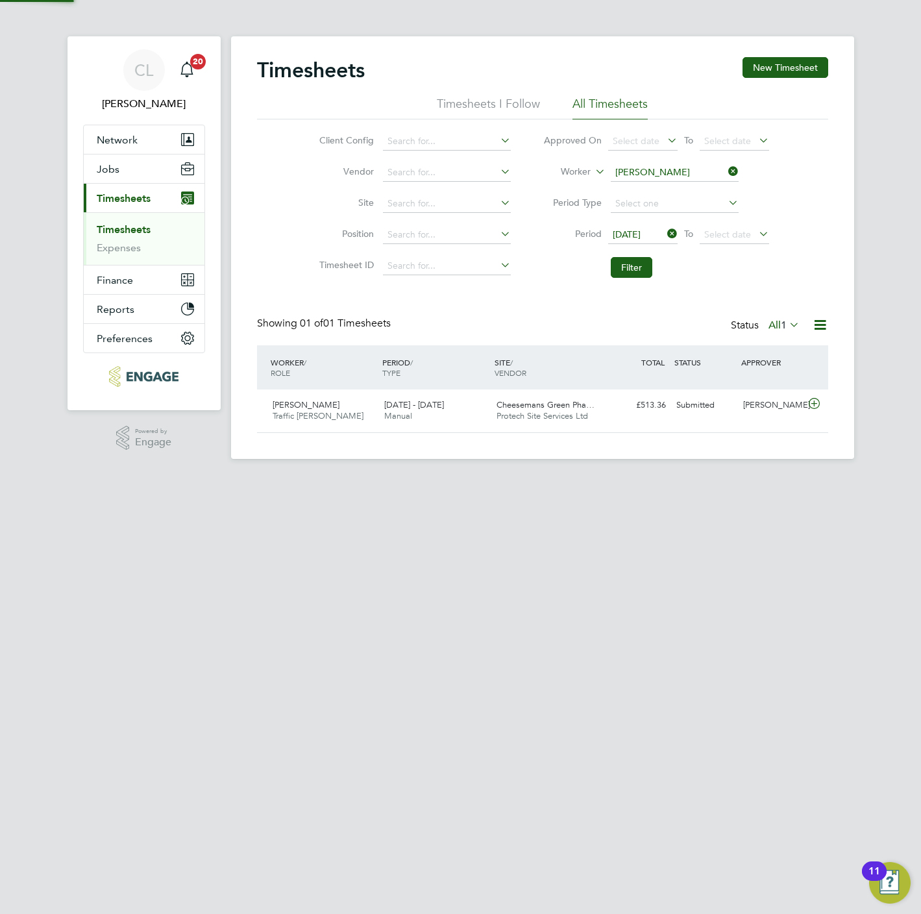
scroll to position [33, 113]
click at [537, 405] on span "Cheesemans Green Pha…" at bounding box center [545, 404] width 98 height 11
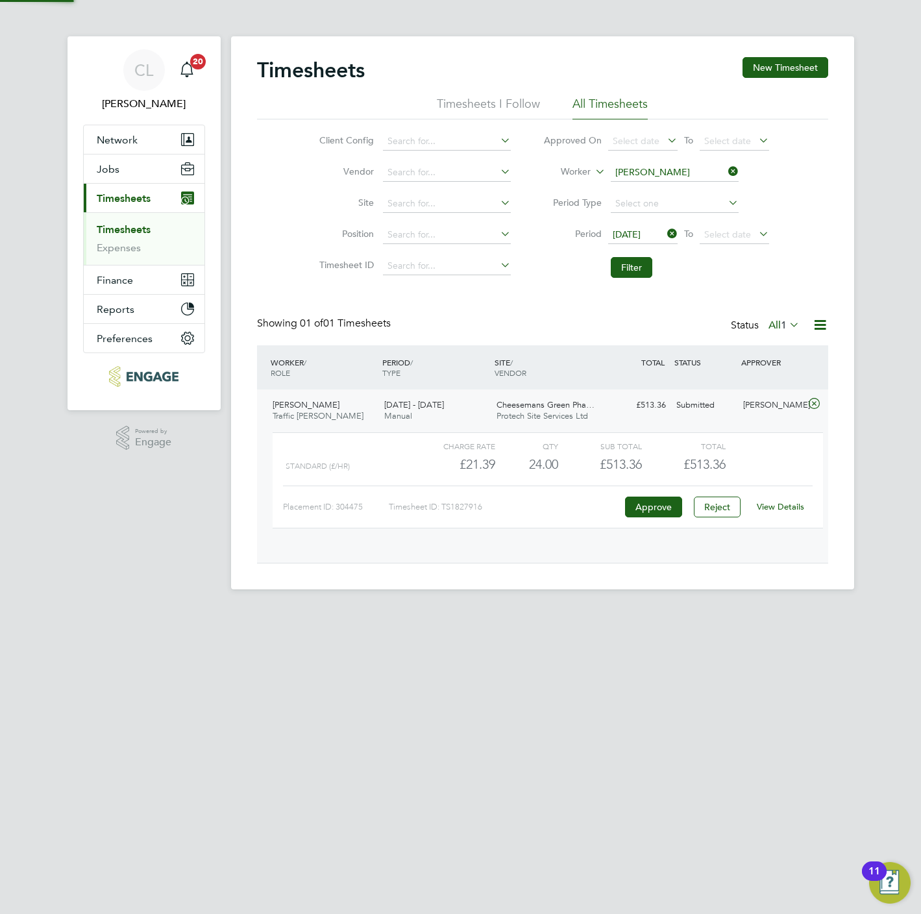
scroll to position [21, 127]
click at [777, 510] on link "View Details" at bounding box center [780, 506] width 47 height 11
click at [648, 179] on input at bounding box center [675, 173] width 128 height 18
click at [718, 193] on b "Coo" at bounding box center [727, 190] width 18 height 11
type input "Christopher Cooper"
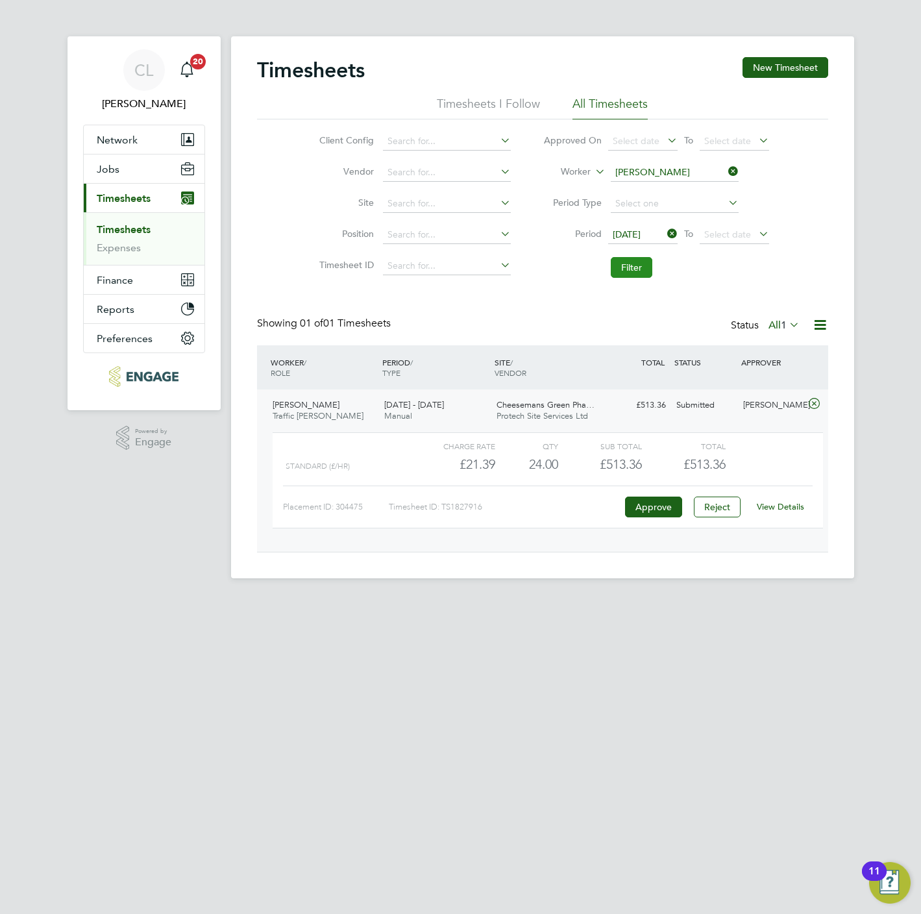
click at [631, 269] on button "Filter" at bounding box center [632, 267] width 42 height 21
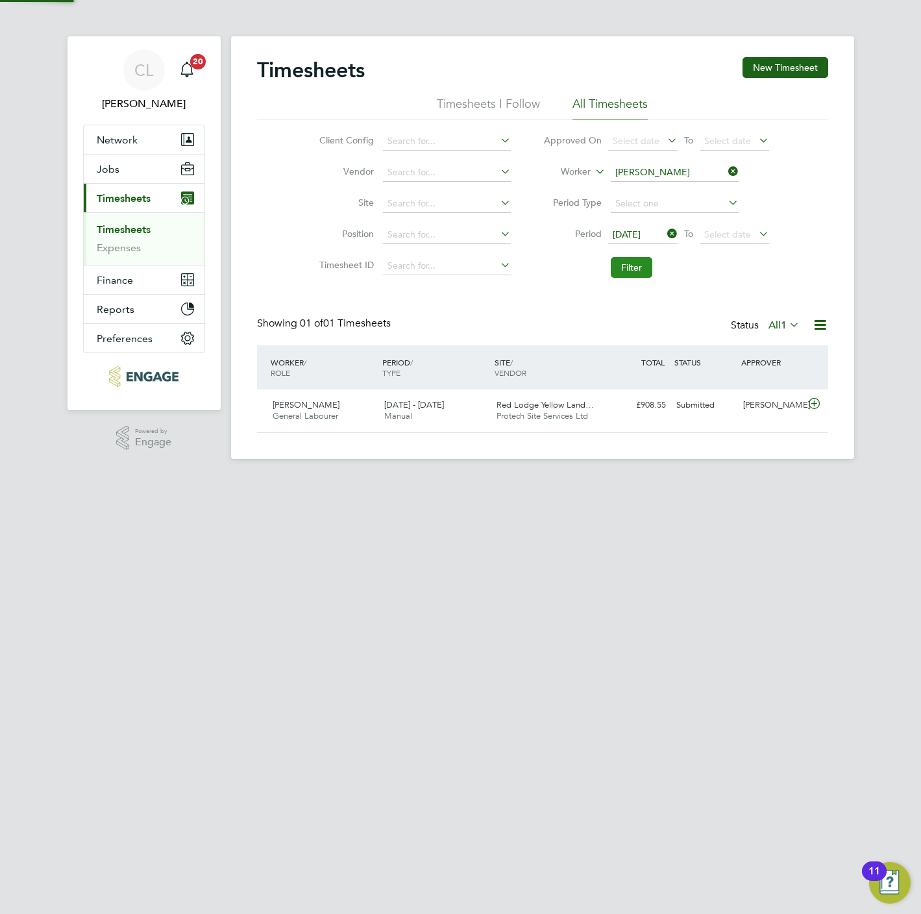
scroll to position [33, 113]
click at [687, 419] on div "Christopher Cooper General Labourer 15 - 21 Sep 2025 15 - 21 Sep 2025 Manual Re…" at bounding box center [542, 410] width 571 height 43
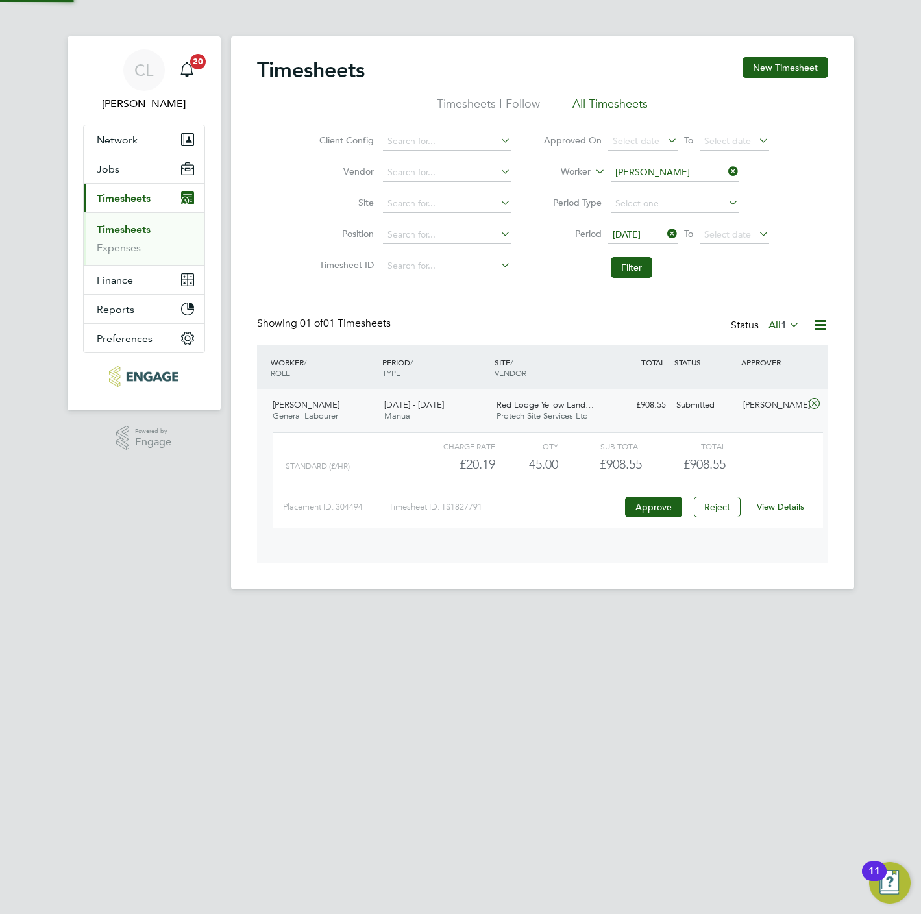
scroll to position [21, 127]
click at [768, 508] on link "View Details" at bounding box center [780, 506] width 47 height 11
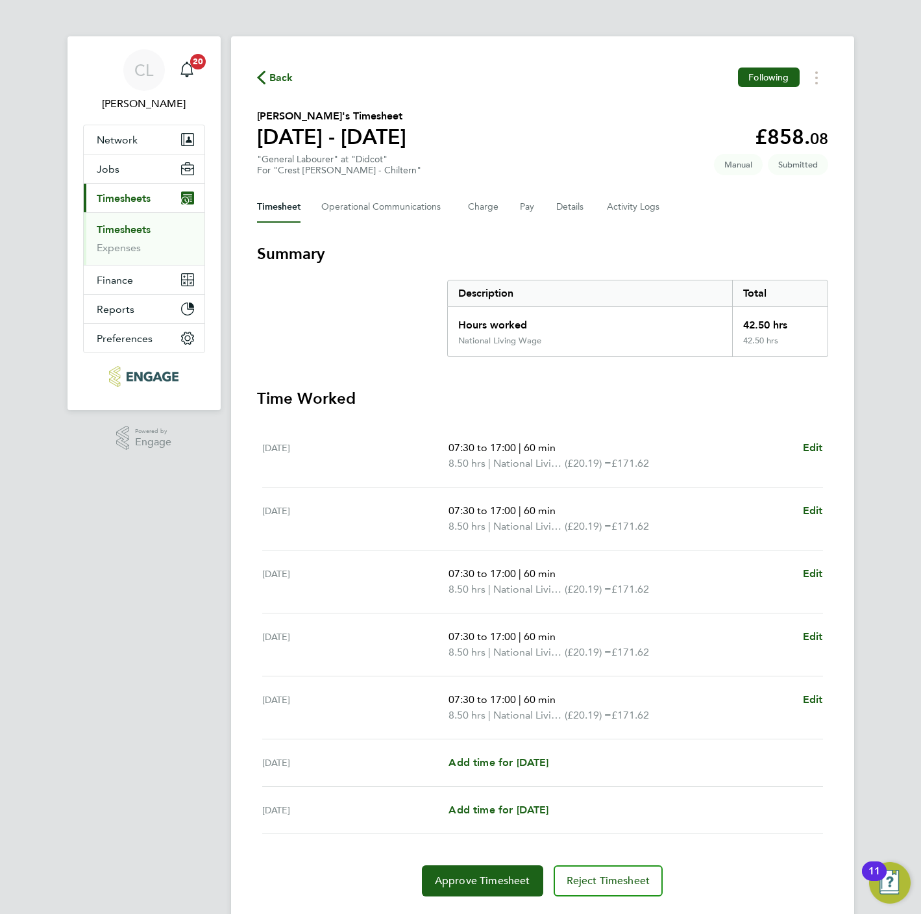
click at [583, 203] on div "Timesheet Operational Communications Charge Pay Details Activity Logs" at bounding box center [542, 206] width 571 height 31
click at [559, 202] on button "Details" at bounding box center [571, 206] width 30 height 31
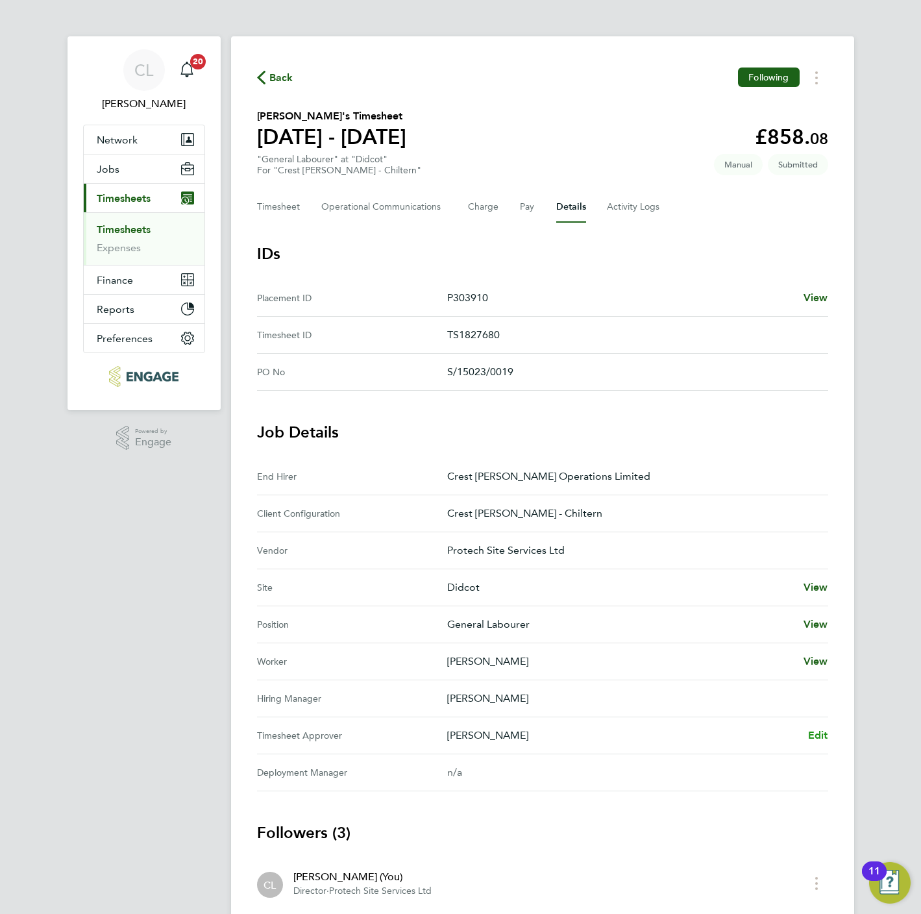
click at [818, 740] on span "Edit" at bounding box center [818, 735] width 20 height 12
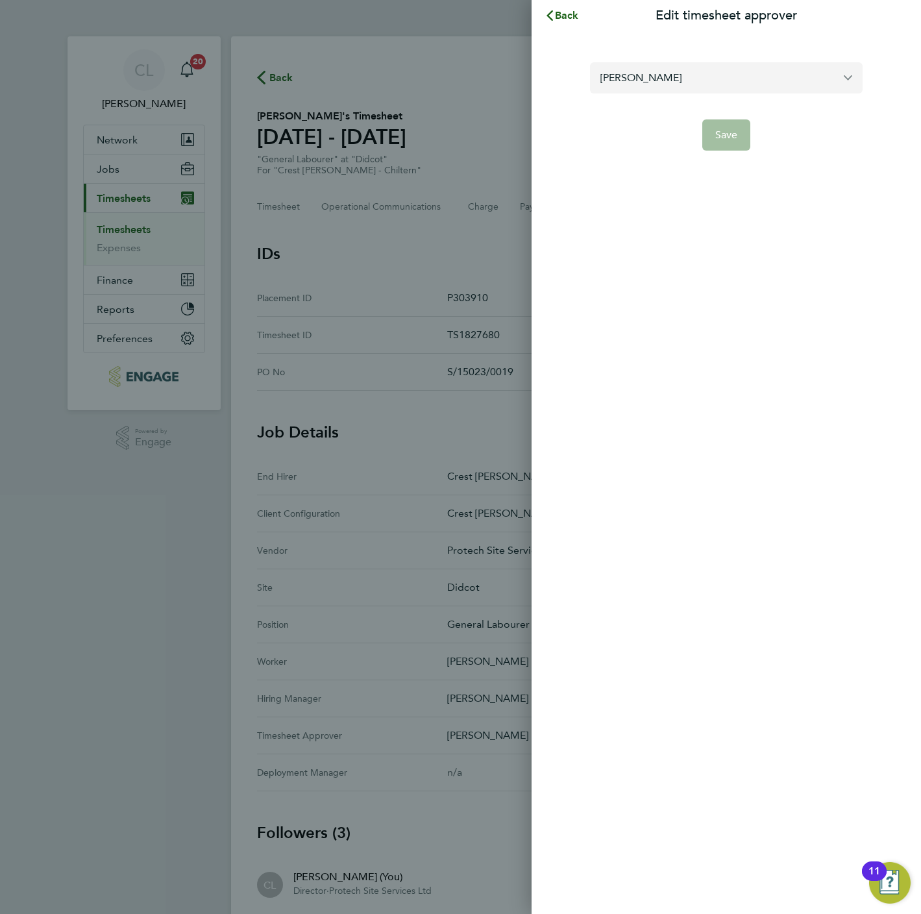
click at [762, 90] on input "[PERSON_NAME]" at bounding box center [726, 77] width 273 height 30
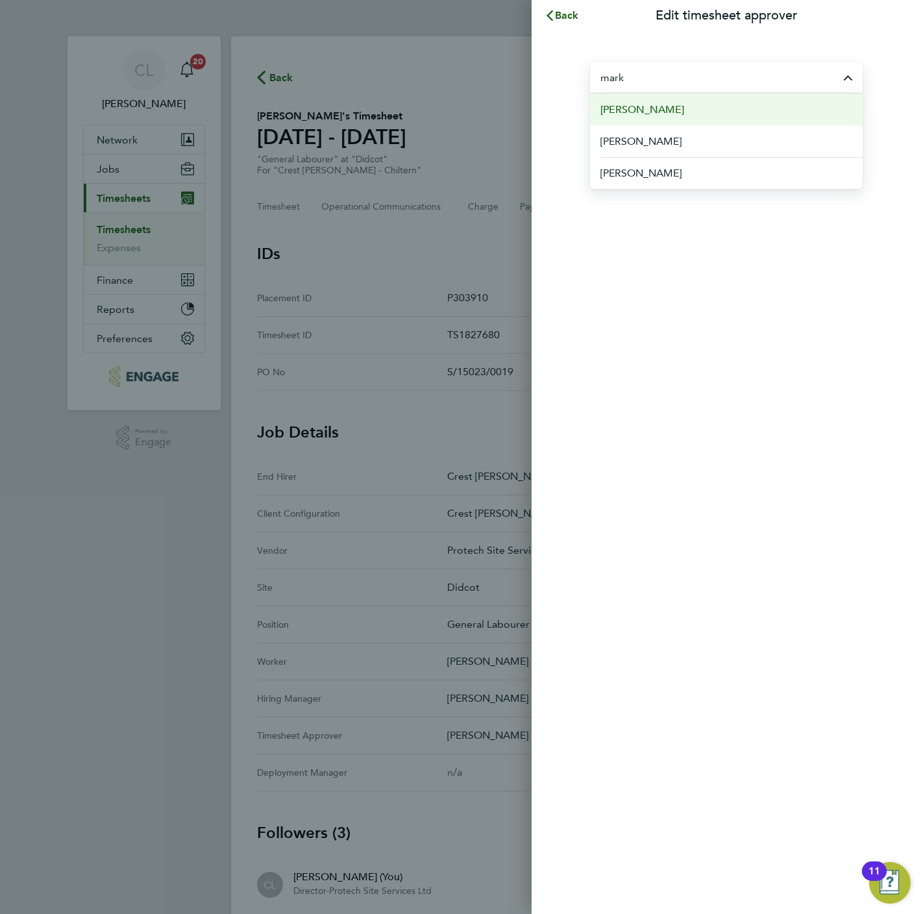
click at [652, 101] on li "[PERSON_NAME]" at bounding box center [726, 109] width 273 height 32
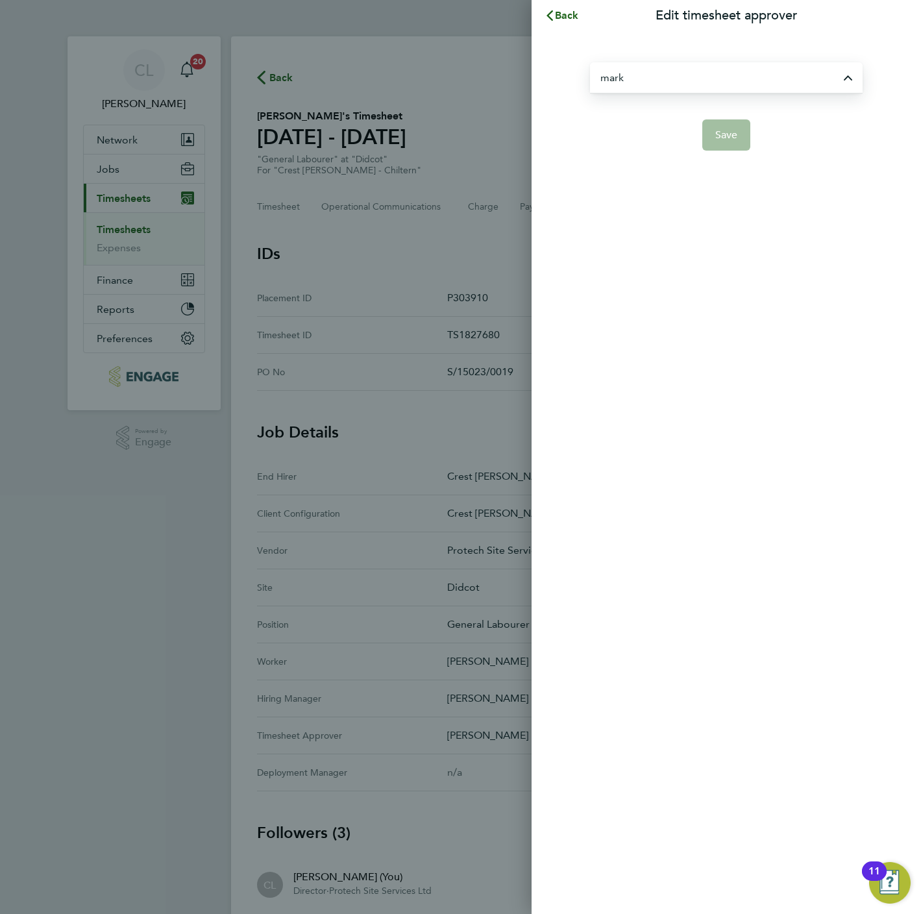
type input "[PERSON_NAME]"
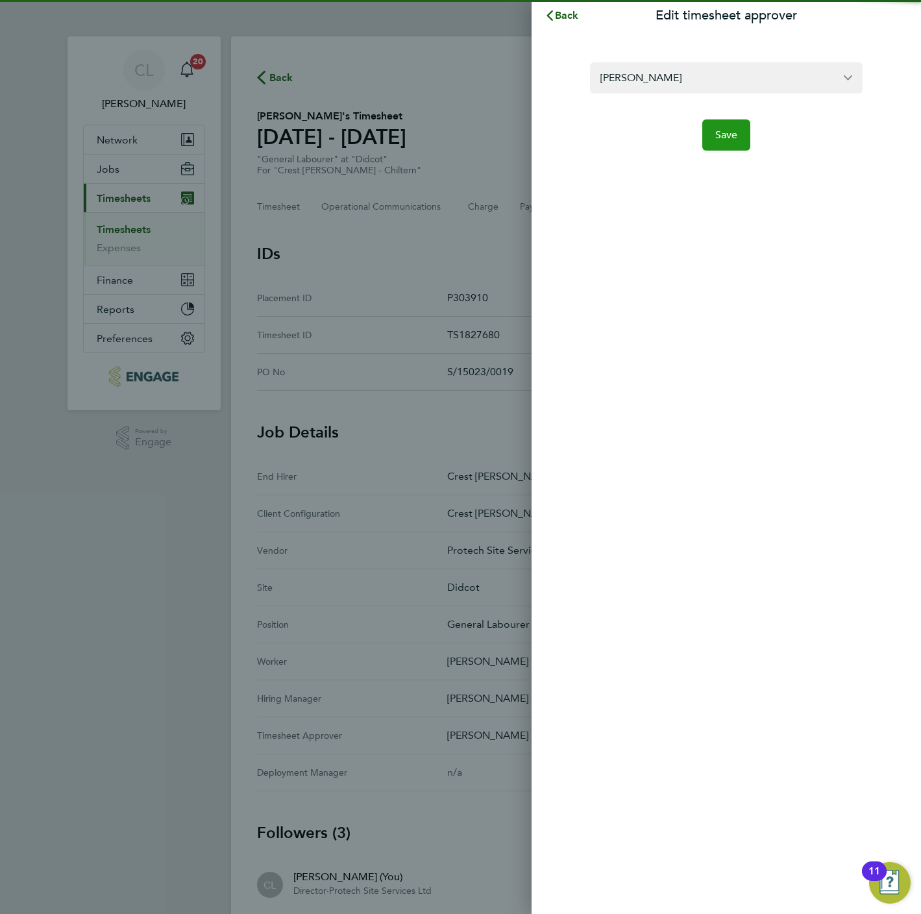
click at [723, 130] on span "Save" at bounding box center [726, 134] width 23 height 13
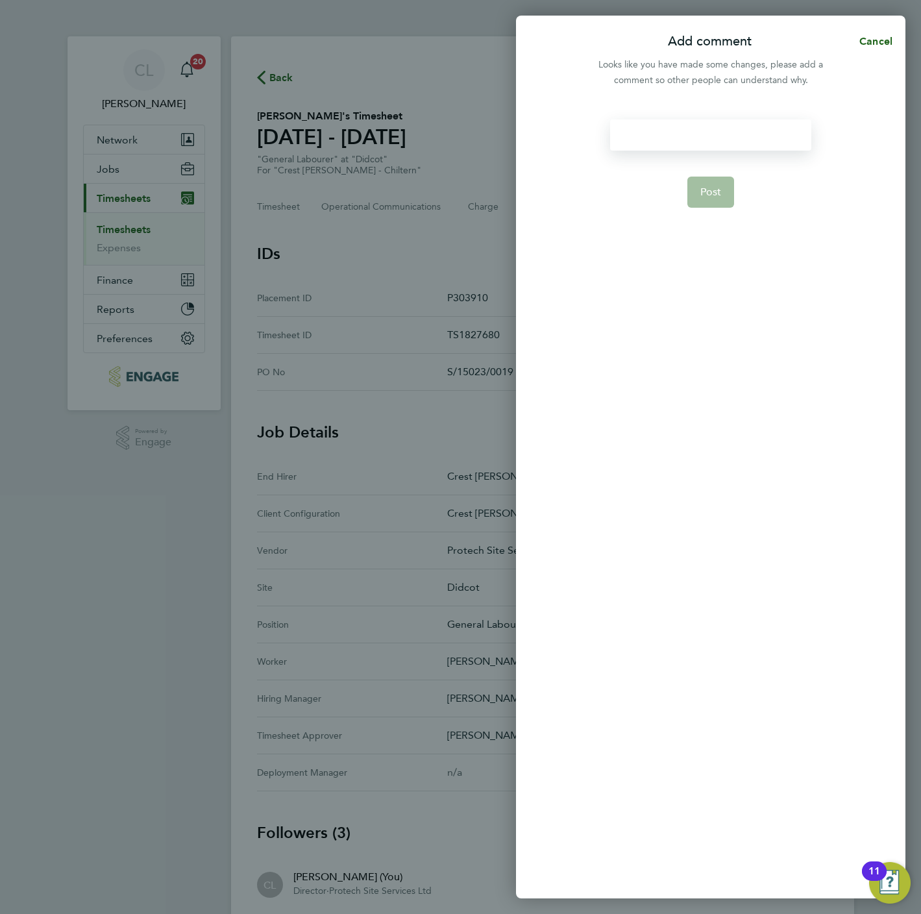
drag, startPoint x: 697, startPoint y: 140, endPoint x: 685, endPoint y: 140, distance: 11.7
click at [695, 140] on div at bounding box center [710, 134] width 201 height 31
click at [685, 140] on div at bounding box center [710, 134] width 201 height 31
click at [707, 186] on span "Post" at bounding box center [710, 192] width 21 height 13
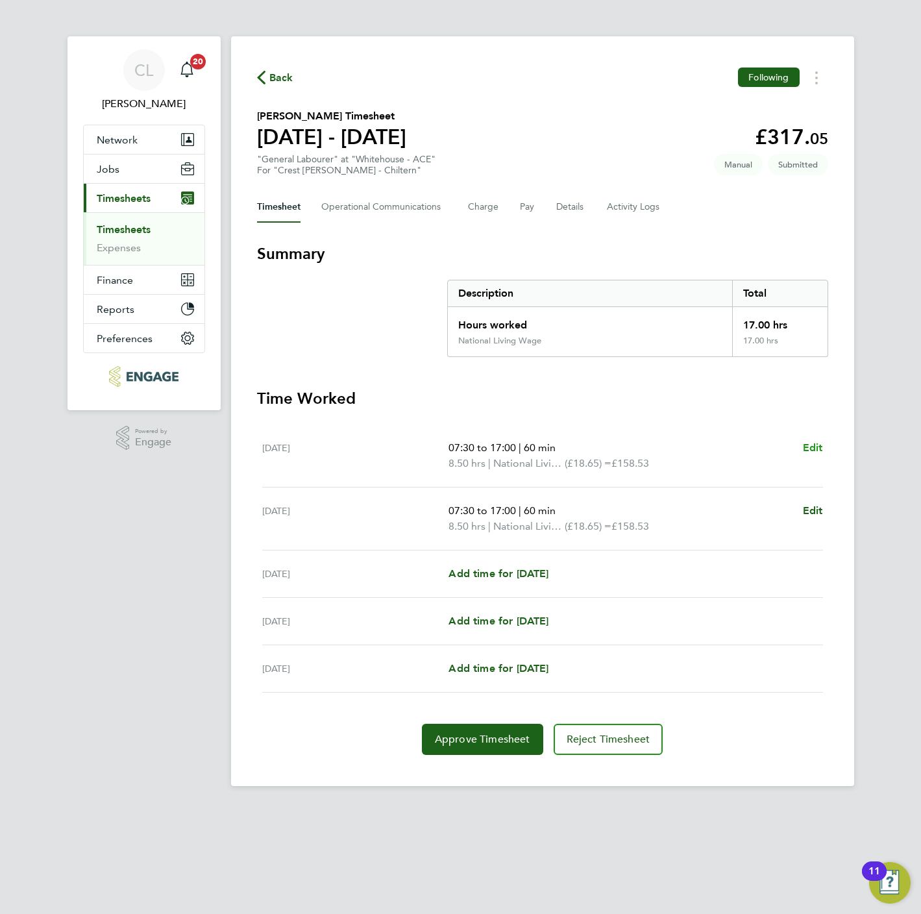
click at [818, 444] on span "Edit" at bounding box center [813, 447] width 20 height 12
select select "60"
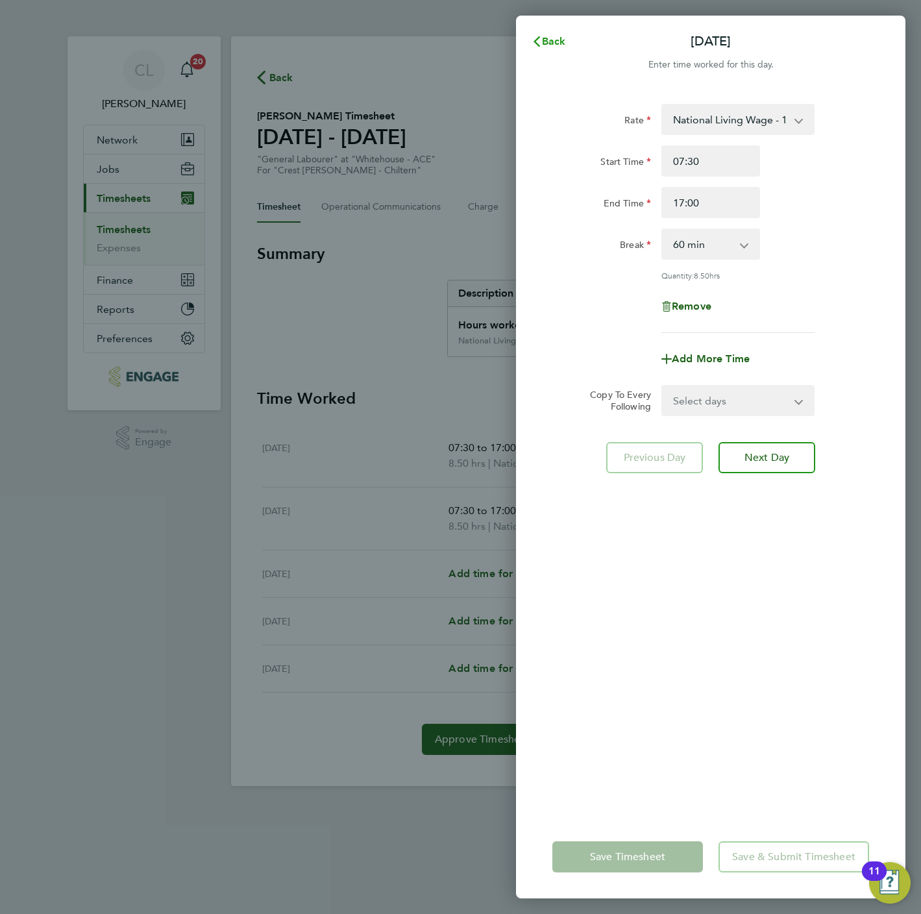
click at [542, 43] on span "Back" at bounding box center [554, 41] width 24 height 12
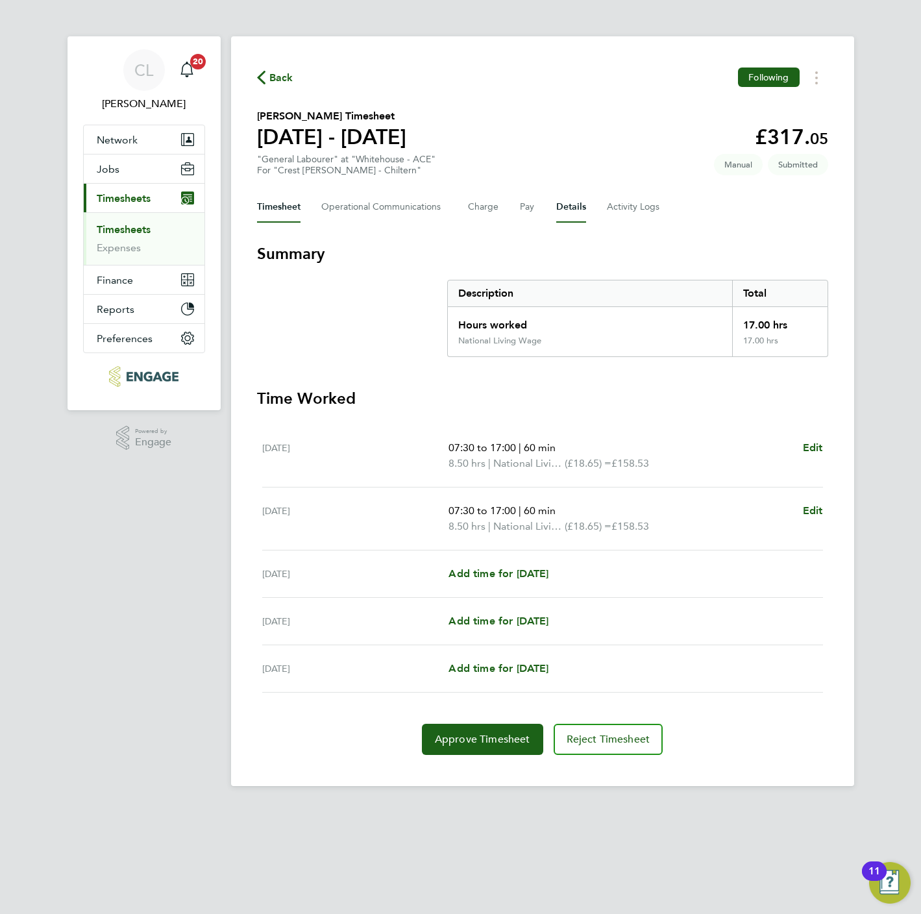
click at [563, 208] on button "Details" at bounding box center [571, 206] width 30 height 31
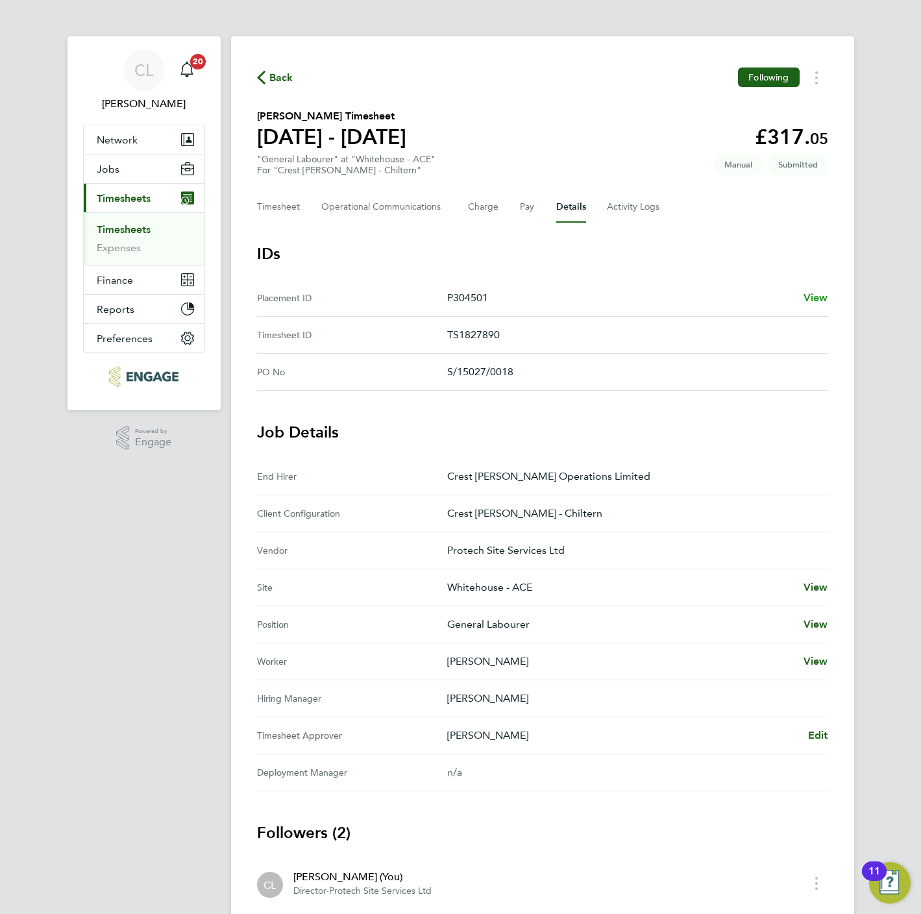
click at [822, 291] on span "View" at bounding box center [815, 297] width 25 height 12
click at [267, 209] on button "Timesheet" at bounding box center [278, 206] width 43 height 31
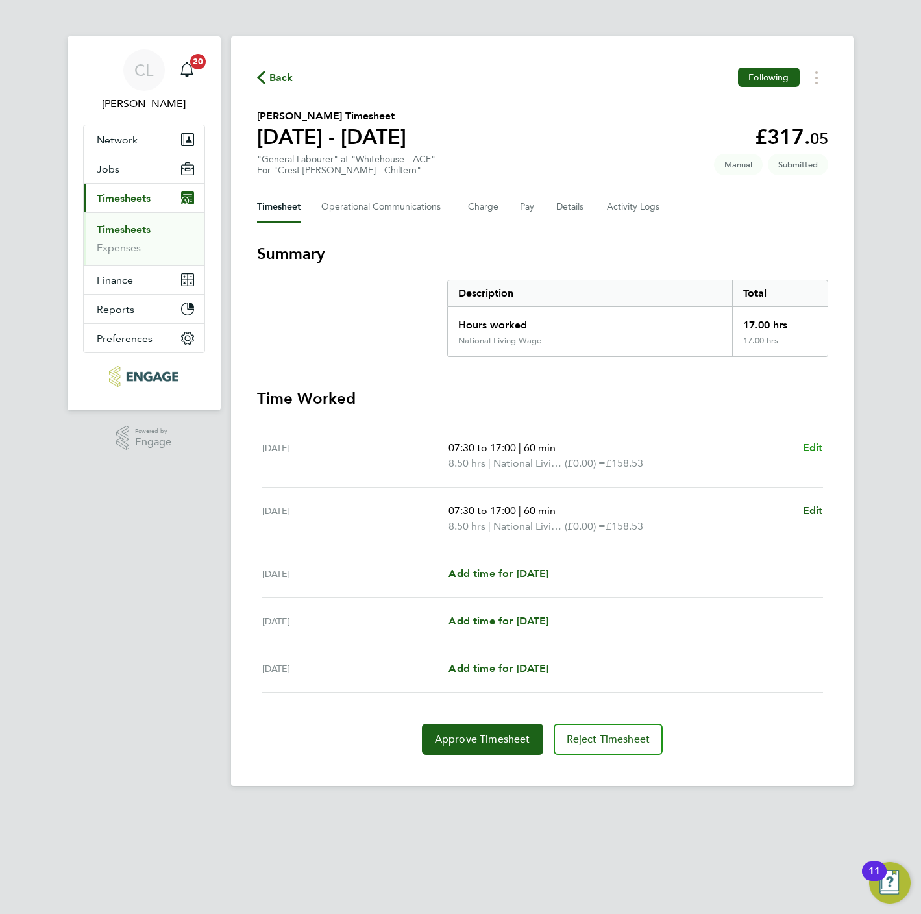
click at [812, 448] on span "Edit" at bounding box center [813, 447] width 20 height 12
select select "60"
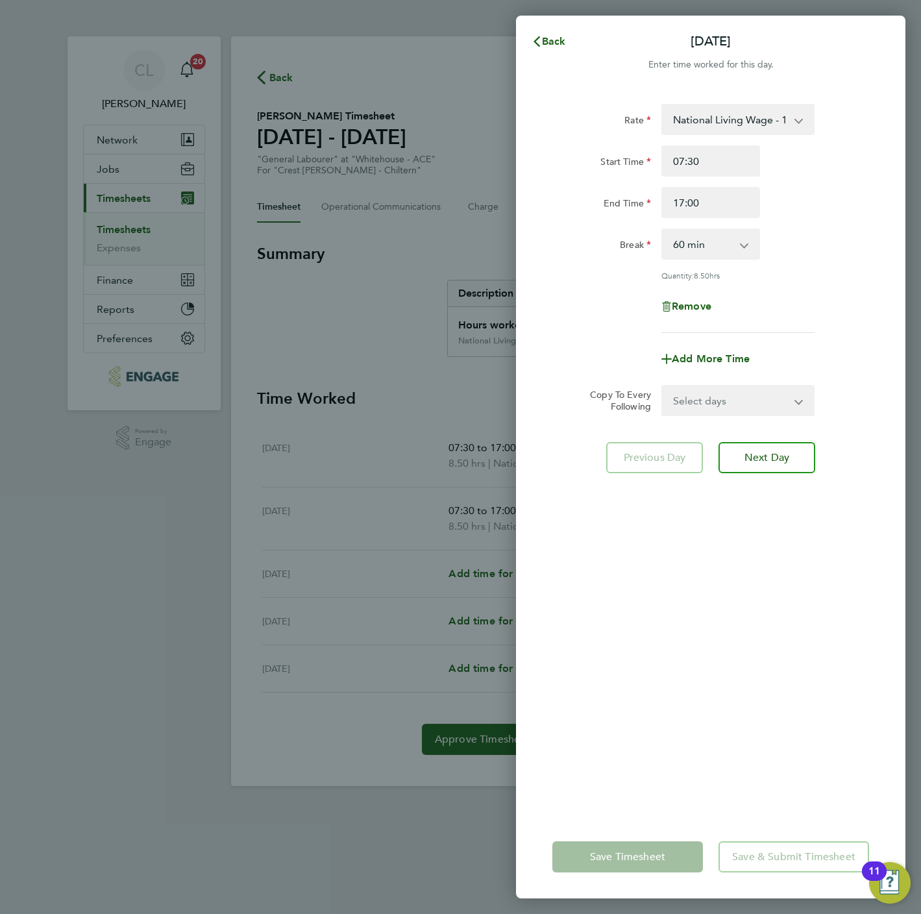
click at [722, 104] on div "National Living Wage - 18.65" at bounding box center [737, 119] width 153 height 31
drag, startPoint x: 721, startPoint y: 117, endPoint x: 719, endPoint y: 125, distance: 8.7
click at [721, 117] on select "National Living Wage - 18.65" at bounding box center [730, 119] width 135 height 29
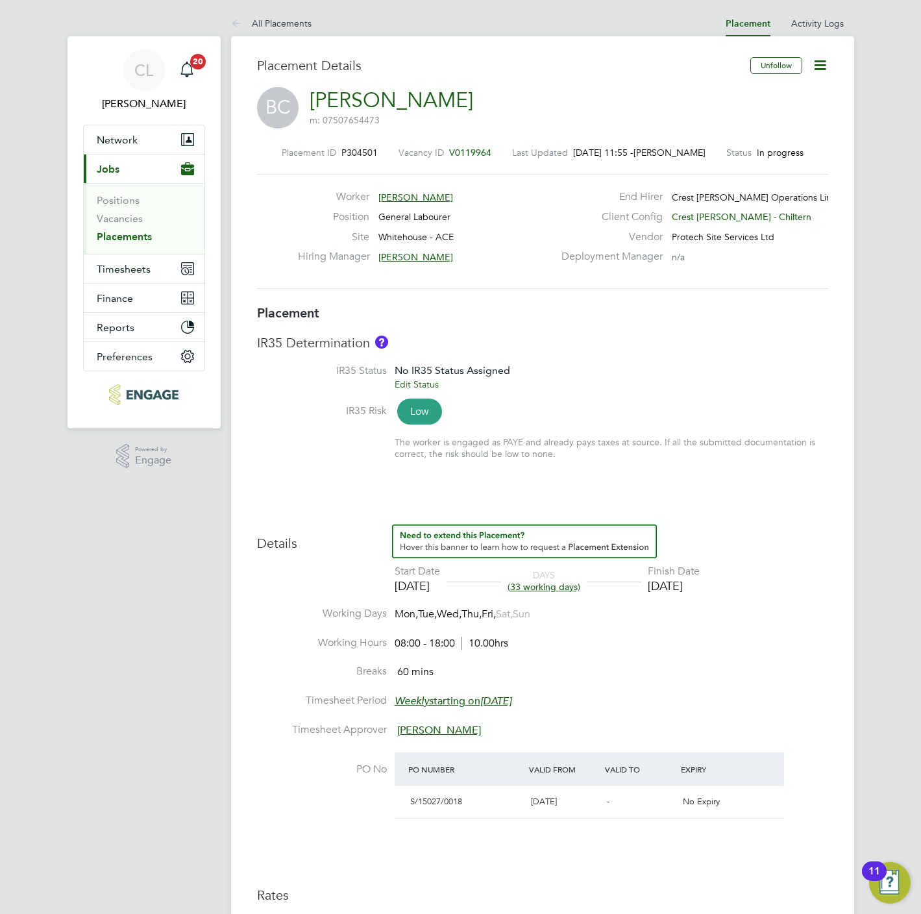
click at [825, 57] on icon at bounding box center [820, 65] width 16 height 16
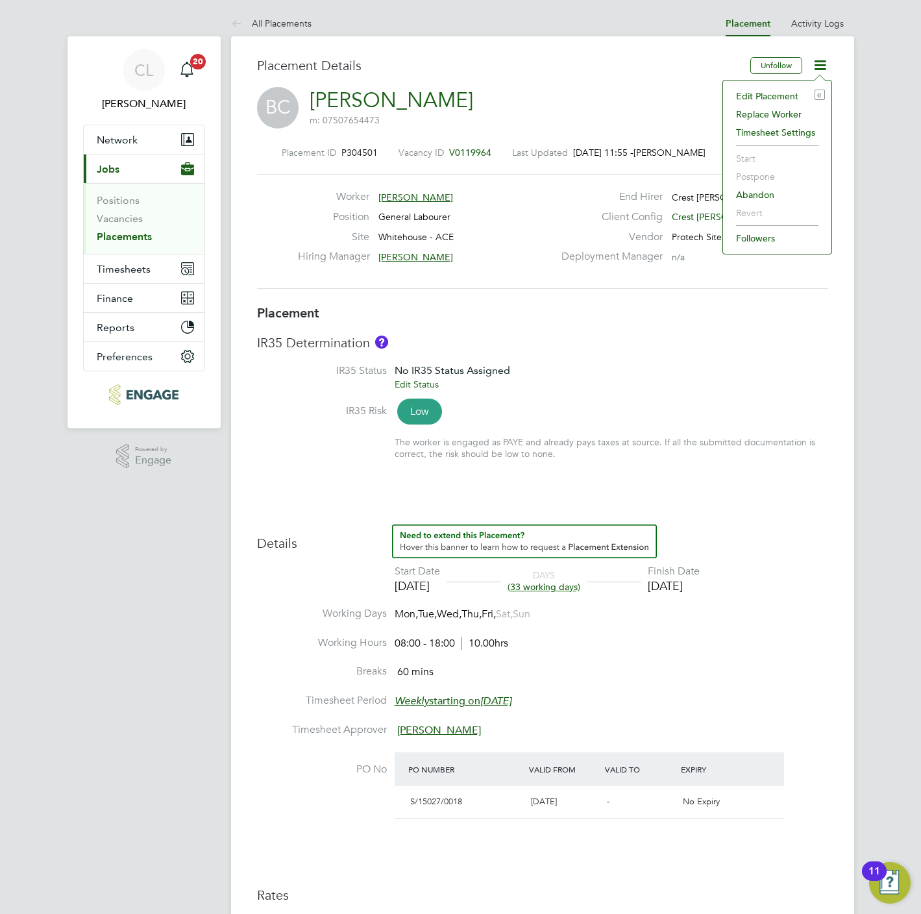
click at [783, 96] on li "Edit Placement e" at bounding box center [776, 96] width 95 height 18
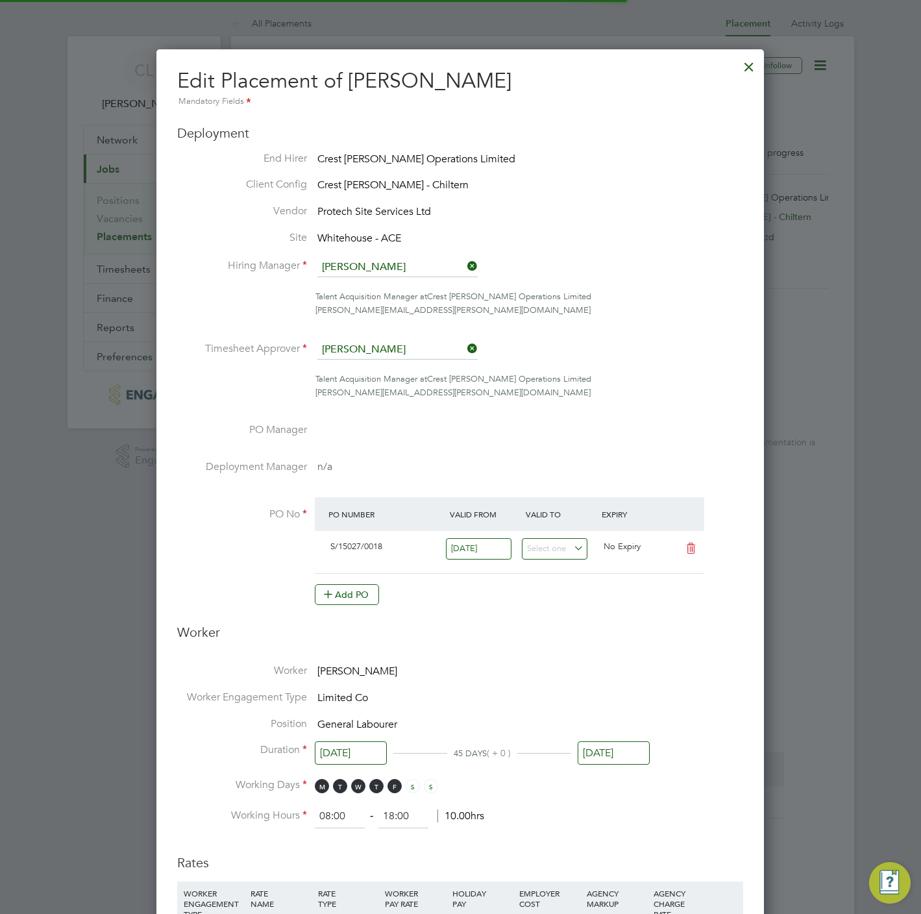
scroll to position [6, 6]
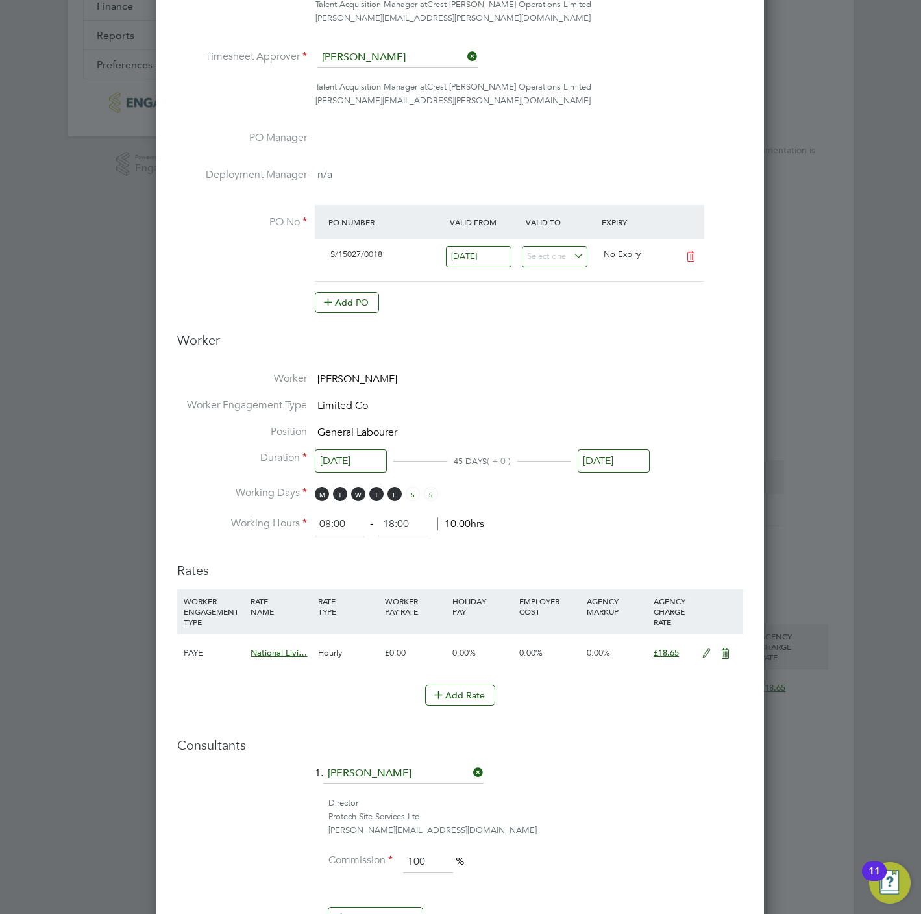
click at [703, 654] on icon at bounding box center [706, 653] width 16 height 10
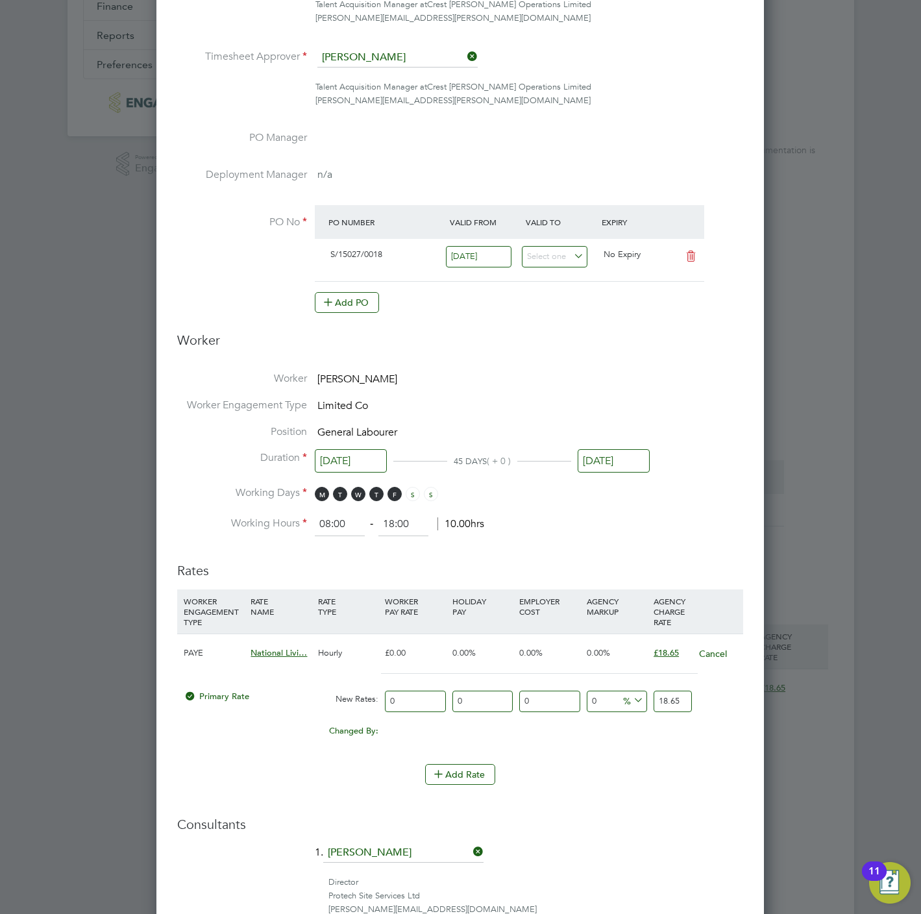
click at [663, 707] on input "18.65" at bounding box center [672, 700] width 38 height 21
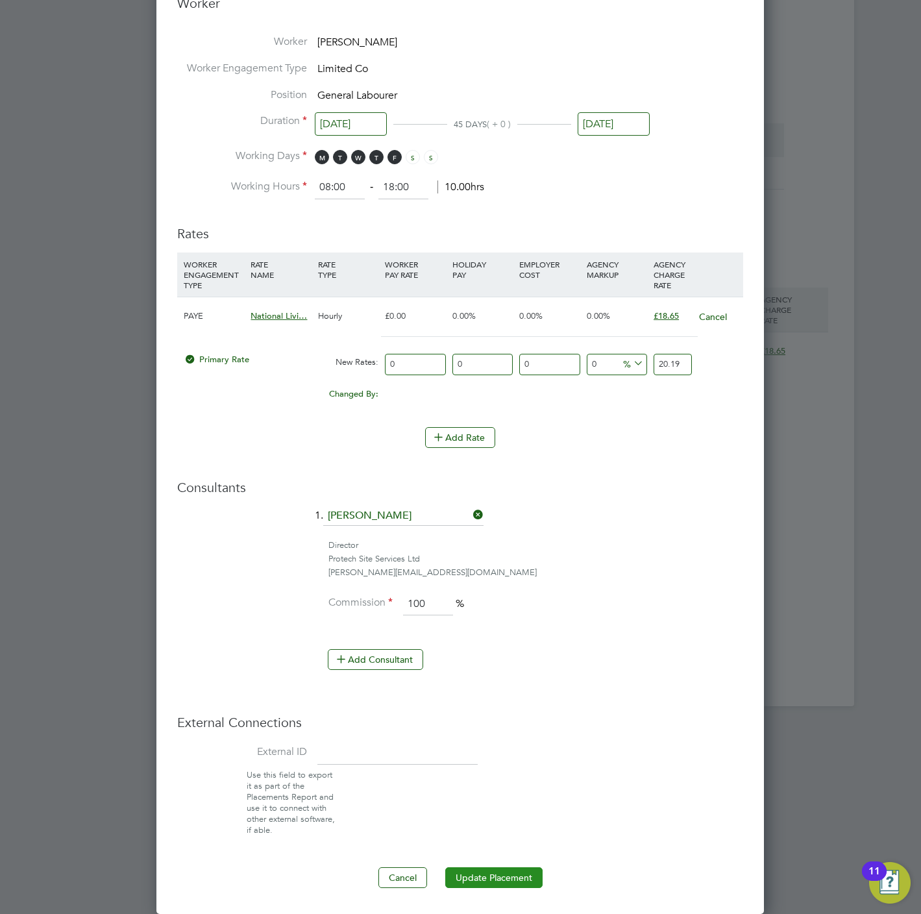
type input "20.19"
click at [462, 880] on button "Update Placement" at bounding box center [493, 877] width 97 height 21
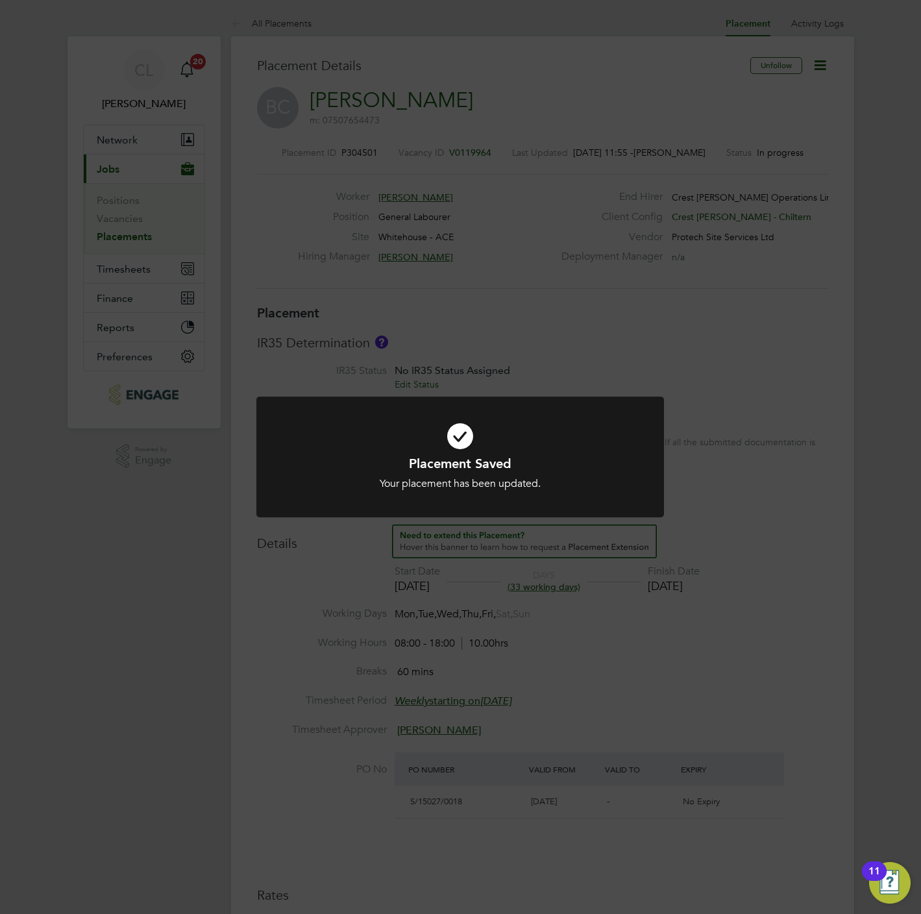
click at [654, 297] on div "Placement Saved Your placement has been updated. Cancel Okay" at bounding box center [460, 457] width 921 height 914
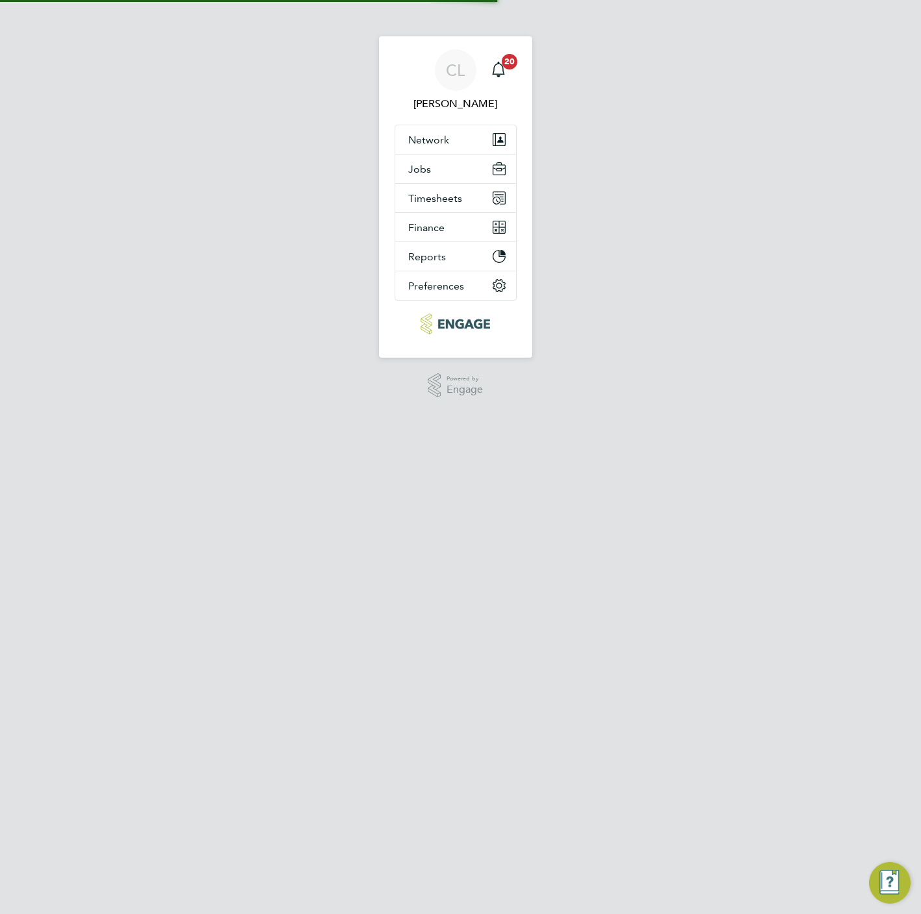
select select "60"
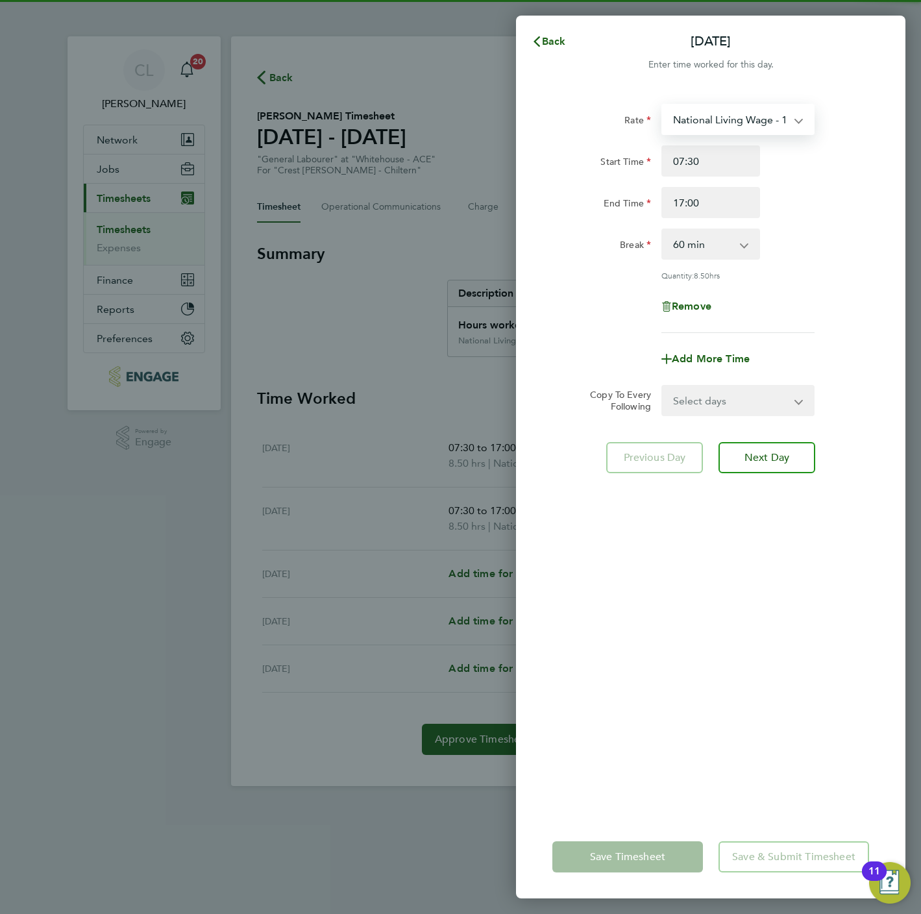
click at [742, 125] on select "National Living Wage - 18.65 National Living Wage - 20.19" at bounding box center [730, 119] width 135 height 29
select select "60"
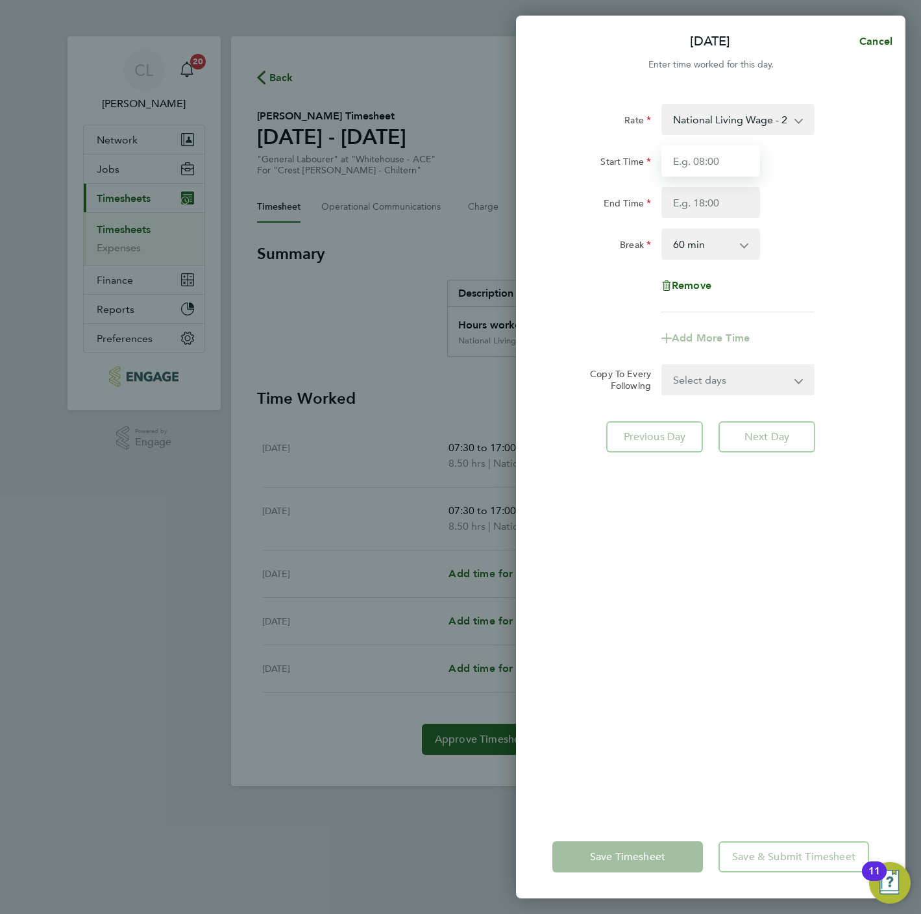
click at [707, 169] on input "Start Time" at bounding box center [710, 160] width 99 height 31
type input "07:30"
click at [703, 241] on select "0 min 15 min 30 min 45 min 60 min 75 min 90 min" at bounding box center [703, 244] width 80 height 29
click at [713, 221] on div "Rate National Living Wage - 20.19 Start Time 07:30 End Time Break 0 min 15 min …" at bounding box center [710, 208] width 317 height 208
click at [713, 191] on input "End Time" at bounding box center [710, 202] width 99 height 31
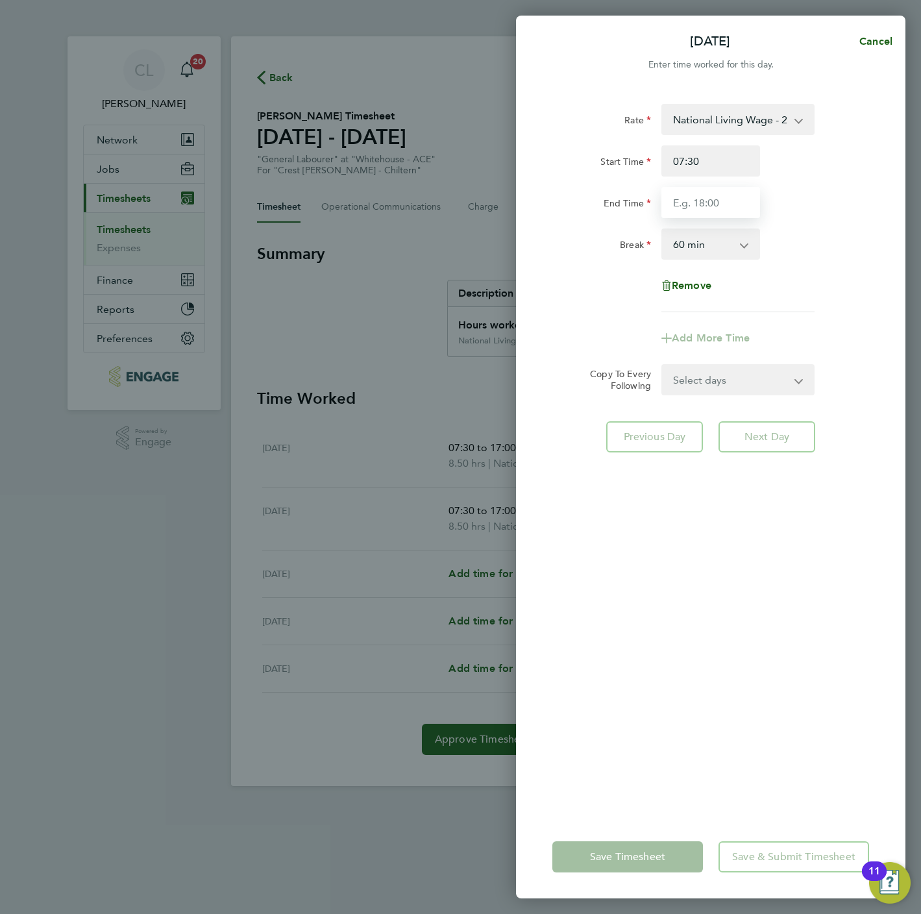
type input "17:00"
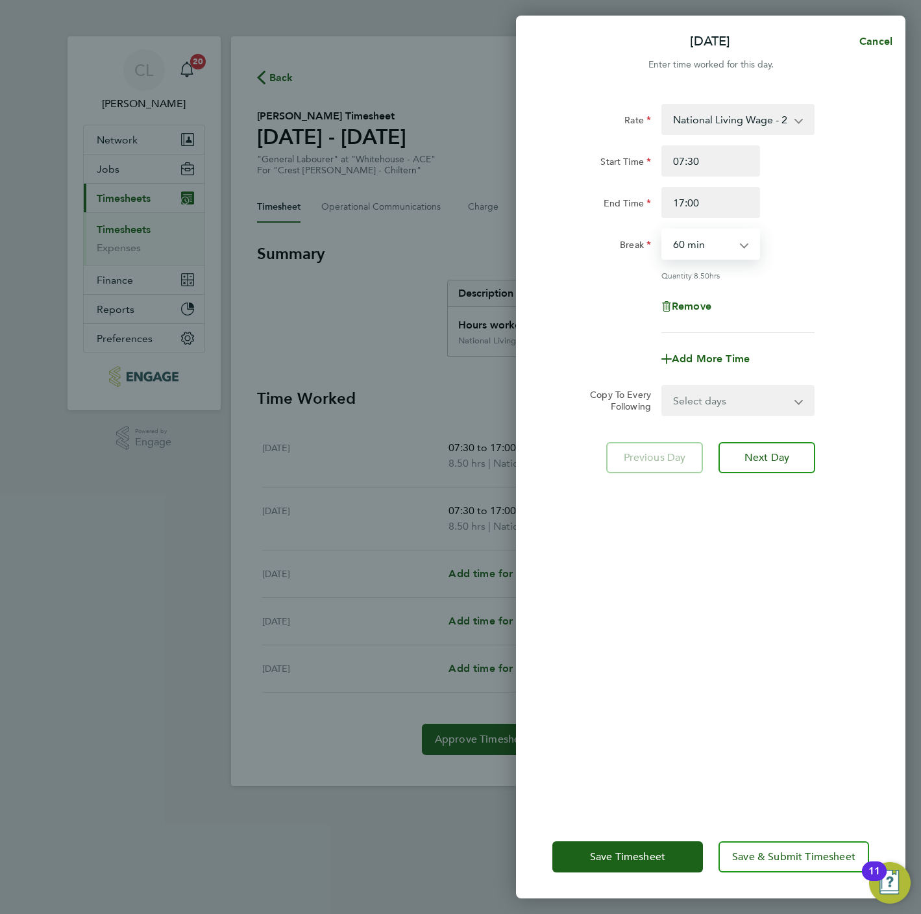
drag, startPoint x: 729, startPoint y: 239, endPoint x: 722, endPoint y: 247, distance: 10.1
click at [729, 239] on select "0 min 15 min 30 min 45 min 60 min 75 min 90 min" at bounding box center [703, 244] width 80 height 29
click at [663, 230] on select "0 min 15 min 30 min 45 min 60 min 75 min 90 min" at bounding box center [703, 244] width 80 height 29
click at [816, 262] on div "Rate National Living Wage - 20.19 Start Time 07:30 End Time 17:00 Break 0 min 1…" at bounding box center [710, 218] width 317 height 229
click at [724, 245] on select "0 min 15 min 30 min 45 min 60 min 75 min 90 min" at bounding box center [703, 244] width 80 height 29
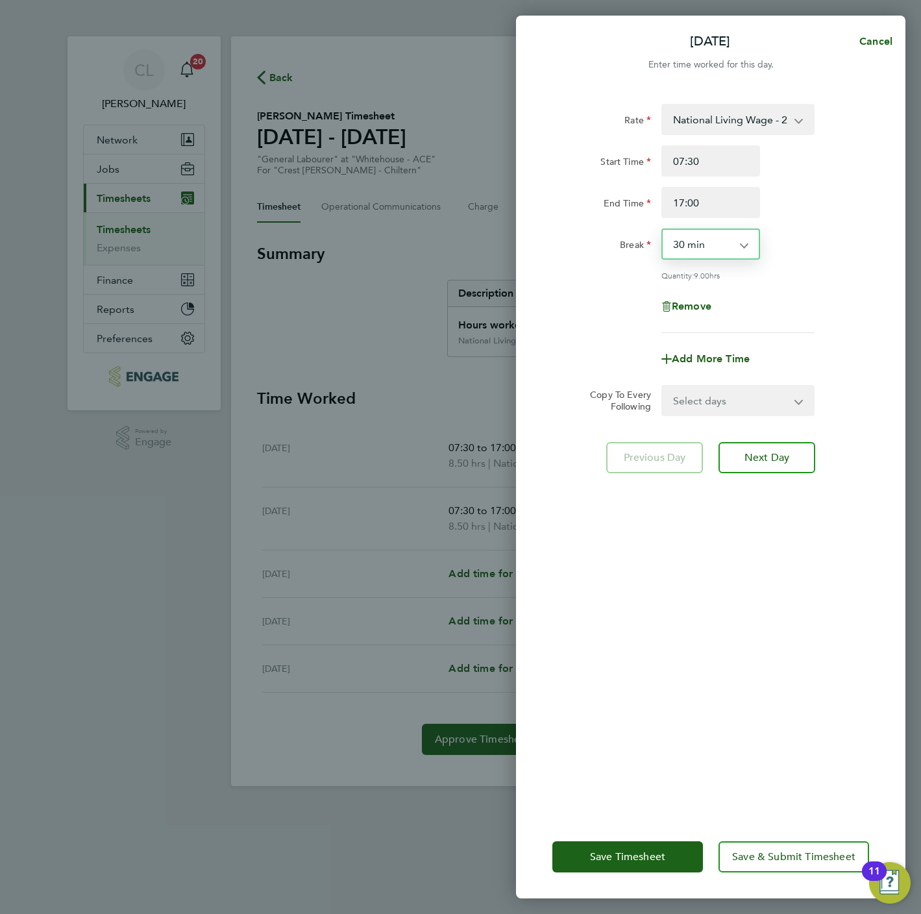
select select "60"
click at [663, 230] on select "0 min 15 min 30 min 45 min 60 min 75 min 90 min" at bounding box center [703, 244] width 80 height 29
click at [717, 395] on select "Select days Day Weekday (Mon-Fri) Weekend (Sat-Sun) Thursday Friday Saturday Su…" at bounding box center [731, 400] width 136 height 29
select select "THU"
click at [663, 386] on select "Select days Day Weekday (Mon-Fri) Weekend (Sat-Sun) Thursday Friday Saturday Su…" at bounding box center [731, 400] width 136 height 29
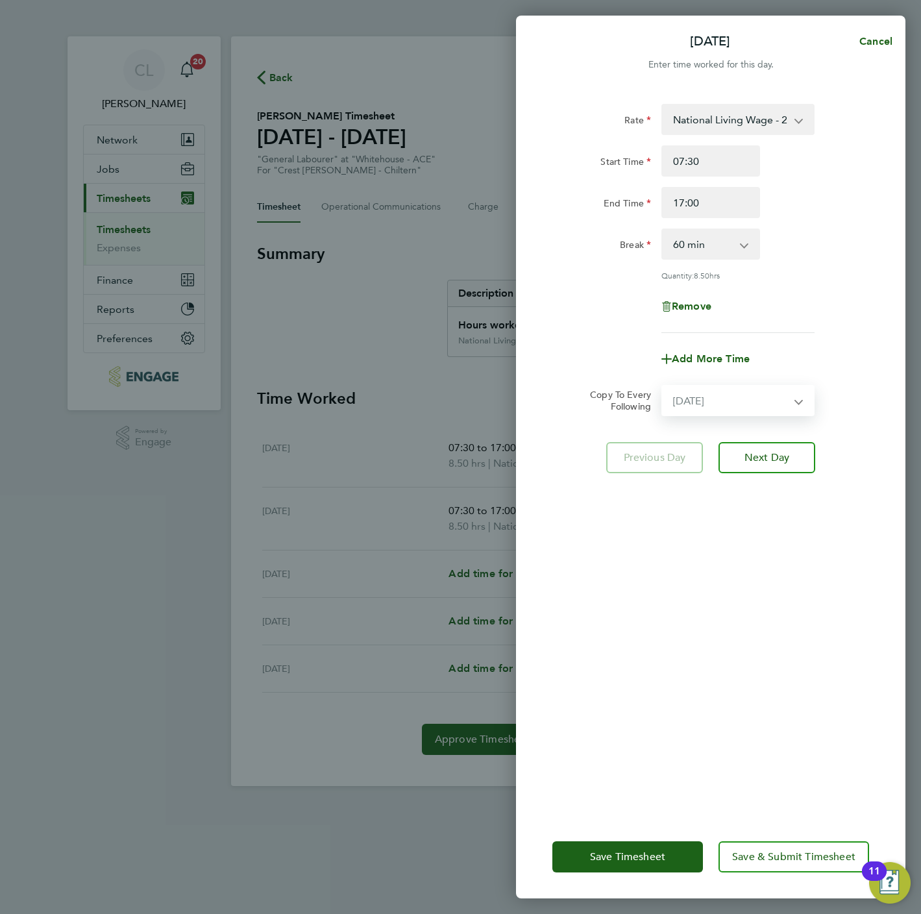
select select "2025-09-21"
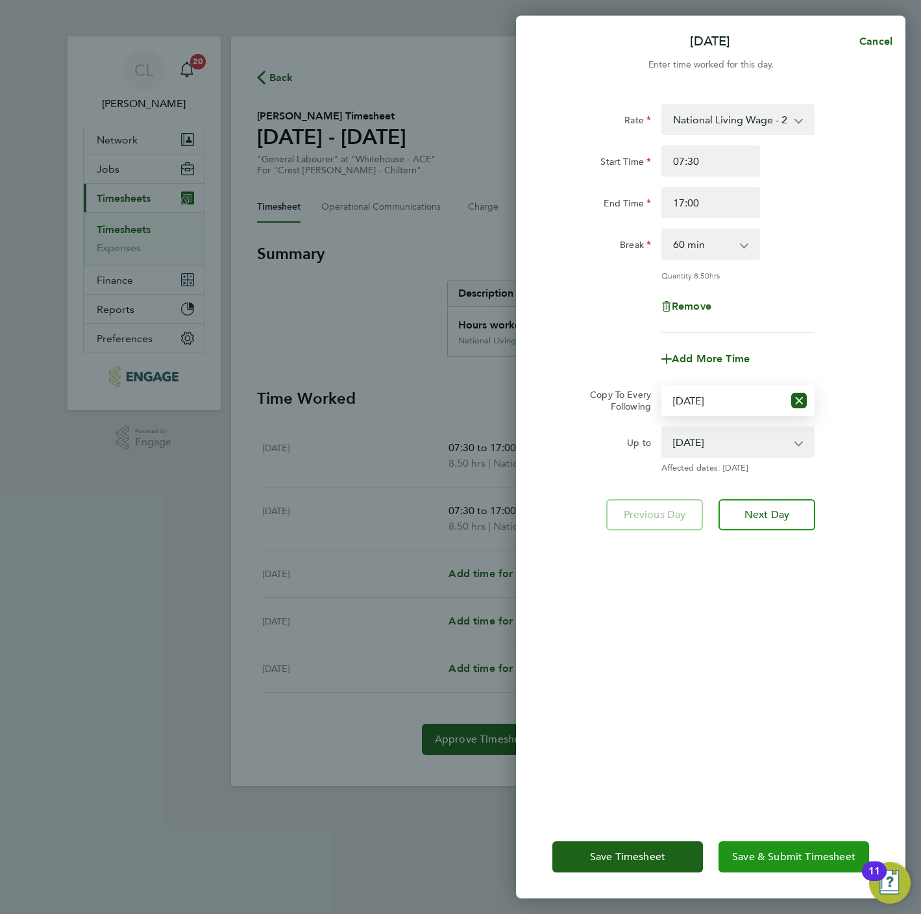
click at [769, 850] on span "Save & Submit Timesheet" at bounding box center [793, 856] width 123 height 13
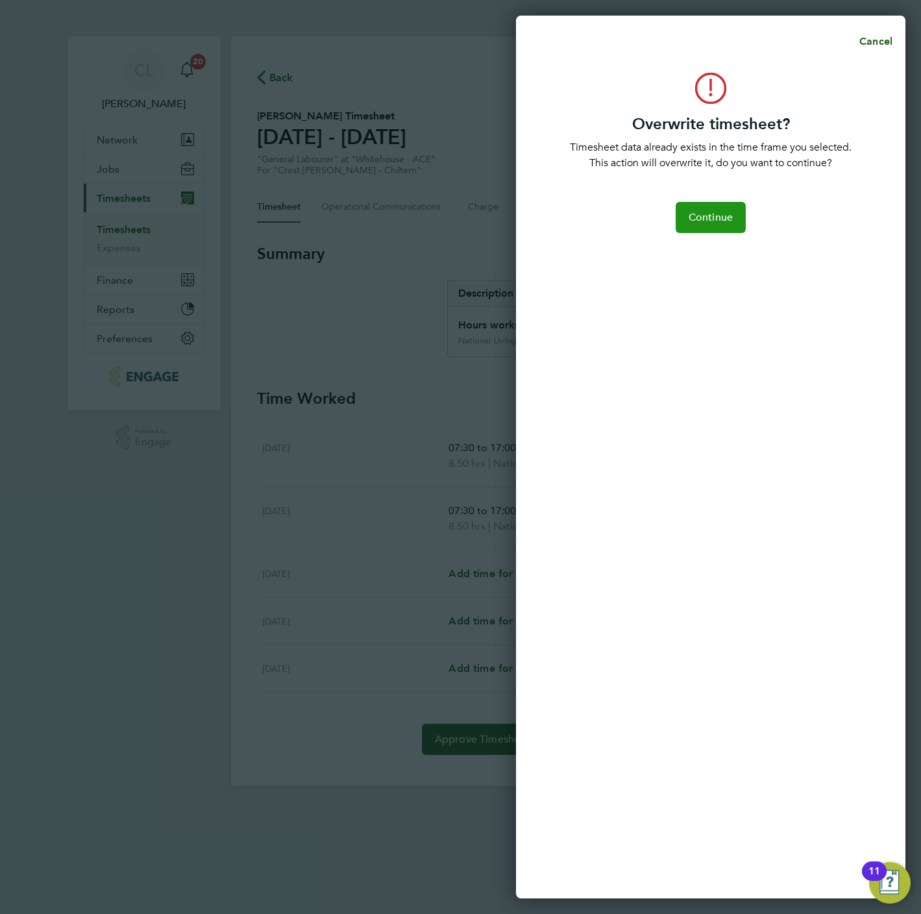
click at [703, 215] on span "Continue" at bounding box center [710, 217] width 44 height 13
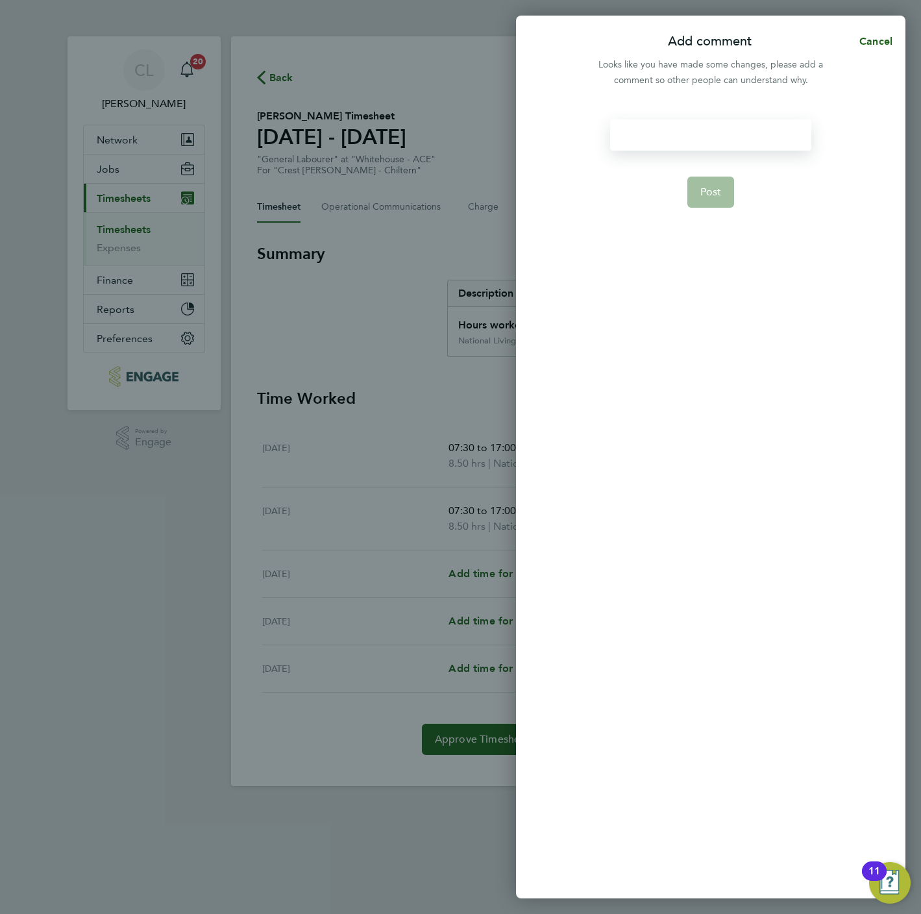
click at [676, 144] on div at bounding box center [710, 134] width 201 height 31
click at [668, 143] on div at bounding box center [710, 134] width 201 height 31
click at [715, 179] on button "Post" at bounding box center [710, 192] width 47 height 31
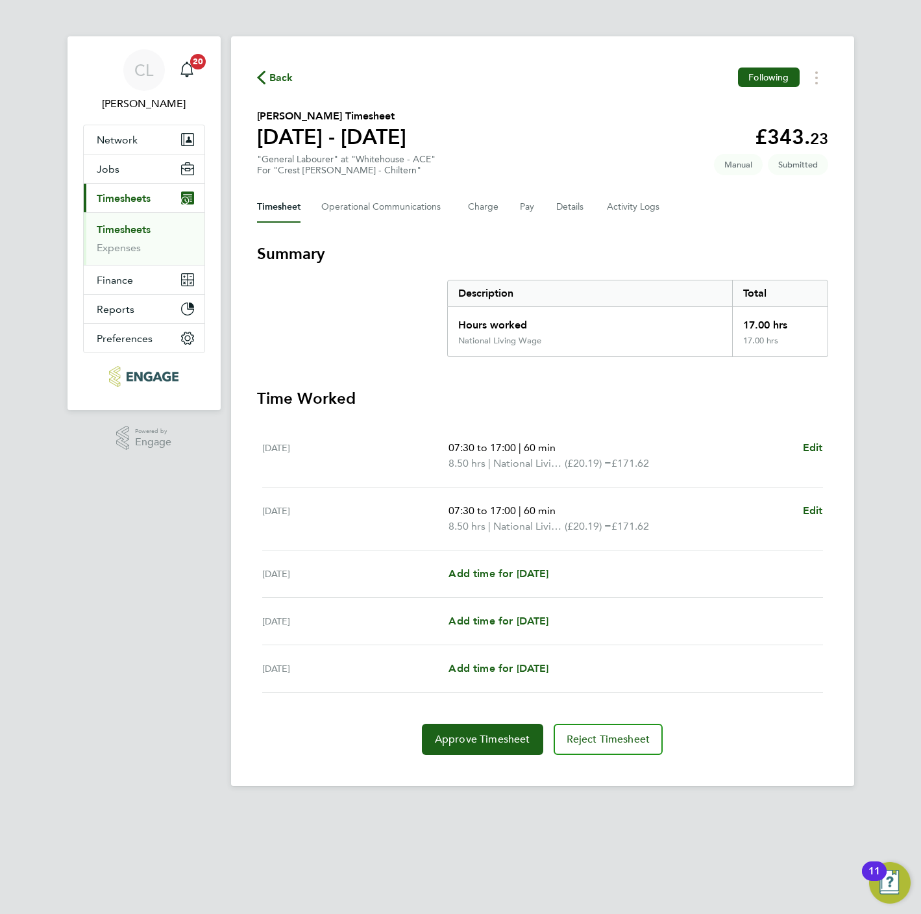
click at [273, 75] on span "Back" at bounding box center [281, 78] width 24 height 16
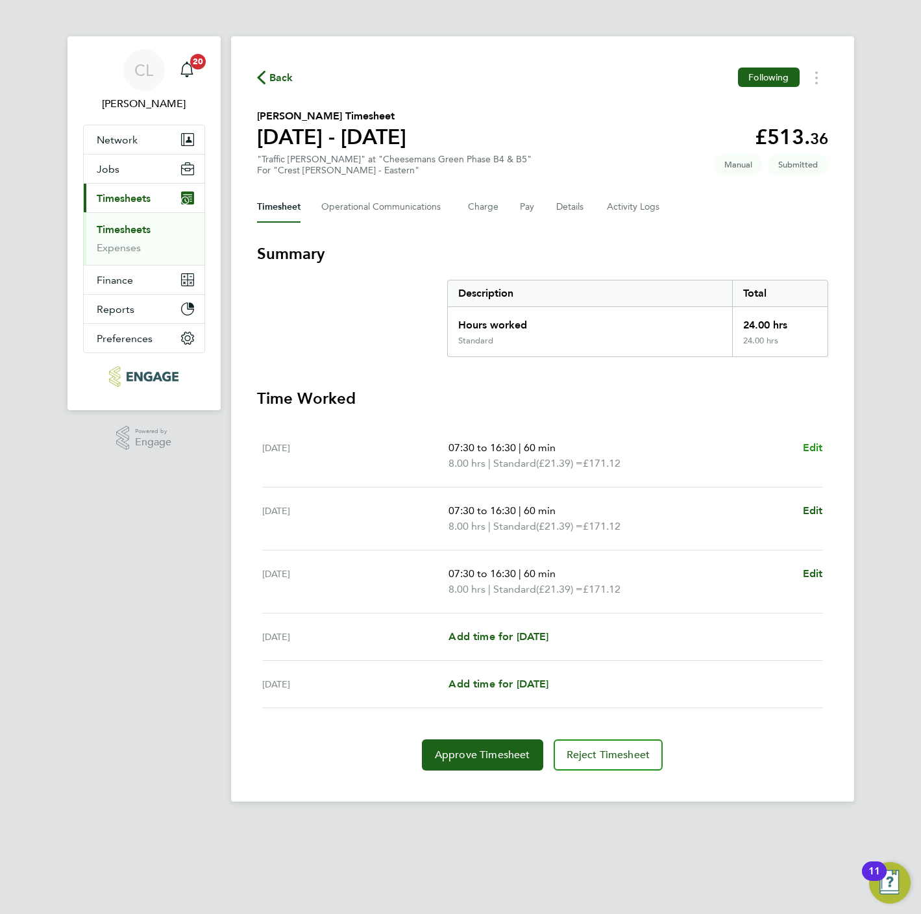
click at [818, 444] on span "Edit" at bounding box center [813, 447] width 20 height 12
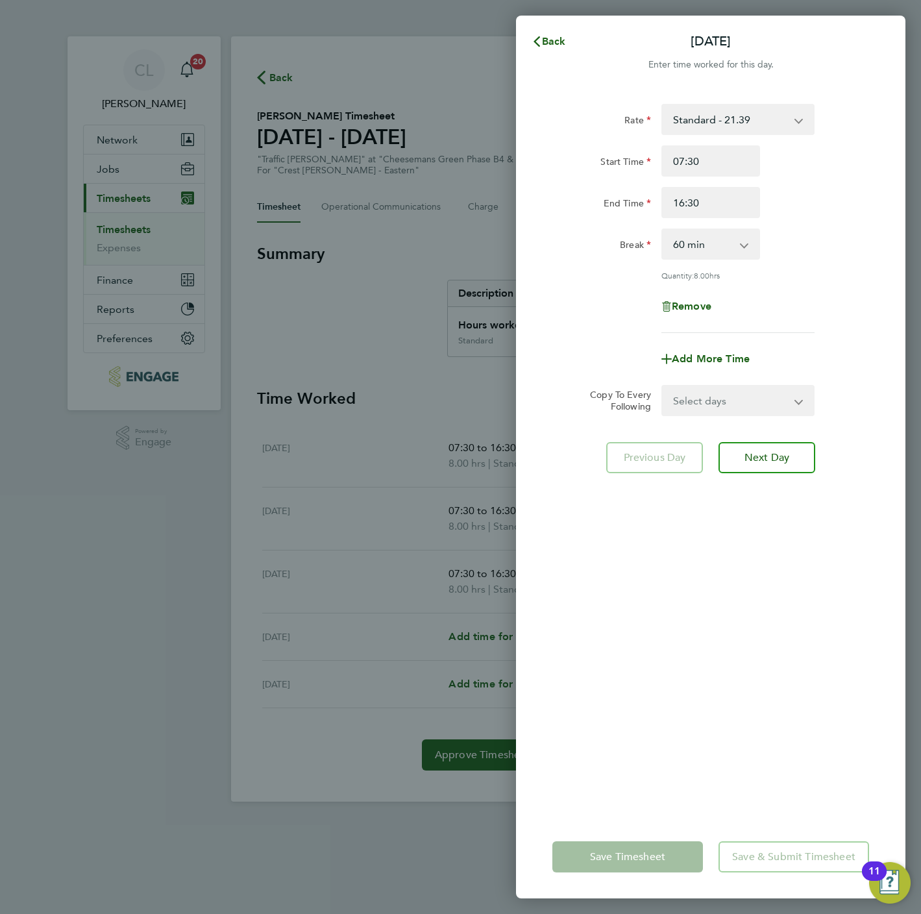
click at [709, 247] on select "0 min 15 min 30 min 45 min 60 min 75 min 90 min" at bounding box center [703, 244] width 80 height 29
select select "0"
click at [663, 230] on select "0 min 15 min 30 min 45 min 60 min 75 min 90 min" at bounding box center [703, 244] width 80 height 29
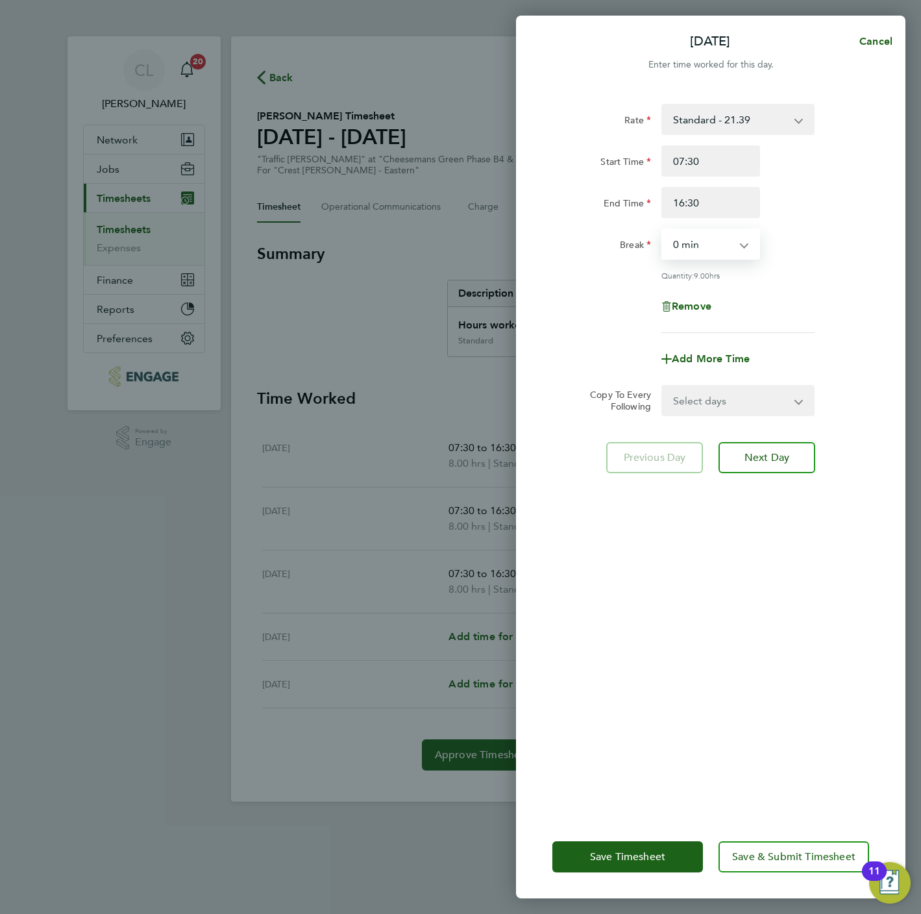
click at [719, 403] on select "Select days Day Weekday (Mon-Fri) Weekend (Sat-Sun) [DATE] [DATE] [DATE] [DATE]" at bounding box center [731, 400] width 136 height 29
select select "WEEKDAY"
click at [663, 386] on select "Select days Day Weekday (Mon-Fri) Weekend (Sat-Sun) [DATE] [DATE] [DATE] [DATE]" at bounding box center [731, 400] width 136 height 29
select select "[DATE]"
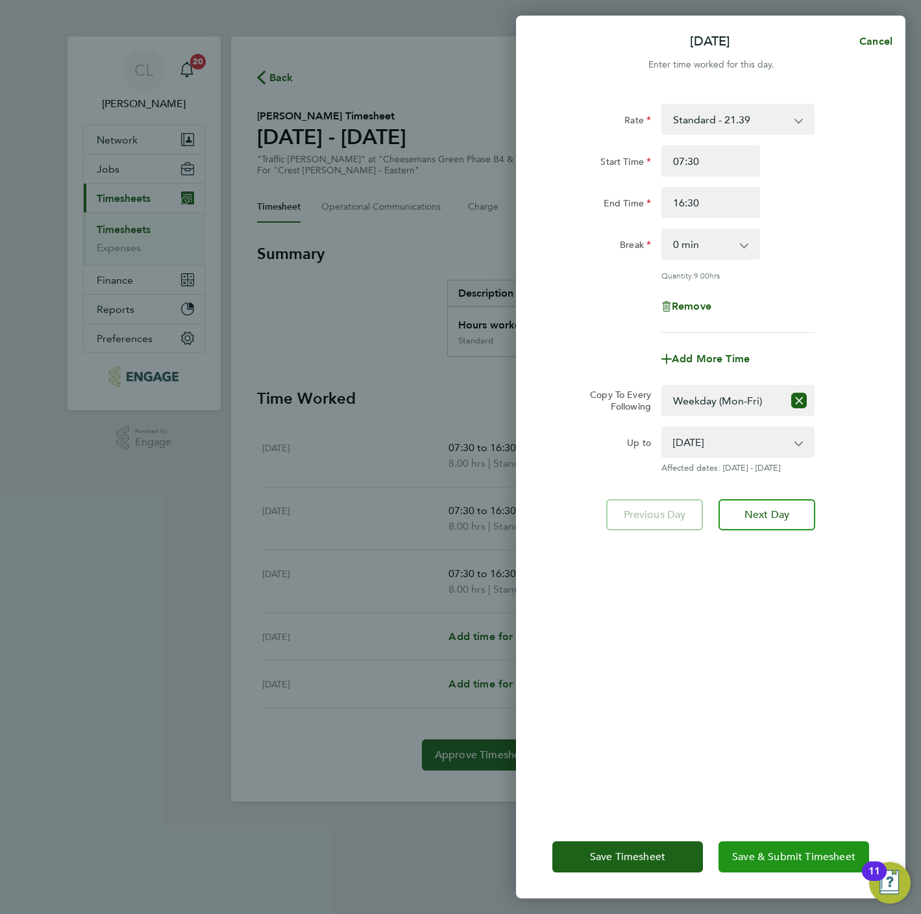
click at [793, 863] on button "Save & Submit Timesheet" at bounding box center [793, 856] width 151 height 31
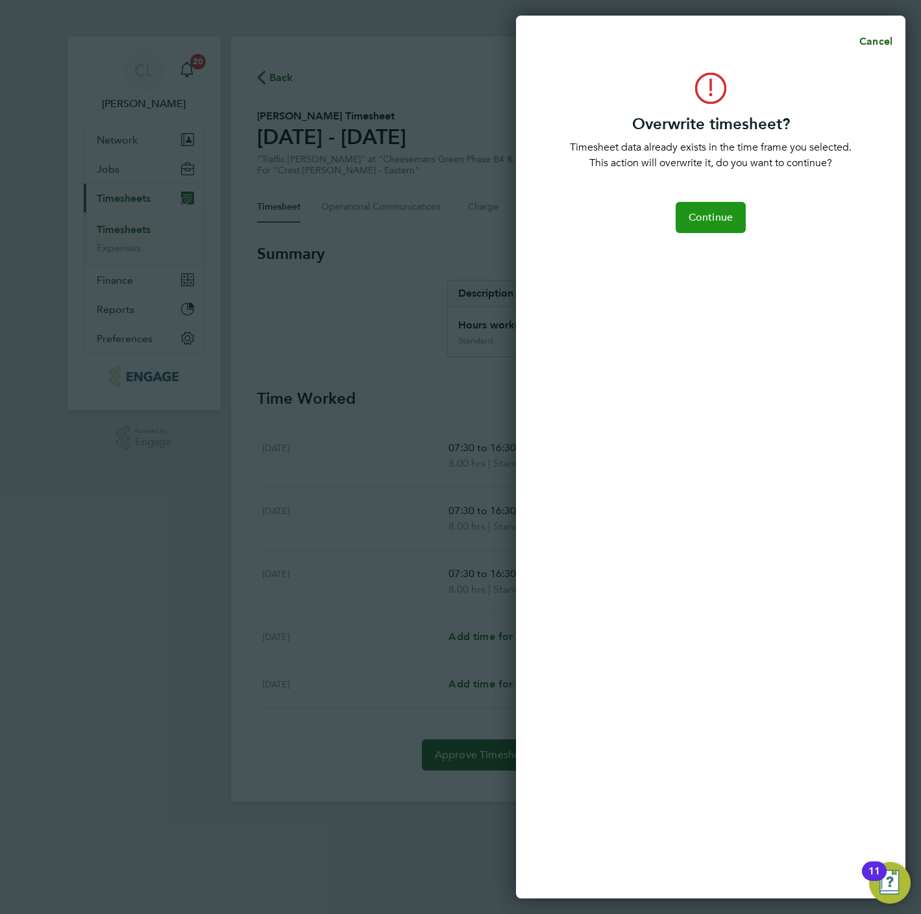
click at [719, 222] on span "Continue" at bounding box center [710, 217] width 44 height 13
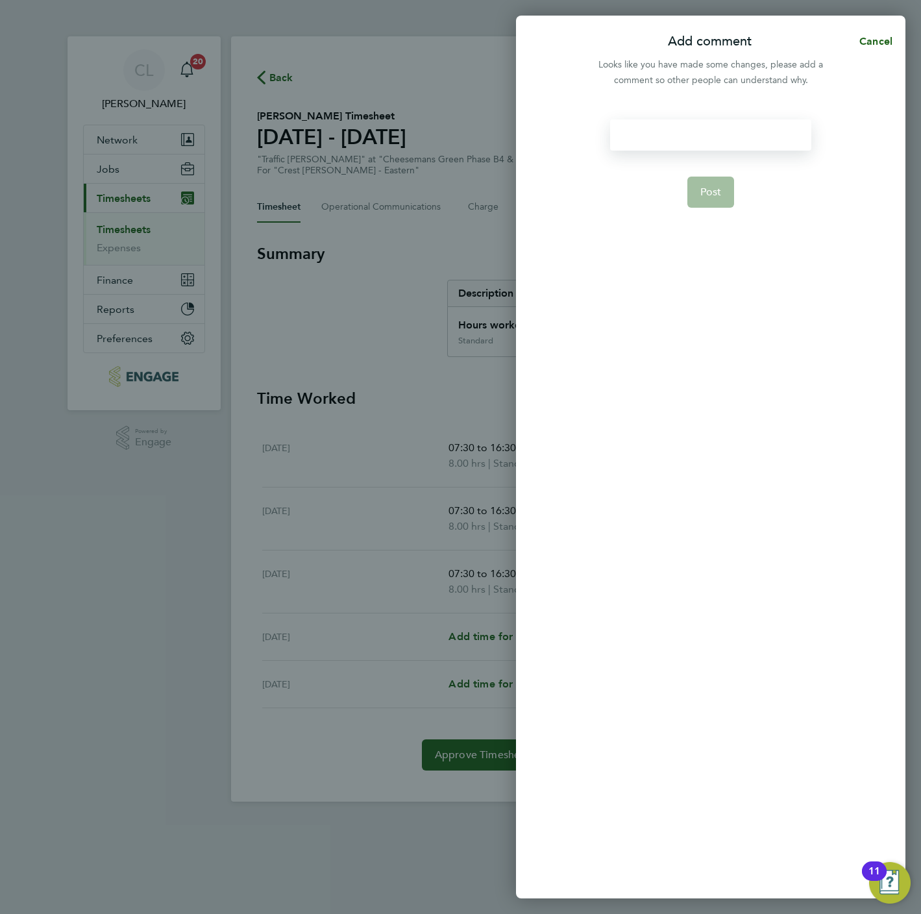
click at [670, 139] on div at bounding box center [710, 134] width 201 height 31
drag, startPoint x: 676, startPoint y: 134, endPoint x: 603, endPoint y: 68, distance: 97.8
click at [672, 134] on div at bounding box center [710, 134] width 201 height 31
click at [707, 209] on form "Amend Post" at bounding box center [710, 373] width 211 height 509
click at [709, 202] on button "Post" at bounding box center [710, 192] width 47 height 31
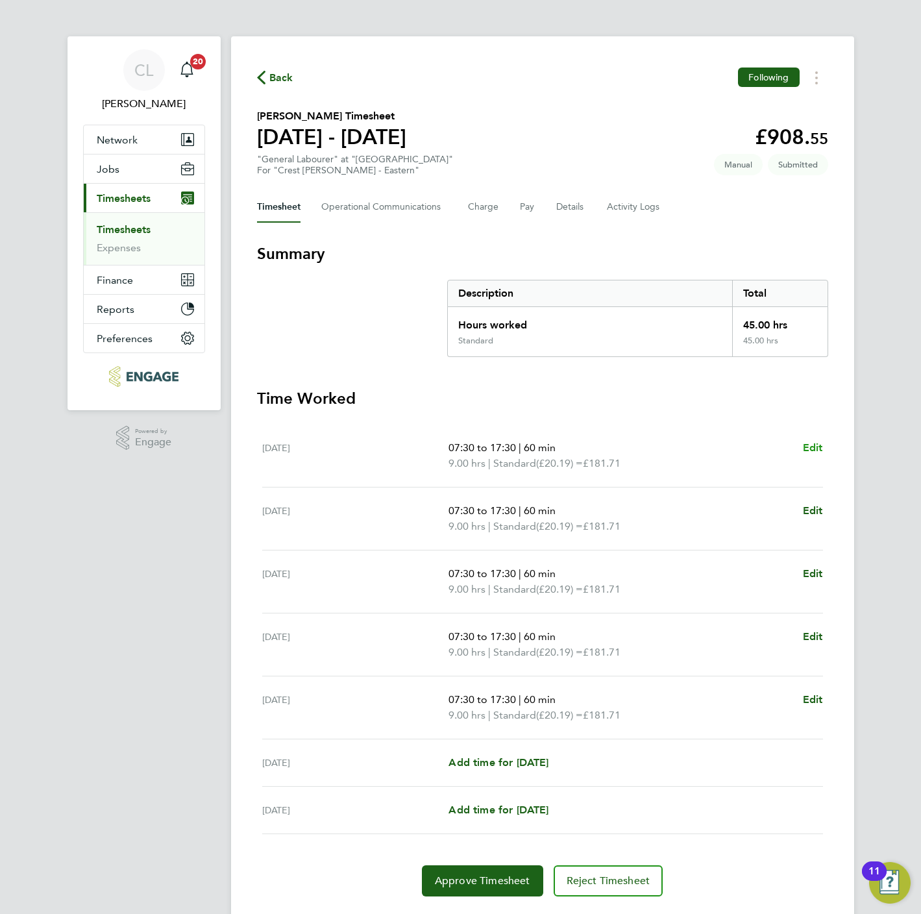
click at [810, 448] on span "Edit" at bounding box center [813, 447] width 20 height 12
select select "60"
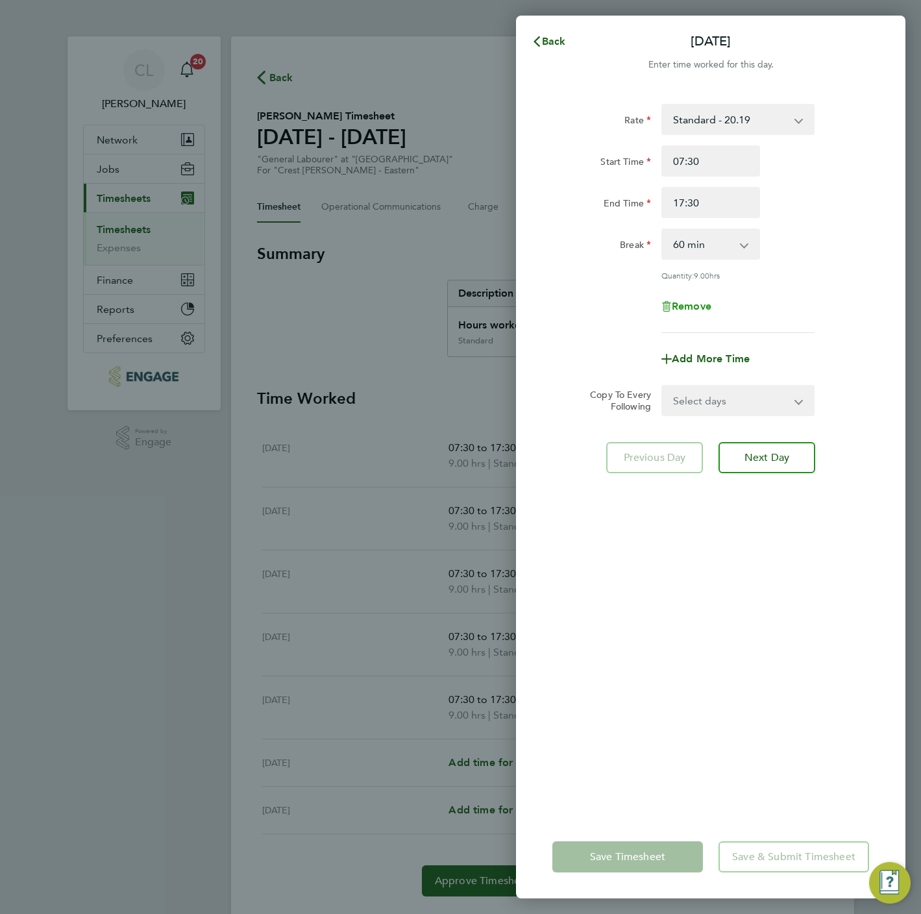
click at [698, 306] on span "Remove" at bounding box center [692, 306] width 40 height 12
select select "null"
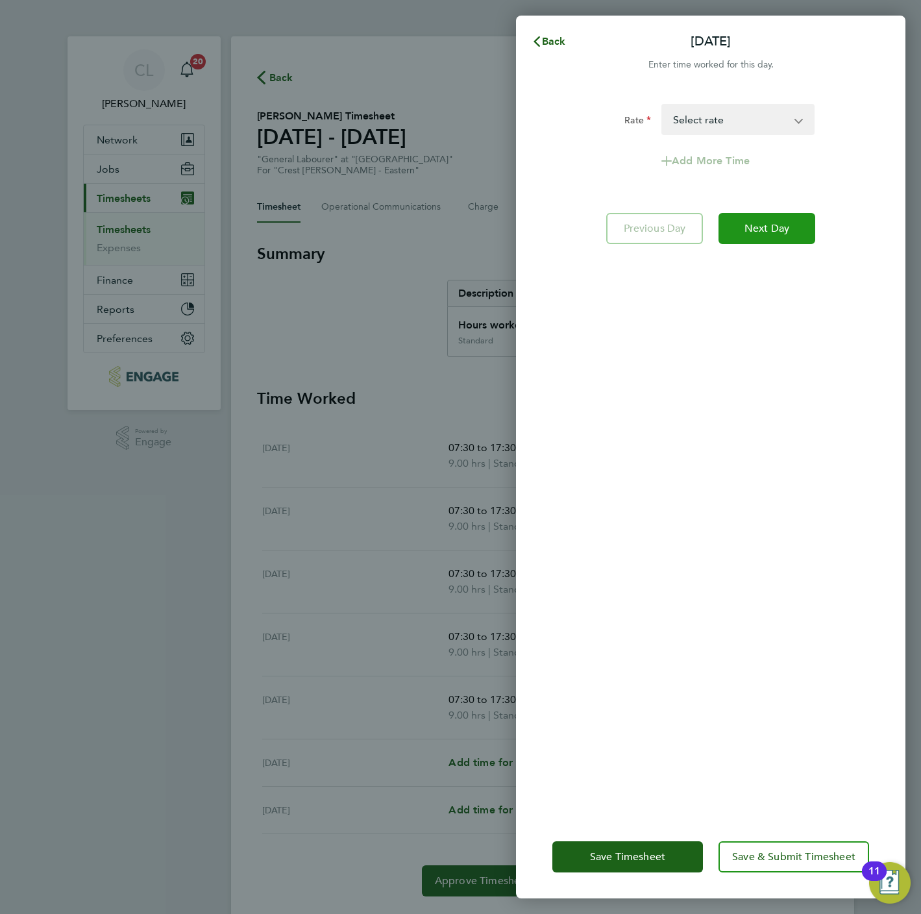
click at [755, 228] on span "Next Day" at bounding box center [766, 228] width 45 height 13
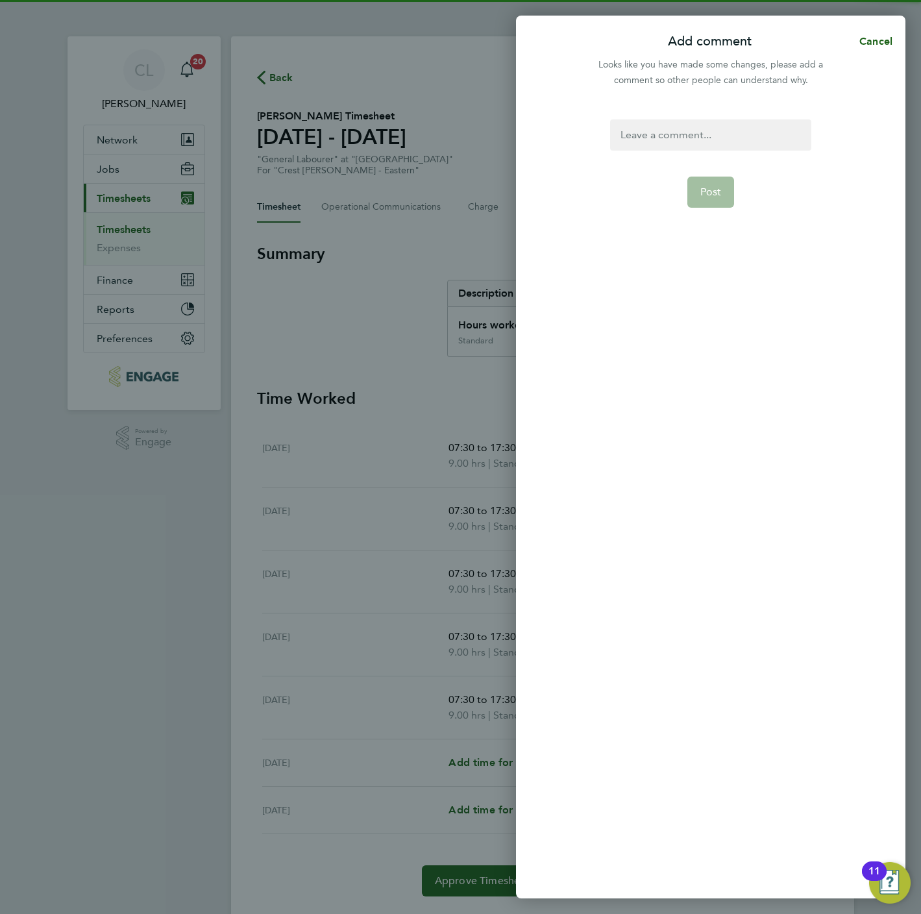
click at [711, 133] on div at bounding box center [710, 134] width 201 height 31
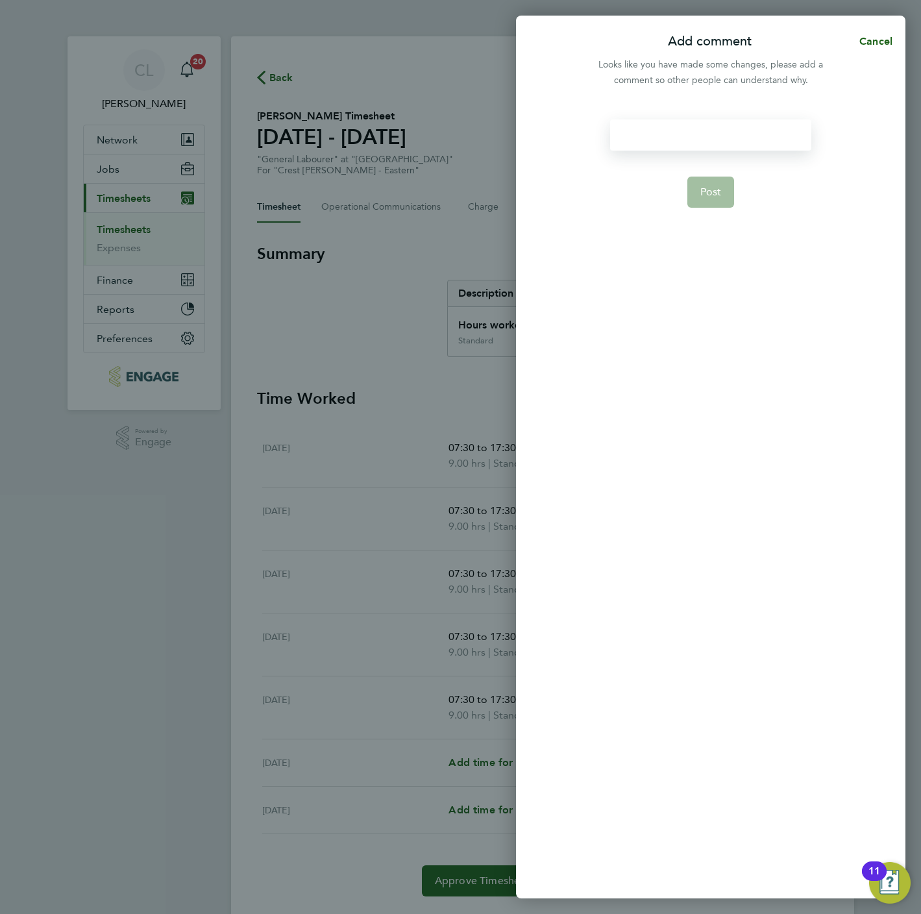
click at [711, 133] on div at bounding box center [710, 134] width 201 height 31
click at [705, 206] on button "Post" at bounding box center [710, 192] width 47 height 31
select select "60"
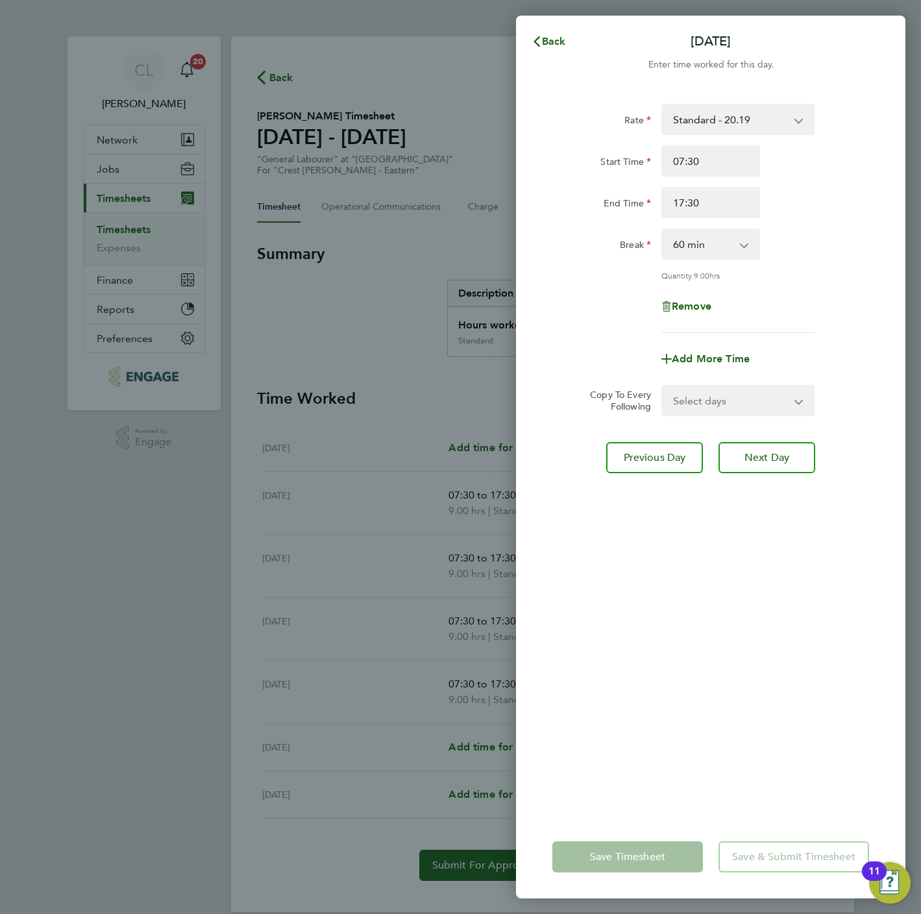
click at [698, 311] on div "Remove" at bounding box center [710, 306] width 109 height 31
click at [698, 300] on span "Remove" at bounding box center [692, 306] width 40 height 12
select select "null"
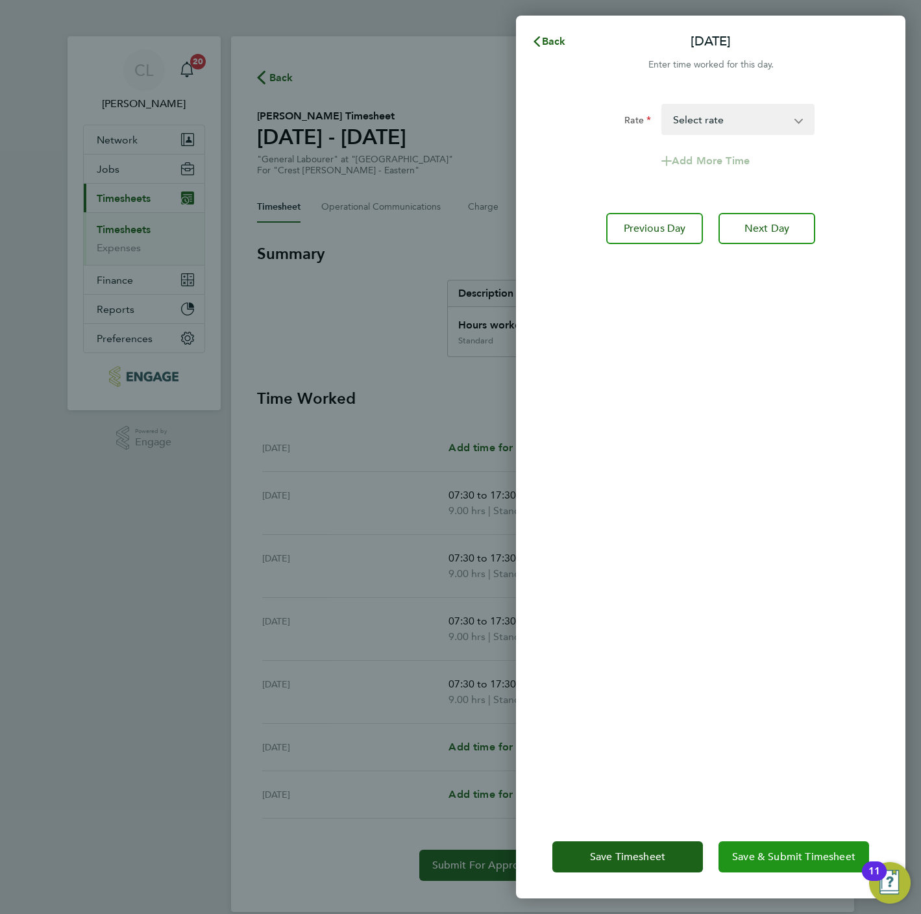
click at [799, 853] on span "Save & Submit Timesheet" at bounding box center [793, 856] width 123 height 13
